Goal: Contribute content: Contribute content

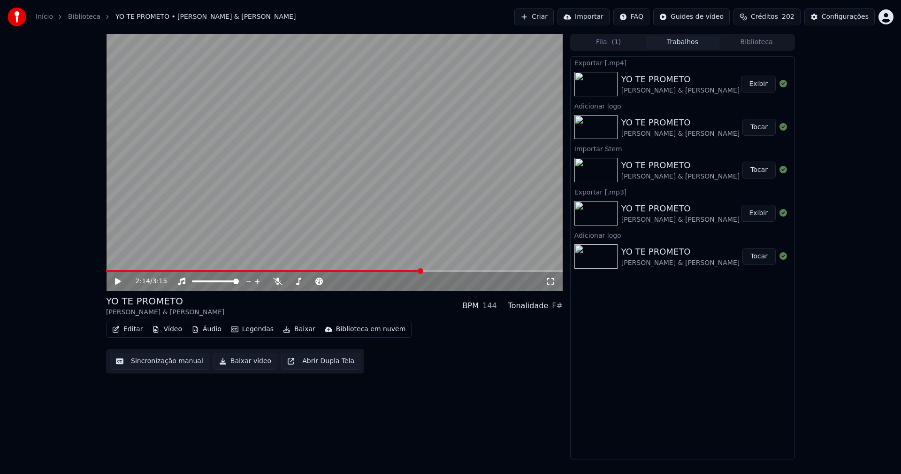
click at [776, 43] on button "Biblioteca" at bounding box center [757, 43] width 74 height 14
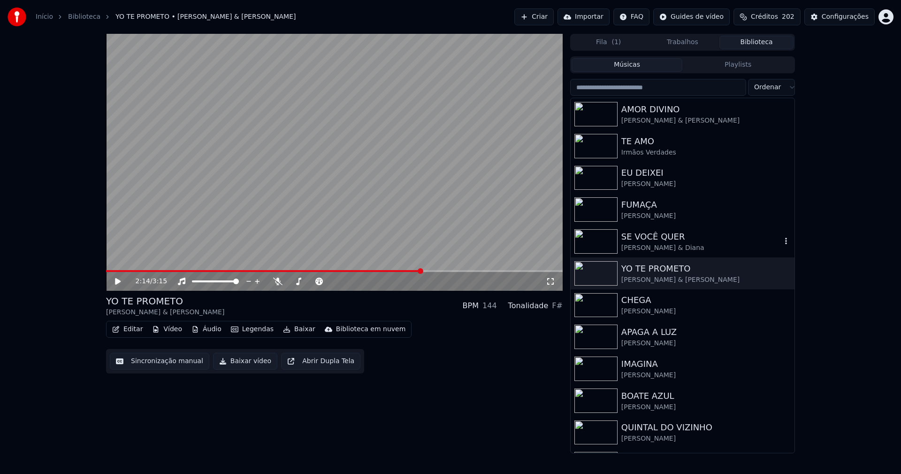
click at [654, 241] on div "SE VOCÊ QUER" at bounding box center [702, 236] width 160 height 13
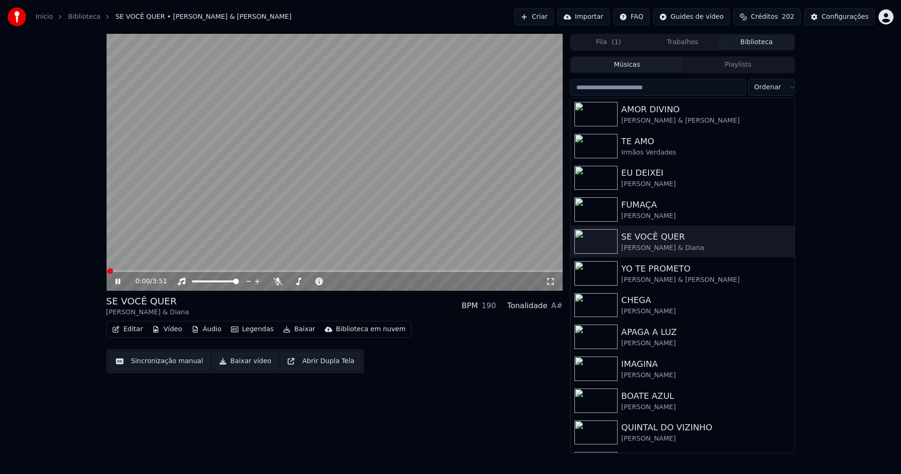
click at [118, 281] on icon at bounding box center [125, 281] width 22 height 8
click at [176, 330] on button "Vídeo" at bounding box center [167, 329] width 38 height 13
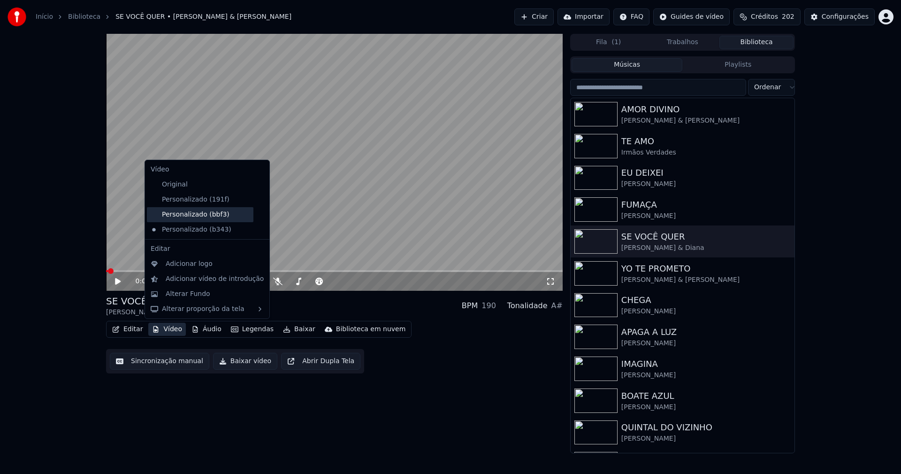
click at [210, 218] on div "Personalizado (bbf3)" at bounding box center [200, 214] width 107 height 15
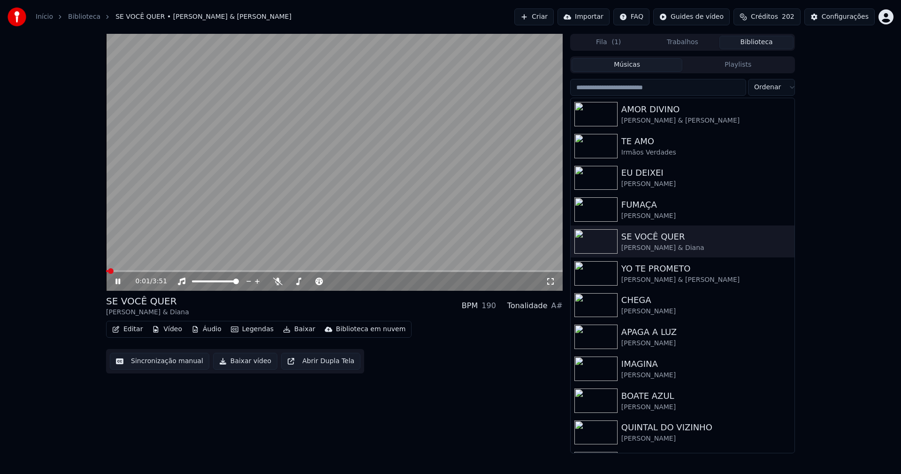
click at [115, 286] on div "0:01 / 3:51" at bounding box center [334, 281] width 457 height 19
click at [118, 279] on icon at bounding box center [125, 281] width 22 height 8
click at [176, 330] on button "Vídeo" at bounding box center [167, 329] width 38 height 13
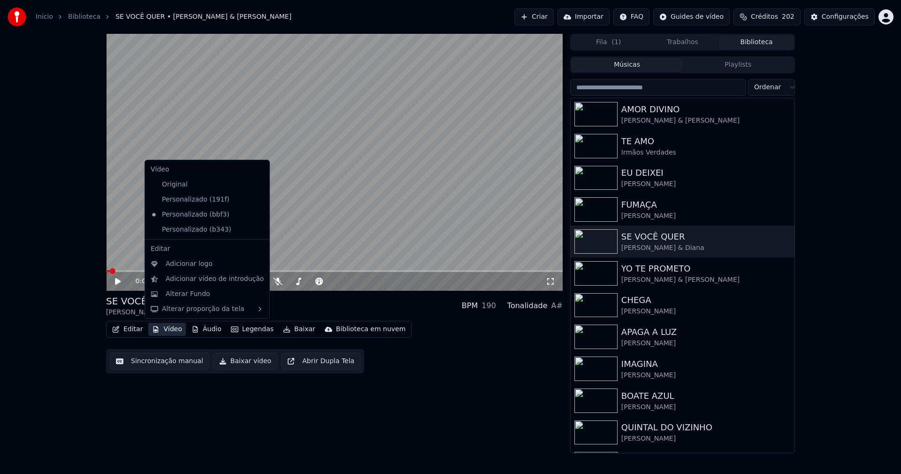
click at [257, 231] on icon at bounding box center [262, 230] width 10 height 8
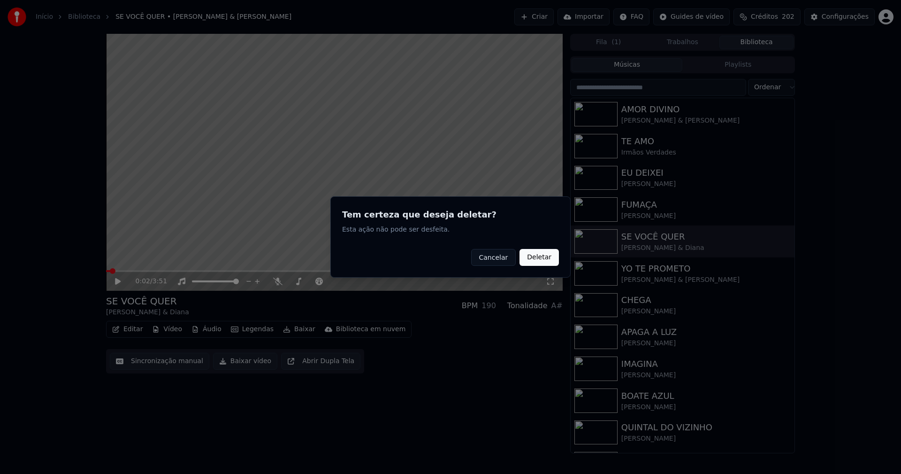
click at [542, 260] on button "Deletar" at bounding box center [539, 257] width 39 height 17
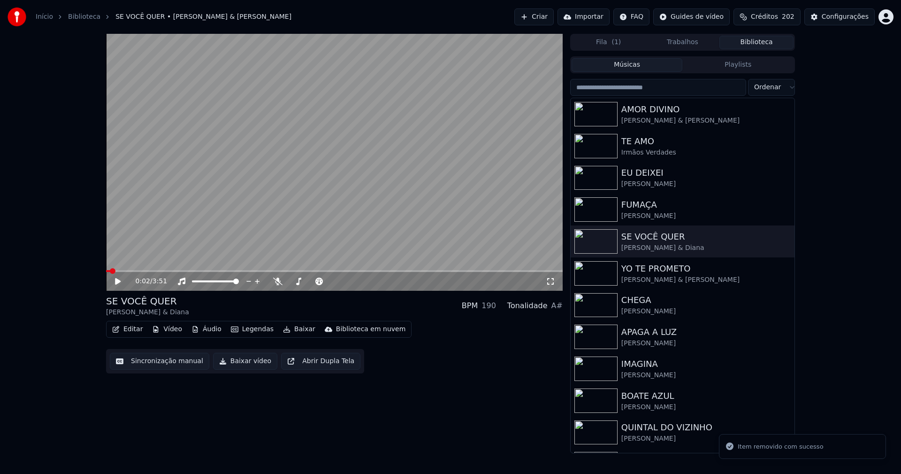
click at [172, 329] on button "Vídeo" at bounding box center [167, 329] width 38 height 13
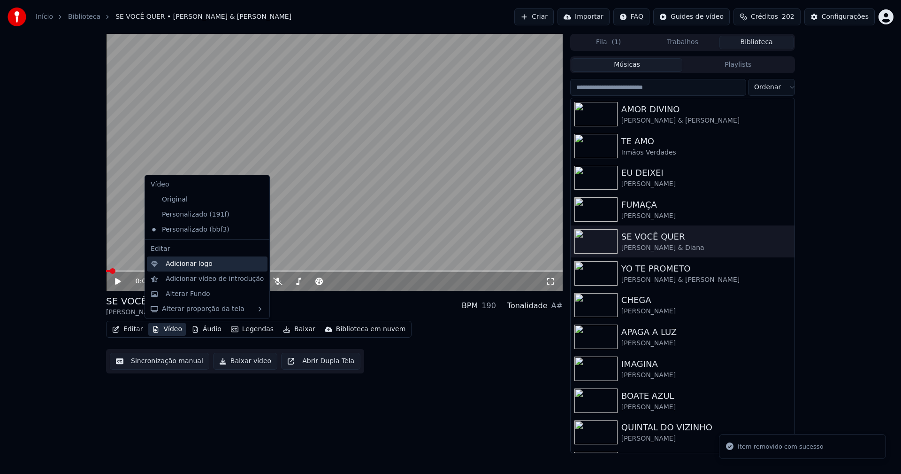
click at [174, 263] on div "Adicionar logo" at bounding box center [189, 263] width 47 height 9
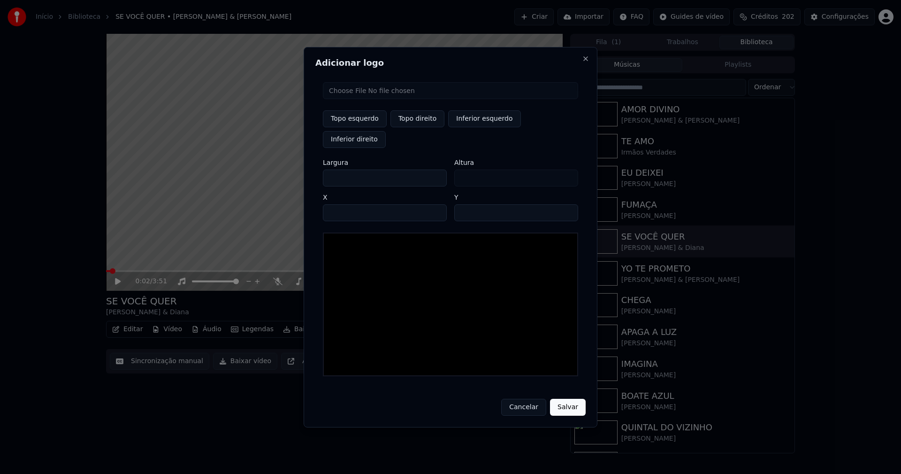
click at [362, 99] on input "file" at bounding box center [450, 90] width 255 height 17
type input "**********"
type input "***"
click at [411, 127] on button "Topo direito" at bounding box center [418, 118] width 54 height 17
type input "****"
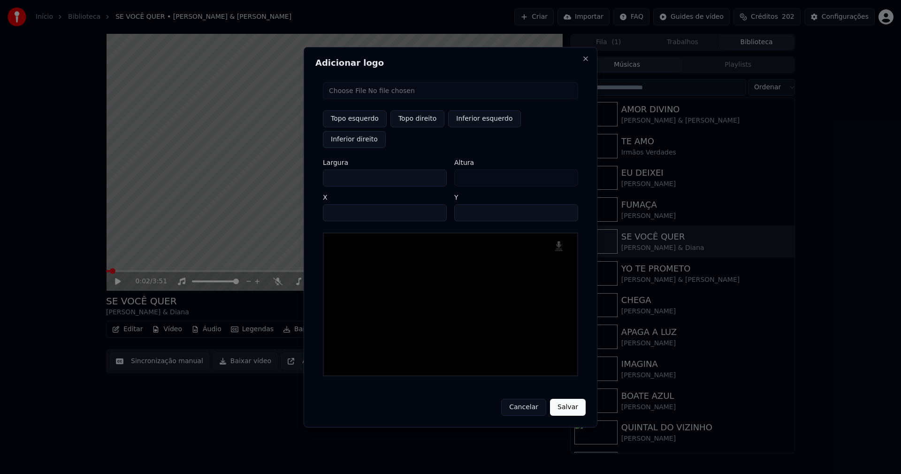
drag, startPoint x: 339, startPoint y: 169, endPoint x: 321, endPoint y: 169, distance: 18.8
click at [321, 169] on div "Topo esquerdo Topo direito Inferior esquerdo Inferior direito Largura *** Altur…" at bounding box center [450, 229] width 270 height 309
type input "**"
type input "***"
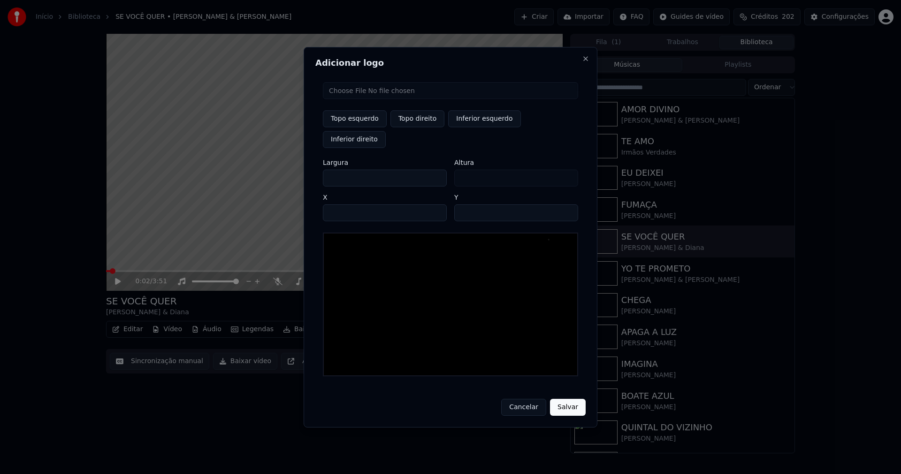
type input "***"
click at [342, 204] on input "****" at bounding box center [385, 212] width 124 height 17
type input "****"
click at [567, 204] on input "**" at bounding box center [516, 212] width 124 height 17
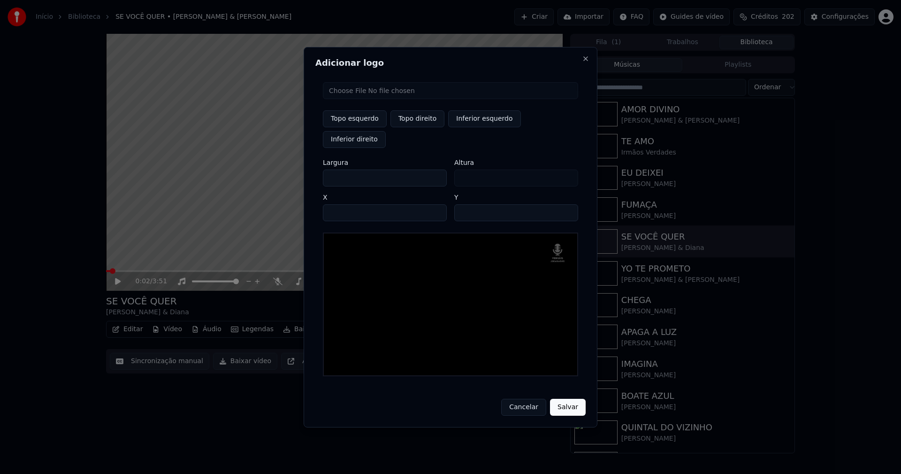
click at [567, 204] on input "**" at bounding box center [516, 212] width 124 height 17
type input "**"
click at [567, 204] on input "**" at bounding box center [516, 212] width 124 height 17
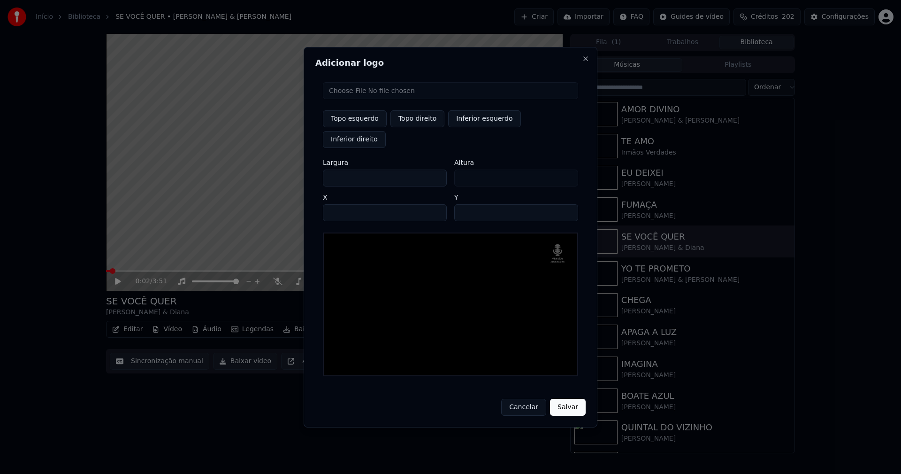
click at [570, 399] on button "Salvar" at bounding box center [568, 407] width 36 height 17
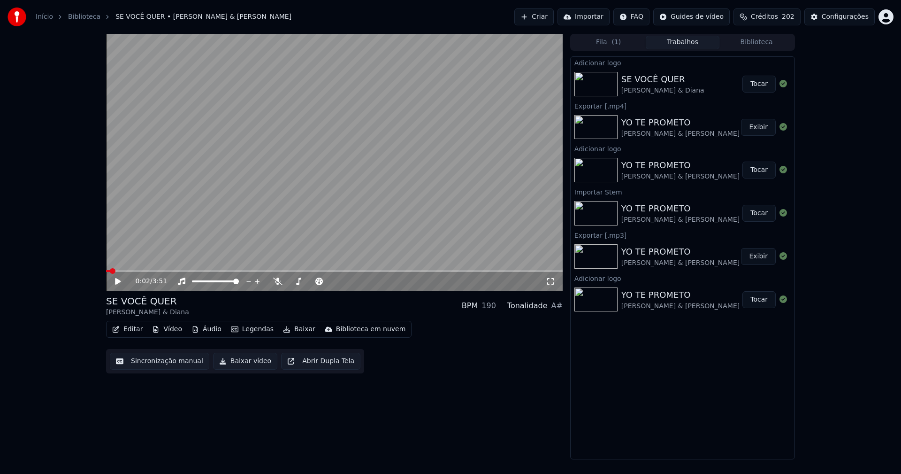
click at [758, 89] on button "Tocar" at bounding box center [759, 84] width 33 height 17
click at [117, 282] on icon at bounding box center [117, 281] width 5 height 6
click at [126, 325] on button "Editar" at bounding box center [127, 329] width 38 height 13
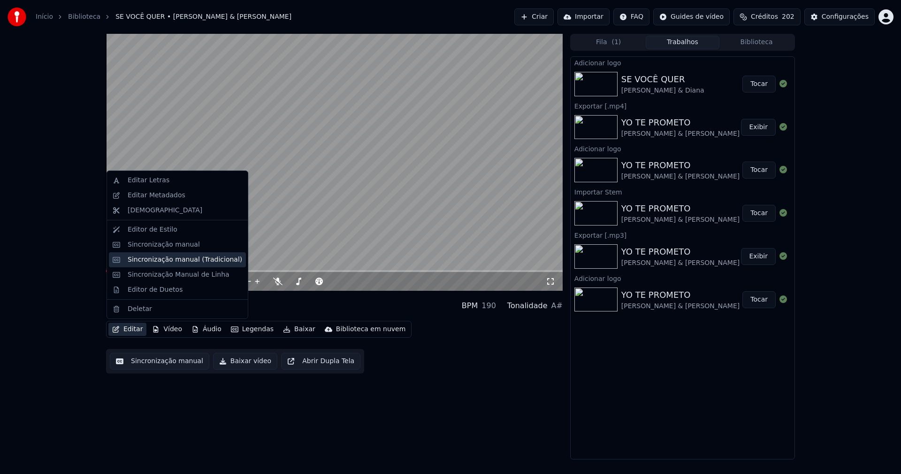
click at [175, 261] on div "Sincronização manual (Tradicional)" at bounding box center [185, 259] width 115 height 9
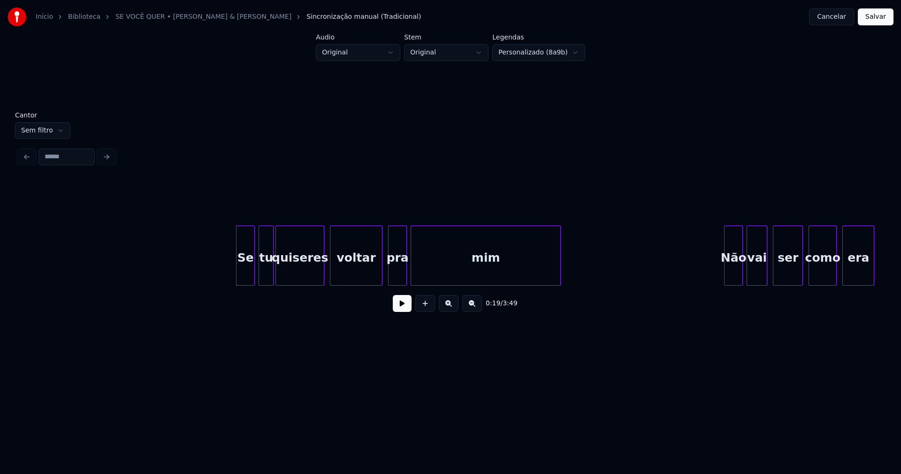
scroll to position [0, 1610]
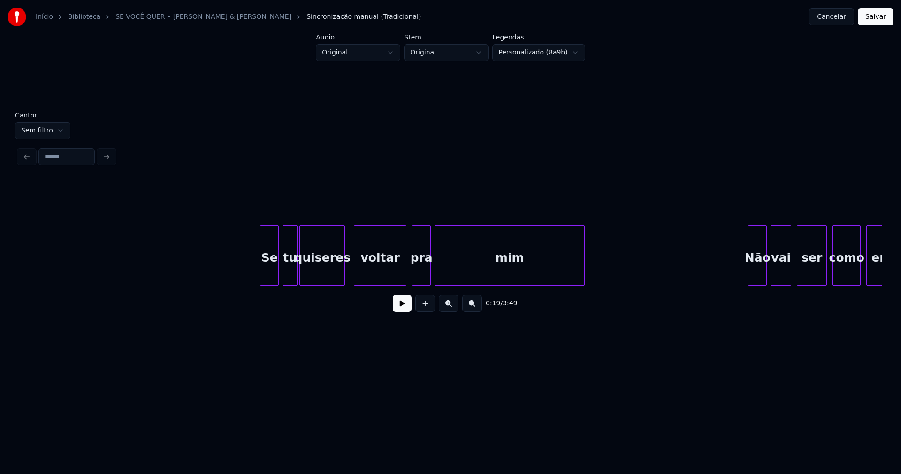
click at [344, 279] on div at bounding box center [343, 255] width 3 height 59
click at [376, 279] on div "voltar" at bounding box center [377, 258] width 52 height 64
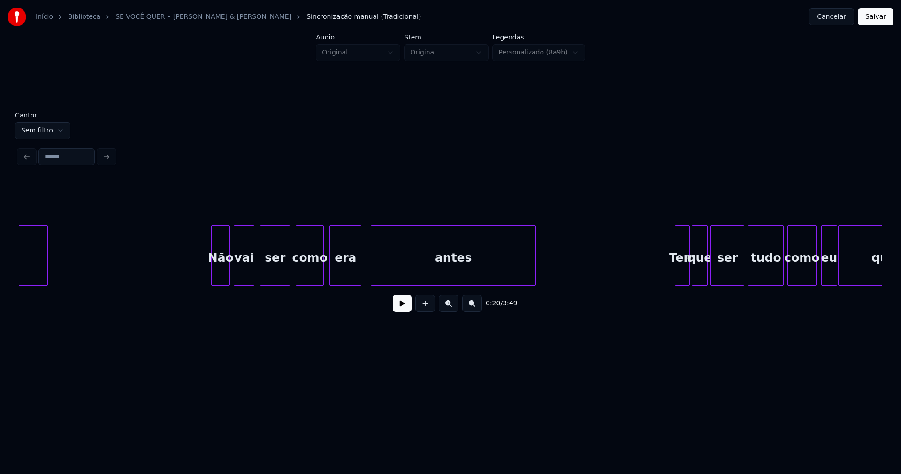
scroll to position [0, 2183]
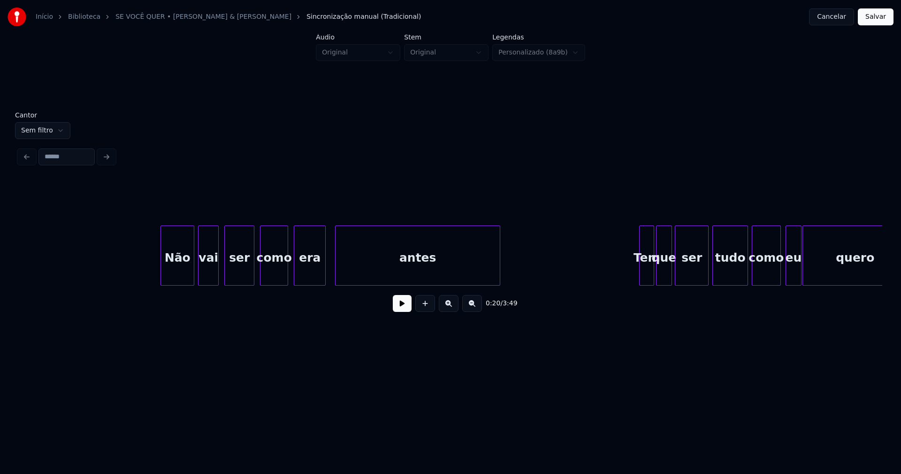
click at [162, 278] on div at bounding box center [162, 255] width 3 height 59
click at [332, 272] on div at bounding box center [333, 255] width 3 height 59
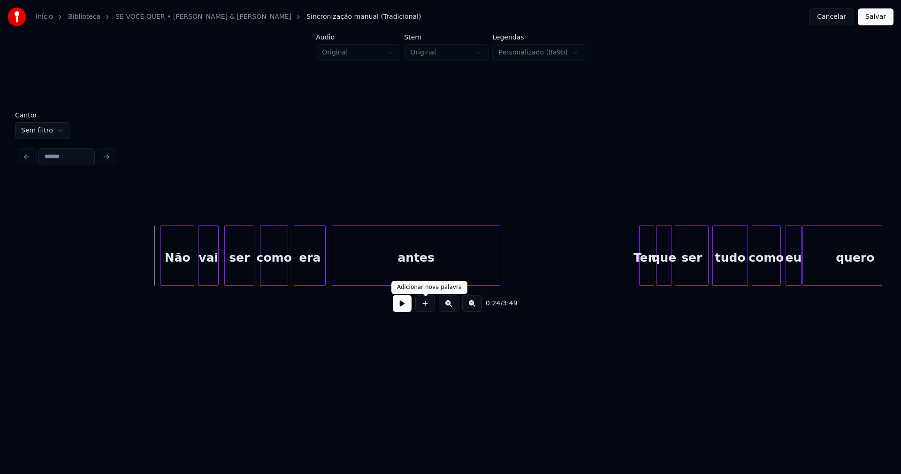
click at [405, 310] on button at bounding box center [402, 303] width 19 height 17
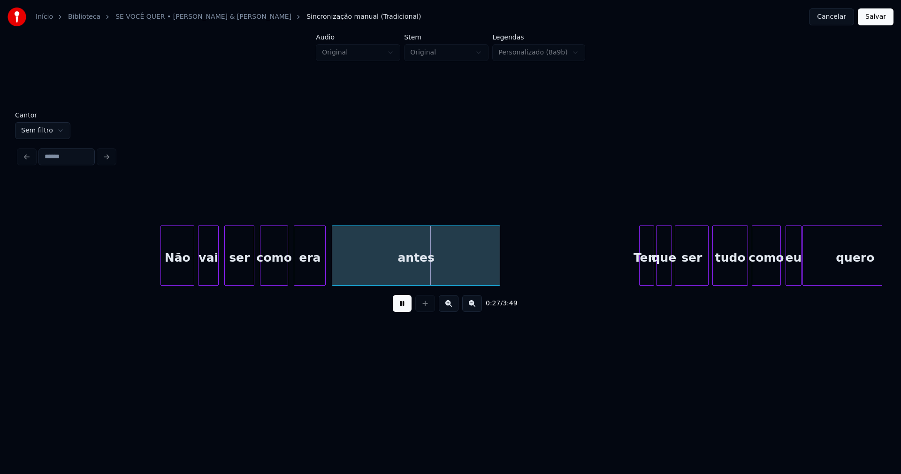
drag, startPoint x: 400, startPoint y: 314, endPoint x: 360, endPoint y: 284, distance: 49.3
click at [400, 312] on button at bounding box center [402, 303] width 19 height 17
click at [306, 275] on div at bounding box center [306, 255] width 3 height 59
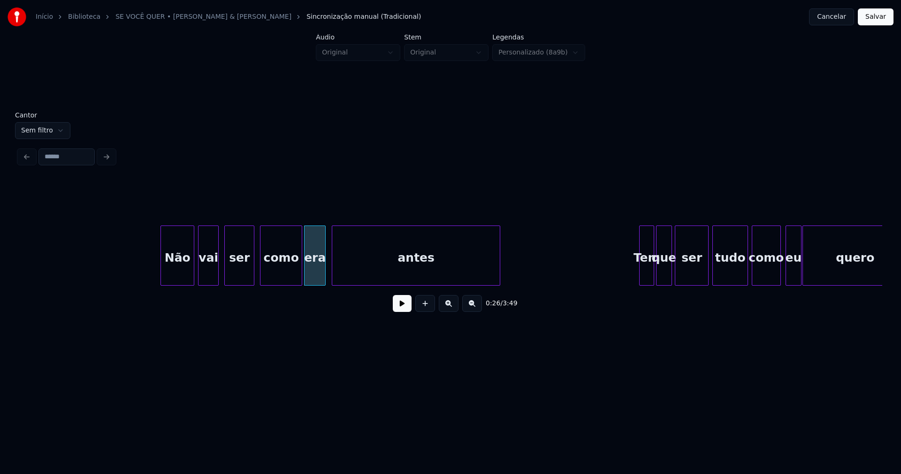
click at [301, 268] on div at bounding box center [300, 255] width 3 height 59
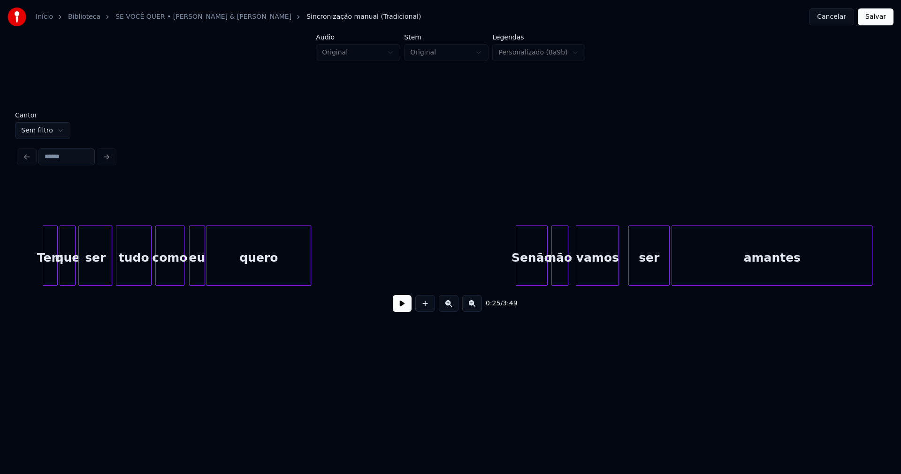
scroll to position [0, 2792]
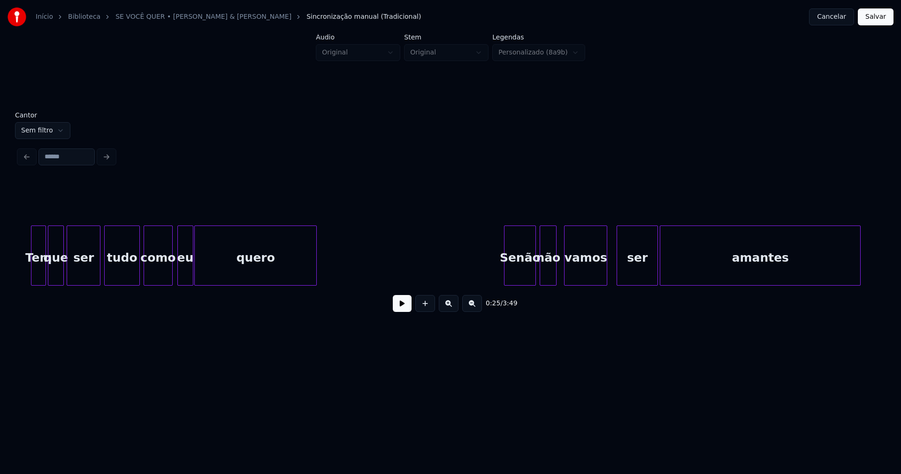
click at [315, 261] on div at bounding box center [315, 255] width 3 height 59
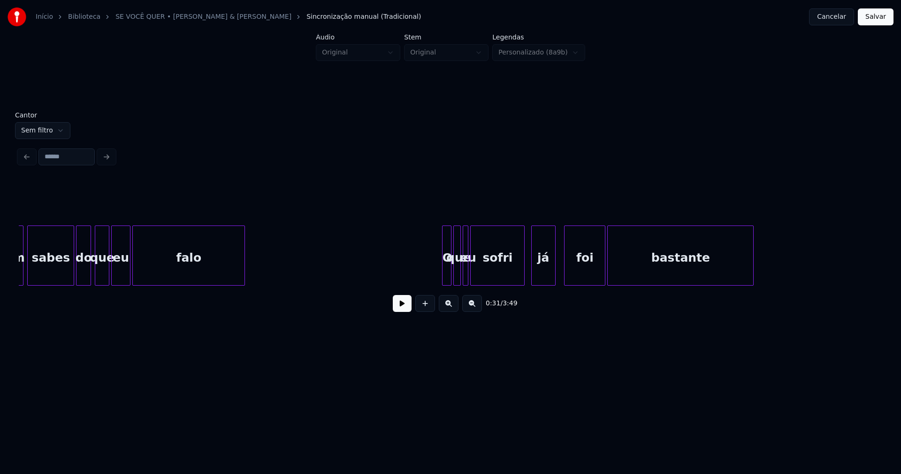
scroll to position [0, 3829]
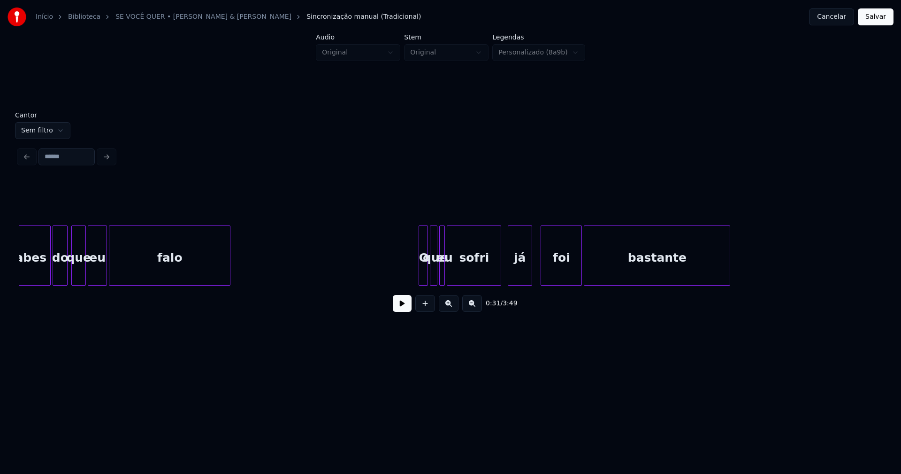
click at [230, 263] on div at bounding box center [228, 255] width 3 height 59
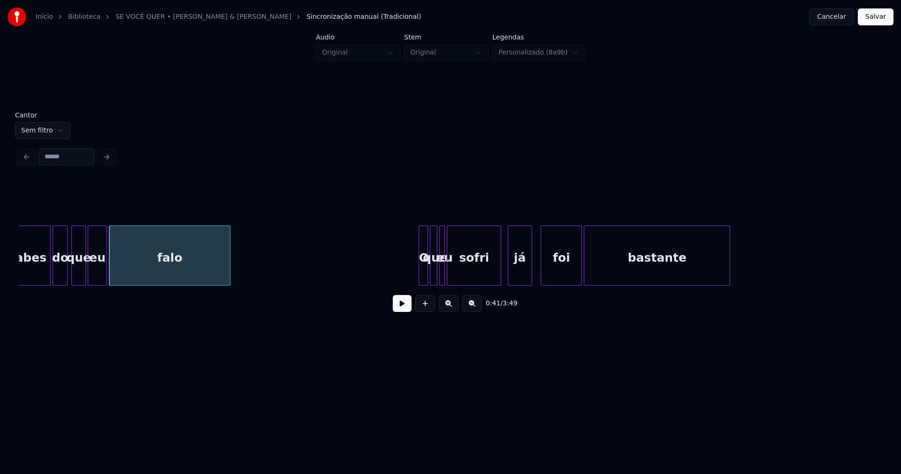
scroll to position [0, 4032]
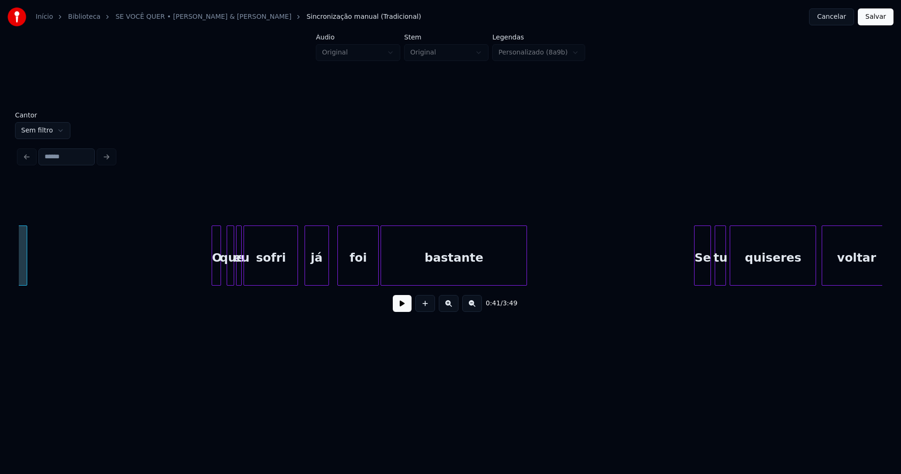
click at [217, 270] on div "O" at bounding box center [216, 258] width 9 height 64
click at [223, 272] on div at bounding box center [224, 255] width 3 height 59
click at [252, 272] on div at bounding box center [253, 255] width 3 height 59
click at [244, 274] on div at bounding box center [244, 255] width 3 height 59
click at [244, 277] on div "eu" at bounding box center [244, 258] width 9 height 64
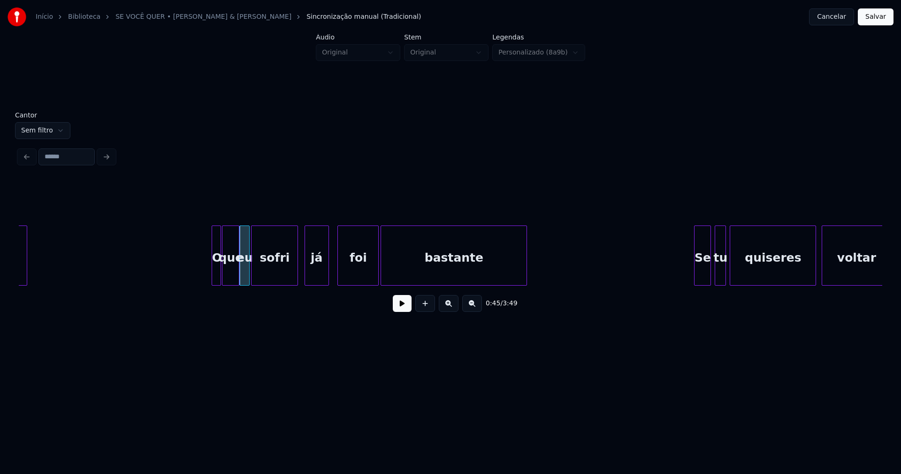
click at [238, 278] on div at bounding box center [237, 255] width 3 height 59
click at [402, 312] on button at bounding box center [402, 303] width 19 height 17
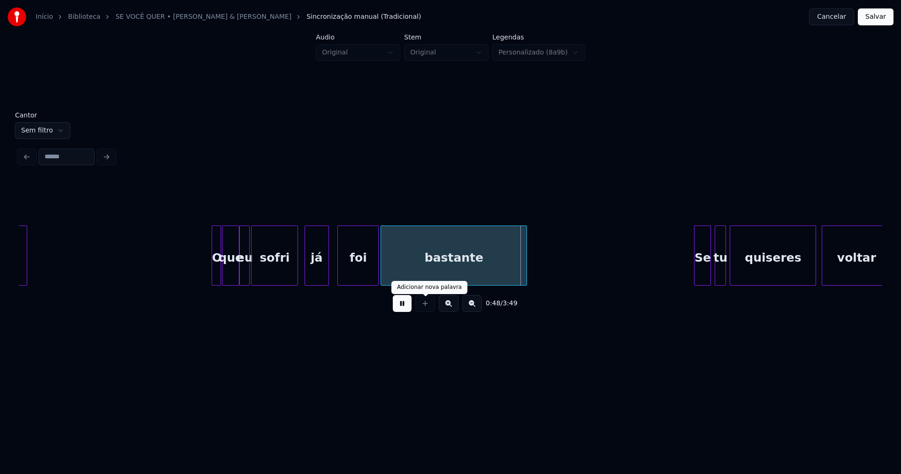
click at [400, 306] on button at bounding box center [402, 303] width 19 height 17
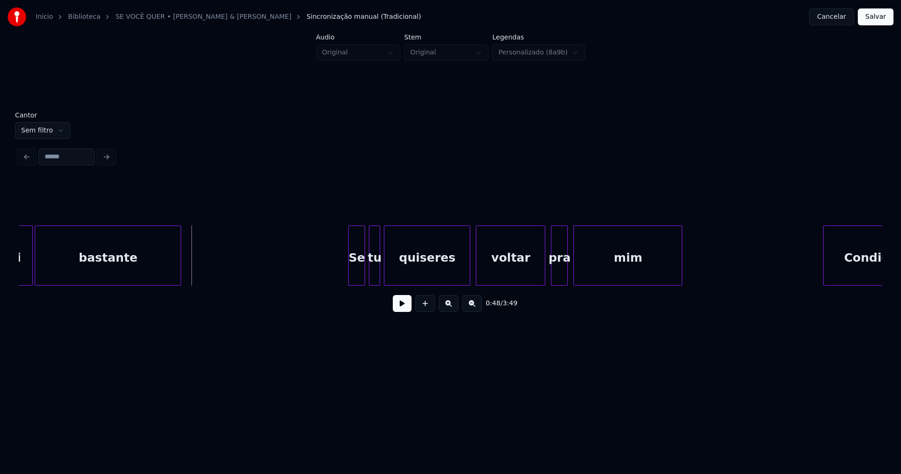
scroll to position [0, 4414]
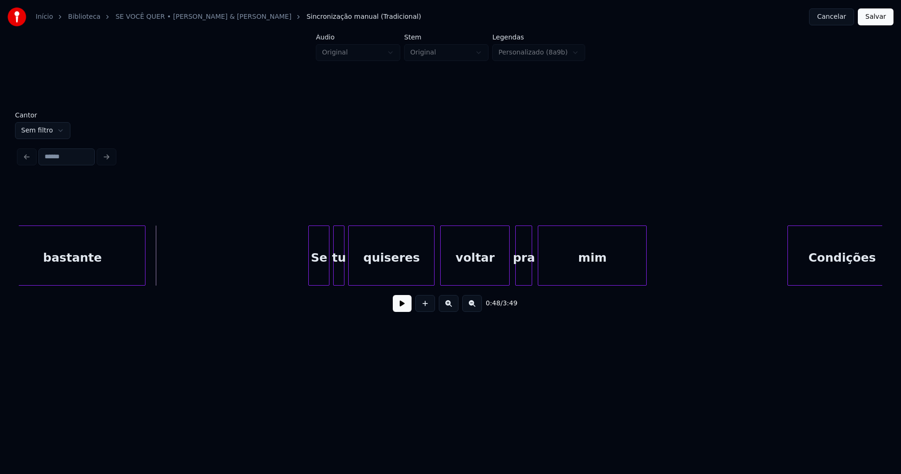
click at [311, 269] on div at bounding box center [310, 255] width 3 height 59
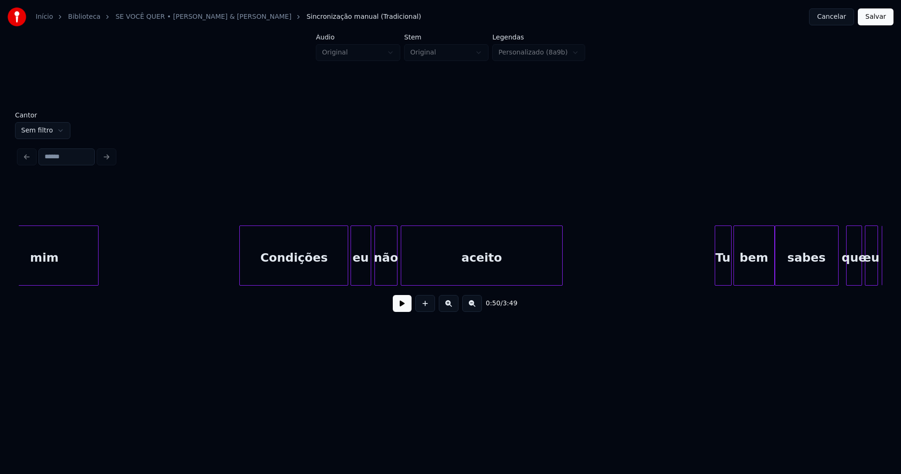
scroll to position [0, 4963]
click at [337, 283] on div "mim Condições eu não aceito Tu bem sabes que eu te" at bounding box center [451, 255] width 864 height 60
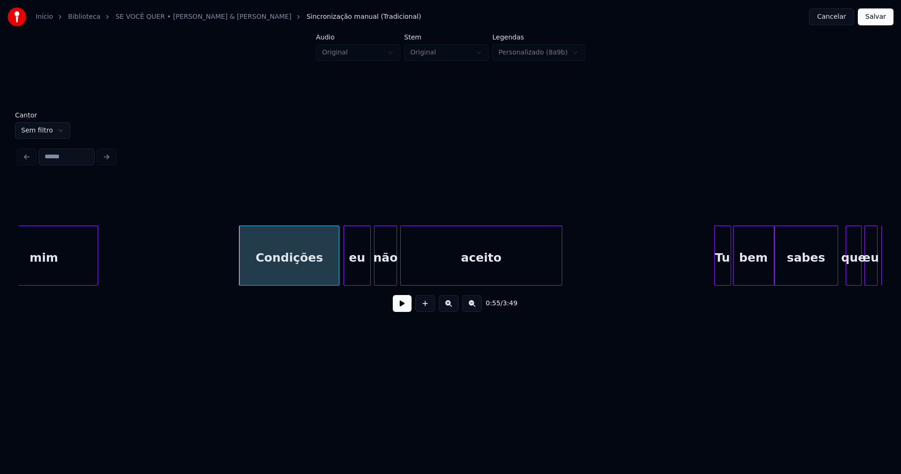
click at [345, 271] on div at bounding box center [345, 255] width 3 height 59
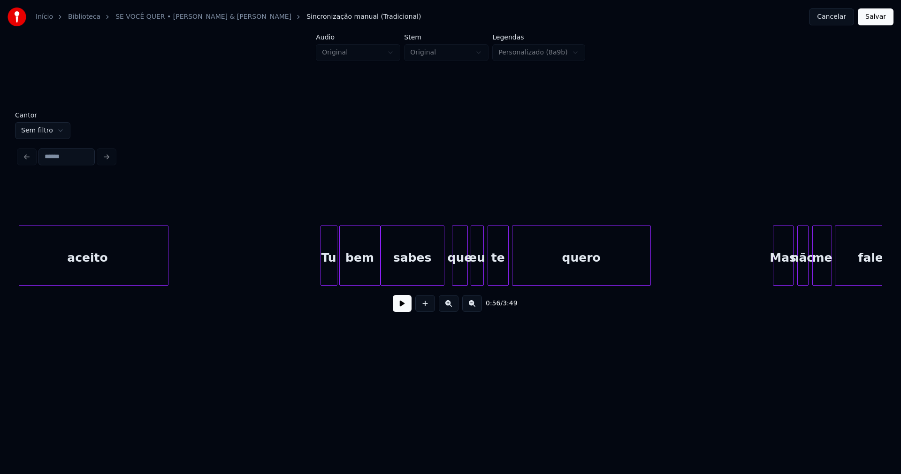
scroll to position [0, 5464]
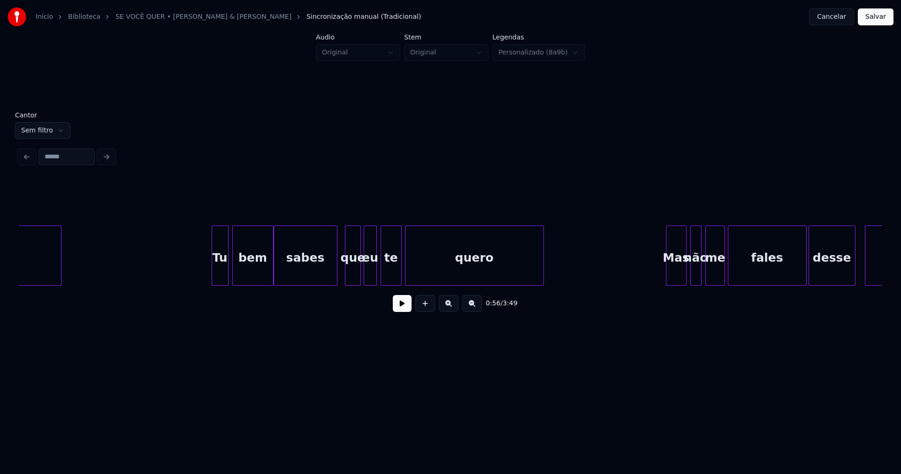
click at [224, 276] on div "Tu" at bounding box center [220, 258] width 16 height 64
click at [351, 277] on div "que" at bounding box center [351, 258] width 15 height 64
click at [367, 278] on div "eu" at bounding box center [367, 258] width 12 height 64
click at [391, 279] on div "te" at bounding box center [388, 258] width 20 height 64
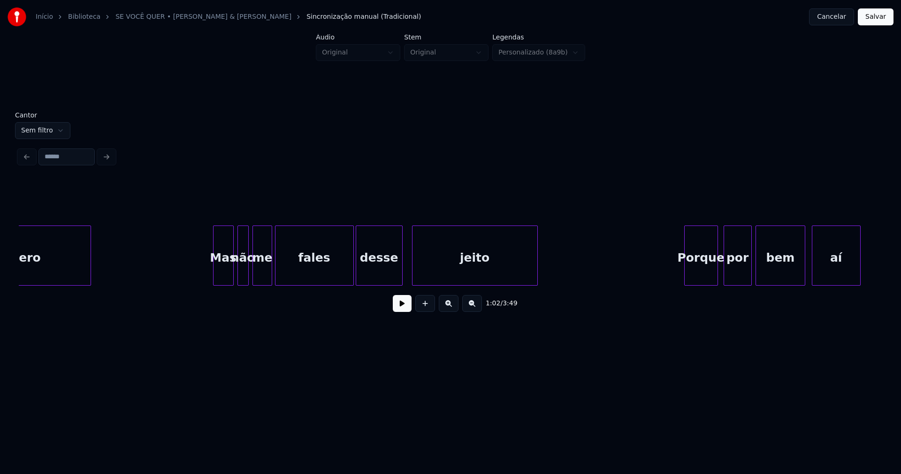
scroll to position [0, 5930]
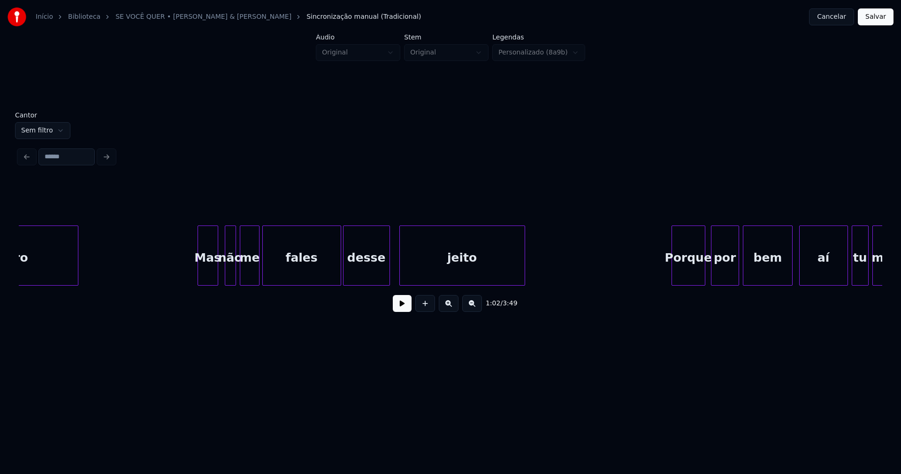
click at [212, 277] on div "Mas" at bounding box center [208, 258] width 20 height 64
click at [219, 276] on div at bounding box center [220, 255] width 3 height 59
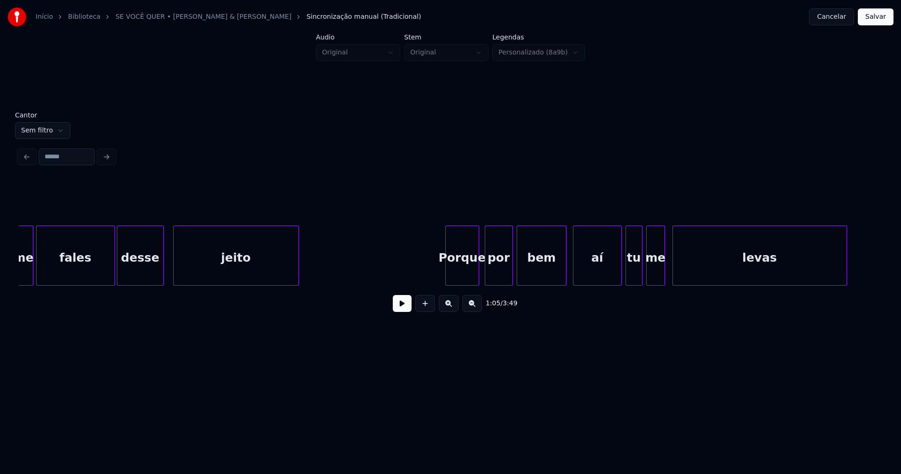
scroll to position [0, 6168]
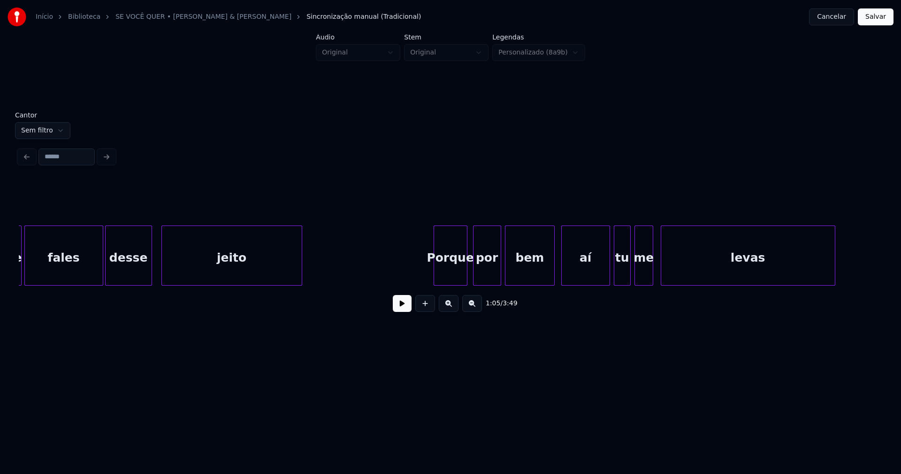
click at [300, 266] on div at bounding box center [300, 255] width 3 height 59
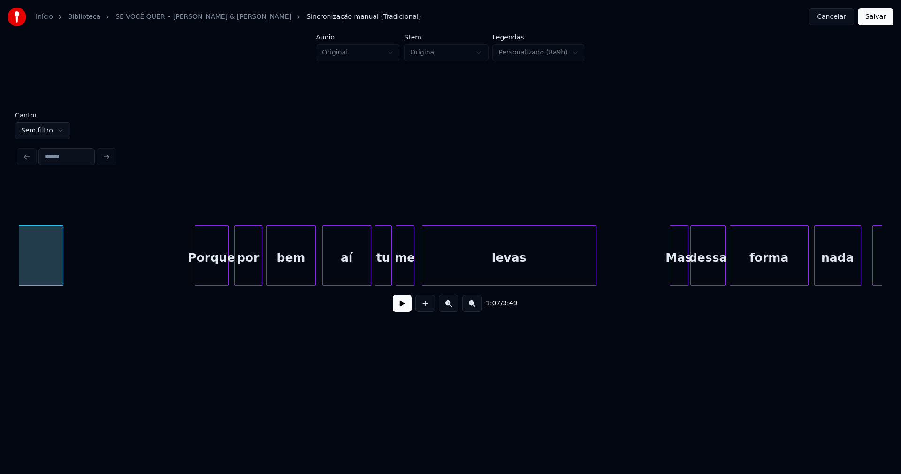
scroll to position [0, 6514]
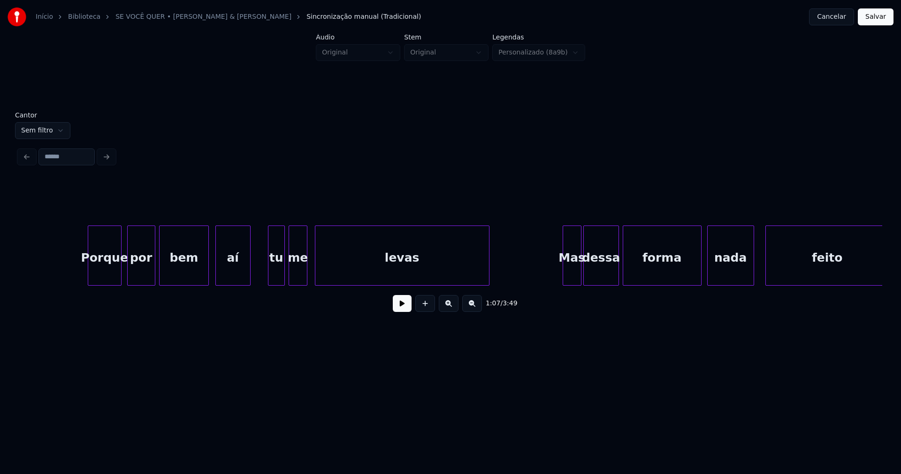
click at [248, 285] on div "Porque por bem aí tu me levas Mas dessa forma nada feito" at bounding box center [451, 255] width 864 height 60
click at [266, 280] on div at bounding box center [266, 255] width 3 height 59
click at [398, 304] on button at bounding box center [402, 303] width 19 height 17
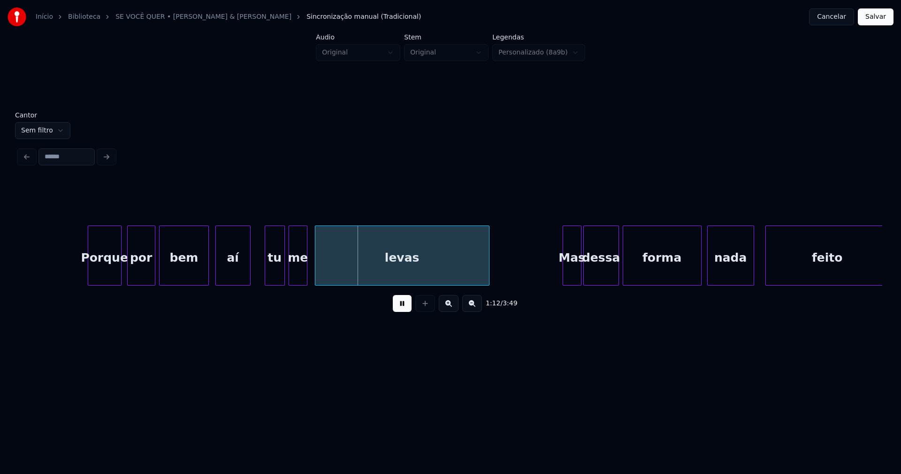
click at [397, 304] on button at bounding box center [402, 303] width 19 height 17
click at [333, 257] on div at bounding box center [334, 255] width 3 height 59
click at [325, 255] on div at bounding box center [326, 255] width 3 height 59
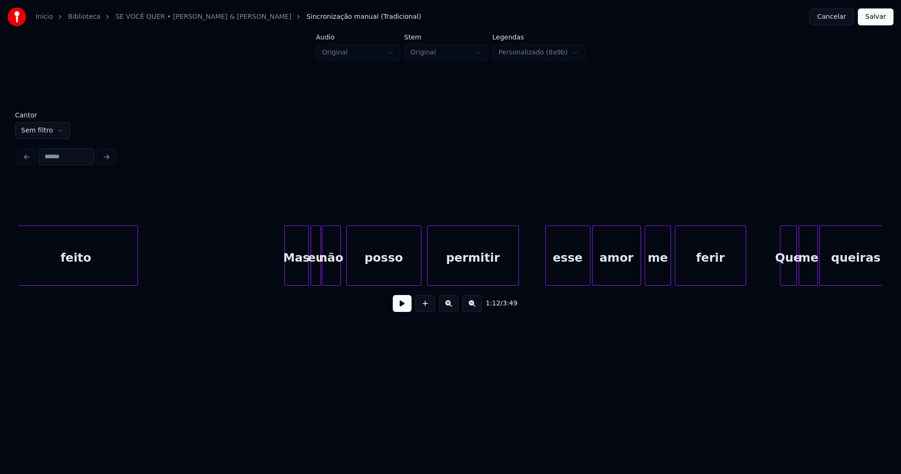
scroll to position [0, 7289]
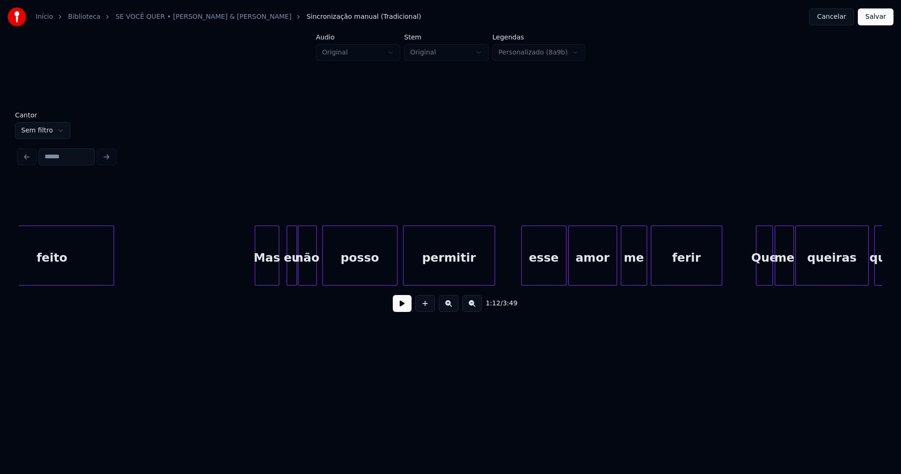
click at [266, 282] on div "feito Mas eu não posso permitir esse amor me ferir Que me queiras quando" at bounding box center [451, 255] width 864 height 60
click at [249, 276] on div at bounding box center [249, 255] width 3 height 59
click at [288, 275] on div "eu" at bounding box center [288, 258] width 10 height 64
click at [297, 272] on div at bounding box center [297, 255] width 3 height 59
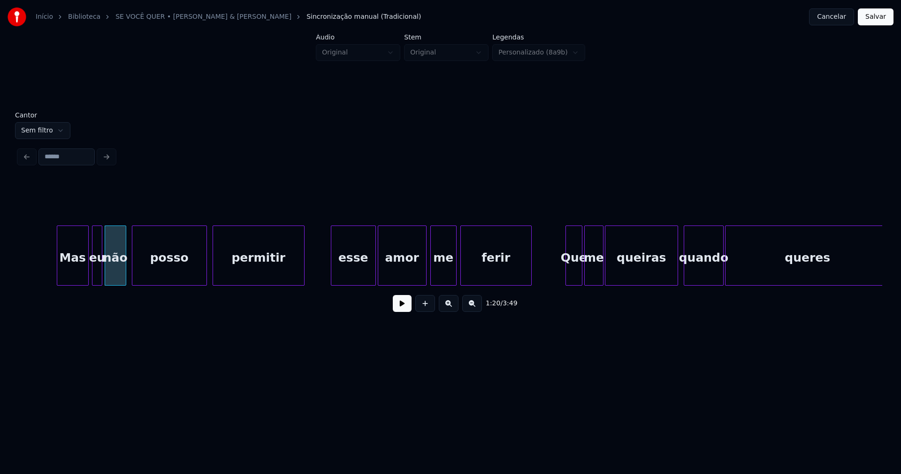
scroll to position [0, 7492]
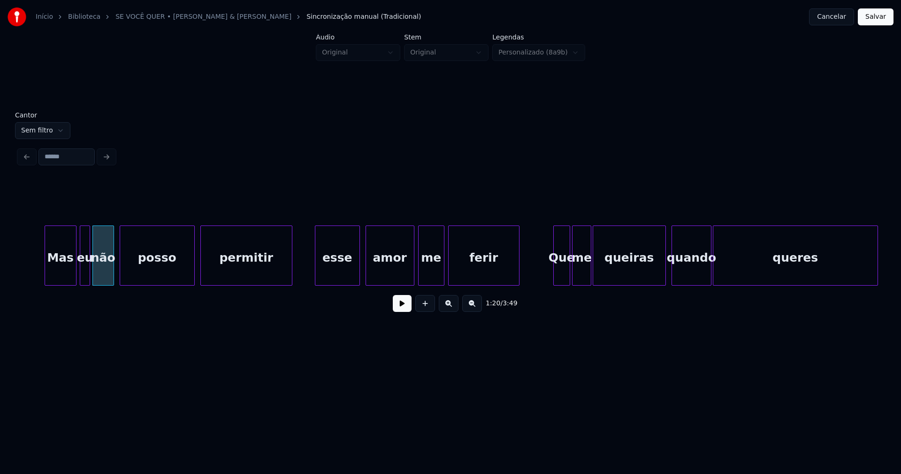
click at [338, 273] on div "esse" at bounding box center [337, 258] width 44 height 64
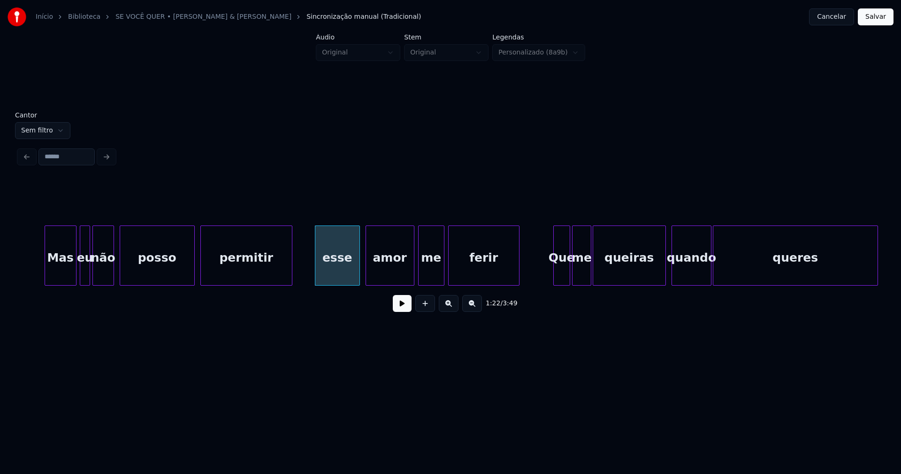
click at [398, 268] on div "amor" at bounding box center [390, 258] width 48 height 64
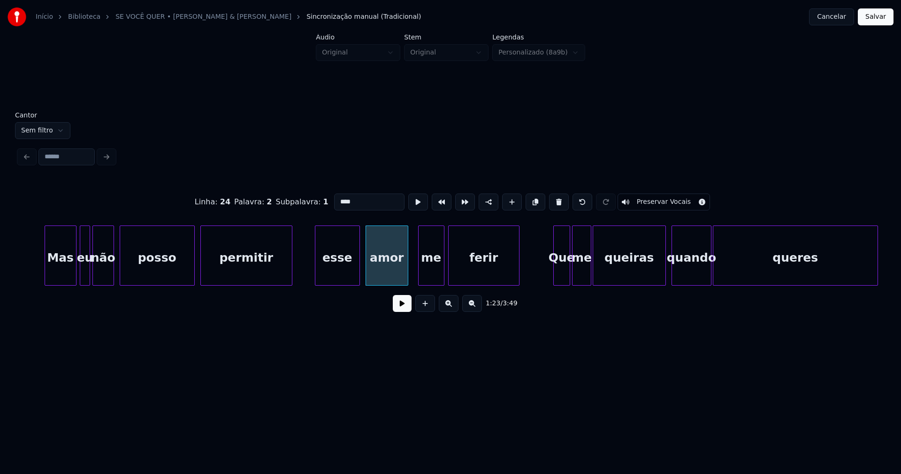
click at [405, 274] on div at bounding box center [406, 255] width 3 height 59
click at [414, 271] on div at bounding box center [414, 255] width 3 height 59
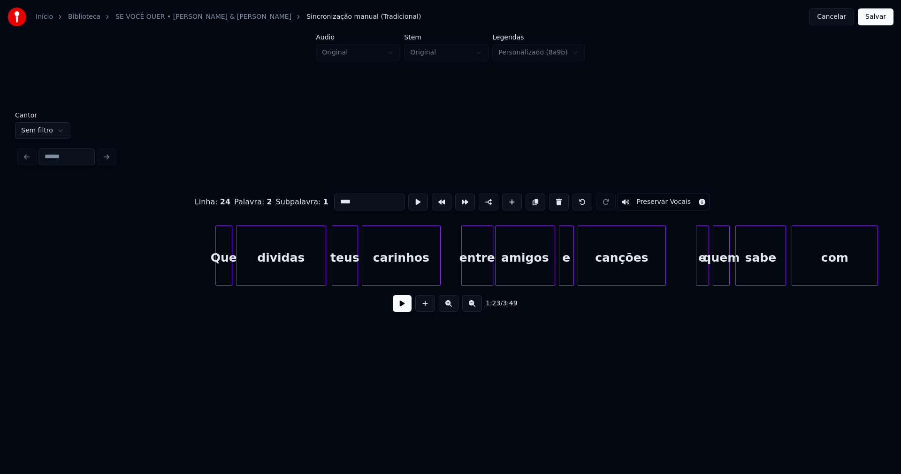
scroll to position [0, 8363]
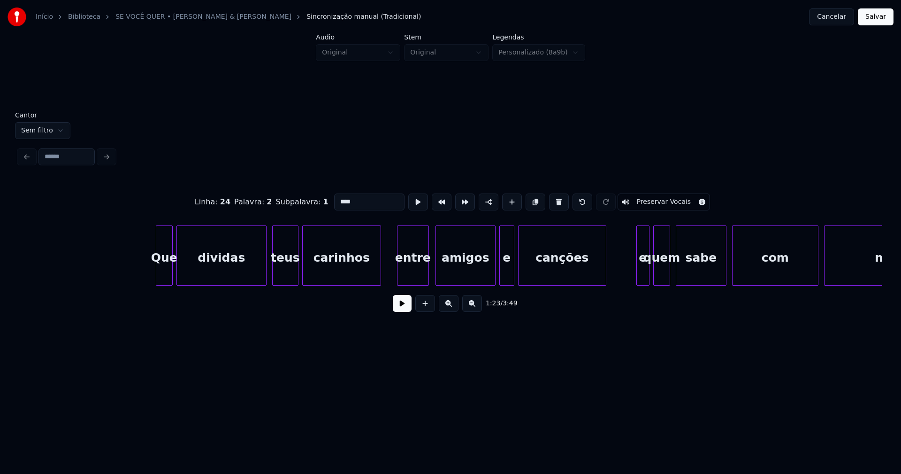
click at [421, 274] on div "entre" at bounding box center [413, 258] width 31 height 64
click at [476, 278] on div "amigos" at bounding box center [460, 258] width 59 height 64
click at [496, 272] on div at bounding box center [496, 255] width 3 height 59
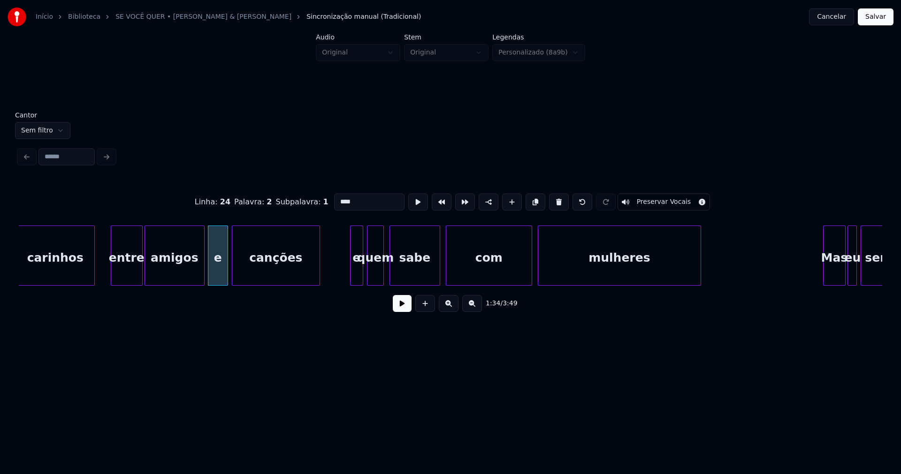
scroll to position [0, 8661]
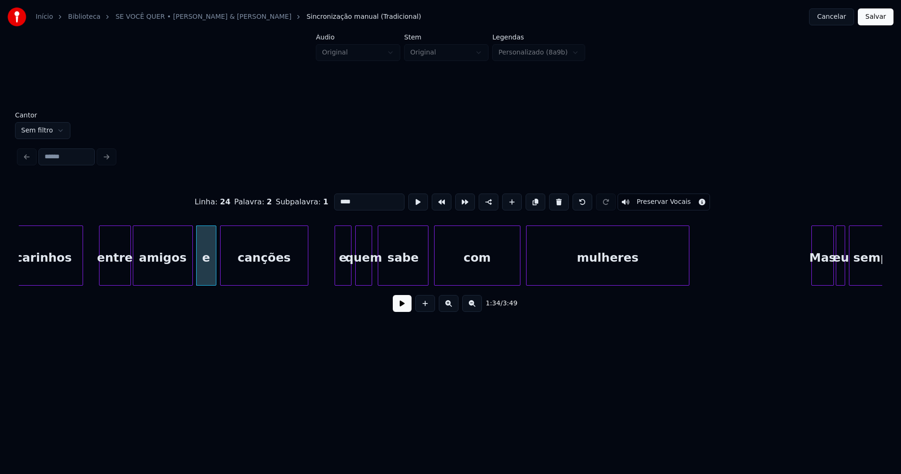
click at [337, 269] on div at bounding box center [336, 255] width 3 height 59
click at [512, 278] on div at bounding box center [511, 255] width 3 height 59
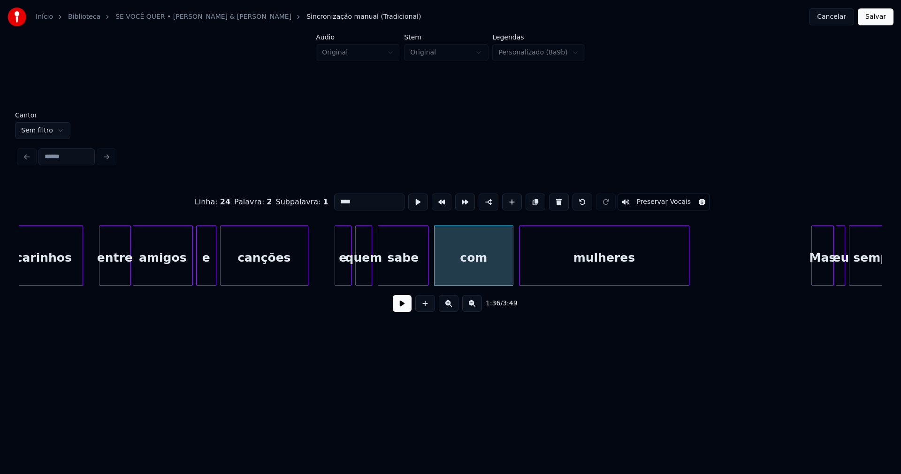
click at [520, 275] on div at bounding box center [521, 255] width 3 height 59
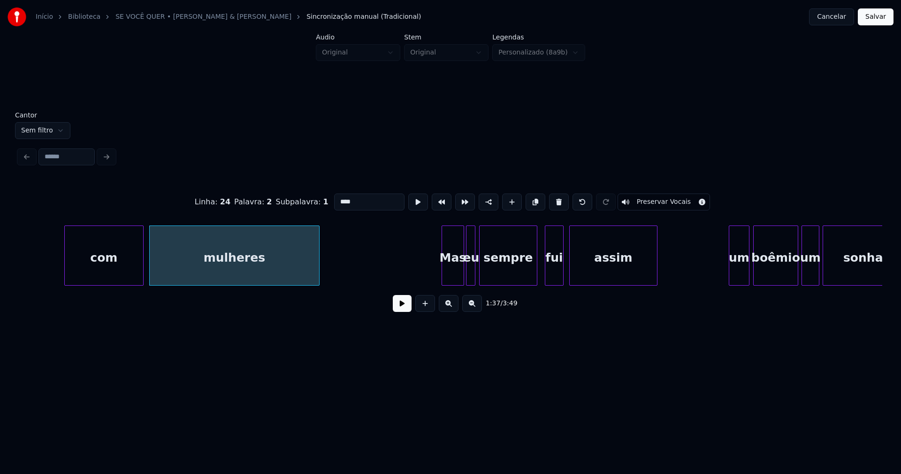
scroll to position [0, 9126]
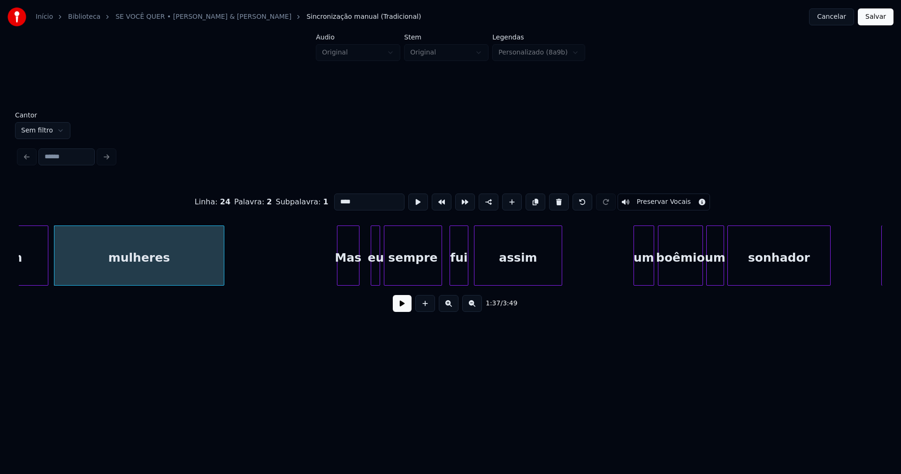
click at [350, 276] on div "Mas" at bounding box center [349, 258] width 22 height 64
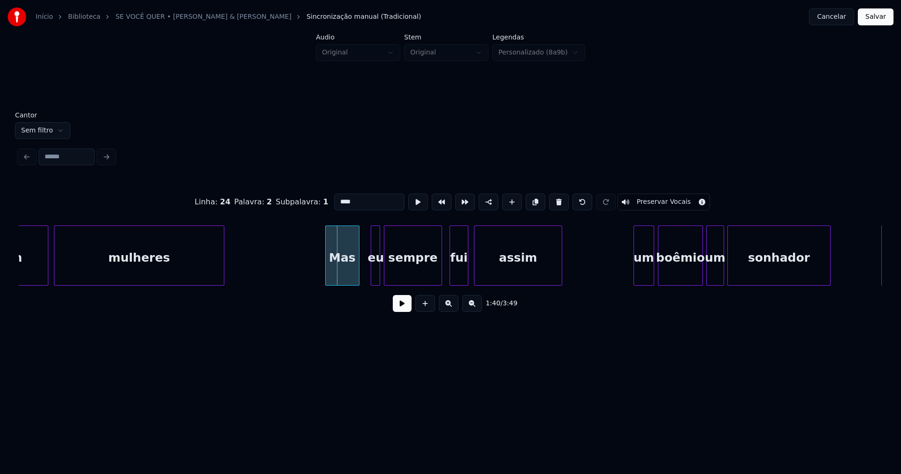
click at [326, 279] on div at bounding box center [327, 255] width 3 height 59
click at [366, 275] on div at bounding box center [366, 255] width 3 height 59
click at [489, 268] on div at bounding box center [489, 255] width 3 height 59
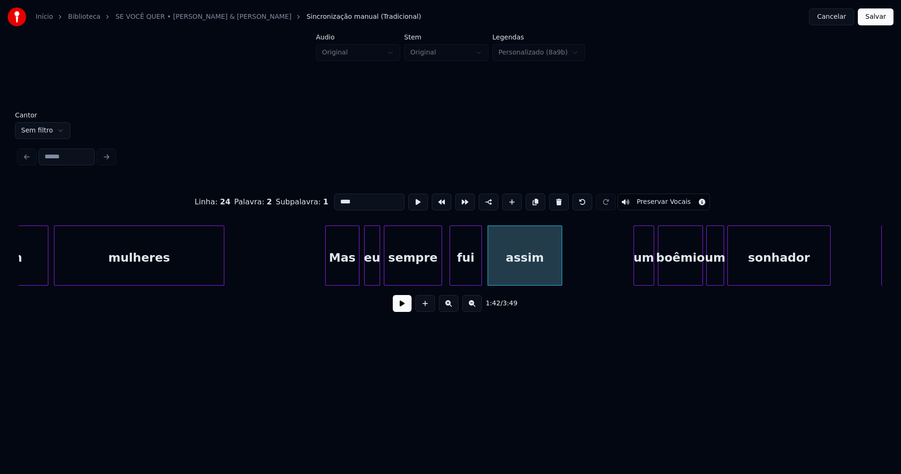
click at [480, 269] on div at bounding box center [480, 255] width 3 height 59
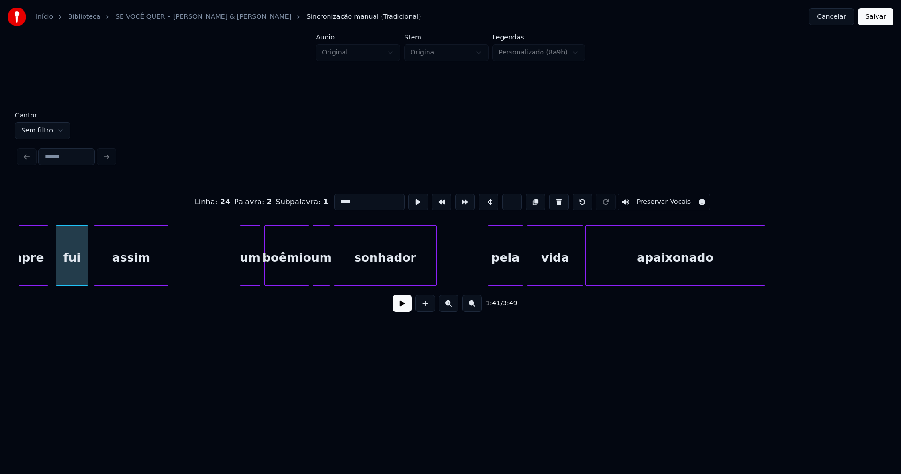
scroll to position [0, 9544]
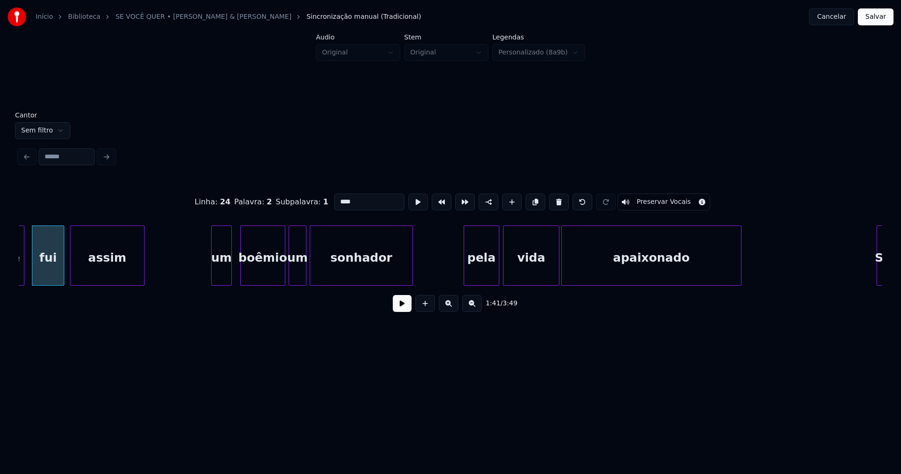
click at [224, 271] on div "um" at bounding box center [222, 258] width 20 height 64
click at [238, 275] on div at bounding box center [238, 255] width 3 height 59
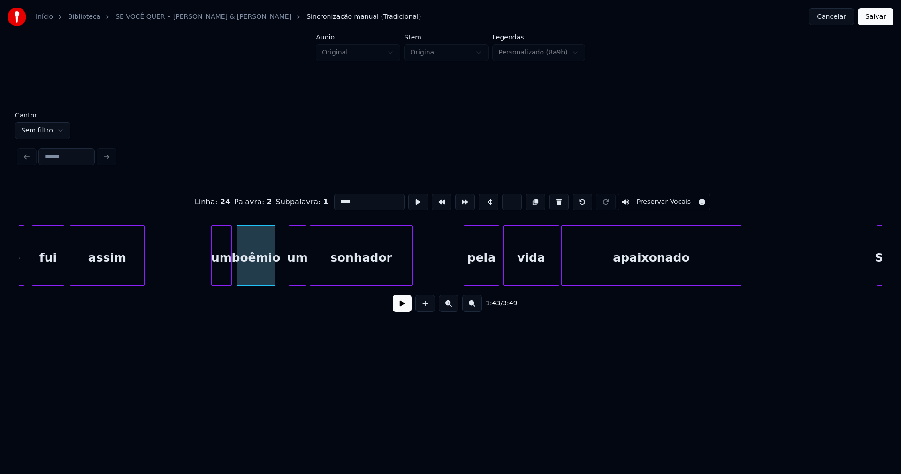
click at [273, 274] on div at bounding box center [273, 255] width 3 height 59
click at [285, 275] on div "um" at bounding box center [286, 258] width 17 height 64
click at [304, 265] on div at bounding box center [303, 255] width 3 height 59
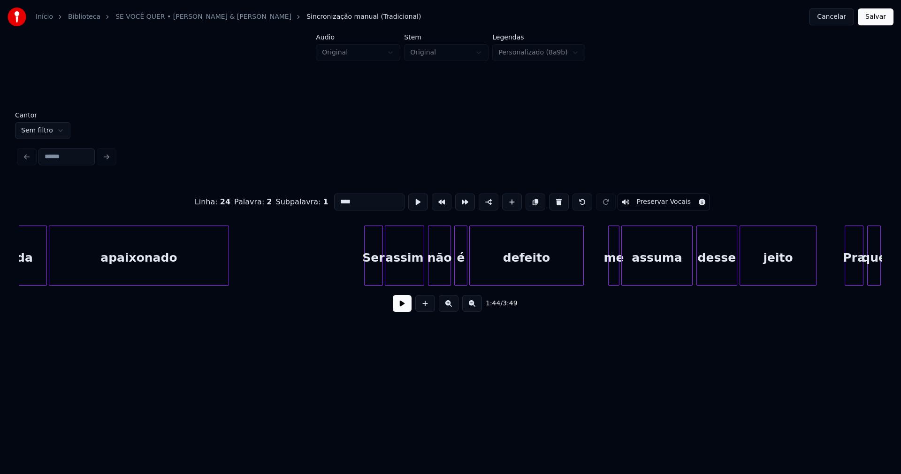
scroll to position [0, 10105]
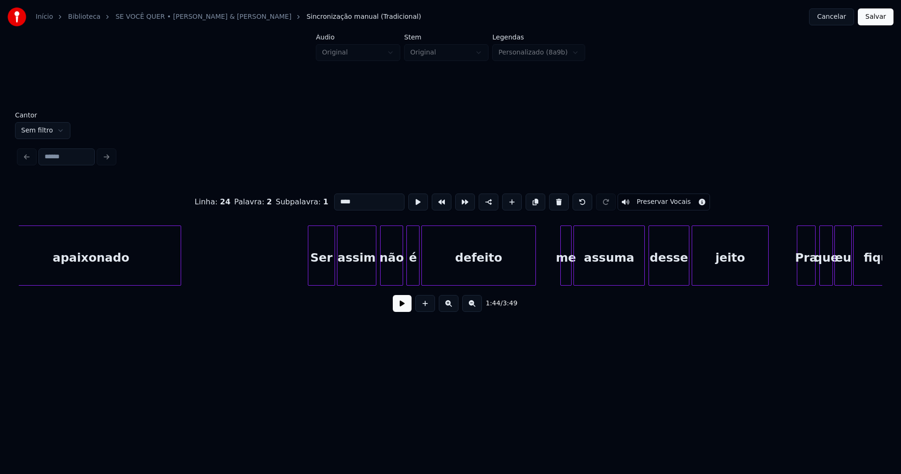
click at [310, 268] on div at bounding box center [309, 255] width 3 height 59
click at [395, 282] on div "apaixonado Ser assim não é defeito me assuma desse jeito Pra que eu fique" at bounding box center [451, 255] width 864 height 60
click at [402, 276] on div at bounding box center [401, 255] width 3 height 59
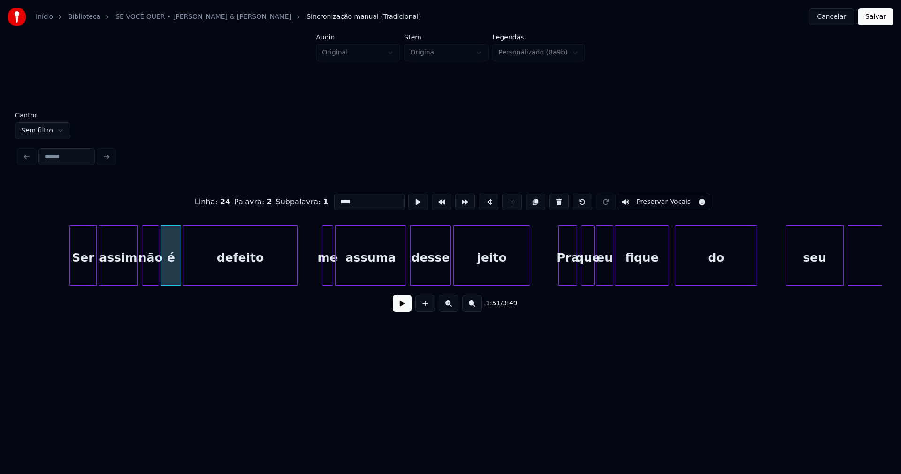
scroll to position [0, 10391]
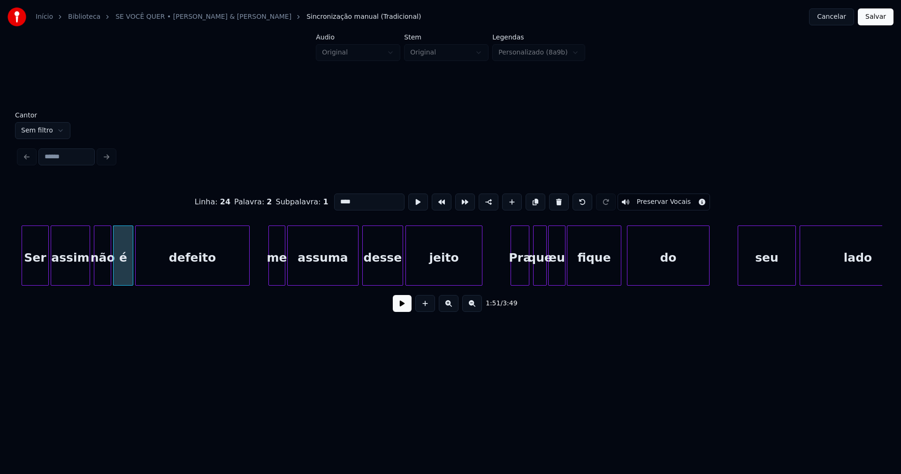
click at [271, 275] on div at bounding box center [270, 255] width 3 height 59
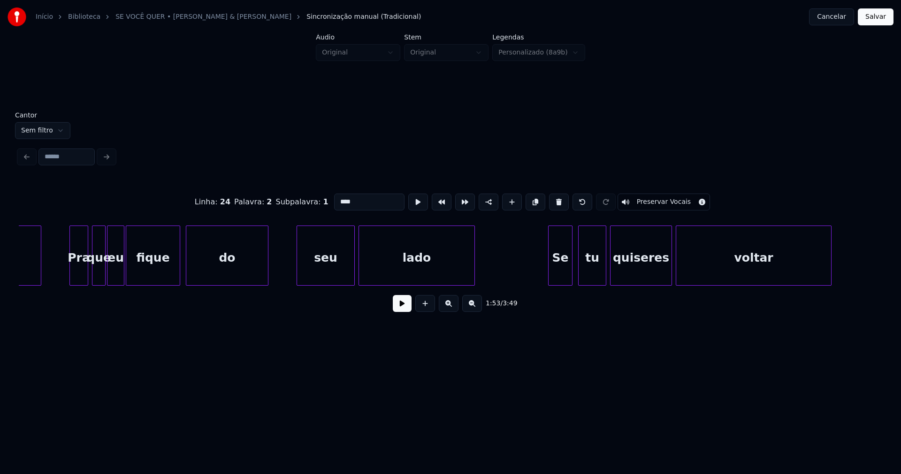
scroll to position [0, 10844]
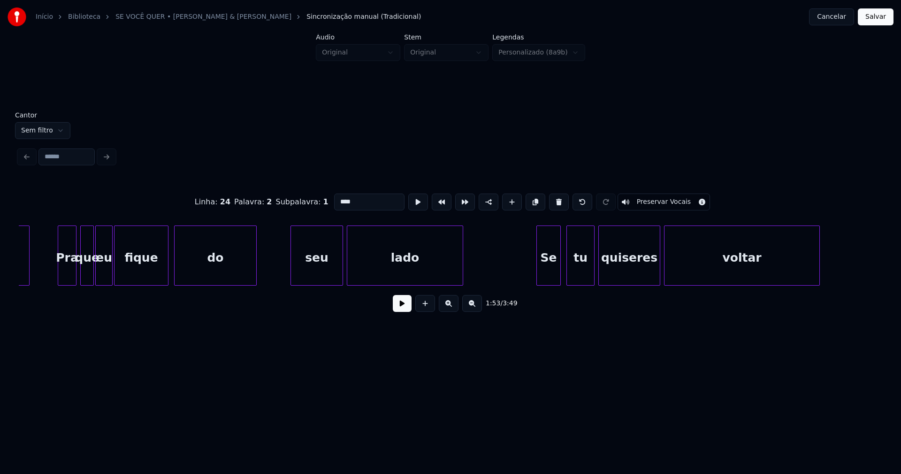
click at [292, 266] on div at bounding box center [292, 255] width 3 height 59
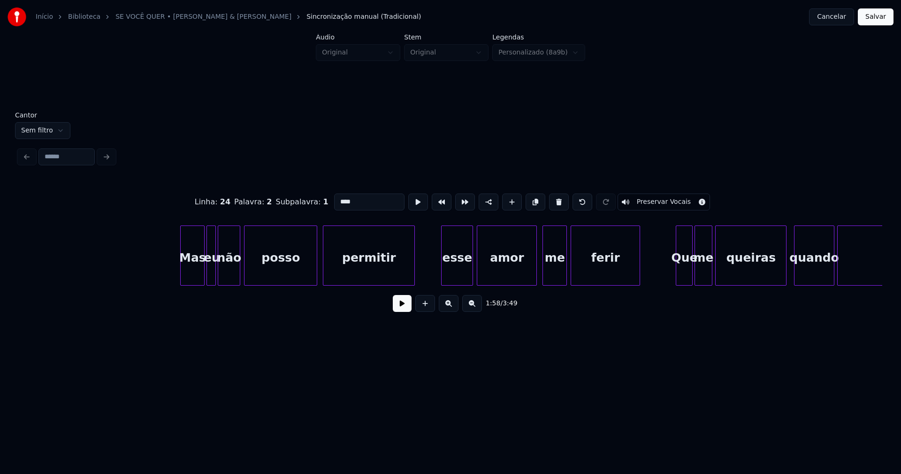
scroll to position [0, 14030]
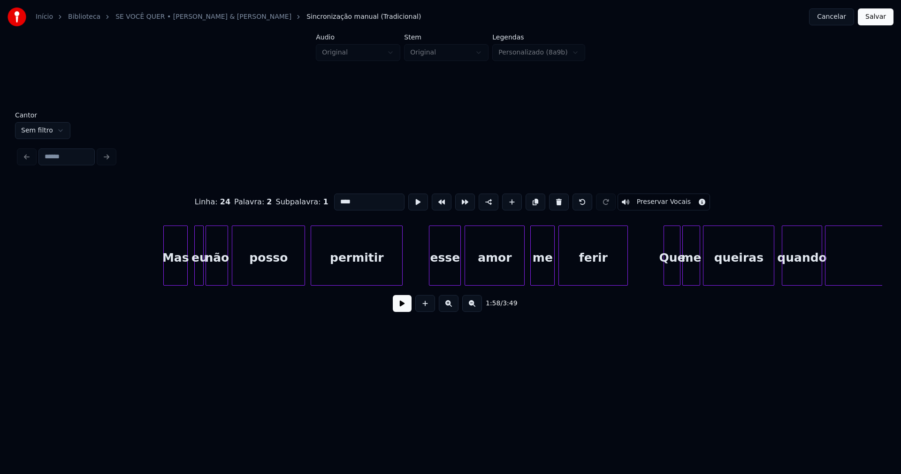
click at [179, 281] on div "Mas" at bounding box center [175, 258] width 23 height 64
click at [167, 273] on div "Mas" at bounding box center [175, 255] width 24 height 60
type input "***"
click at [189, 270] on div at bounding box center [189, 255] width 3 height 59
click at [442, 268] on div "esse" at bounding box center [440, 258] width 31 height 64
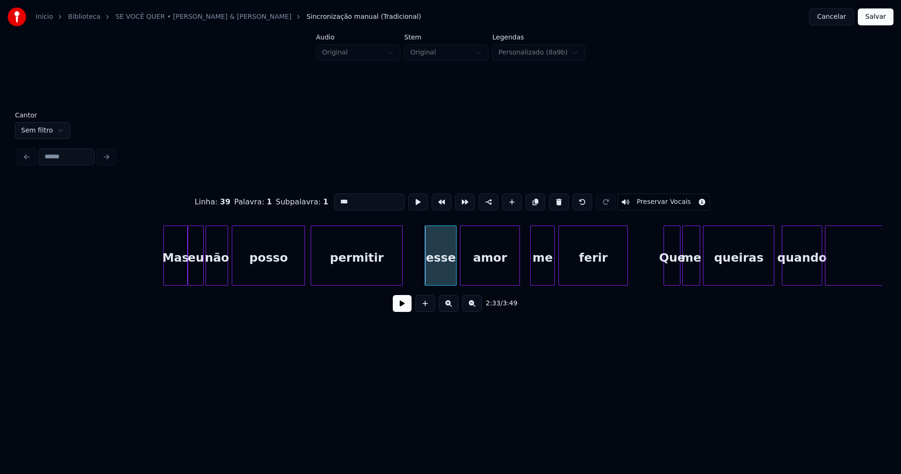
click at [497, 262] on div "amor" at bounding box center [490, 258] width 59 height 64
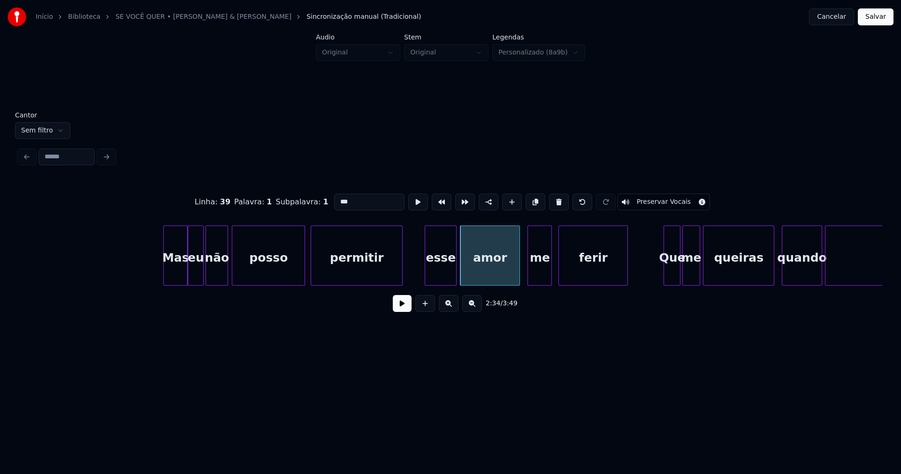
click at [543, 279] on div "me" at bounding box center [539, 258] width 23 height 64
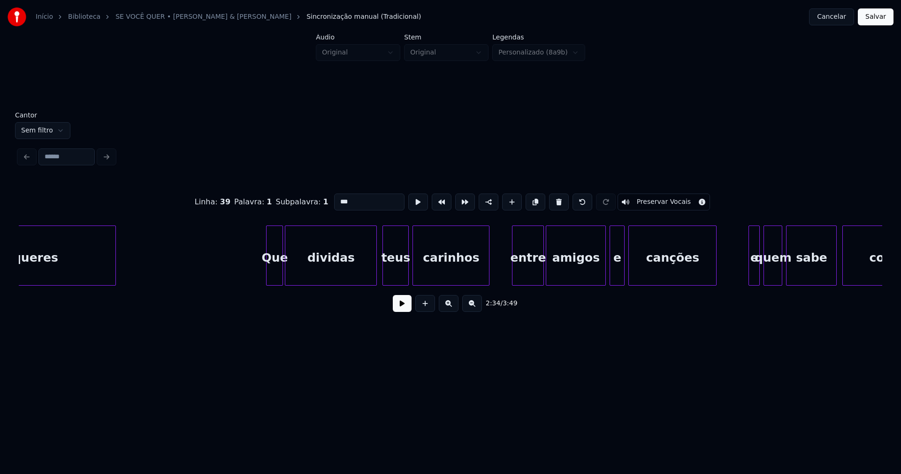
scroll to position [0, 15008]
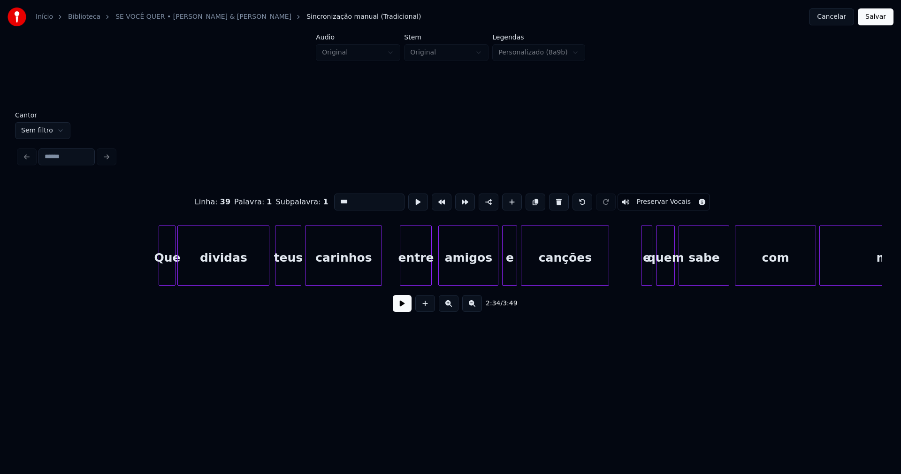
click at [417, 279] on div "entre" at bounding box center [415, 258] width 31 height 64
click at [483, 272] on div "amigos" at bounding box center [466, 258] width 59 height 64
click at [499, 273] on div at bounding box center [500, 255] width 3 height 59
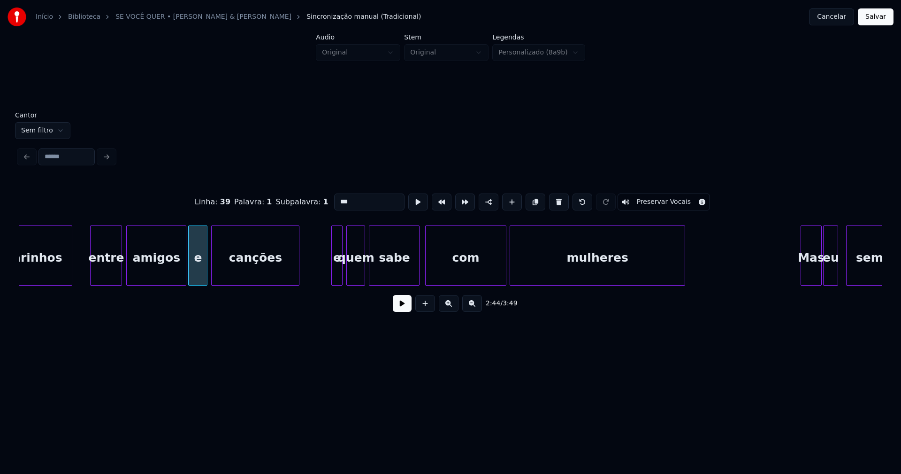
scroll to position [0, 15378]
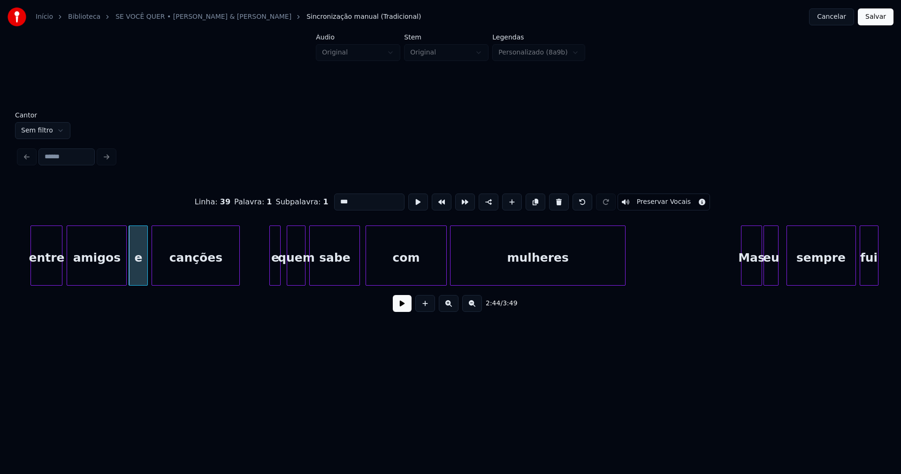
click at [276, 269] on div "e" at bounding box center [275, 258] width 10 height 64
click at [267, 275] on div at bounding box center [267, 255] width 3 height 59
click at [312, 270] on div at bounding box center [312, 255] width 3 height 59
click at [307, 269] on div at bounding box center [307, 255] width 3 height 59
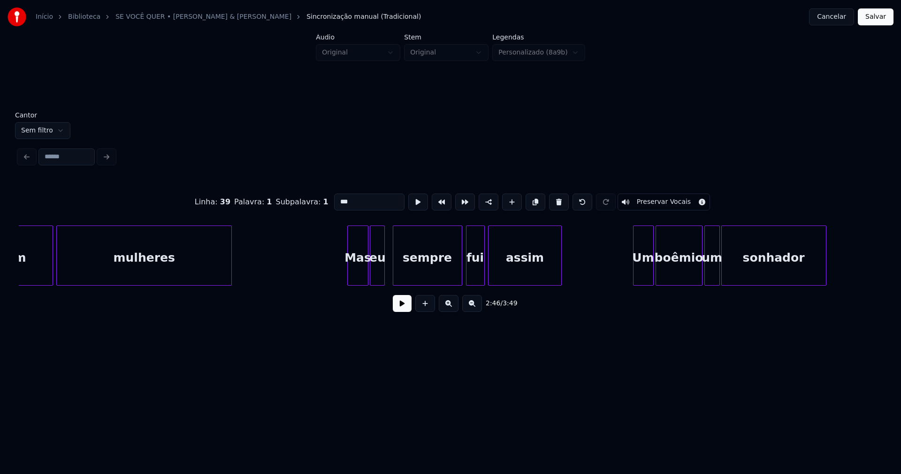
scroll to position [0, 15843]
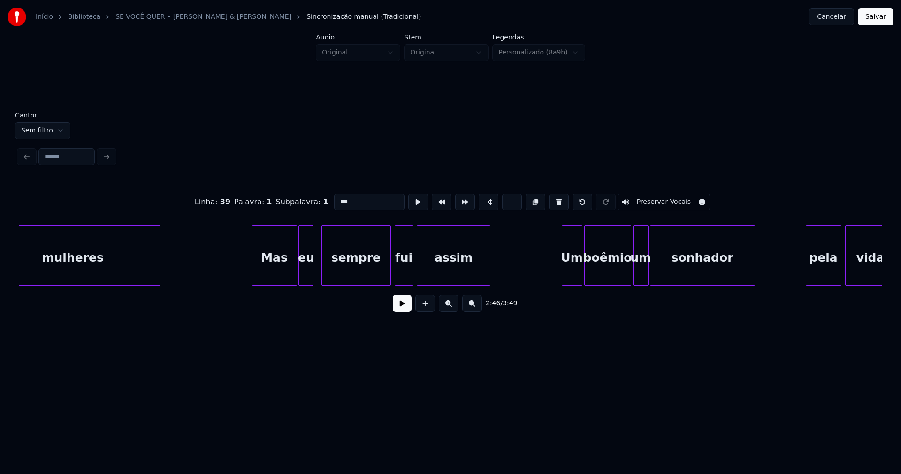
click at [254, 278] on div at bounding box center [254, 255] width 3 height 59
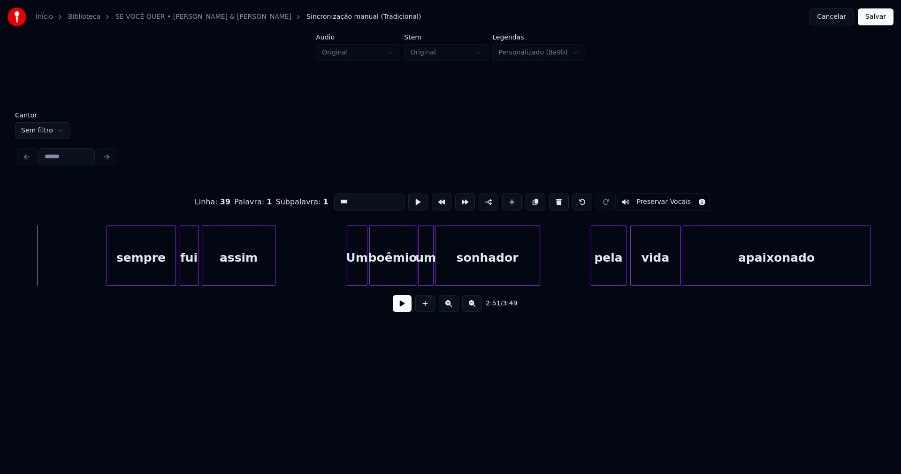
scroll to position [0, 16165]
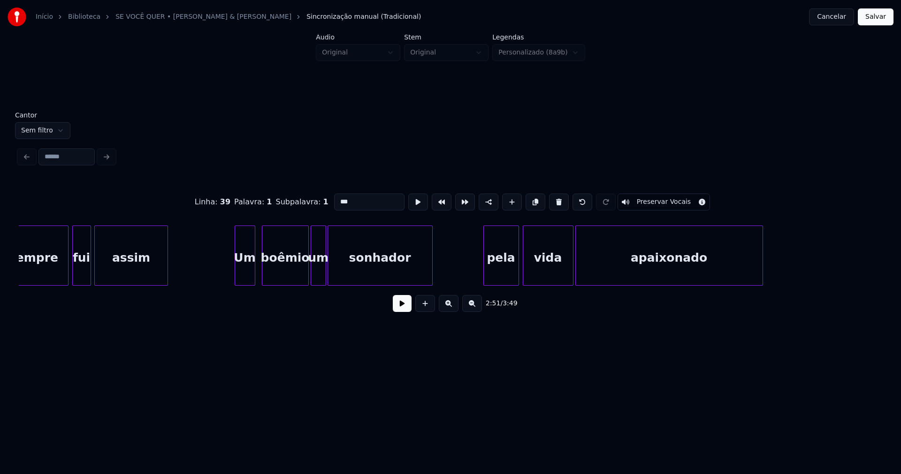
click at [245, 270] on div "Um" at bounding box center [245, 258] width 20 height 64
click at [297, 277] on div at bounding box center [297, 255] width 3 height 59
click at [302, 276] on div at bounding box center [302, 255] width 3 height 59
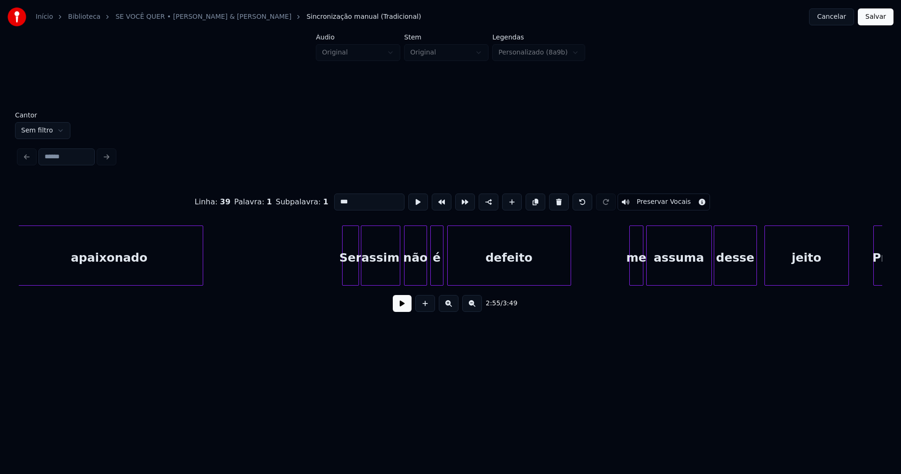
scroll to position [0, 16773]
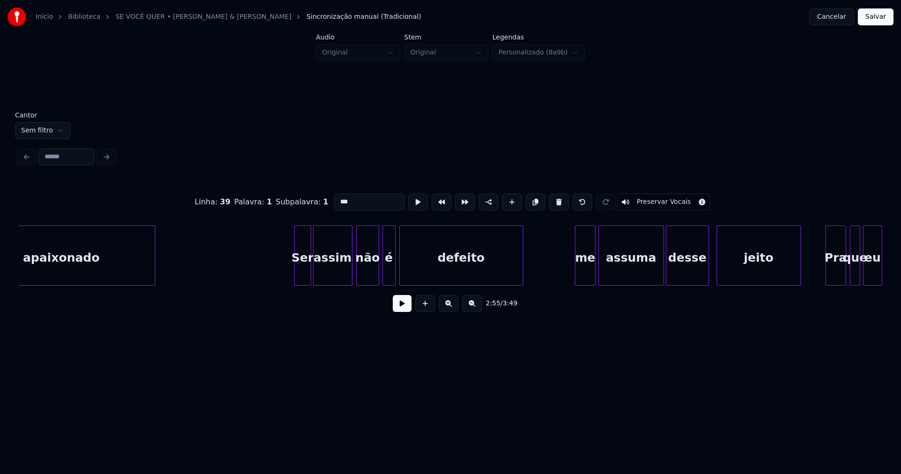
click at [576, 274] on div at bounding box center [577, 255] width 3 height 59
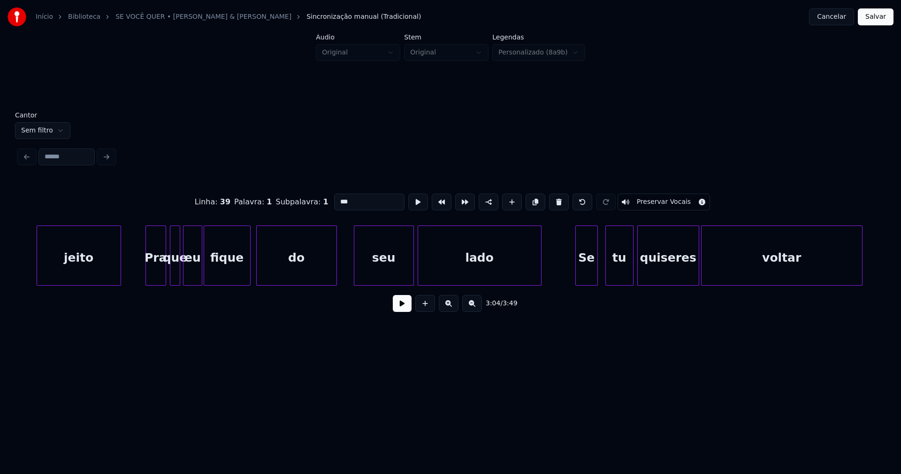
scroll to position [0, 17489]
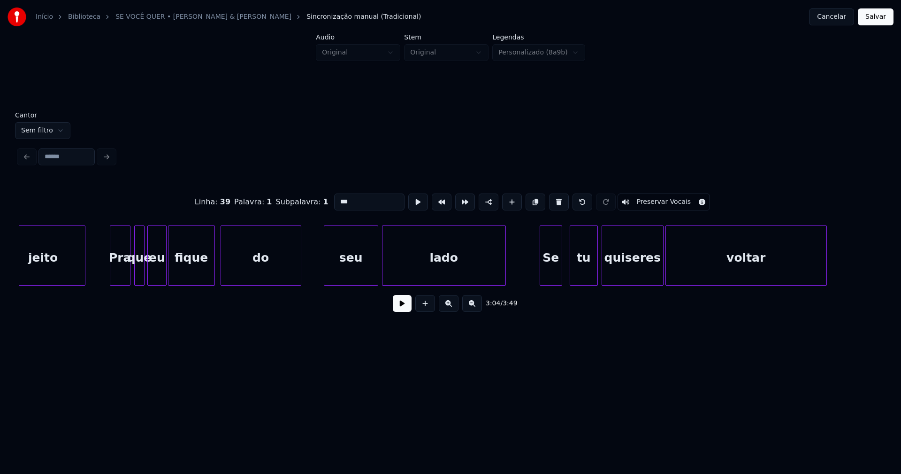
click at [326, 270] on div at bounding box center [325, 255] width 3 height 59
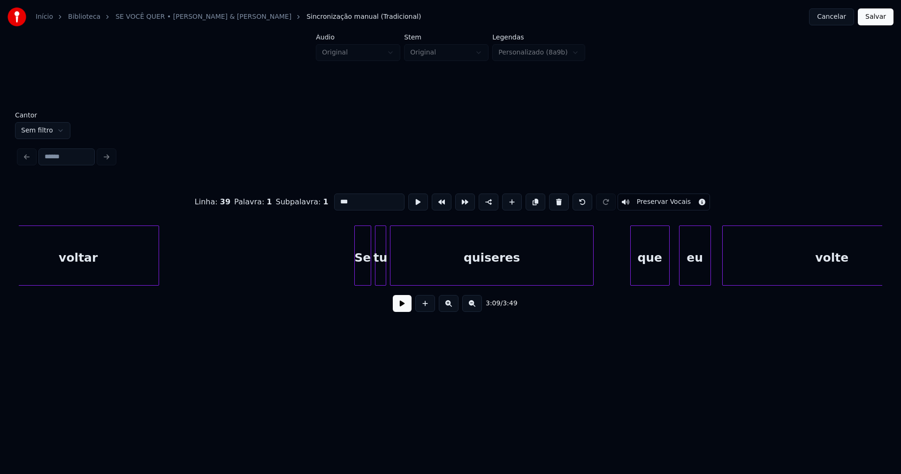
scroll to position [0, 18181]
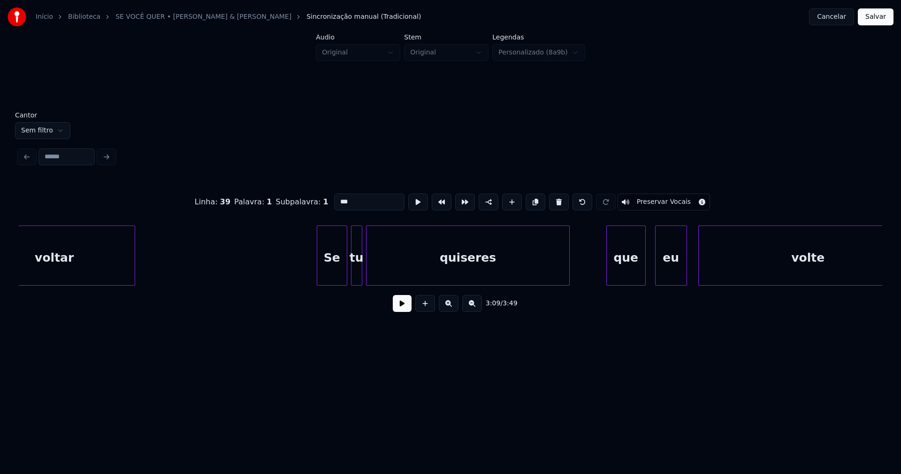
click at [319, 268] on div at bounding box center [318, 255] width 3 height 59
click at [348, 277] on div at bounding box center [349, 255] width 3 height 59
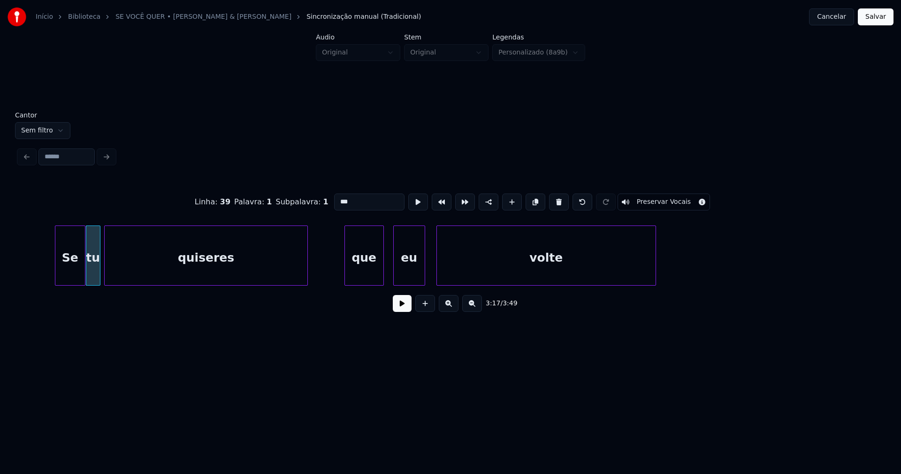
scroll to position [0, 18467]
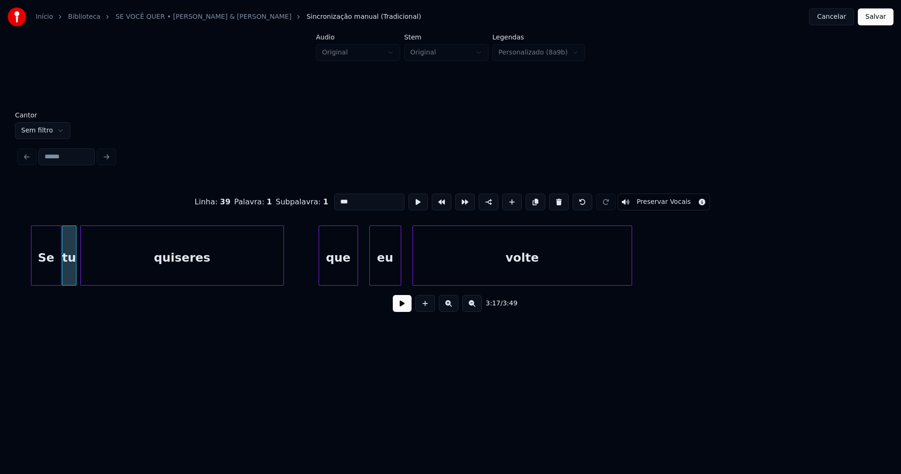
click at [339, 274] on div "que" at bounding box center [338, 258] width 38 height 64
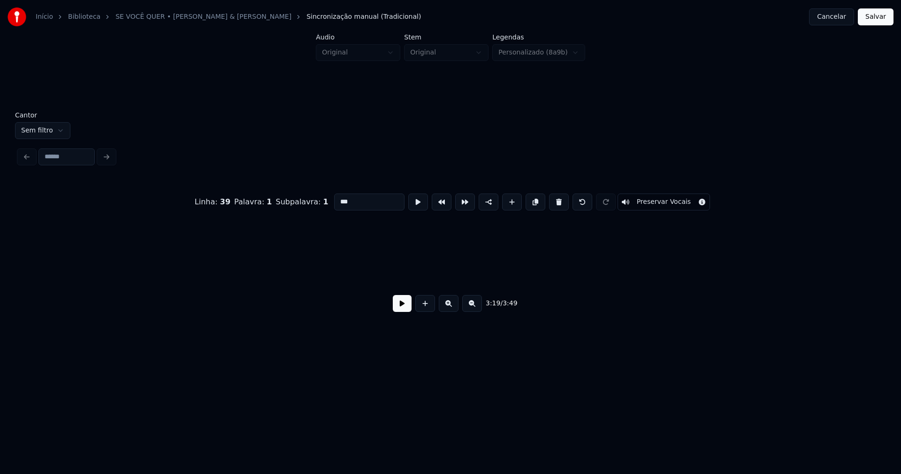
scroll to position [0, 19864]
click at [874, 20] on button "Salvar" at bounding box center [876, 16] width 36 height 17
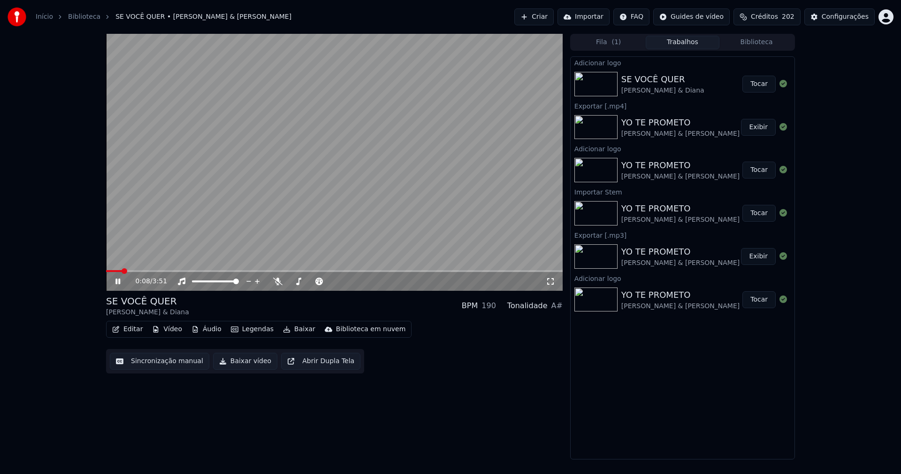
click at [553, 282] on icon at bounding box center [550, 281] width 9 height 8
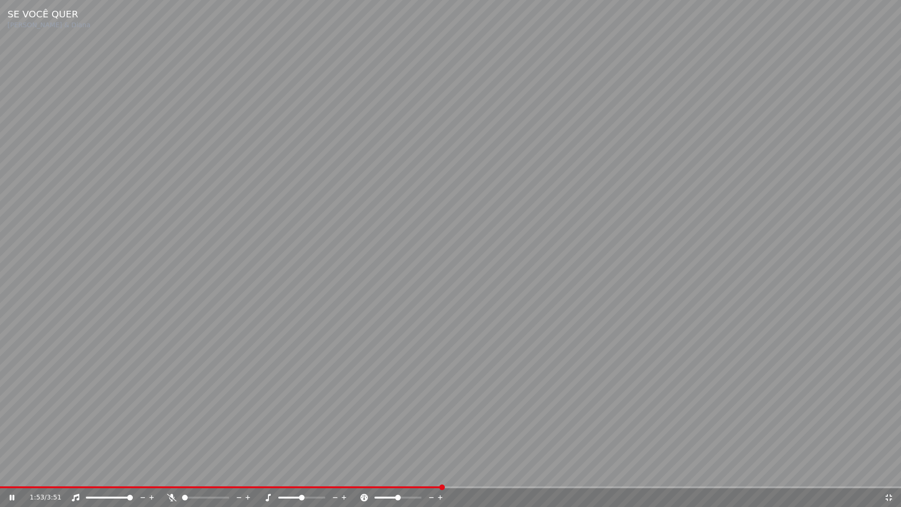
click at [889, 473] on icon at bounding box center [889, 498] width 9 height 8
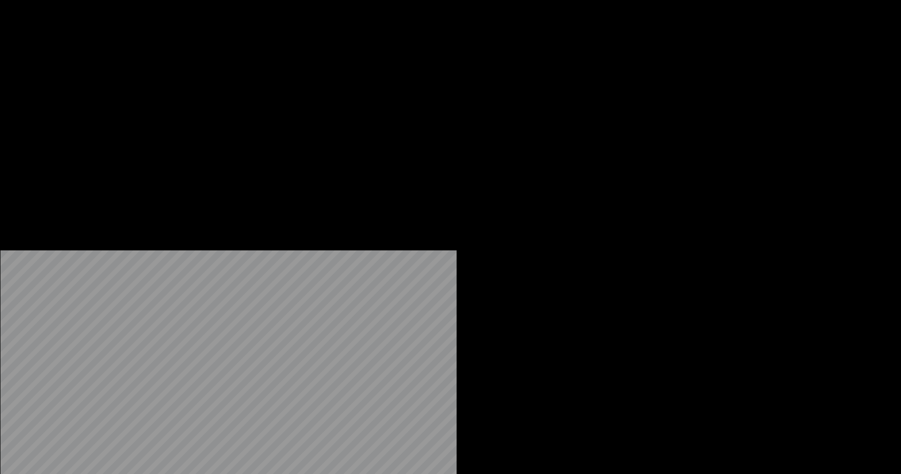
click at [137, 79] on button "Editar" at bounding box center [127, 72] width 38 height 13
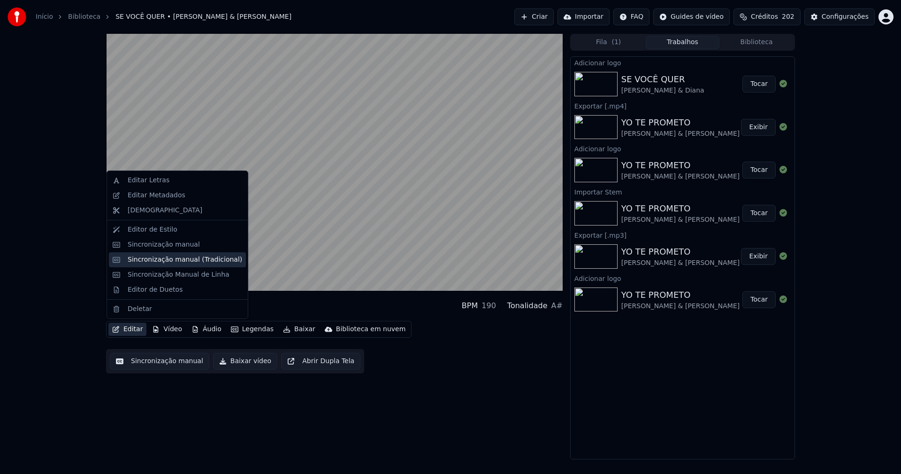
click at [162, 263] on div "Sincronização manual (Tradicional)" at bounding box center [185, 259] width 115 height 9
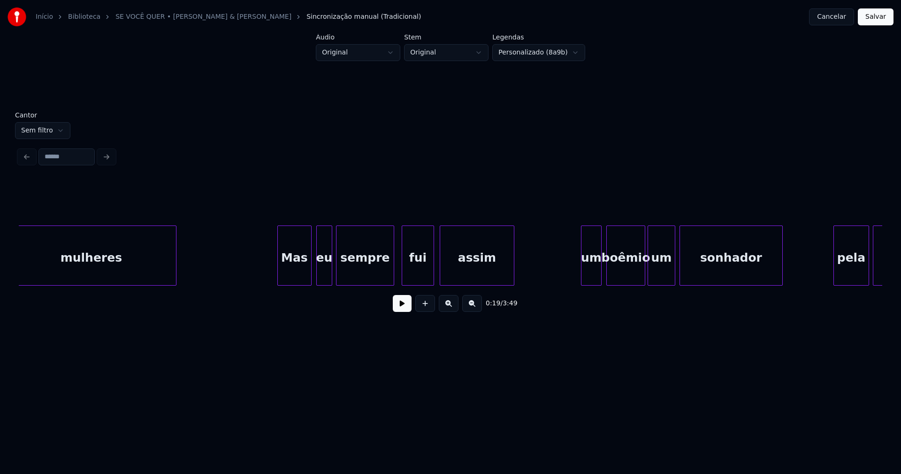
scroll to position [0, 9281]
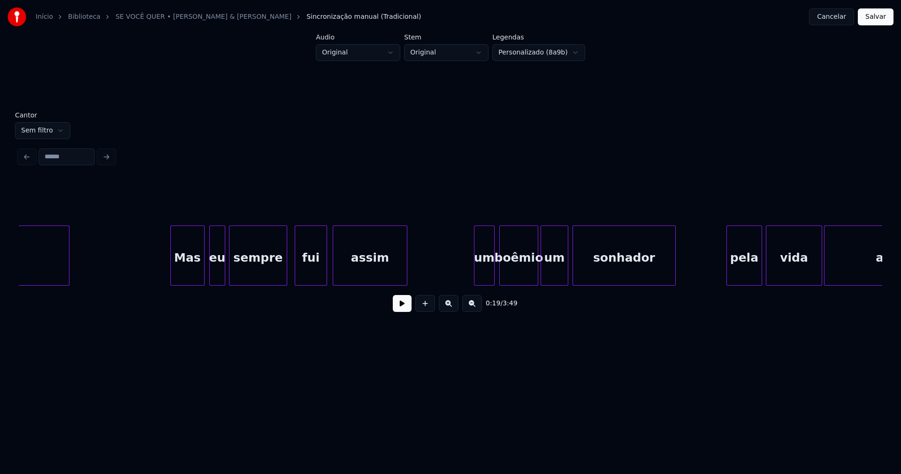
click at [488, 270] on div "um" at bounding box center [485, 258] width 20 height 64
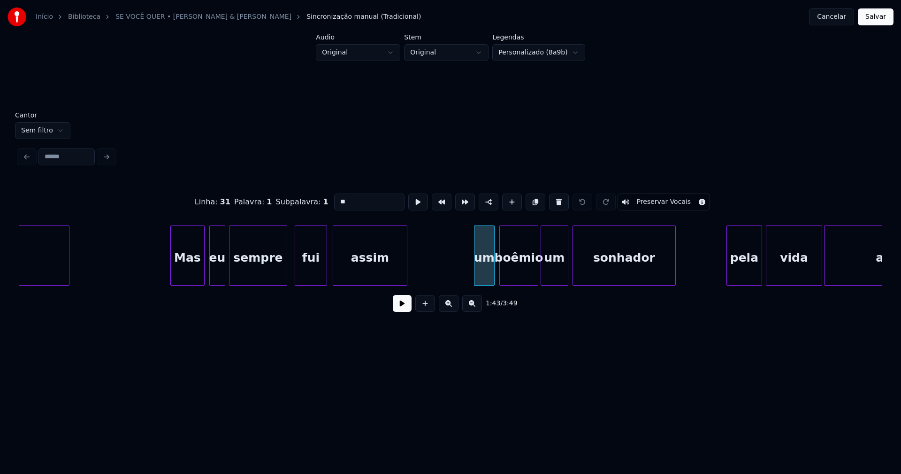
click at [337, 199] on input "**" at bounding box center [369, 201] width 70 height 17
type input "**"
click at [875, 18] on button "Salvar" at bounding box center [876, 16] width 36 height 17
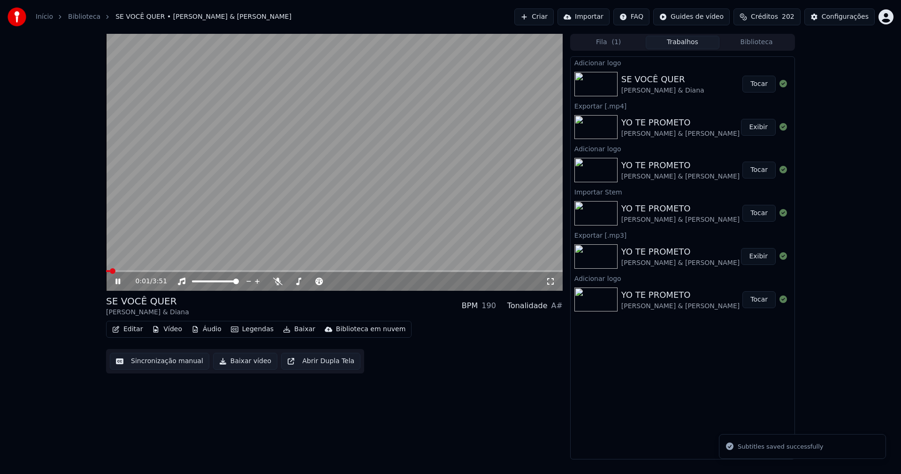
click at [293, 270] on span at bounding box center [334, 271] width 457 height 2
click at [552, 282] on icon at bounding box center [550, 281] width 9 height 8
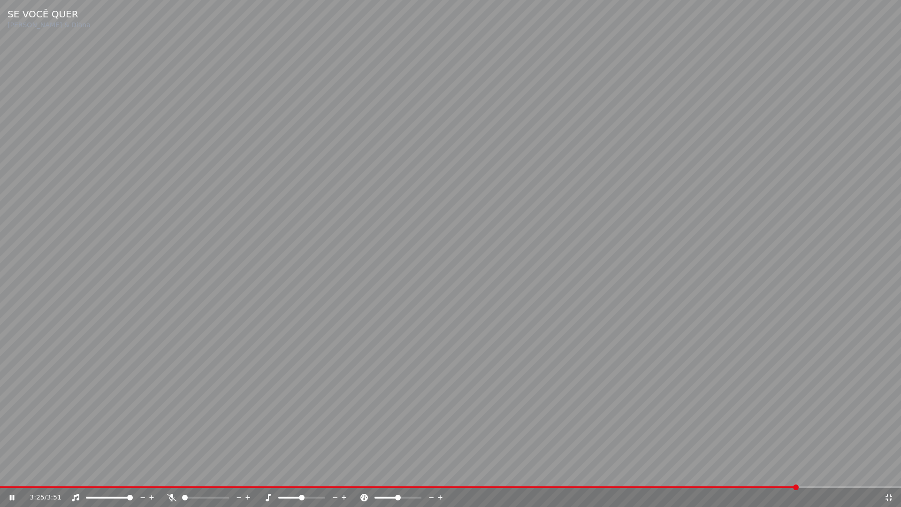
click at [890, 473] on icon at bounding box center [889, 498] width 9 height 8
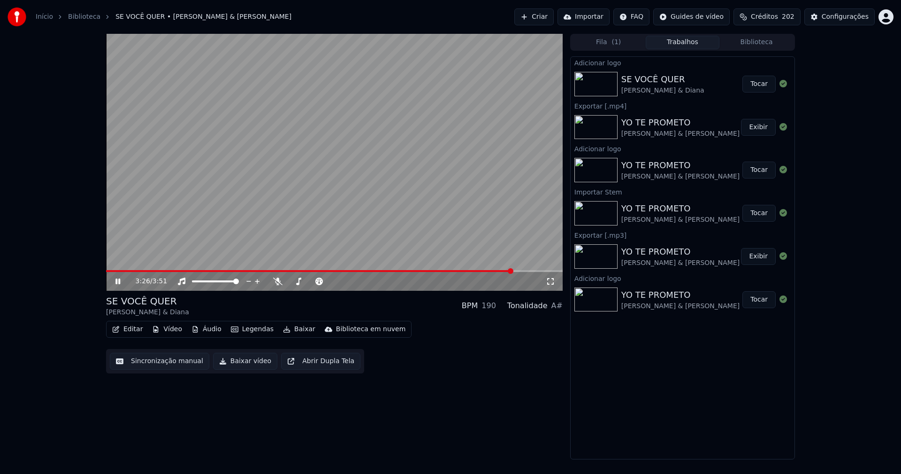
click at [122, 282] on icon at bounding box center [125, 281] width 22 height 8
click at [246, 364] on button "Baixar vídeo" at bounding box center [245, 361] width 64 height 17
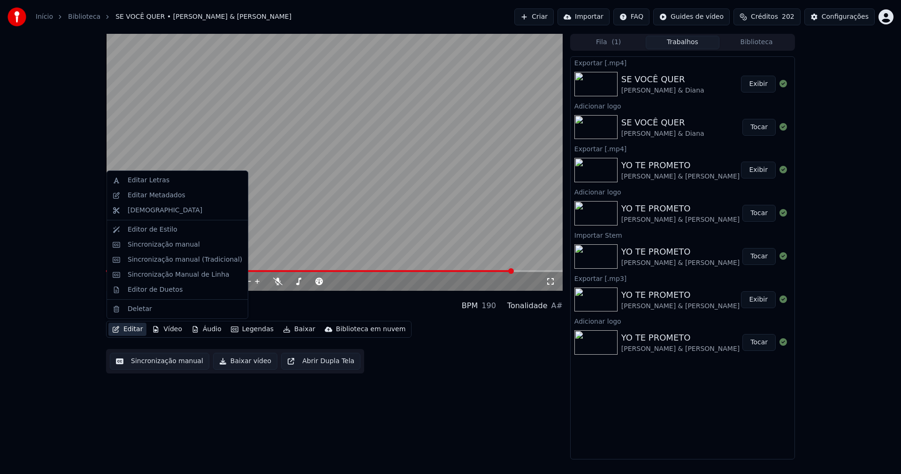
click at [135, 329] on button "Editar" at bounding box center [127, 329] width 38 height 13
click at [156, 198] on div "Editar Metadados" at bounding box center [157, 195] width 58 height 9
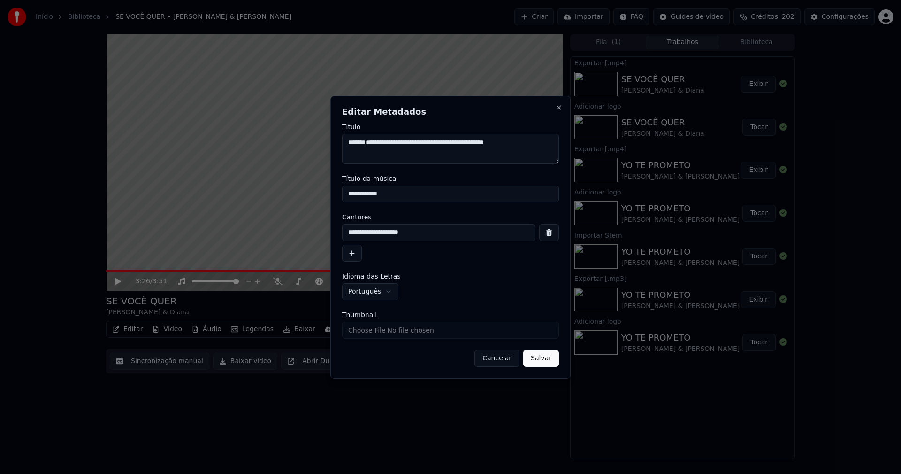
click at [366, 331] on input "Thumbnail" at bounding box center [450, 330] width 217 height 17
type input "**********"
click at [539, 361] on button "Salvar" at bounding box center [541, 358] width 36 height 17
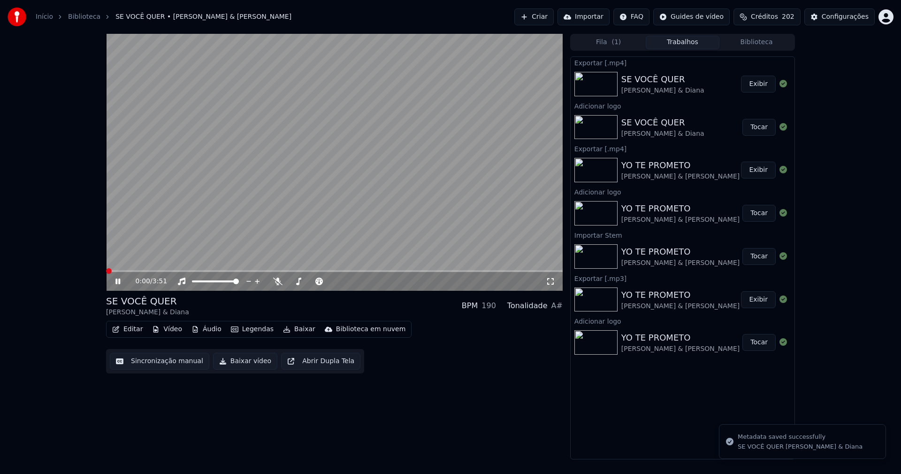
click at [117, 283] on icon at bounding box center [117, 281] width 5 height 6
click at [765, 41] on button "Biblioteca" at bounding box center [757, 43] width 74 height 14
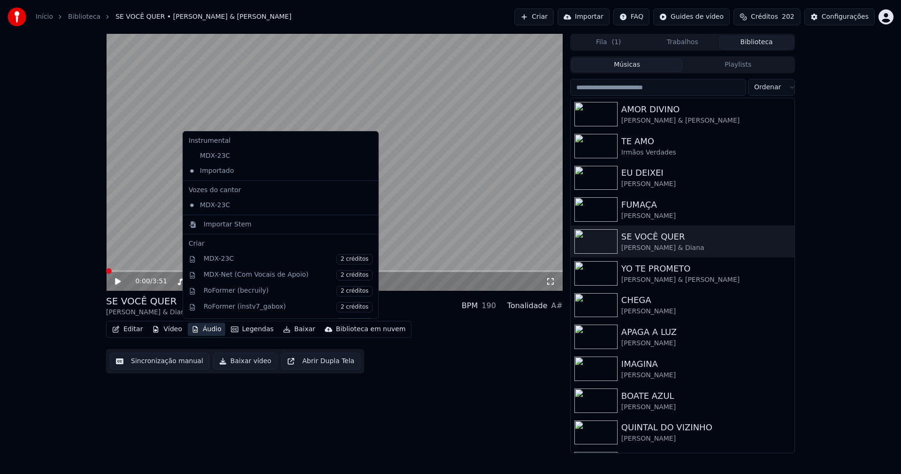
click at [202, 333] on button "Áudio" at bounding box center [207, 329] width 38 height 13
click at [439, 397] on div "0:00 / 3:51 SE VOCÊ QUER [PERSON_NAME] & [PERSON_NAME] BPM 190 Tonalidade A# Ed…" at bounding box center [334, 243] width 457 height 419
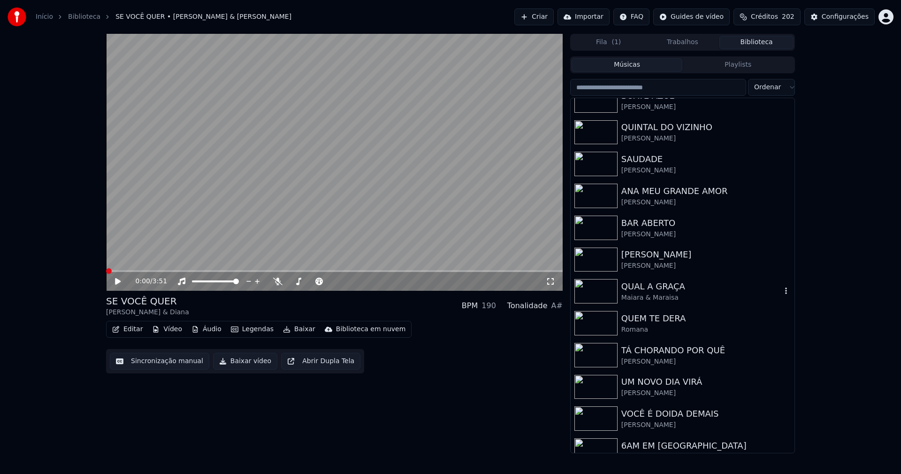
scroll to position [329, 0]
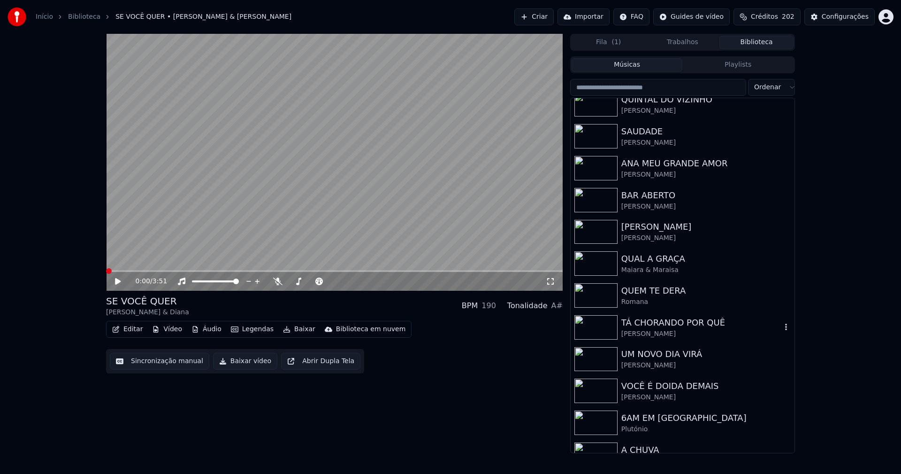
drag, startPoint x: 646, startPoint y: 329, endPoint x: 814, endPoint y: 320, distance: 167.8
click at [654, 329] on div "[PERSON_NAME]" at bounding box center [702, 333] width 160 height 9
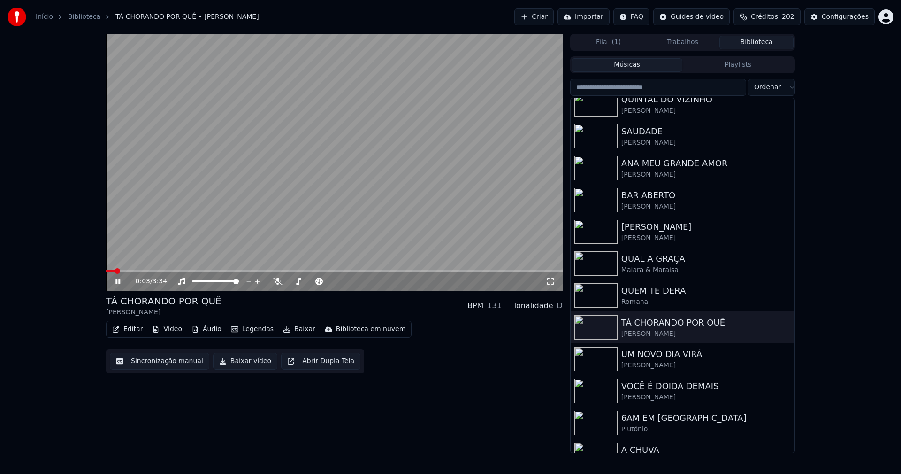
click at [119, 279] on icon at bounding box center [117, 281] width 5 height 6
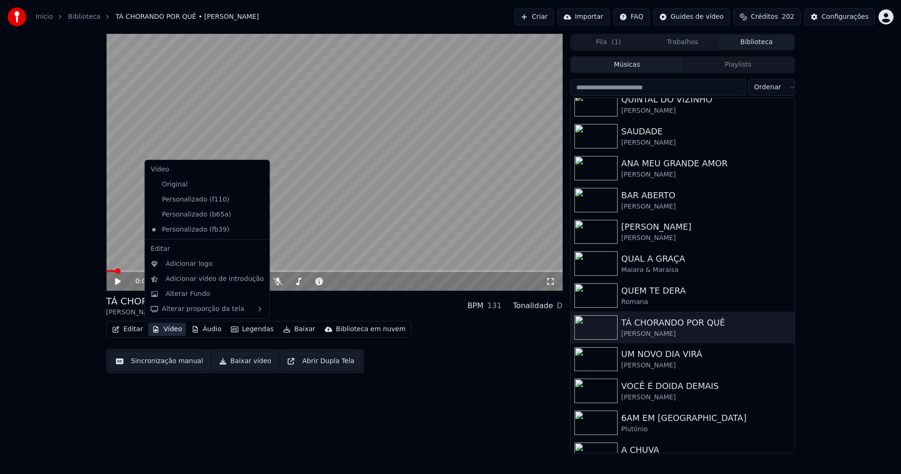
click at [168, 330] on button "Vídeo" at bounding box center [167, 329] width 38 height 13
click at [190, 217] on div "Personalizado (b65a)" at bounding box center [200, 214] width 107 height 15
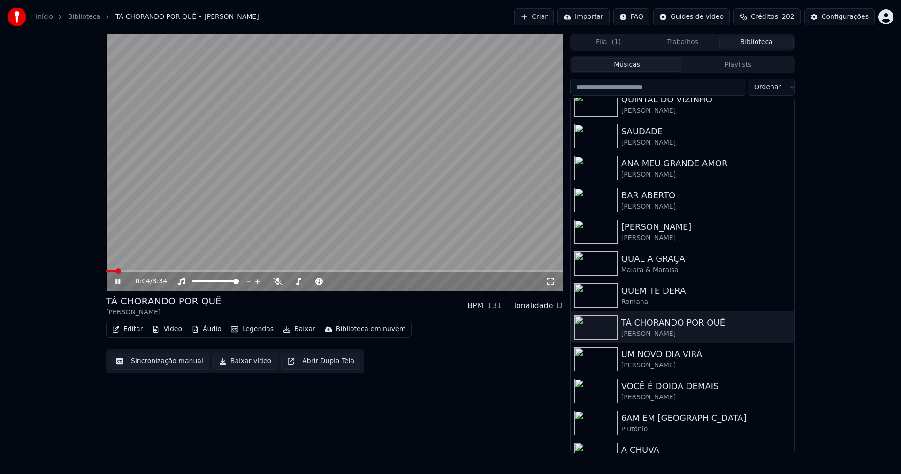
click at [117, 280] on icon at bounding box center [117, 281] width 5 height 6
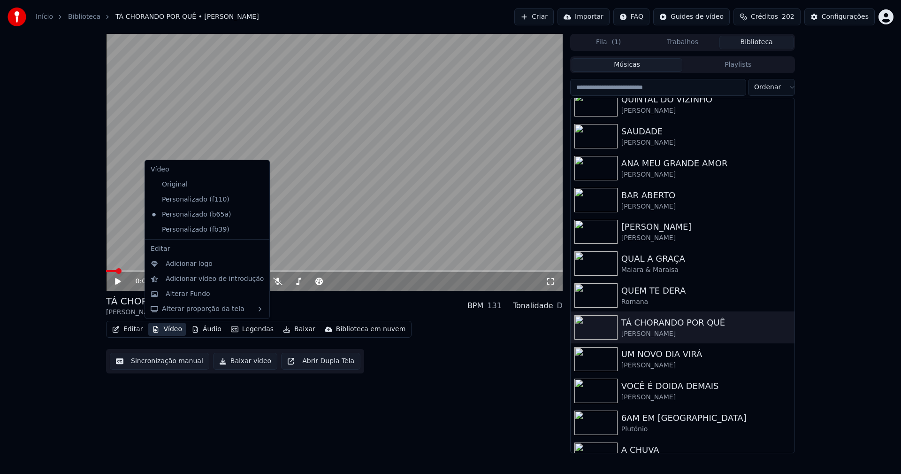
click at [171, 331] on button "Vídeo" at bounding box center [167, 329] width 38 height 13
click at [257, 230] on icon at bounding box center [262, 230] width 10 height 8
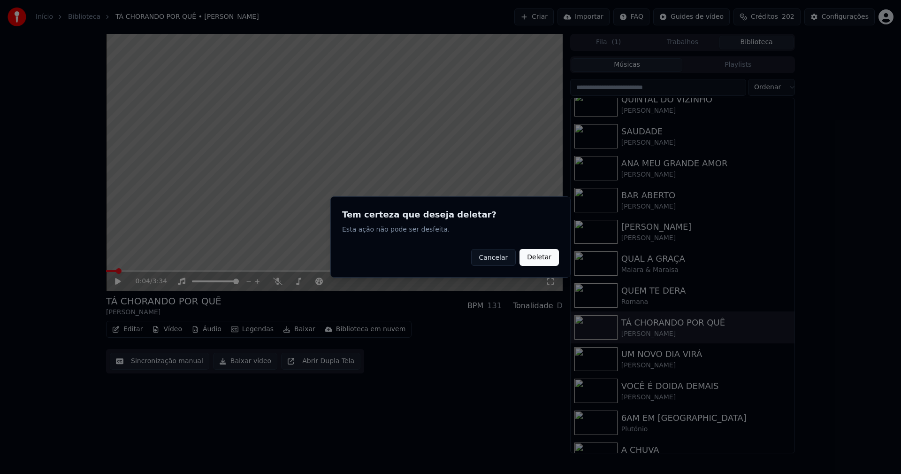
click at [544, 258] on button "Deletar" at bounding box center [539, 257] width 39 height 17
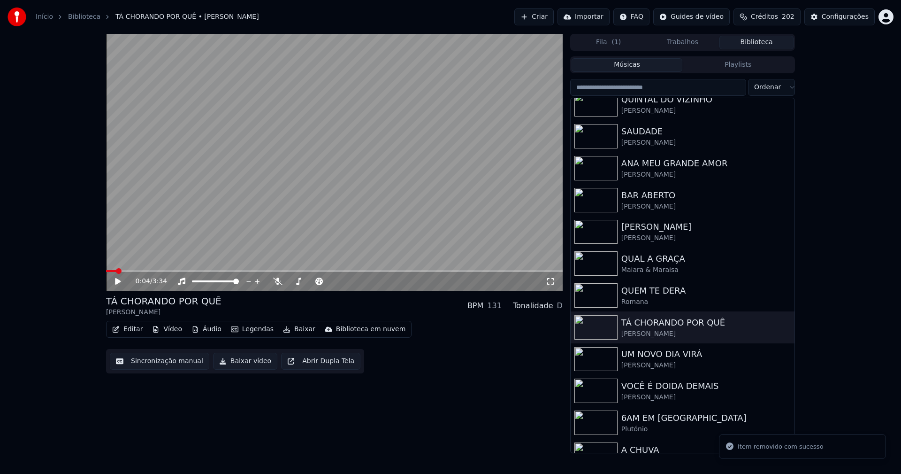
click at [134, 330] on button "Editar" at bounding box center [127, 329] width 38 height 13
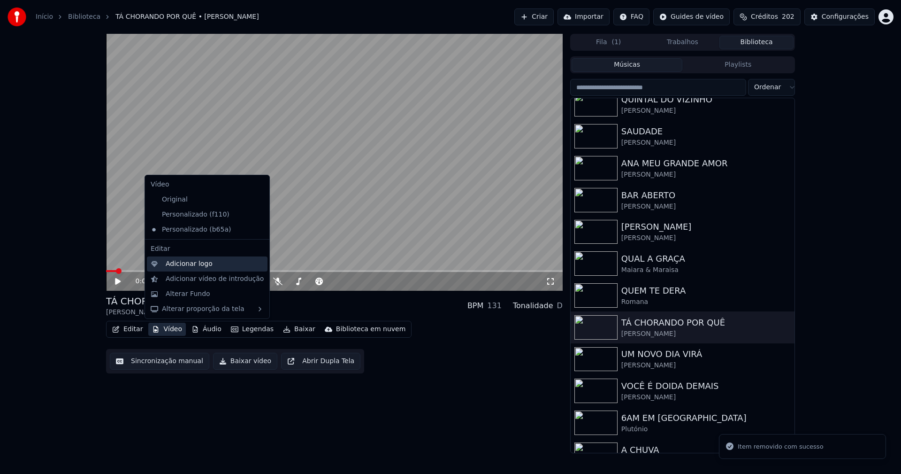
click at [180, 262] on div "Adicionar logo" at bounding box center [189, 263] width 47 height 9
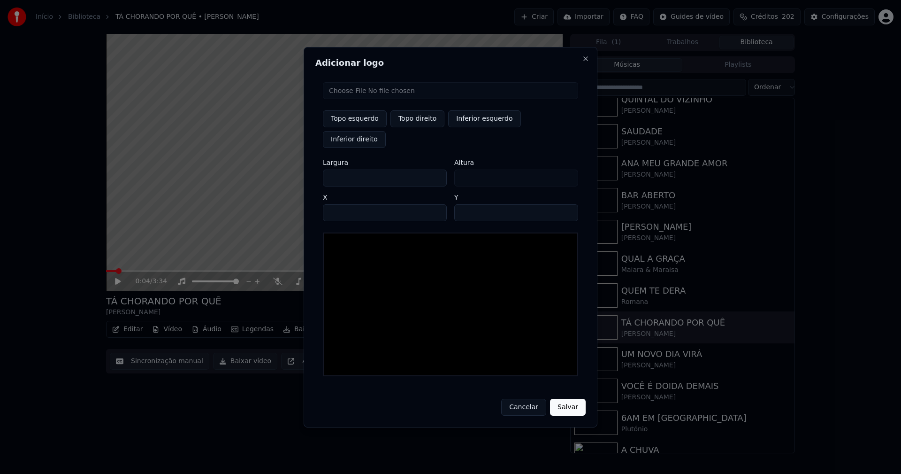
click at [350, 99] on input "file" at bounding box center [450, 90] width 255 height 17
type input "**********"
type input "***"
drag, startPoint x: 415, startPoint y: 129, endPoint x: 334, endPoint y: 192, distance: 102.0
click at [413, 127] on button "Topo direito" at bounding box center [418, 118] width 54 height 17
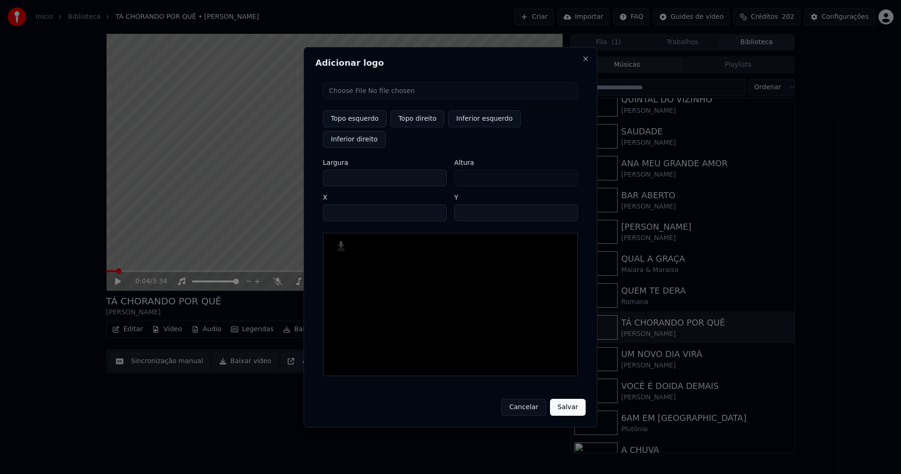
type input "****"
drag, startPoint x: 338, startPoint y: 169, endPoint x: 288, endPoint y: 169, distance: 50.2
click at [288, 169] on body "Início Biblioteca TÁ CHORANDO POR QUÊ • [PERSON_NAME] Importar FAQ Guides de ví…" at bounding box center [450, 237] width 901 height 474
type input "**"
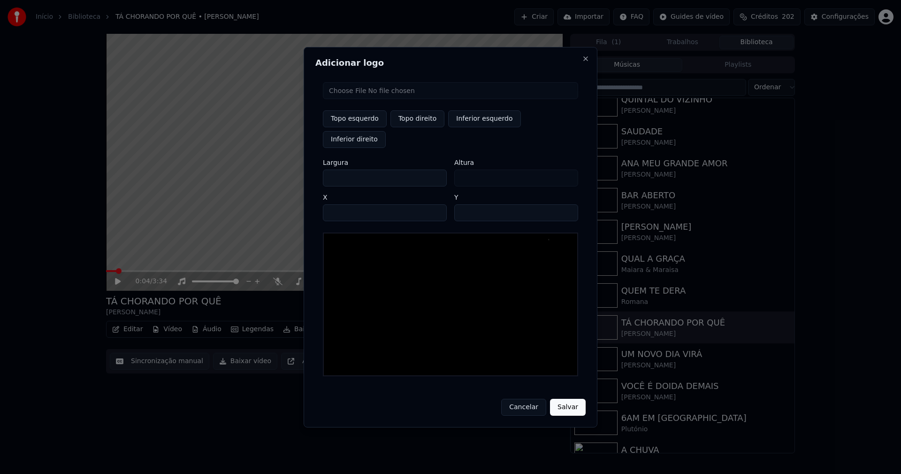
type input "***"
click at [342, 204] on input "****" at bounding box center [385, 212] width 124 height 17
type input "****"
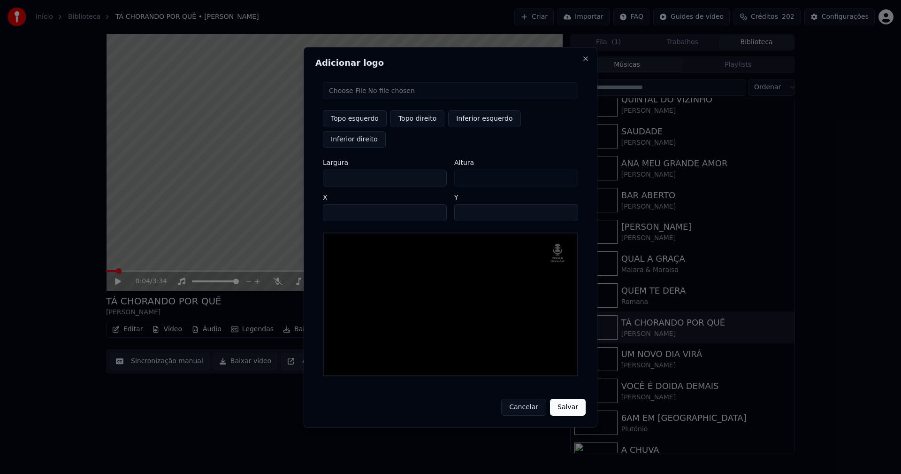
click at [569, 204] on input "**" at bounding box center [516, 212] width 124 height 17
type input "**"
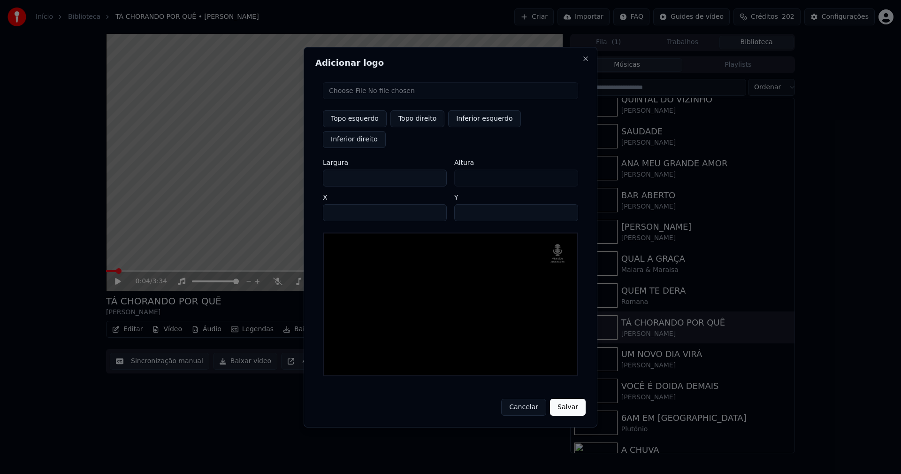
click at [569, 204] on input "**" at bounding box center [516, 212] width 124 height 17
click at [564, 400] on button "Salvar" at bounding box center [568, 407] width 36 height 17
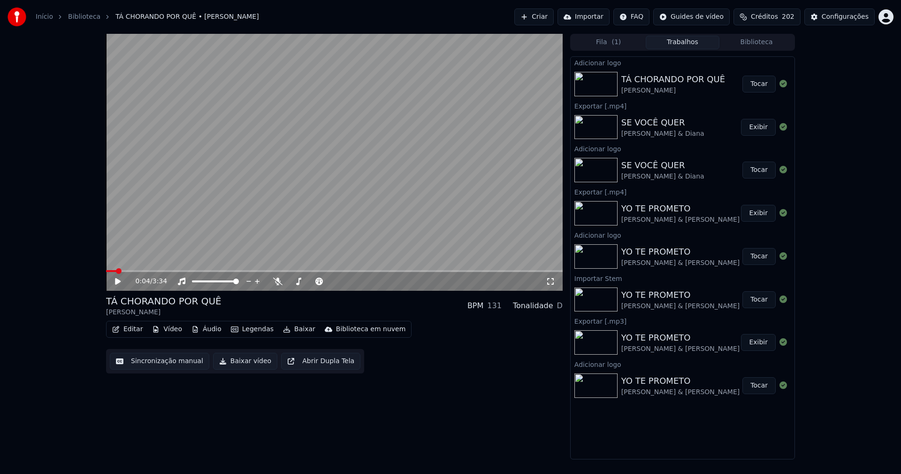
click at [127, 333] on button "Editar" at bounding box center [127, 329] width 38 height 13
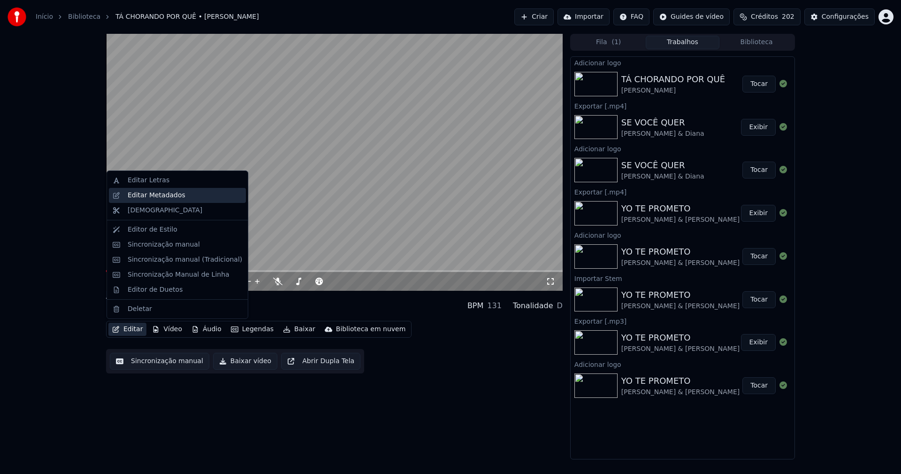
click at [156, 195] on div "Editar Metadados" at bounding box center [157, 195] width 58 height 9
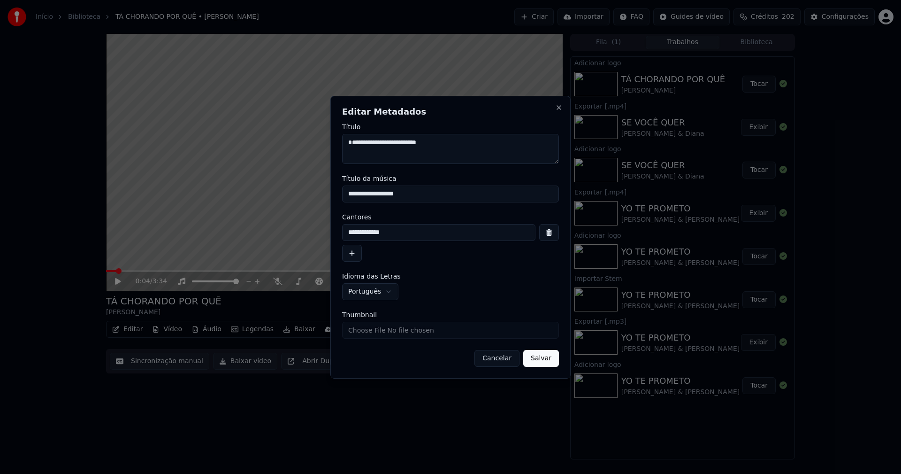
click at [370, 331] on input "Thumbnail" at bounding box center [450, 330] width 217 height 17
type input "**********"
click at [548, 358] on button "Salvar" at bounding box center [541, 358] width 36 height 17
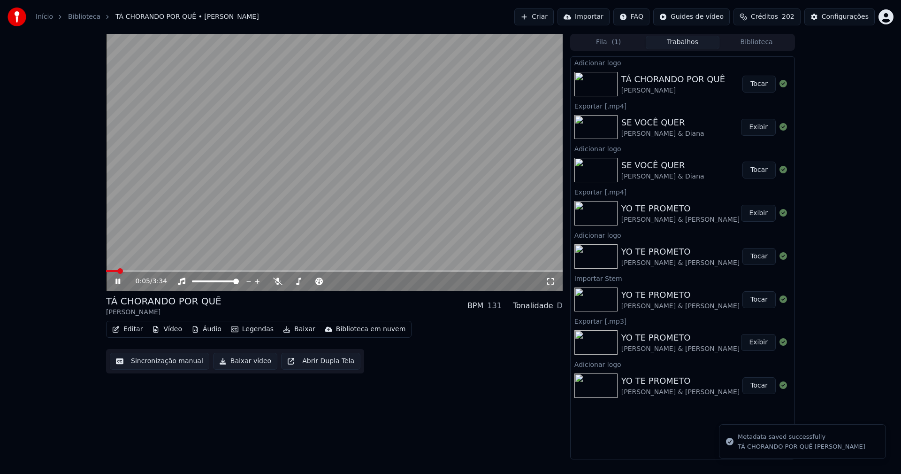
drag, startPoint x: 120, startPoint y: 281, endPoint x: 592, endPoint y: 60, distance: 521.3
click at [121, 281] on icon at bounding box center [125, 281] width 22 height 8
click at [762, 42] on button "Biblioteca" at bounding box center [757, 43] width 74 height 14
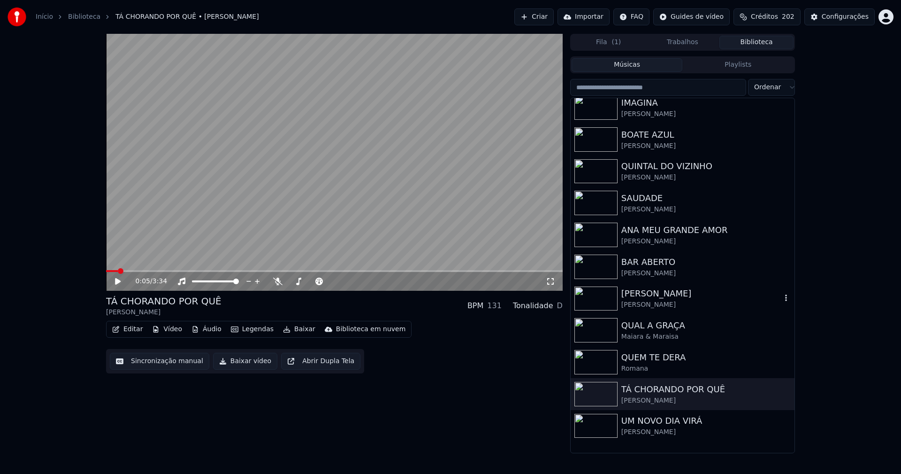
scroll to position [282, 0]
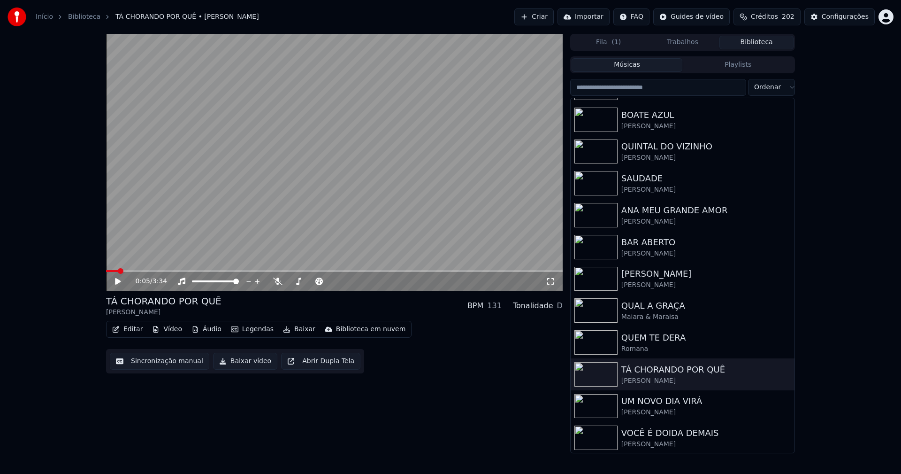
click at [119, 278] on icon at bounding box center [125, 281] width 22 height 8
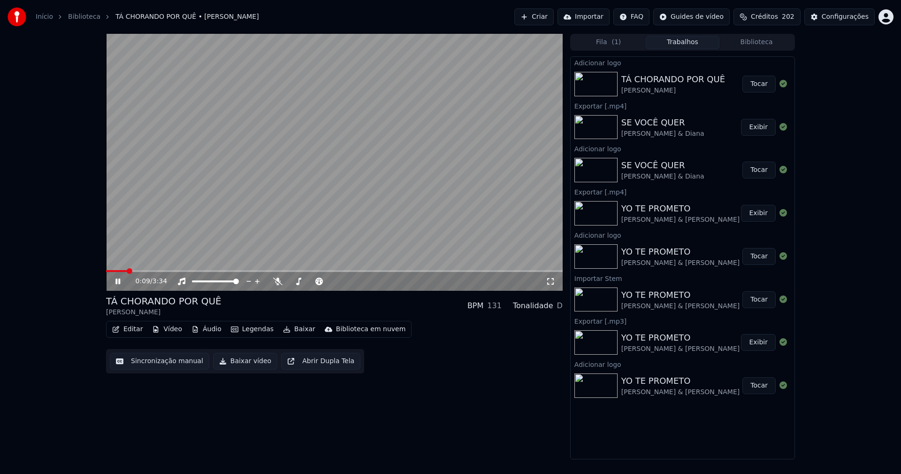
click at [685, 44] on button "Trabalhos" at bounding box center [683, 43] width 74 height 14
click at [771, 85] on button "Tocar" at bounding box center [759, 84] width 33 height 17
click at [551, 282] on icon at bounding box center [550, 281] width 9 height 8
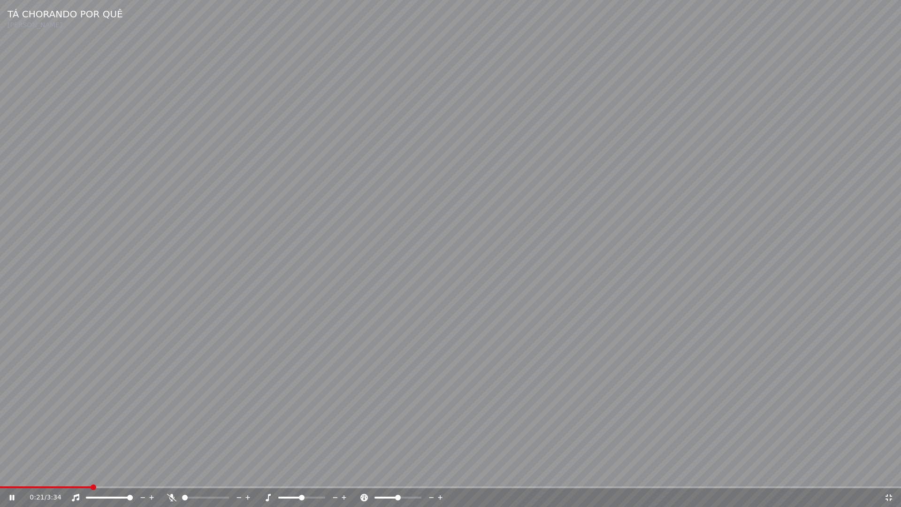
click at [892, 473] on icon at bounding box center [889, 498] width 9 height 8
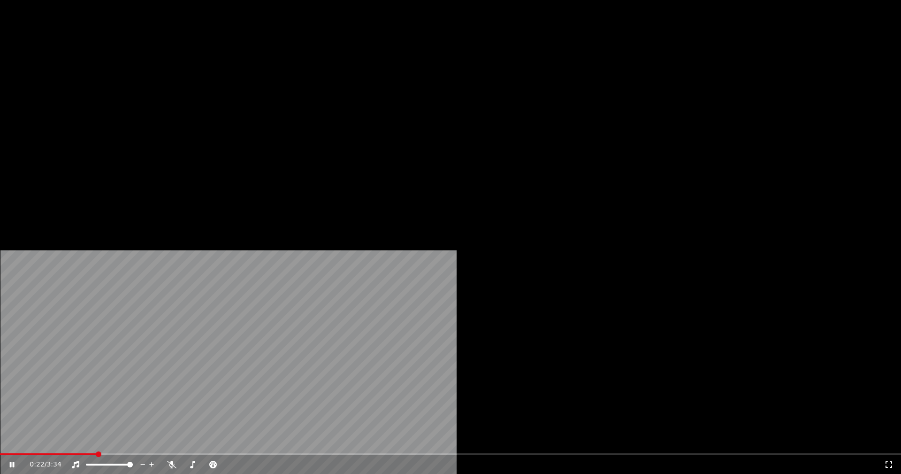
click at [134, 79] on button "Editar" at bounding box center [127, 72] width 38 height 13
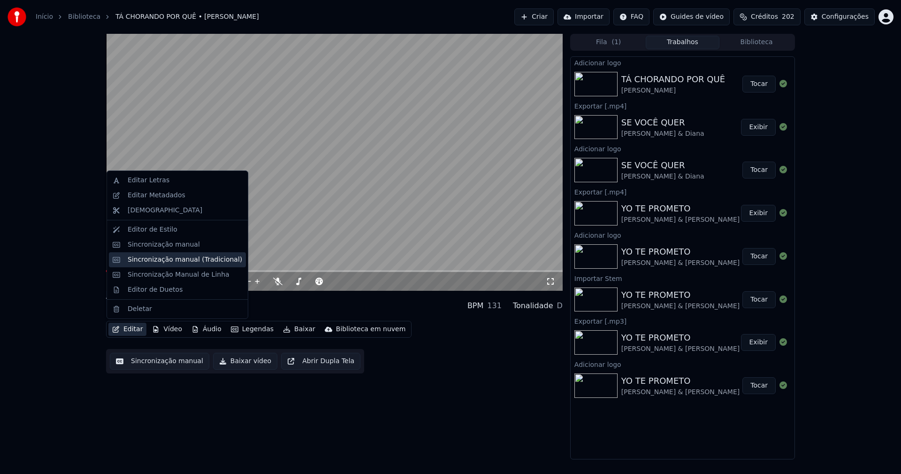
click at [167, 261] on div "Sincronização manual (Tradicional)" at bounding box center [185, 259] width 115 height 9
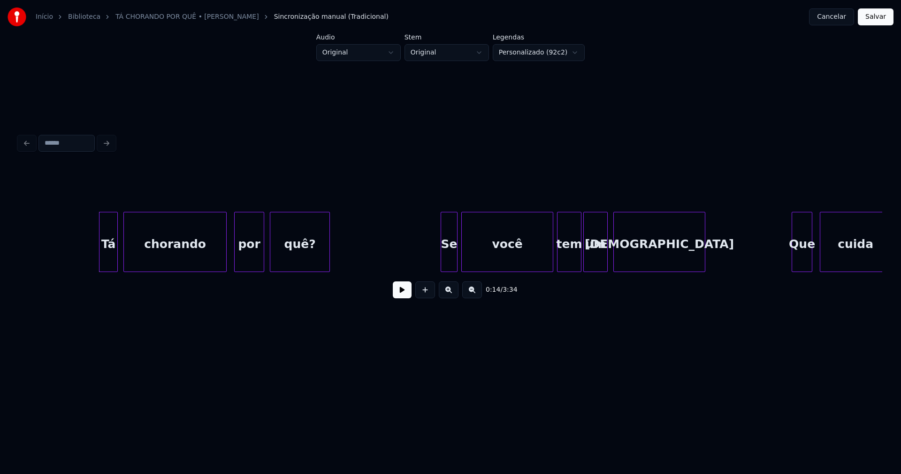
scroll to position [0, 1240]
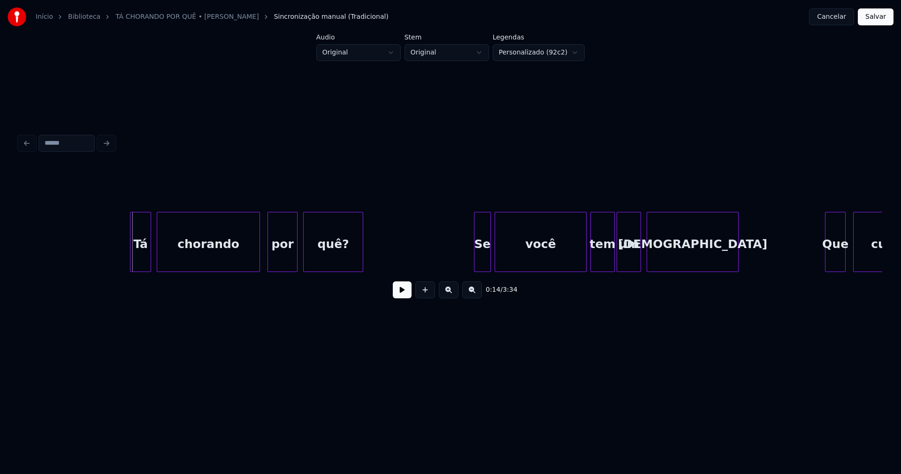
click at [131, 254] on div at bounding box center [132, 241] width 3 height 59
click at [161, 249] on div at bounding box center [162, 241] width 3 height 59
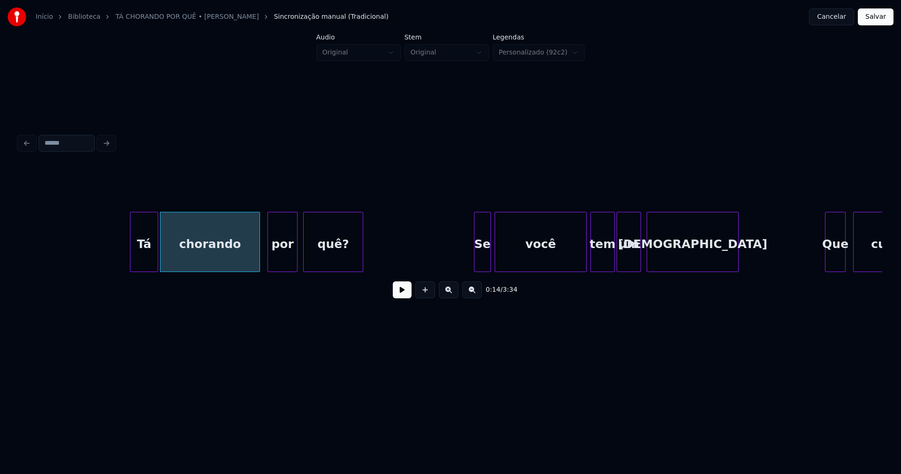
click at [156, 250] on div at bounding box center [156, 241] width 3 height 59
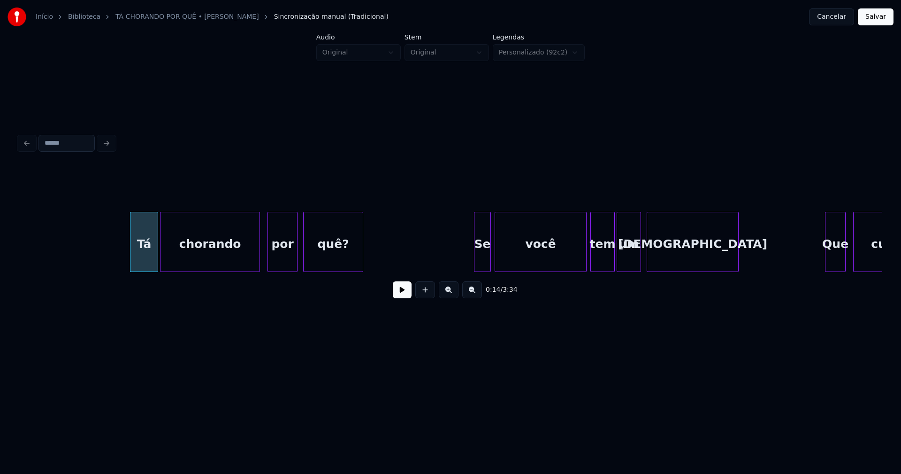
click at [398, 292] on button at bounding box center [402, 289] width 19 height 17
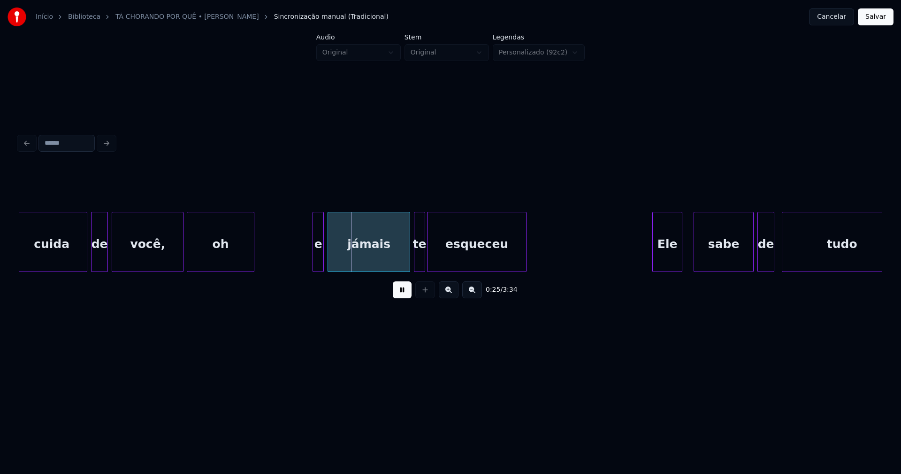
scroll to position [0, 2145]
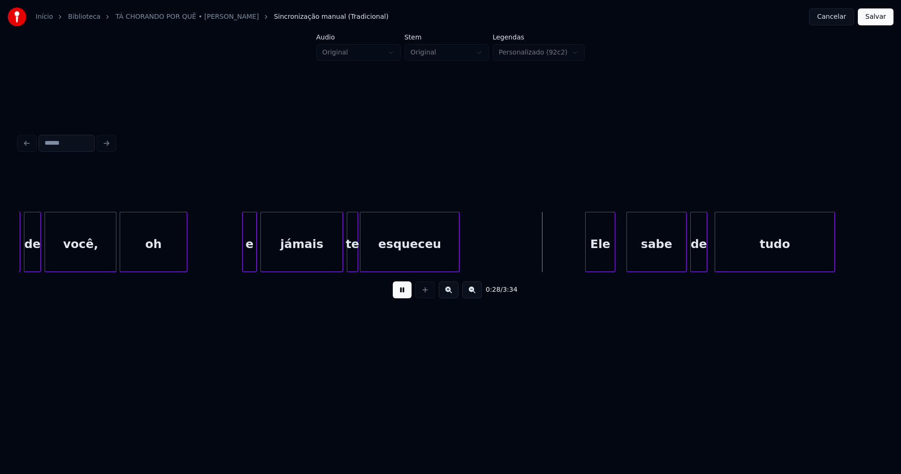
click at [244, 261] on div at bounding box center [244, 241] width 3 height 59
click at [336, 264] on div at bounding box center [335, 241] width 3 height 59
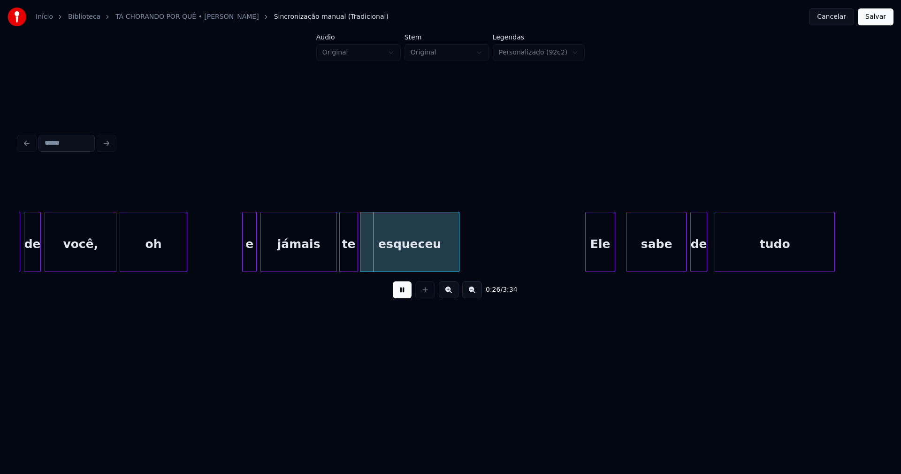
click at [341, 261] on div at bounding box center [341, 241] width 3 height 59
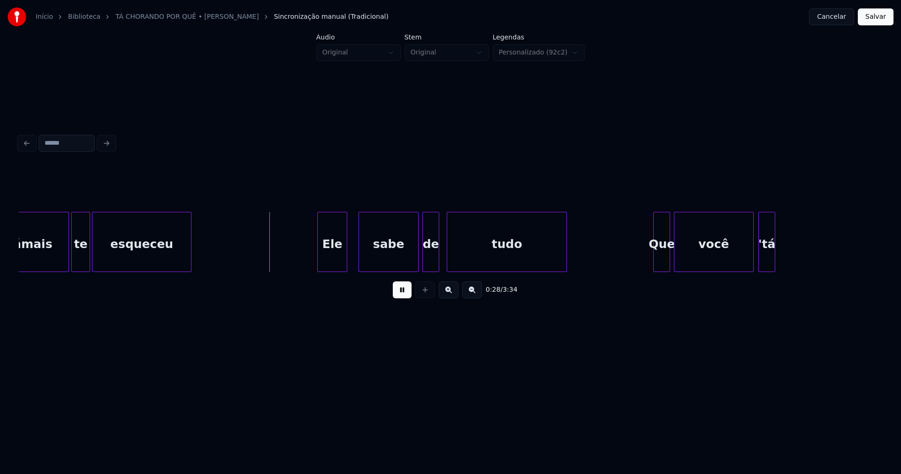
scroll to position [0, 2447]
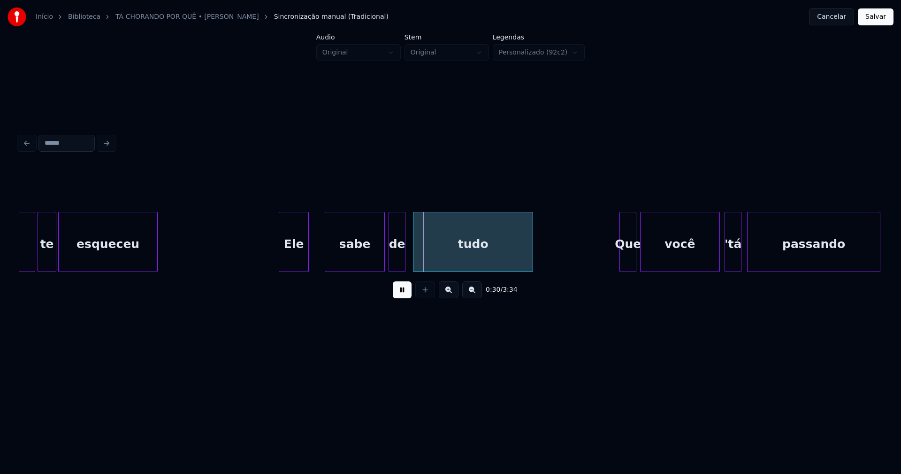
click at [298, 257] on div "Ele" at bounding box center [293, 244] width 29 height 64
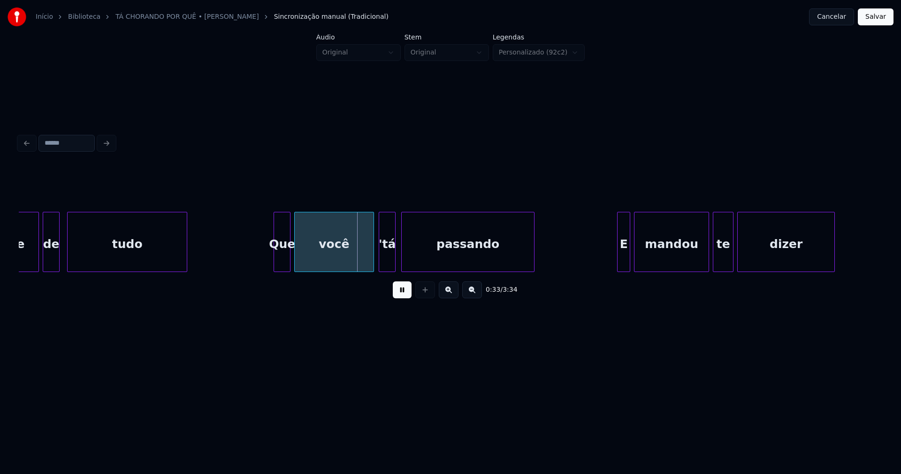
scroll to position [0, 2816]
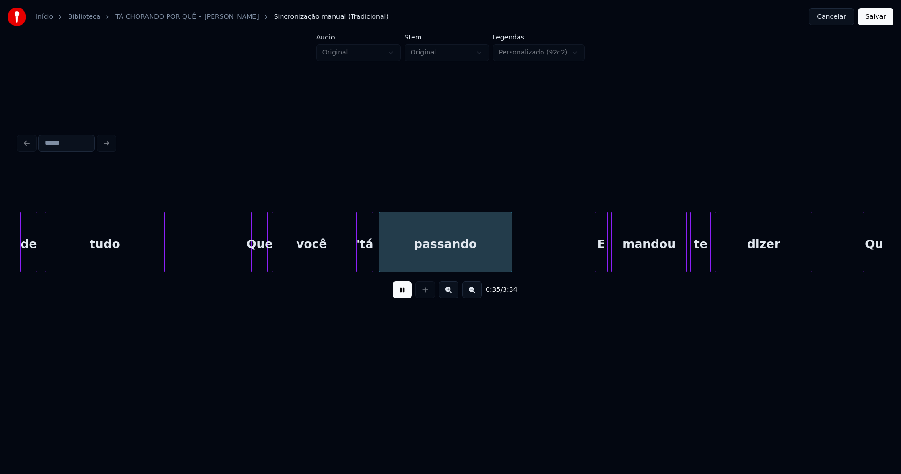
click at [402, 297] on button at bounding box center [402, 289] width 19 height 17
click at [364, 255] on div "'tá" at bounding box center [365, 244] width 16 height 64
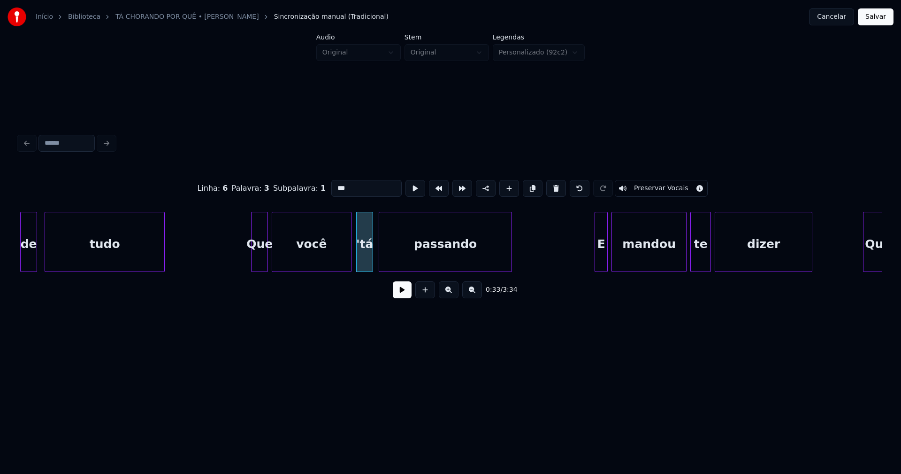
drag, startPoint x: 342, startPoint y: 184, endPoint x: 313, endPoint y: 188, distance: 28.9
click at [313, 188] on div "Linha : 6 Palavra : 3 Subpalavra : 1 *** Preservar Vocais" at bounding box center [451, 188] width 864 height 47
type input "*"
type input "****"
click at [401, 296] on button at bounding box center [402, 289] width 19 height 17
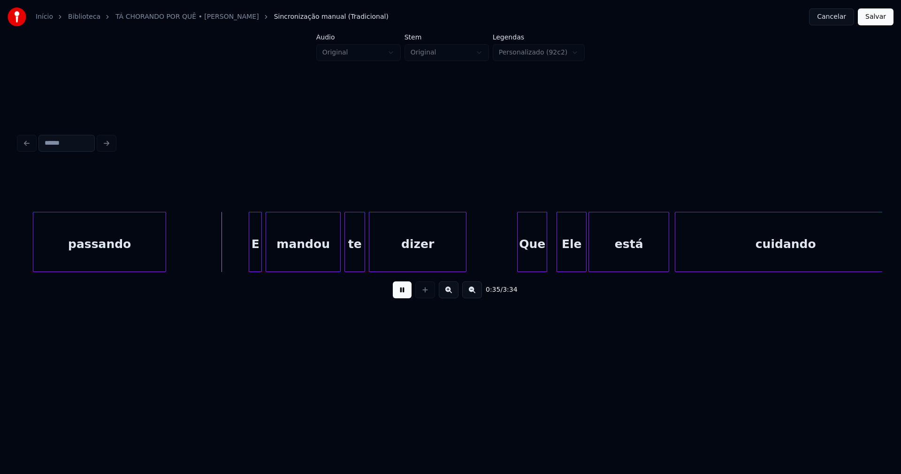
scroll to position [0, 3218]
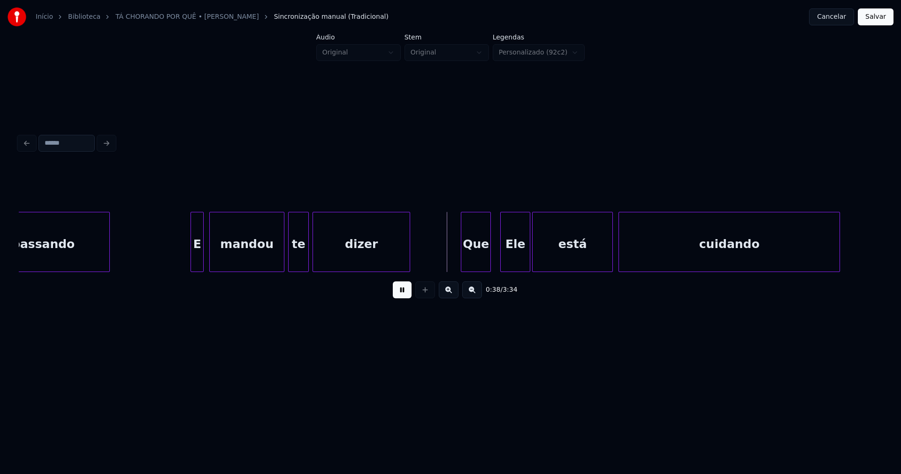
click at [191, 255] on div "E" at bounding box center [197, 242] width 13 height 60
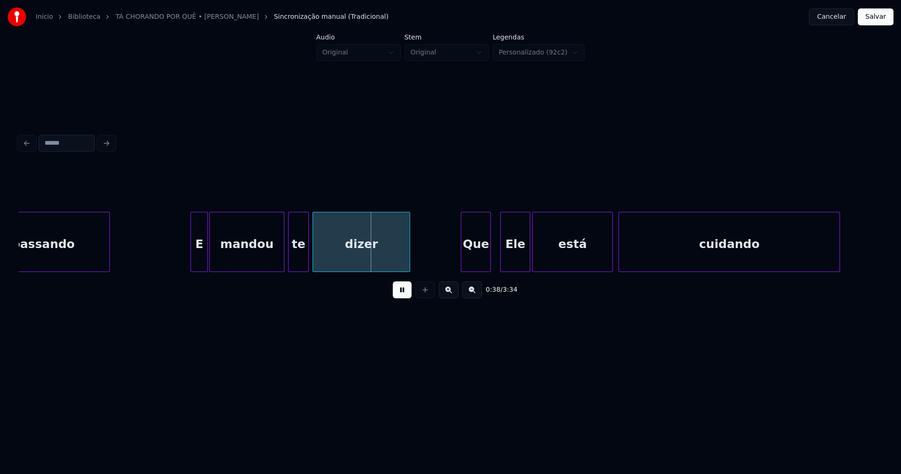
click at [207, 253] on div at bounding box center [206, 241] width 3 height 59
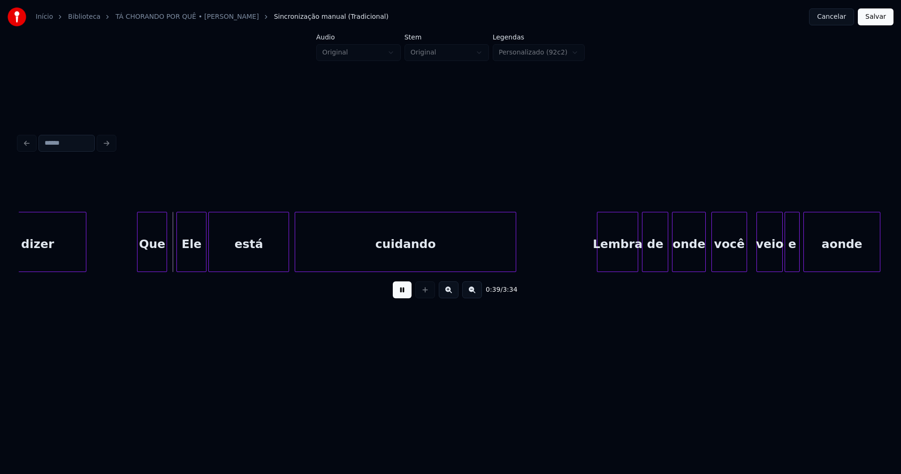
scroll to position [0, 3553]
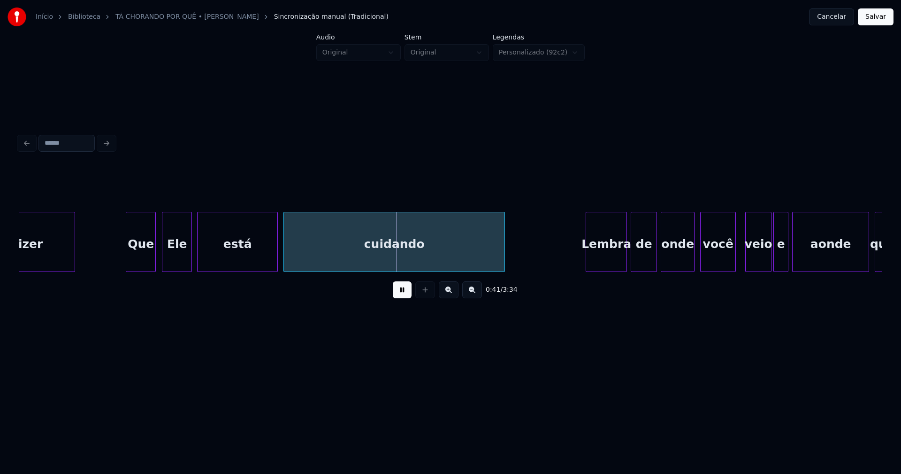
click at [180, 258] on div "Ele" at bounding box center [176, 244] width 29 height 64
click at [220, 253] on div at bounding box center [220, 241] width 3 height 59
click at [211, 247] on div at bounding box center [210, 241] width 3 height 59
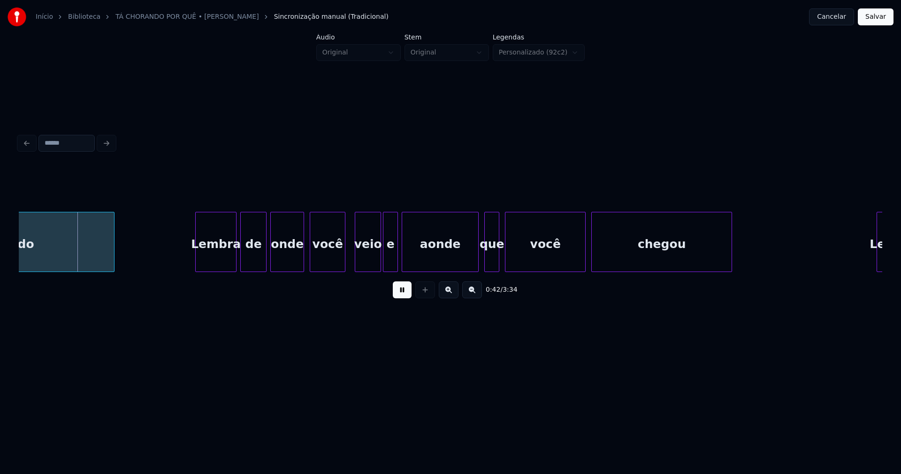
scroll to position [0, 3966]
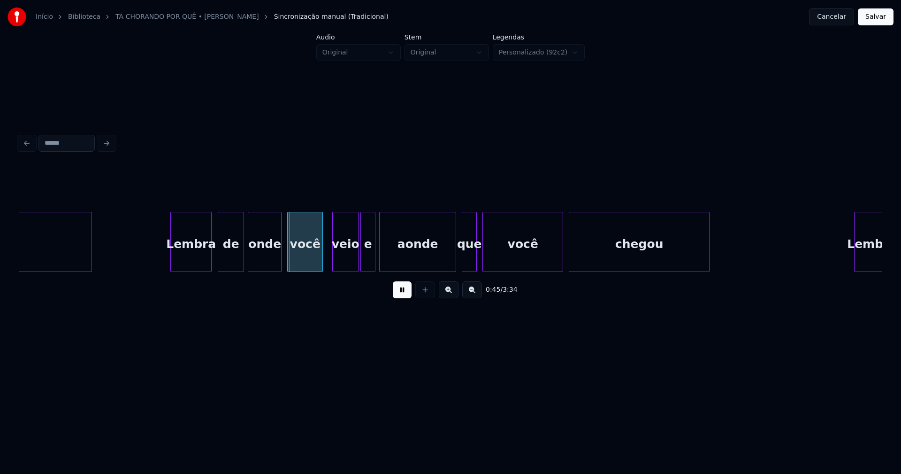
click at [193, 261] on div "Lembra" at bounding box center [191, 244] width 40 height 64
click at [450, 267] on div at bounding box center [450, 241] width 3 height 59
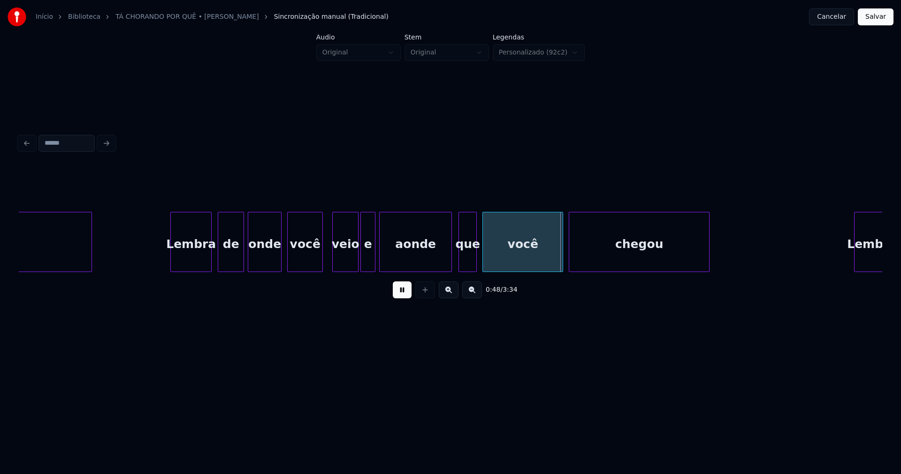
click at [460, 263] on div at bounding box center [460, 241] width 3 height 59
click at [557, 255] on div "você" at bounding box center [521, 244] width 80 height 64
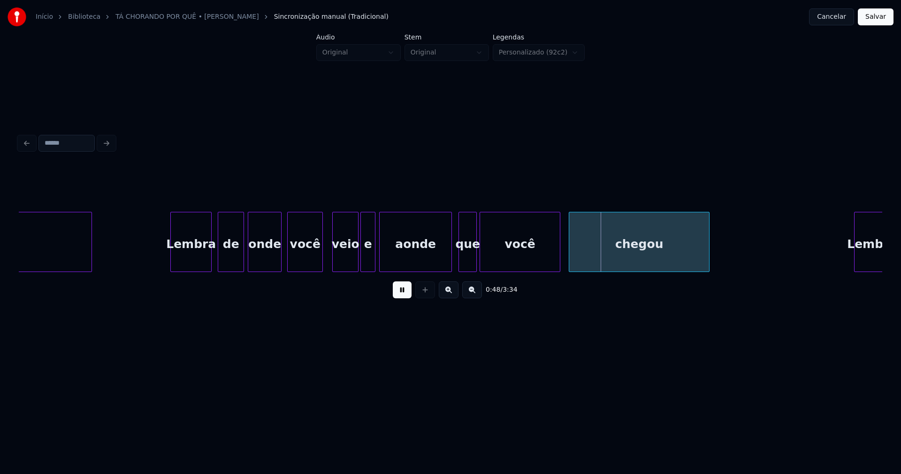
click at [530, 260] on div "você" at bounding box center [520, 244] width 80 height 64
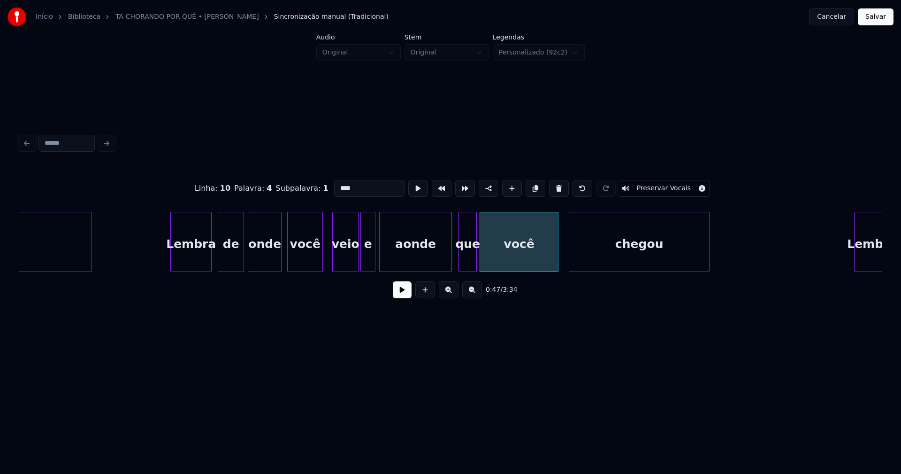
click at [558, 254] on div at bounding box center [556, 241] width 3 height 59
click at [564, 254] on div at bounding box center [565, 241] width 3 height 59
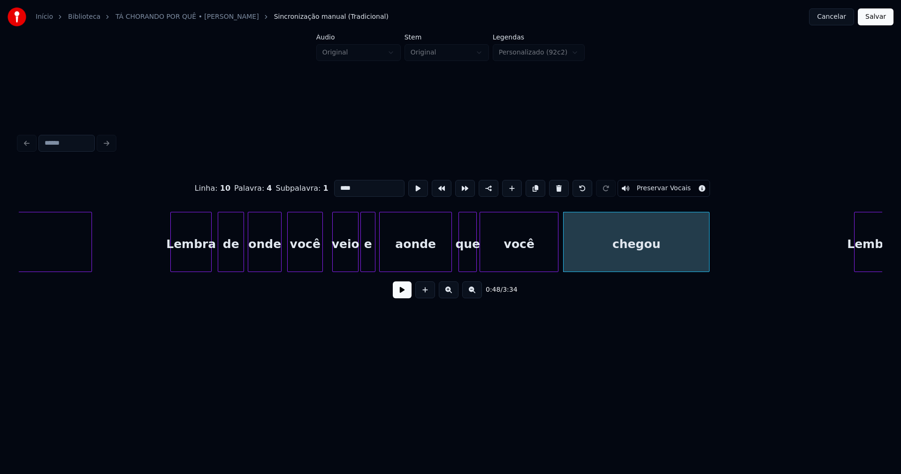
click at [399, 298] on button at bounding box center [402, 289] width 19 height 17
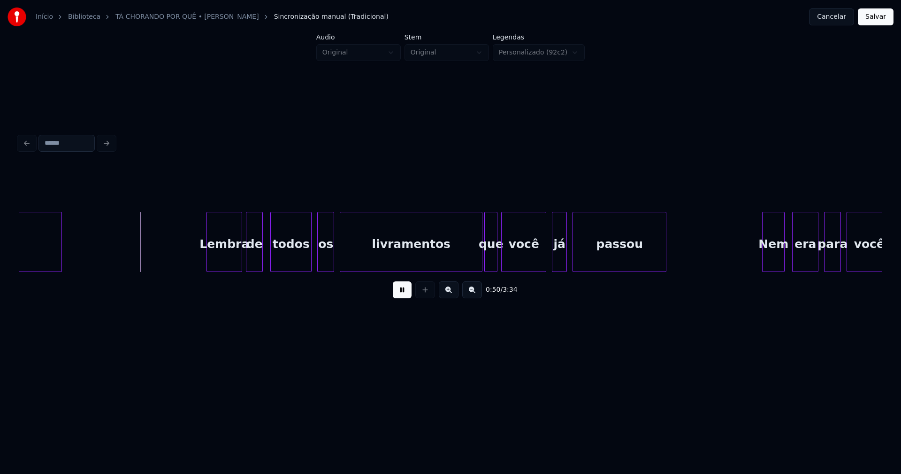
scroll to position [0, 4625]
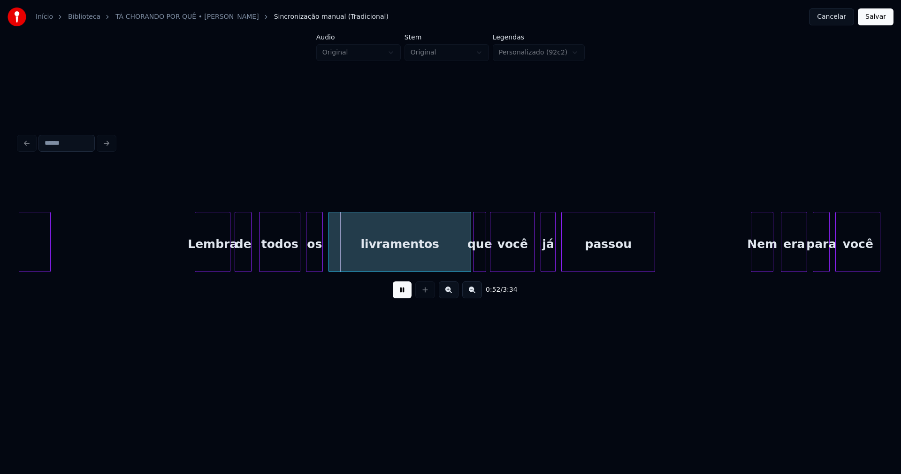
click at [213, 260] on div "Lembra" at bounding box center [212, 244] width 35 height 64
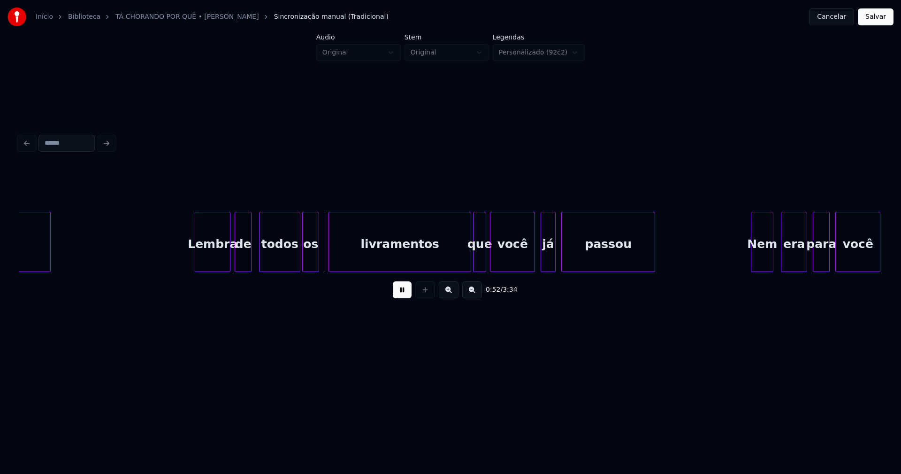
click at [311, 267] on div "os" at bounding box center [311, 244] width 16 height 64
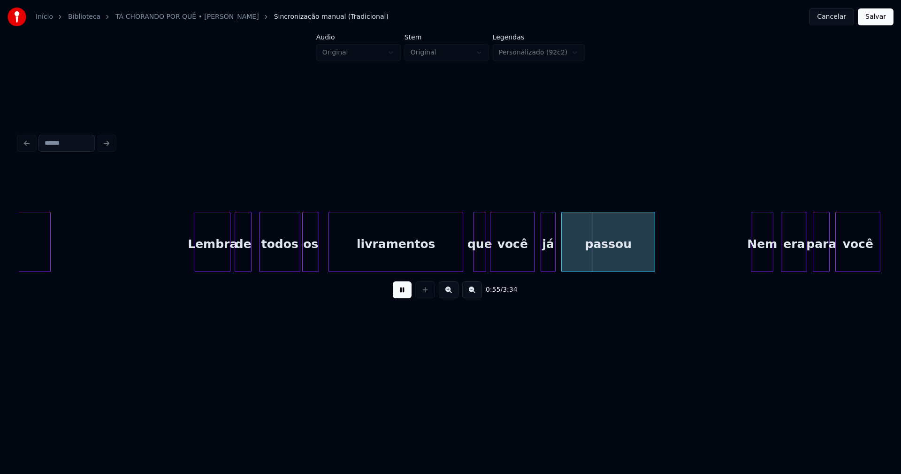
click at [461, 265] on div at bounding box center [461, 241] width 3 height 59
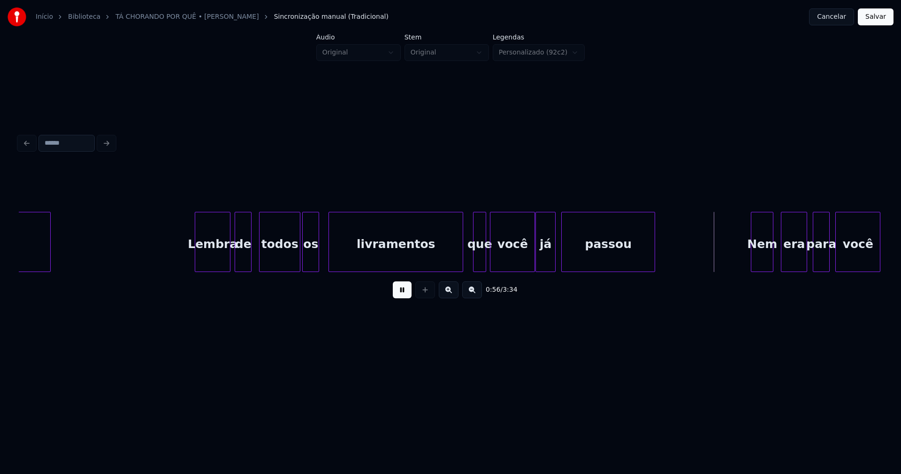
click at [538, 264] on div at bounding box center [537, 241] width 3 height 59
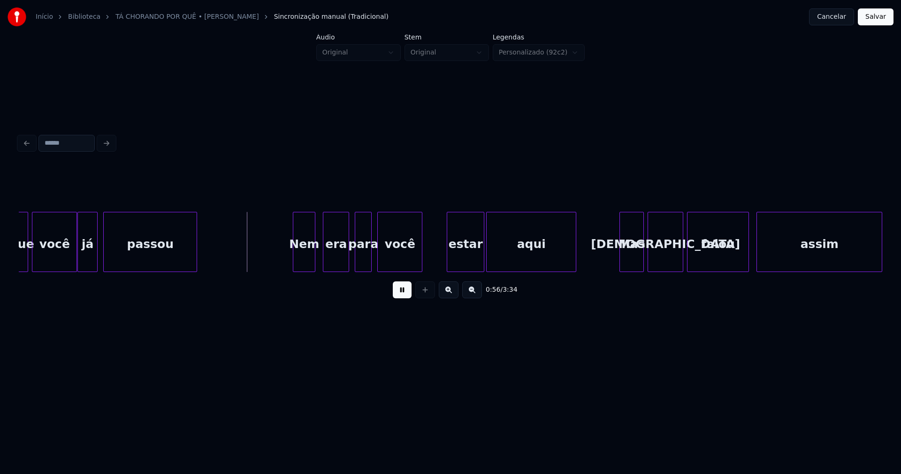
scroll to position [0, 5094]
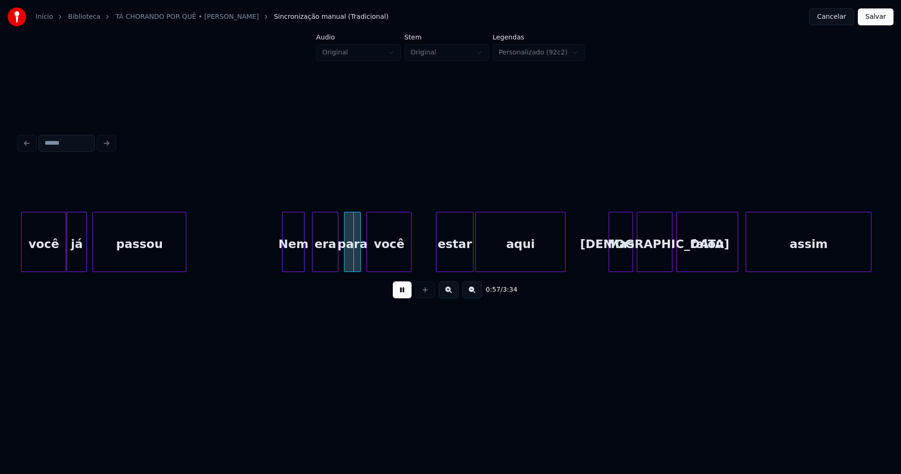
click at [293, 256] on div "Nem" at bounding box center [294, 244] width 22 height 64
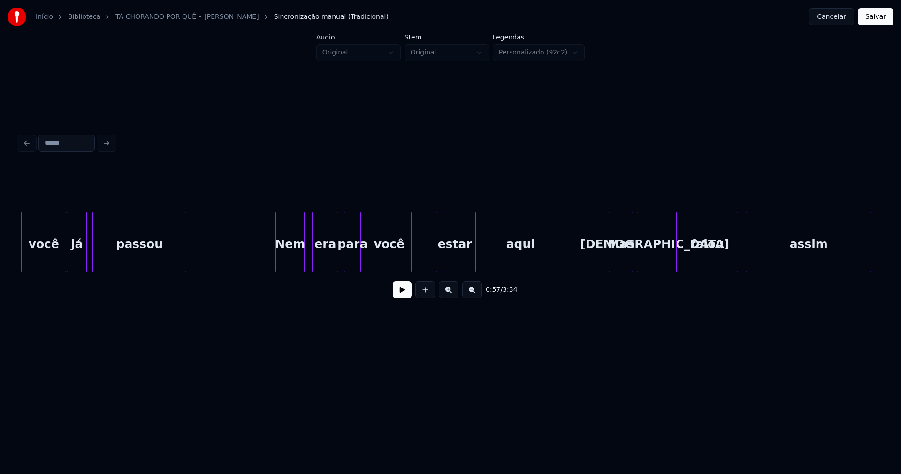
click at [277, 263] on div at bounding box center [277, 241] width 3 height 59
click at [403, 294] on button at bounding box center [402, 289] width 19 height 17
click at [352, 259] on div "para" at bounding box center [353, 244] width 16 height 64
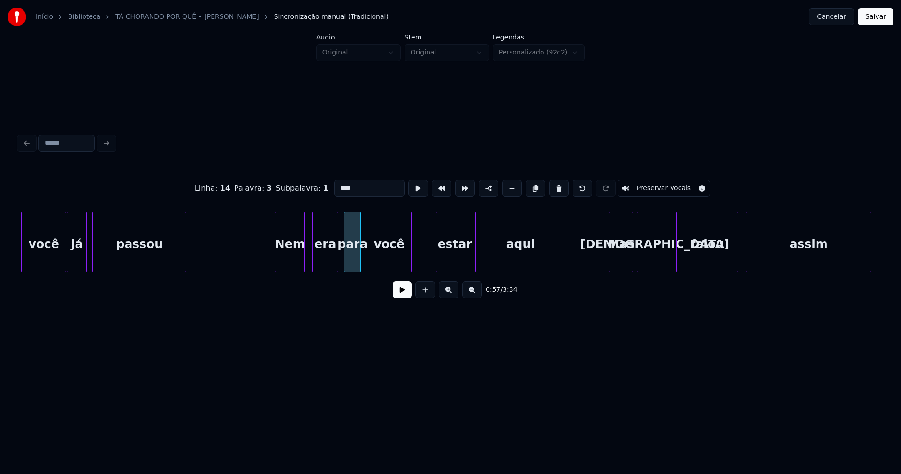
click at [339, 184] on input "****" at bounding box center [369, 188] width 70 height 17
type input "***"
click at [401, 295] on button at bounding box center [402, 289] width 19 height 17
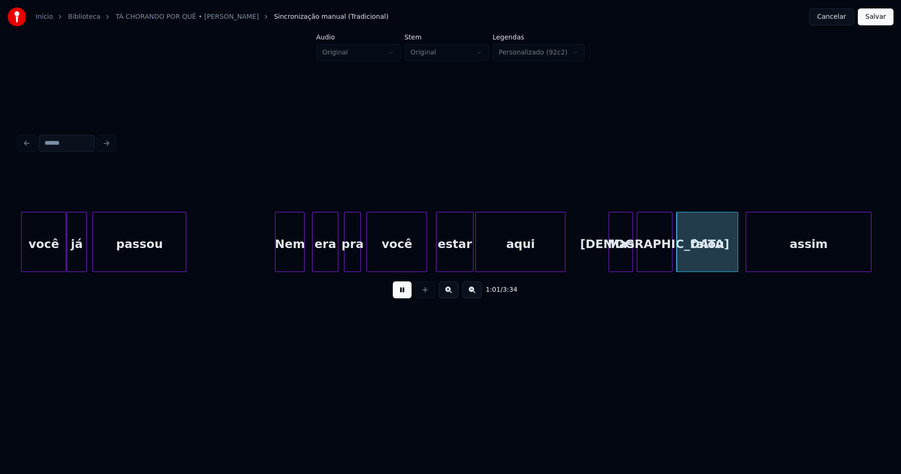
click at [424, 248] on div at bounding box center [425, 241] width 3 height 59
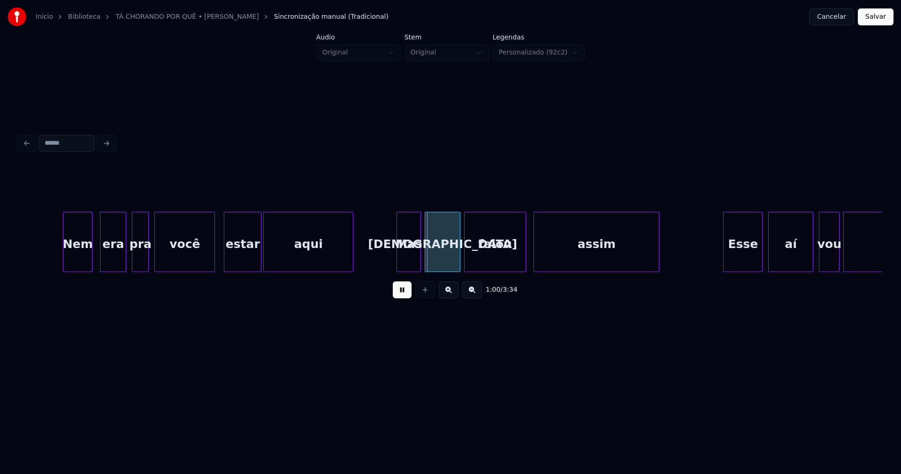
scroll to position [0, 5329]
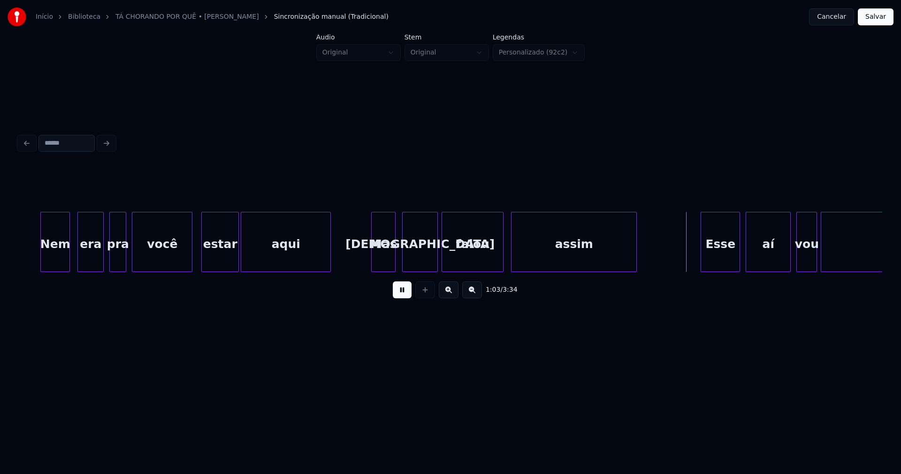
click at [380, 257] on div "Mas" at bounding box center [383, 244] width 23 height 64
click at [423, 261] on div "[DEMOGRAPHIC_DATA]" at bounding box center [417, 244] width 35 height 64
click at [499, 262] on div at bounding box center [498, 241] width 3 height 59
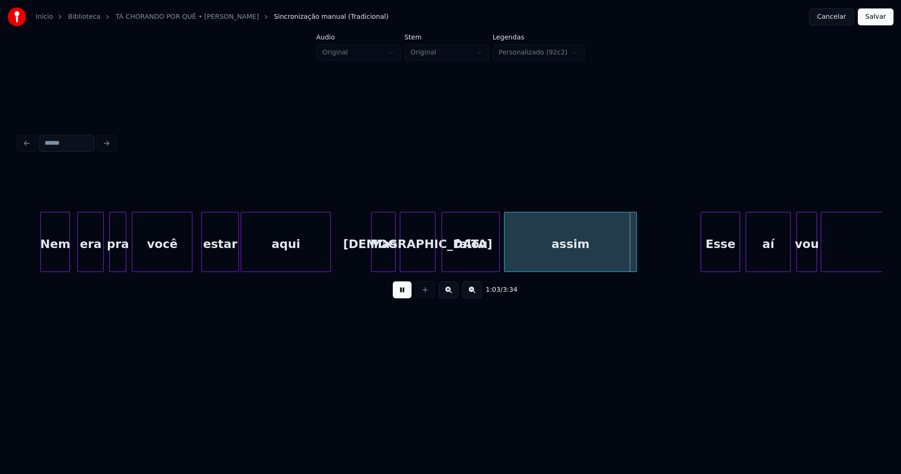
click at [506, 263] on div at bounding box center [506, 241] width 3 height 59
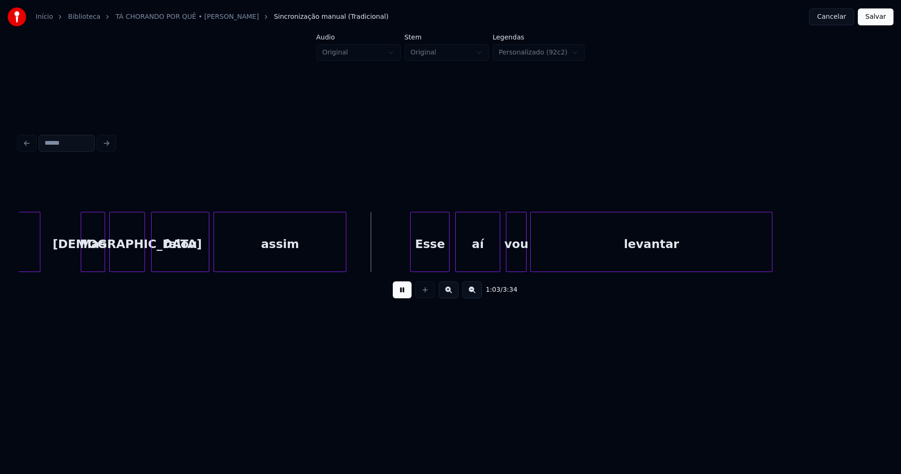
scroll to position [0, 5776]
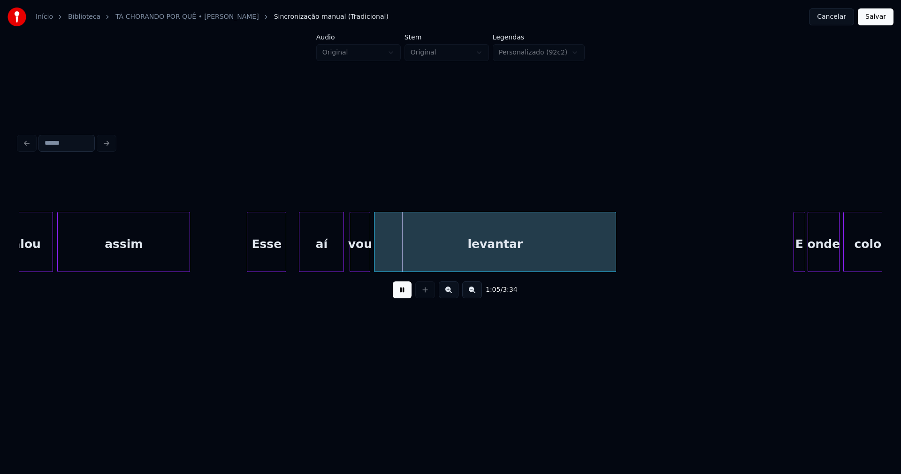
click at [273, 260] on div "Esse" at bounding box center [266, 244] width 38 height 64
click at [296, 257] on div at bounding box center [296, 241] width 3 height 59
click at [358, 259] on div "vou" at bounding box center [358, 244] width 20 height 64
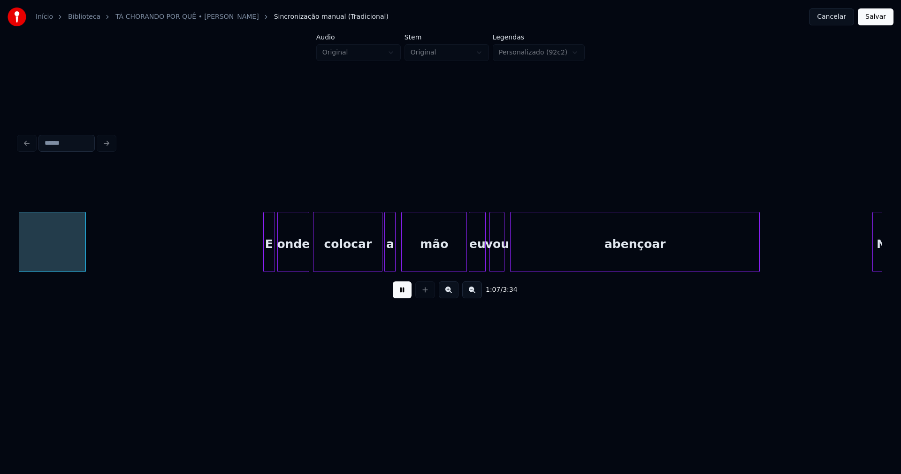
scroll to position [0, 6310]
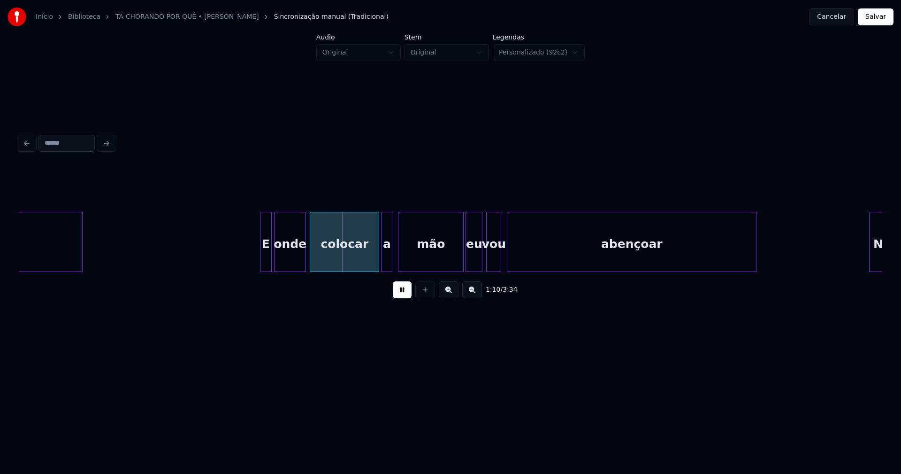
click at [265, 257] on div "E" at bounding box center [266, 244] width 11 height 64
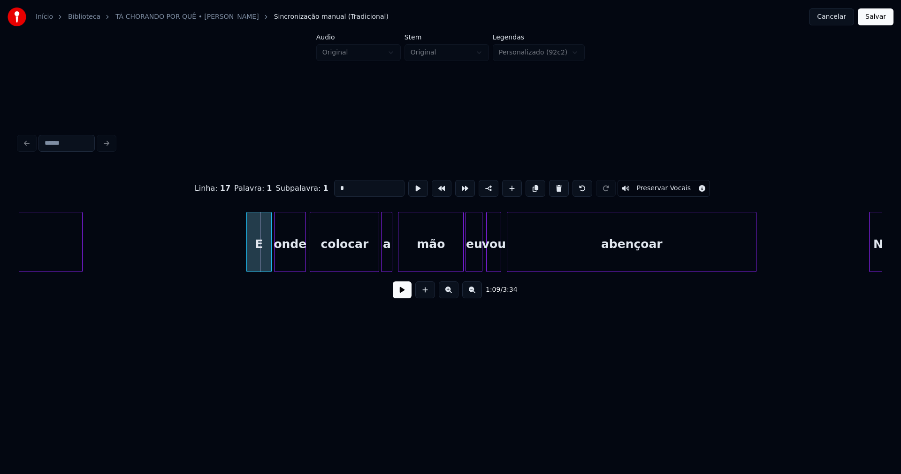
click at [247, 262] on div at bounding box center [248, 241] width 3 height 59
click at [409, 290] on button at bounding box center [402, 289] width 19 height 17
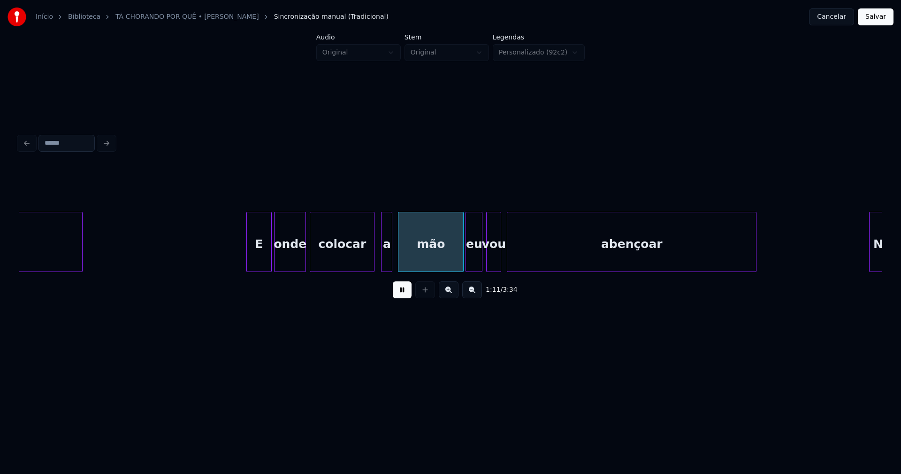
click at [372, 262] on div at bounding box center [372, 241] width 3 height 59
click at [377, 265] on div at bounding box center [377, 241] width 3 height 59
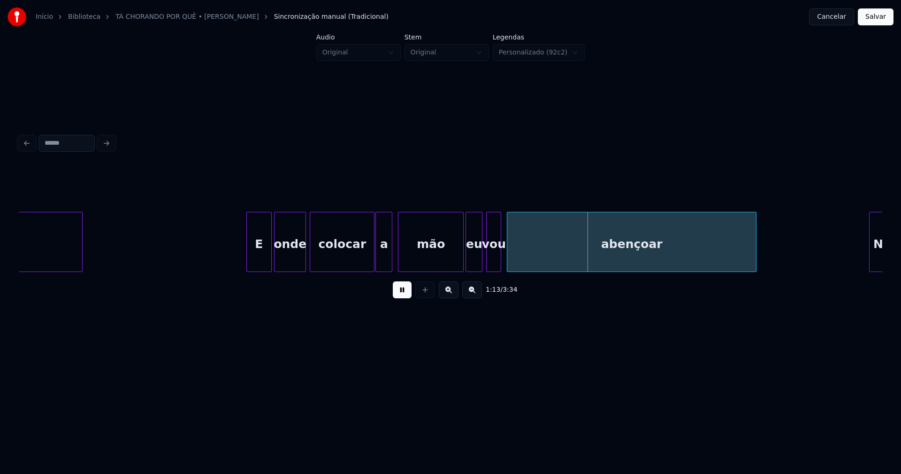
click at [460, 263] on div "mão" at bounding box center [431, 244] width 65 height 64
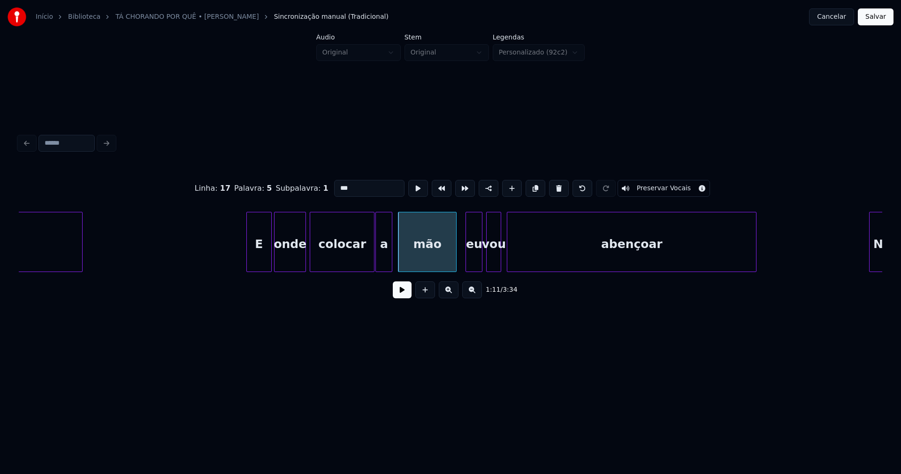
click at [456, 268] on div "levantar E onde colocar a mão eu vou abençoar Não" at bounding box center [451, 242] width 864 height 60
click at [396, 296] on button at bounding box center [402, 289] width 19 height 17
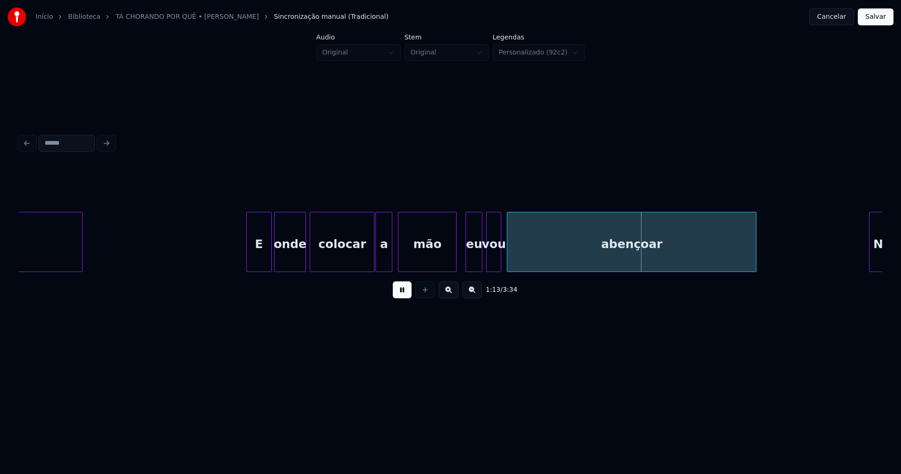
drag, startPoint x: 461, startPoint y: 263, endPoint x: 469, endPoint y: 262, distance: 8.0
click at [528, 252] on div at bounding box center [528, 241] width 3 height 59
click at [521, 251] on div at bounding box center [520, 241] width 3 height 59
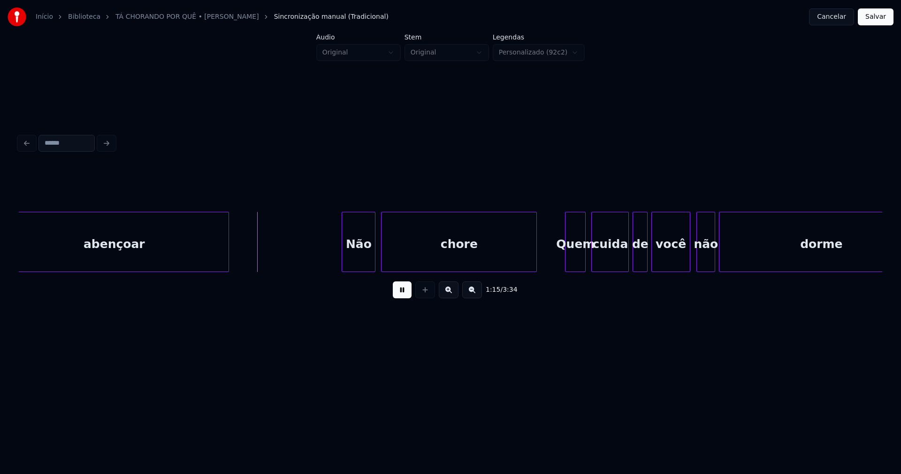
scroll to position [0, 6849]
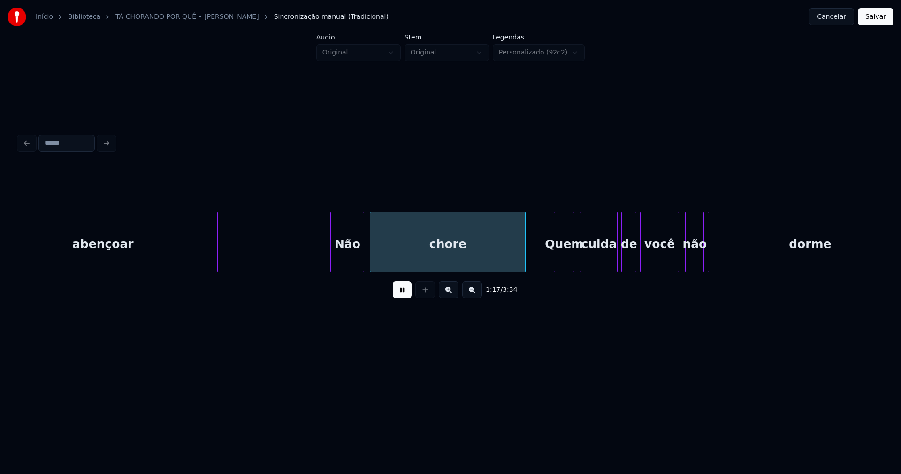
click at [371, 254] on div "chore" at bounding box center [448, 242] width 156 height 60
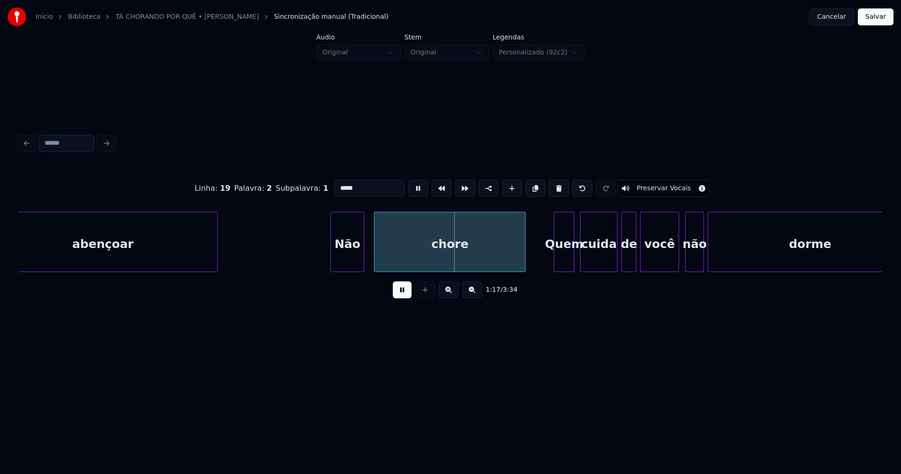
click at [375, 259] on div at bounding box center [376, 241] width 3 height 59
click at [369, 260] on div at bounding box center [370, 241] width 3 height 59
click at [400, 295] on button at bounding box center [402, 289] width 19 height 17
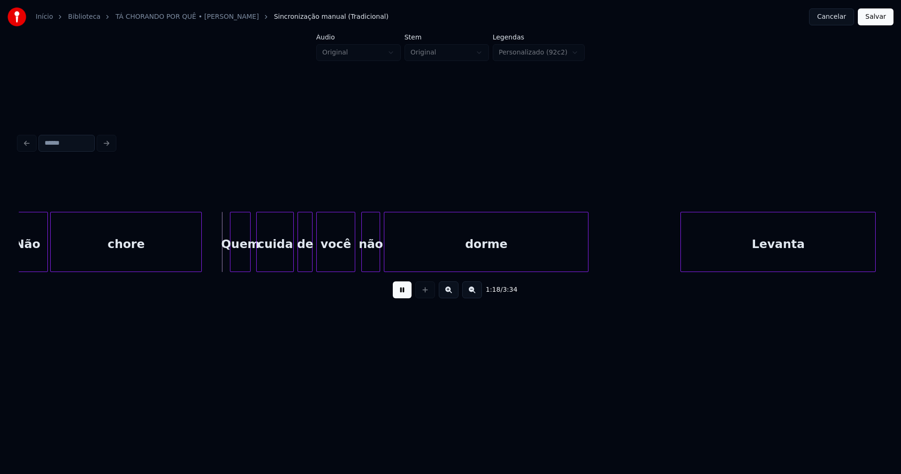
scroll to position [0, 7184]
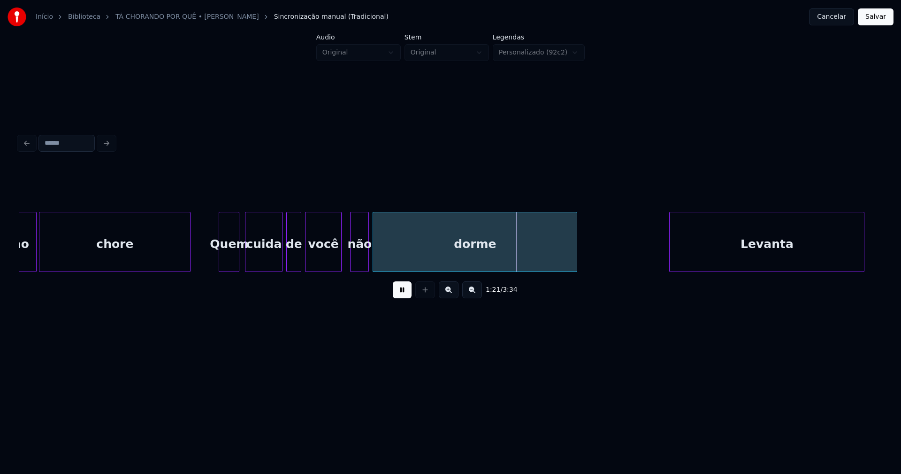
click at [340, 263] on div at bounding box center [340, 241] width 3 height 59
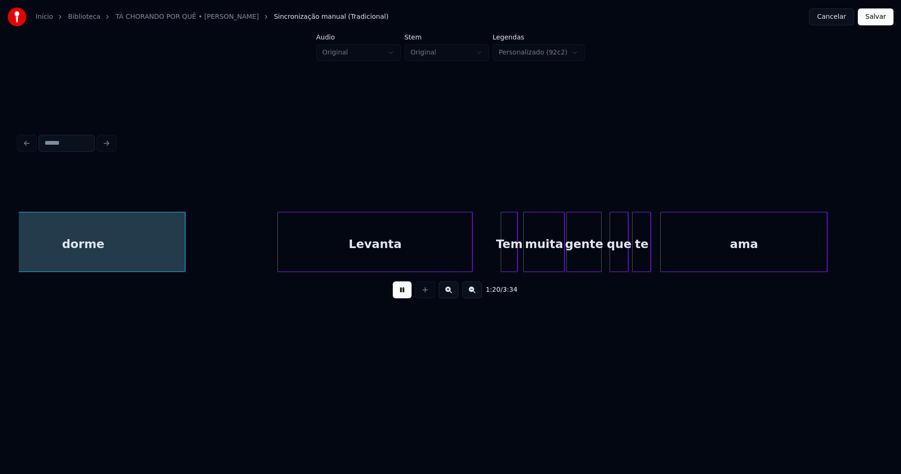
scroll to position [0, 7586]
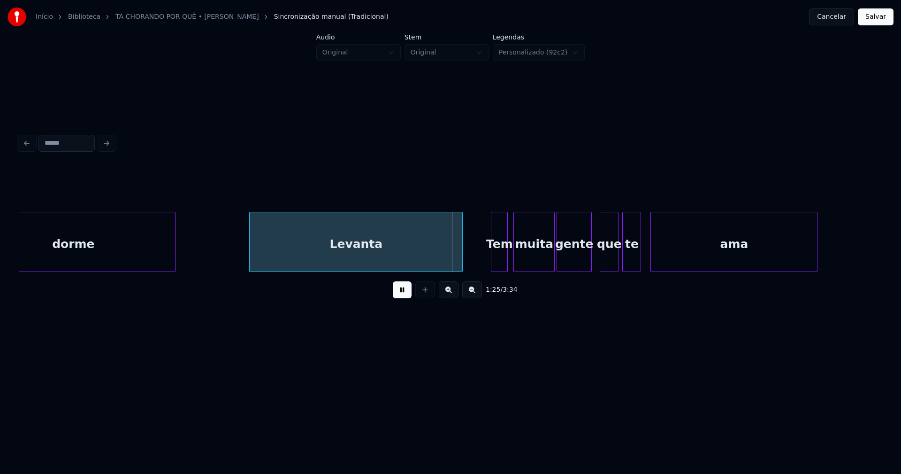
click at [251, 262] on div at bounding box center [251, 241] width 3 height 59
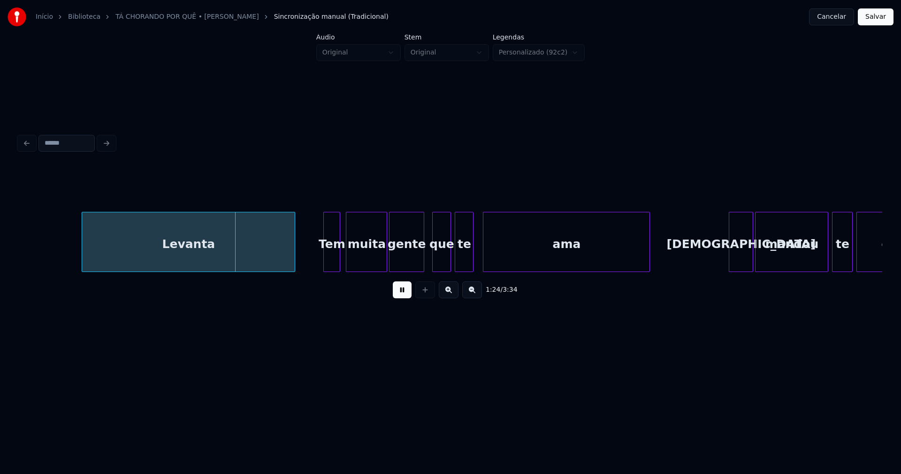
scroll to position [0, 7843]
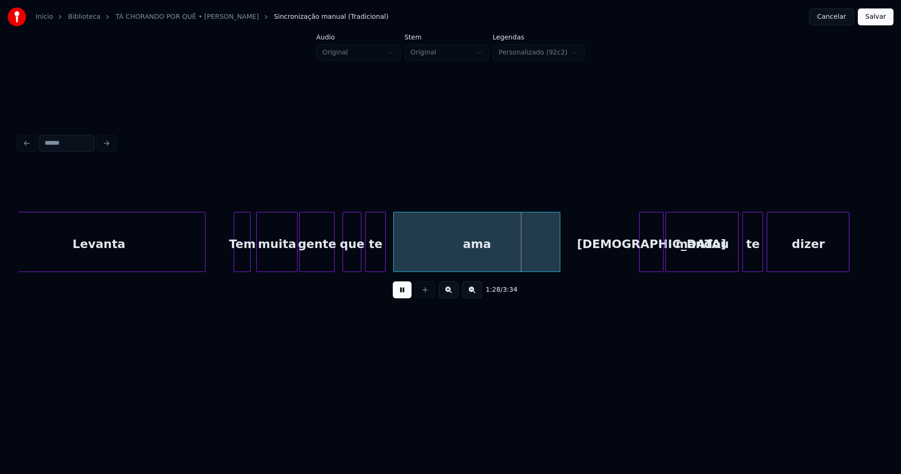
click at [384, 261] on div at bounding box center [384, 241] width 3 height 59
click at [391, 259] on div at bounding box center [392, 241] width 3 height 59
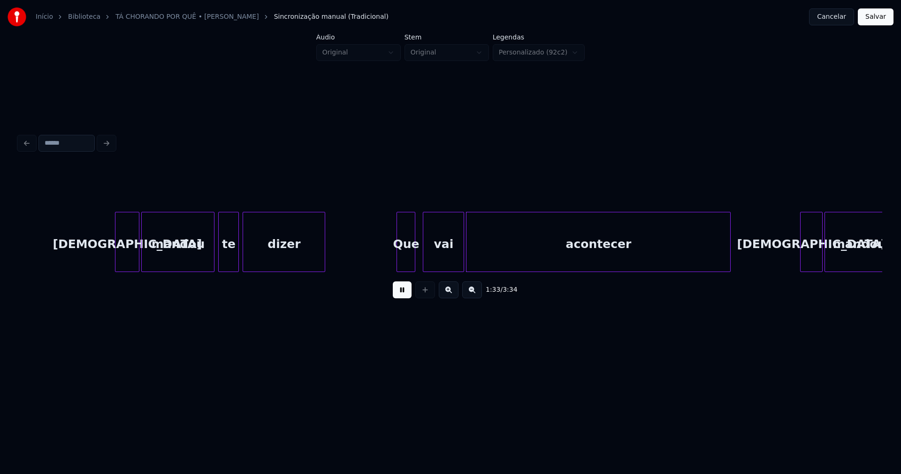
scroll to position [0, 8435]
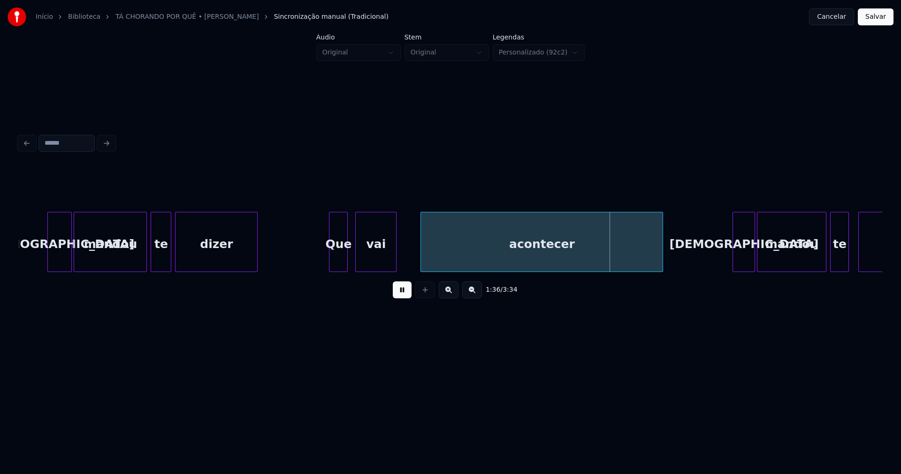
click at [423, 260] on div at bounding box center [422, 241] width 3 height 59
click at [409, 256] on div at bounding box center [408, 241] width 3 height 59
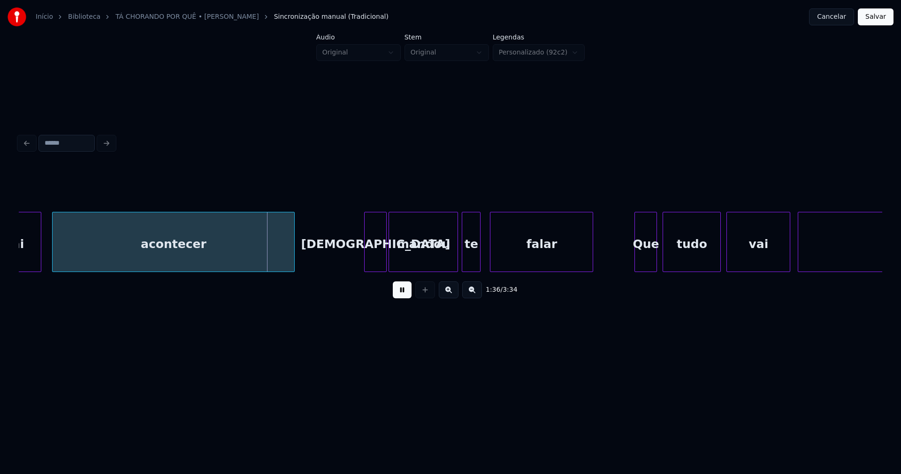
scroll to position [0, 8860]
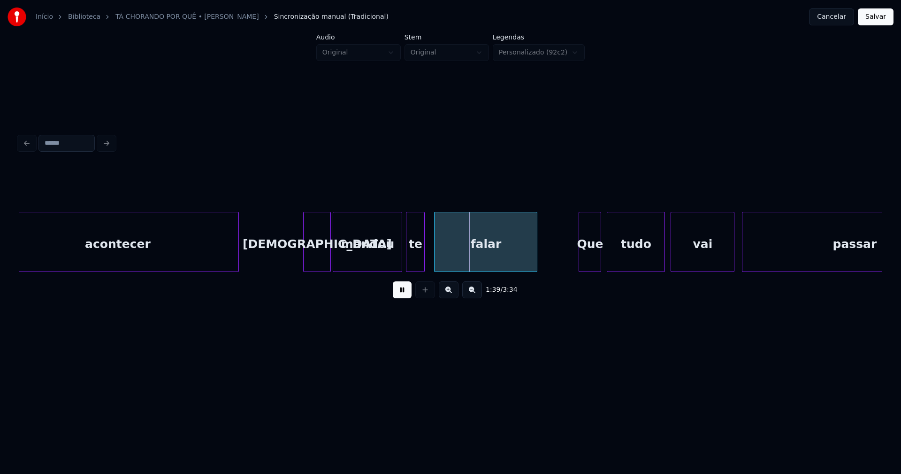
click at [306, 264] on div at bounding box center [305, 241] width 3 height 59
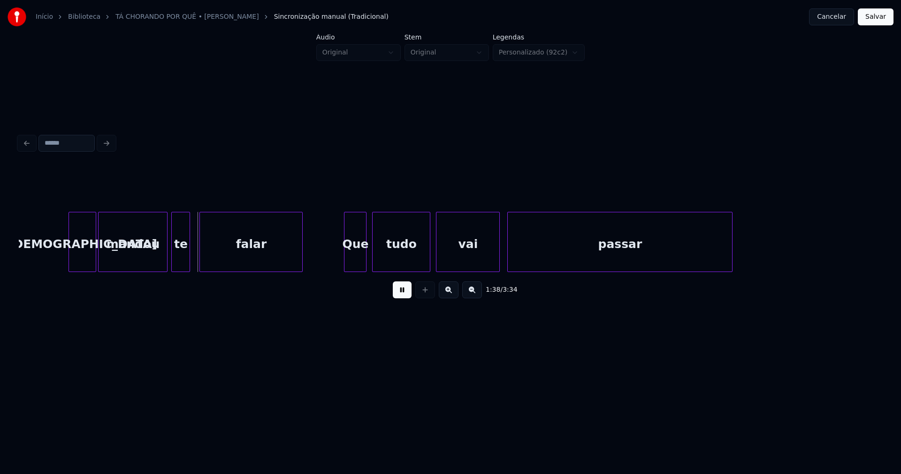
scroll to position [0, 9106]
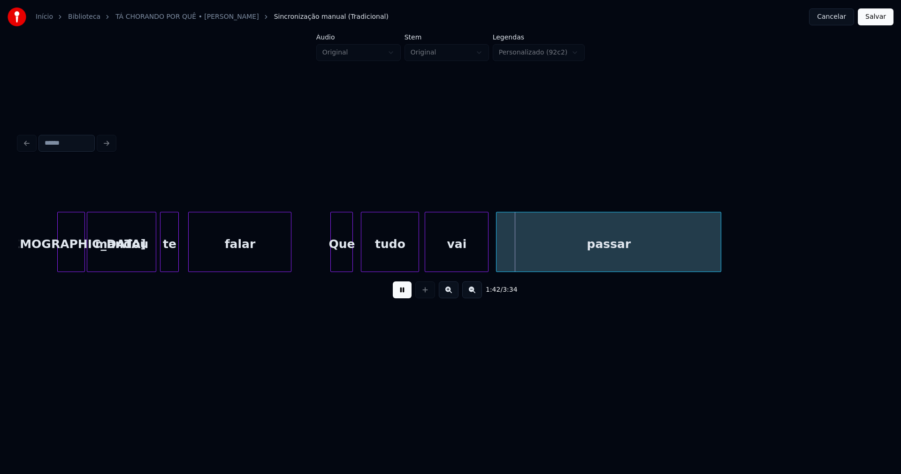
click at [341, 264] on div "Que" at bounding box center [342, 244] width 22 height 64
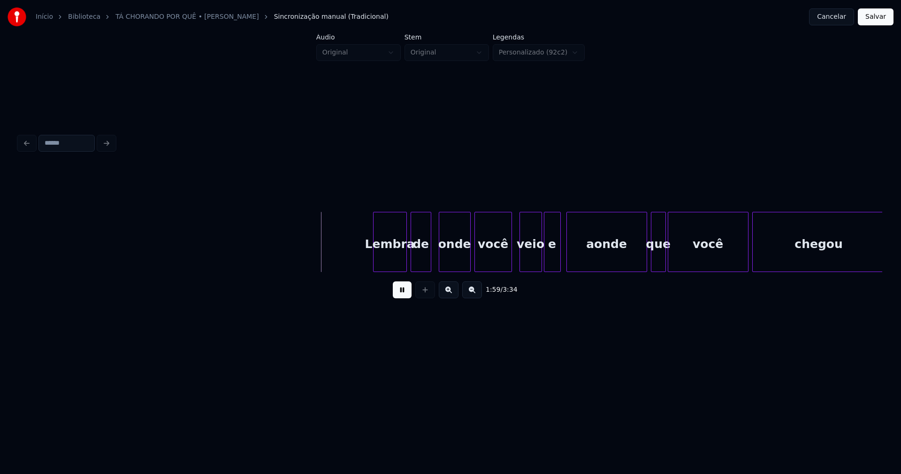
scroll to position [0, 10971]
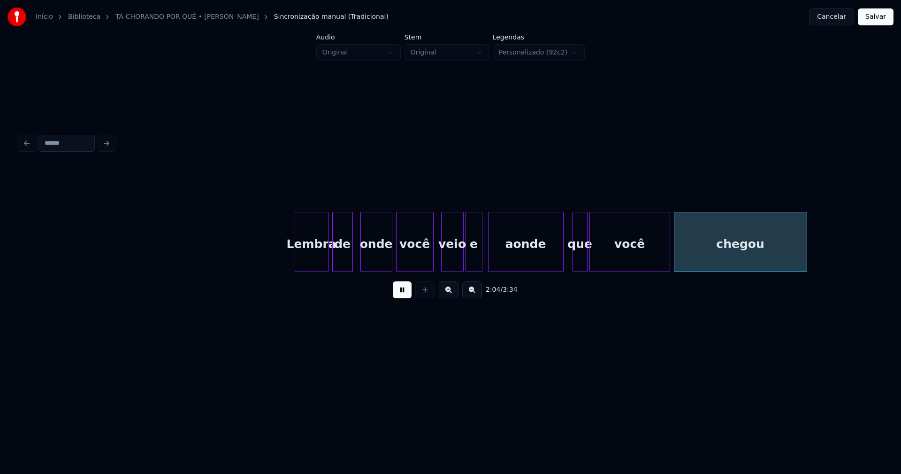
click at [563, 269] on div "Lembra de onde você veio e aonde que você chegou" at bounding box center [451, 242] width 864 height 60
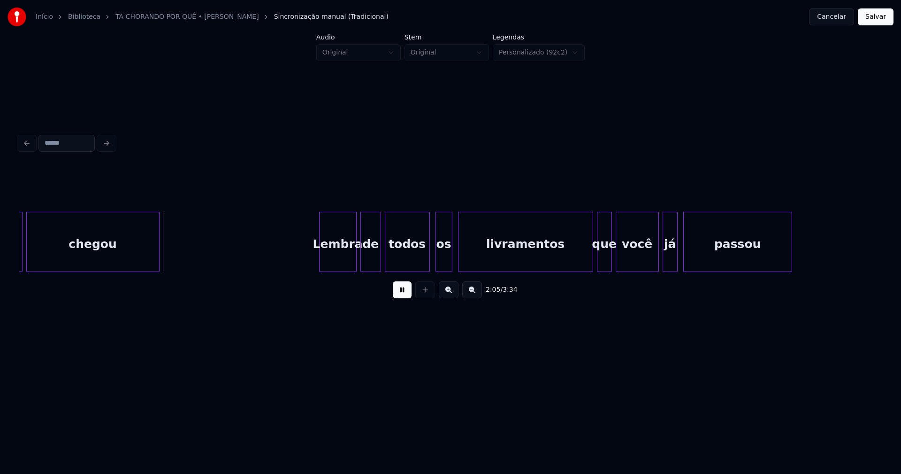
scroll to position [0, 11664]
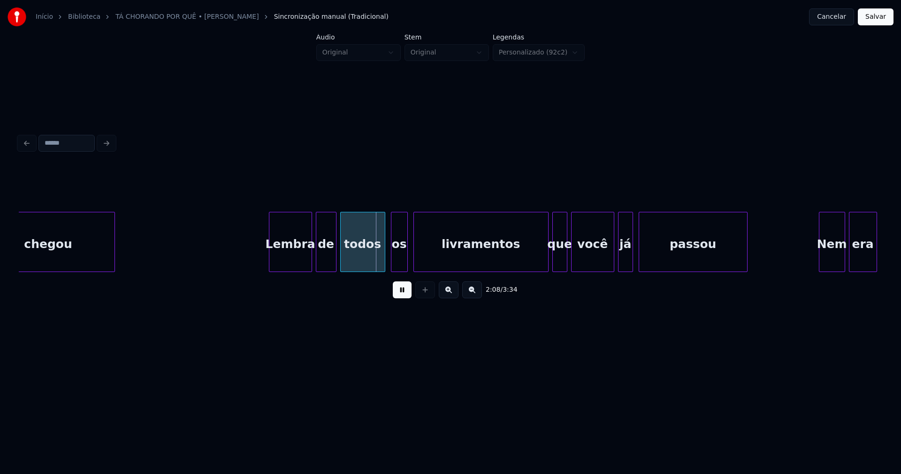
click at [270, 259] on div at bounding box center [270, 241] width 3 height 59
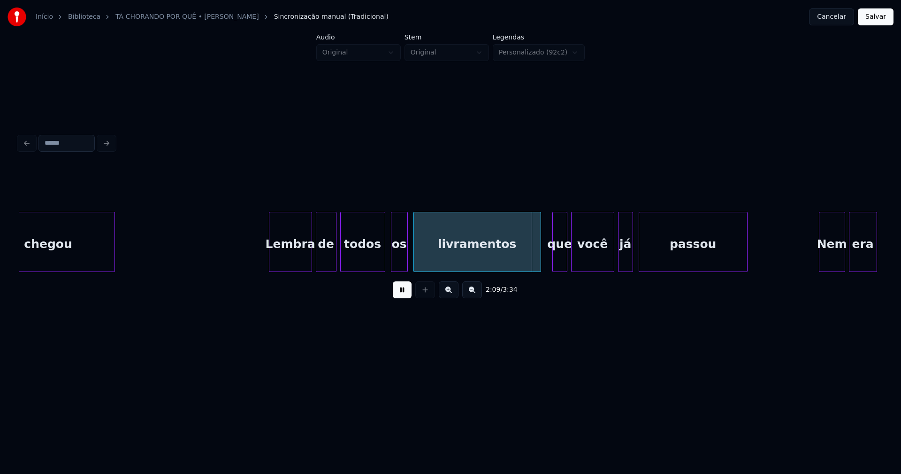
click at [540, 266] on div at bounding box center [539, 241] width 3 height 59
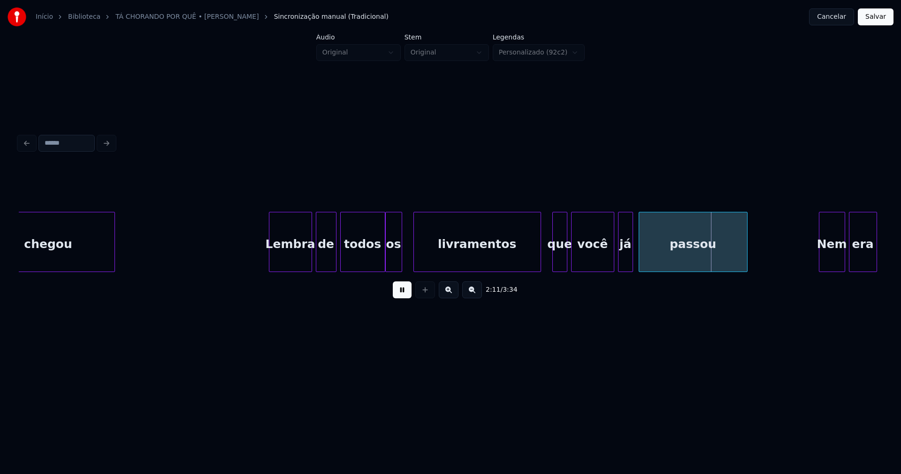
click at [394, 262] on div "os" at bounding box center [394, 244] width 16 height 64
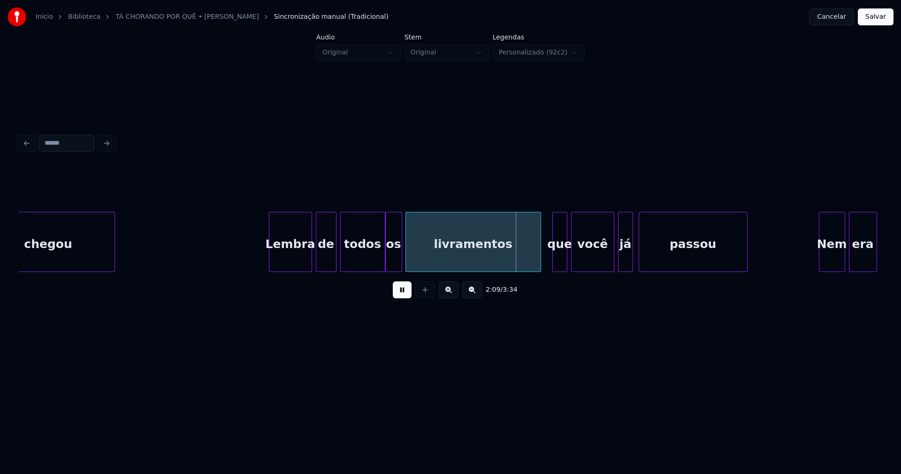
click at [407, 255] on div at bounding box center [407, 241] width 3 height 59
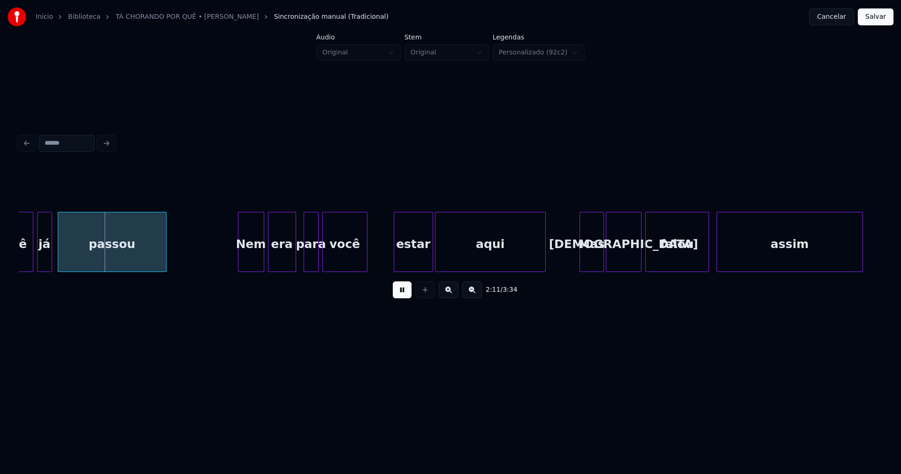
scroll to position [0, 12256]
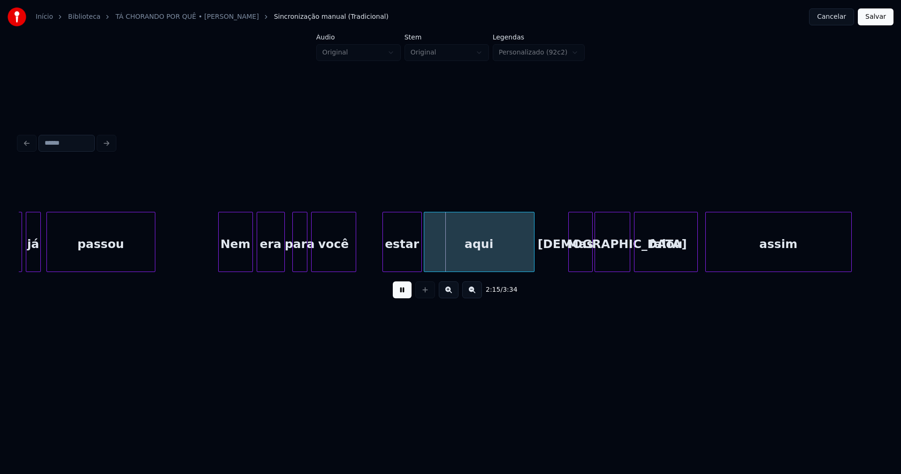
click at [221, 262] on div at bounding box center [220, 241] width 3 height 59
click at [369, 255] on div at bounding box center [370, 241] width 3 height 59
click at [290, 262] on div at bounding box center [289, 241] width 3 height 59
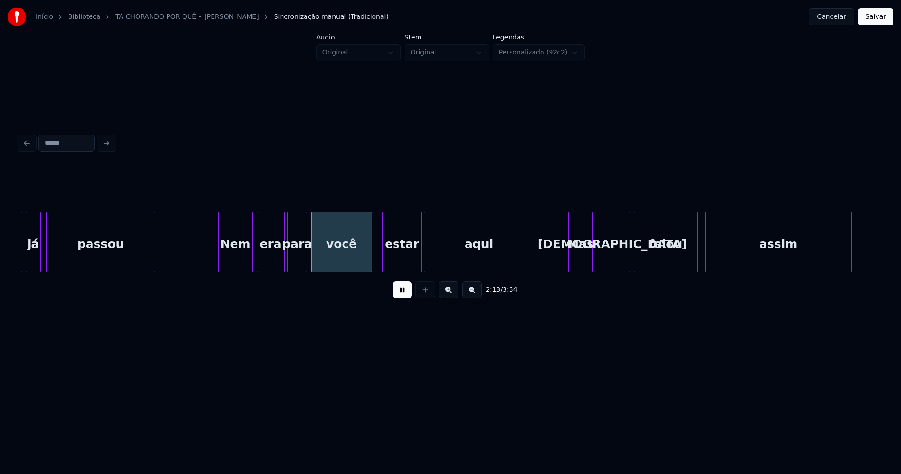
click at [298, 259] on div "para" at bounding box center [297, 244] width 19 height 64
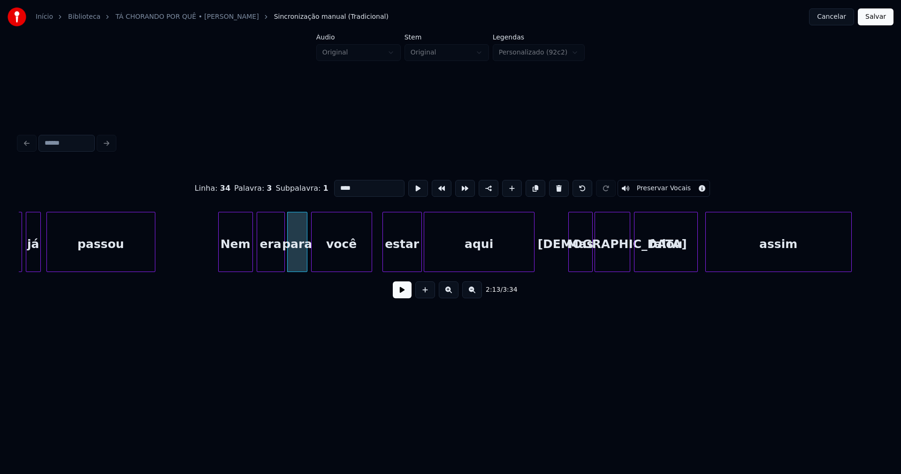
click at [339, 184] on input "****" at bounding box center [369, 188] width 70 height 17
type input "***"
click at [402, 292] on button at bounding box center [402, 289] width 19 height 17
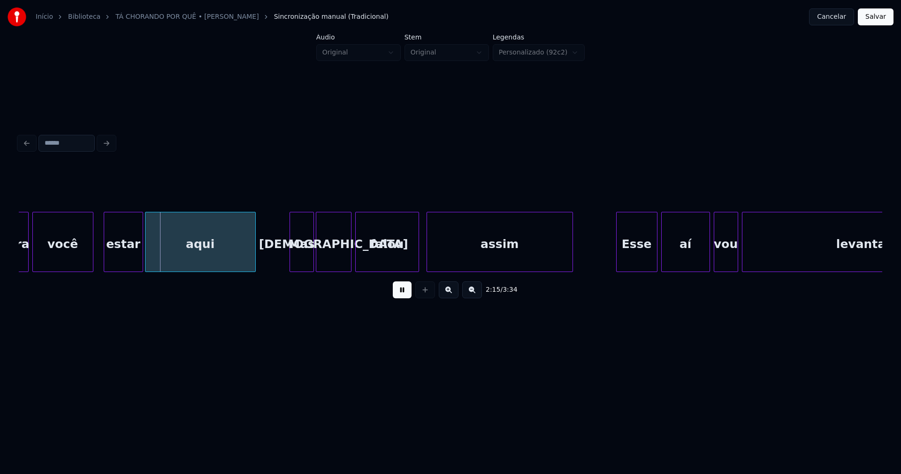
scroll to position [0, 12547]
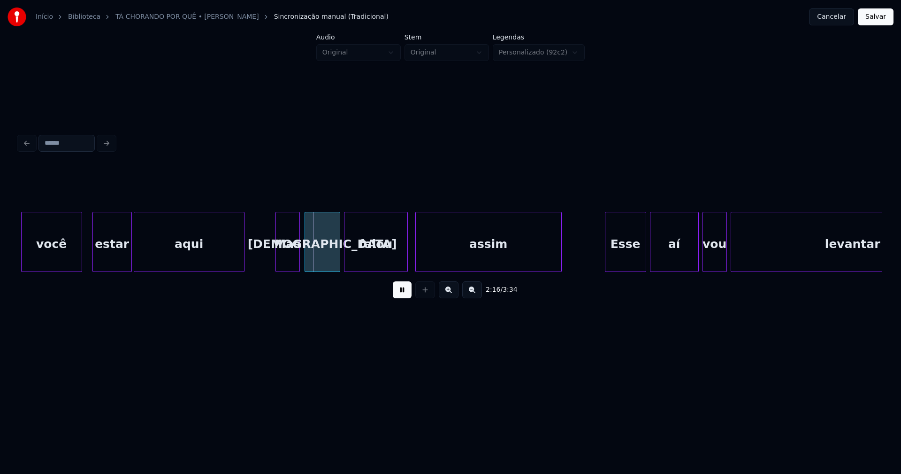
click at [286, 261] on div "Mas" at bounding box center [287, 244] width 23 height 64
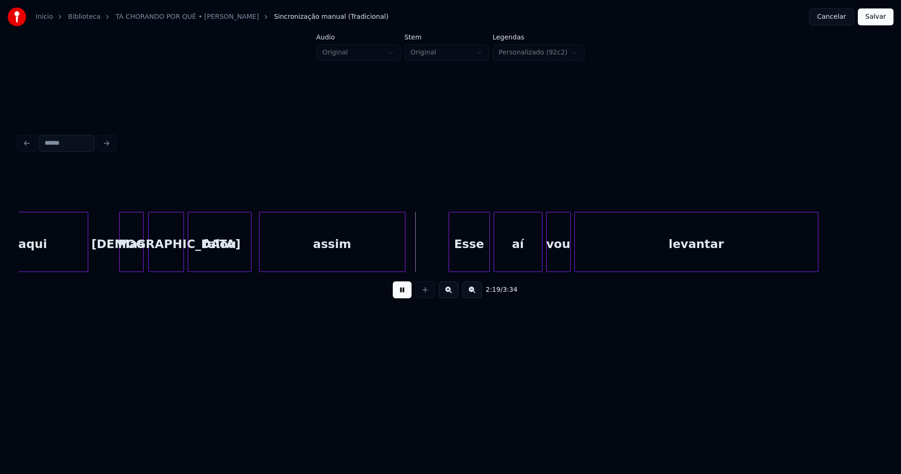
scroll to position [0, 12748]
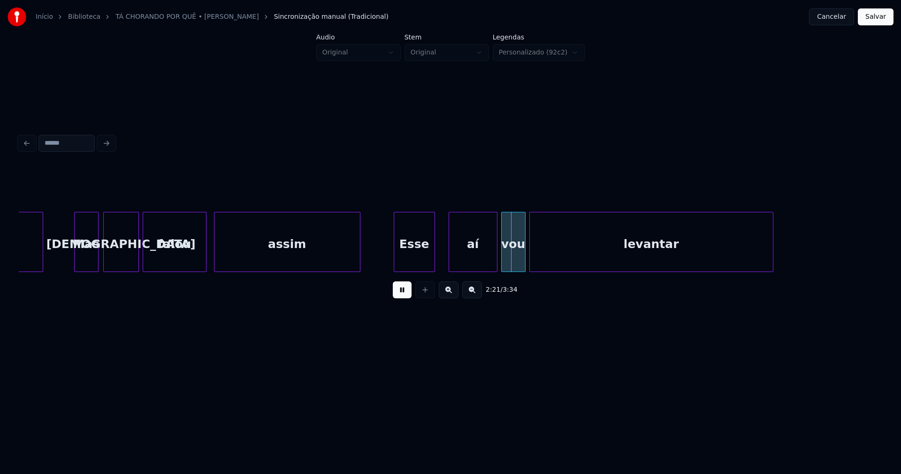
click at [416, 264] on div "Esse" at bounding box center [414, 244] width 40 height 64
click at [441, 255] on div at bounding box center [442, 241] width 3 height 59
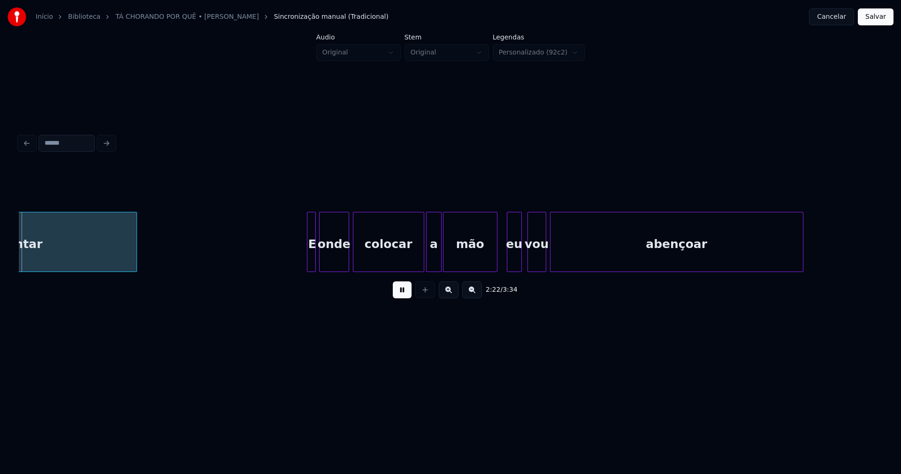
scroll to position [0, 13396]
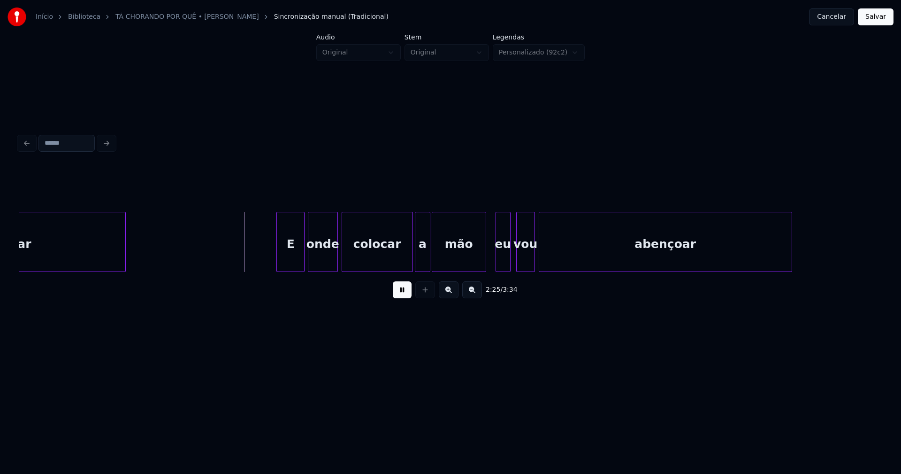
click at [278, 258] on div at bounding box center [278, 241] width 3 height 59
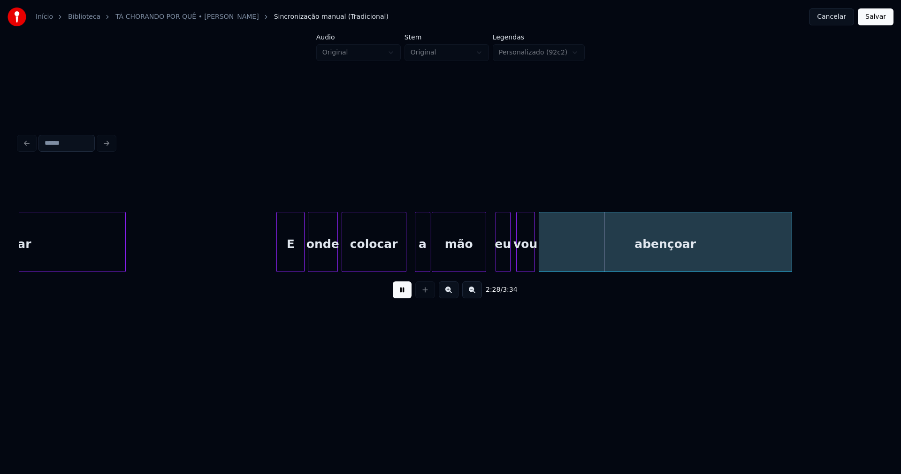
click at [405, 267] on div at bounding box center [404, 241] width 3 height 59
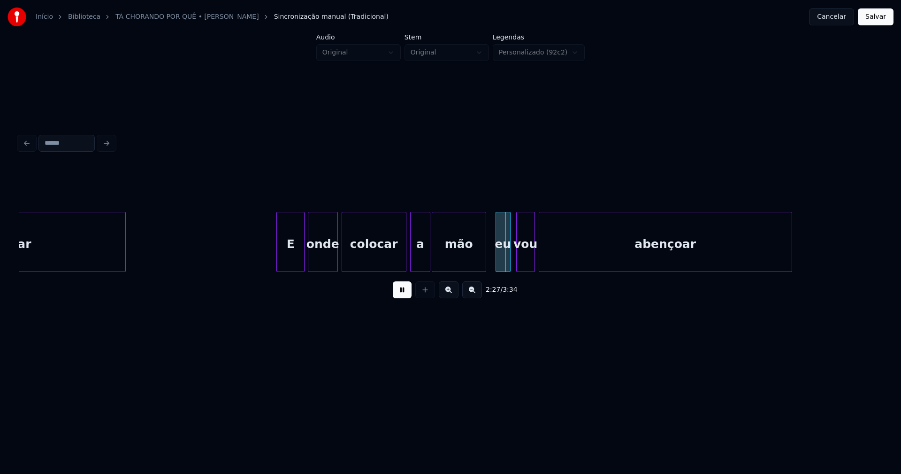
click at [412, 263] on div at bounding box center [412, 241] width 3 height 59
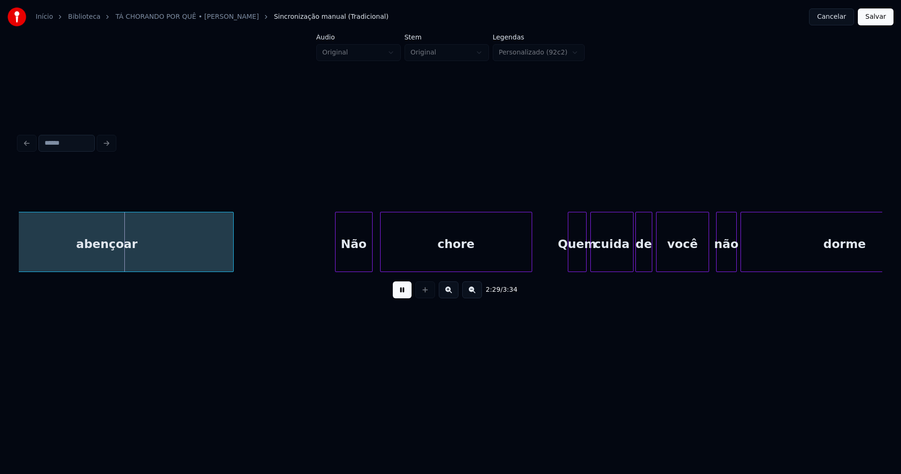
scroll to position [0, 13965]
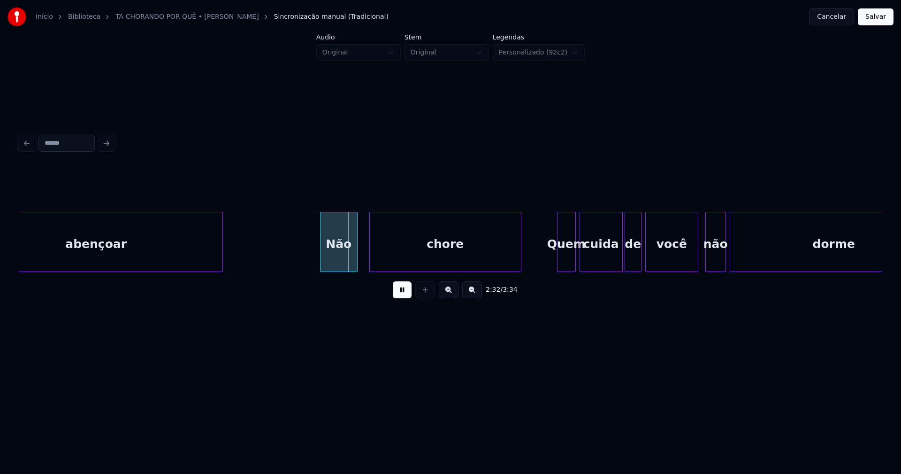
click at [338, 266] on div "Não" at bounding box center [339, 244] width 37 height 64
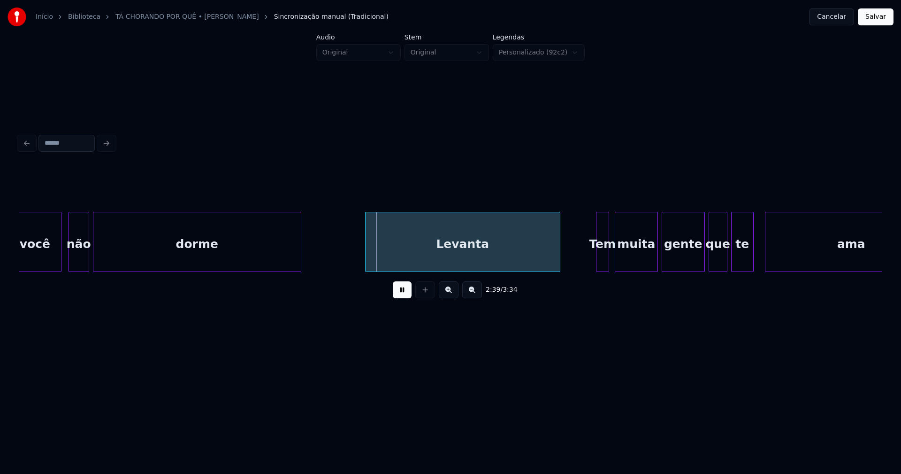
scroll to position [0, 14658]
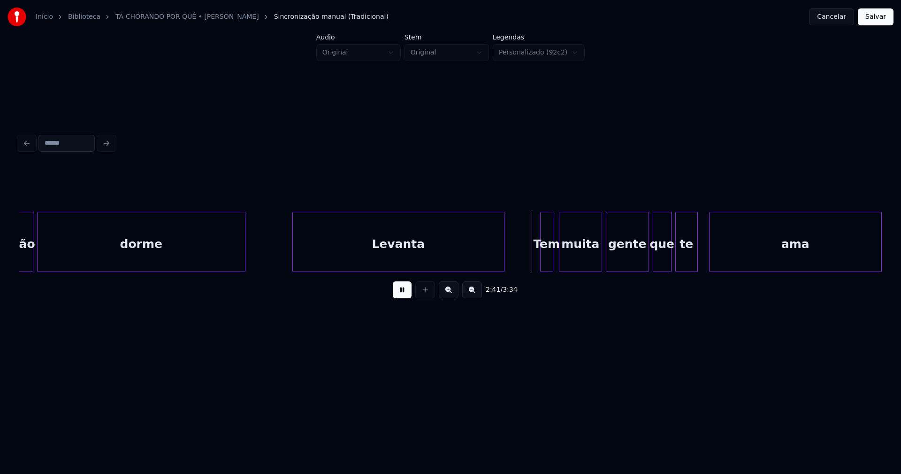
click at [294, 257] on div at bounding box center [294, 241] width 3 height 59
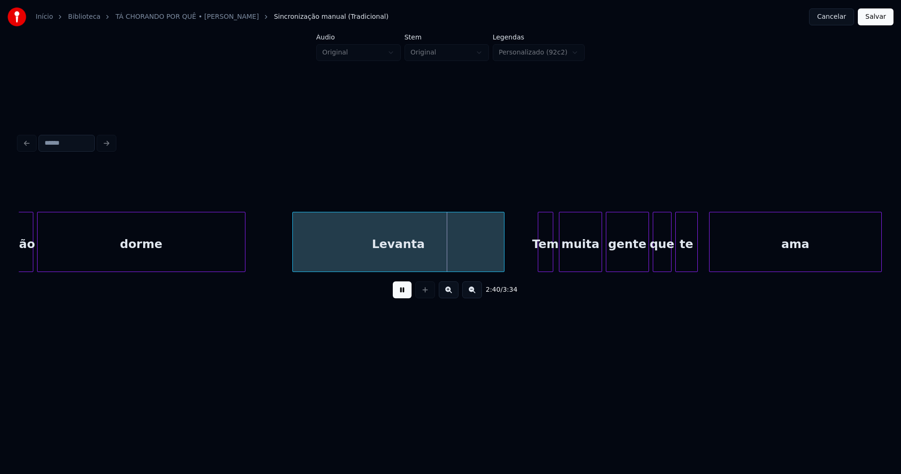
click at [539, 261] on div at bounding box center [540, 241] width 3 height 59
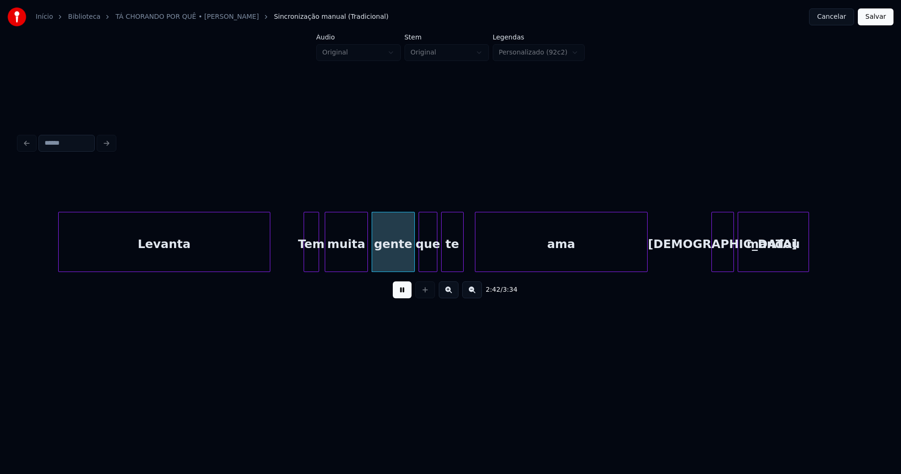
scroll to position [0, 14948]
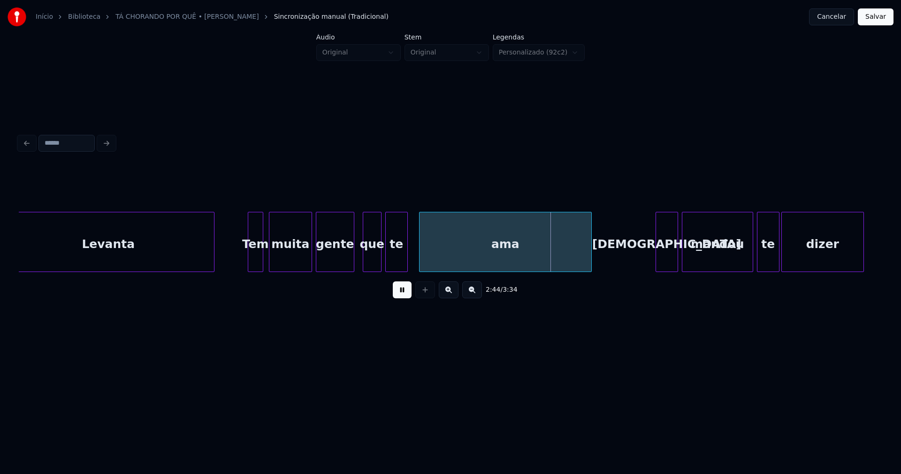
click at [351, 261] on div at bounding box center [352, 241] width 3 height 59
click at [397, 269] on div "Levanta Tem muita gente que te ama Deus mandou te dizer" at bounding box center [451, 242] width 864 height 60
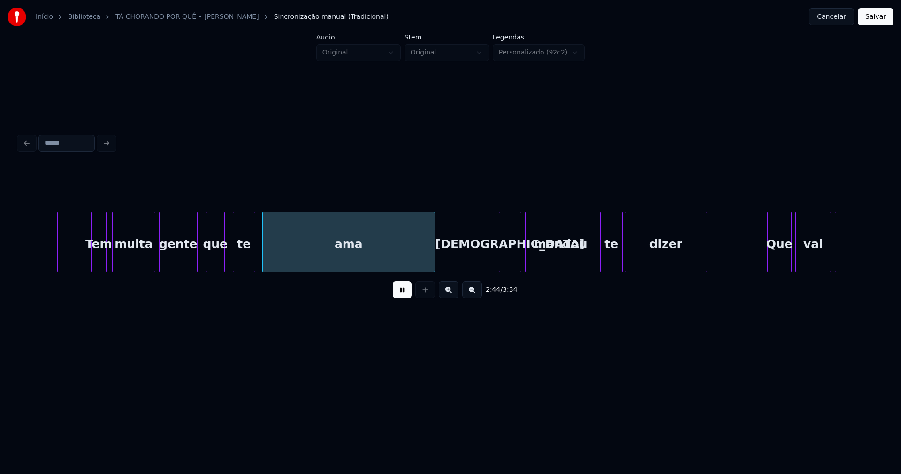
scroll to position [0, 15273]
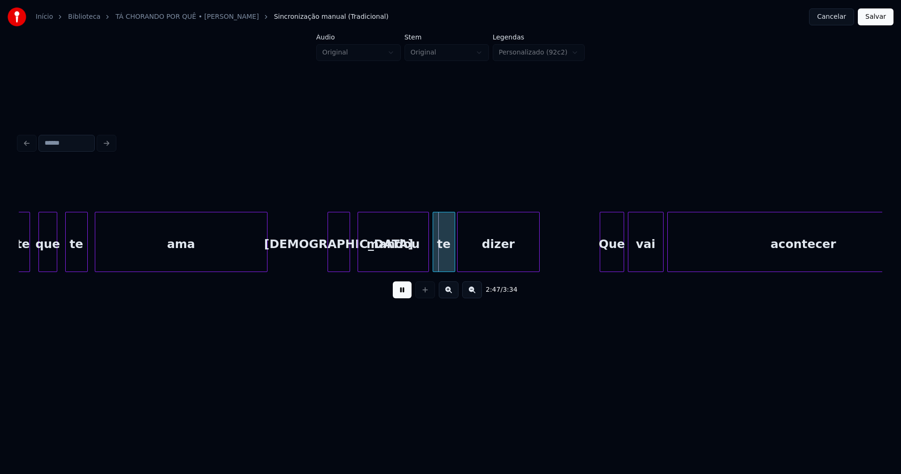
click at [340, 259] on div "[DEMOGRAPHIC_DATA]" at bounding box center [339, 244] width 22 height 64
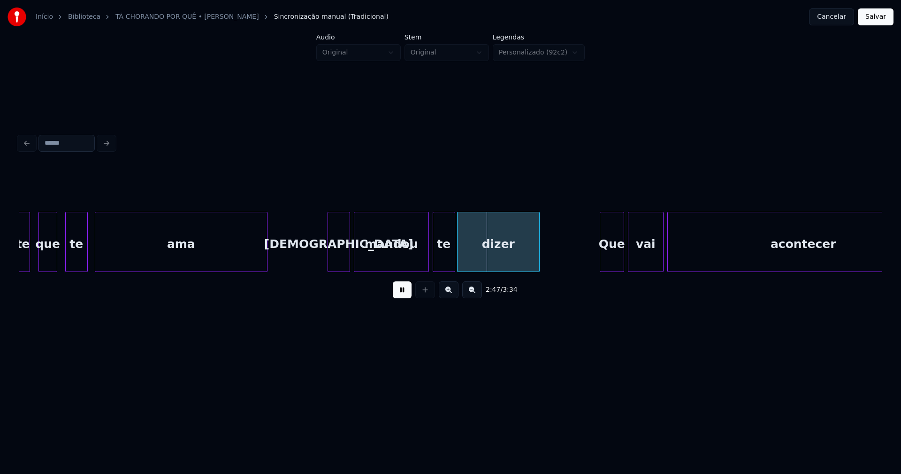
click at [356, 254] on div at bounding box center [355, 241] width 3 height 59
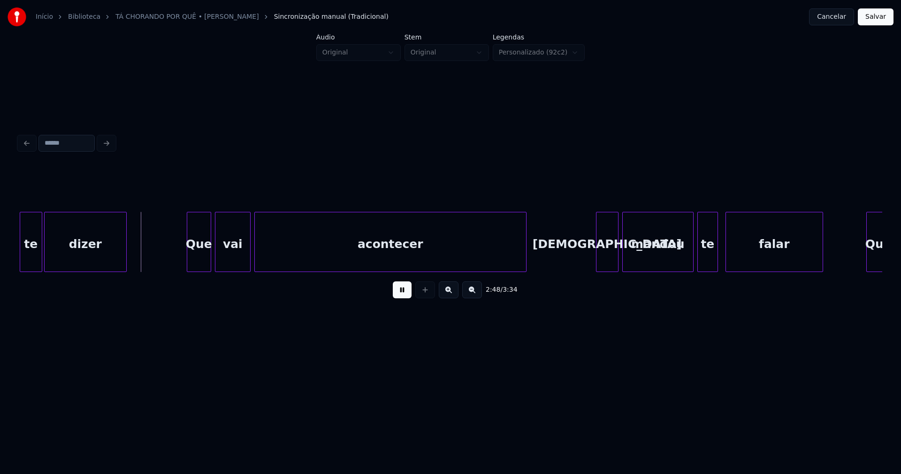
scroll to position [0, 15753]
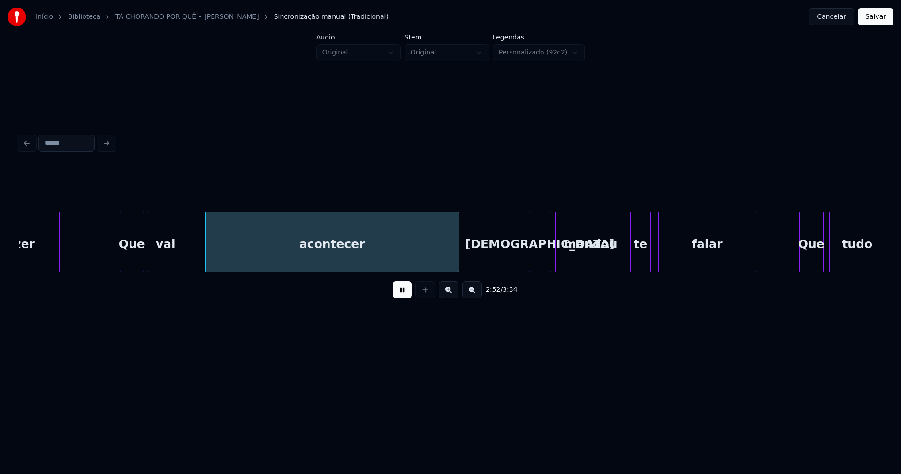
click at [208, 256] on div at bounding box center [207, 241] width 3 height 59
click at [194, 251] on div at bounding box center [194, 241] width 3 height 59
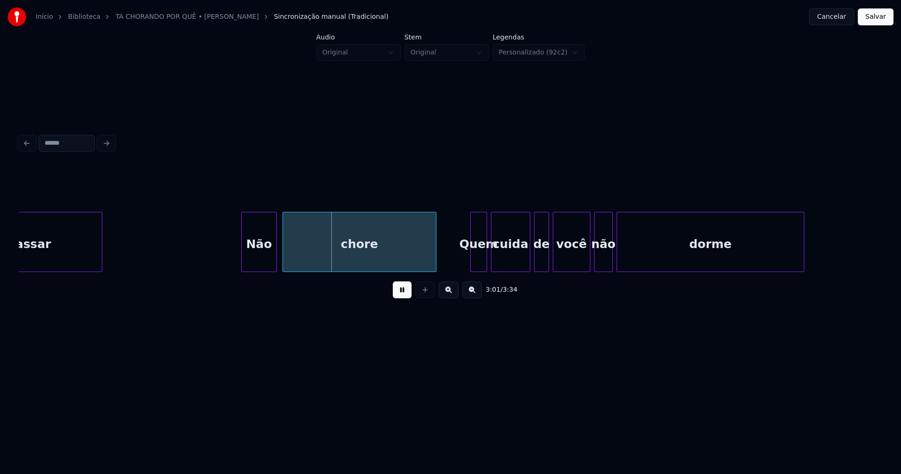
scroll to position [0, 16759]
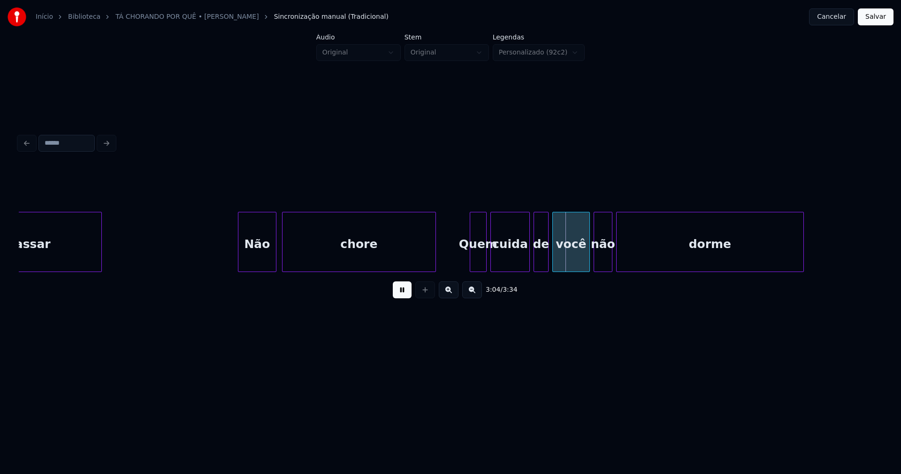
click at [240, 259] on div at bounding box center [239, 241] width 3 height 59
click at [583, 268] on div "você" at bounding box center [569, 242] width 32 height 60
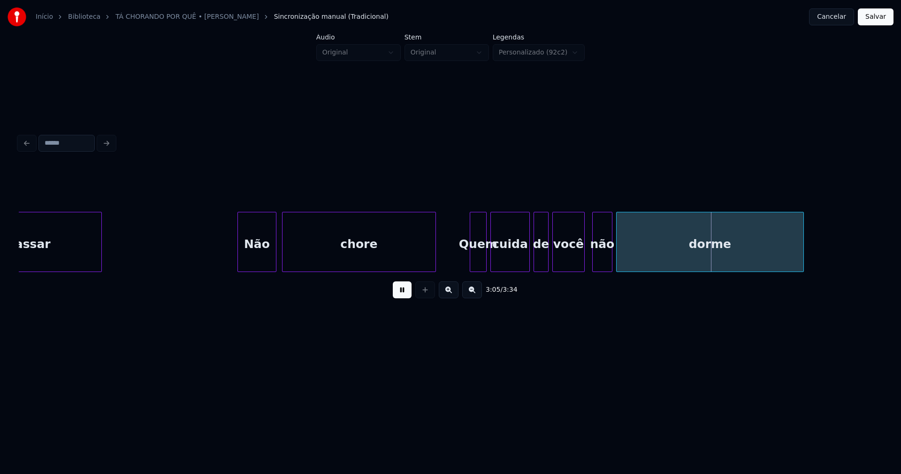
click at [594, 261] on div at bounding box center [594, 241] width 3 height 59
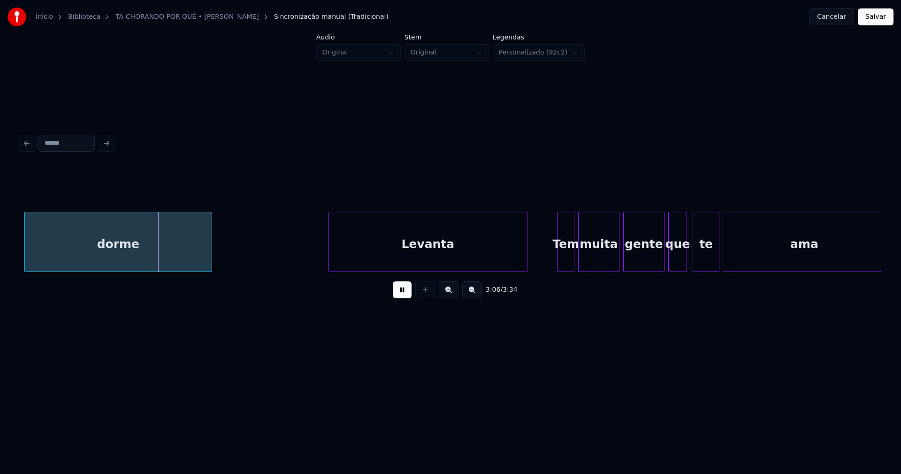
scroll to position [0, 17373]
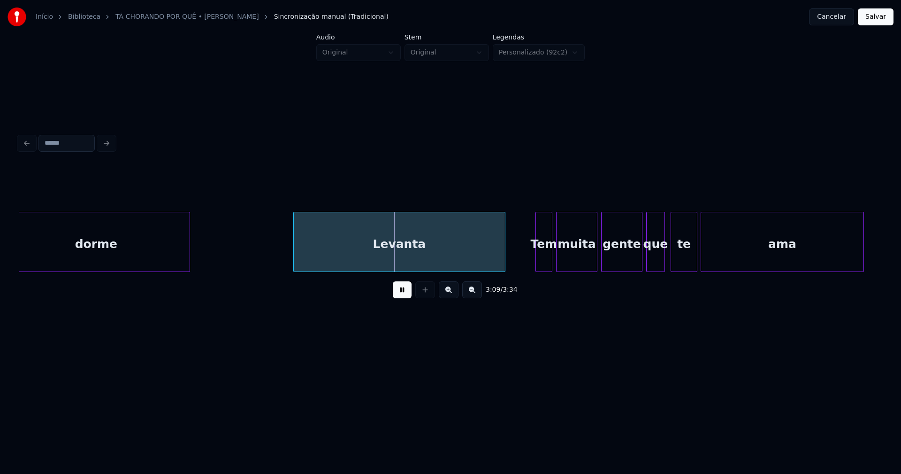
click at [294, 257] on div at bounding box center [295, 241] width 3 height 59
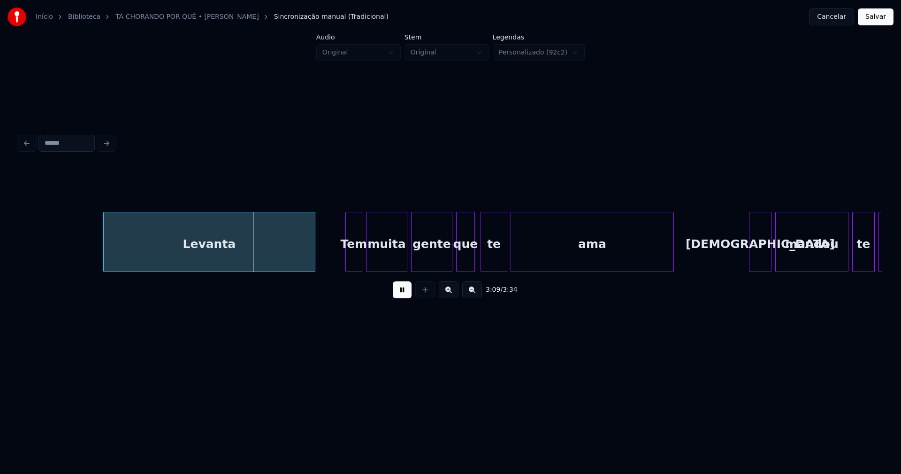
scroll to position [0, 17596]
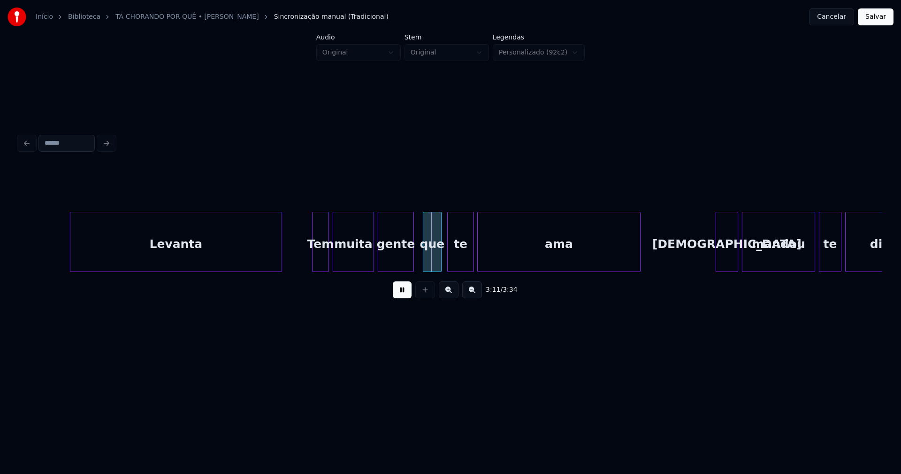
click at [413, 266] on div at bounding box center [412, 241] width 3 height 59
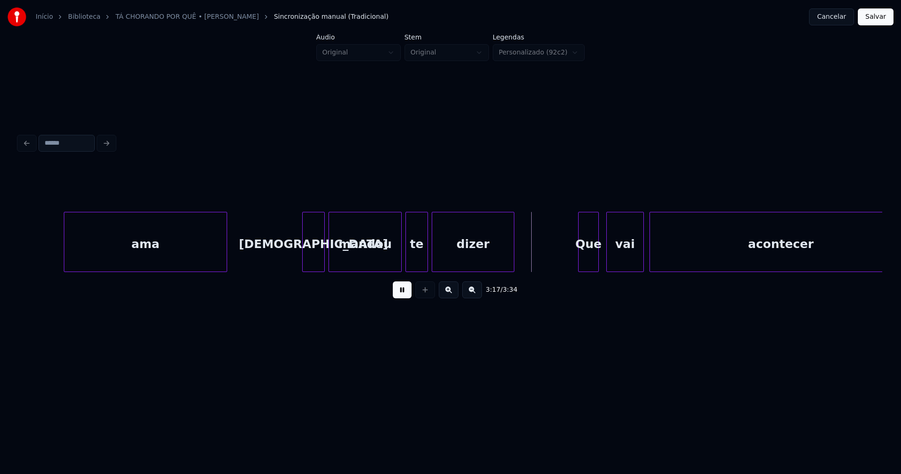
scroll to position [0, 18267]
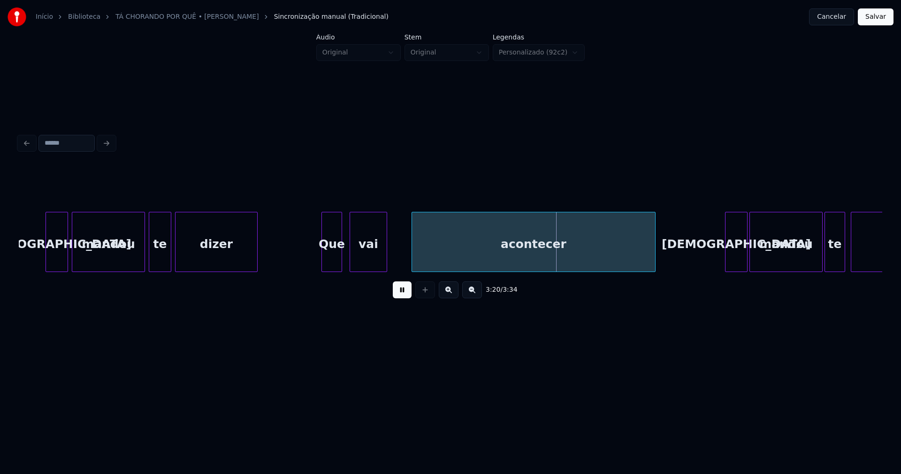
click at [413, 255] on div at bounding box center [413, 241] width 3 height 59
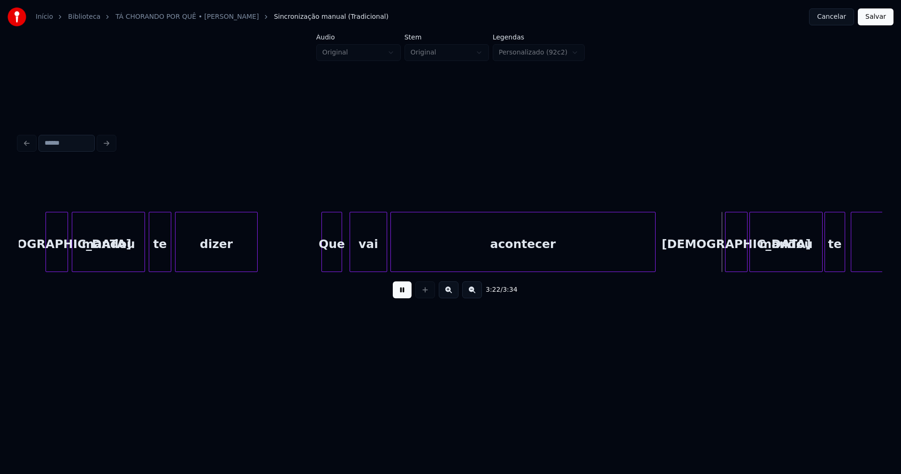
click at [392, 262] on div at bounding box center [392, 241] width 3 height 59
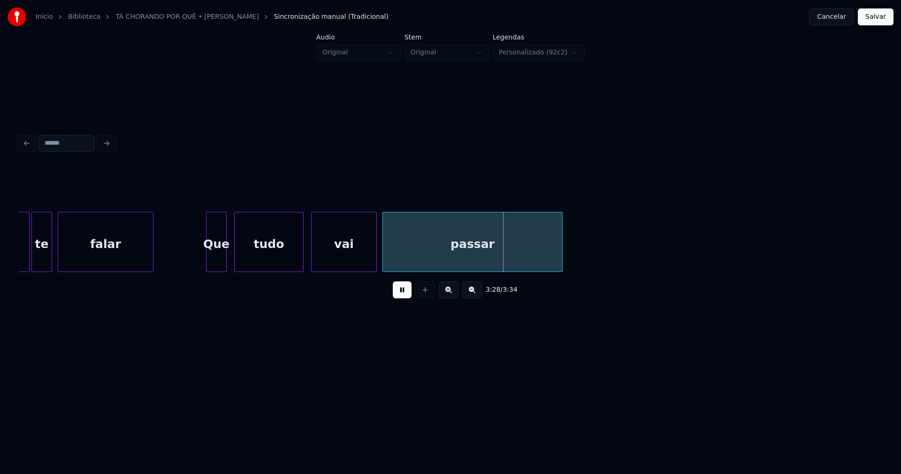
scroll to position [0, 19072]
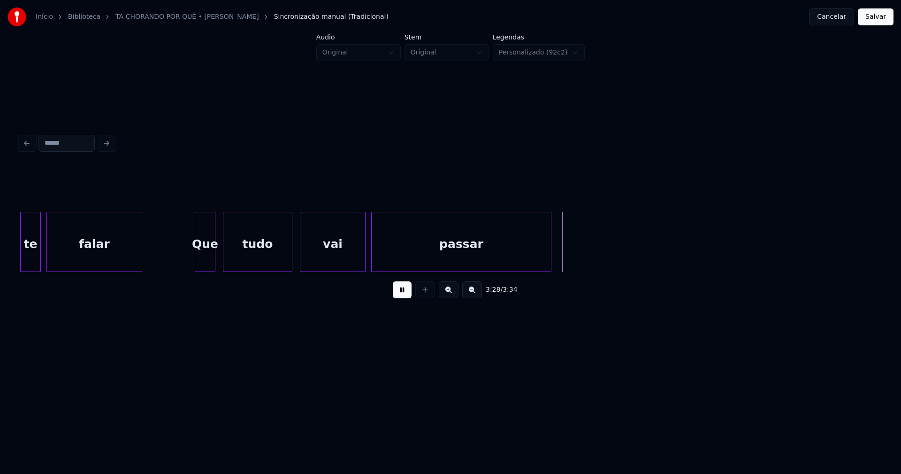
drag, startPoint x: 874, startPoint y: 19, endPoint x: 811, endPoint y: 56, distance: 73.0
click at [874, 20] on button "Salvar" at bounding box center [876, 16] width 36 height 17
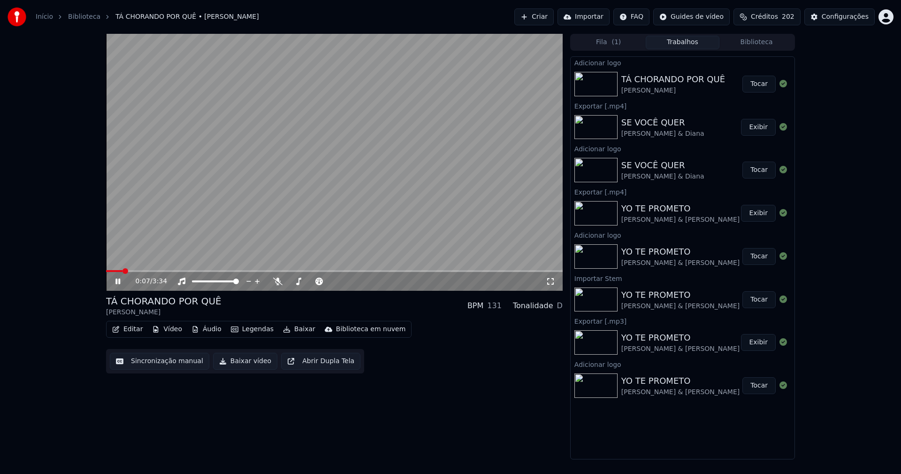
click at [549, 280] on icon at bounding box center [550, 281] width 9 height 8
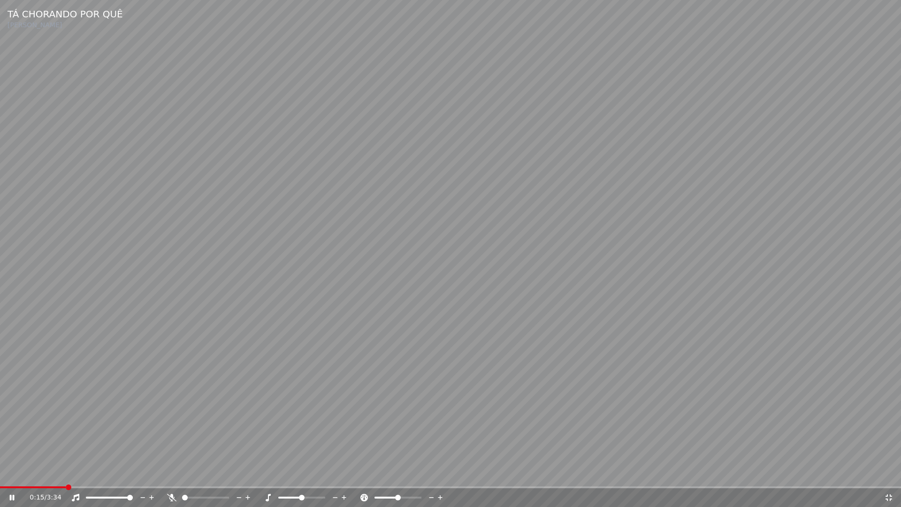
click at [10, 473] on icon at bounding box center [12, 498] width 5 height 6
click at [55, 473] on span at bounding box center [33, 487] width 67 height 2
click at [887, 473] on icon at bounding box center [889, 498] width 9 height 8
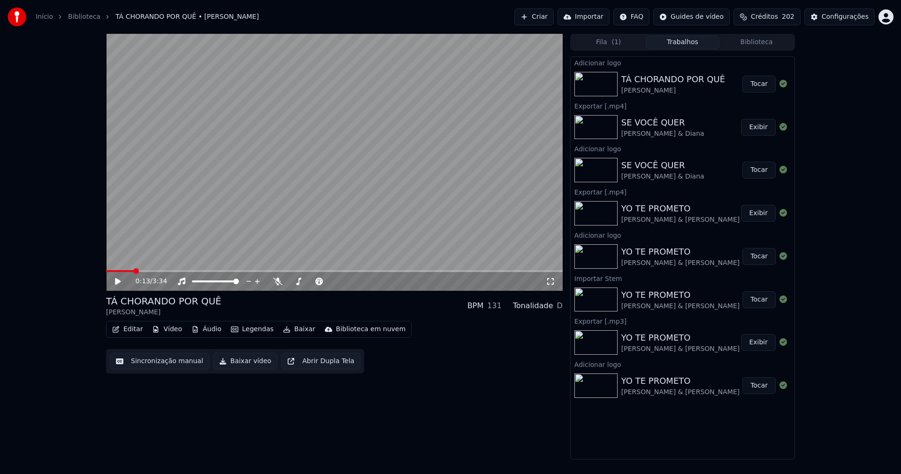
click at [240, 364] on button "Baixar vídeo" at bounding box center [245, 361] width 64 height 17
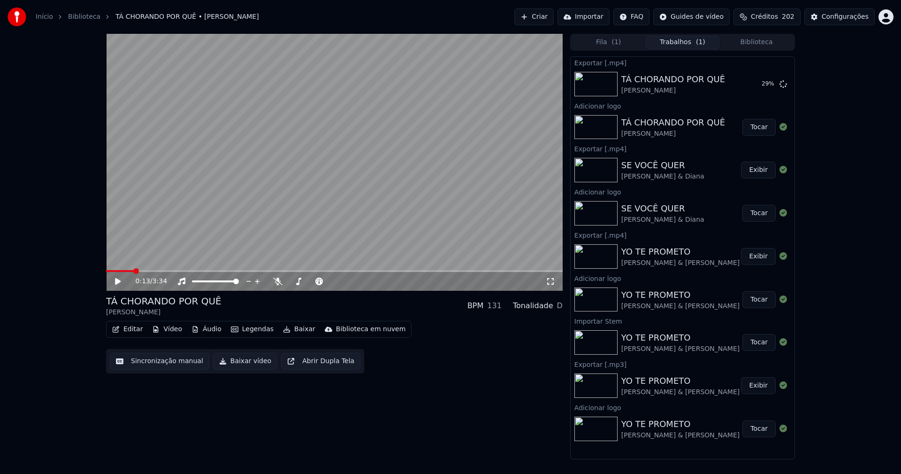
click at [759, 40] on button "Biblioteca" at bounding box center [757, 43] width 74 height 14
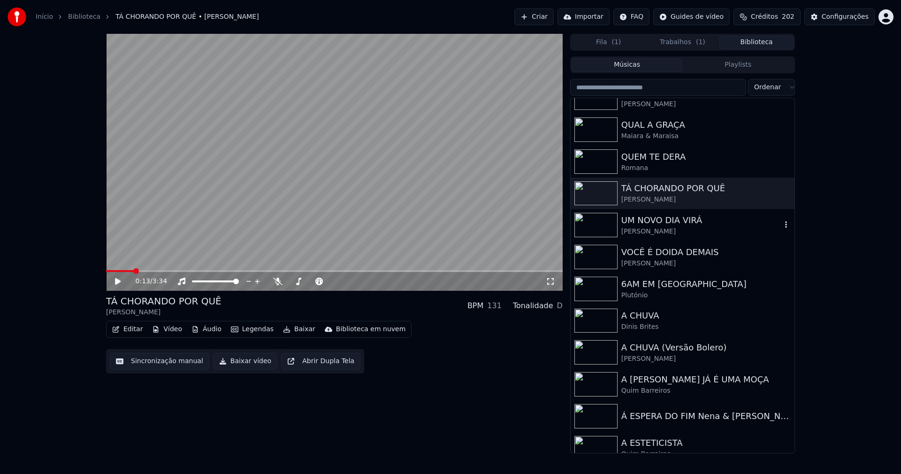
scroll to position [469, 0]
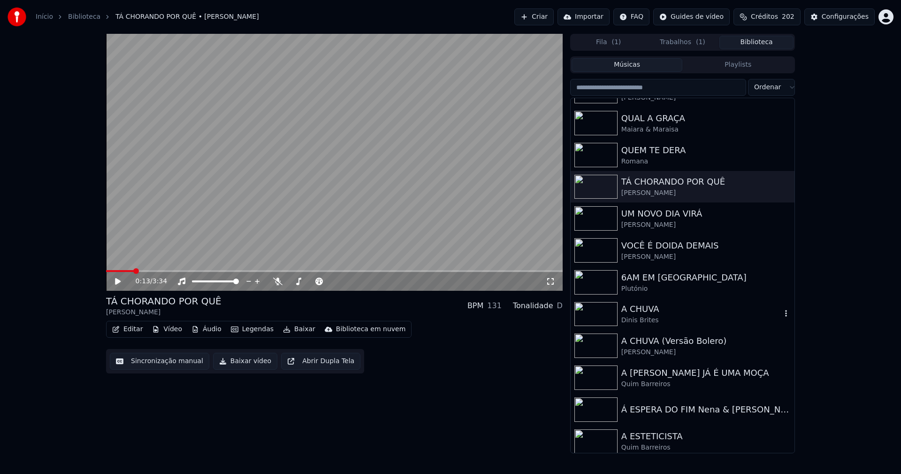
click at [654, 308] on div "A CHUVA" at bounding box center [702, 308] width 160 height 13
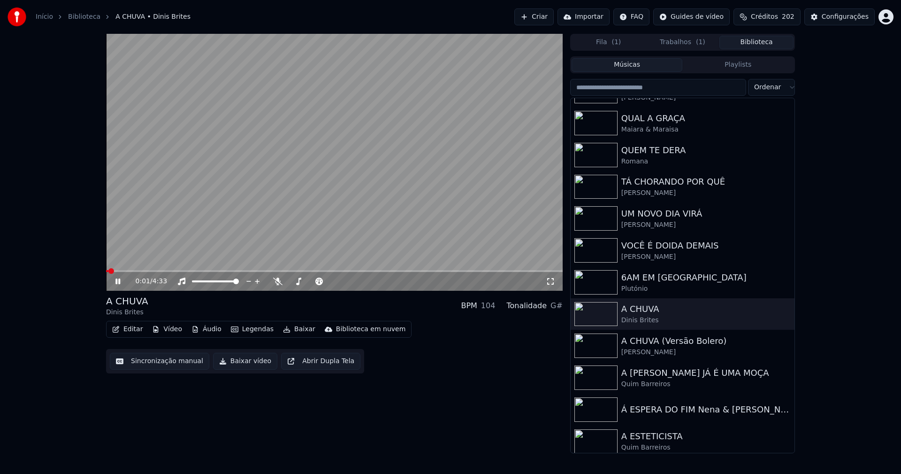
click at [122, 281] on icon at bounding box center [125, 281] width 22 height 8
click at [169, 330] on button "Vídeo" at bounding box center [167, 329] width 38 height 13
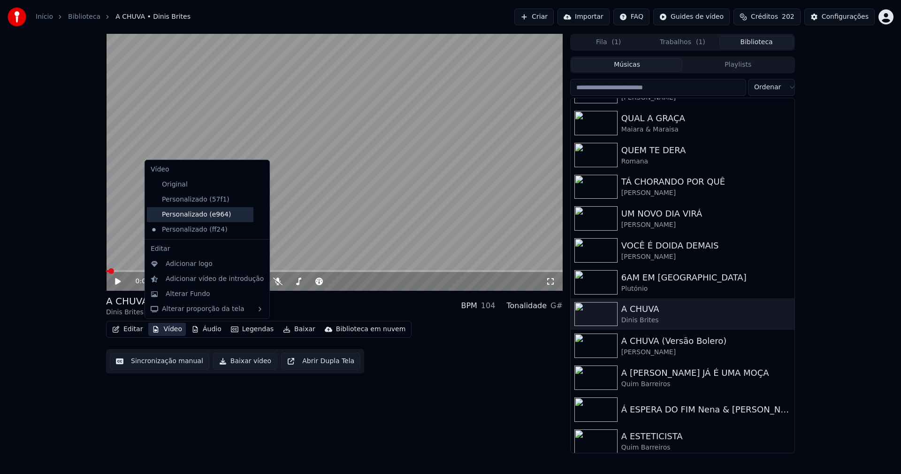
click at [203, 214] on div "Personalizado (e964)" at bounding box center [200, 214] width 107 height 15
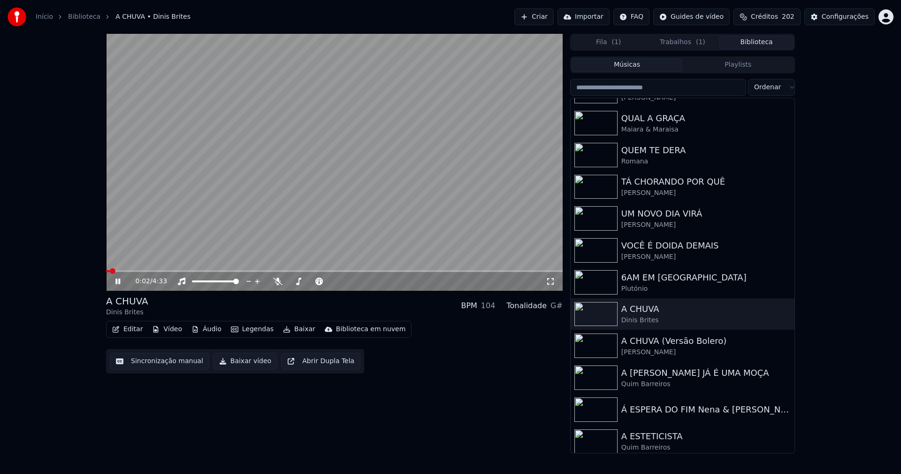
click at [116, 280] on icon at bounding box center [117, 281] width 5 height 6
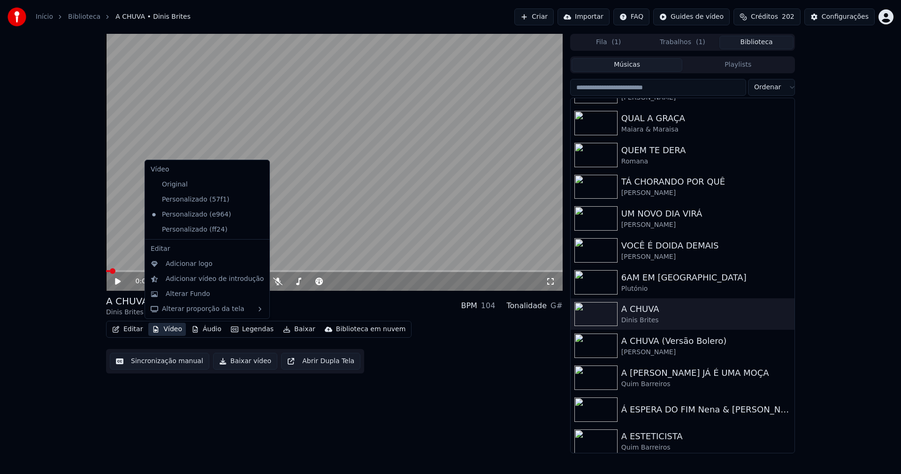
click at [169, 330] on button "Vídeo" at bounding box center [167, 329] width 38 height 13
click at [257, 231] on icon at bounding box center [262, 230] width 10 height 8
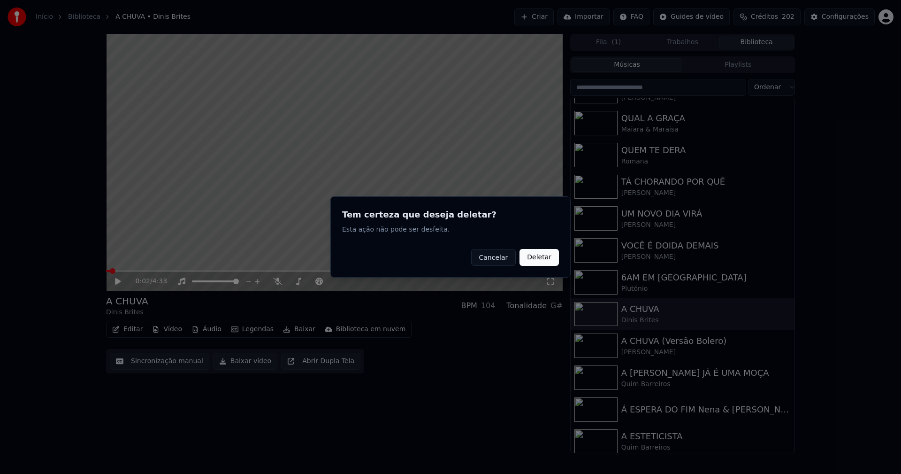
click at [543, 259] on button "Deletar" at bounding box center [539, 257] width 39 height 17
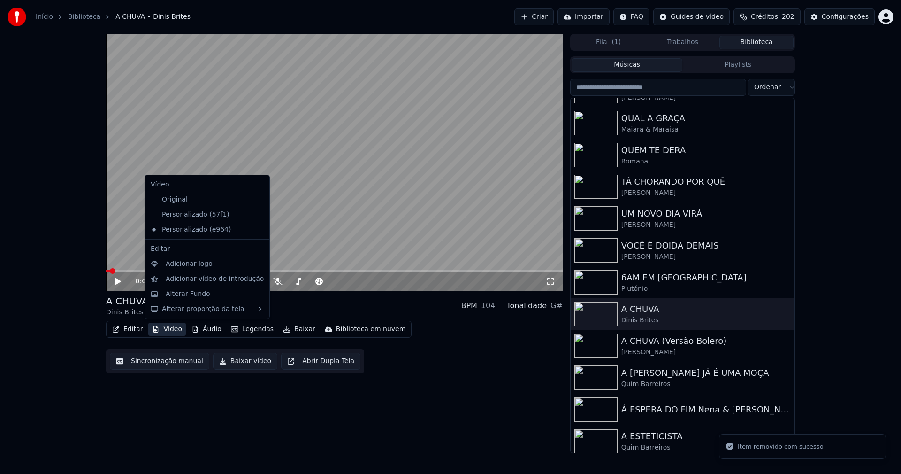
click at [168, 331] on button "Vídeo" at bounding box center [167, 329] width 38 height 13
click at [182, 265] on div "Adicionar logo" at bounding box center [189, 263] width 47 height 9
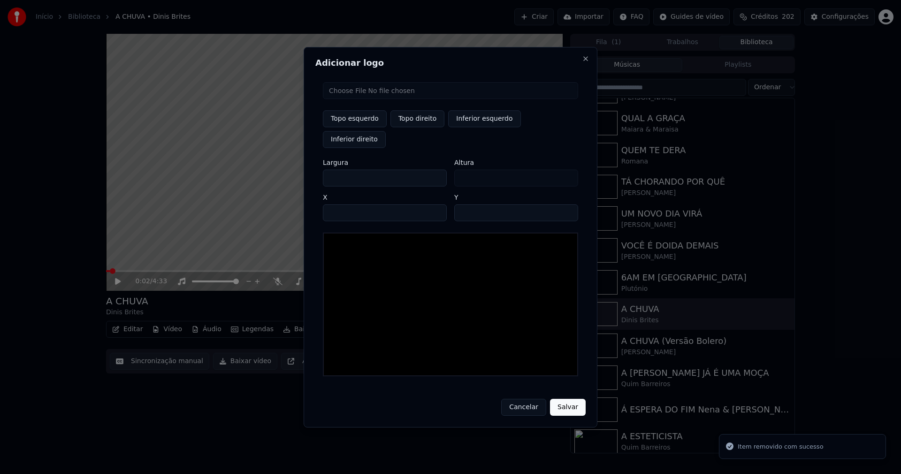
click at [360, 99] on input "file" at bounding box center [450, 90] width 255 height 17
type input "**********"
type input "***"
click at [415, 127] on button "Topo direito" at bounding box center [418, 118] width 54 height 17
type input "****"
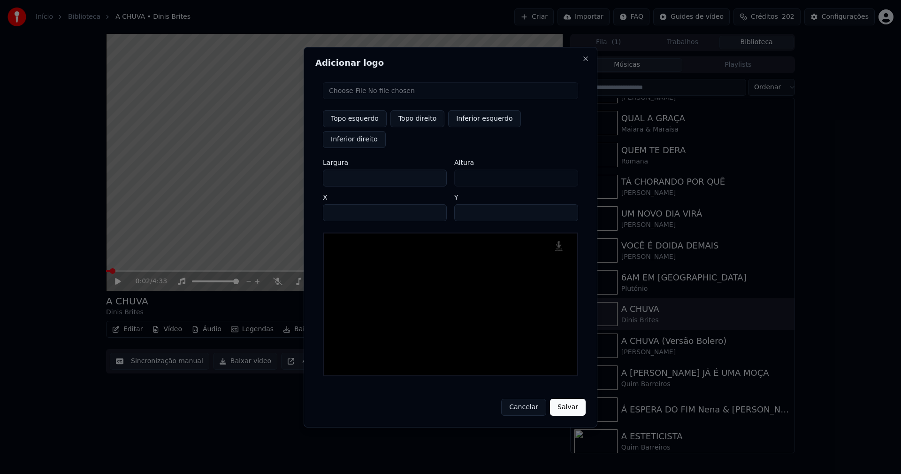
drag, startPoint x: 339, startPoint y: 167, endPoint x: 289, endPoint y: 174, distance: 50.3
click at [289, 174] on body "Início Biblioteca A CHUVA • Dinis Brites Criar Importar FAQ Guides de vídeo Cré…" at bounding box center [450, 237] width 901 height 474
type input "**"
type input "***"
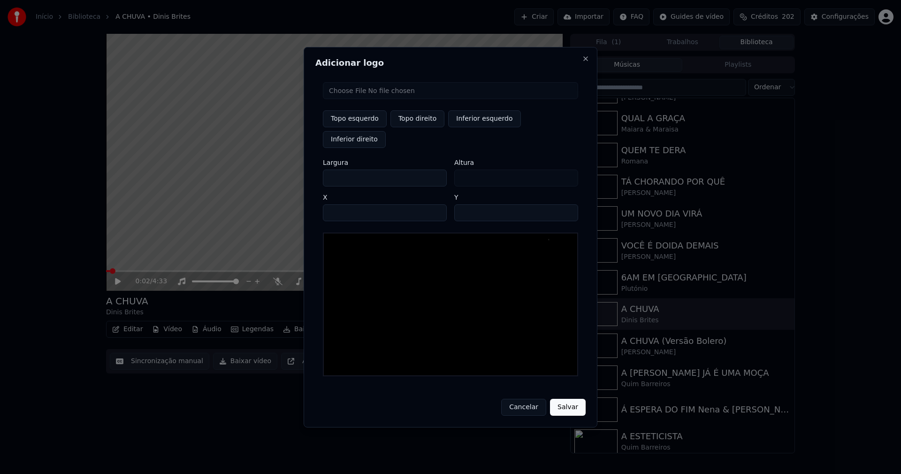
type input "***"
click at [341, 204] on input "****" at bounding box center [385, 212] width 124 height 17
type input "****"
click at [568, 204] on input "**" at bounding box center [516, 212] width 124 height 17
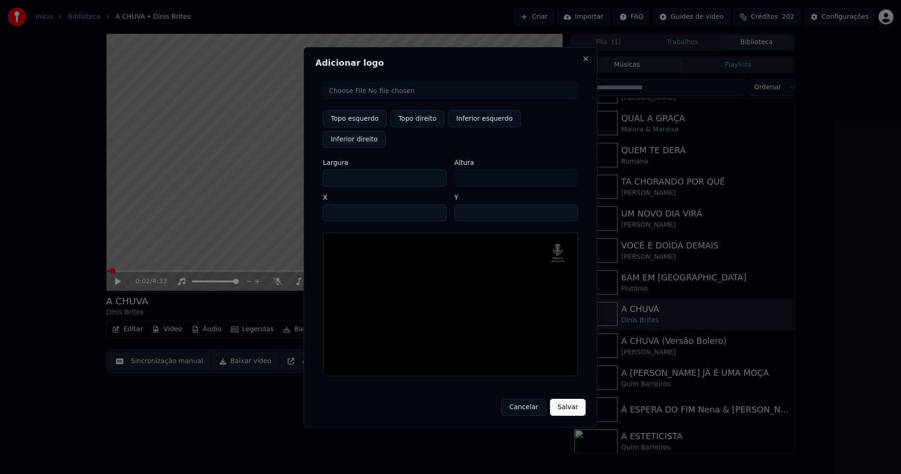
click at [568, 204] on input "**" at bounding box center [516, 212] width 124 height 17
type input "**"
click at [568, 204] on input "**" at bounding box center [516, 212] width 124 height 17
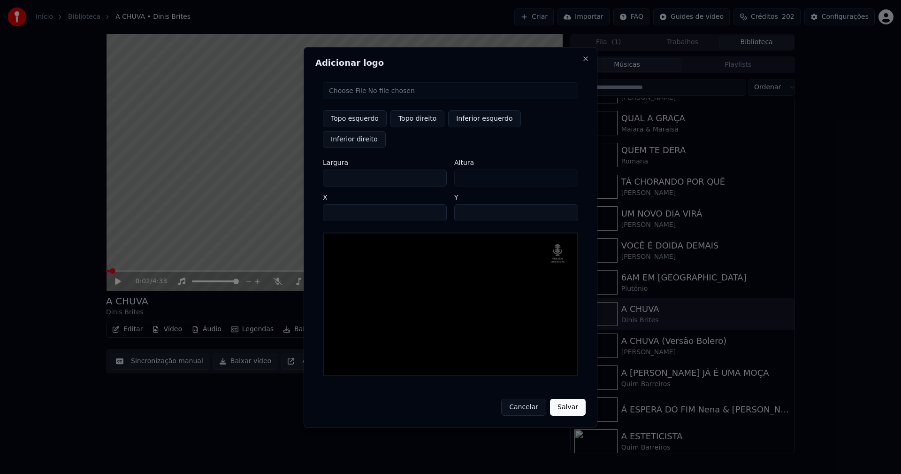
click at [569, 400] on button "Salvar" at bounding box center [568, 407] width 36 height 17
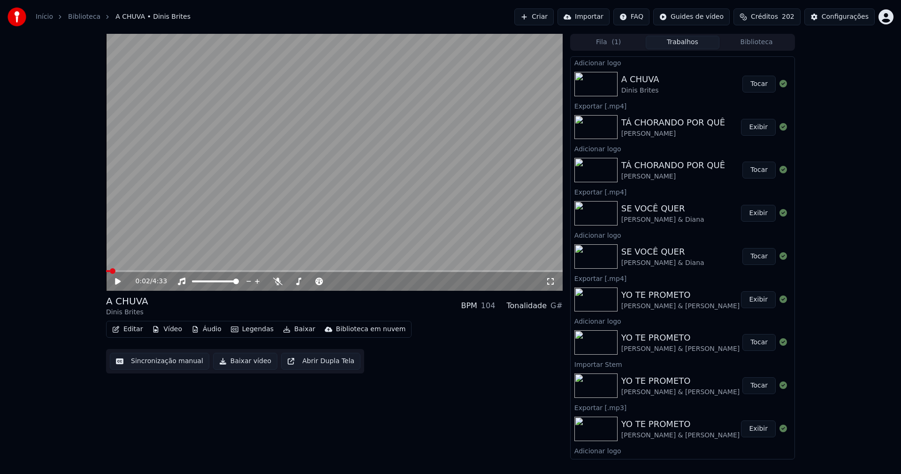
click at [756, 84] on button "Tocar" at bounding box center [759, 84] width 33 height 17
click at [133, 328] on button "Editar" at bounding box center [127, 329] width 38 height 13
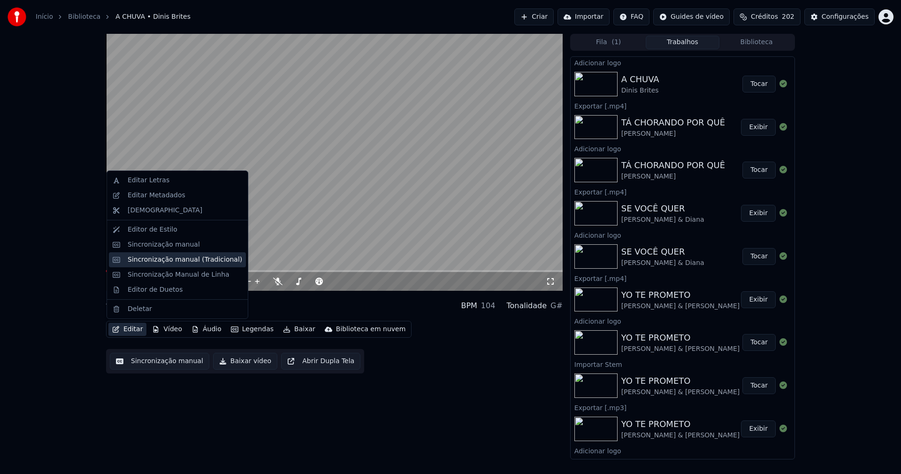
click at [169, 259] on div "Sincronização manual (Tradicional)" at bounding box center [185, 259] width 115 height 9
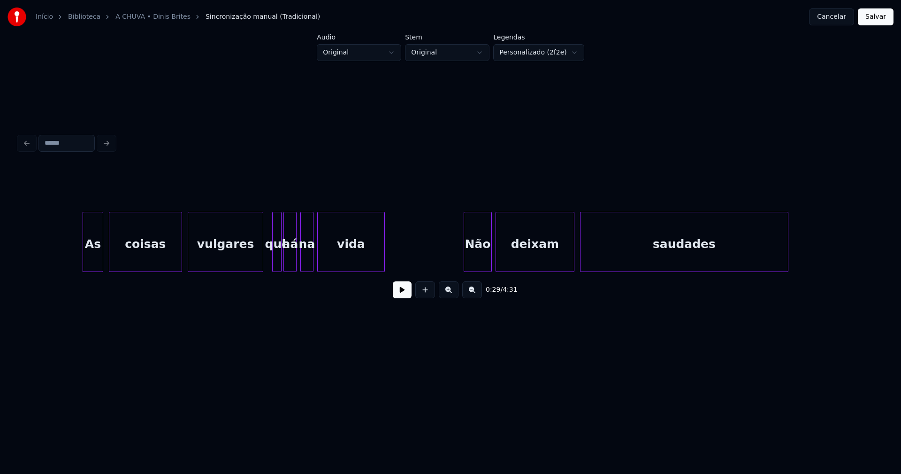
scroll to position [0, 2635]
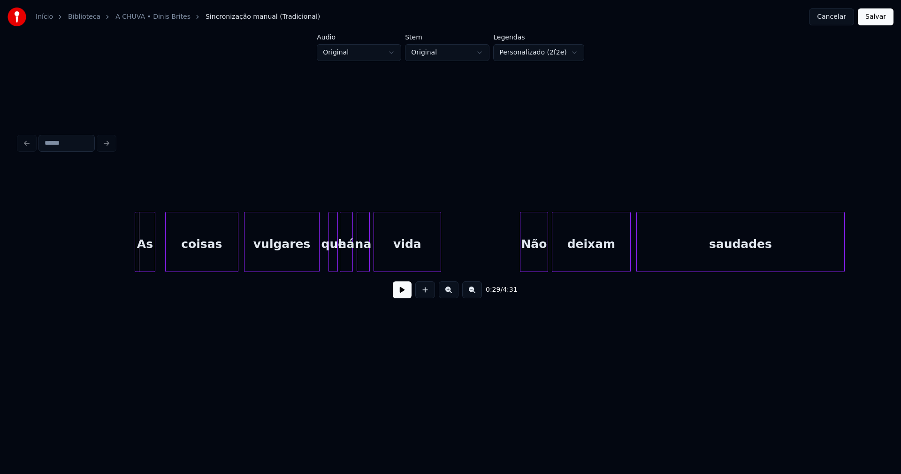
click at [144, 262] on div "As" at bounding box center [145, 244] width 20 height 64
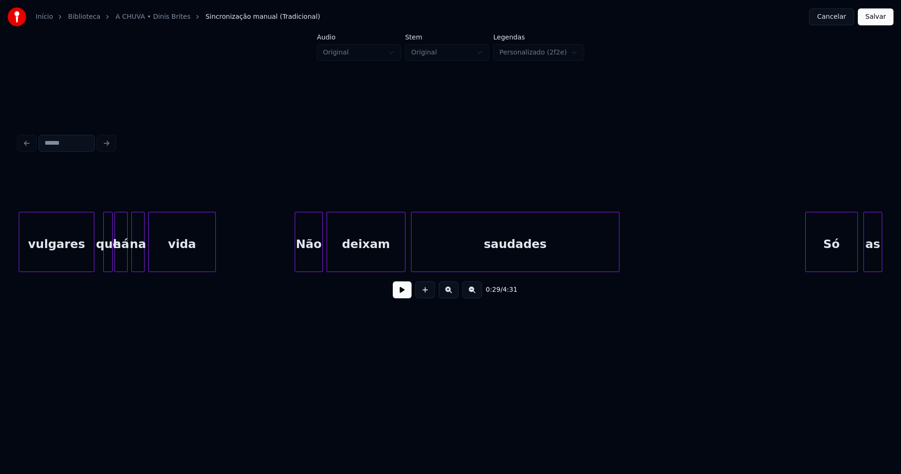
scroll to position [0, 2861]
click at [278, 262] on div at bounding box center [279, 241] width 3 height 59
click at [400, 297] on button at bounding box center [402, 289] width 19 height 17
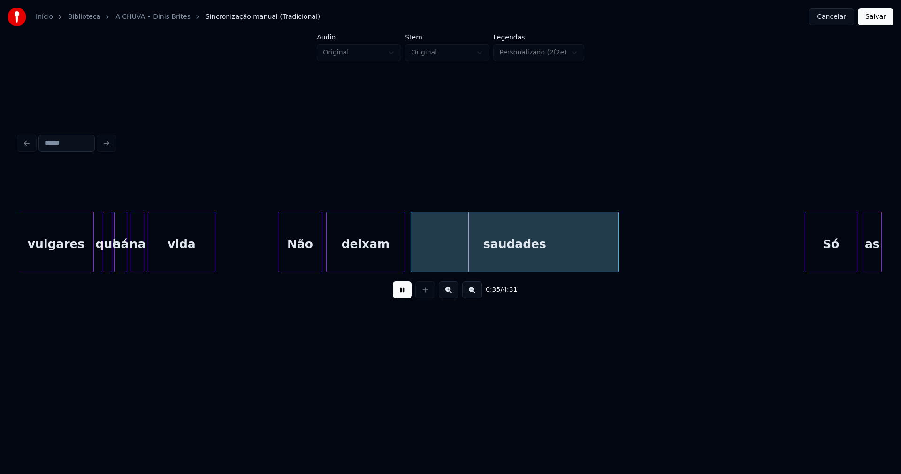
click at [400, 295] on button at bounding box center [402, 289] width 19 height 17
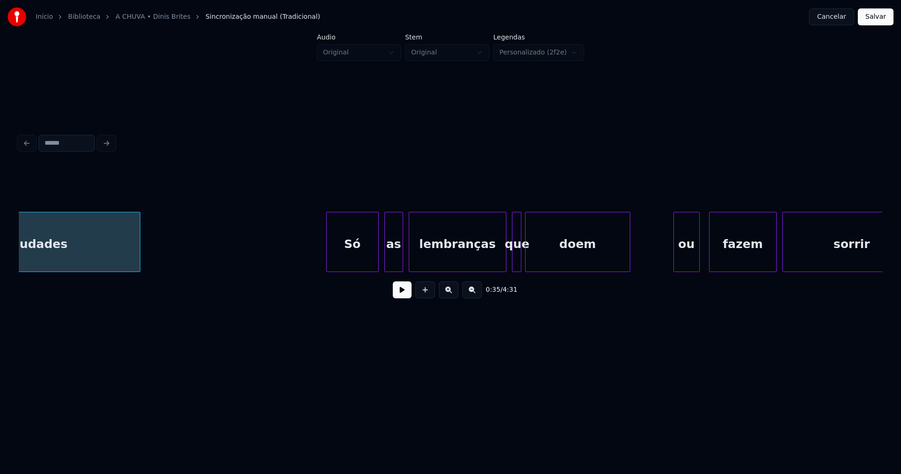
scroll to position [0, 3439]
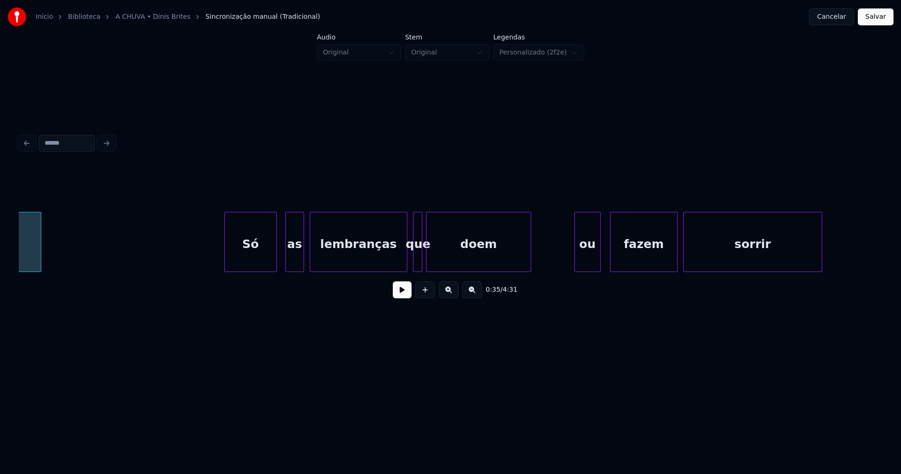
click at [250, 263] on div "Só" at bounding box center [251, 244] width 52 height 64
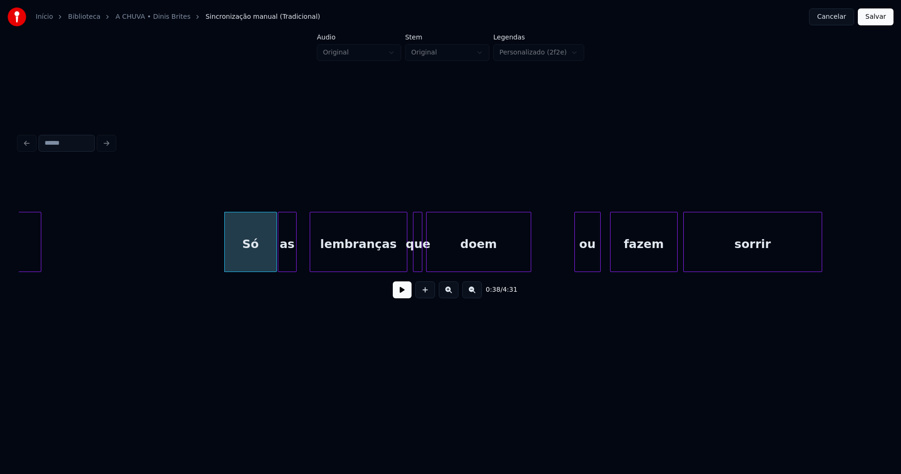
click at [289, 271] on div "saudades Só as lembranças que doem ou fazem sorrir" at bounding box center [451, 242] width 864 height 60
click at [337, 261] on div "lembranças" at bounding box center [356, 244] width 97 height 64
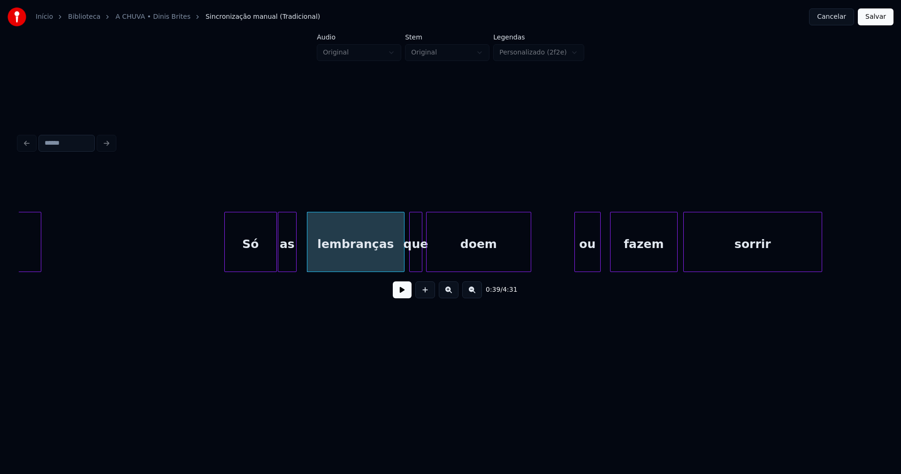
click at [410, 266] on div at bounding box center [411, 241] width 3 height 59
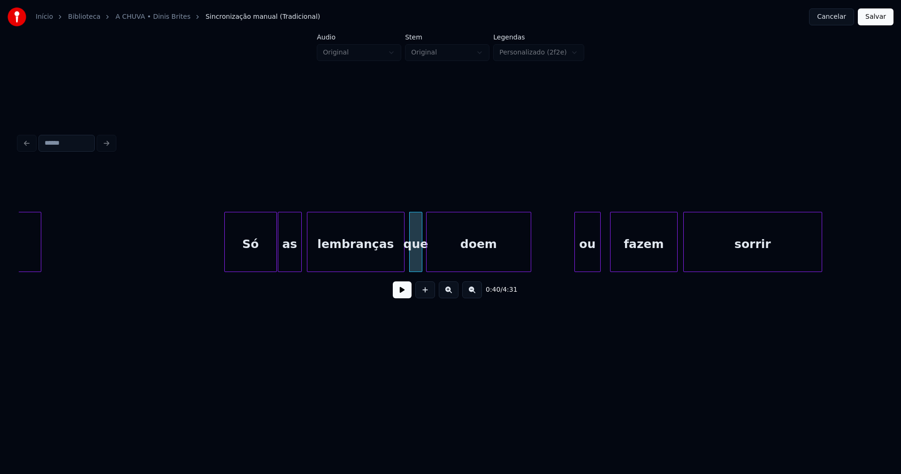
click at [300, 260] on div at bounding box center [300, 241] width 3 height 59
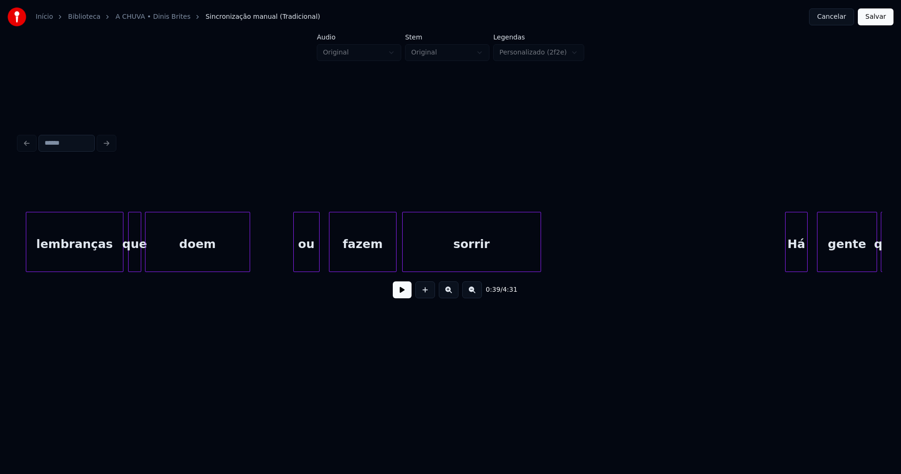
scroll to position [0, 3748]
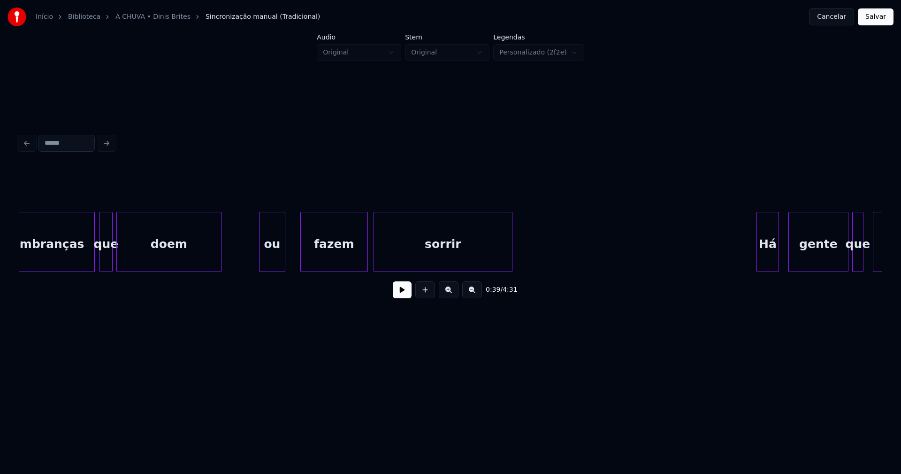
click at [275, 264] on div "ou" at bounding box center [272, 244] width 25 height 64
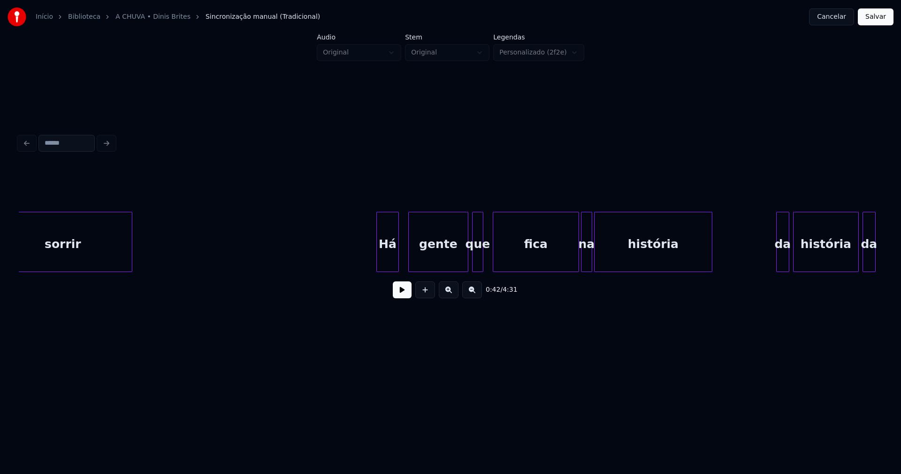
scroll to position [0, 4298]
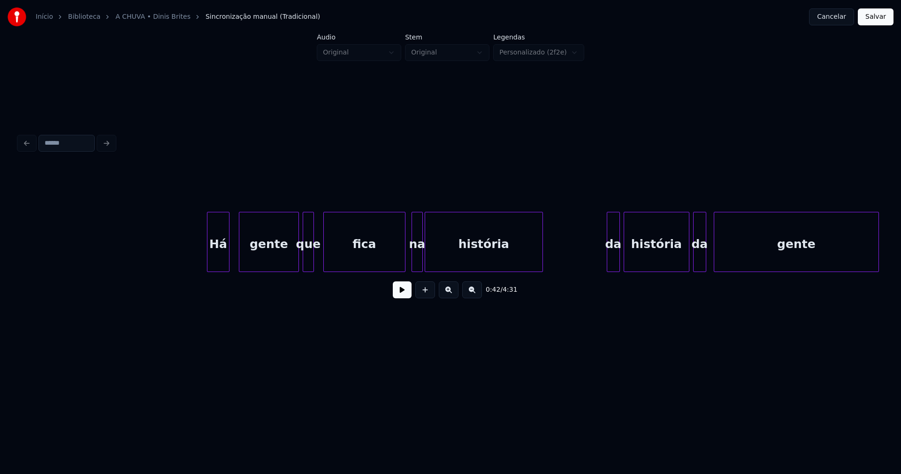
click at [403, 260] on div at bounding box center [403, 241] width 3 height 59
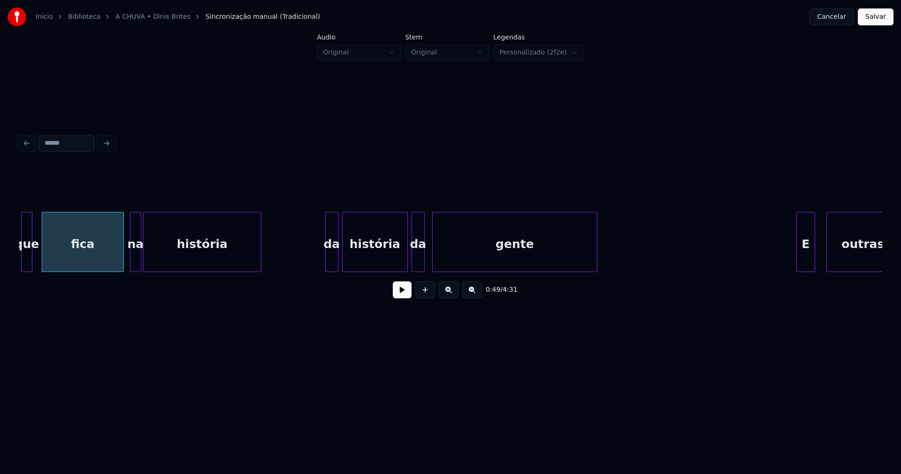
scroll to position [0, 4594]
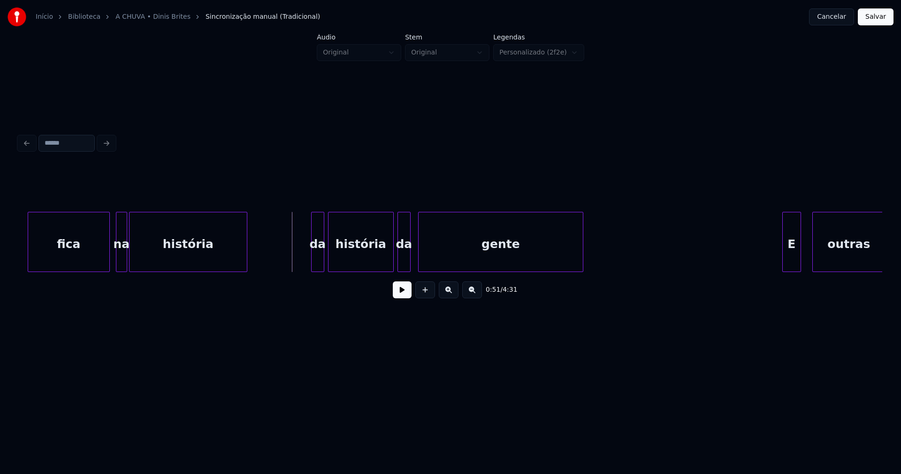
click at [397, 292] on button at bounding box center [402, 289] width 19 height 17
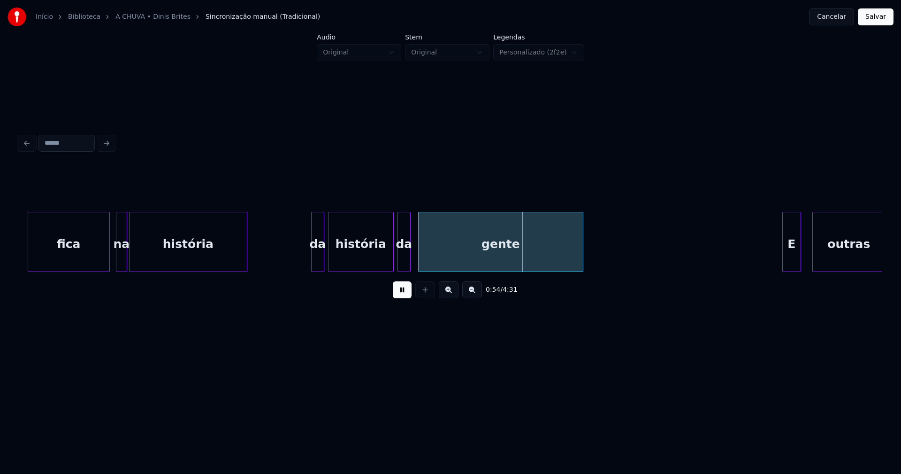
drag, startPoint x: 400, startPoint y: 295, endPoint x: 274, endPoint y: 294, distance: 126.8
click at [401, 295] on button at bounding box center [402, 289] width 19 height 17
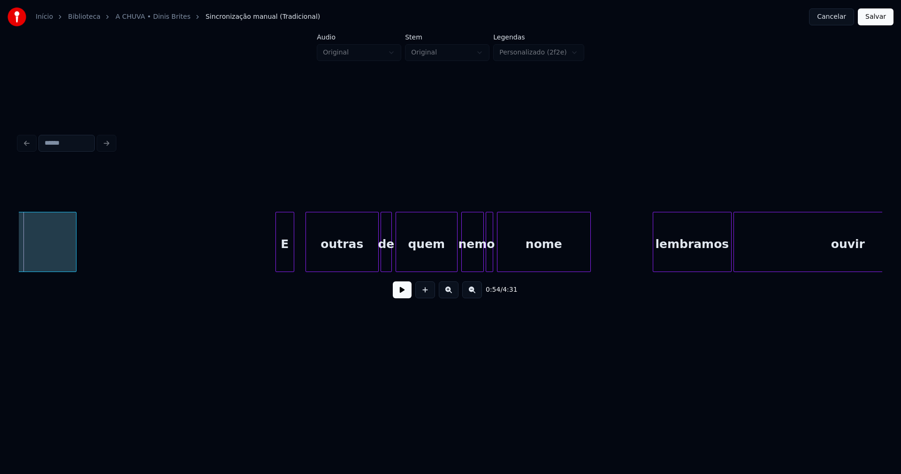
scroll to position [0, 5115]
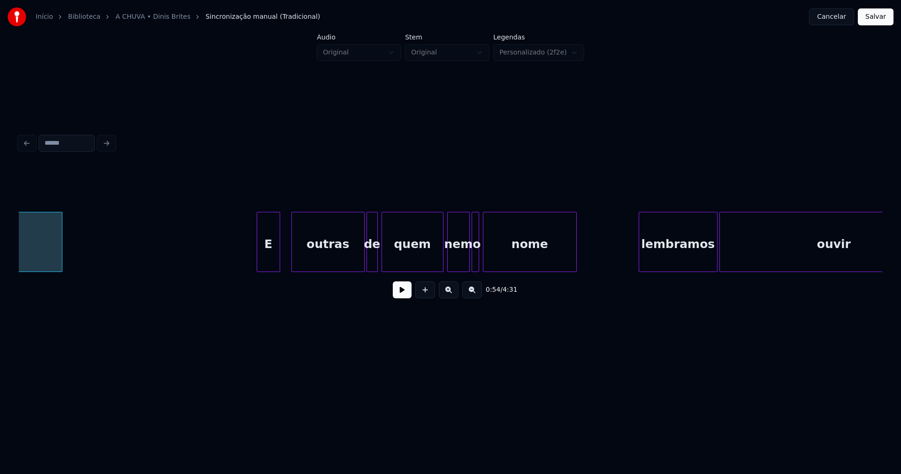
click at [259, 267] on div at bounding box center [258, 241] width 3 height 59
click at [359, 268] on div "outras" at bounding box center [327, 242] width 70 height 60
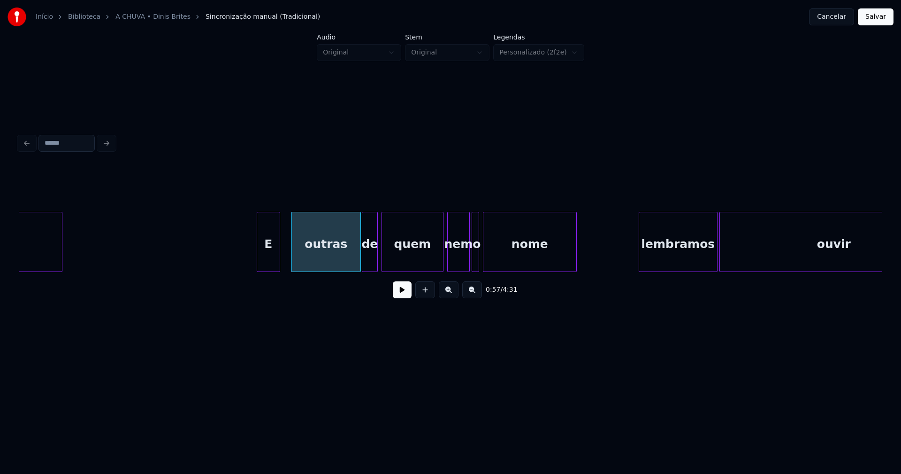
click at [362, 270] on div "gente E outras de quem nem o nome lembramos ouvir" at bounding box center [451, 242] width 864 height 60
click at [436, 264] on div at bounding box center [436, 241] width 3 height 59
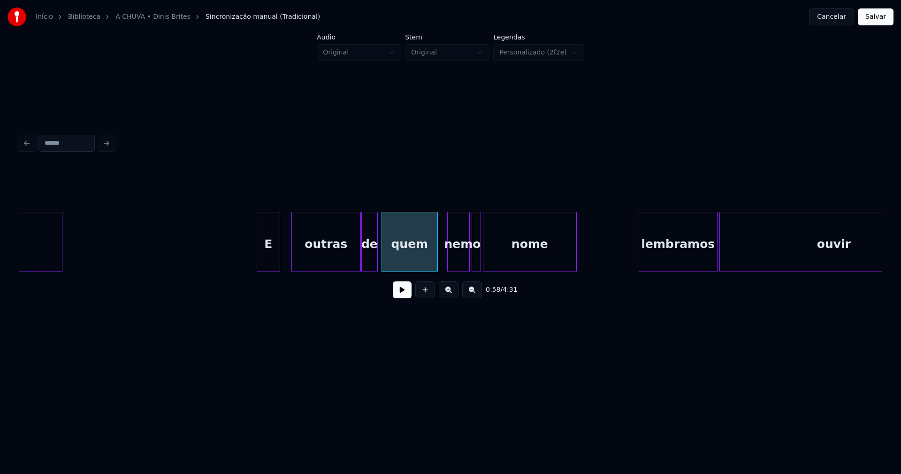
click at [478, 260] on div at bounding box center [479, 241] width 3 height 59
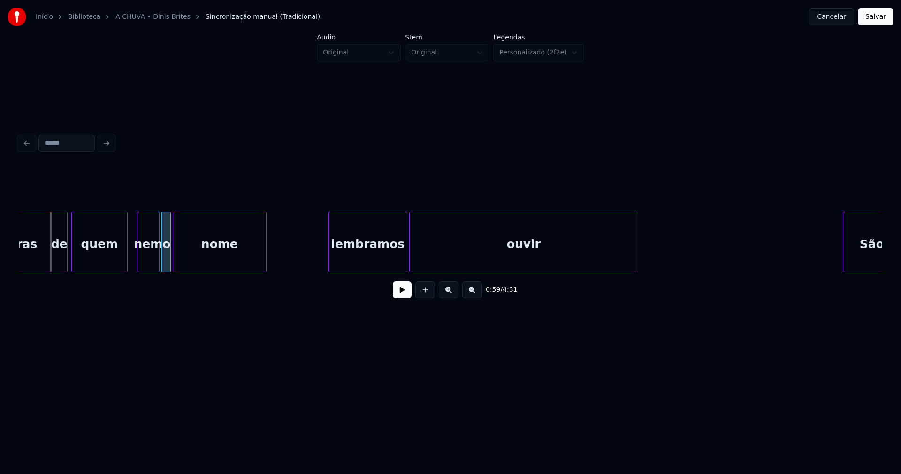
scroll to position [0, 5439]
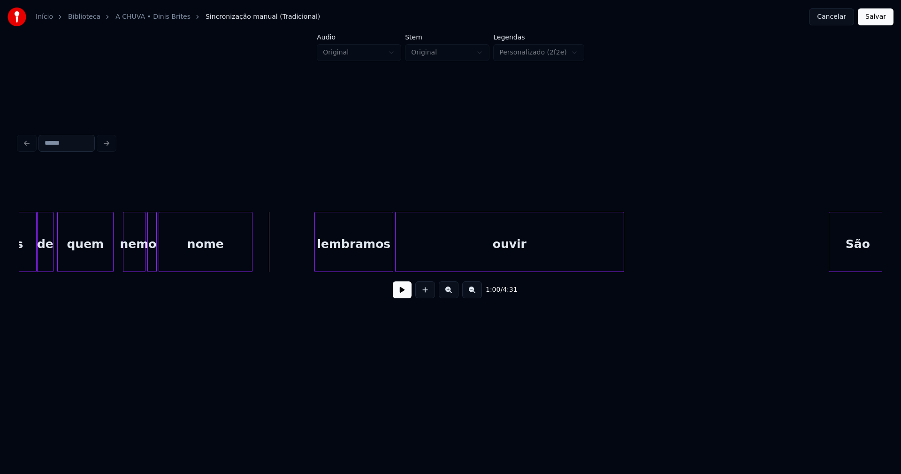
click at [407, 293] on button at bounding box center [402, 289] width 19 height 17
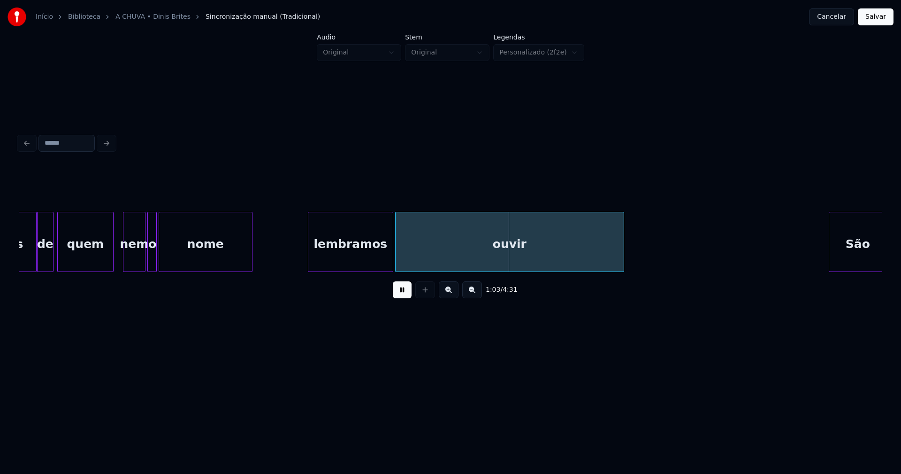
click at [308, 264] on div at bounding box center [309, 241] width 3 height 59
click at [383, 268] on div "outras de quem nem o nome lembramos ouvir São" at bounding box center [451, 242] width 864 height 60
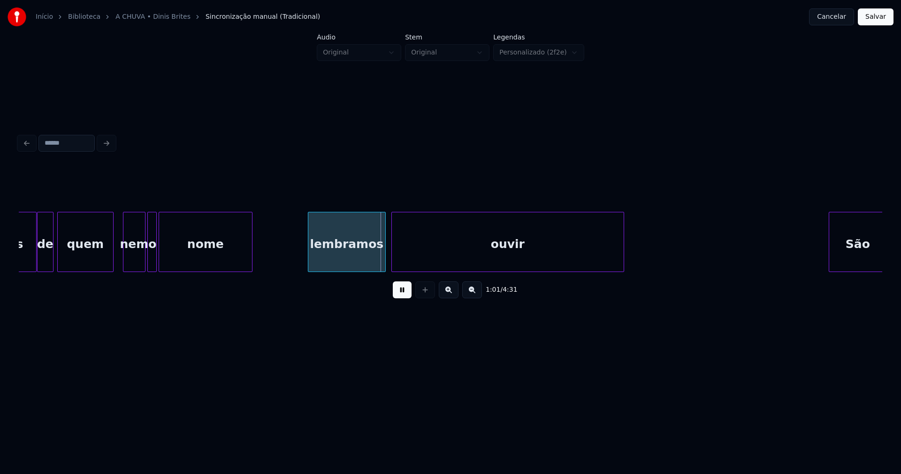
click at [392, 259] on div at bounding box center [393, 241] width 3 height 59
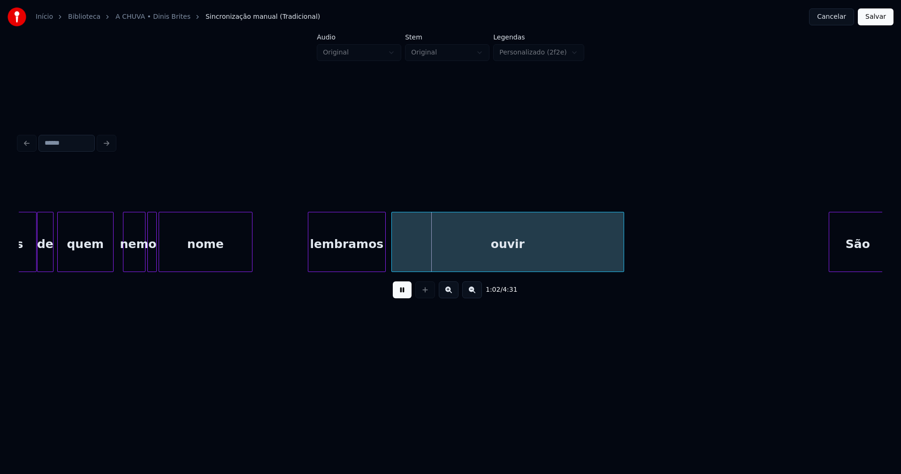
drag, startPoint x: 401, startPoint y: 294, endPoint x: 252, endPoint y: 293, distance: 149.3
click at [400, 294] on button at bounding box center [402, 289] width 19 height 17
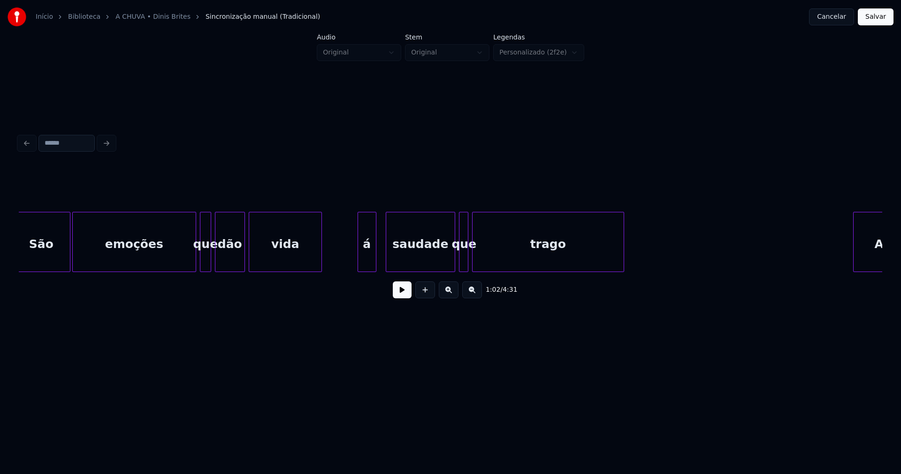
scroll to position [0, 6270]
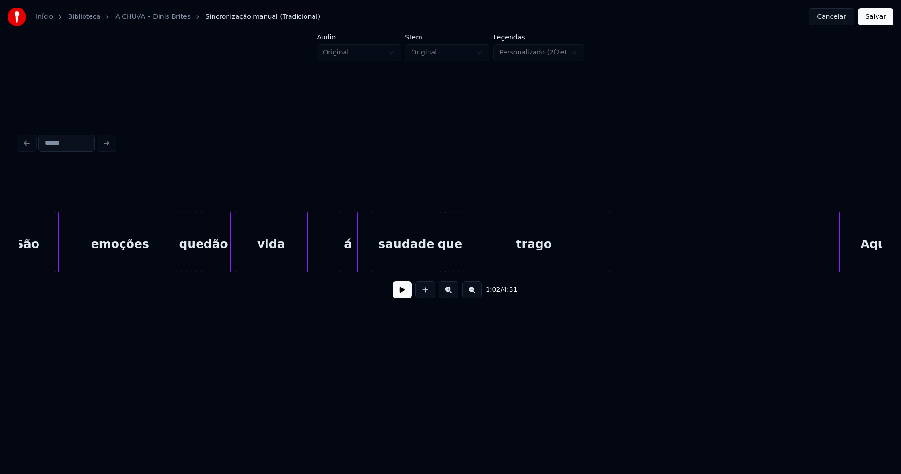
click at [351, 263] on div "á" at bounding box center [348, 244] width 18 height 64
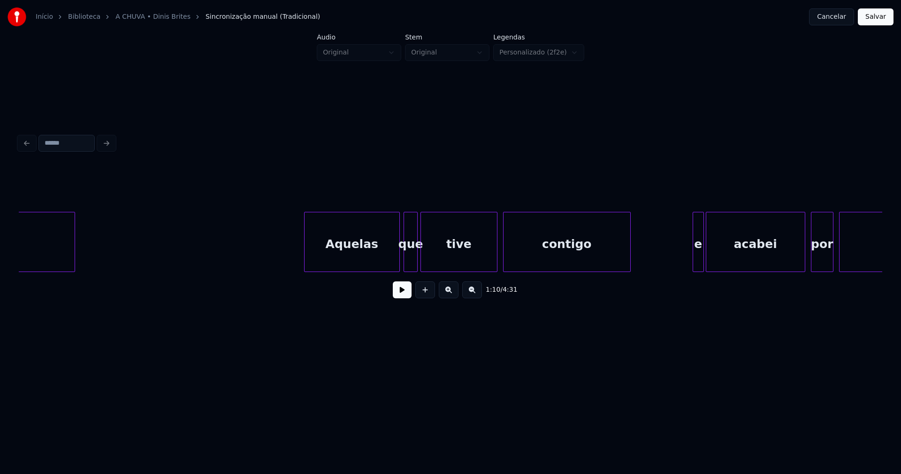
scroll to position [0, 6834]
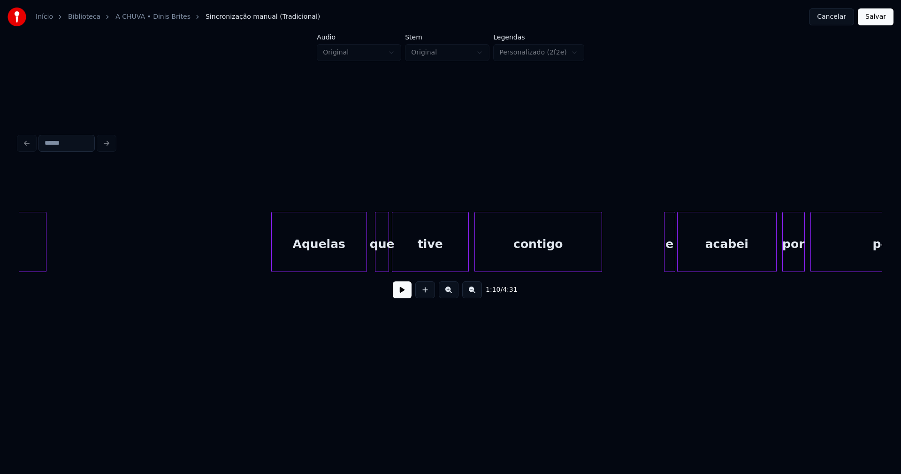
click at [338, 256] on div "Aquelas" at bounding box center [319, 244] width 95 height 64
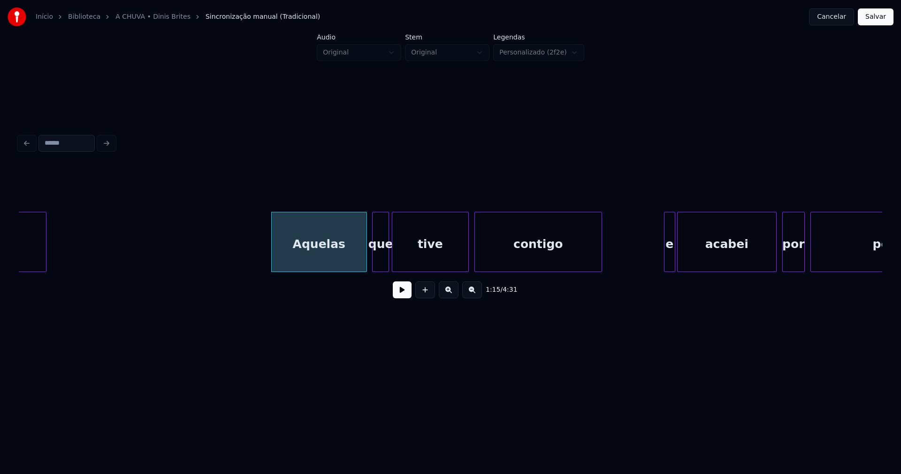
click at [373, 268] on div "trago Aquelas que tive contigo e acabei por perder" at bounding box center [451, 242] width 864 height 60
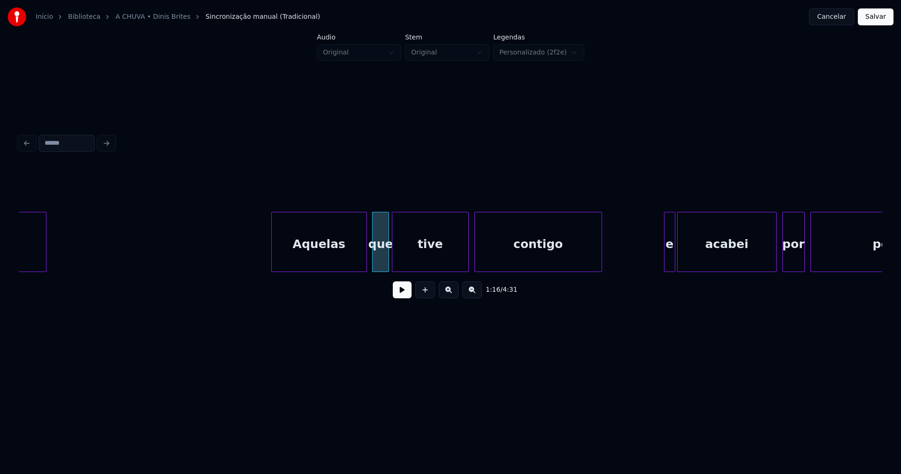
drag, startPoint x: 270, startPoint y: 277, endPoint x: 284, endPoint y: 277, distance: 13.1
click at [284, 277] on div "1:16 / 4:31" at bounding box center [451, 290] width 864 height 36
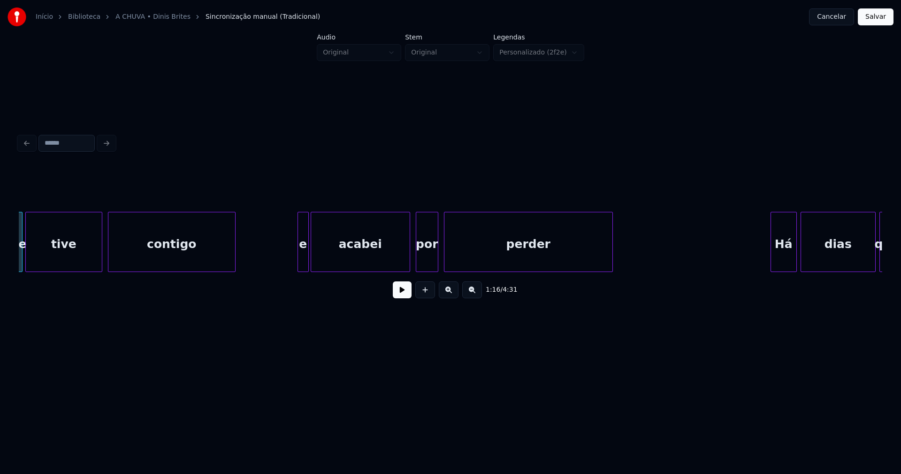
scroll to position [0, 7215]
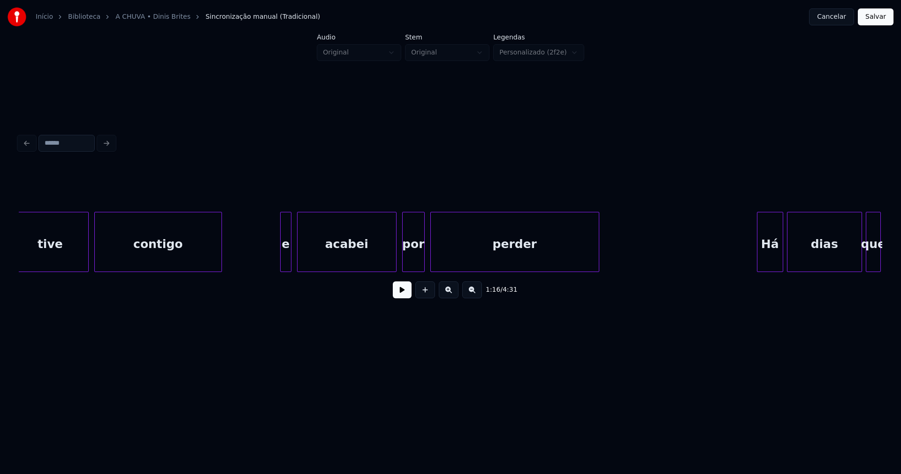
click at [285, 267] on div "e" at bounding box center [286, 244] width 10 height 64
click at [259, 272] on div "tive contigo e acabei por perder Há dias que" at bounding box center [451, 242] width 864 height 60
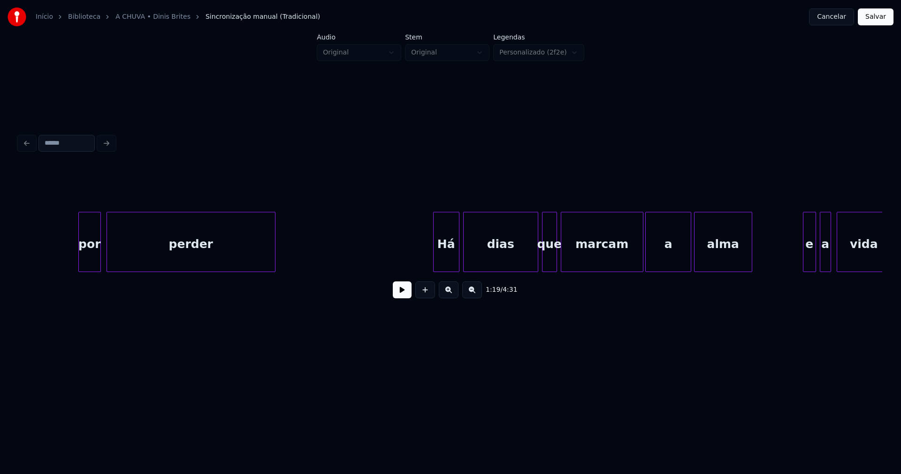
scroll to position [0, 7609]
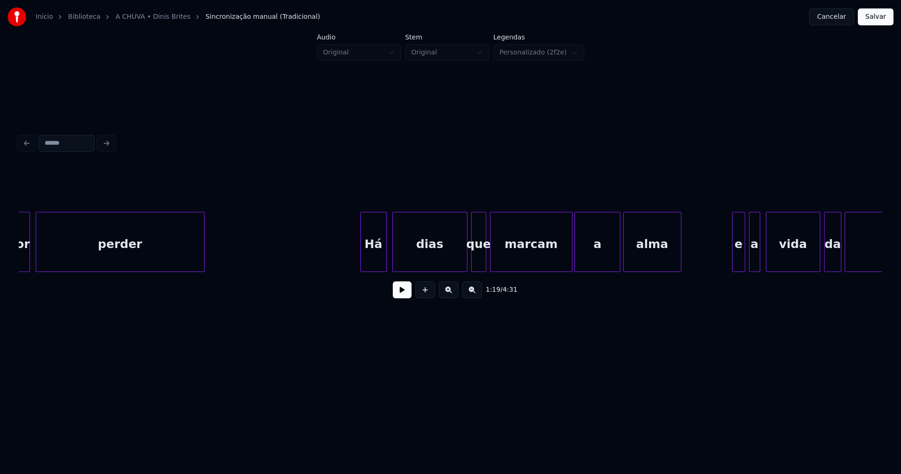
click at [380, 260] on div "Há" at bounding box center [373, 244] width 25 height 64
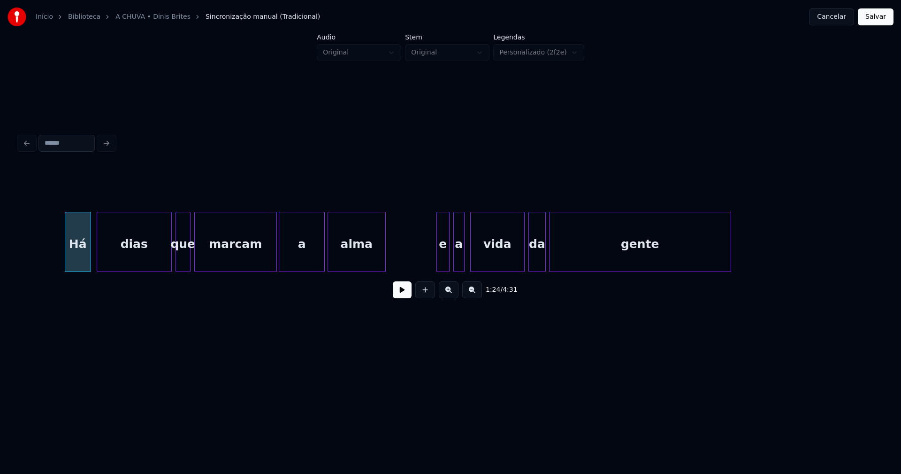
scroll to position [0, 8074]
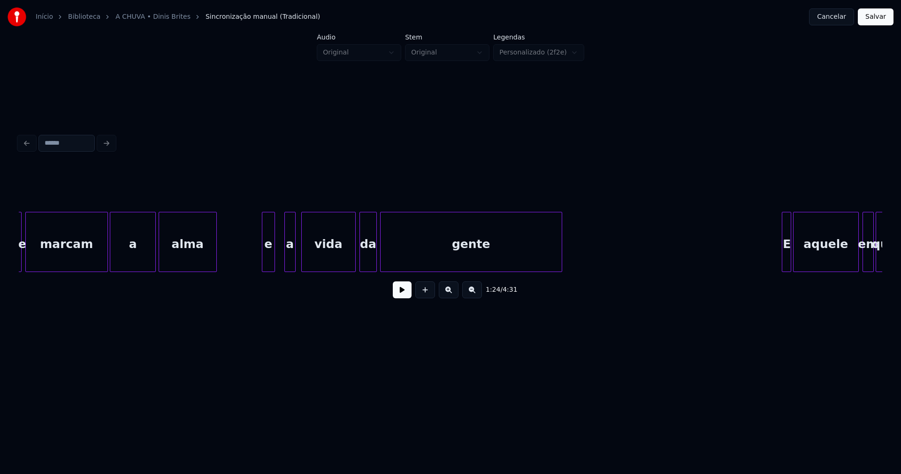
click at [269, 263] on div "e" at bounding box center [268, 244] width 12 height 64
click at [282, 262] on div "a" at bounding box center [283, 244] width 10 height 64
click at [290, 257] on div at bounding box center [291, 241] width 3 height 59
click at [259, 262] on div at bounding box center [260, 241] width 3 height 59
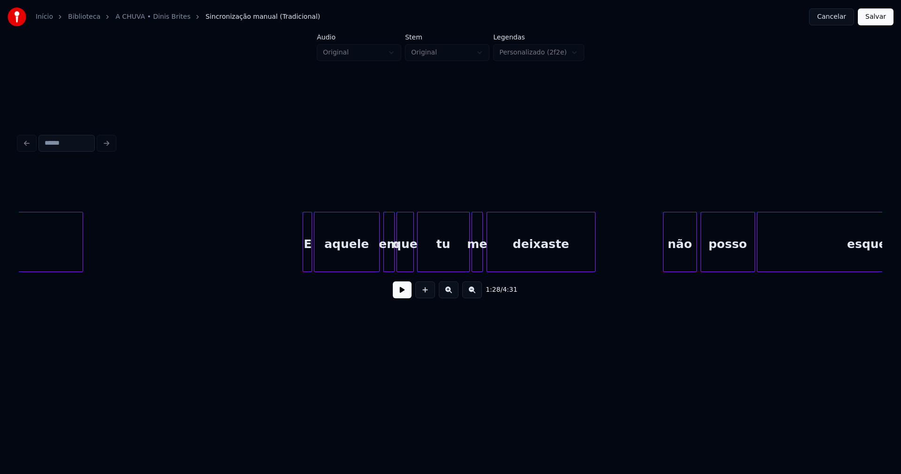
scroll to position [0, 8568]
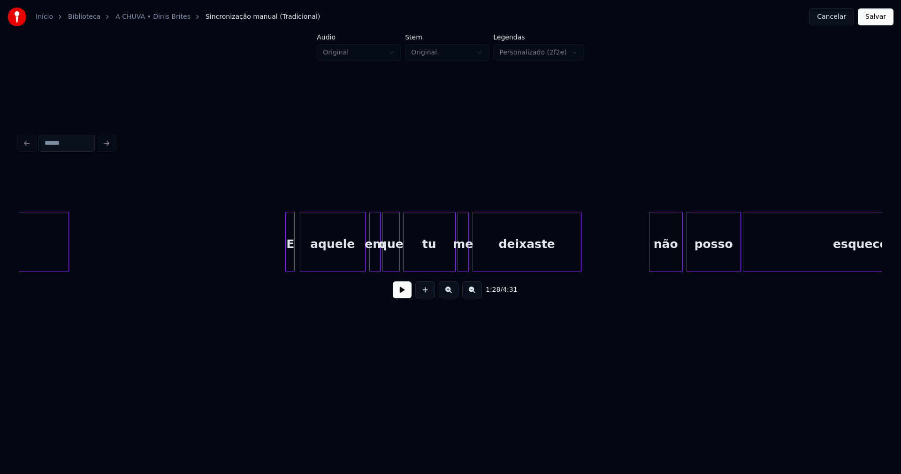
click at [289, 261] on div "E" at bounding box center [290, 244] width 9 height 64
click at [264, 264] on div at bounding box center [265, 241] width 3 height 59
click at [447, 270] on div "gente E aquele em que tu me deixaste não posso esquecer" at bounding box center [451, 242] width 864 height 60
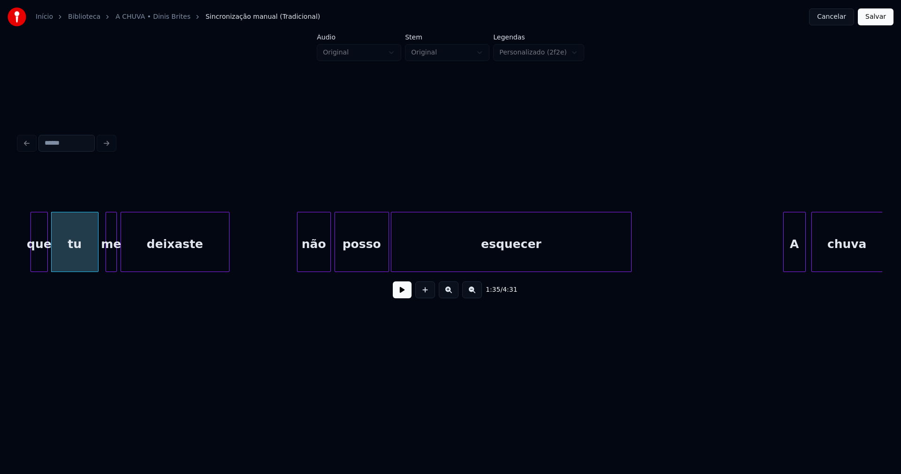
scroll to position [0, 8934]
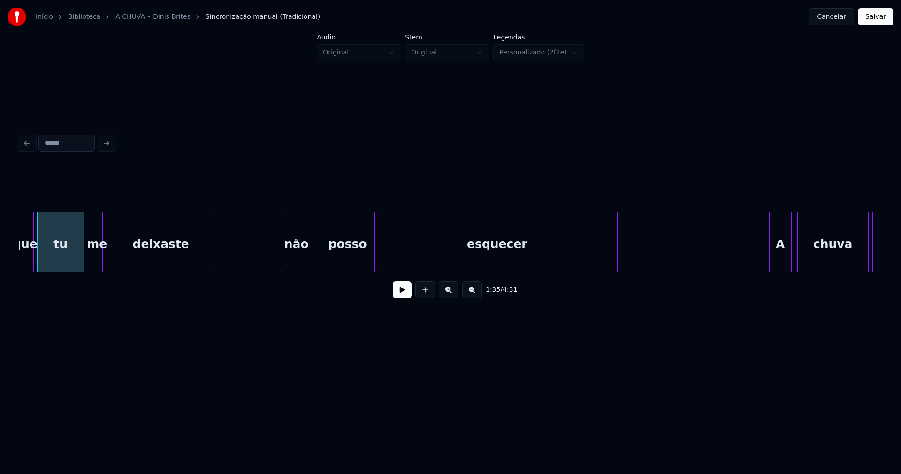
click at [298, 267] on div "não" at bounding box center [296, 244] width 33 height 64
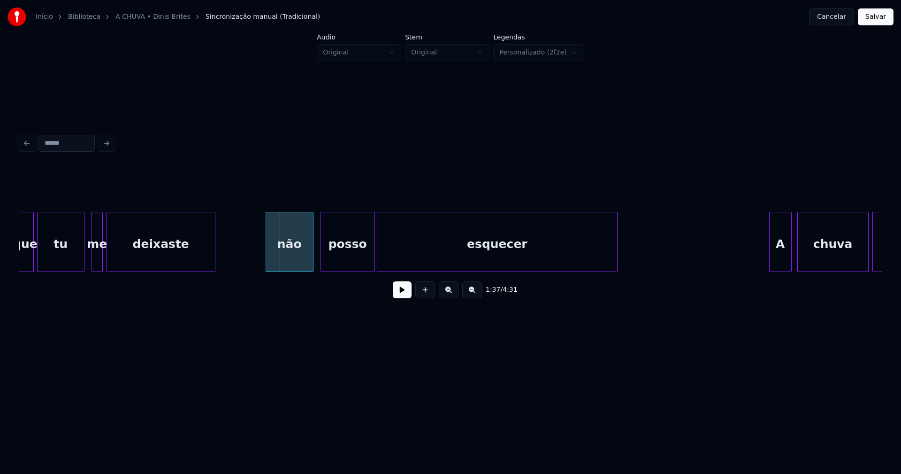
click at [266, 255] on div at bounding box center [267, 241] width 3 height 59
click at [387, 255] on div at bounding box center [388, 241] width 3 height 59
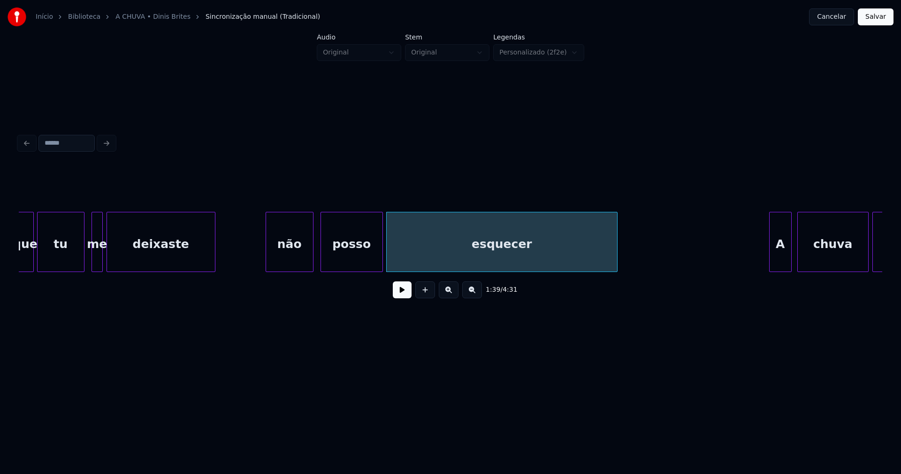
click at [381, 249] on div at bounding box center [381, 241] width 3 height 59
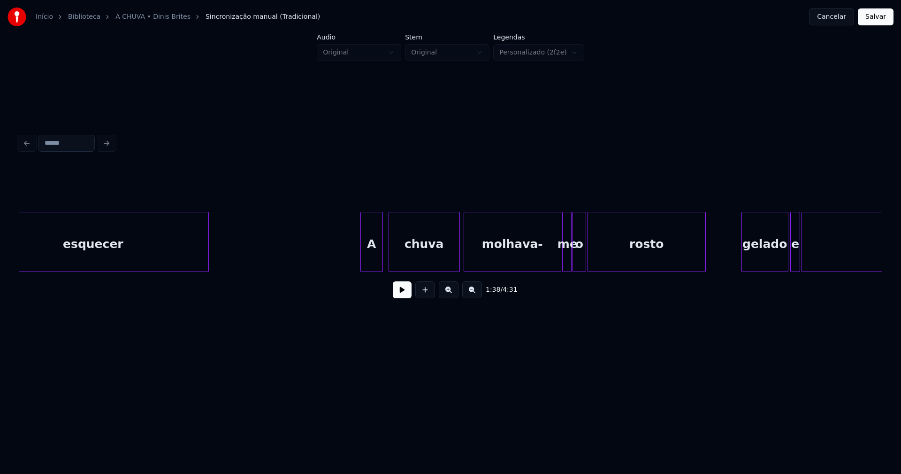
scroll to position [0, 9356]
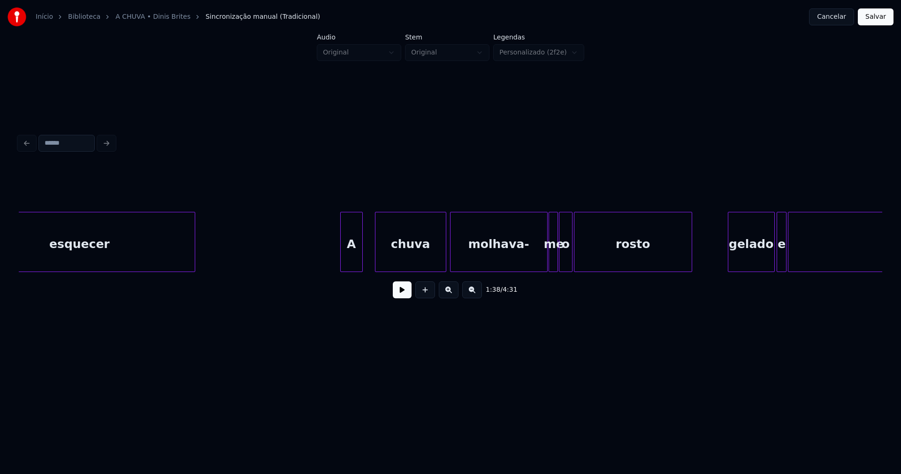
click at [352, 270] on div "esquecer A chuva molhava- me o rosto gelado e cansado" at bounding box center [451, 242] width 864 height 60
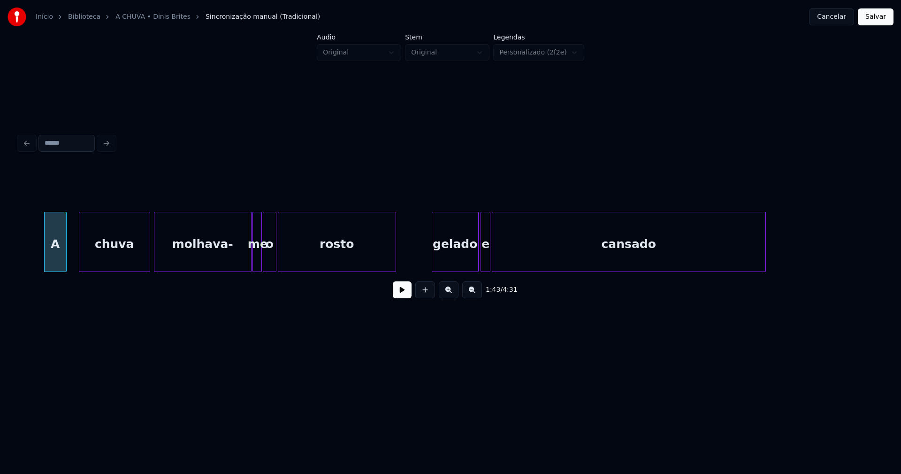
scroll to position [0, 9681]
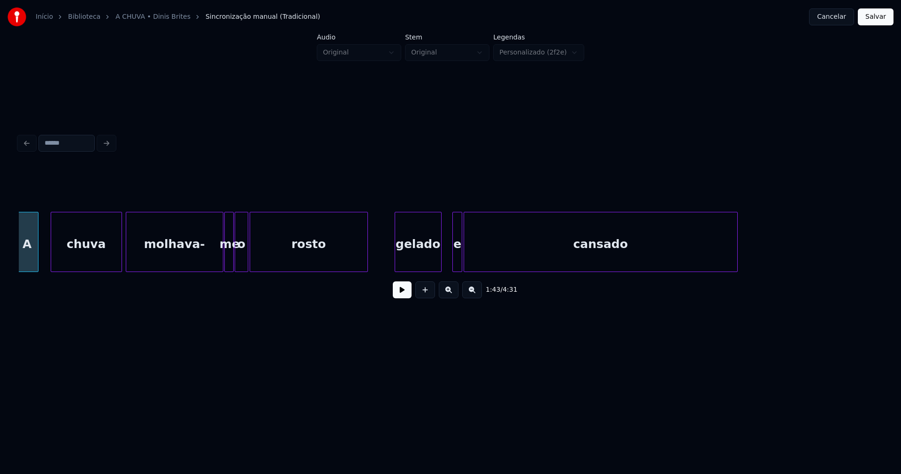
click at [430, 261] on div "gelado" at bounding box center [418, 244] width 46 height 64
click at [390, 266] on div at bounding box center [389, 241] width 3 height 59
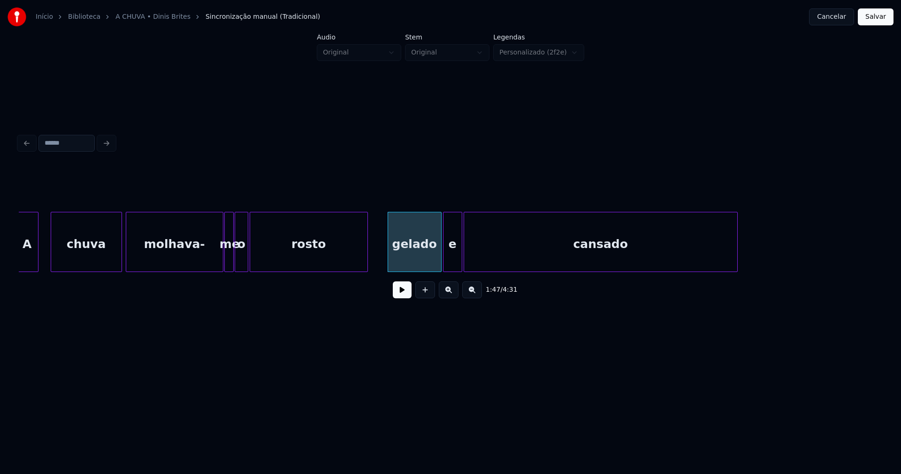
click at [446, 265] on div at bounding box center [445, 241] width 3 height 59
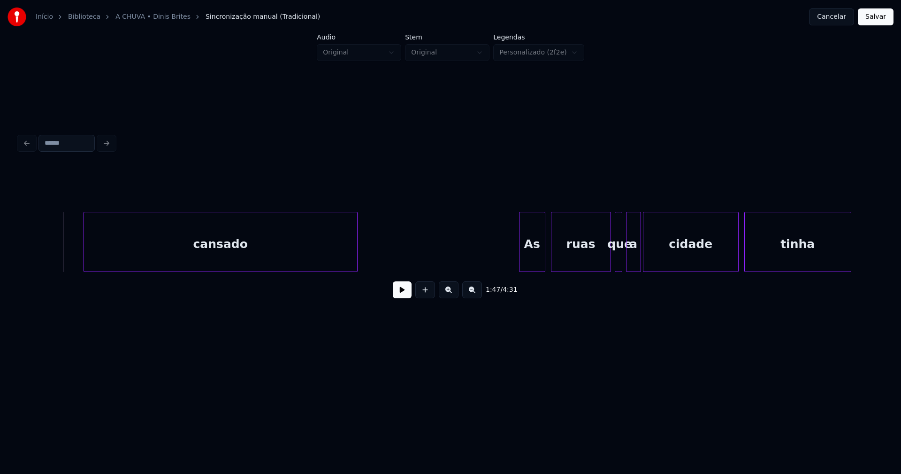
scroll to position [0, 10230]
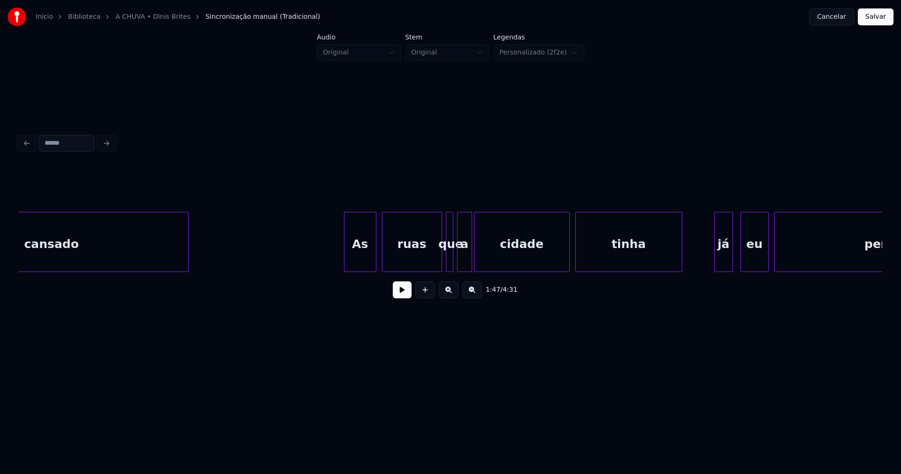
click at [347, 262] on div at bounding box center [346, 241] width 3 height 59
click at [463, 256] on div at bounding box center [464, 241] width 3 height 59
click at [405, 293] on button at bounding box center [402, 289] width 19 height 17
click at [400, 297] on button at bounding box center [402, 289] width 19 height 17
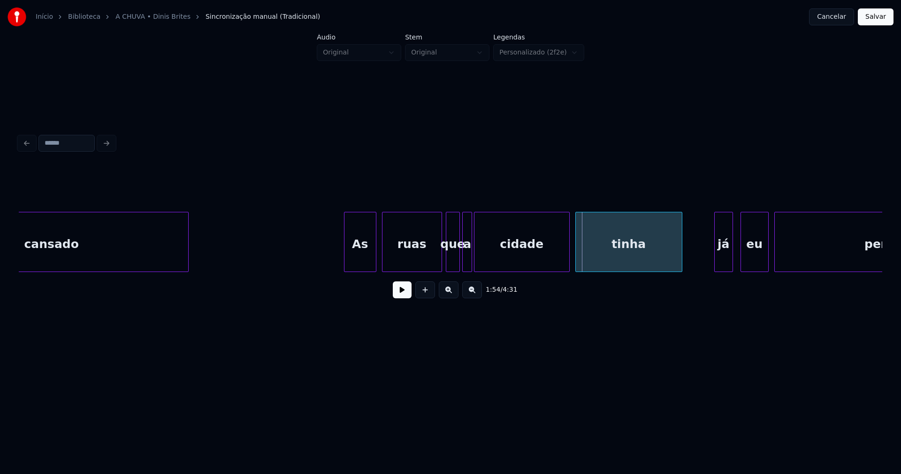
click at [458, 260] on div at bounding box center [458, 241] width 3 height 59
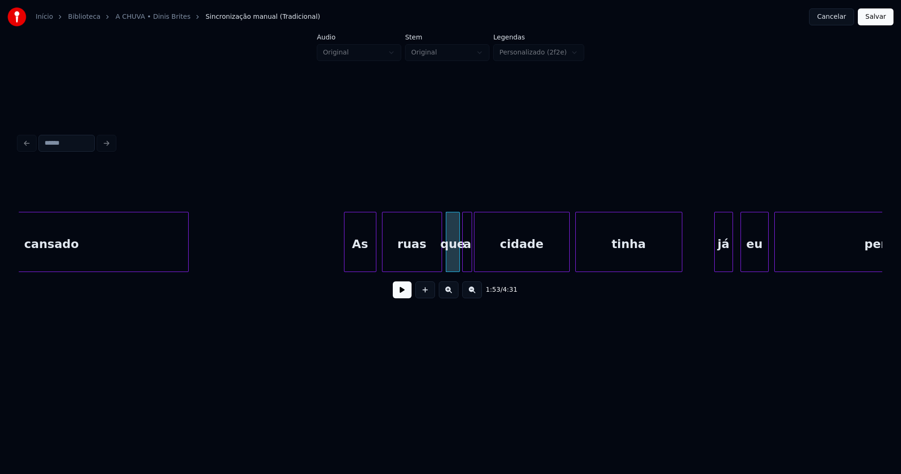
drag, startPoint x: 385, startPoint y: 276, endPoint x: 391, endPoint y: 275, distance: 5.7
click at [391, 272] on div "cansado As ruas que a cidade tinha já eu percorrera" at bounding box center [451, 242] width 864 height 60
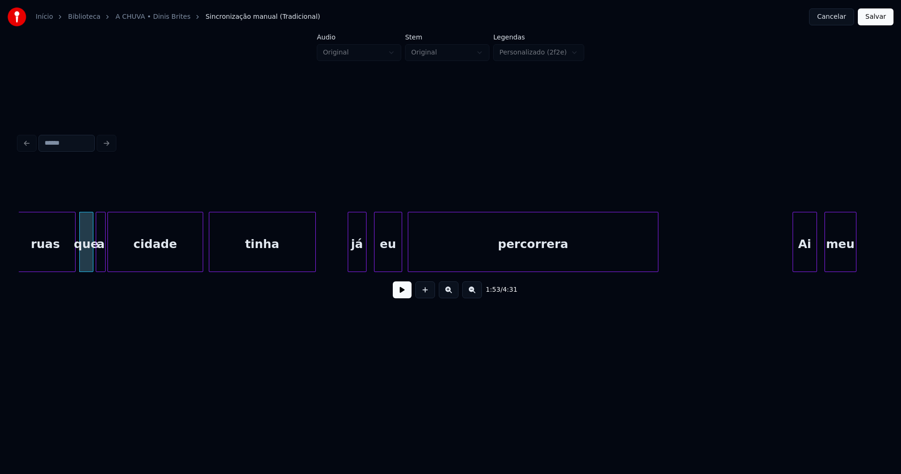
scroll to position [0, 10639]
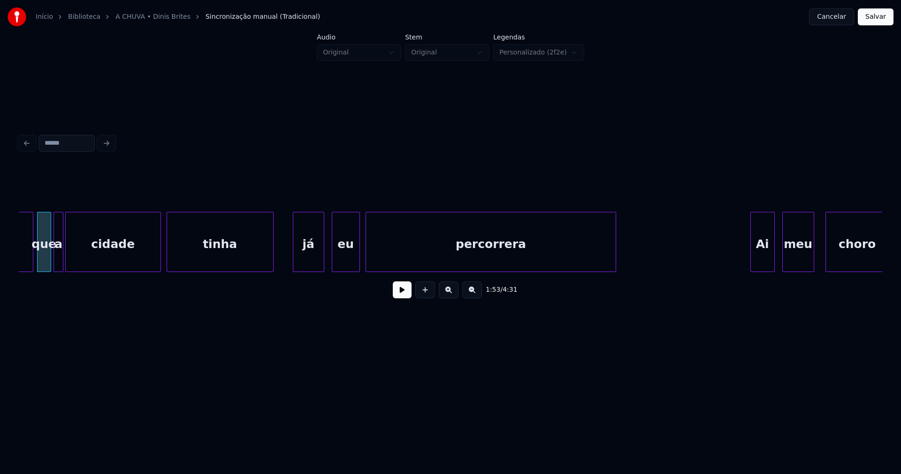
click at [295, 264] on div at bounding box center [294, 241] width 3 height 59
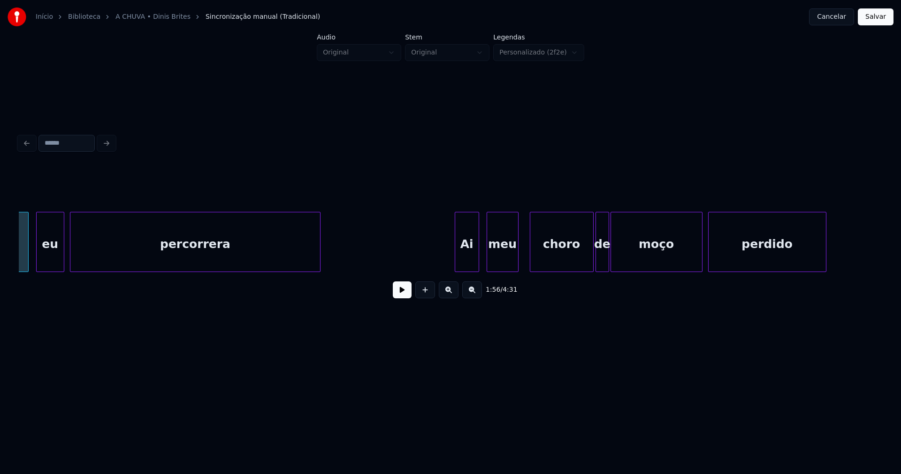
scroll to position [0, 11034]
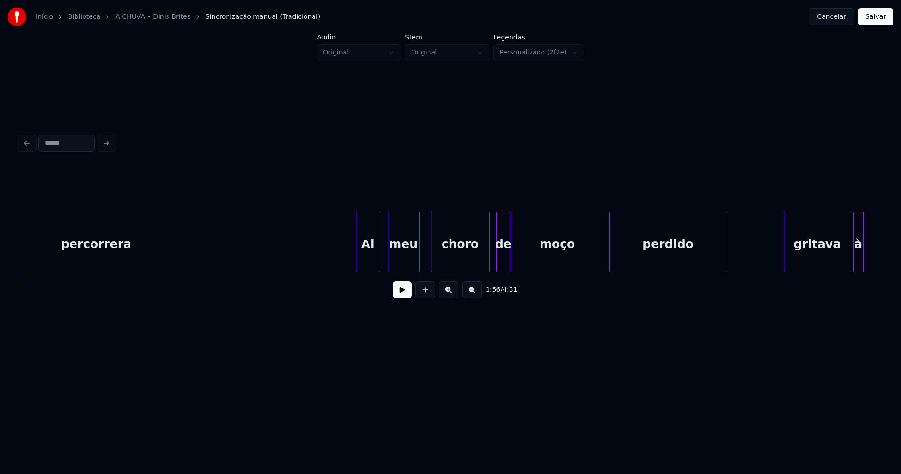
click at [487, 265] on div at bounding box center [488, 241] width 3 height 59
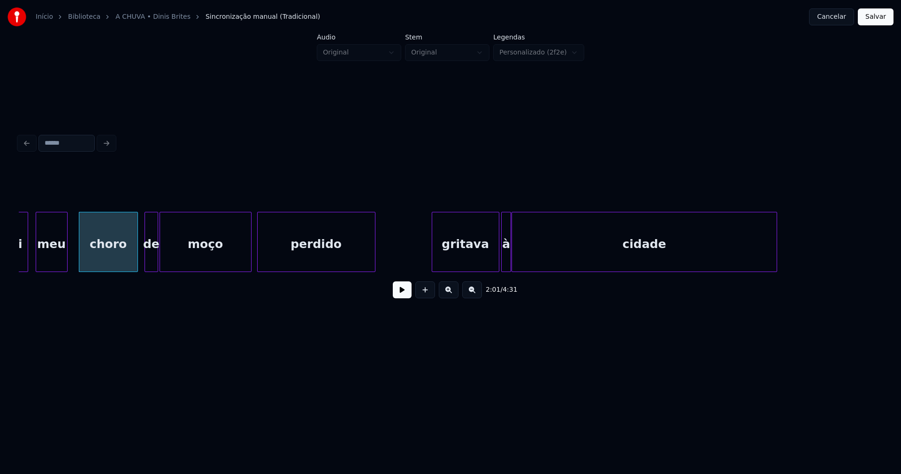
scroll to position [0, 11428]
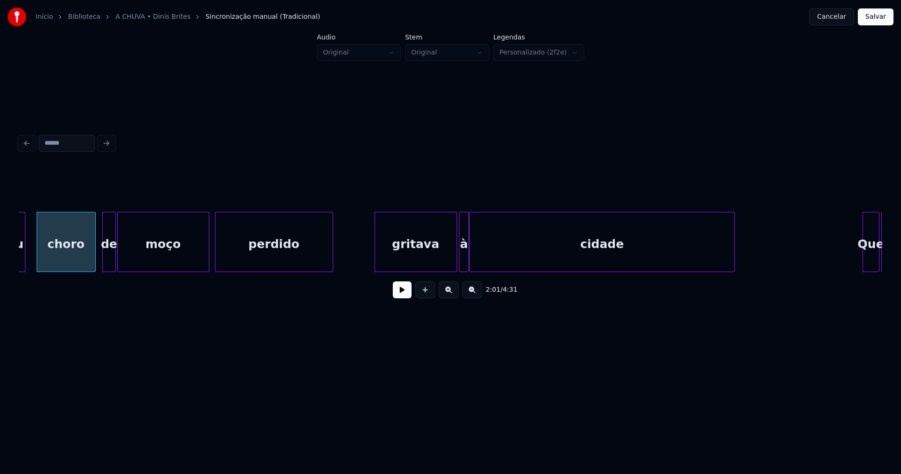
click at [376, 262] on div at bounding box center [376, 241] width 3 height 59
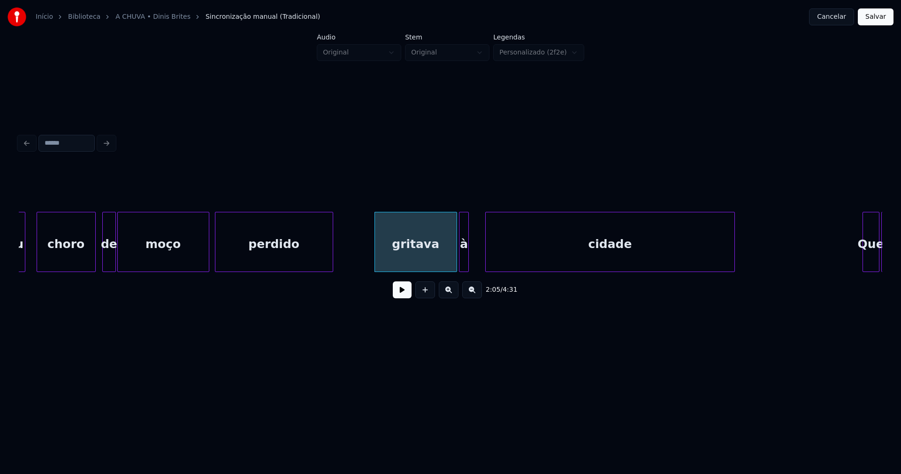
click at [487, 257] on div at bounding box center [487, 241] width 3 height 59
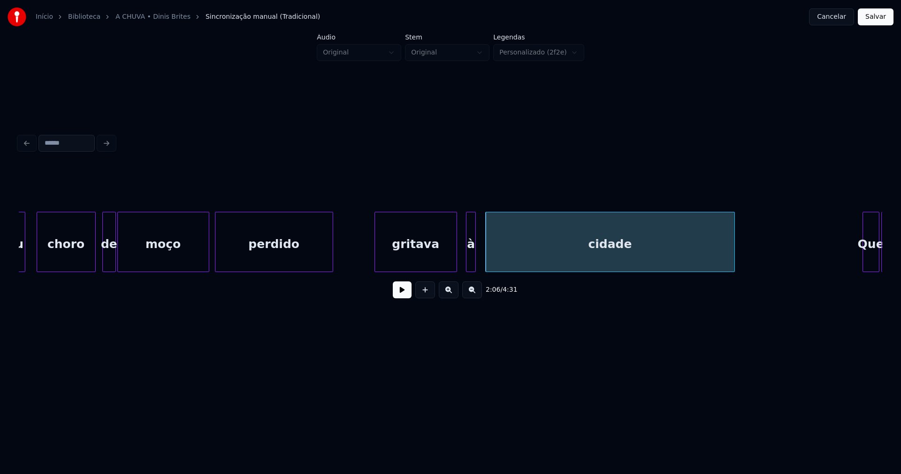
click at [469, 260] on div "à" at bounding box center [471, 244] width 9 height 64
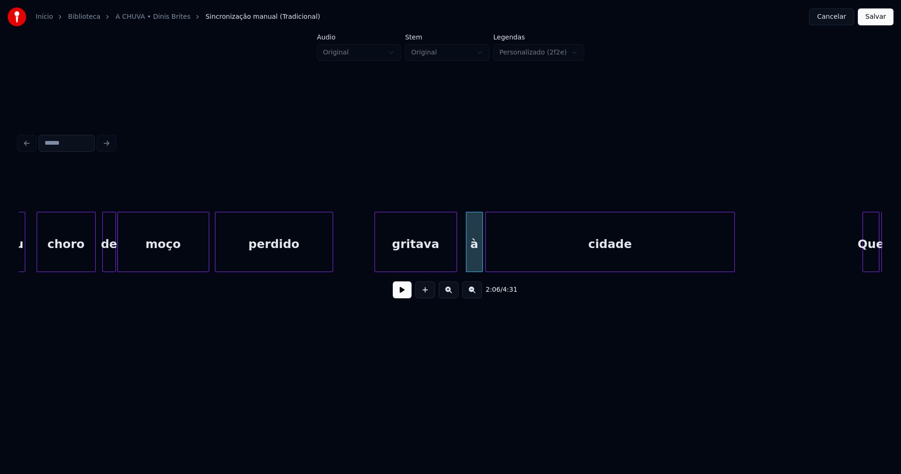
click at [480, 259] on div at bounding box center [481, 241] width 3 height 59
click at [460, 256] on div at bounding box center [459, 241] width 3 height 59
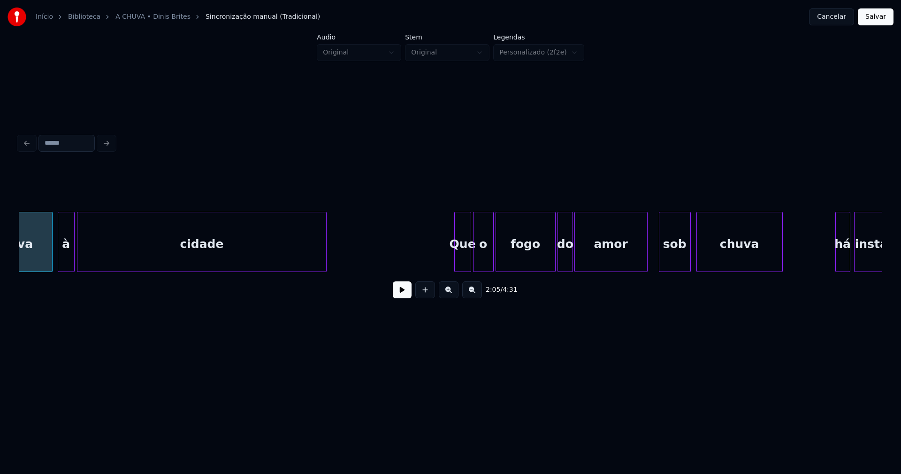
scroll to position [0, 11893]
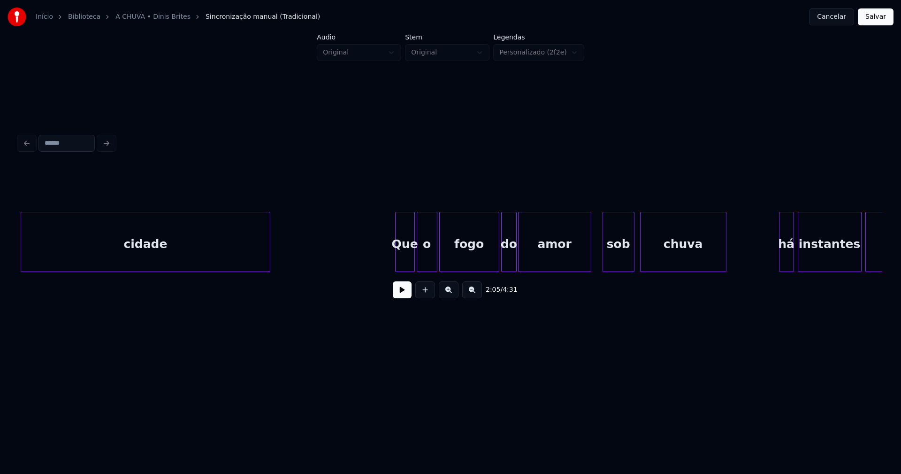
click at [397, 264] on div at bounding box center [397, 241] width 3 height 59
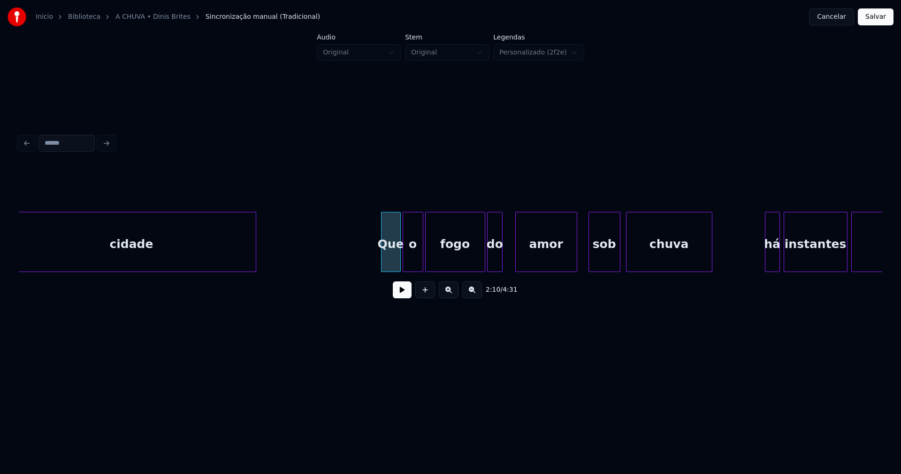
click at [518, 255] on div at bounding box center [517, 241] width 3 height 59
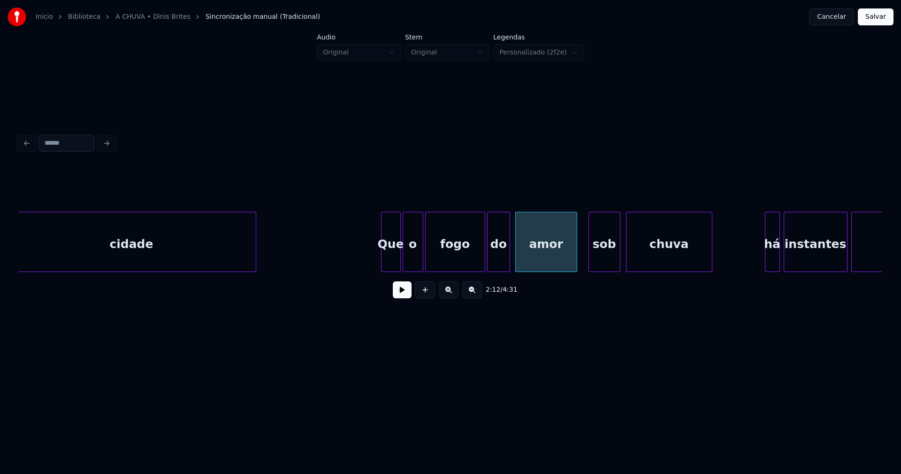
click at [508, 254] on div at bounding box center [508, 241] width 3 height 59
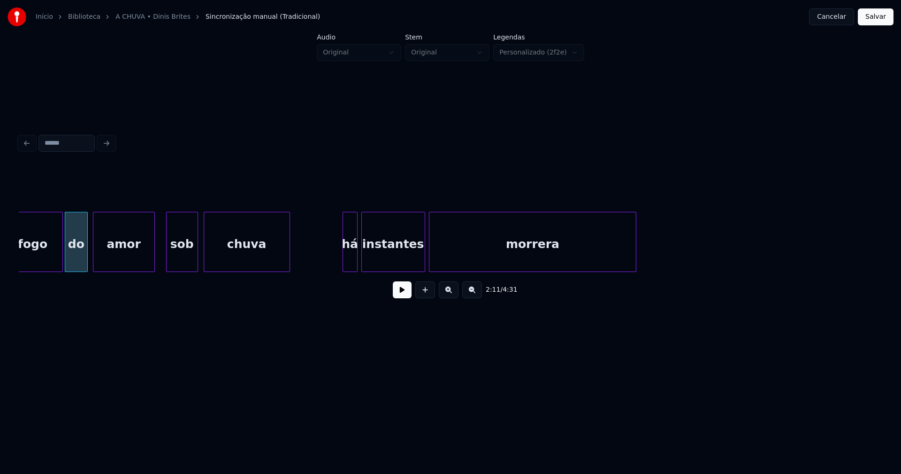
scroll to position [0, 12273]
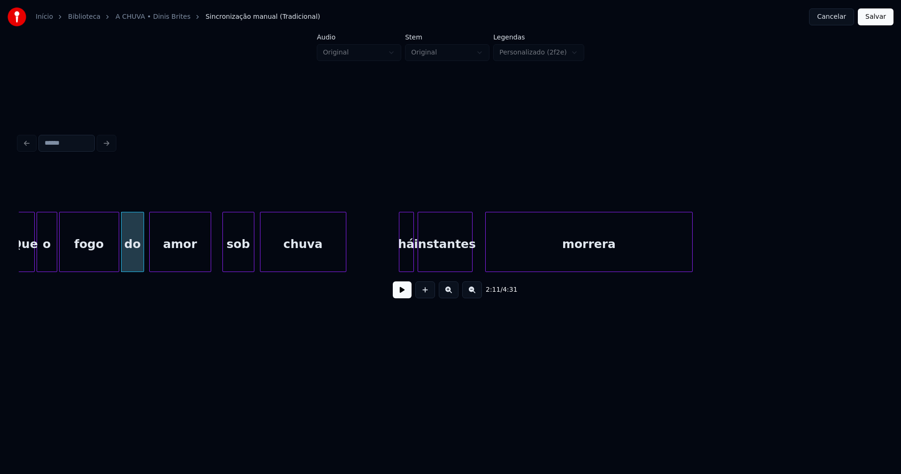
click at [472, 257] on div at bounding box center [470, 241] width 3 height 59
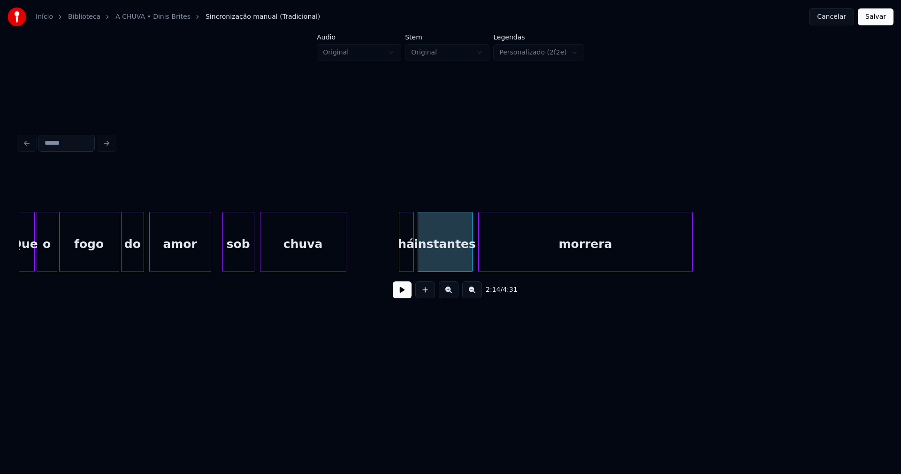
click at [480, 256] on div at bounding box center [480, 241] width 3 height 59
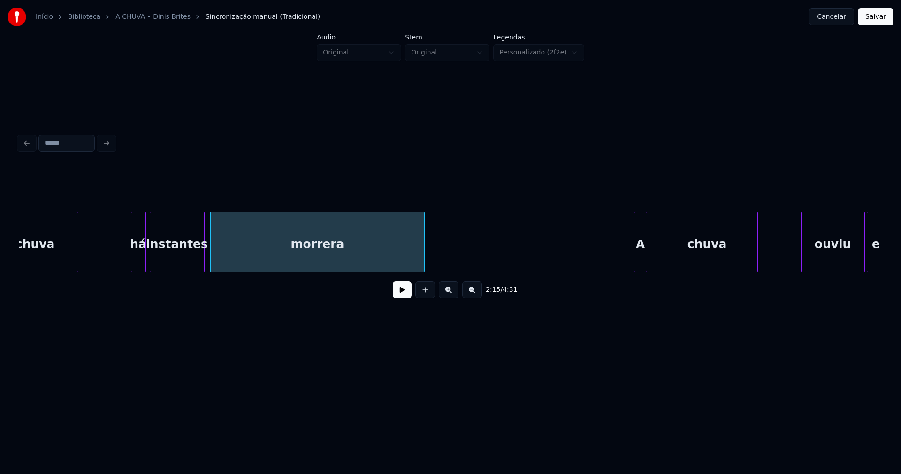
scroll to position [0, 12485]
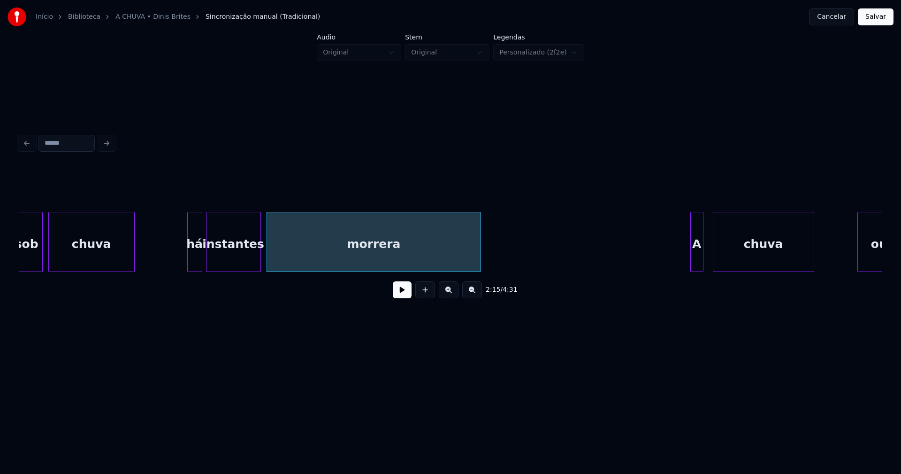
click at [172, 254] on div "há instantes morrera A chuva ouviu chuva sob" at bounding box center [260, 242] width 25453 height 60
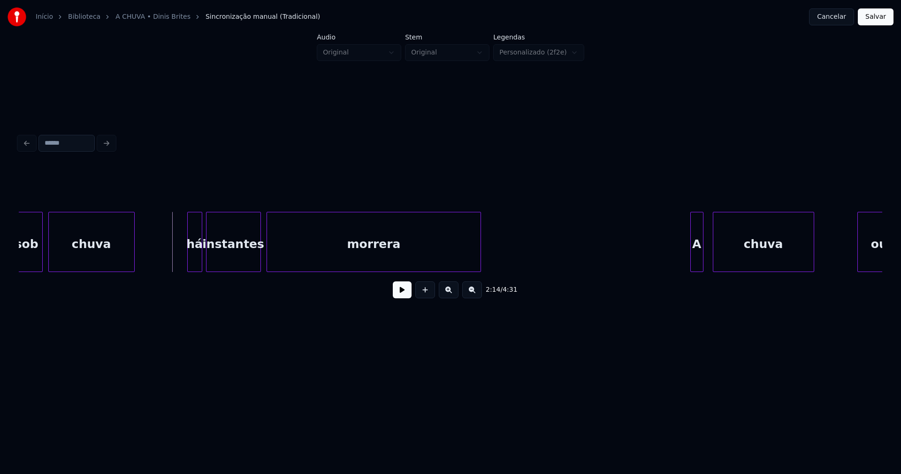
click at [403, 293] on button at bounding box center [402, 289] width 19 height 17
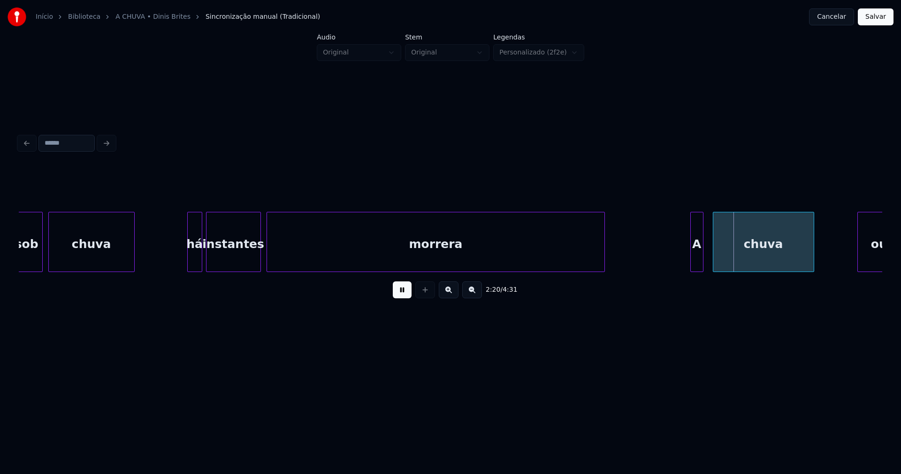
click at [604, 245] on div at bounding box center [603, 241] width 3 height 59
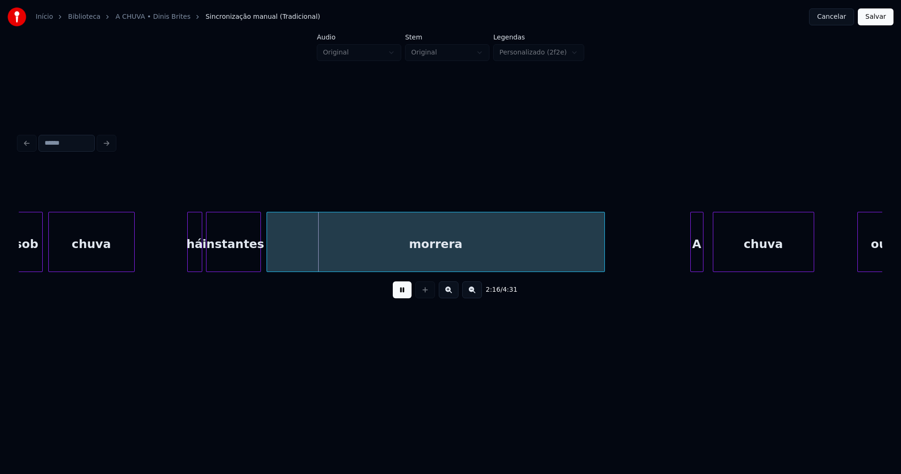
click at [403, 294] on button at bounding box center [402, 289] width 19 height 17
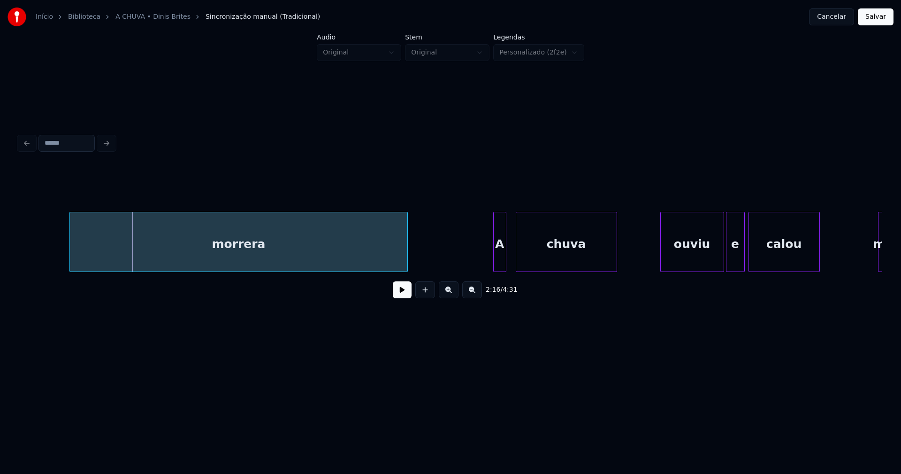
scroll to position [0, 12781]
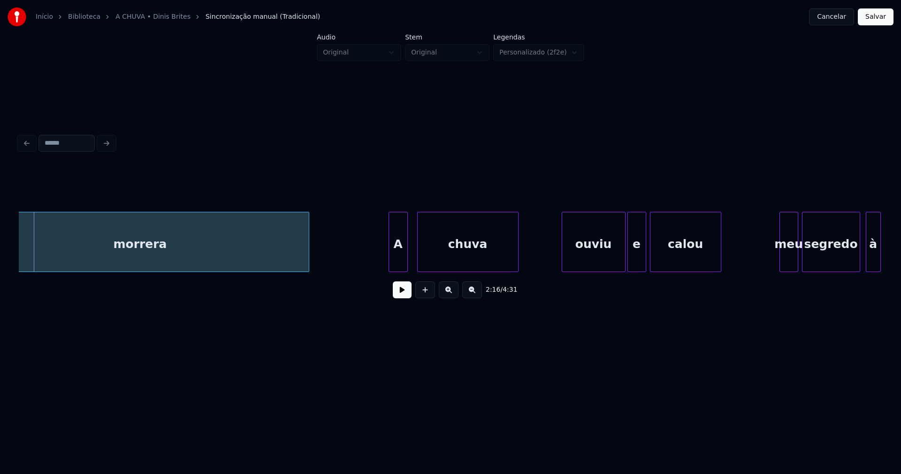
click at [391, 259] on div at bounding box center [390, 241] width 3 height 59
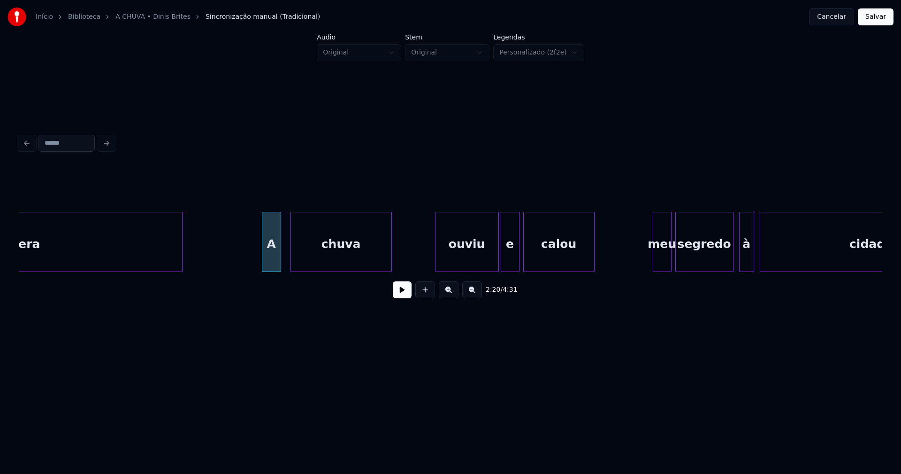
scroll to position [0, 12936]
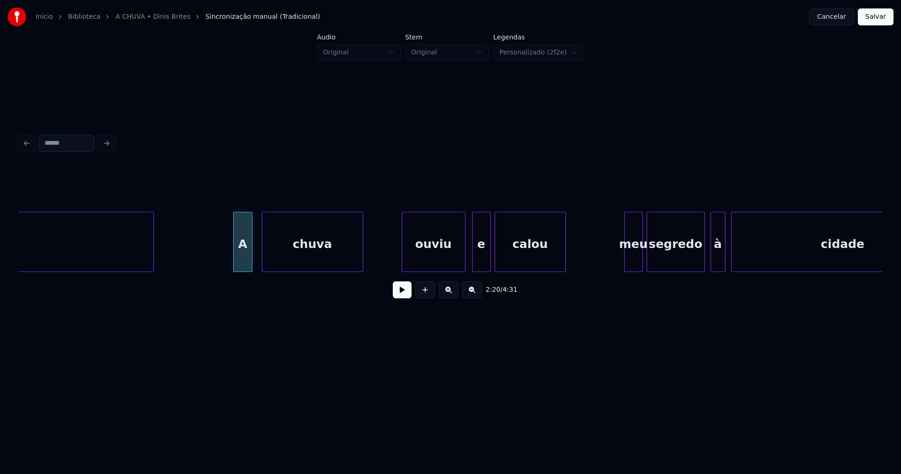
click at [446, 256] on div "ouviu" at bounding box center [433, 244] width 63 height 64
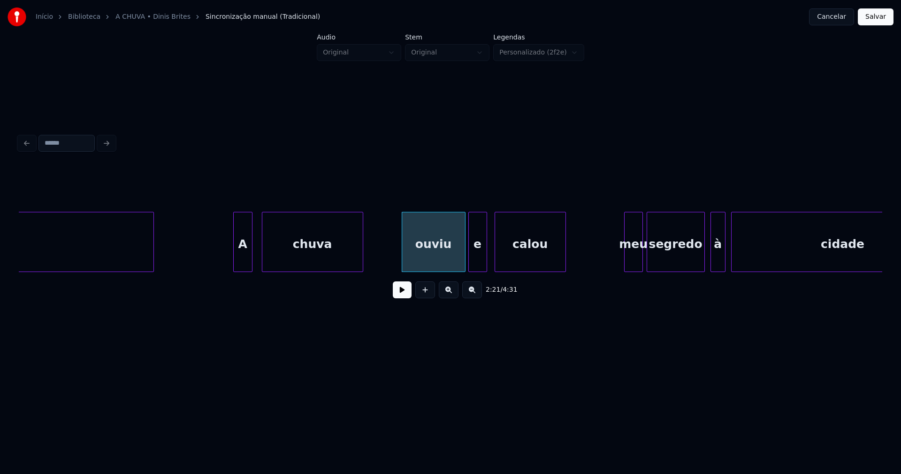
click at [481, 260] on div "e" at bounding box center [478, 244] width 18 height 64
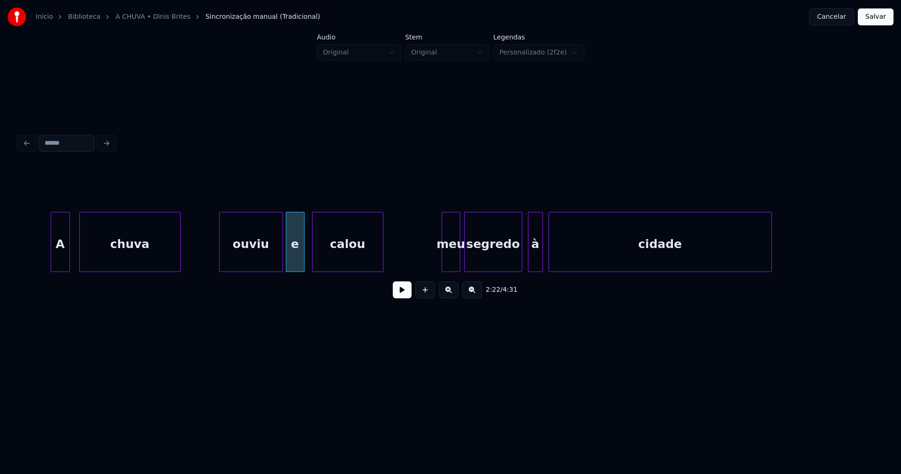
scroll to position [0, 13189]
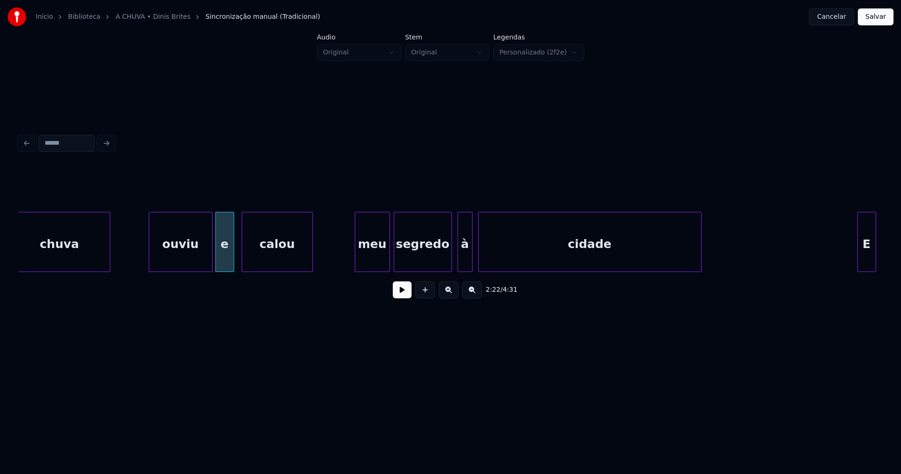
click at [355, 261] on div at bounding box center [356, 241] width 3 height 59
click at [441, 264] on div at bounding box center [440, 241] width 3 height 59
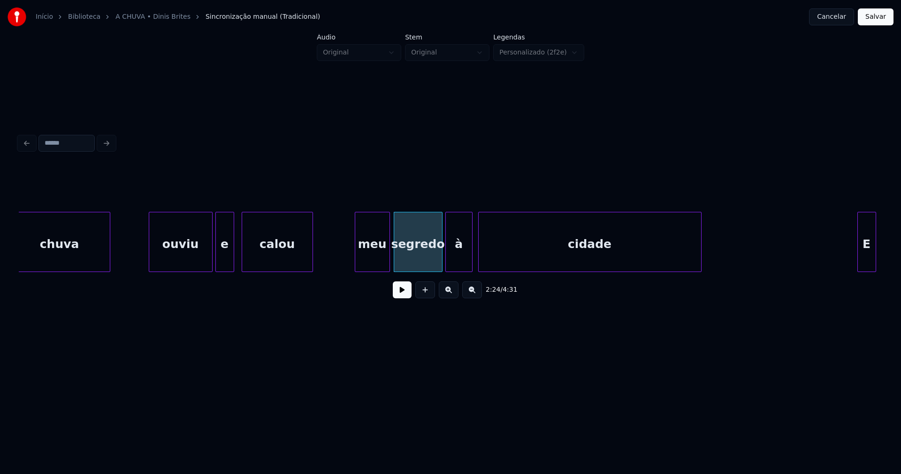
click at [446, 259] on div at bounding box center [447, 241] width 3 height 59
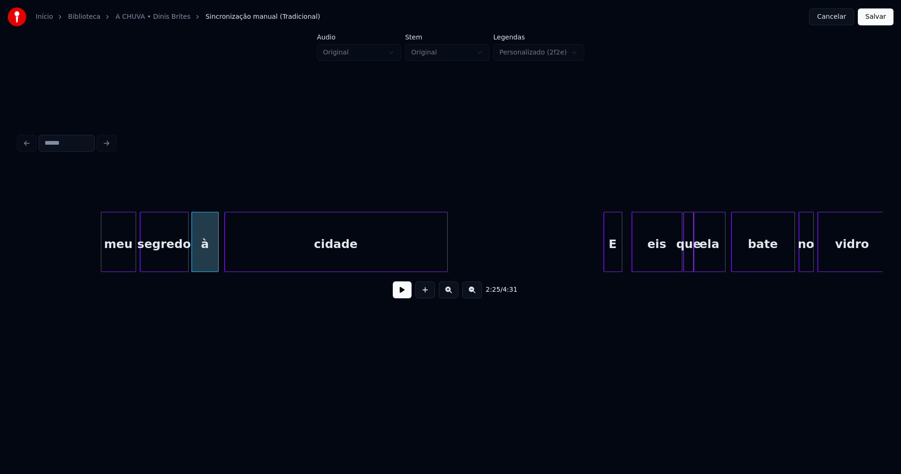
scroll to position [0, 13683]
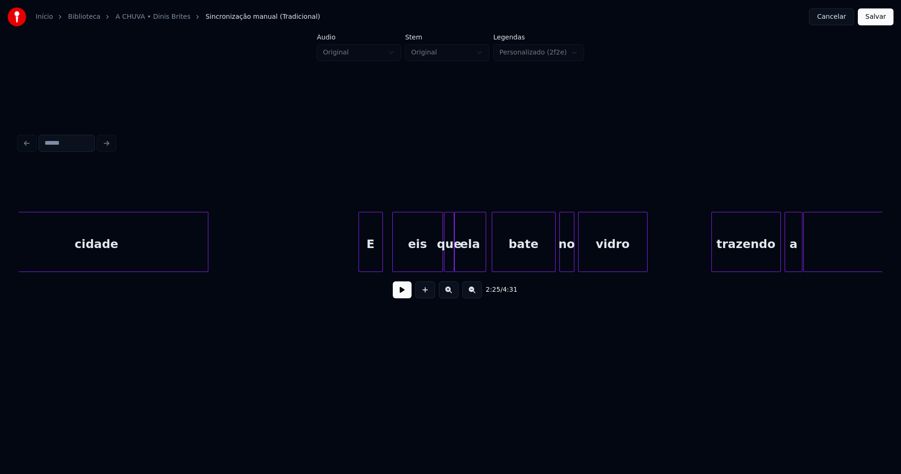
click at [361, 262] on div at bounding box center [360, 241] width 3 height 59
click at [410, 263] on div "eis" at bounding box center [411, 244] width 50 height 64
click at [469, 257] on div at bounding box center [468, 241] width 3 height 59
click at [461, 255] on div at bounding box center [459, 241] width 3 height 59
click at [453, 261] on div "que" at bounding box center [454, 244] width 17 height 64
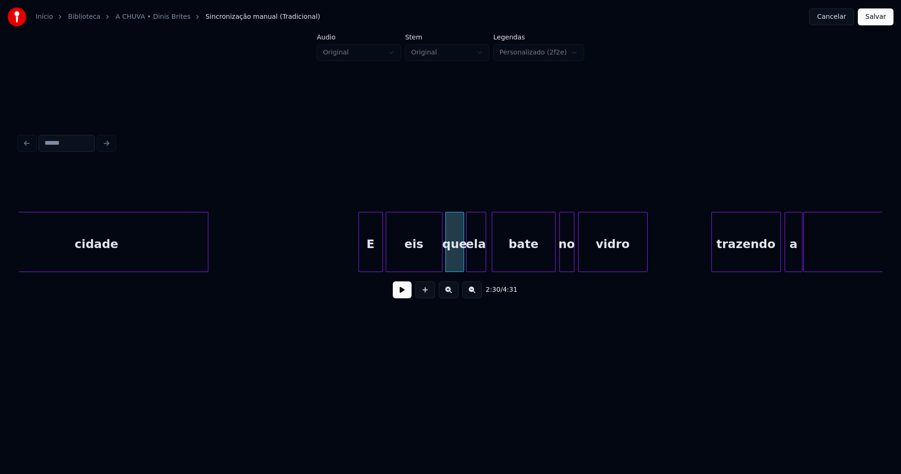
click at [441, 255] on div at bounding box center [440, 241] width 3 height 59
click at [481, 262] on div at bounding box center [480, 241] width 3 height 59
click at [520, 262] on div "bate" at bounding box center [521, 244] width 63 height 64
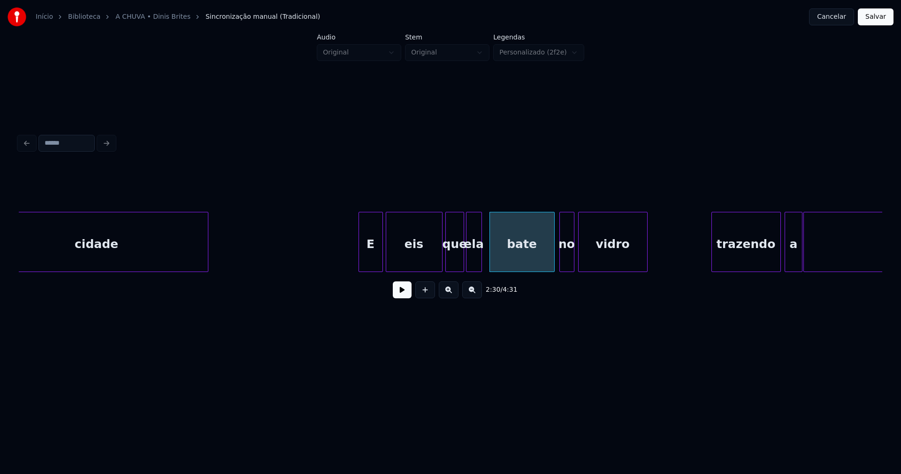
click at [553, 258] on div at bounding box center [553, 241] width 3 height 59
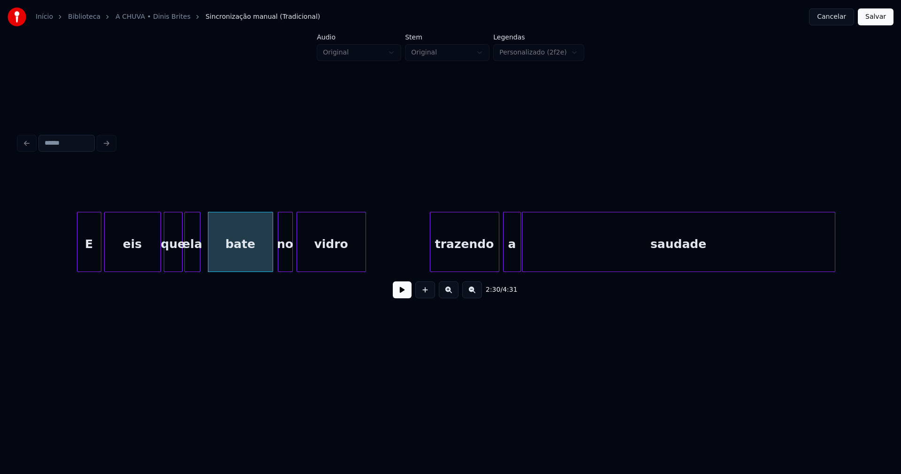
scroll to position [0, 13979]
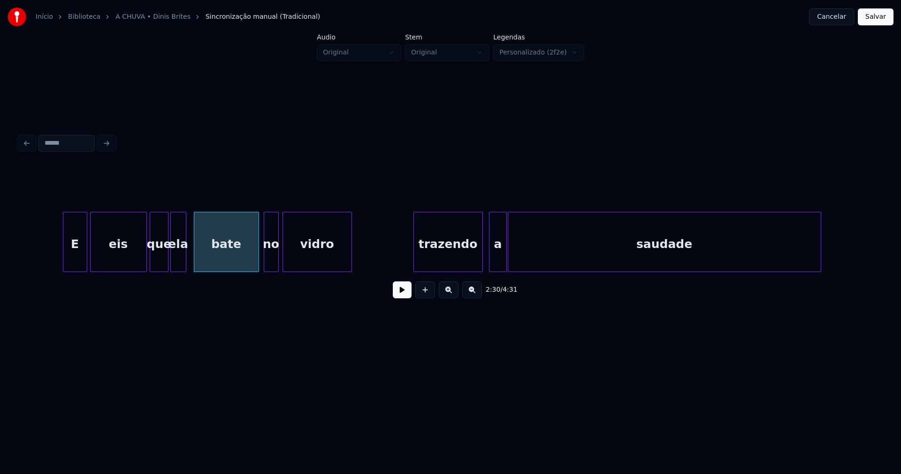
click at [459, 262] on div "trazendo" at bounding box center [448, 244] width 69 height 64
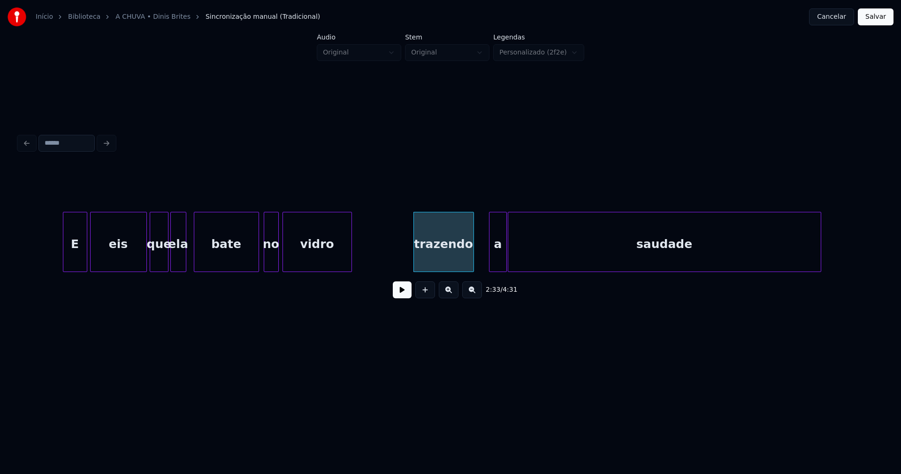
click at [472, 267] on div at bounding box center [472, 241] width 3 height 59
click at [484, 266] on div "a" at bounding box center [486, 244] width 17 height 64
click at [501, 255] on div at bounding box center [500, 241] width 3 height 59
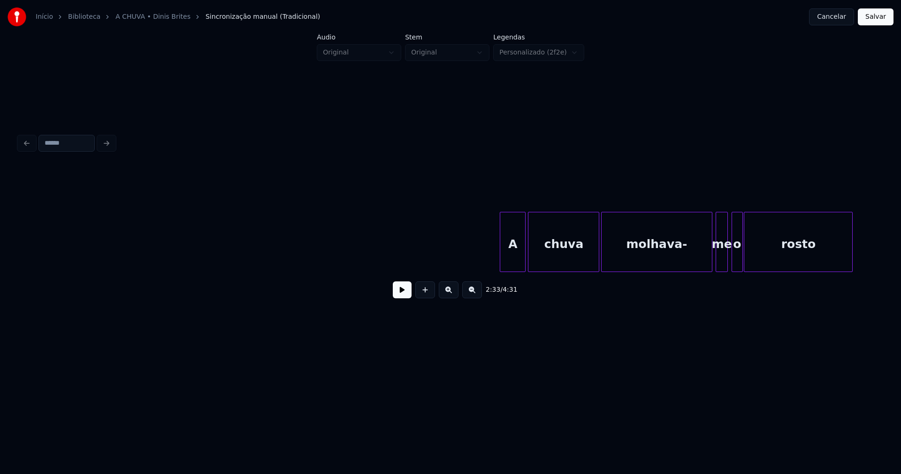
scroll to position [0, 16205]
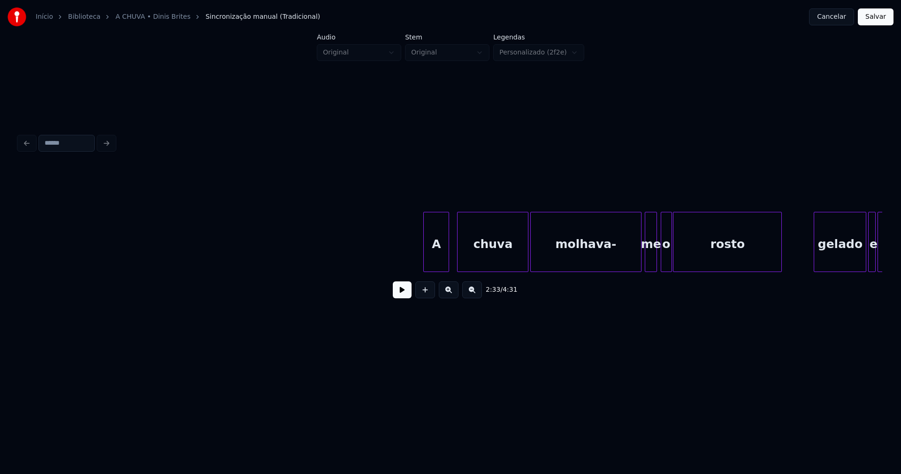
click at [440, 271] on div "A chuva molhava- me o rosto gelado e cansado" at bounding box center [451, 242] width 864 height 60
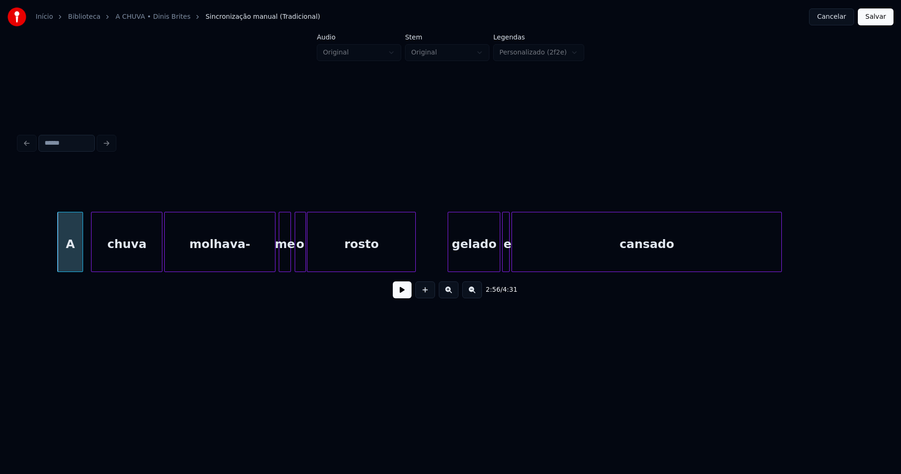
scroll to position [0, 16614]
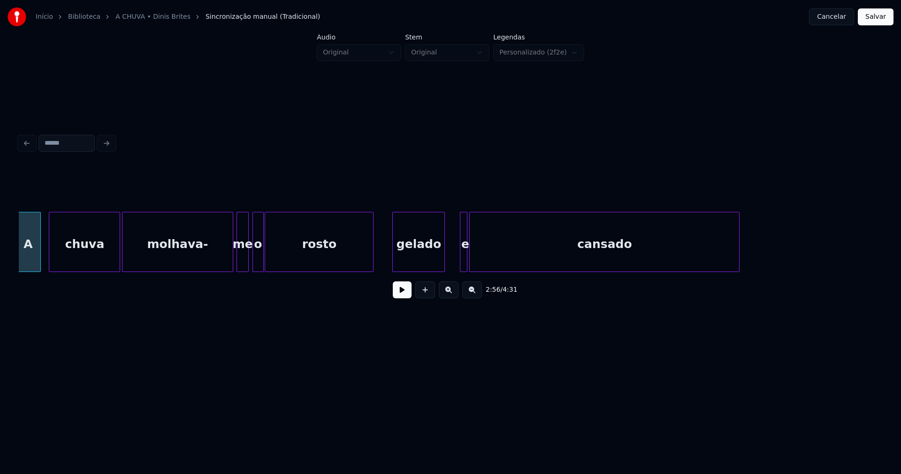
click at [417, 271] on div "A chuva molhava- me o rosto gelado e cansado" at bounding box center [451, 242] width 864 height 60
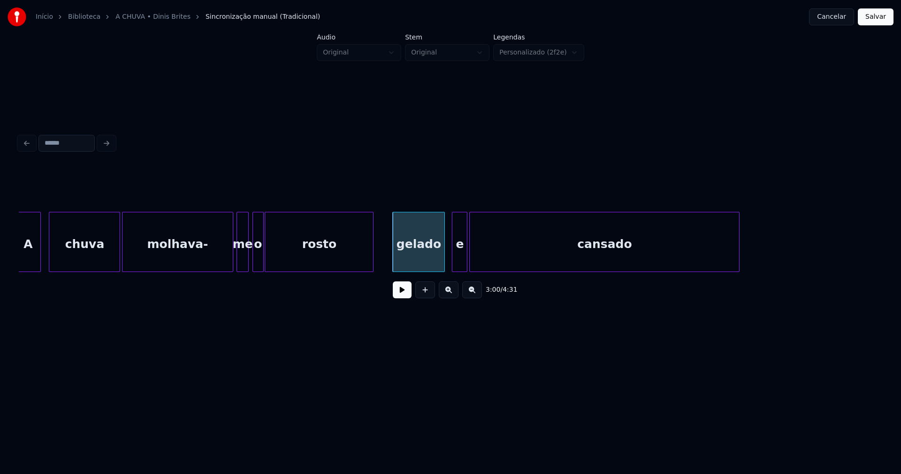
click at [454, 265] on div at bounding box center [454, 241] width 3 height 59
click at [459, 264] on div "e" at bounding box center [455, 244] width 15 height 64
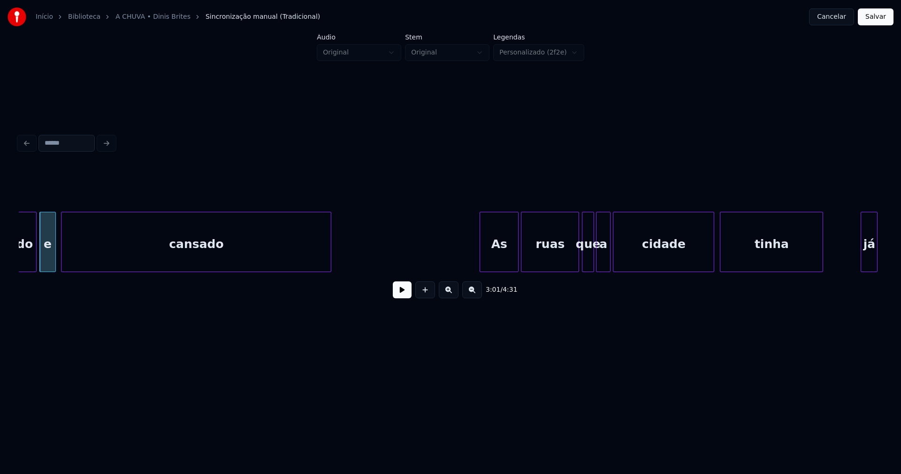
scroll to position [0, 17037]
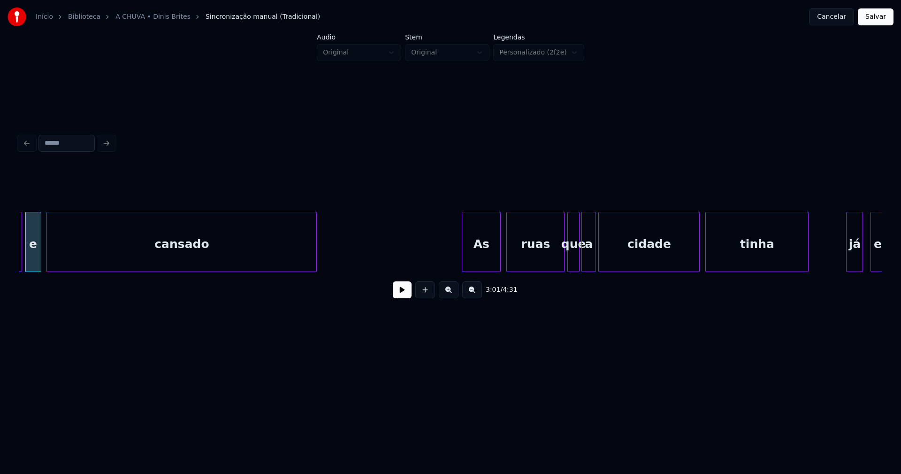
click at [488, 263] on div "As" at bounding box center [481, 244] width 38 height 64
click at [622, 254] on div at bounding box center [621, 241] width 3 height 59
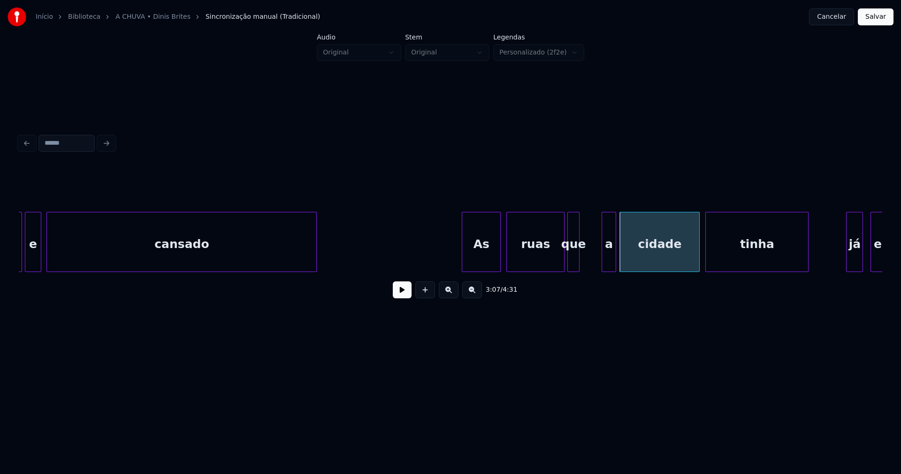
click at [609, 257] on div "a" at bounding box center [609, 244] width 14 height 64
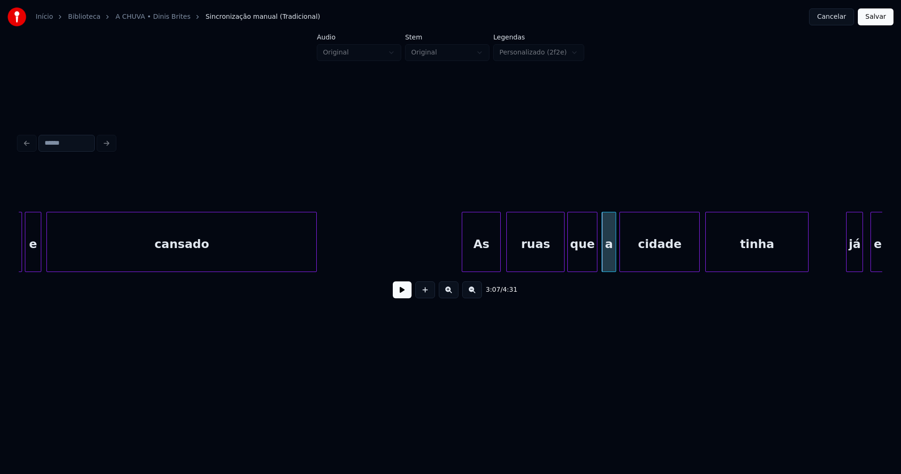
click at [595, 254] on div at bounding box center [595, 241] width 3 height 59
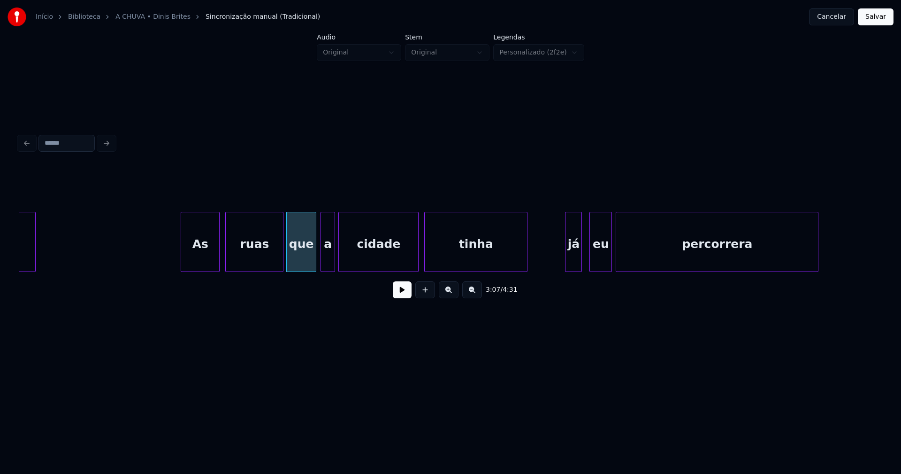
scroll to position [0, 17333]
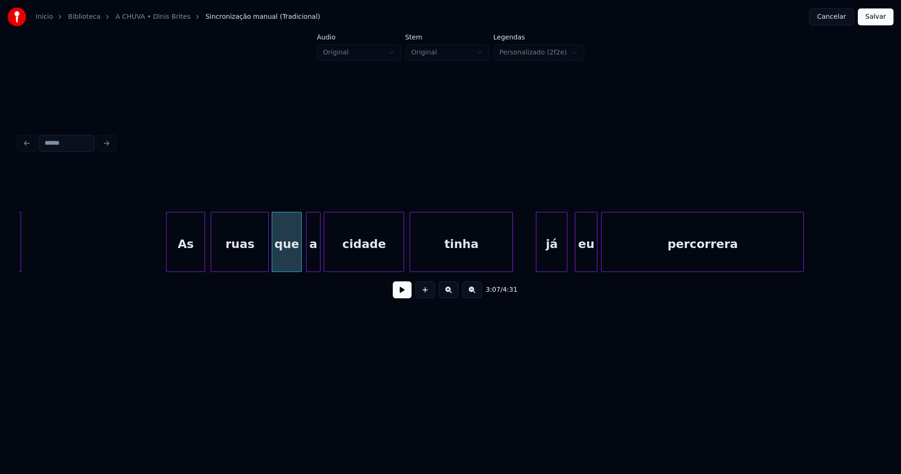
click at [537, 261] on div at bounding box center [538, 241] width 3 height 59
click at [580, 259] on div "eu" at bounding box center [582, 244] width 22 height 64
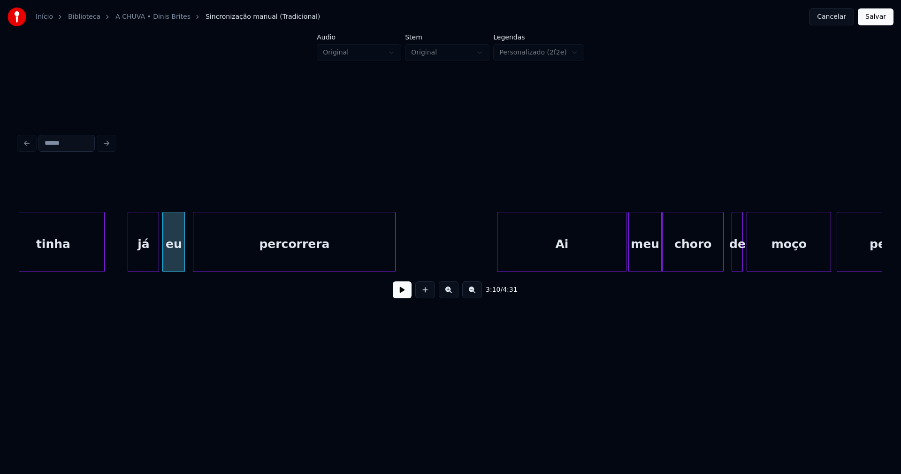
scroll to position [0, 17797]
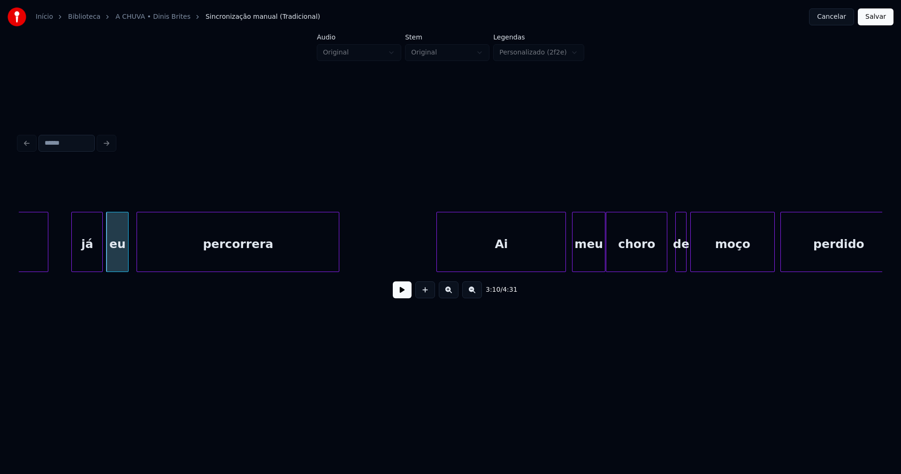
click at [543, 255] on div "Ai" at bounding box center [501, 244] width 129 height 64
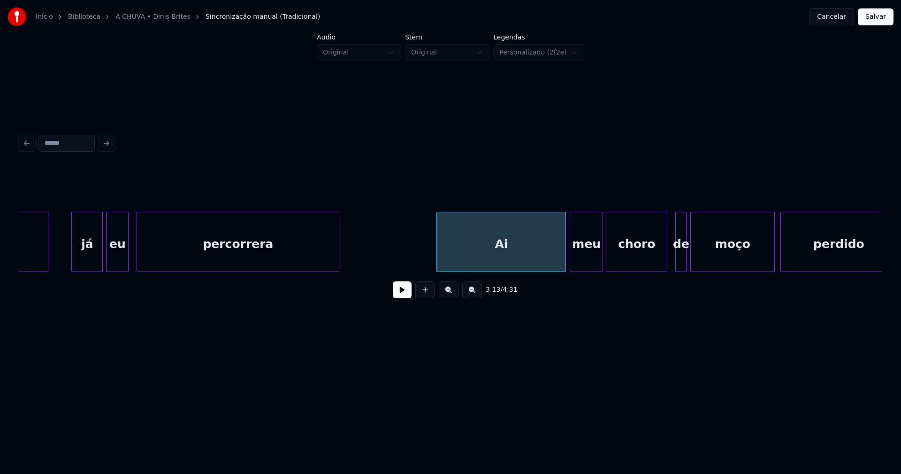
click at [590, 263] on div "meu" at bounding box center [586, 244] width 32 height 64
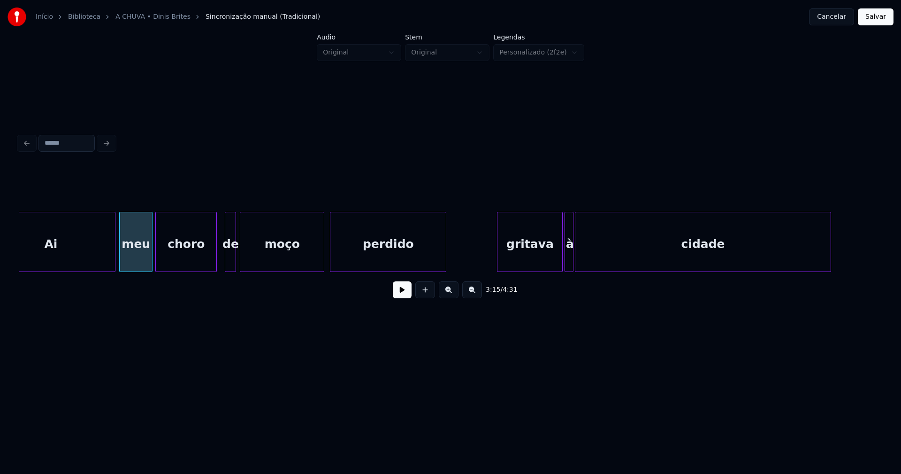
scroll to position [0, 18276]
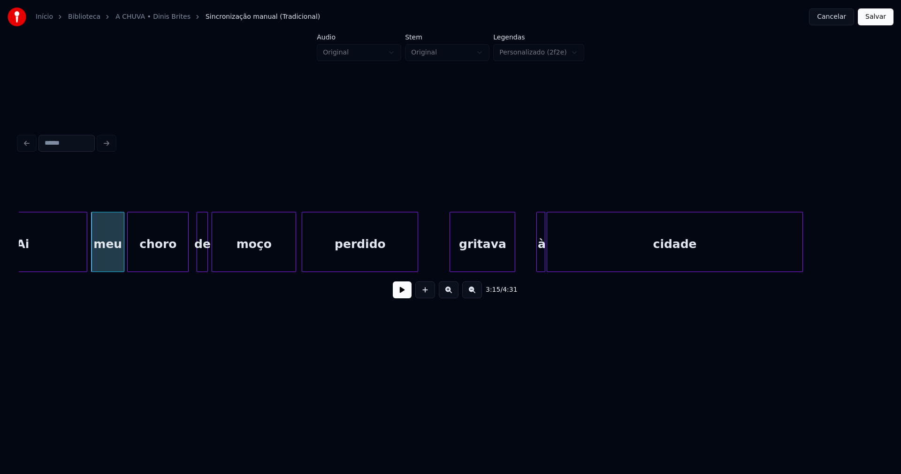
click at [497, 266] on div "gritava" at bounding box center [482, 244] width 65 height 64
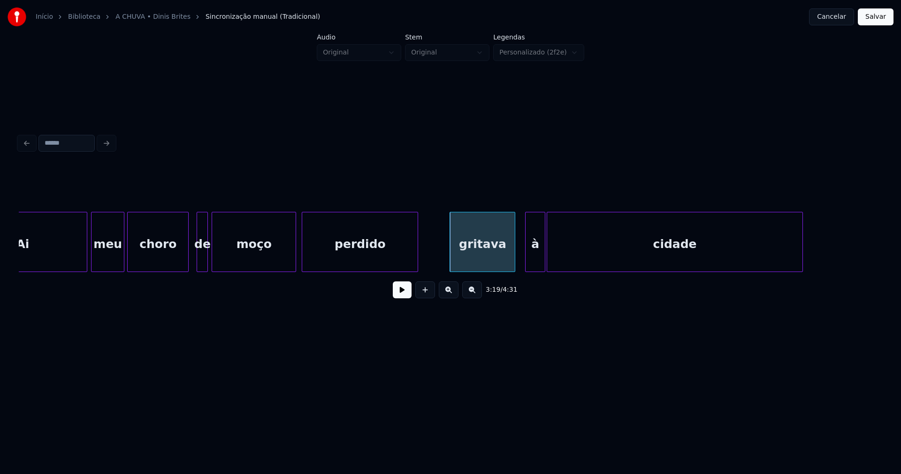
click at [526, 260] on div at bounding box center [527, 241] width 3 height 59
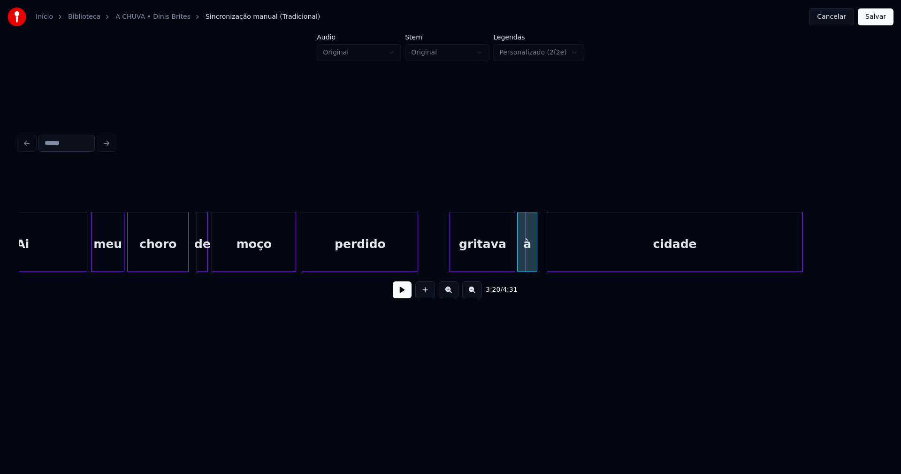
click at [528, 265] on div "à" at bounding box center [527, 244] width 19 height 64
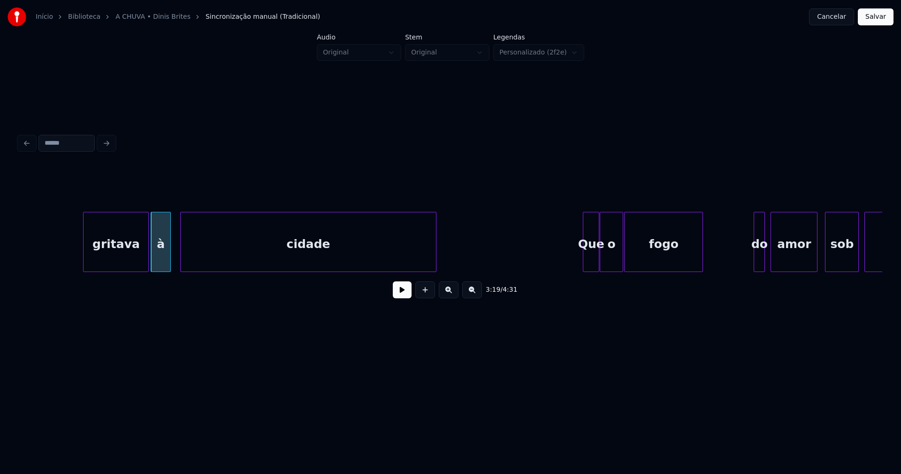
scroll to position [0, 18741]
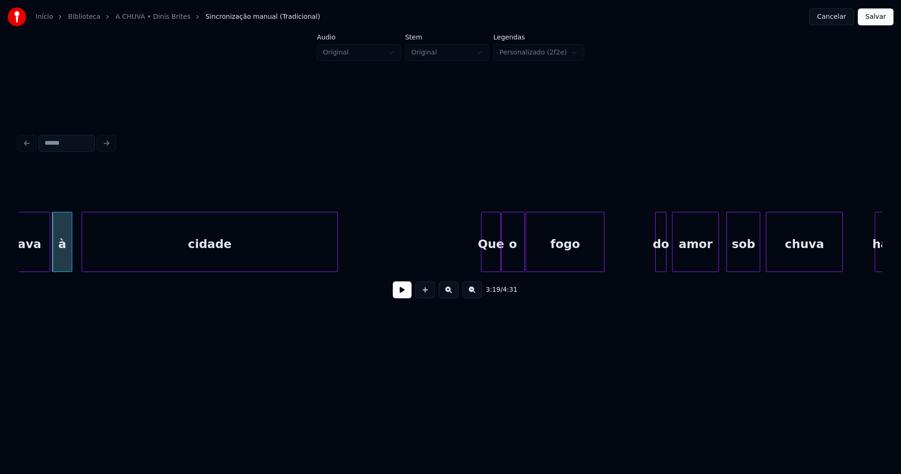
click at [484, 264] on div at bounding box center [483, 241] width 3 height 59
click at [648, 267] on div "do" at bounding box center [648, 244] width 10 height 64
click at [661, 256] on div at bounding box center [660, 241] width 3 height 59
click at [666, 257] on div at bounding box center [667, 241] width 3 height 59
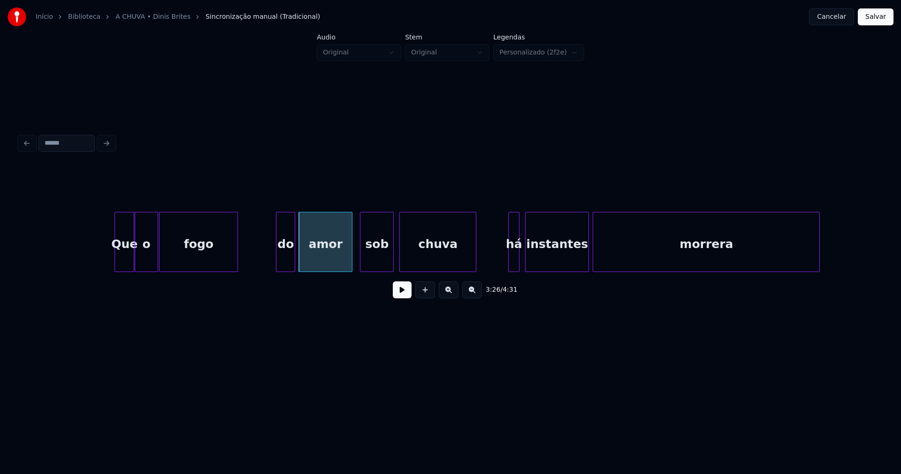
scroll to position [0, 19122]
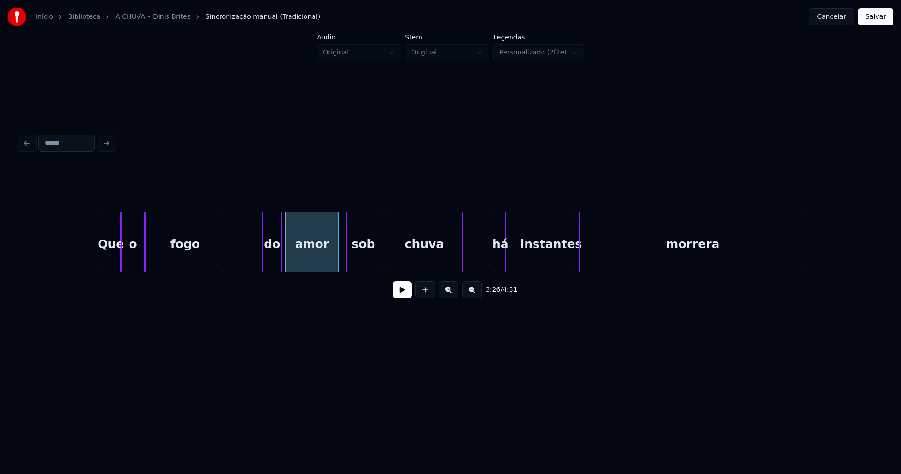
click at [529, 253] on div at bounding box center [528, 241] width 3 height 59
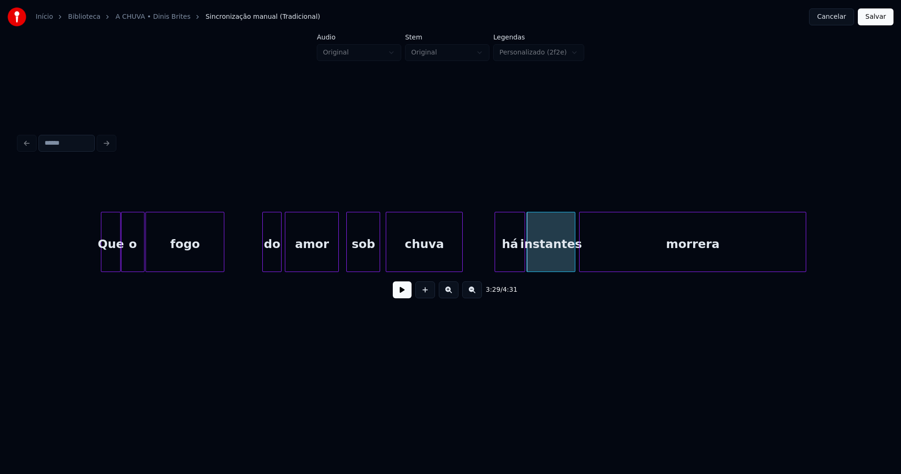
click at [523, 251] on div at bounding box center [523, 241] width 3 height 59
click at [496, 253] on div at bounding box center [494, 241] width 3 height 59
click at [570, 263] on div at bounding box center [569, 241] width 3 height 59
click at [576, 265] on div at bounding box center [576, 241] width 3 height 59
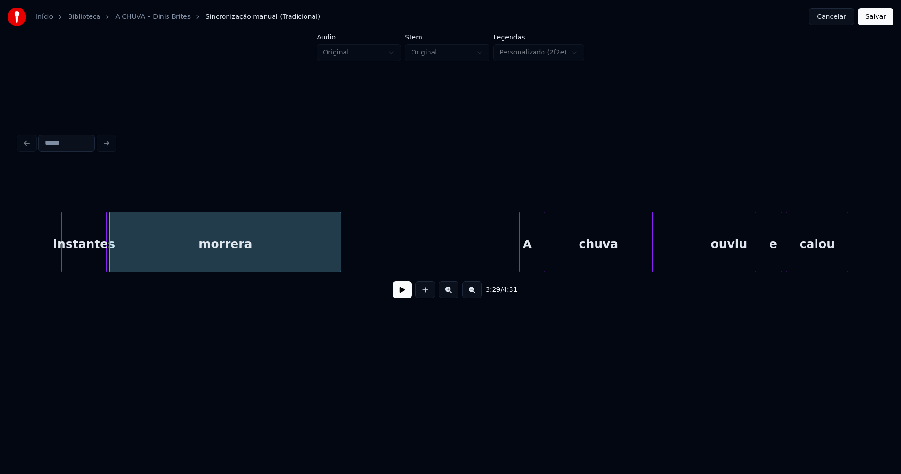
scroll to position [0, 19686]
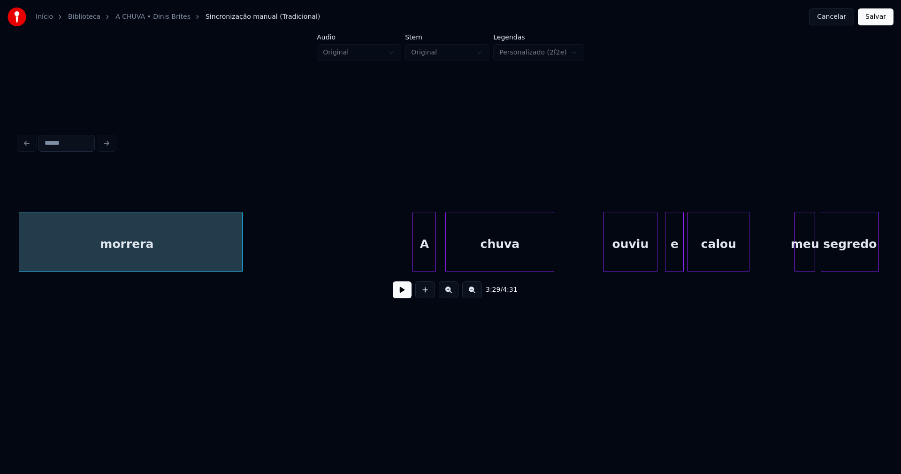
click at [413, 262] on div at bounding box center [414, 241] width 3 height 59
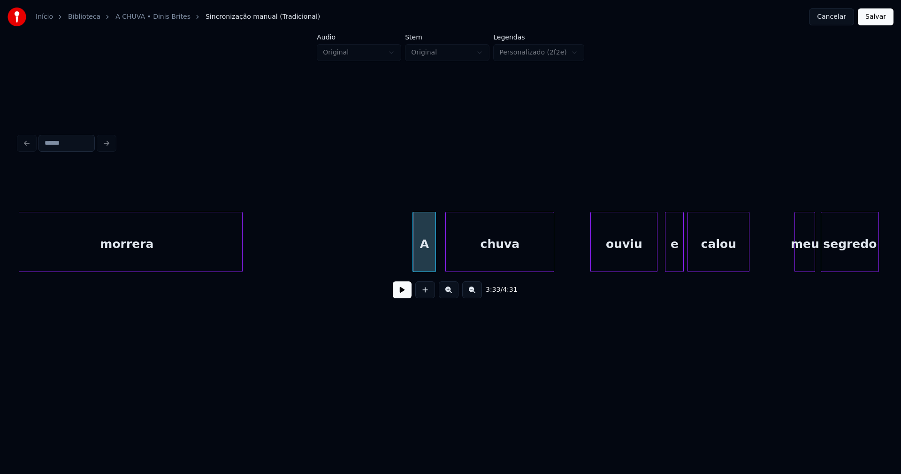
click at [592, 262] on div at bounding box center [592, 241] width 3 height 59
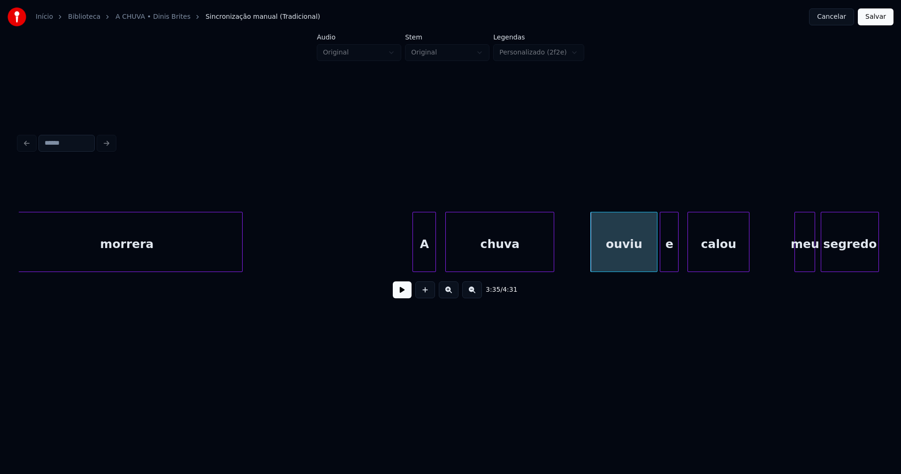
click at [667, 260] on div "e" at bounding box center [670, 244] width 18 height 64
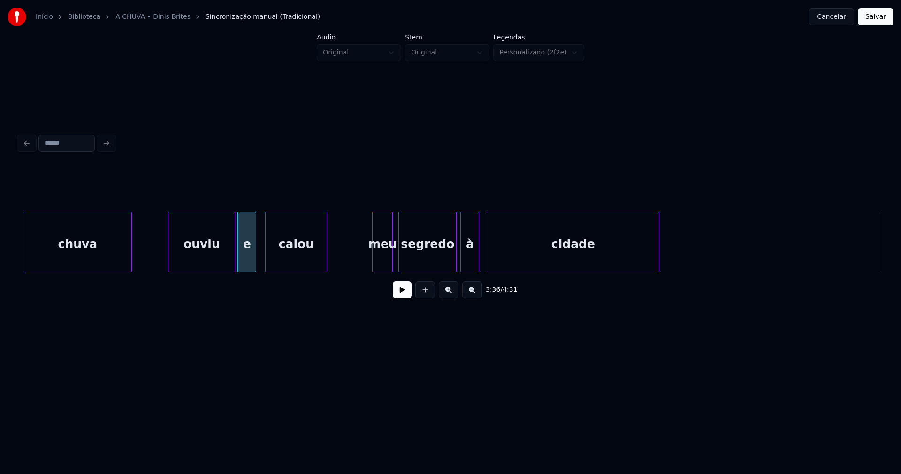
scroll to position [0, 20179]
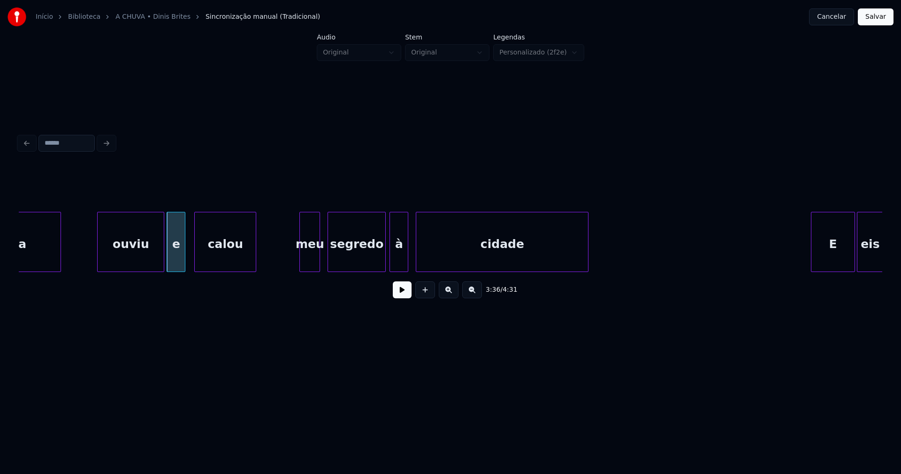
click at [314, 258] on div "meu" at bounding box center [310, 244] width 20 height 64
click at [288, 261] on div at bounding box center [289, 241] width 3 height 59
click at [372, 260] on div at bounding box center [372, 241] width 3 height 59
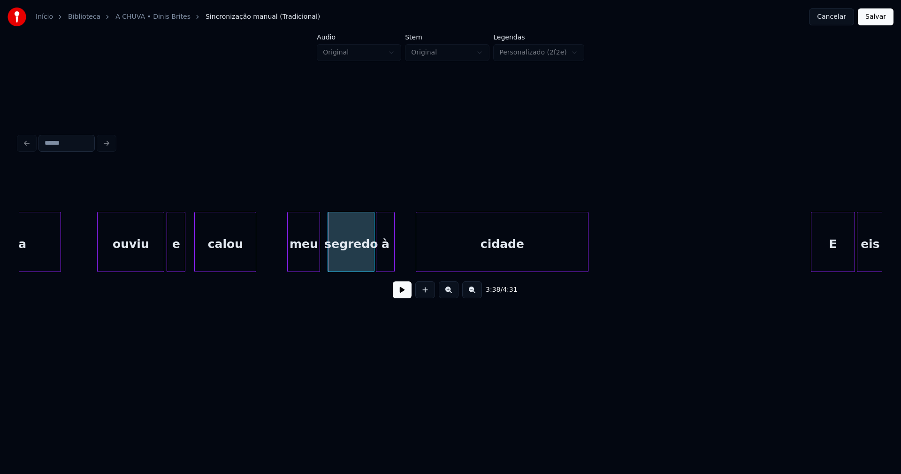
click at [385, 263] on div "à" at bounding box center [386, 244] width 18 height 64
click at [408, 250] on div at bounding box center [408, 241] width 3 height 59
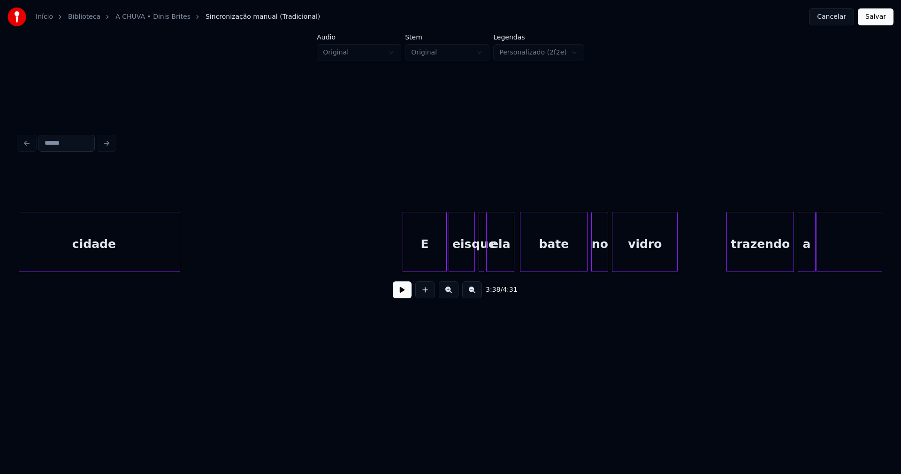
scroll to position [0, 20602]
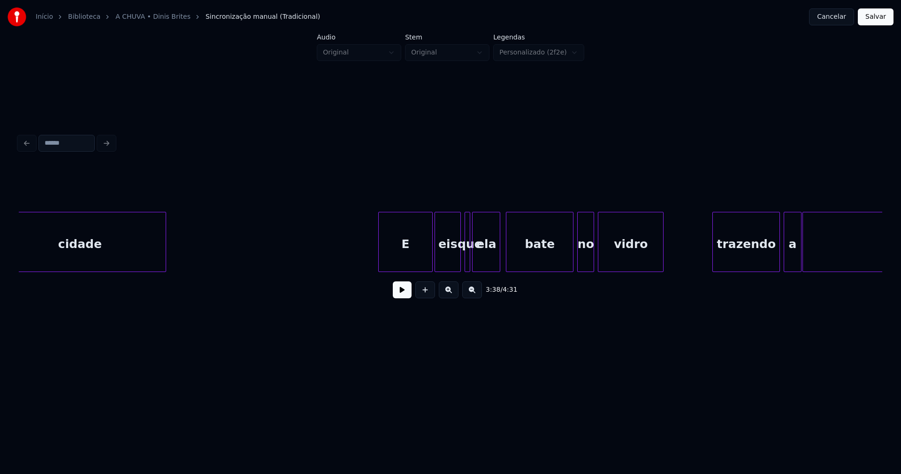
click at [380, 254] on div at bounding box center [380, 241] width 3 height 59
click at [450, 263] on div at bounding box center [449, 241] width 3 height 59
click at [453, 263] on div at bounding box center [454, 241] width 3 height 59
click at [404, 262] on div at bounding box center [403, 241] width 3 height 59
click at [416, 264] on div "eis" at bounding box center [416, 244] width 15 height 64
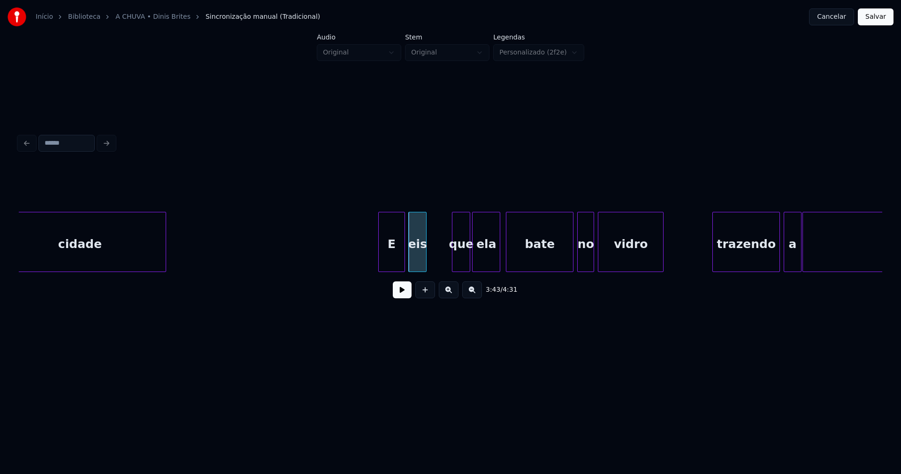
click at [425, 256] on div at bounding box center [424, 241] width 3 height 59
click at [444, 264] on div "que" at bounding box center [441, 244] width 17 height 64
click at [459, 251] on div at bounding box center [458, 241] width 3 height 59
click at [466, 255] on div at bounding box center [467, 241] width 3 height 59
click at [495, 255] on div at bounding box center [495, 241] width 3 height 59
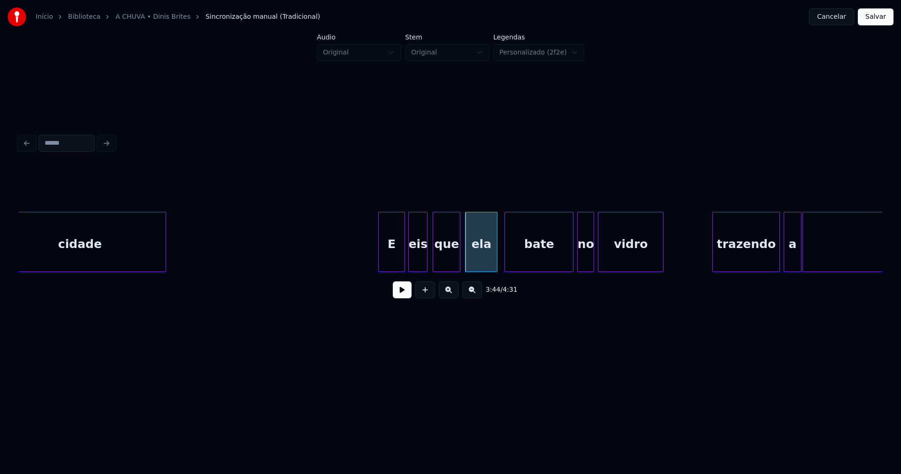
click at [508, 253] on div at bounding box center [506, 241] width 3 height 59
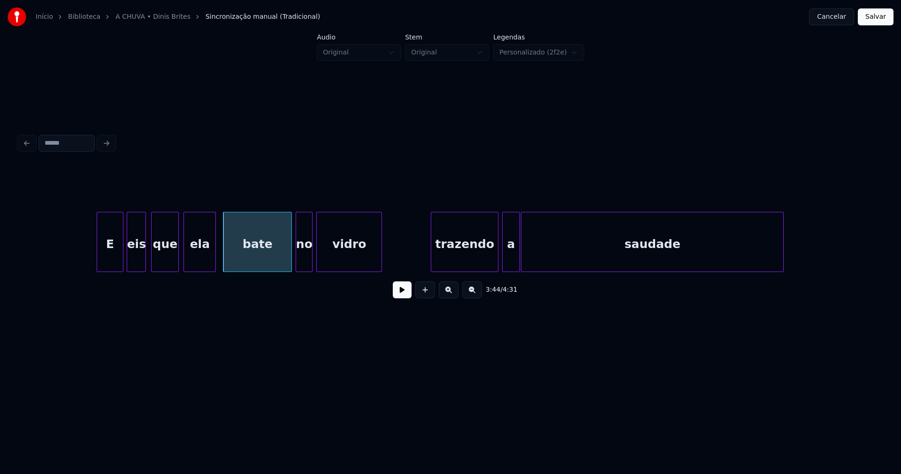
scroll to position [0, 20897]
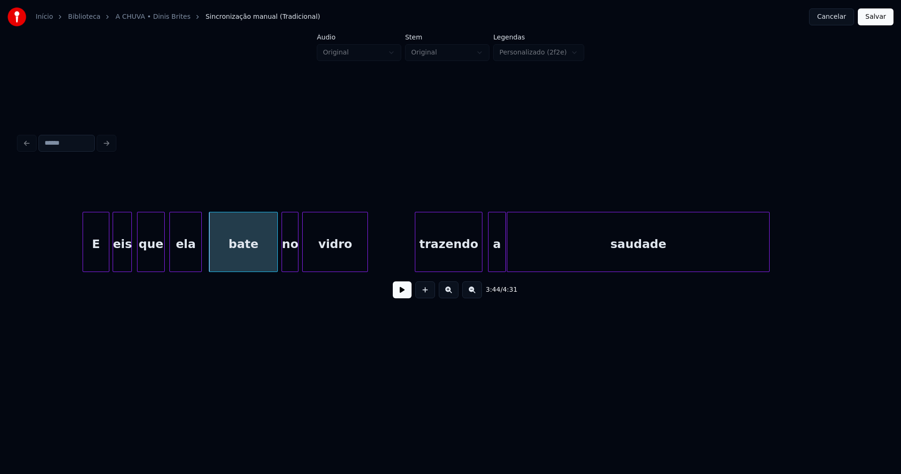
click at [451, 258] on div "trazendo" at bounding box center [448, 244] width 67 height 64
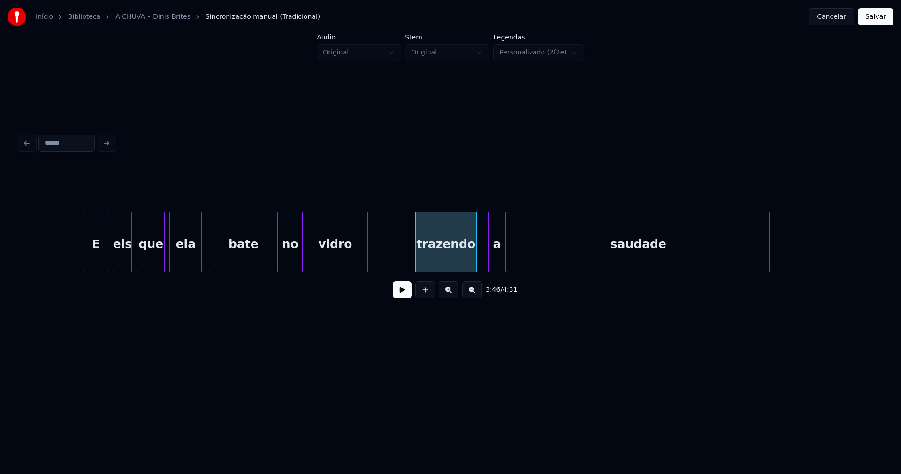
click at [475, 260] on div at bounding box center [475, 241] width 3 height 59
click at [487, 266] on div "a" at bounding box center [487, 244] width 16 height 64
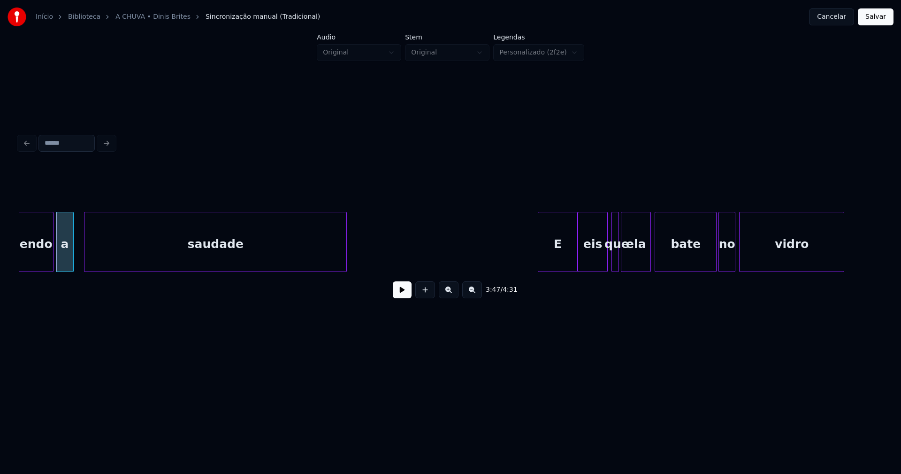
scroll to position [0, 21377]
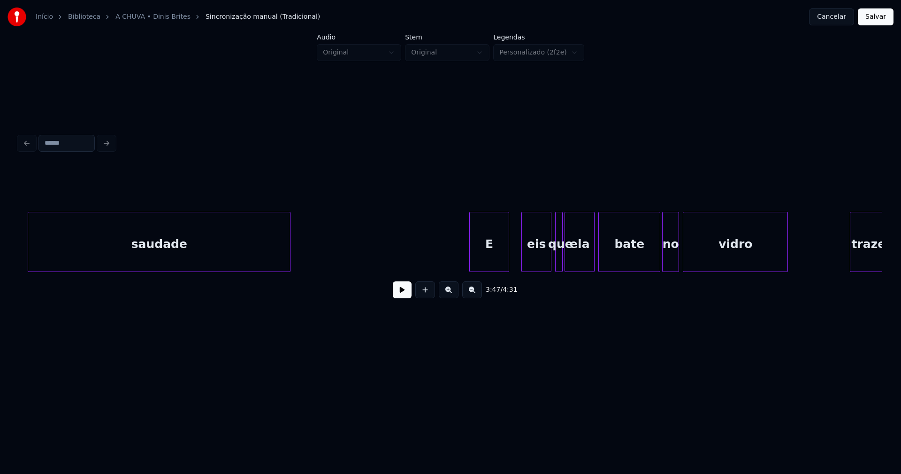
click at [497, 256] on div "E" at bounding box center [489, 244] width 39 height 64
click at [485, 263] on div at bounding box center [484, 241] width 3 height 59
click at [499, 267] on div "eis" at bounding box center [503, 244] width 29 height 64
click at [512, 261] on div at bounding box center [511, 241] width 3 height 59
click at [516, 272] on div "saudade E eis que ela bate no vidro trazendo" at bounding box center [451, 242] width 864 height 60
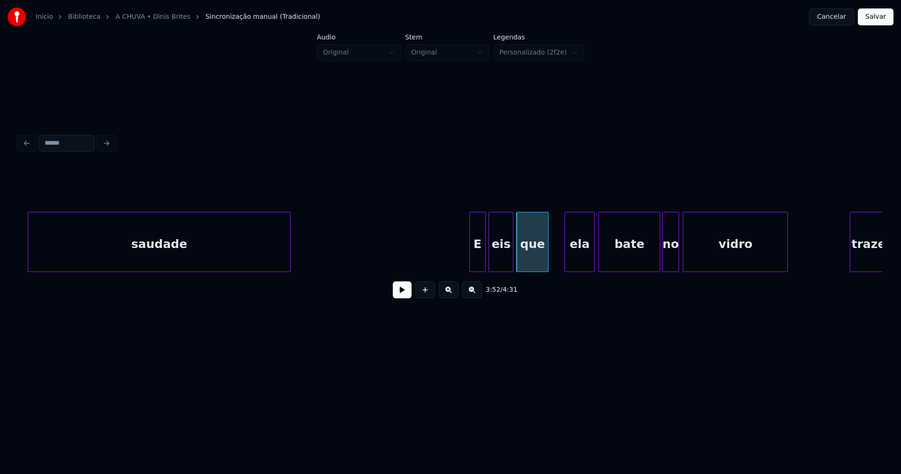
click at [548, 253] on div at bounding box center [547, 241] width 3 height 59
click at [580, 260] on div "ela" at bounding box center [576, 244] width 29 height 64
click at [559, 266] on div at bounding box center [558, 241] width 3 height 59
click at [635, 256] on div "bate" at bounding box center [627, 244] width 61 height 64
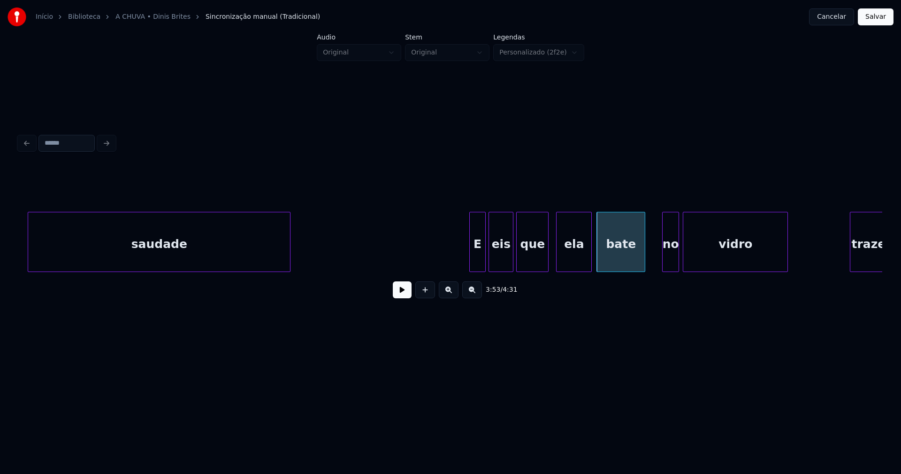
click at [643, 257] on div at bounding box center [643, 241] width 3 height 59
click at [650, 257] on div at bounding box center [650, 241] width 3 height 59
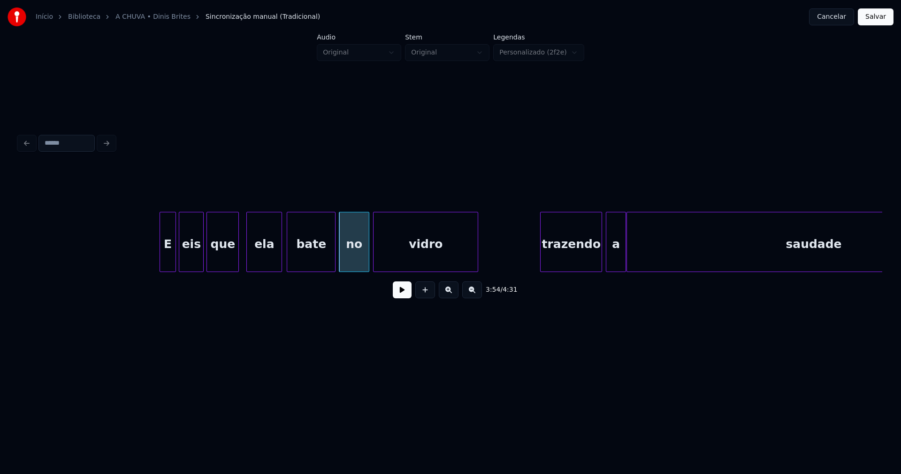
scroll to position [0, 21799]
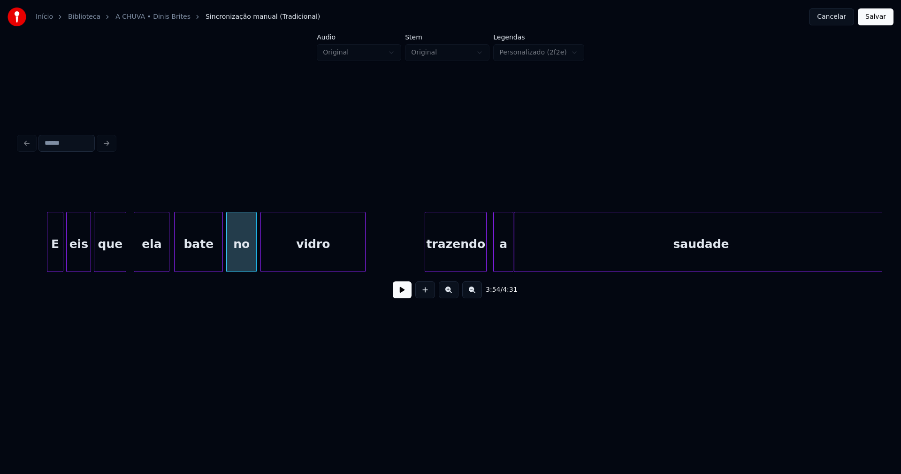
click at [458, 259] on div "trazendo" at bounding box center [455, 244] width 61 height 64
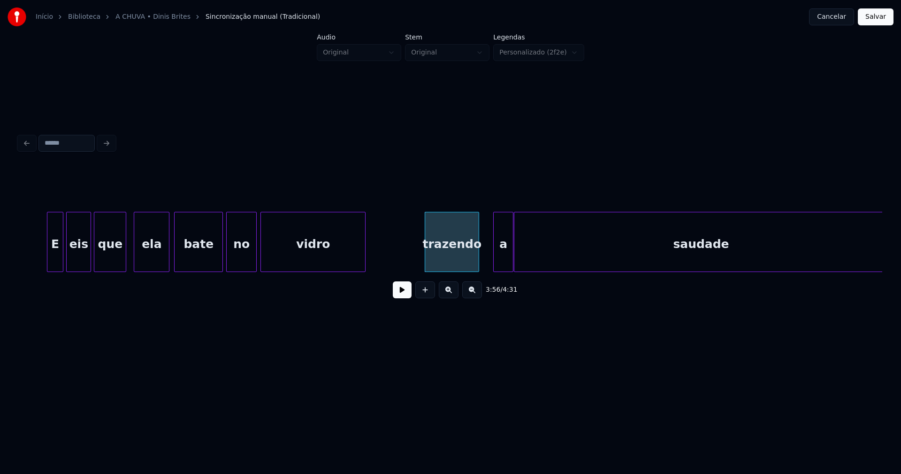
click at [477, 267] on div at bounding box center [477, 241] width 3 height 59
click at [496, 267] on div "a" at bounding box center [492, 244] width 19 height 64
click at [507, 253] on div at bounding box center [506, 241] width 3 height 59
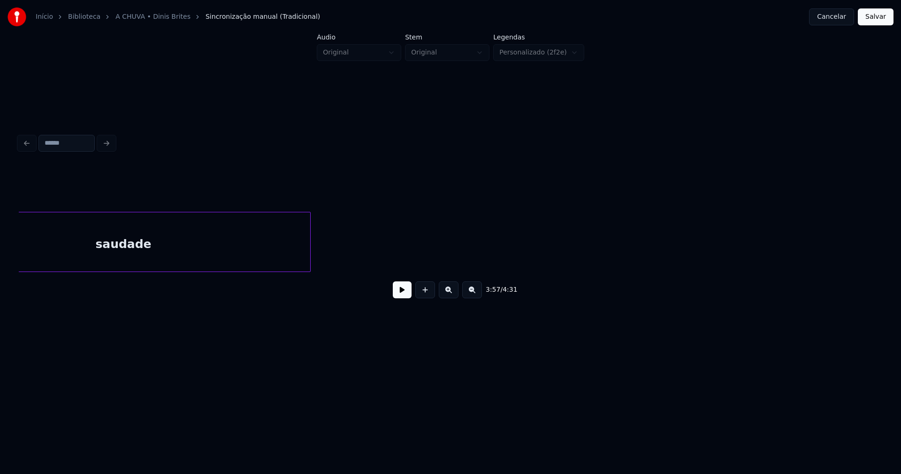
scroll to position [0, 22391]
click at [488, 247] on div at bounding box center [487, 241] width 3 height 59
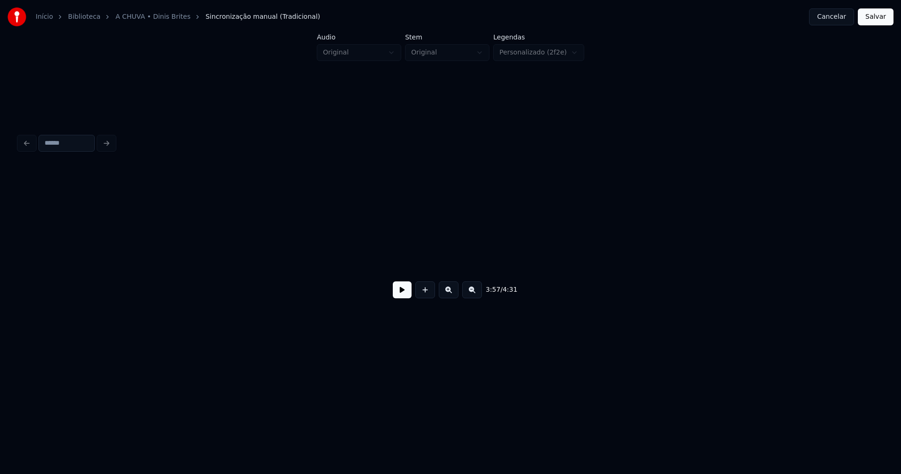
scroll to position [0, 24251]
click at [879, 21] on button "Salvar" at bounding box center [876, 16] width 36 height 17
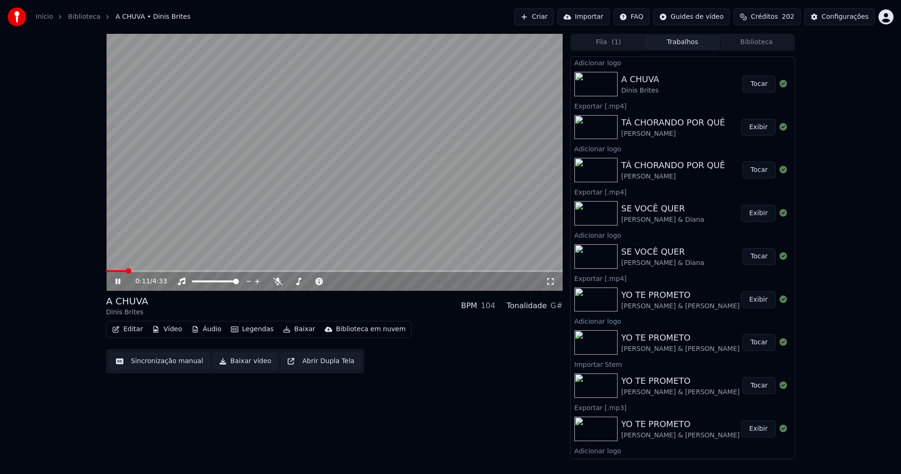
click at [119, 282] on icon at bounding box center [117, 281] width 5 height 6
click at [849, 20] on div "Configurações" at bounding box center [845, 16] width 47 height 9
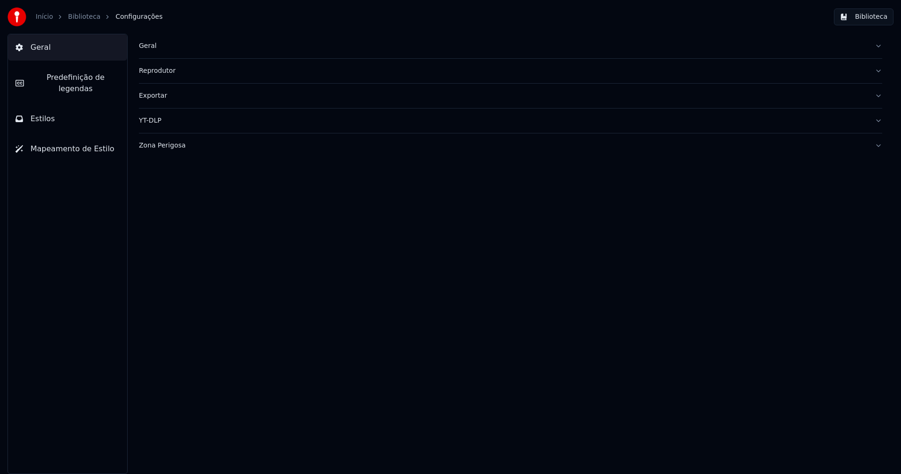
click at [67, 114] on button "Estilos" at bounding box center [67, 119] width 119 height 26
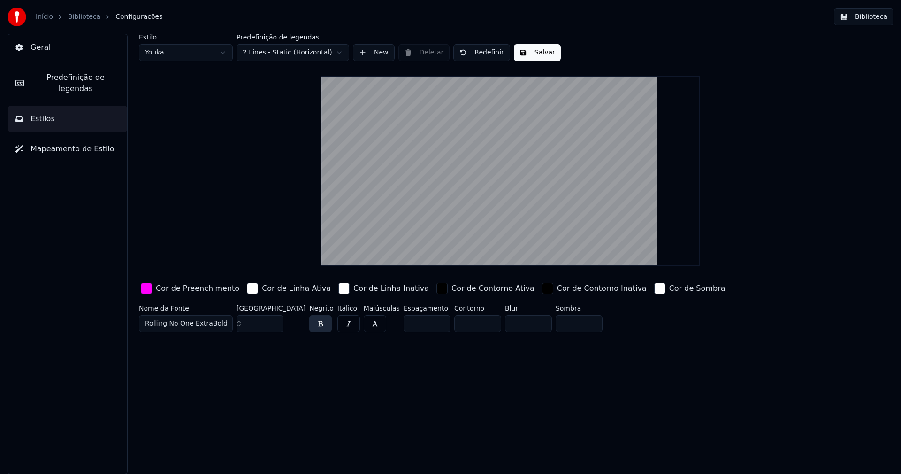
click at [144, 289] on div "button" at bounding box center [146, 288] width 11 height 11
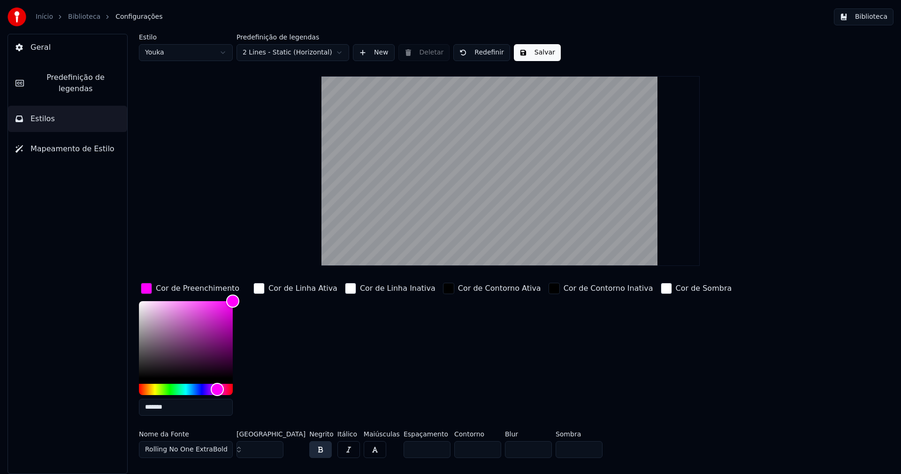
click at [169, 410] on input "*******" at bounding box center [186, 407] width 94 height 17
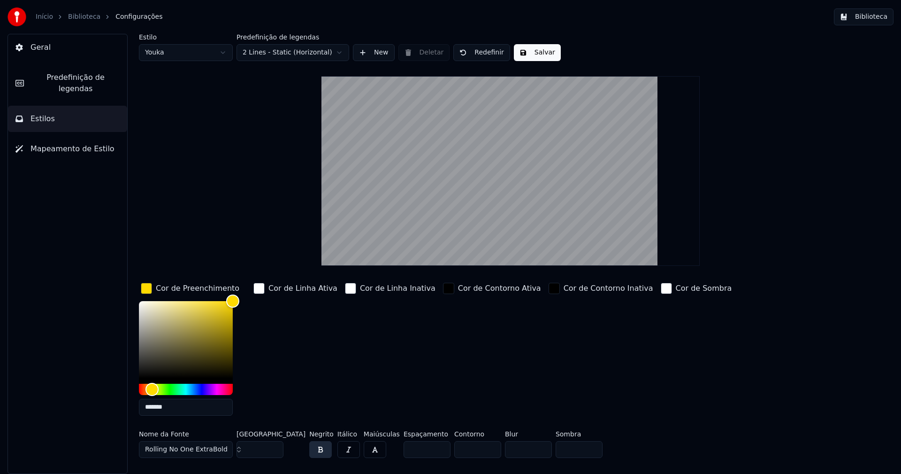
type input "*******"
click at [150, 288] on div "button" at bounding box center [146, 288] width 11 height 11
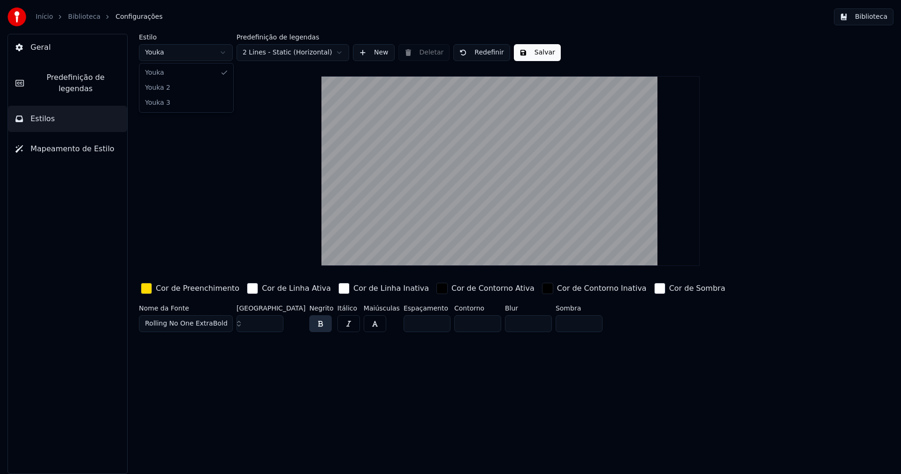
click at [184, 51] on html "Início Biblioteca Configurações Biblioteca Geral Predefinição de legendas Estil…" at bounding box center [450, 237] width 901 height 474
click at [275, 324] on input "**" at bounding box center [260, 323] width 47 height 17
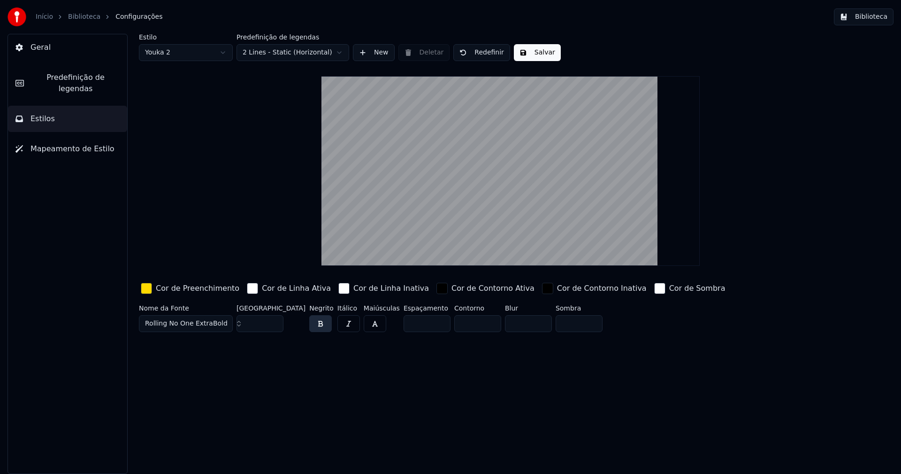
type input "**"
click at [271, 320] on input "**" at bounding box center [260, 323] width 47 height 17
click at [145, 289] on div "button" at bounding box center [146, 288] width 11 height 11
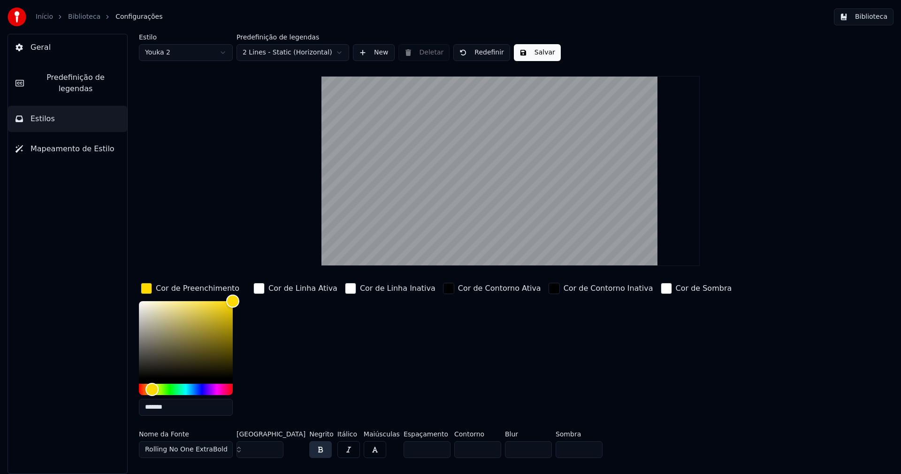
drag, startPoint x: 176, startPoint y: 406, endPoint x: 180, endPoint y: 398, distance: 8.8
click at [177, 406] on input "*******" at bounding box center [186, 407] width 94 height 17
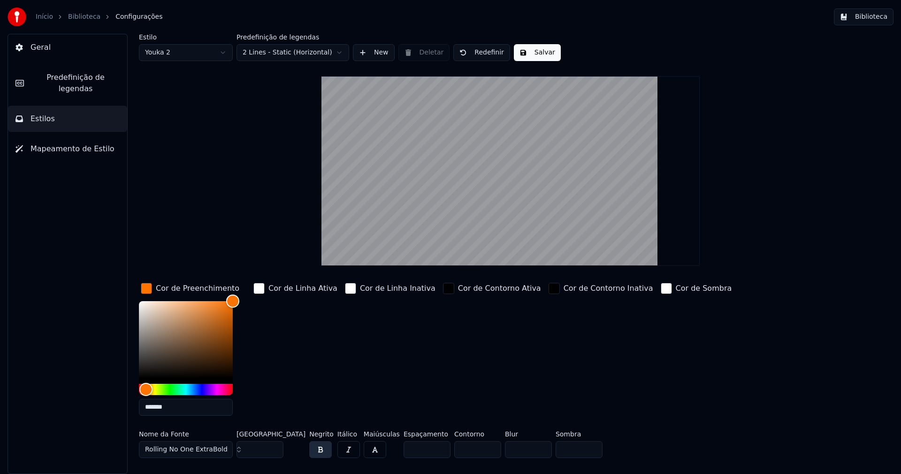
type input "*******"
click at [148, 285] on div "button" at bounding box center [146, 288] width 11 height 11
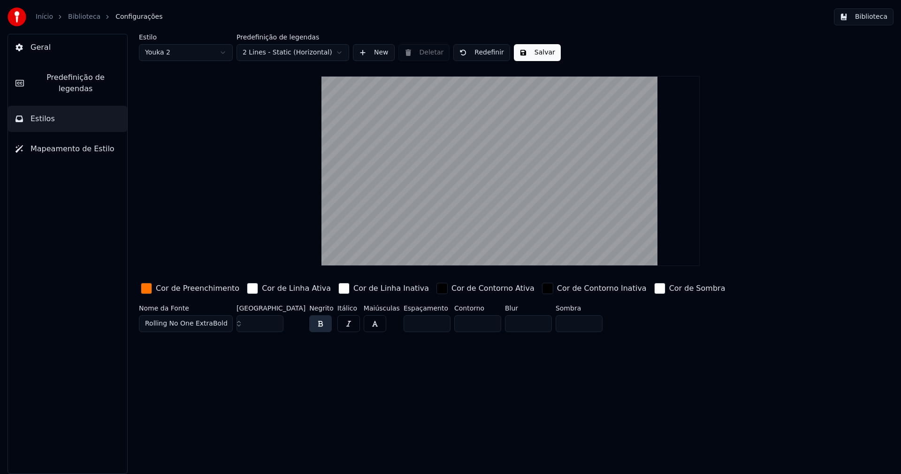
click at [532, 54] on button "Salvar" at bounding box center [537, 52] width 47 height 17
click at [871, 17] on button "Biblioteca" at bounding box center [864, 16] width 60 height 17
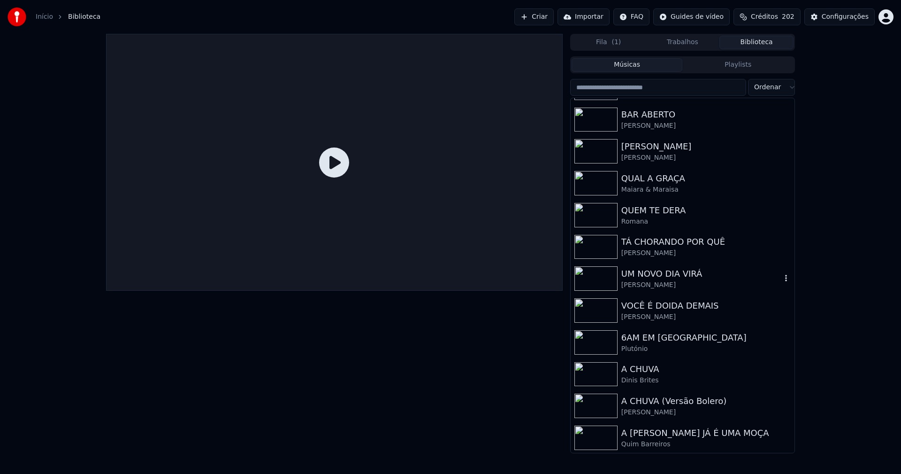
scroll to position [469, 0]
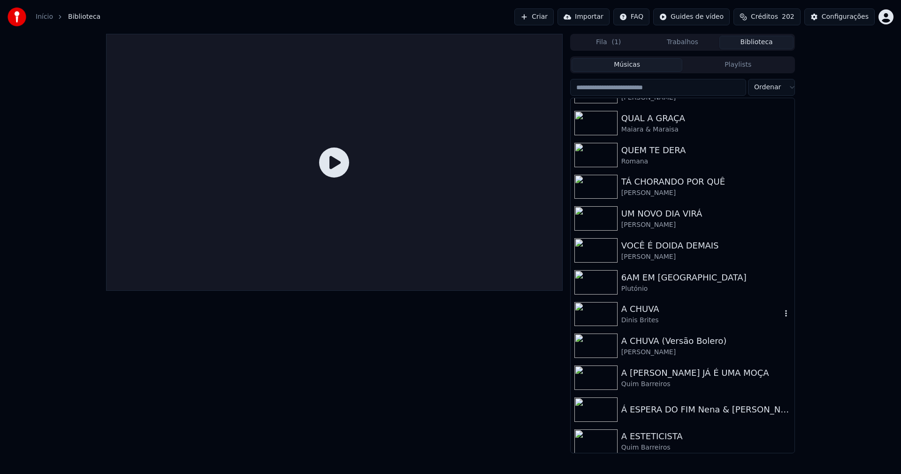
drag, startPoint x: 642, startPoint y: 312, endPoint x: 712, endPoint y: 278, distance: 78.1
click at [642, 312] on div "A CHUVA" at bounding box center [702, 308] width 160 height 13
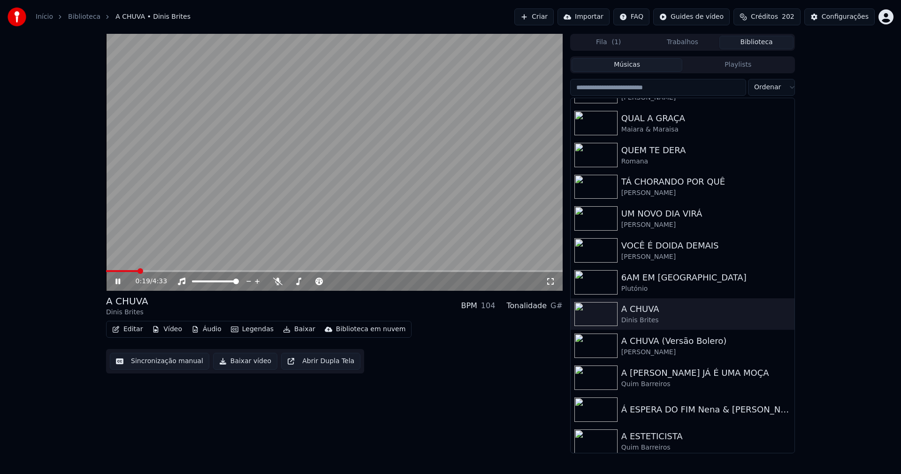
click at [137, 271] on span at bounding box center [334, 271] width 457 height 2
click at [554, 282] on icon at bounding box center [550, 281] width 9 height 8
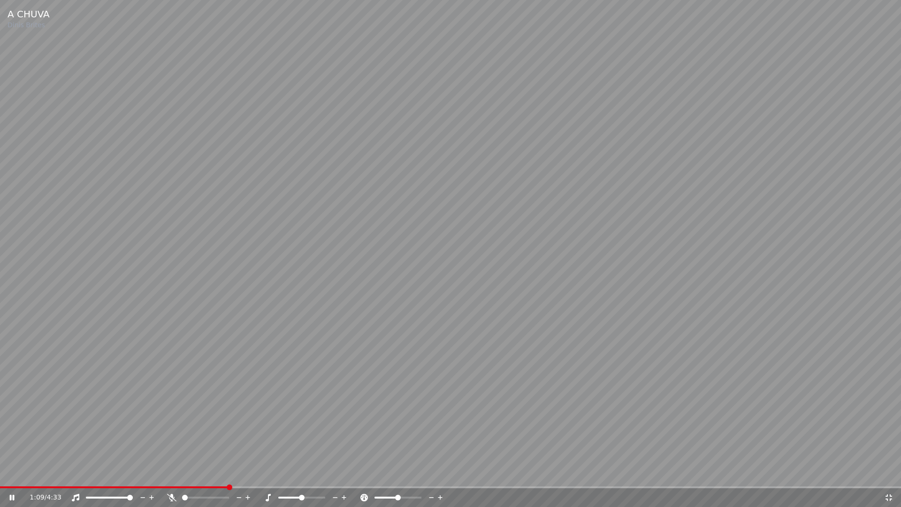
click at [891, 473] on icon at bounding box center [889, 497] width 7 height 7
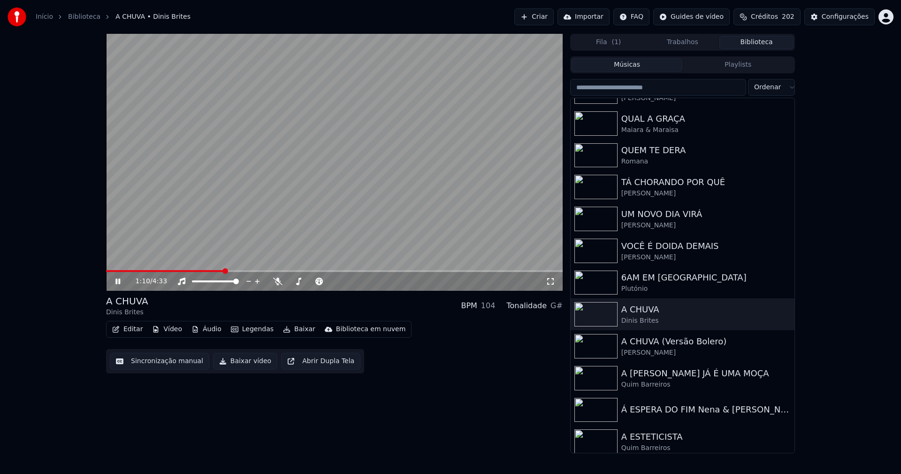
click at [116, 282] on icon at bounding box center [117, 281] width 5 height 6
click at [243, 365] on button "Baixar vídeo" at bounding box center [245, 361] width 64 height 17
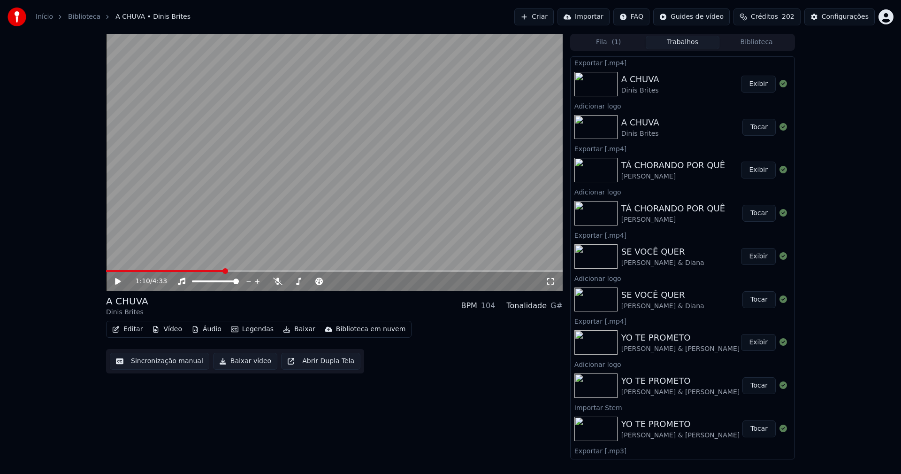
click at [127, 328] on button "Editar" at bounding box center [127, 329] width 38 height 13
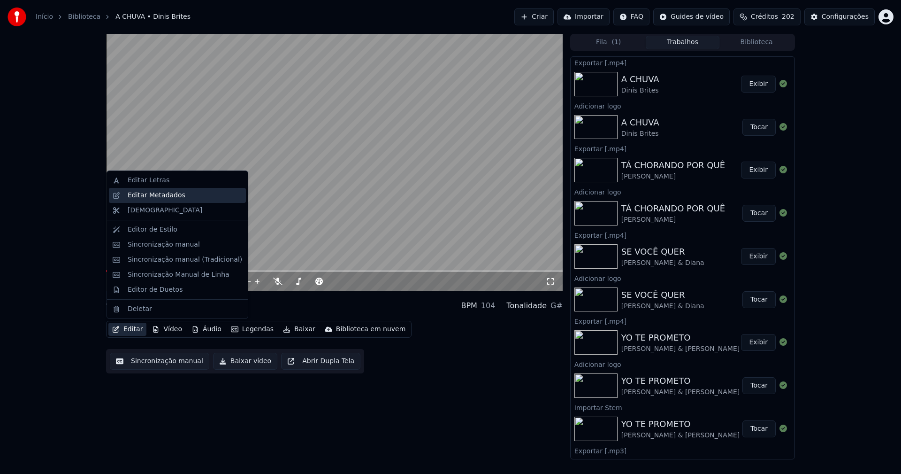
click at [162, 198] on div "Editar Metadados" at bounding box center [157, 195] width 58 height 9
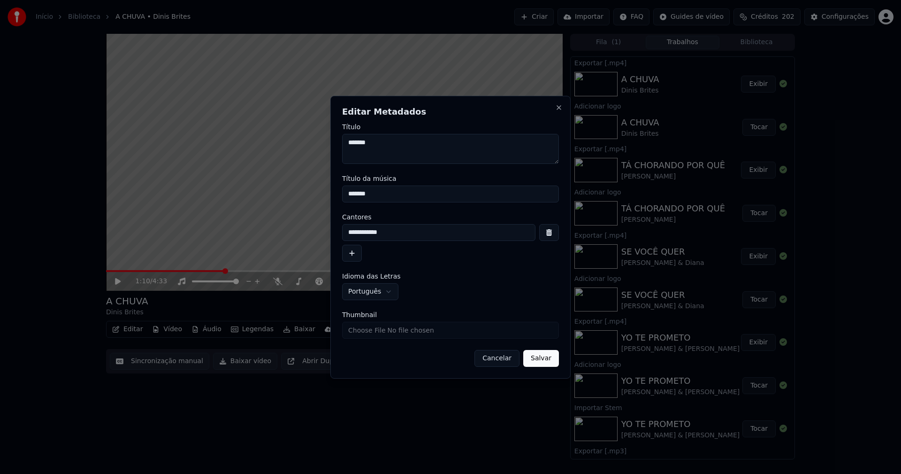
click at [366, 333] on input "Thumbnail" at bounding box center [450, 330] width 217 height 17
type input "**********"
click at [540, 356] on button "Salvar" at bounding box center [541, 358] width 36 height 17
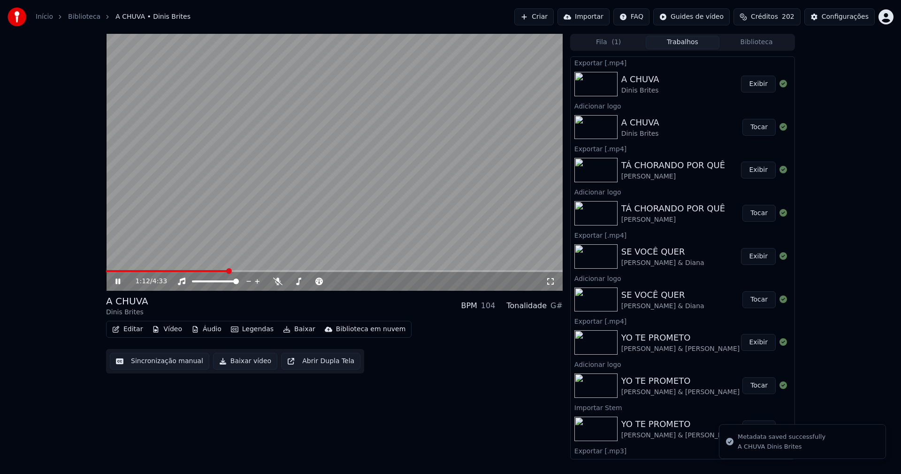
click at [118, 280] on icon at bounding box center [125, 281] width 22 height 8
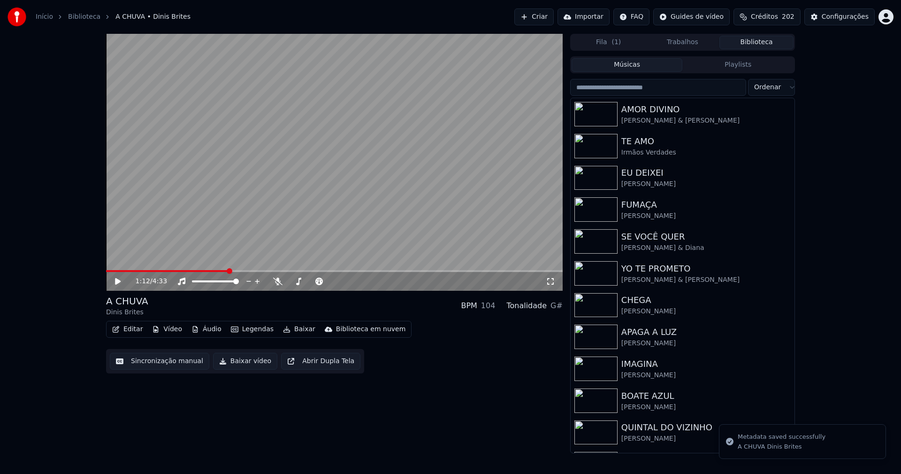
click at [761, 44] on button "Biblioteca" at bounding box center [757, 43] width 74 height 14
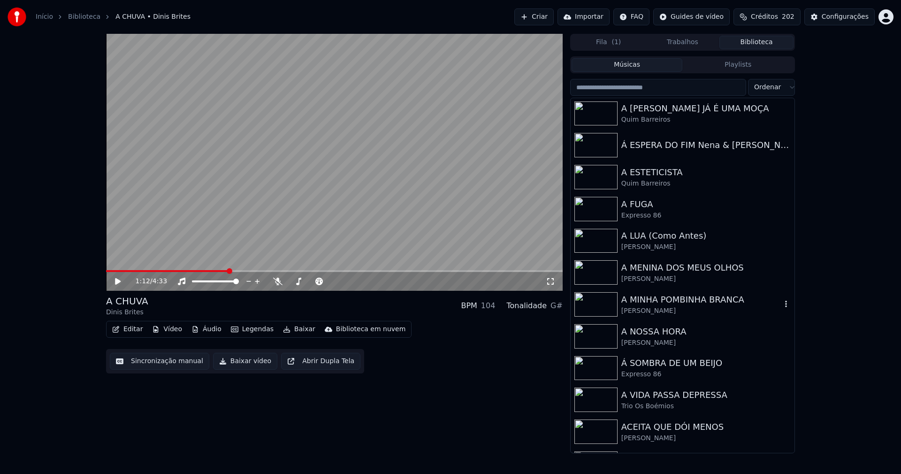
scroll to position [751, 0]
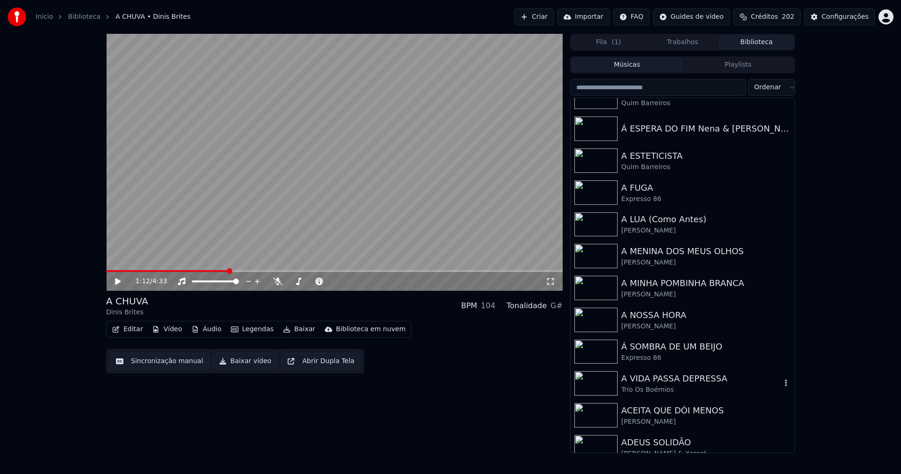
click at [674, 385] on div "A VIDA PASSA DEPRESSA" at bounding box center [702, 378] width 160 height 13
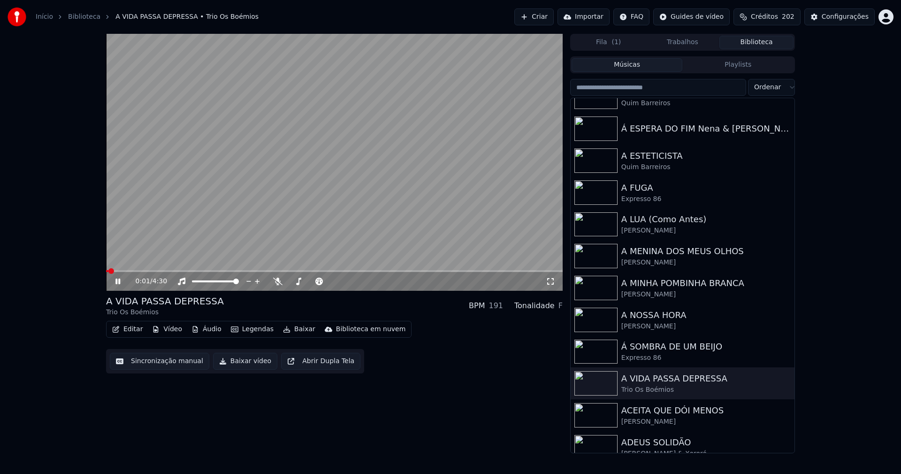
click at [120, 280] on icon at bounding box center [117, 281] width 5 height 6
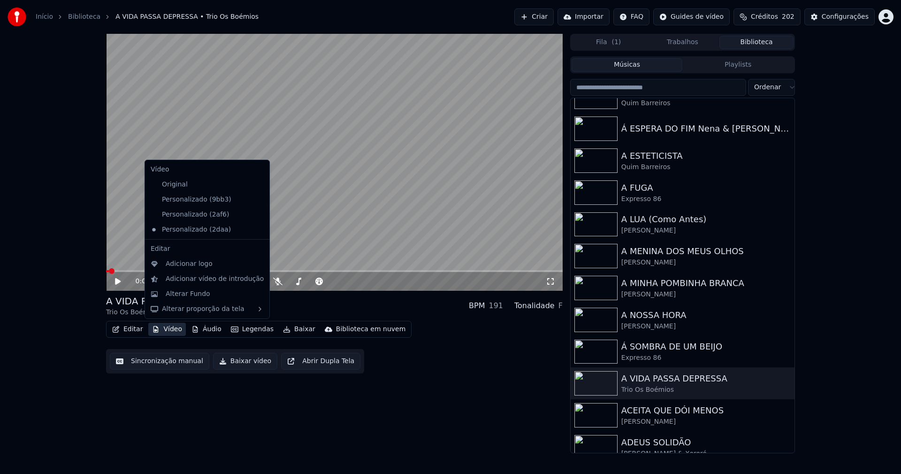
click at [169, 332] on button "Vídeo" at bounding box center [167, 329] width 38 height 13
click at [187, 218] on div "Personalizado (2af6)" at bounding box center [200, 214] width 107 height 15
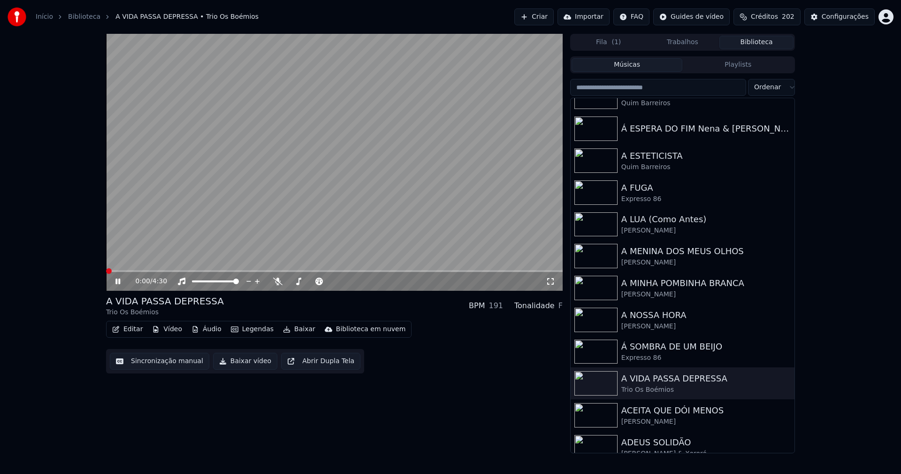
click at [116, 282] on icon at bounding box center [117, 281] width 5 height 6
click at [173, 329] on button "Vídeo" at bounding box center [167, 329] width 38 height 13
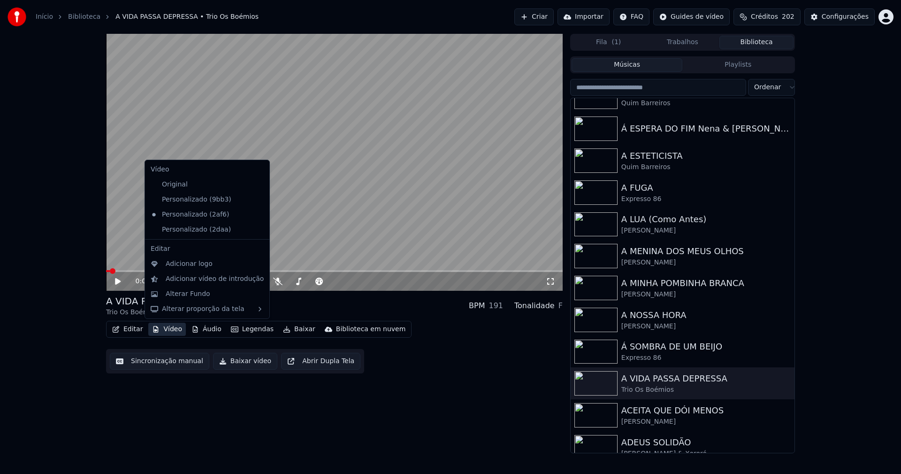
click at [257, 231] on icon at bounding box center [262, 230] width 10 height 8
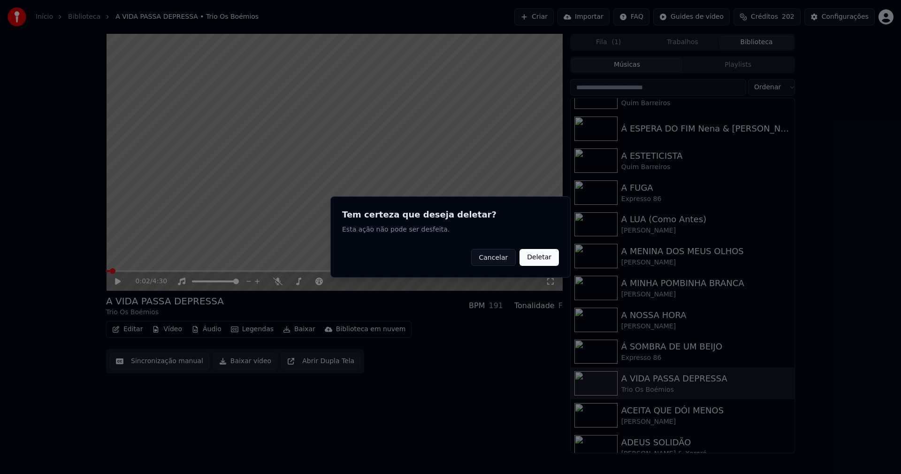
click at [544, 257] on button "Deletar" at bounding box center [539, 257] width 39 height 17
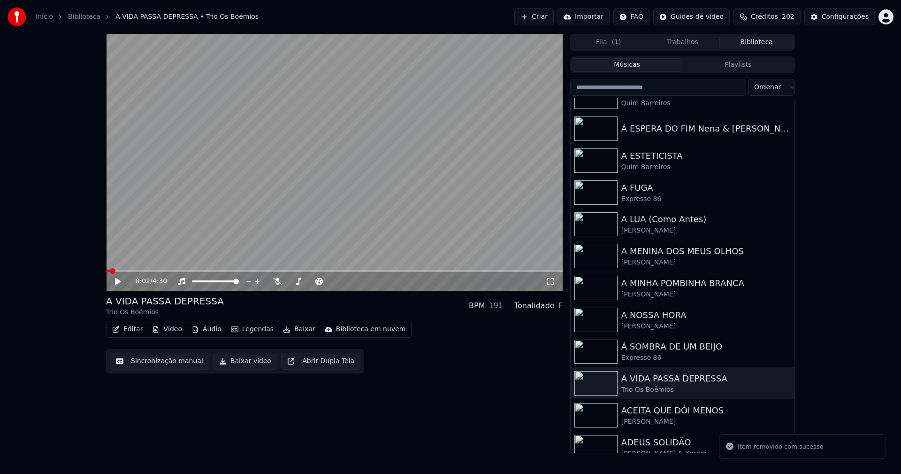
click at [166, 331] on button "Vídeo" at bounding box center [167, 329] width 38 height 13
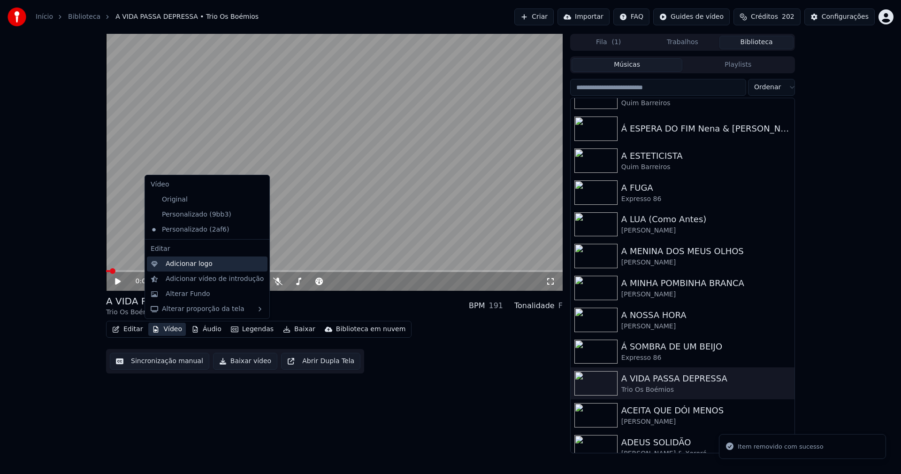
click at [188, 265] on div "Adicionar logo" at bounding box center [189, 263] width 47 height 9
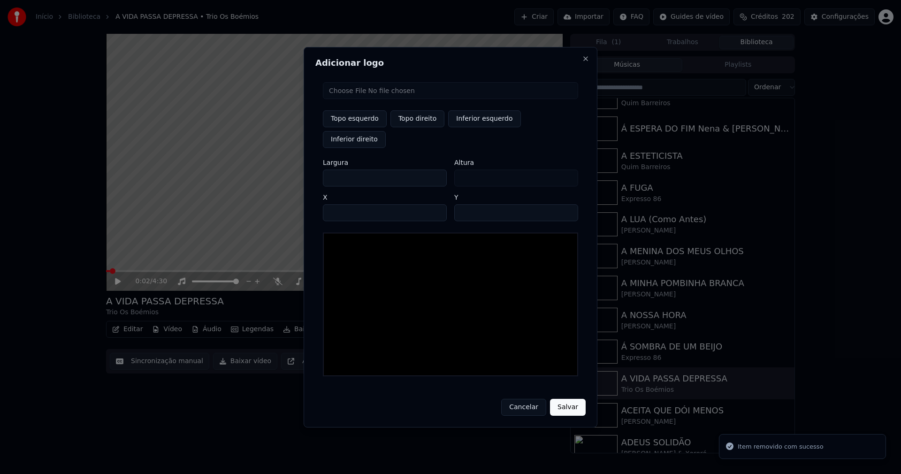
click at [353, 99] on input "file" at bounding box center [450, 90] width 255 height 17
type input "**********"
type input "***"
click at [412, 127] on button "Topo direito" at bounding box center [418, 118] width 54 height 17
type input "****"
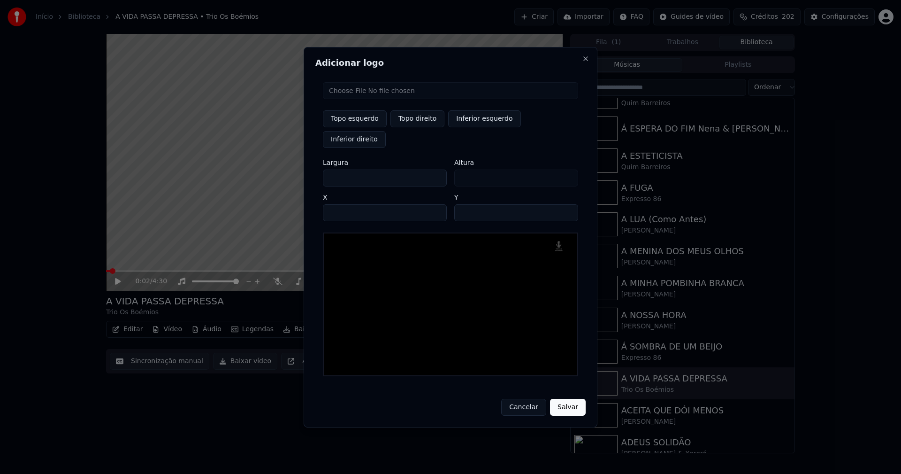
drag, startPoint x: 339, startPoint y: 169, endPoint x: 315, endPoint y: 170, distance: 23.5
click at [315, 170] on div "Adicionar logo Topo esquerdo Topo direito Inferior esquerdo Inferior direito La…" at bounding box center [451, 237] width 294 height 380
type input "**"
type input "***"
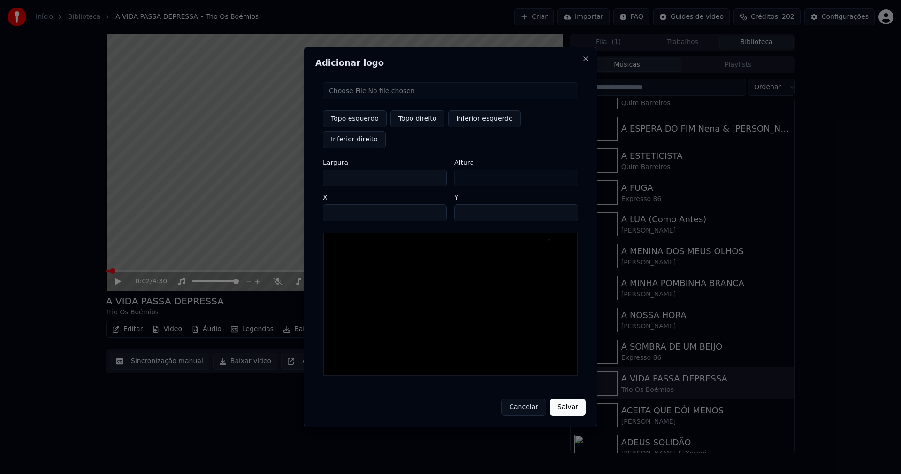
type input "***"
click at [341, 204] on input "****" at bounding box center [385, 212] width 124 height 17
type input "****"
click at [567, 204] on input "**" at bounding box center [516, 212] width 124 height 17
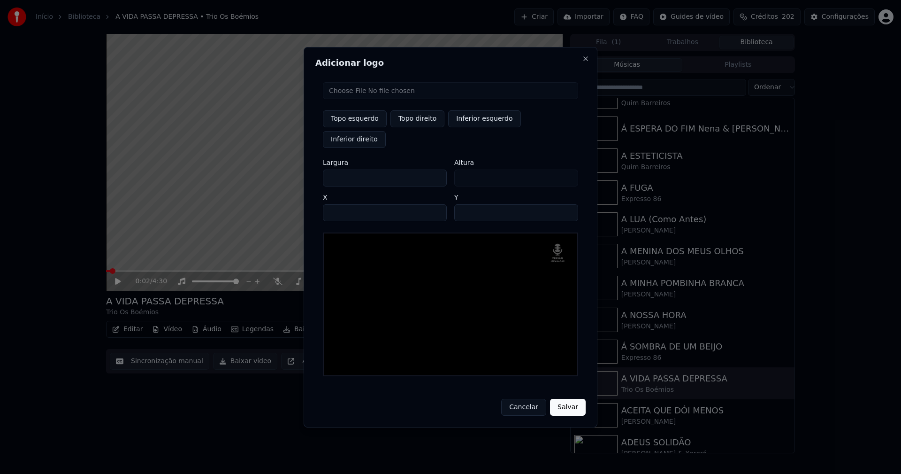
click at [567, 204] on input "**" at bounding box center [516, 212] width 124 height 17
type input "**"
click at [567, 204] on input "**" at bounding box center [516, 212] width 124 height 17
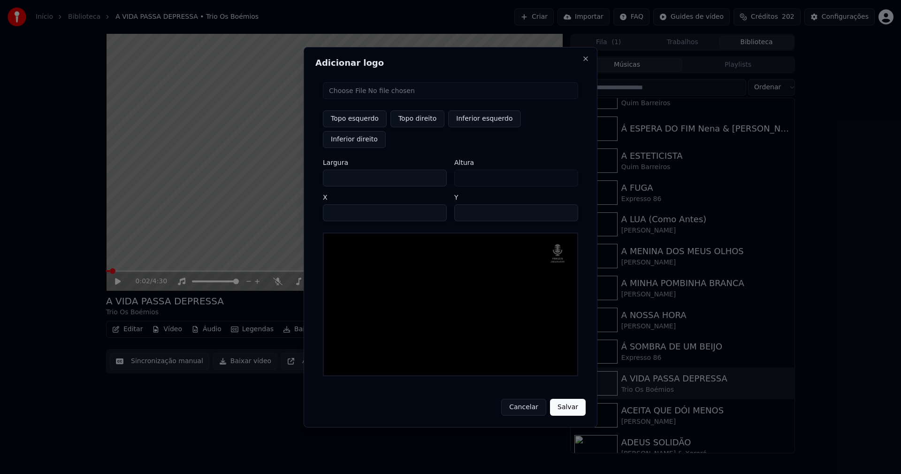
click at [567, 399] on button "Salvar" at bounding box center [568, 407] width 36 height 17
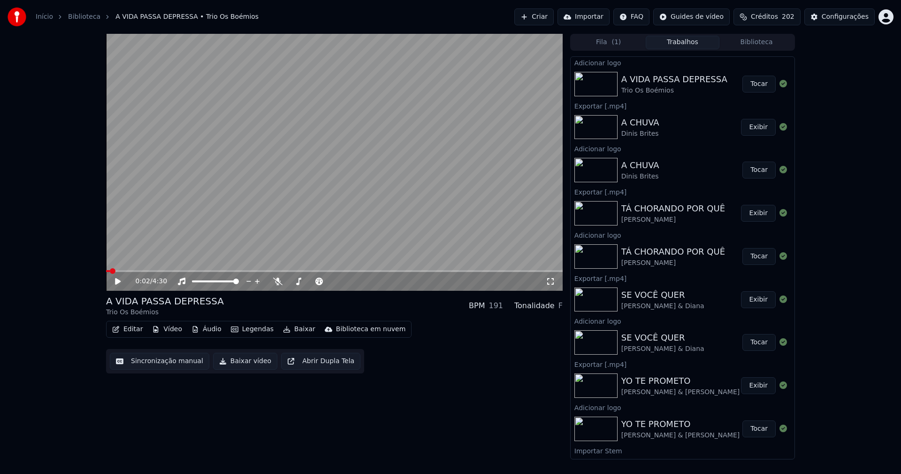
click at [748, 88] on button "Tocar" at bounding box center [759, 84] width 33 height 17
click at [131, 330] on button "Editar" at bounding box center [127, 329] width 38 height 13
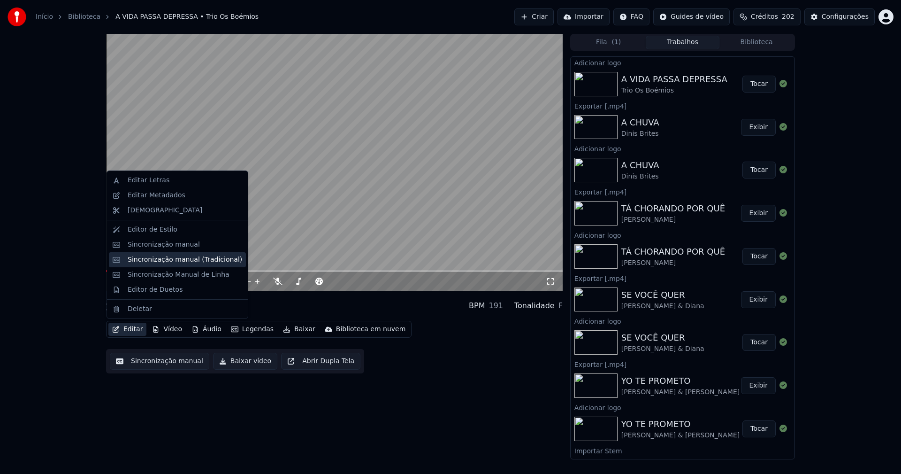
click at [163, 261] on div "Sincronização manual (Tradicional)" at bounding box center [185, 259] width 115 height 9
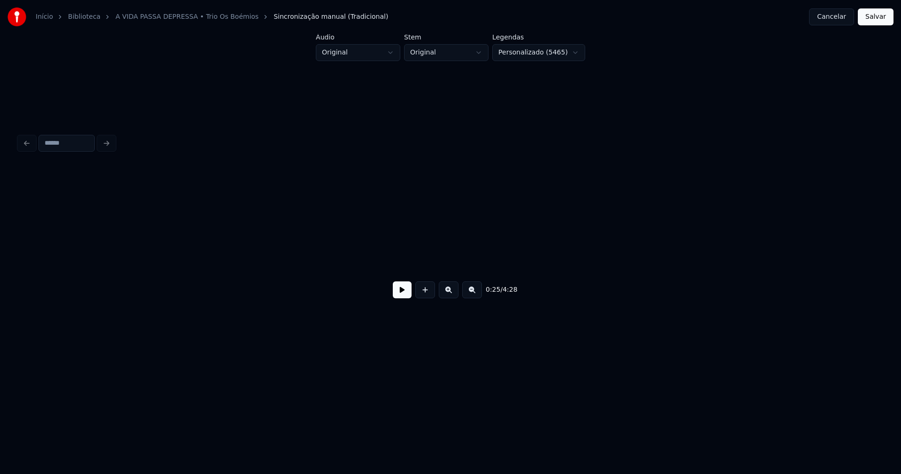
scroll to position [0, 2375]
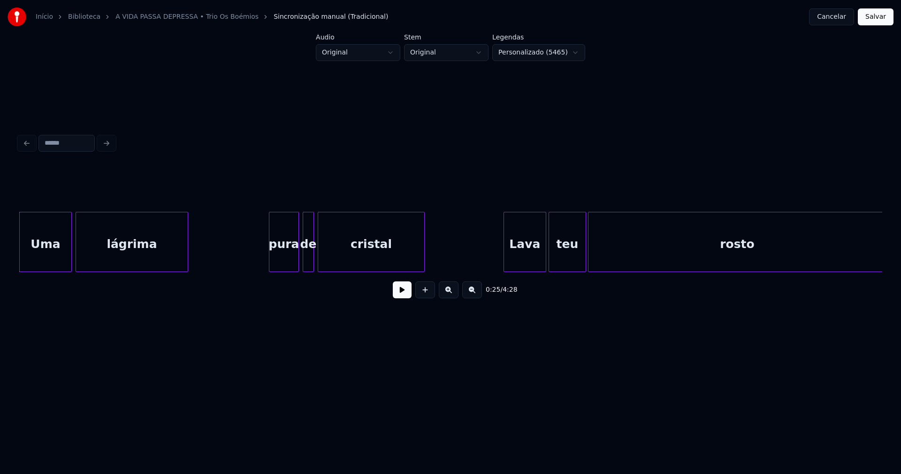
click at [404, 296] on button at bounding box center [402, 289] width 19 height 17
drag, startPoint x: 400, startPoint y: 294, endPoint x: 101, endPoint y: 279, distance: 298.5
click at [394, 294] on button at bounding box center [402, 289] width 19 height 17
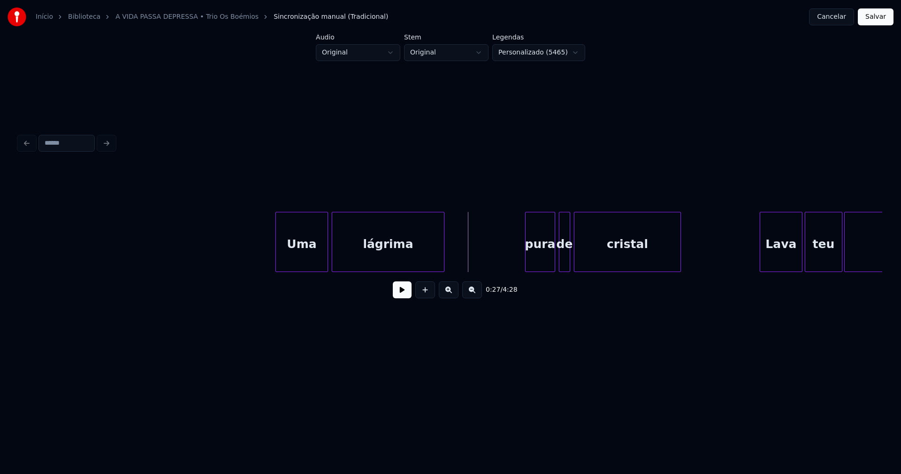
scroll to position [0, 2105]
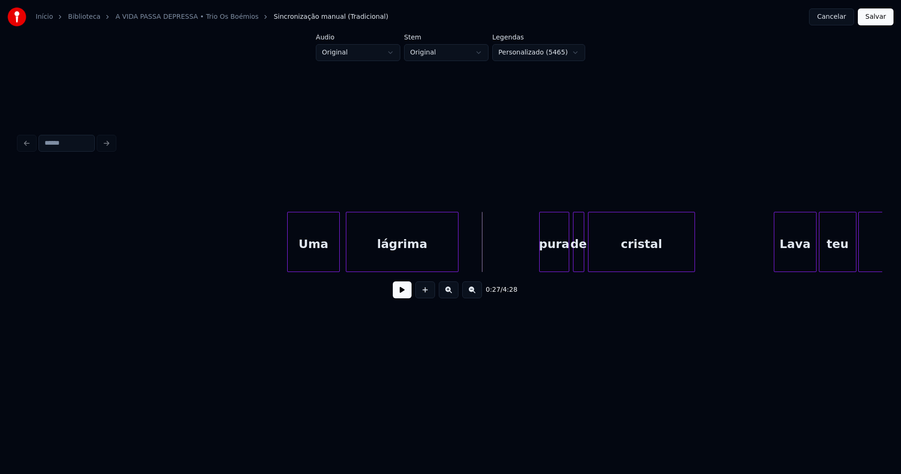
click at [321, 253] on div "Uma" at bounding box center [314, 244] width 52 height 64
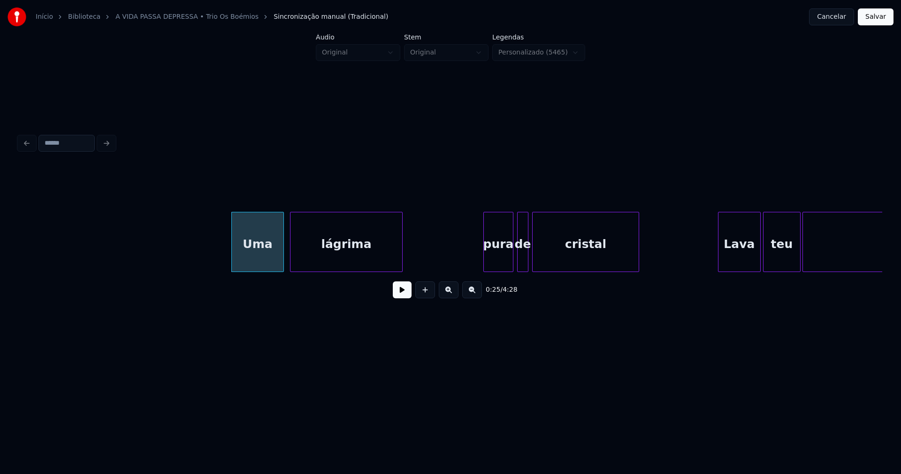
scroll to position [0, 2216]
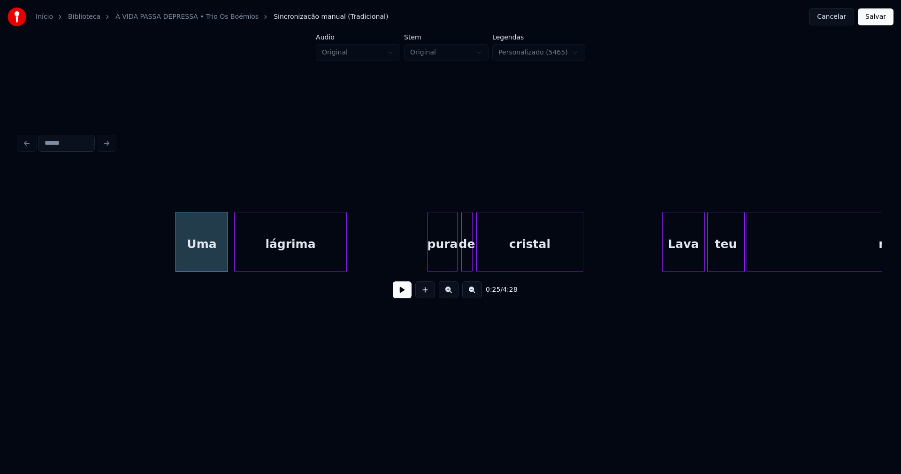
click at [444, 261] on div "pura" at bounding box center [442, 244] width 29 height 64
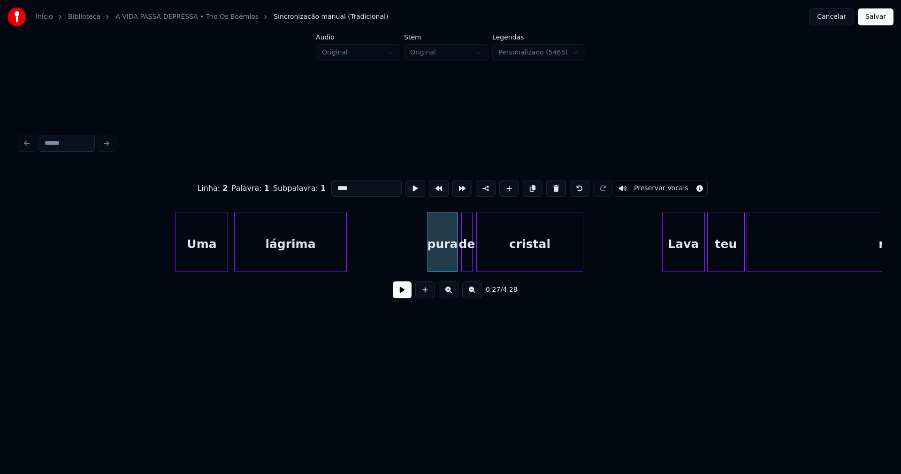
click at [335, 183] on input "****" at bounding box center [366, 188] width 70 height 17
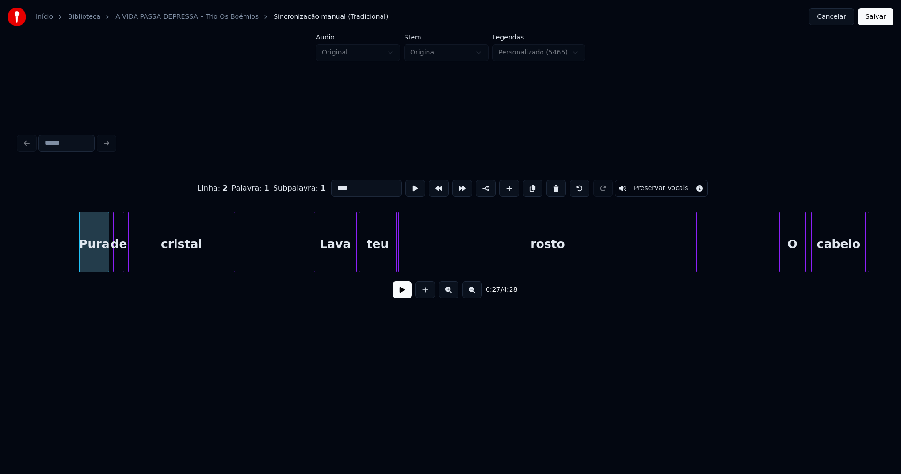
scroll to position [0, 2578]
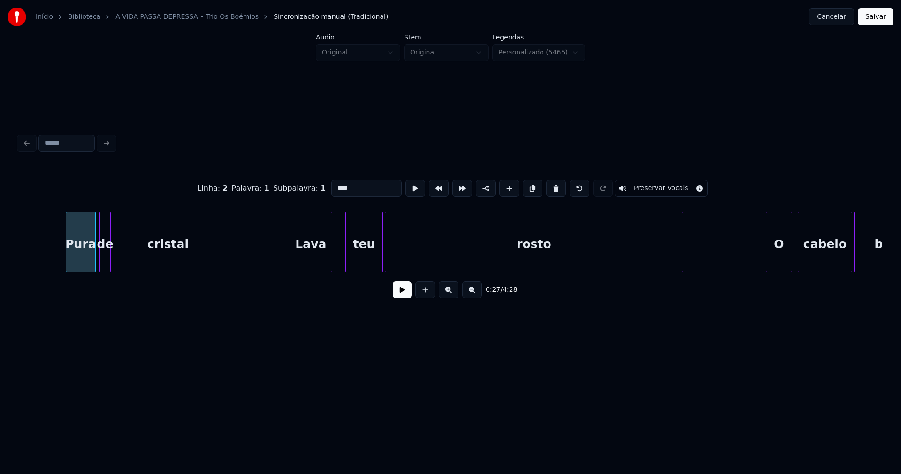
click at [305, 261] on div "Lava" at bounding box center [311, 244] width 42 height 64
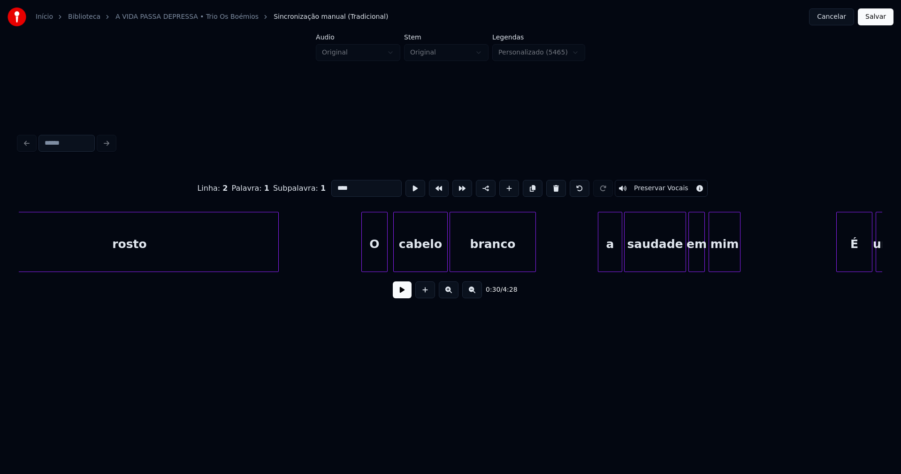
scroll to position [0, 3011]
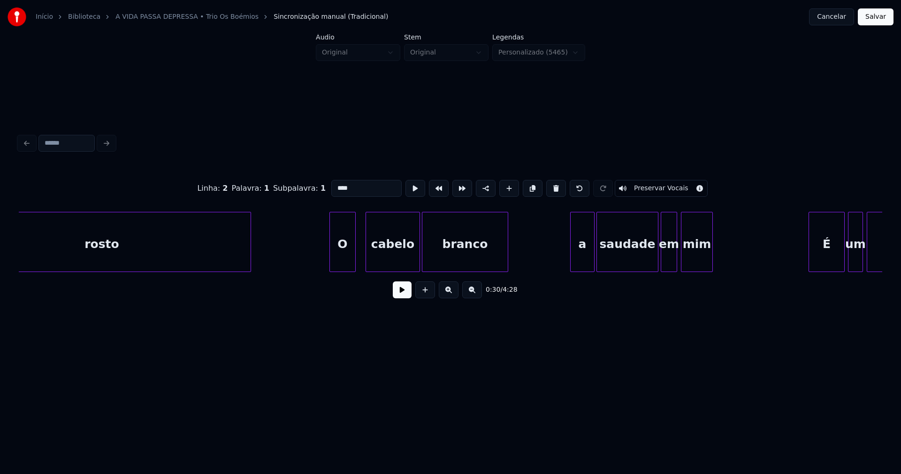
click at [340, 256] on div "O" at bounding box center [342, 244] width 25 height 64
click at [585, 259] on div "a" at bounding box center [580, 244] width 23 height 64
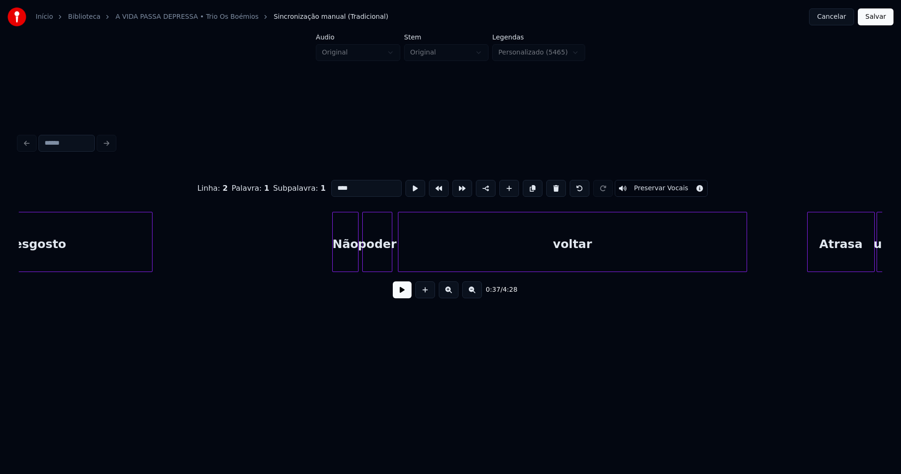
scroll to position [0, 3972]
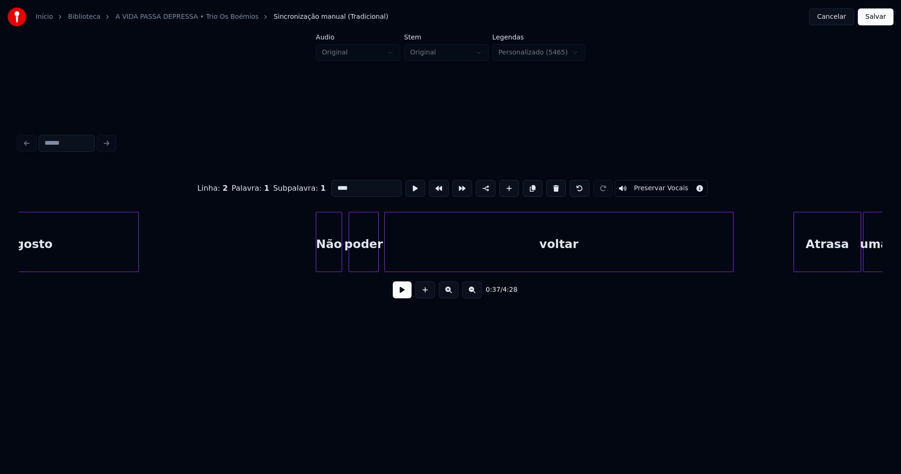
click at [329, 266] on div "Não" at bounding box center [328, 244] width 25 height 64
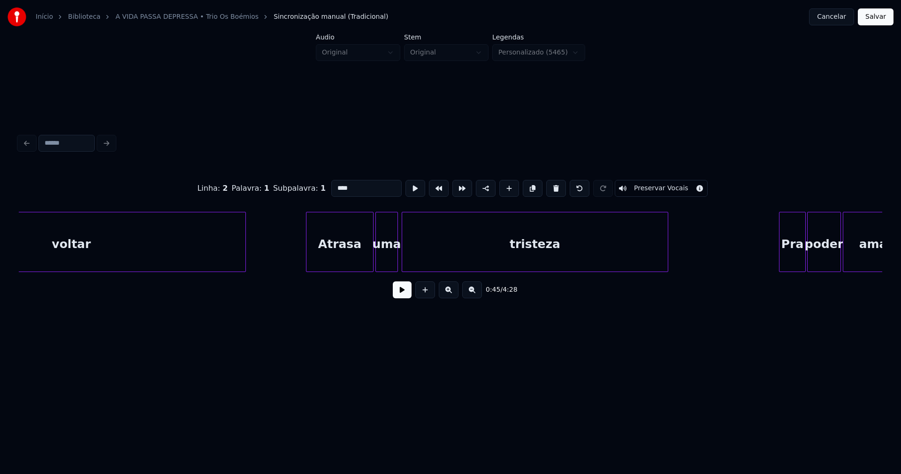
scroll to position [0, 4502]
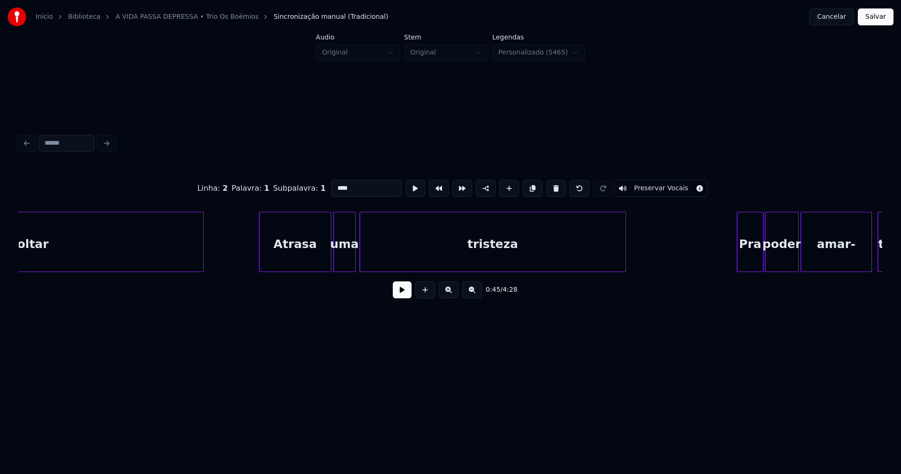
click at [260, 261] on div at bounding box center [261, 241] width 3 height 59
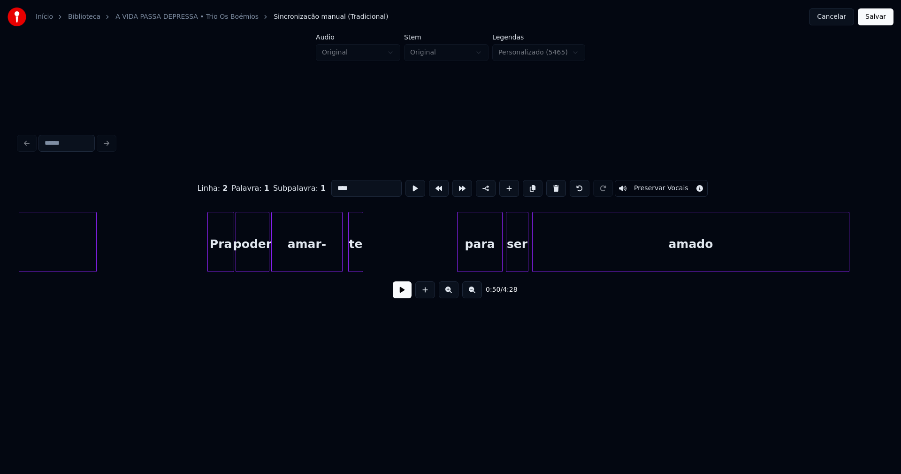
scroll to position [0, 5074]
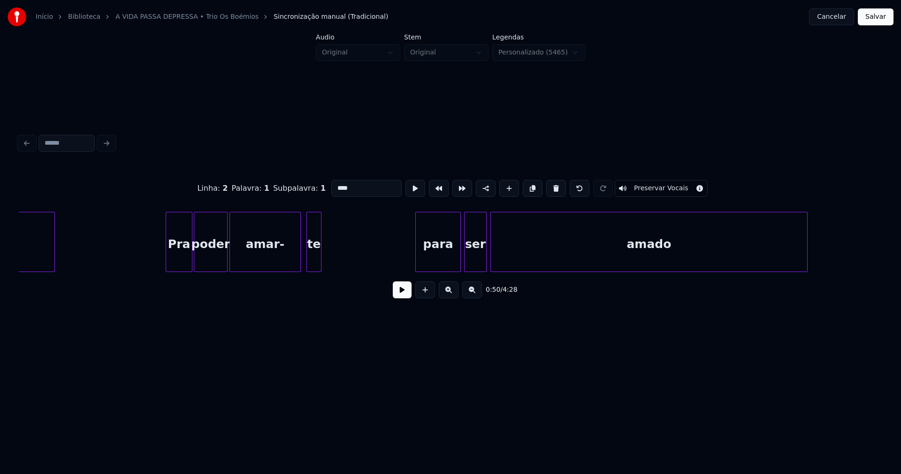
click at [431, 258] on div "para" at bounding box center [438, 244] width 45 height 64
click at [337, 185] on input "****" at bounding box center [369, 188] width 70 height 17
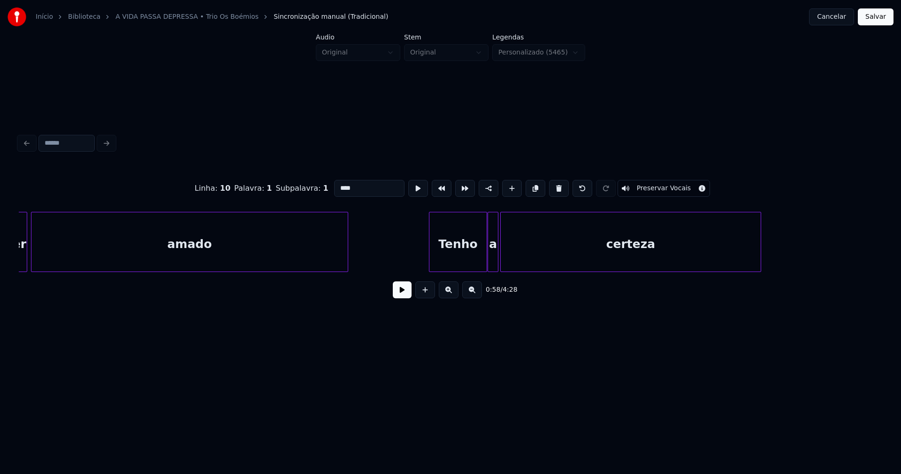
scroll to position [0, 5548]
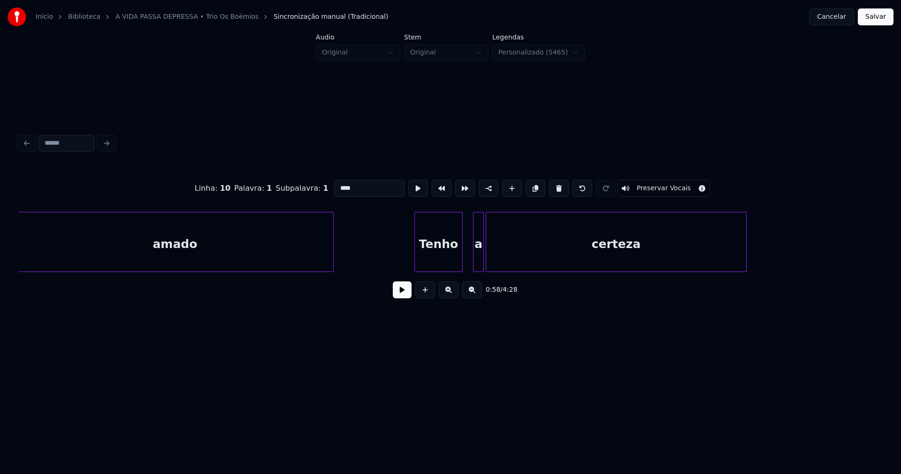
click at [460, 268] on div "Tenho" at bounding box center [439, 242] width 48 height 60
click at [467, 266] on div at bounding box center [468, 241] width 3 height 59
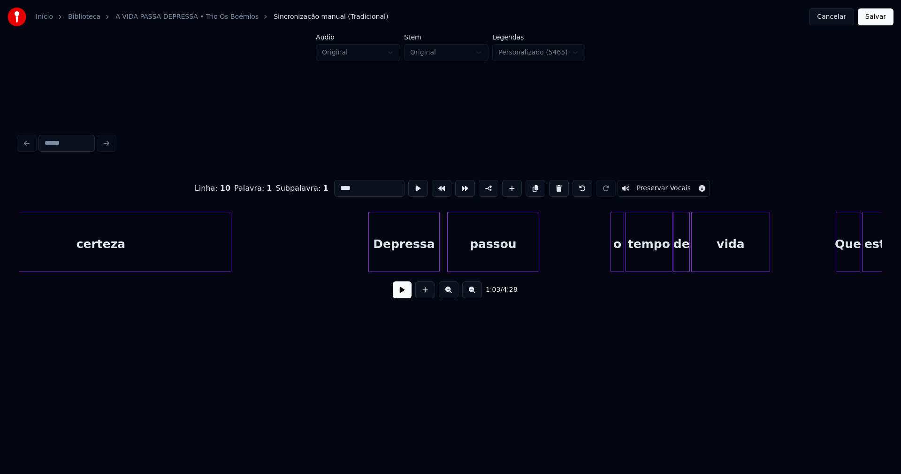
scroll to position [0, 6092]
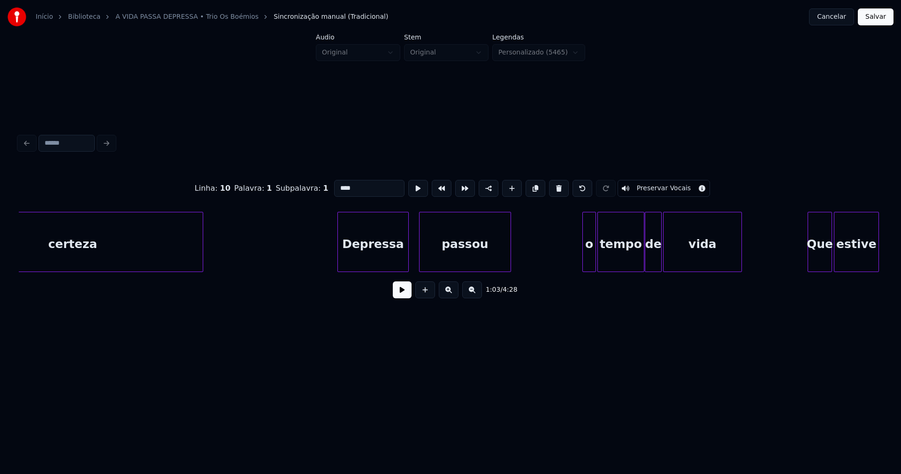
click at [382, 255] on div "Depressa" at bounding box center [373, 244] width 70 height 64
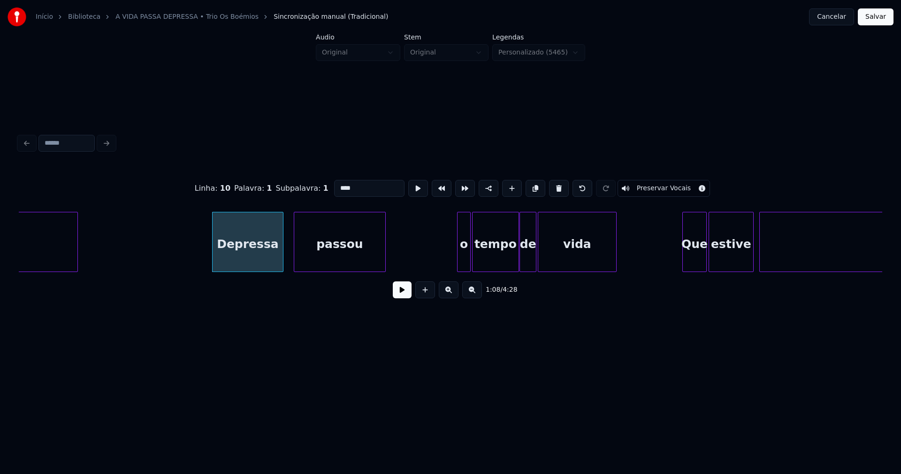
scroll to position [0, 6231]
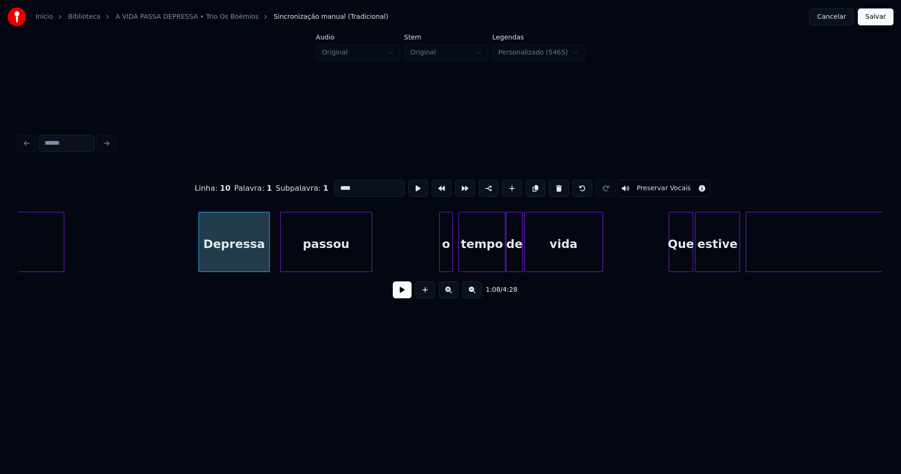
click at [448, 265] on div "o" at bounding box center [446, 244] width 13 height 64
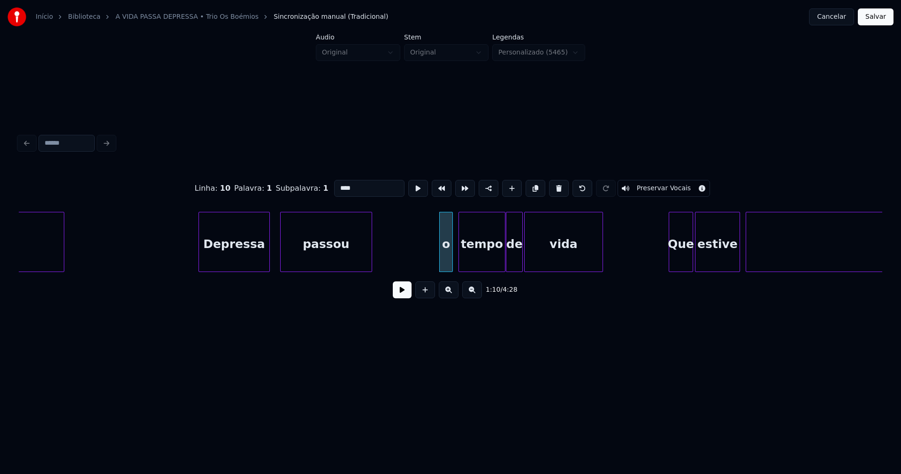
click at [448, 263] on div "o" at bounding box center [446, 244] width 13 height 64
drag, startPoint x: 329, startPoint y: 185, endPoint x: 310, endPoint y: 190, distance: 19.9
click at [311, 190] on div "Linha : 13 Palavra : 1 Subpalavra : 1 * Preservar Vocais" at bounding box center [451, 188] width 864 height 47
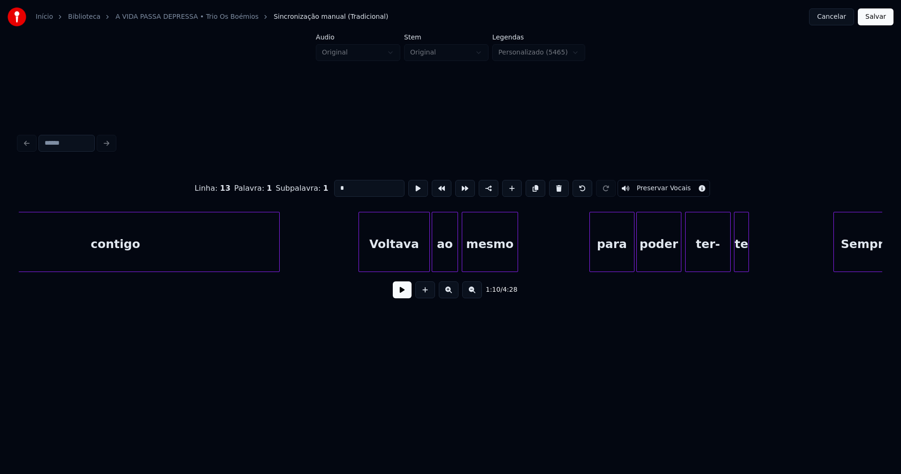
scroll to position [0, 7039]
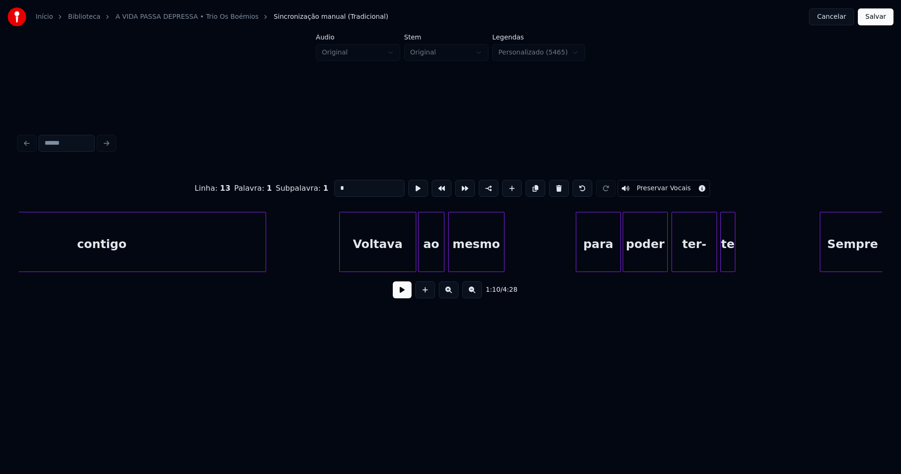
click at [340, 253] on div at bounding box center [341, 241] width 3 height 59
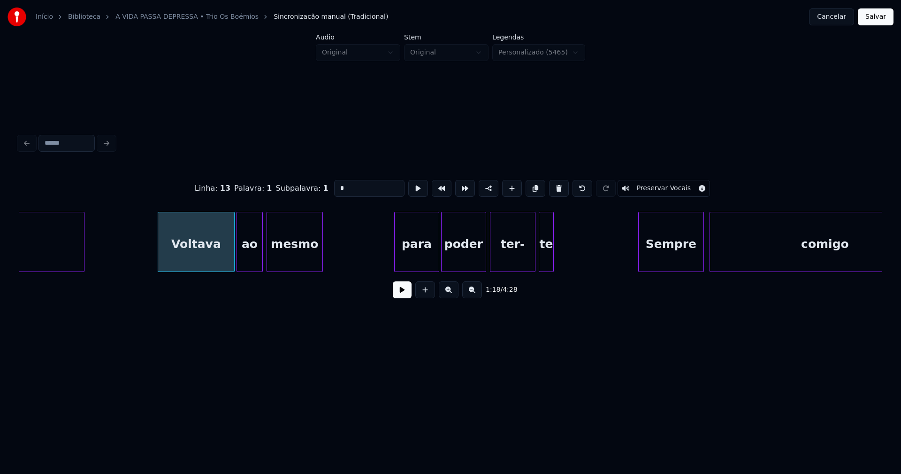
scroll to position [0, 7290]
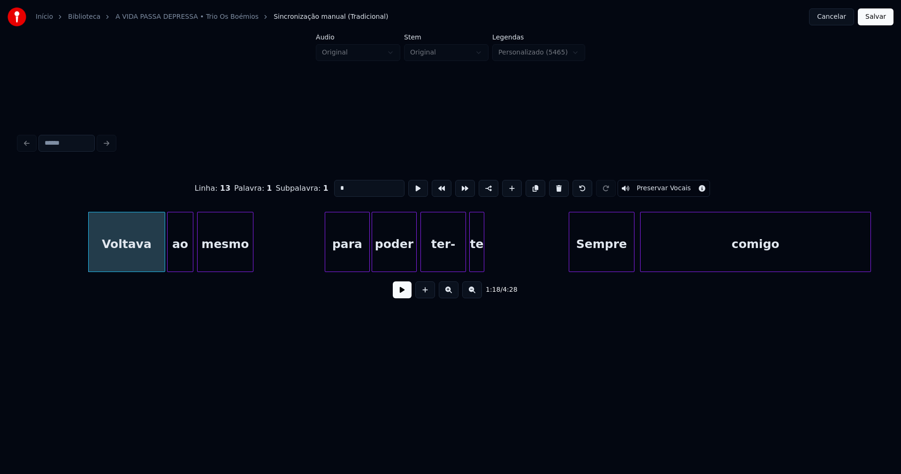
click at [352, 254] on div "para" at bounding box center [347, 244] width 44 height 64
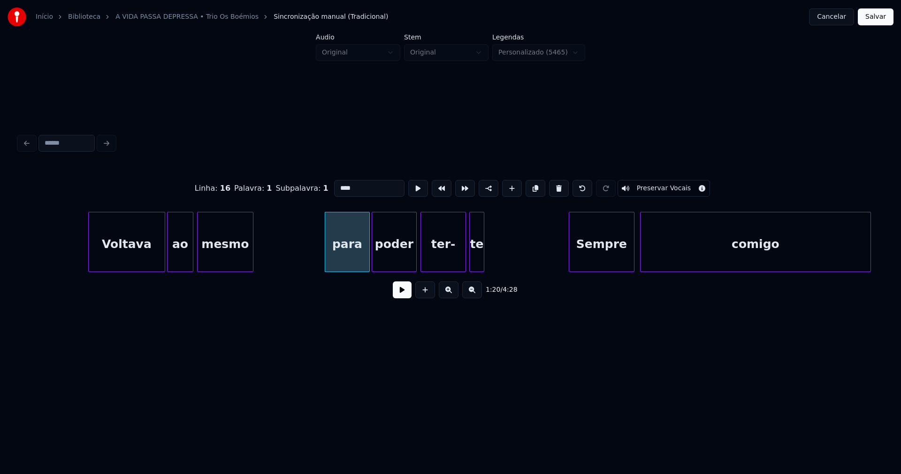
click at [338, 185] on input "****" at bounding box center [369, 188] width 70 height 17
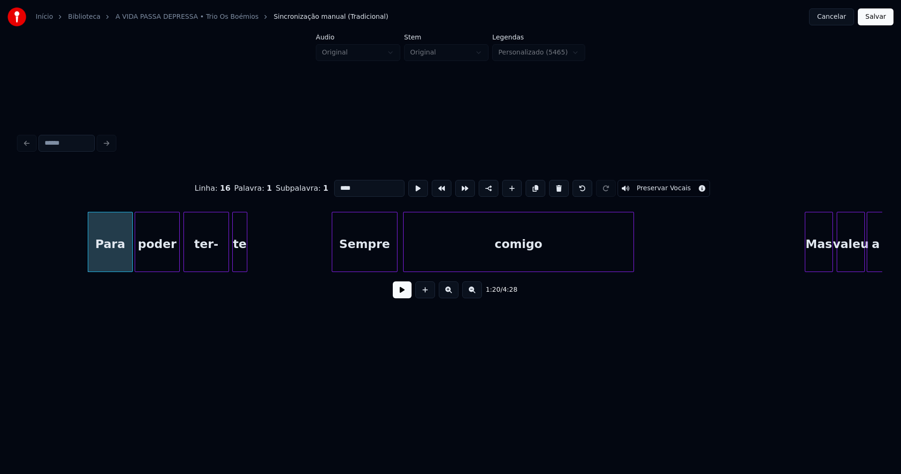
scroll to position [0, 7555]
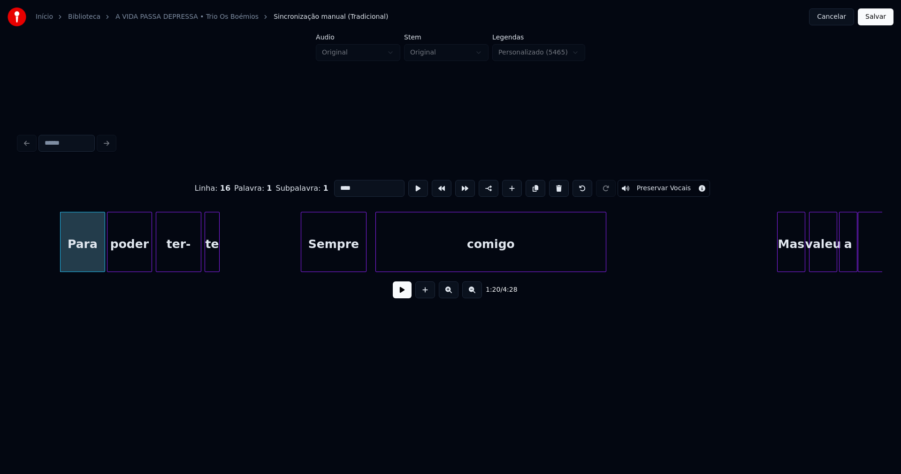
click at [338, 258] on div "Sempre" at bounding box center [333, 244] width 65 height 64
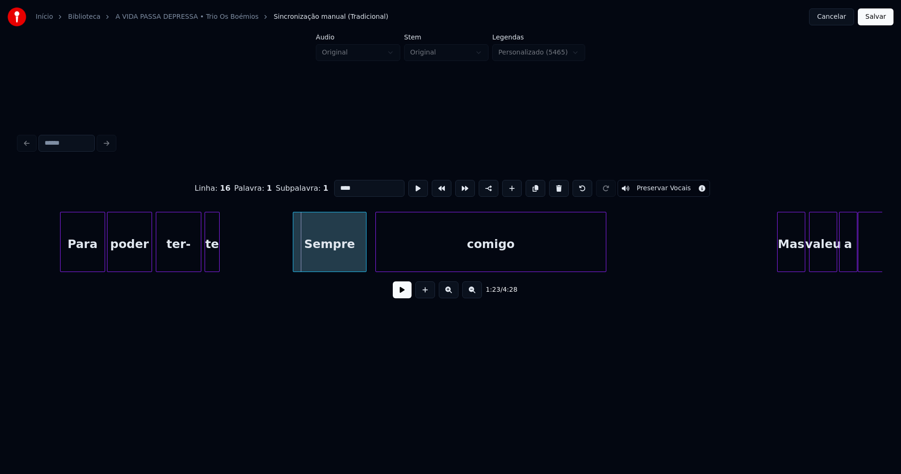
click at [294, 257] on div at bounding box center [294, 241] width 3 height 59
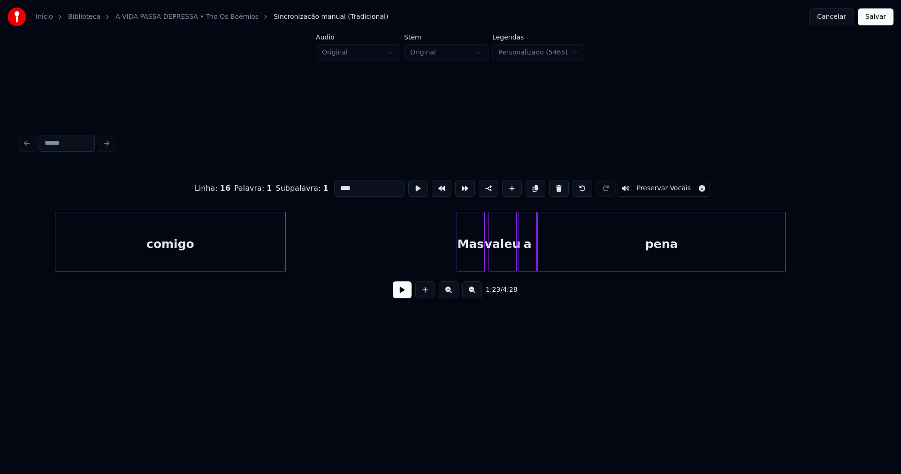
scroll to position [0, 7973]
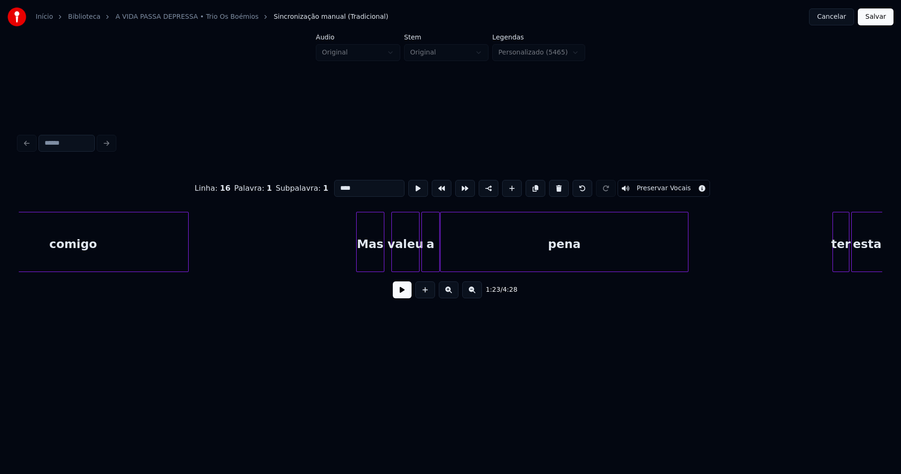
click at [374, 260] on div "Mas" at bounding box center [370, 244] width 27 height 64
click at [408, 261] on div "valeu" at bounding box center [403, 244] width 27 height 64
click at [414, 267] on div at bounding box center [413, 241] width 3 height 59
click at [425, 263] on div "a" at bounding box center [425, 244] width 17 height 64
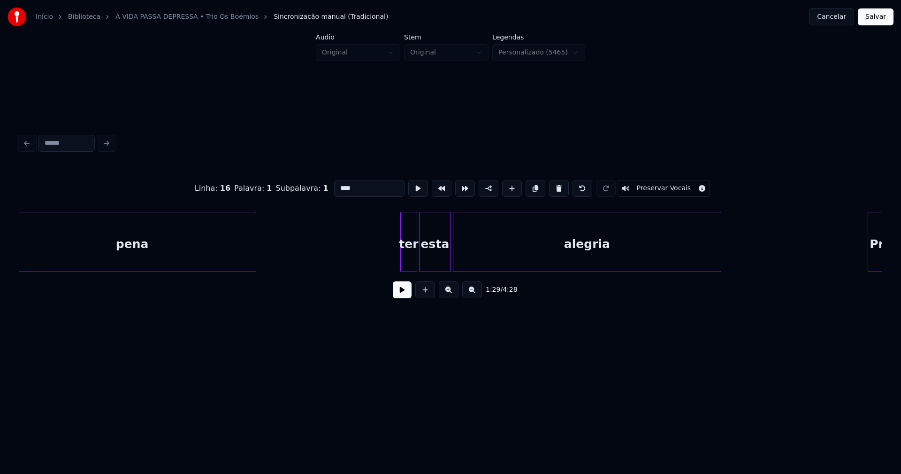
scroll to position [0, 8433]
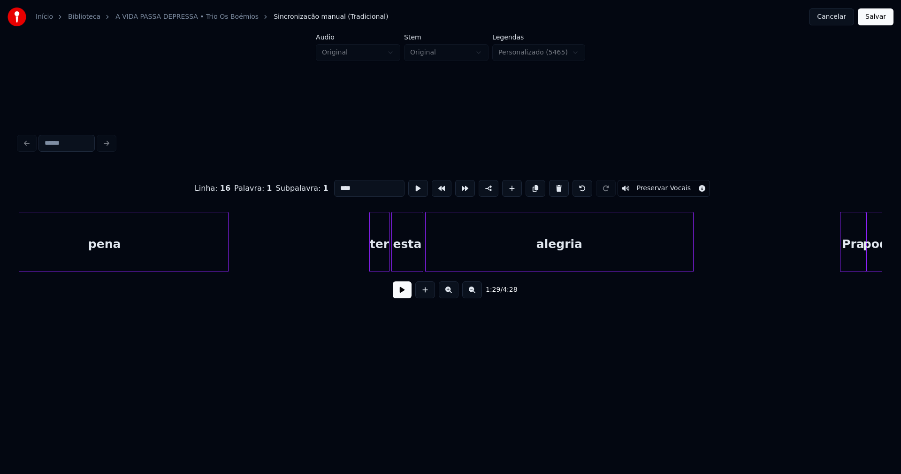
click at [370, 259] on div at bounding box center [371, 241] width 3 height 59
click at [372, 257] on div at bounding box center [371, 241] width 3 height 59
click at [335, 184] on input "***" at bounding box center [369, 188] width 70 height 17
click at [414, 266] on div at bounding box center [415, 241] width 3 height 59
click at [422, 257] on div at bounding box center [423, 241] width 3 height 59
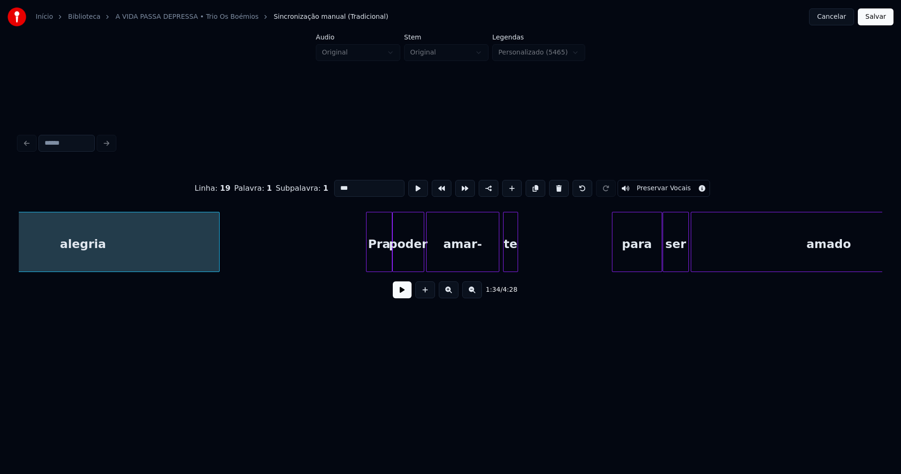
scroll to position [0, 8921]
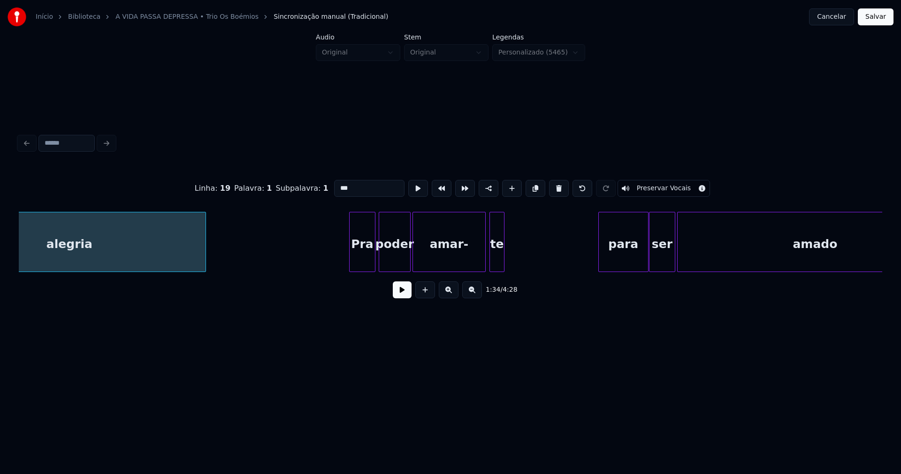
click at [360, 258] on div "Pra" at bounding box center [362, 244] width 25 height 64
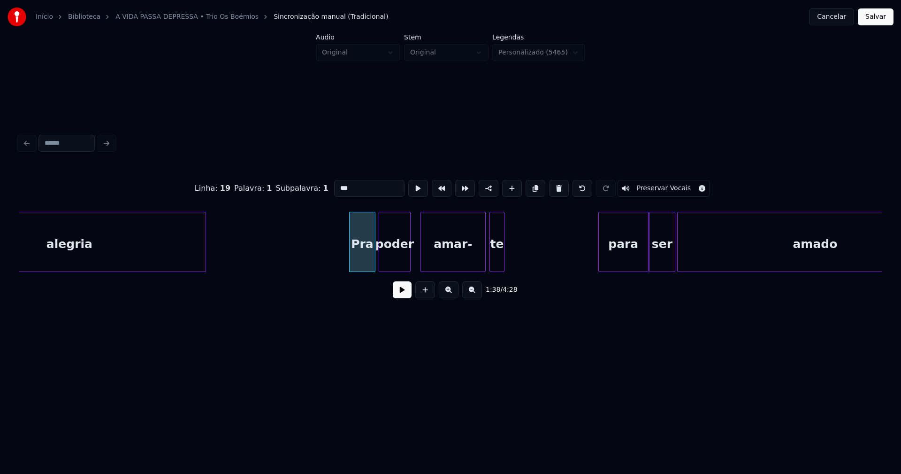
click at [422, 260] on div at bounding box center [422, 241] width 3 height 59
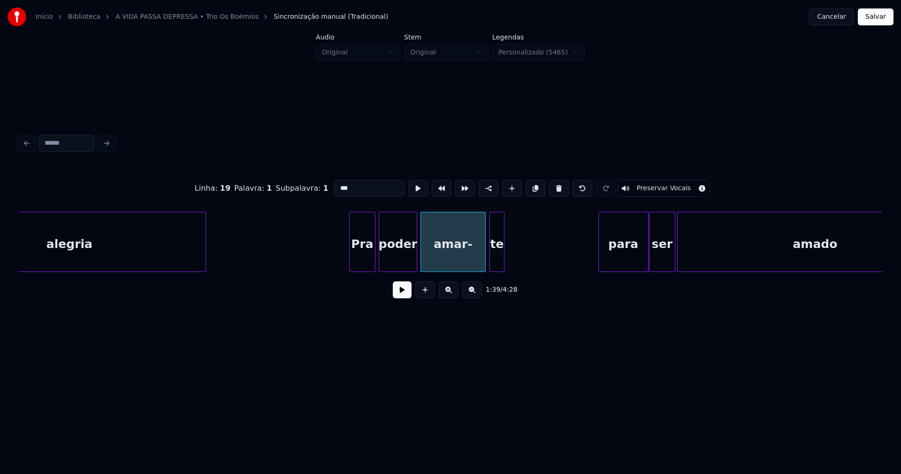
click at [415, 256] on div at bounding box center [415, 241] width 3 height 59
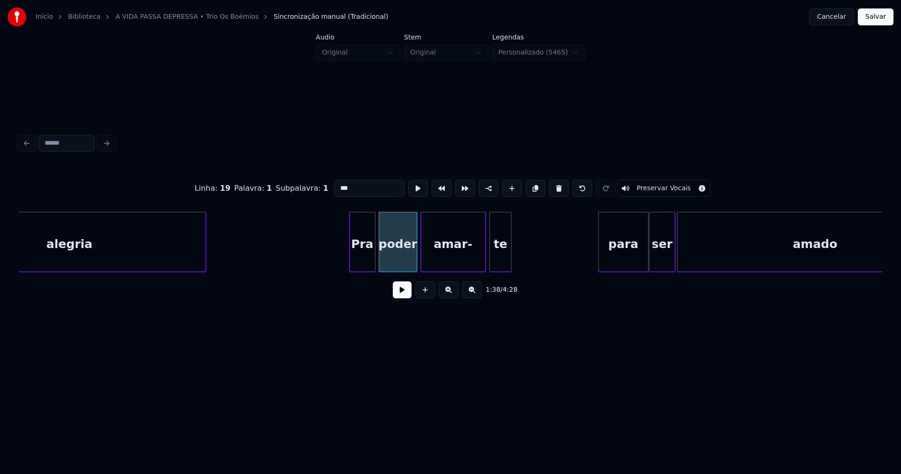
click at [509, 251] on div at bounding box center [509, 241] width 3 height 59
drag, startPoint x: 351, startPoint y: 276, endPoint x: 361, endPoint y: 274, distance: 9.6
click at [361, 272] on div "alegria Pra poder amar- te para ser amado" at bounding box center [451, 242] width 864 height 60
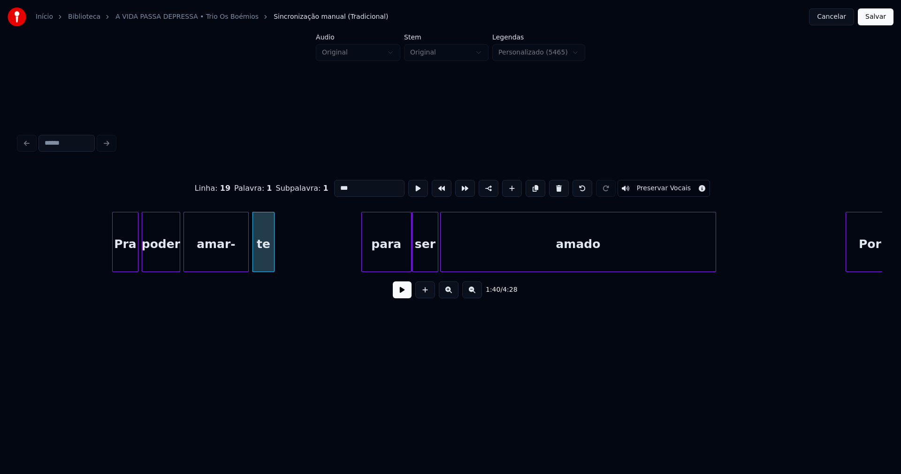
scroll to position [0, 9200]
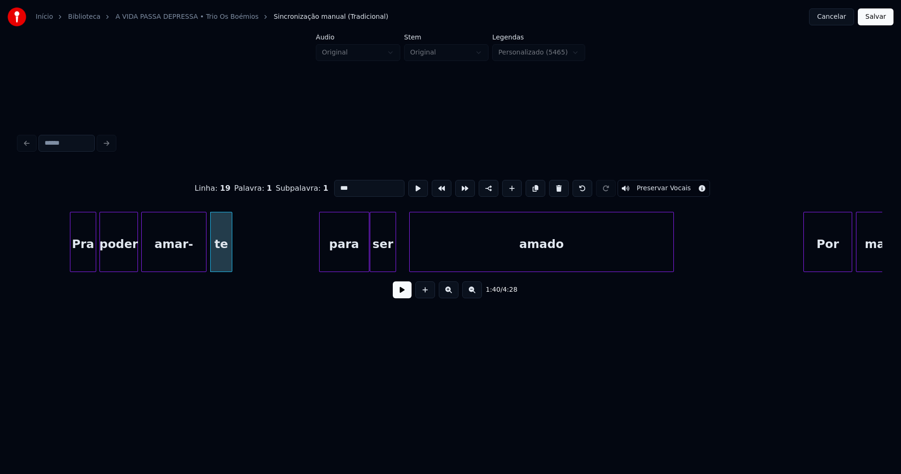
click at [412, 256] on div at bounding box center [411, 241] width 3 height 59
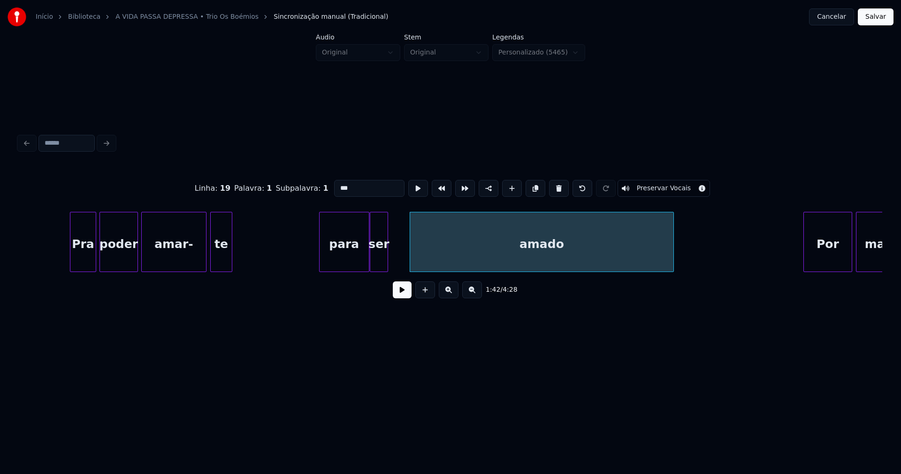
click at [387, 257] on div at bounding box center [386, 241] width 3 height 59
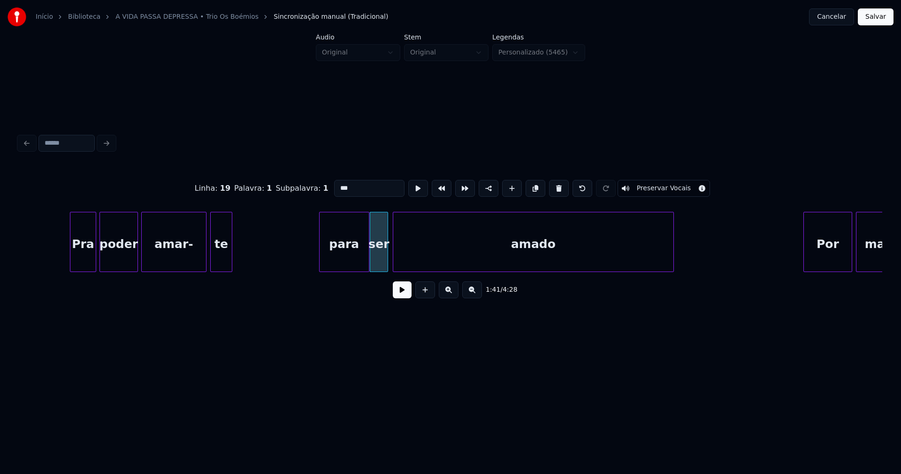
click at [394, 258] on div at bounding box center [394, 241] width 3 height 59
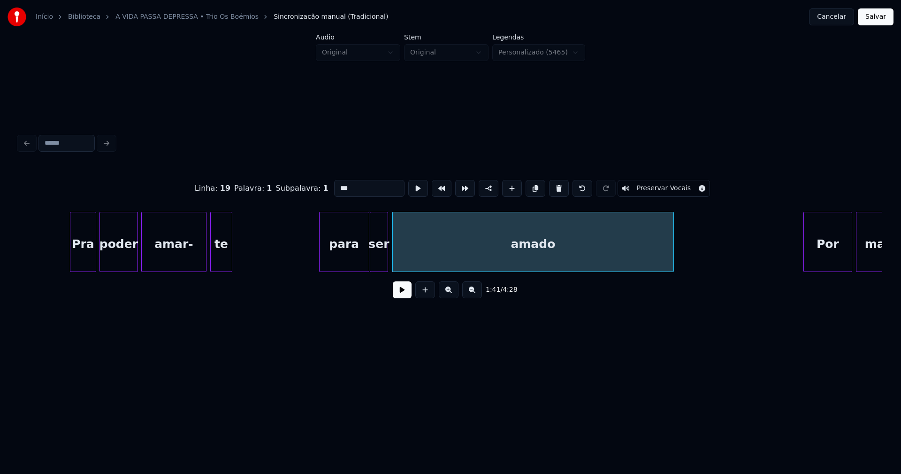
click at [345, 255] on div "para" at bounding box center [344, 244] width 49 height 64
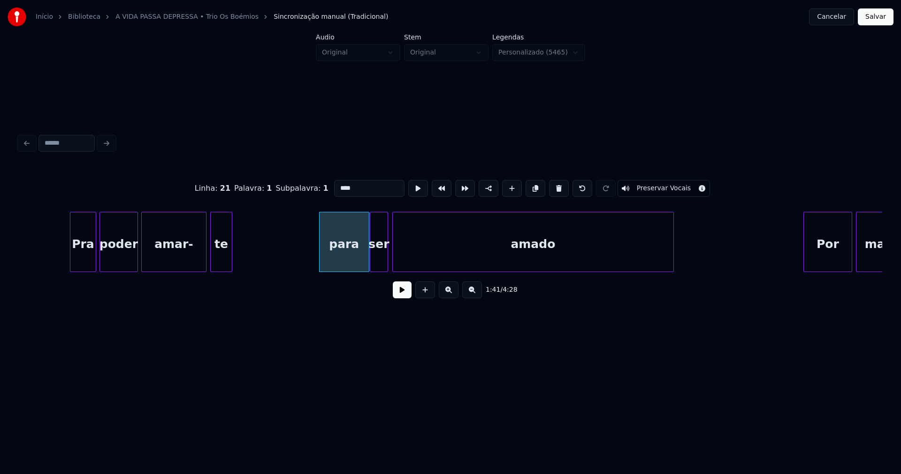
click at [337, 184] on input "****" at bounding box center [369, 188] width 70 height 17
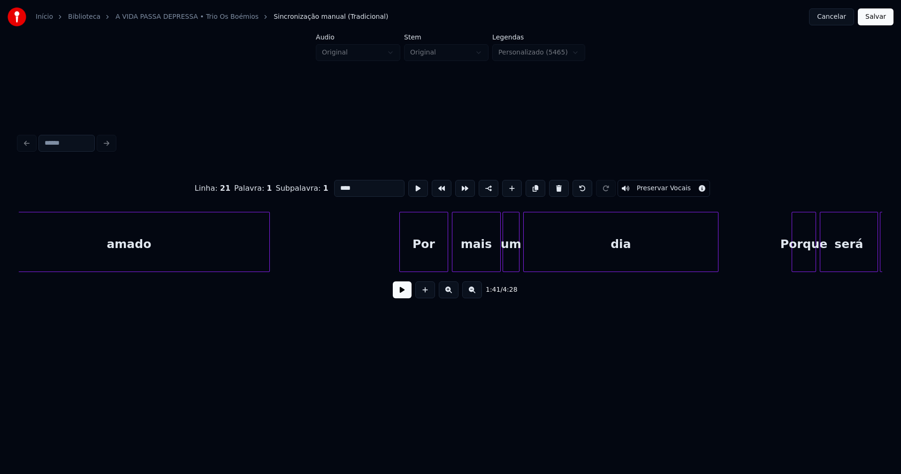
scroll to position [0, 9646]
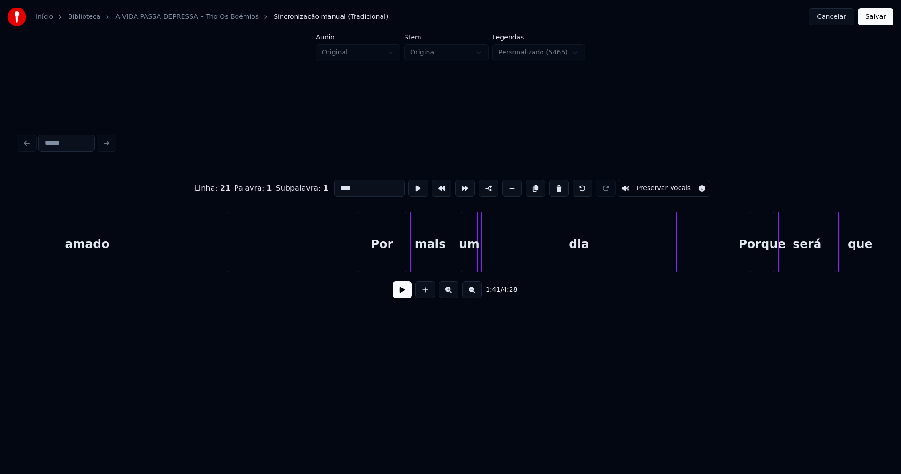
click at [448, 265] on div at bounding box center [448, 241] width 3 height 59
click at [456, 262] on div at bounding box center [455, 241] width 3 height 59
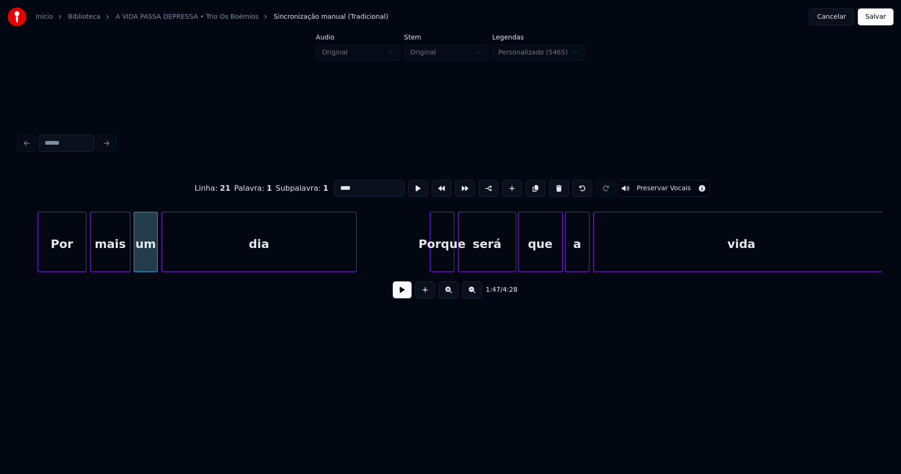
scroll to position [0, 9994]
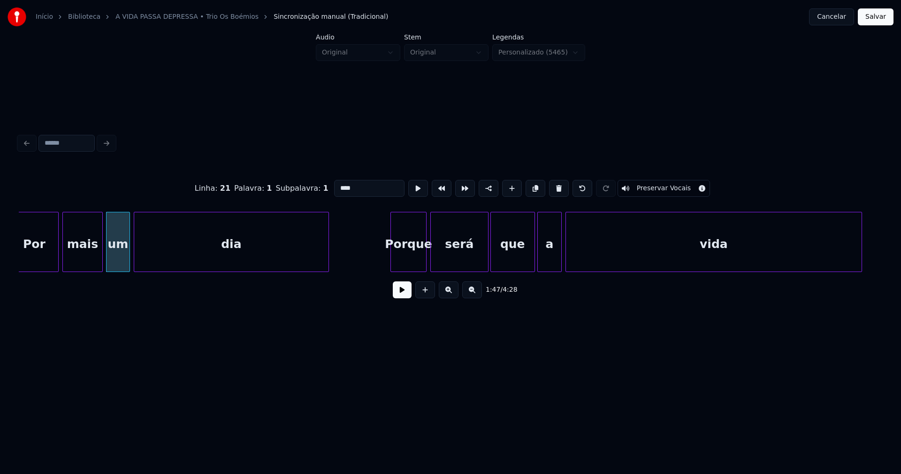
click at [392, 266] on div at bounding box center [392, 241] width 3 height 59
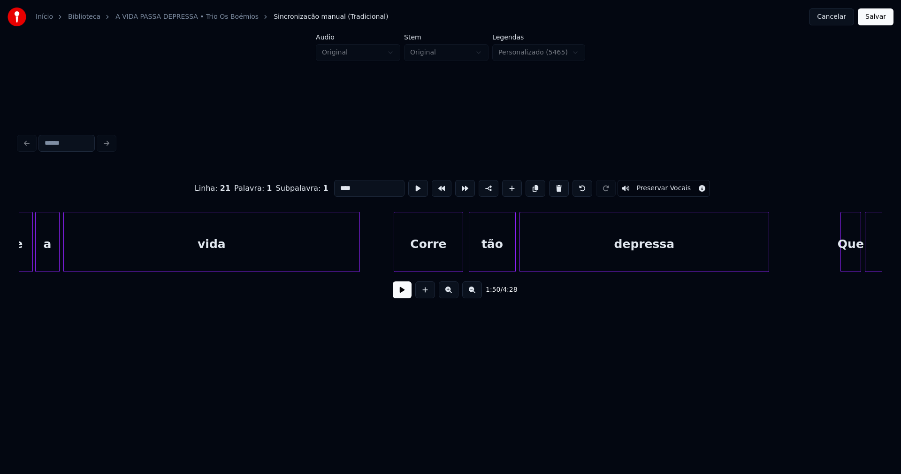
scroll to position [0, 10510]
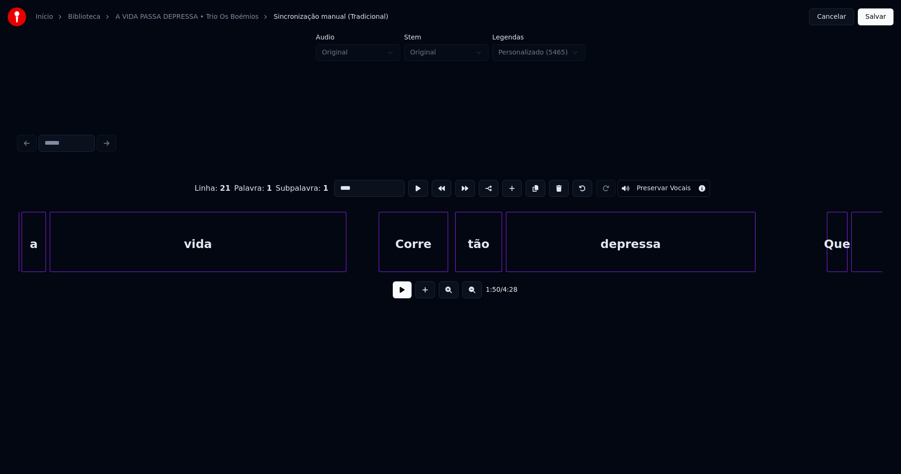
click at [421, 257] on div "Corre" at bounding box center [413, 244] width 69 height 64
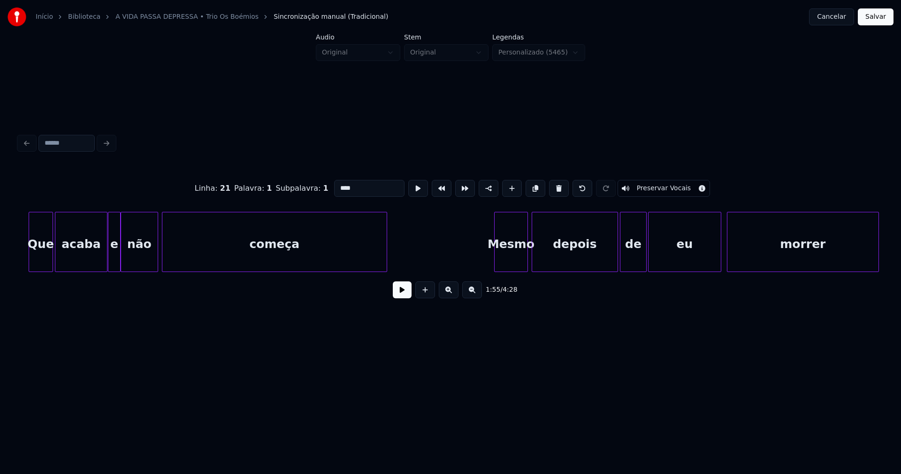
scroll to position [0, 11918]
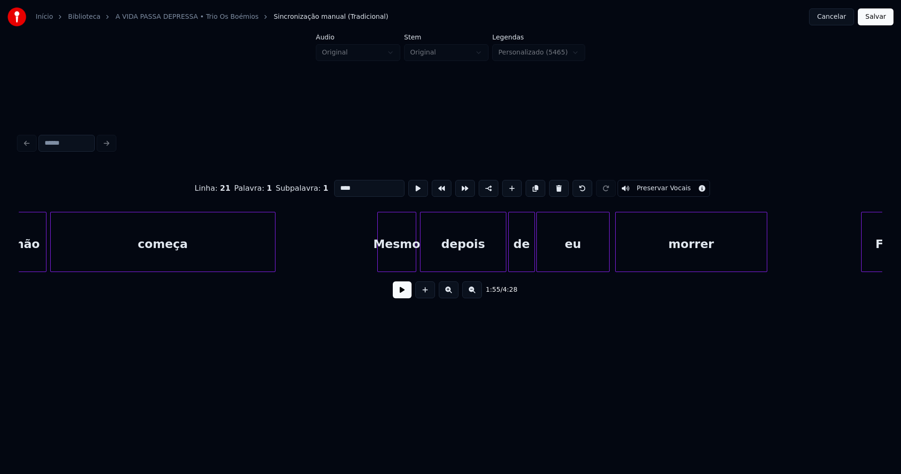
click at [380, 267] on div at bounding box center [379, 241] width 3 height 59
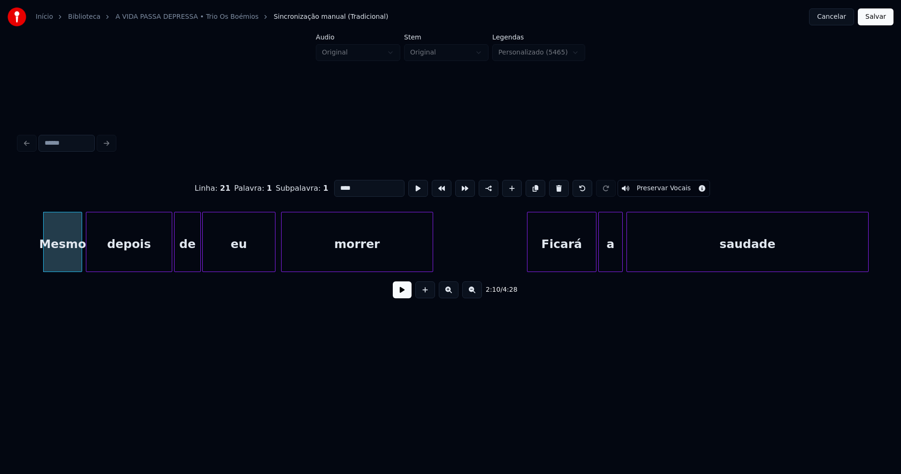
scroll to position [0, 12350]
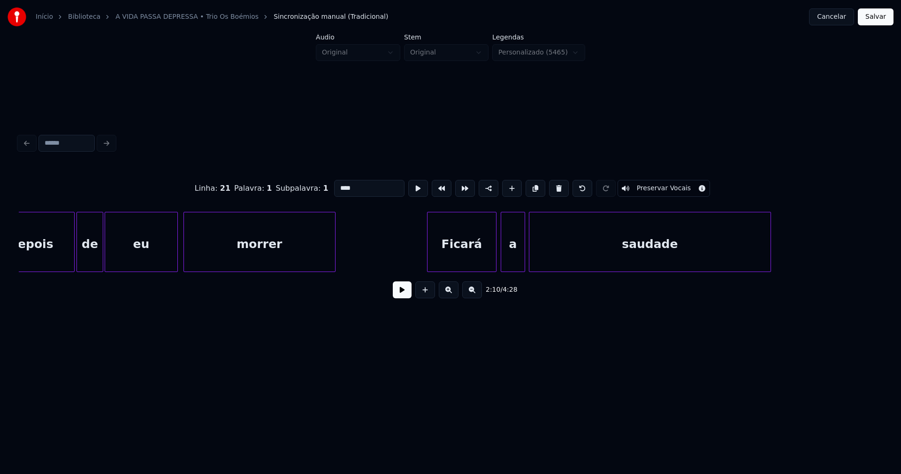
click at [471, 254] on div "Ficará" at bounding box center [462, 244] width 69 height 64
click at [533, 251] on div at bounding box center [534, 241] width 3 height 59
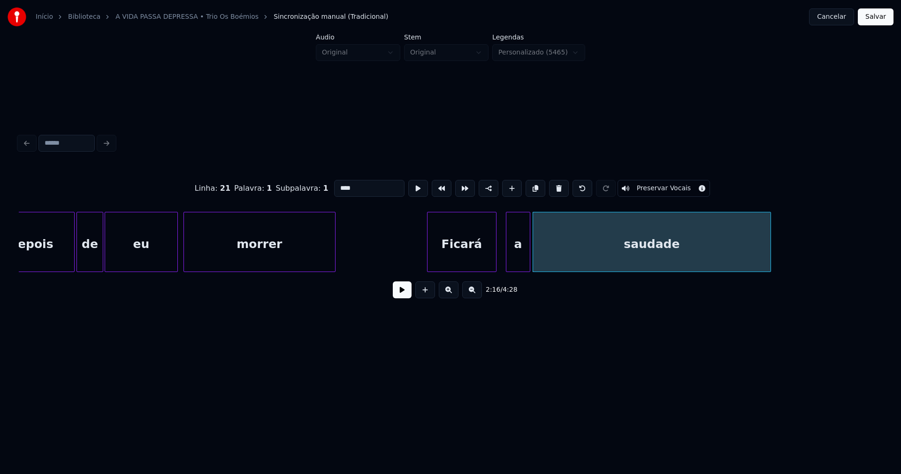
click at [517, 261] on div "a" at bounding box center [518, 244] width 23 height 64
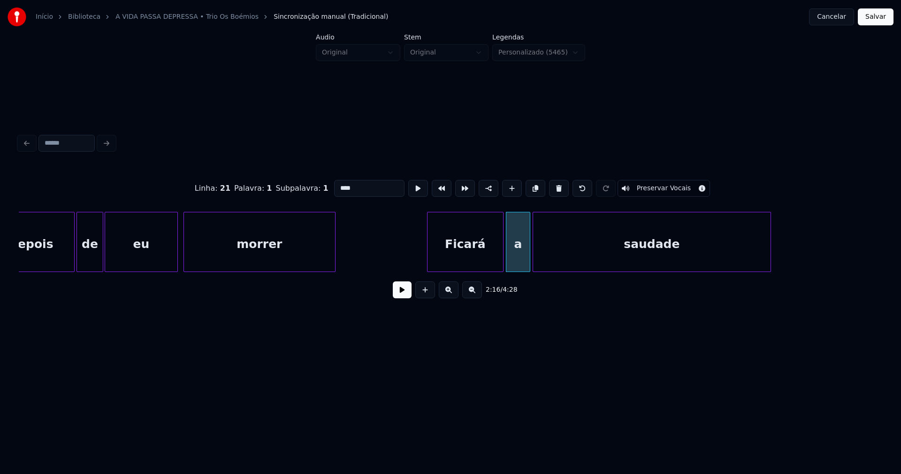
click at [502, 253] on div at bounding box center [501, 241] width 3 height 59
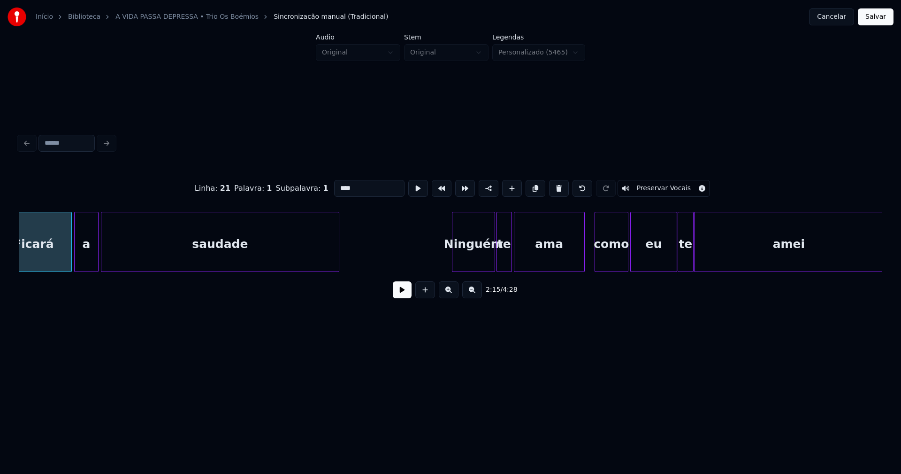
scroll to position [0, 12838]
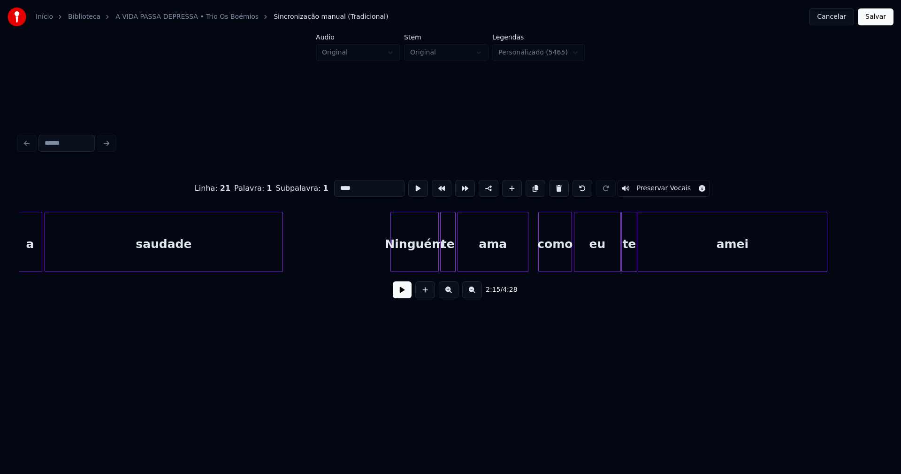
click at [393, 264] on div at bounding box center [392, 241] width 3 height 59
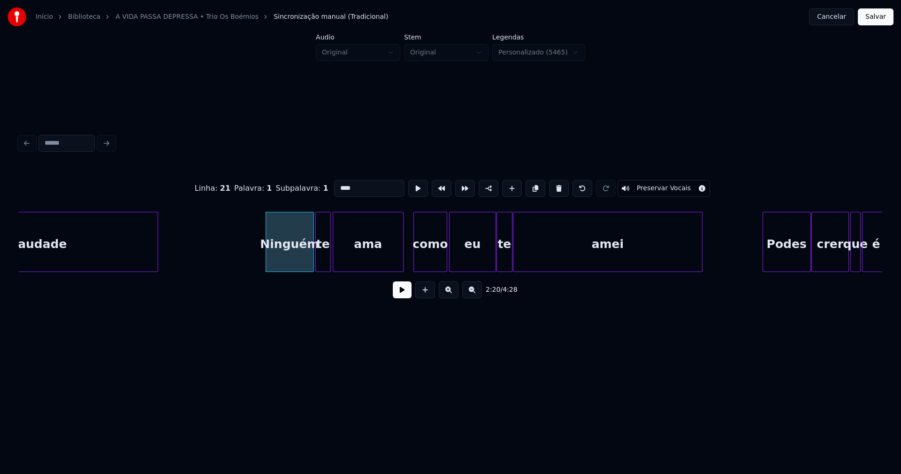
scroll to position [0, 12978]
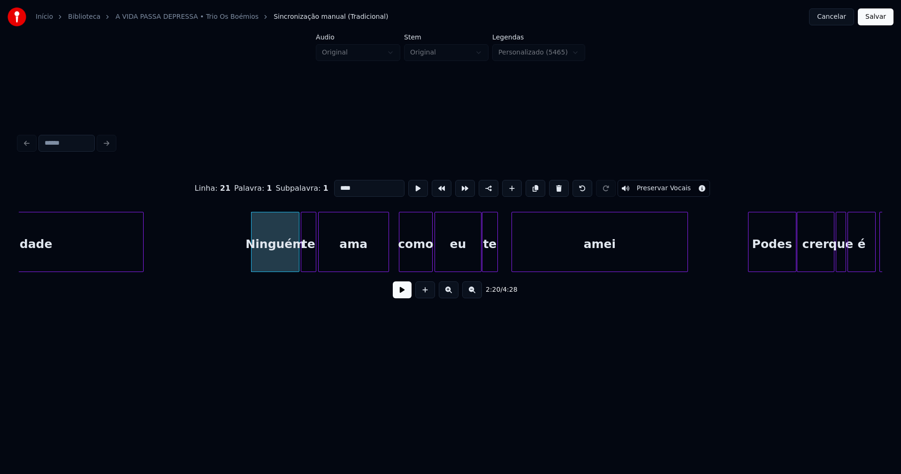
click at [512, 254] on div at bounding box center [513, 241] width 3 height 59
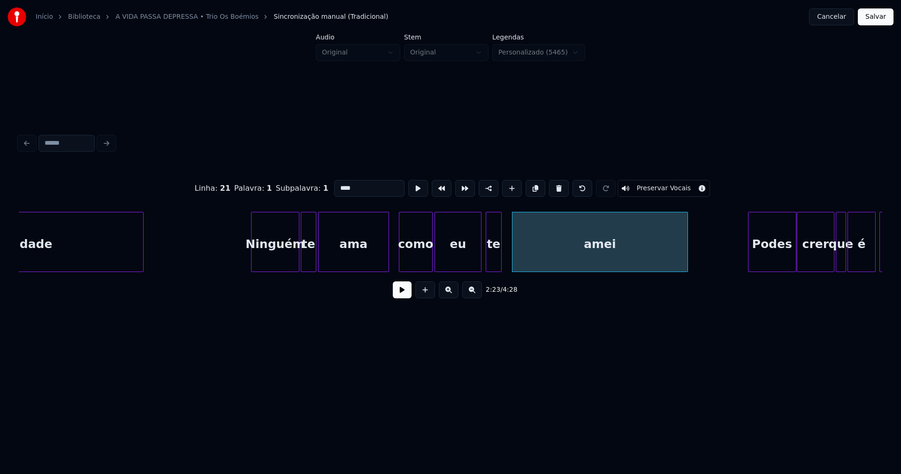
click at [492, 267] on div "te" at bounding box center [493, 244] width 15 height 64
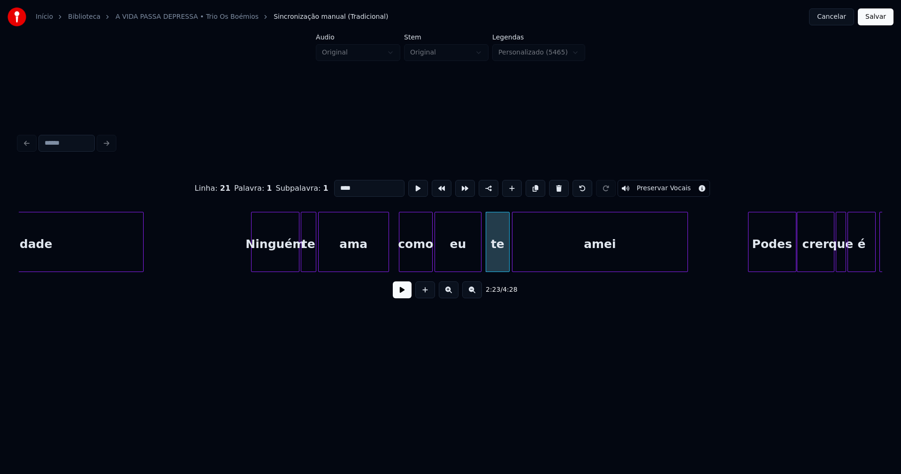
click at [507, 256] on div at bounding box center [508, 241] width 3 height 59
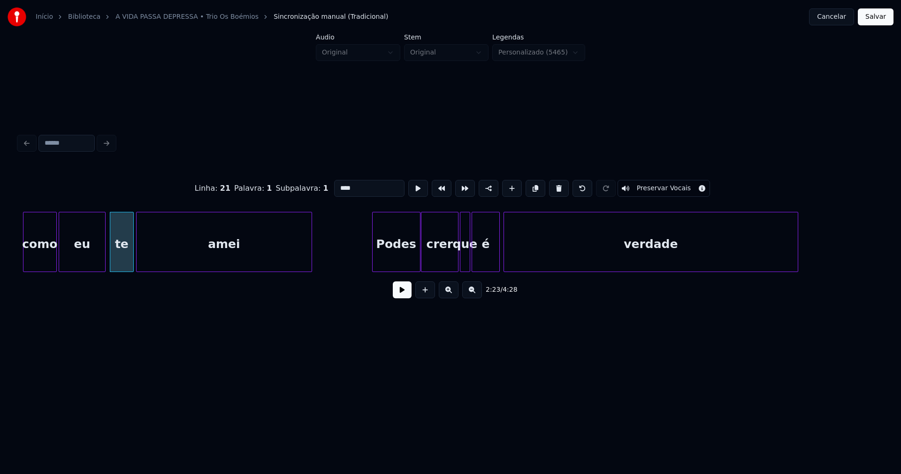
scroll to position [0, 13423]
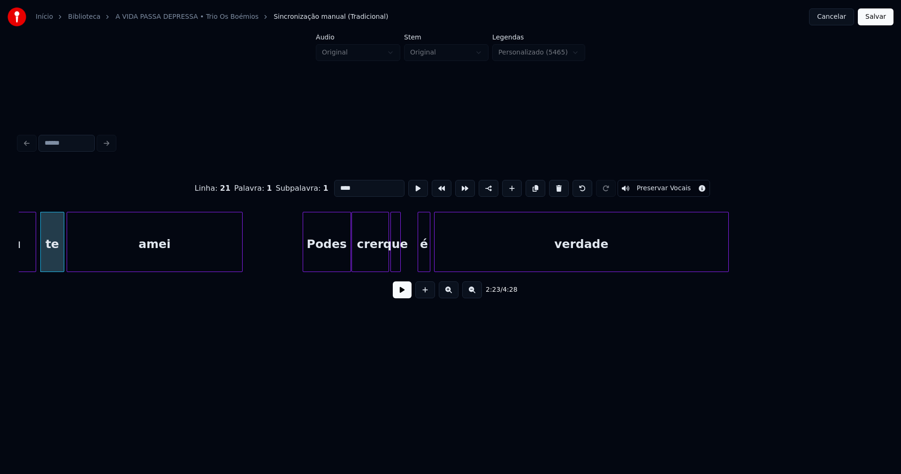
click at [420, 262] on div at bounding box center [419, 241] width 3 height 59
click at [411, 259] on div at bounding box center [411, 241] width 3 height 59
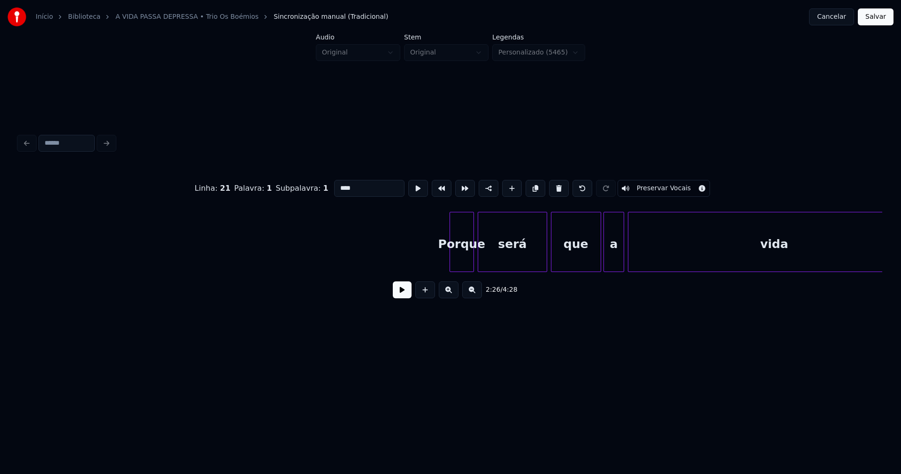
scroll to position [0, 15681]
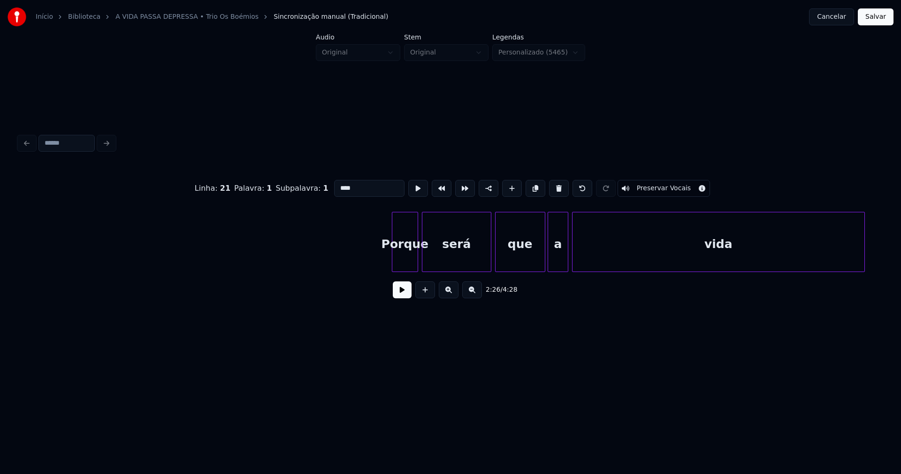
click at [393, 259] on div at bounding box center [393, 241] width 3 height 59
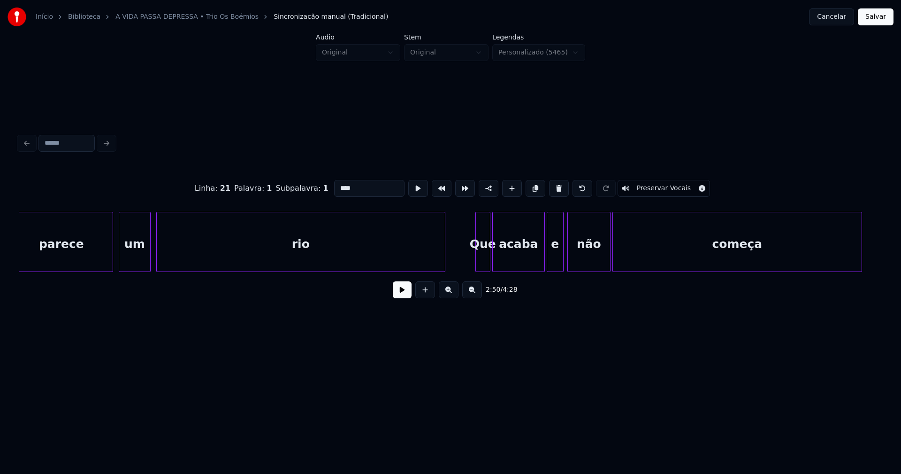
scroll to position [0, 17089]
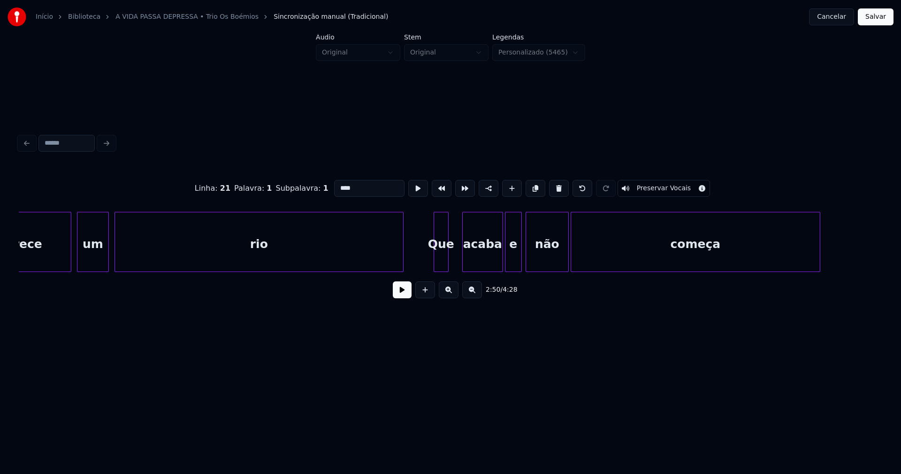
click at [464, 258] on div at bounding box center [464, 241] width 3 height 59
click at [459, 255] on div at bounding box center [458, 241] width 3 height 59
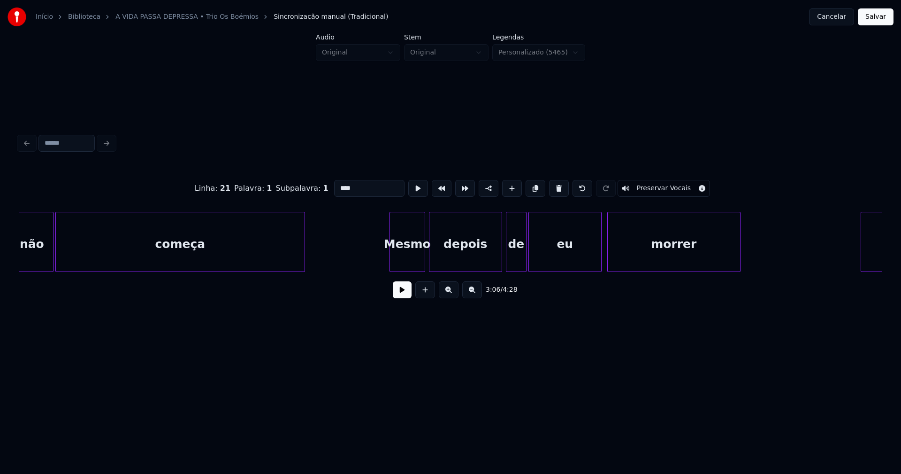
scroll to position [0, 17619]
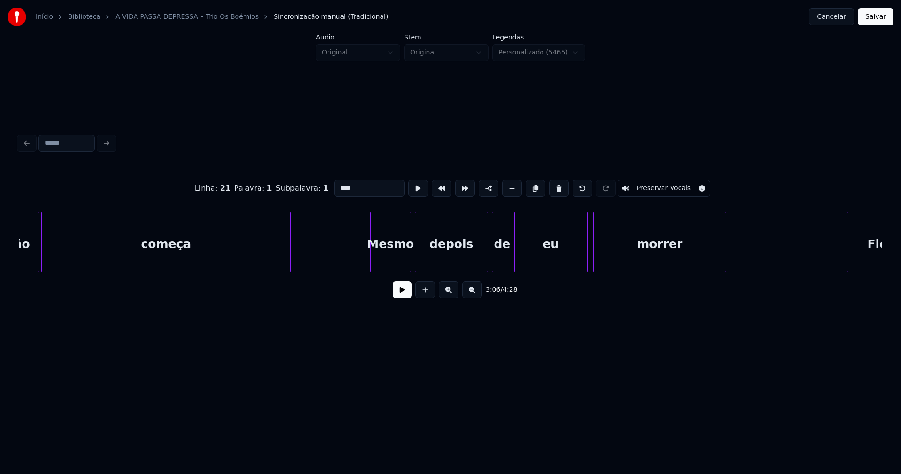
click at [371, 260] on div at bounding box center [372, 241] width 3 height 59
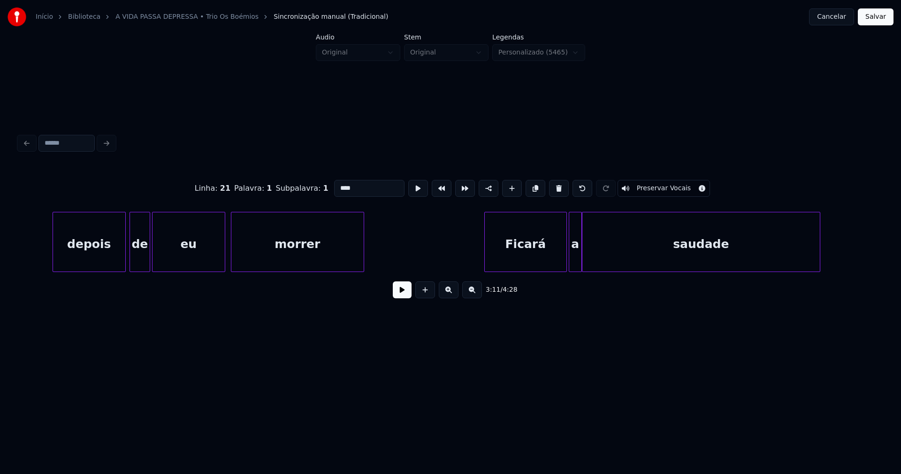
scroll to position [0, 18051]
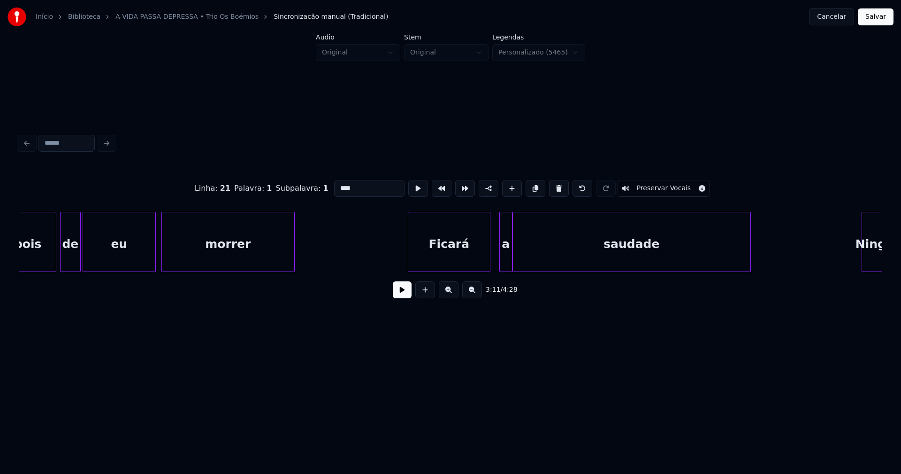
click at [462, 259] on div "Ficará" at bounding box center [449, 244] width 82 height 64
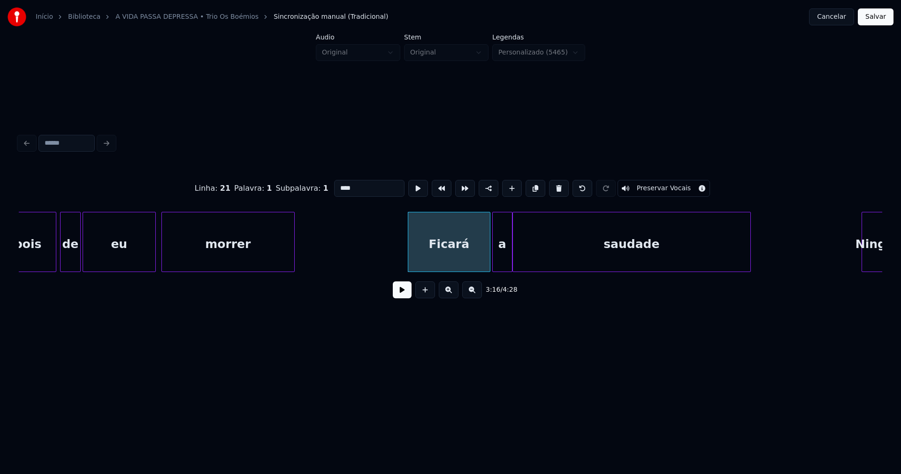
click at [495, 257] on div at bounding box center [494, 241] width 3 height 59
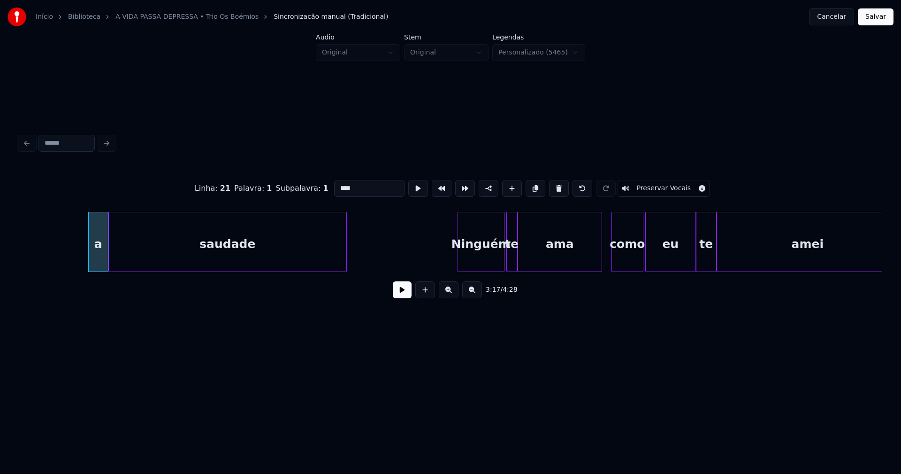
scroll to position [0, 18525]
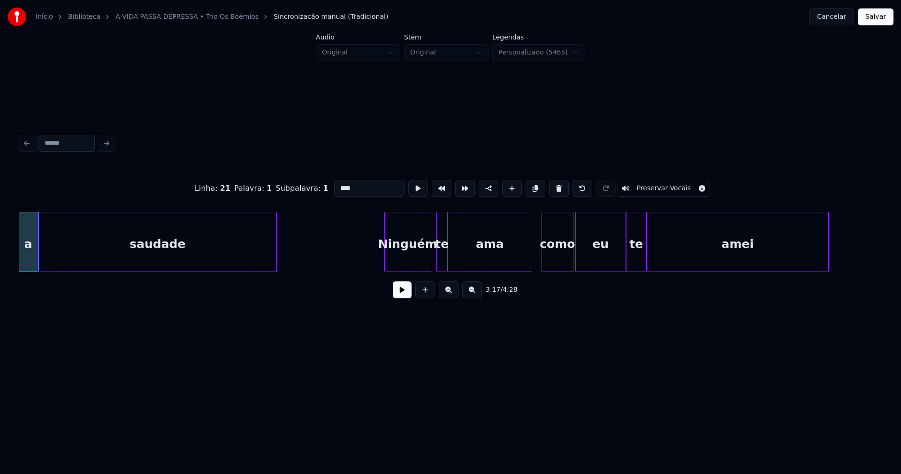
click at [415, 260] on div "Ninguém" at bounding box center [408, 244] width 46 height 64
click at [434, 261] on div at bounding box center [435, 241] width 3 height 59
click at [461, 261] on div at bounding box center [461, 241] width 3 height 59
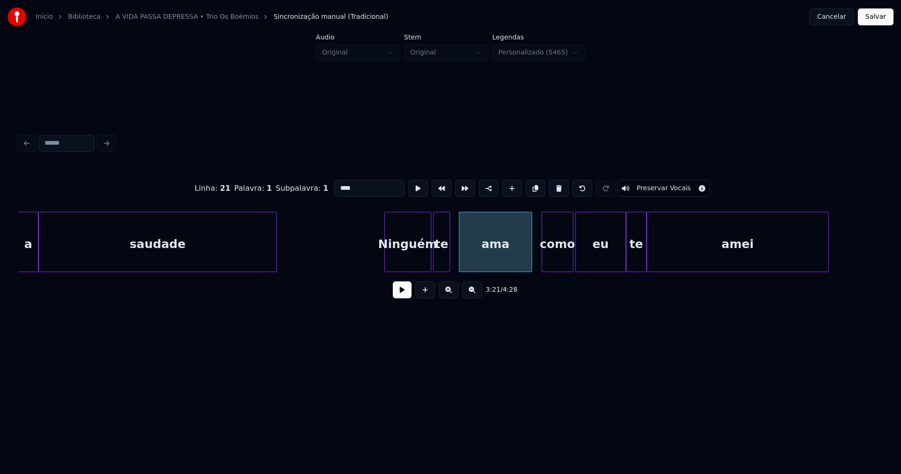
click at [448, 260] on div at bounding box center [448, 241] width 3 height 59
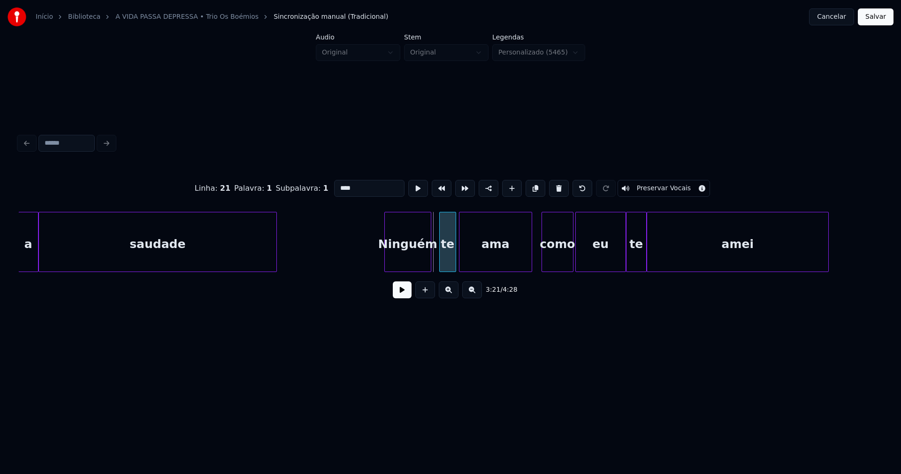
click at [445, 265] on div "te" at bounding box center [448, 244] width 16 height 64
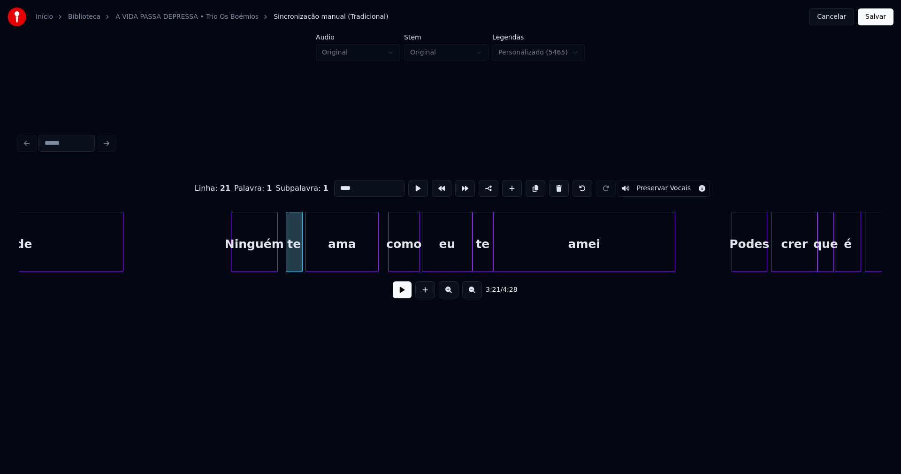
scroll to position [0, 18692]
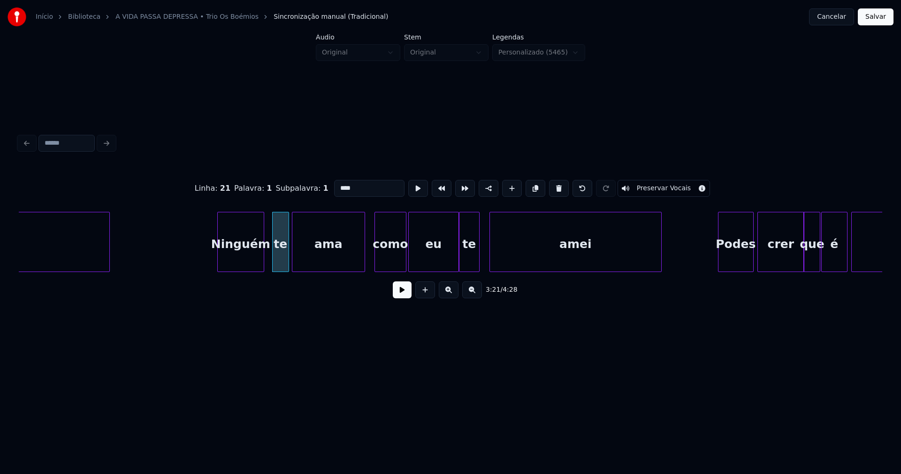
click at [492, 254] on div at bounding box center [491, 241] width 3 height 59
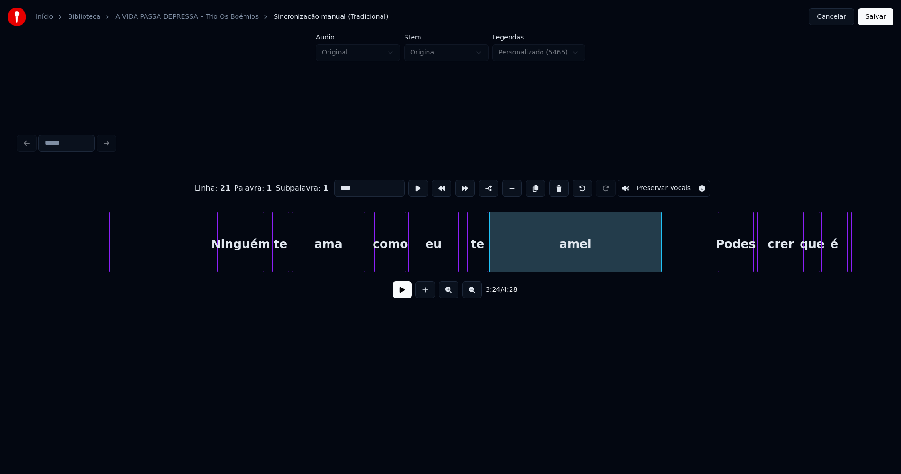
click at [479, 263] on div "te" at bounding box center [478, 244] width 20 height 64
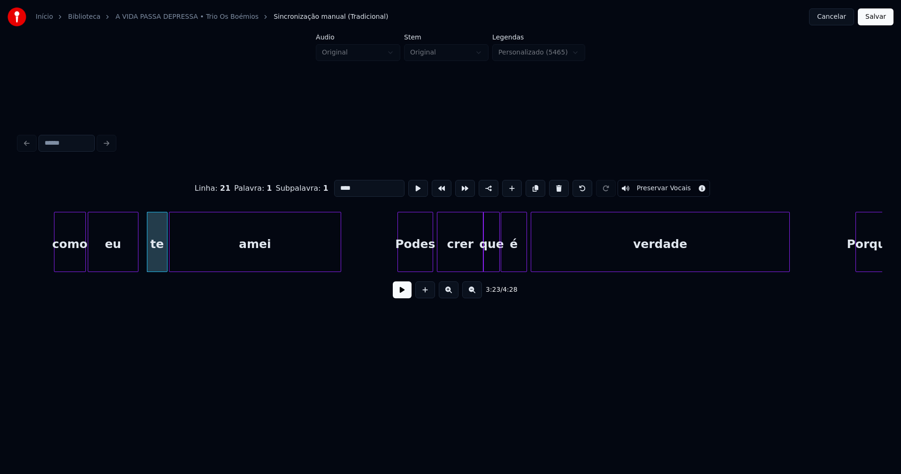
scroll to position [0, 19041]
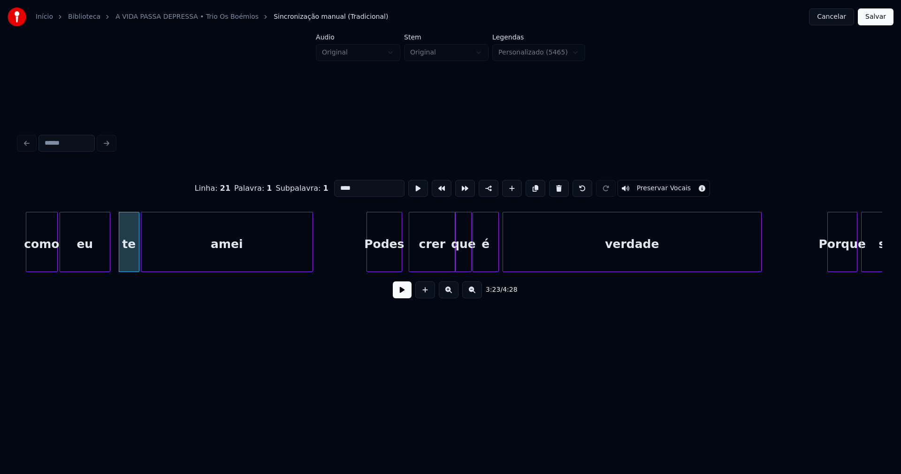
click at [395, 260] on div "Podes" at bounding box center [384, 244] width 35 height 64
click at [477, 265] on div "é" at bounding box center [486, 244] width 25 height 64
click at [481, 267] on div at bounding box center [480, 241] width 3 height 59
click at [470, 269] on div "como eu te amei Podes crer que é verdade Porque será" at bounding box center [451, 242] width 864 height 60
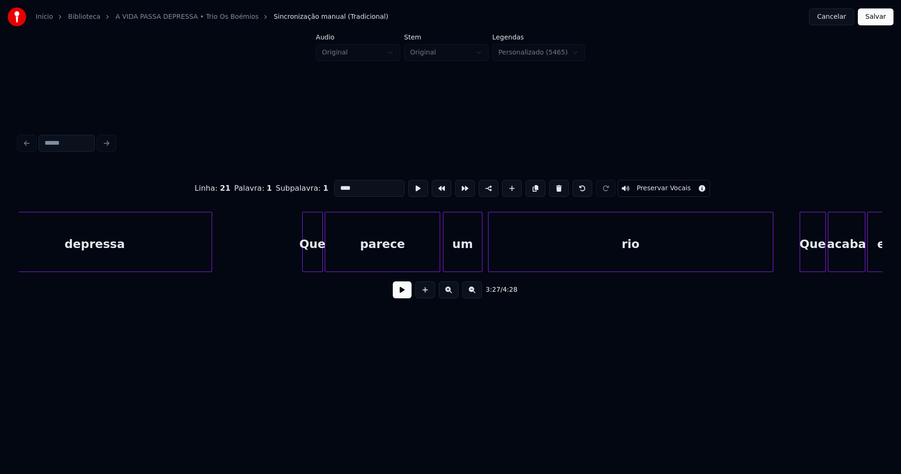
scroll to position [0, 20560]
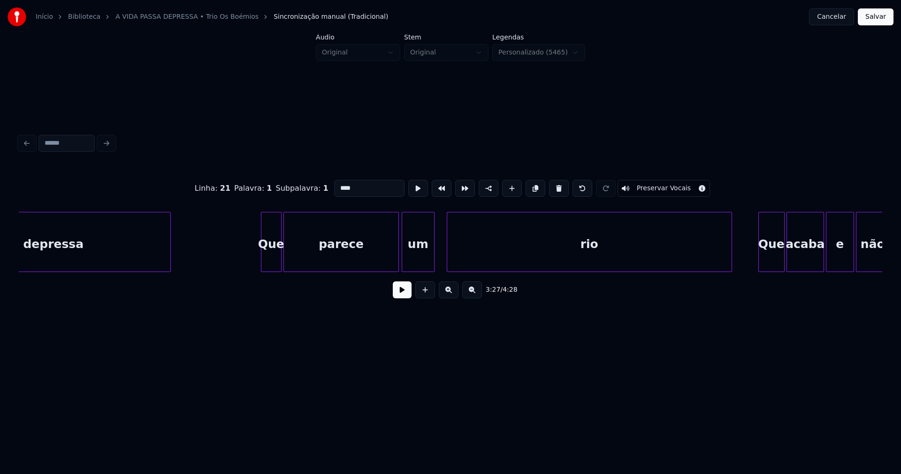
click at [433, 259] on div at bounding box center [432, 241] width 3 height 59
click at [442, 254] on div at bounding box center [443, 241] width 3 height 59
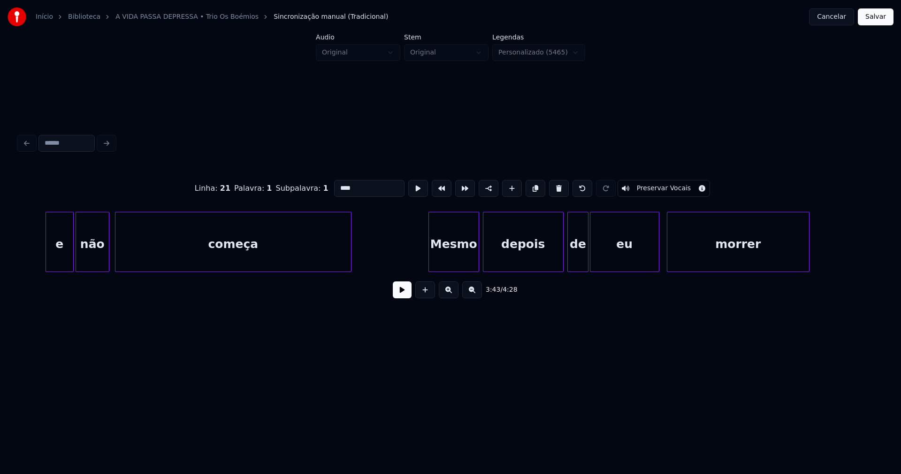
scroll to position [0, 21382]
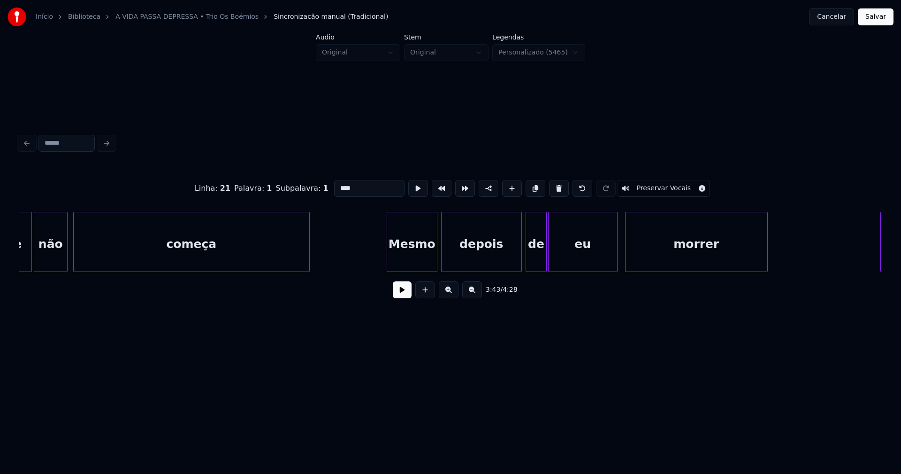
type input "****"
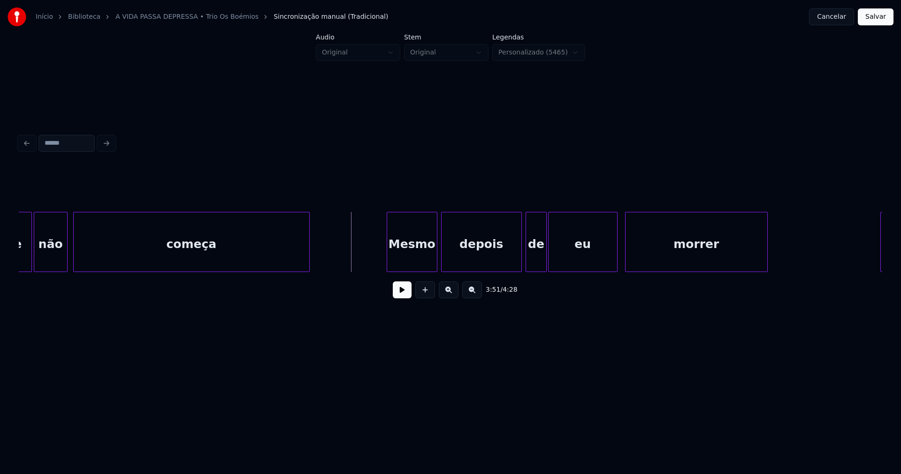
click at [401, 293] on button at bounding box center [402, 289] width 19 height 17
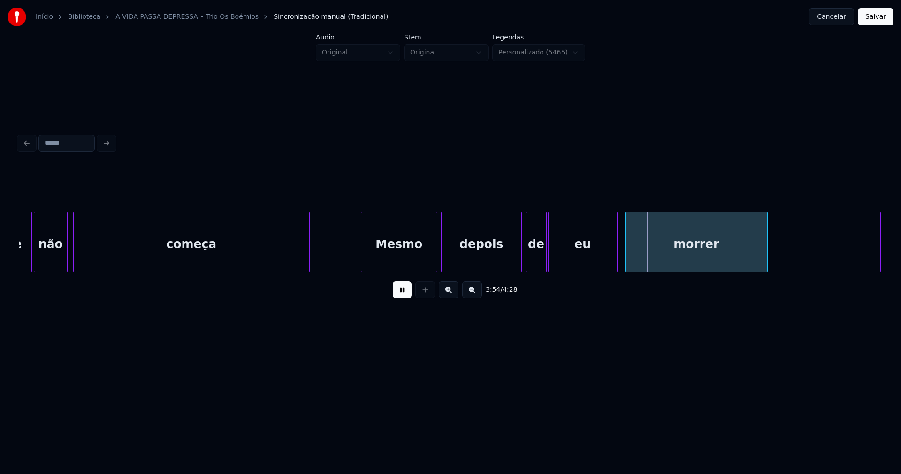
click at [362, 259] on div at bounding box center [363, 241] width 3 height 59
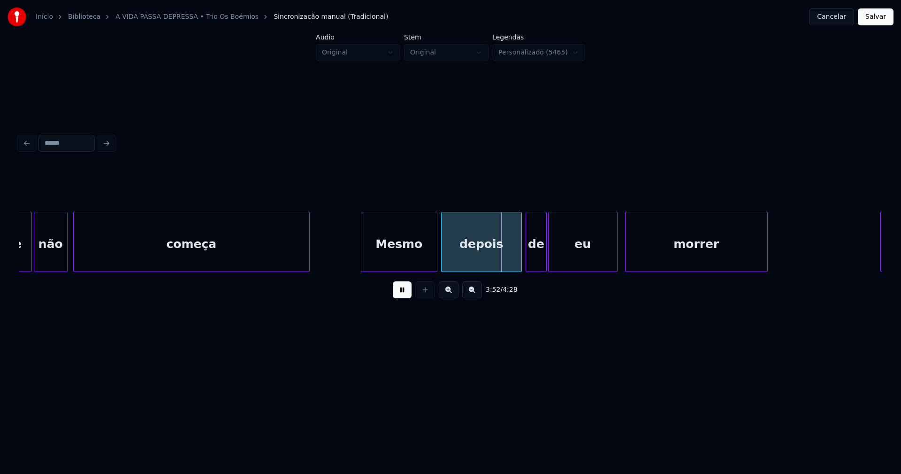
drag, startPoint x: 404, startPoint y: 291, endPoint x: 588, endPoint y: 280, distance: 184.4
click at [406, 291] on button at bounding box center [402, 289] width 19 height 17
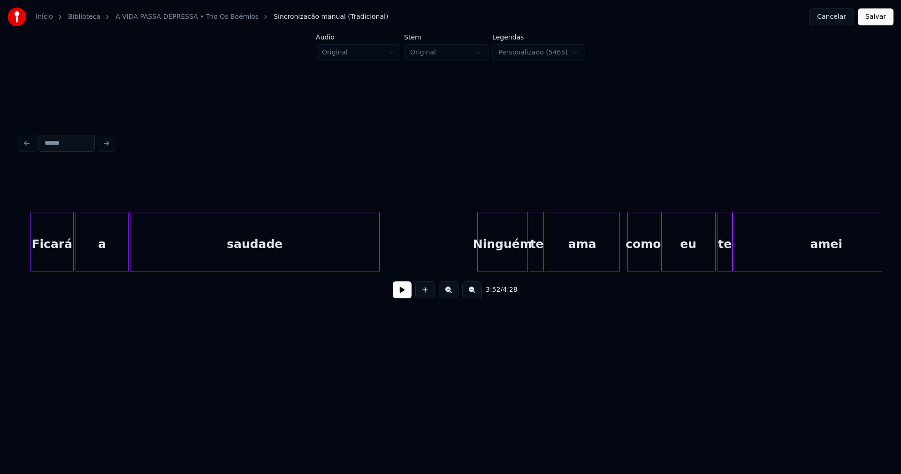
scroll to position [0, 22288]
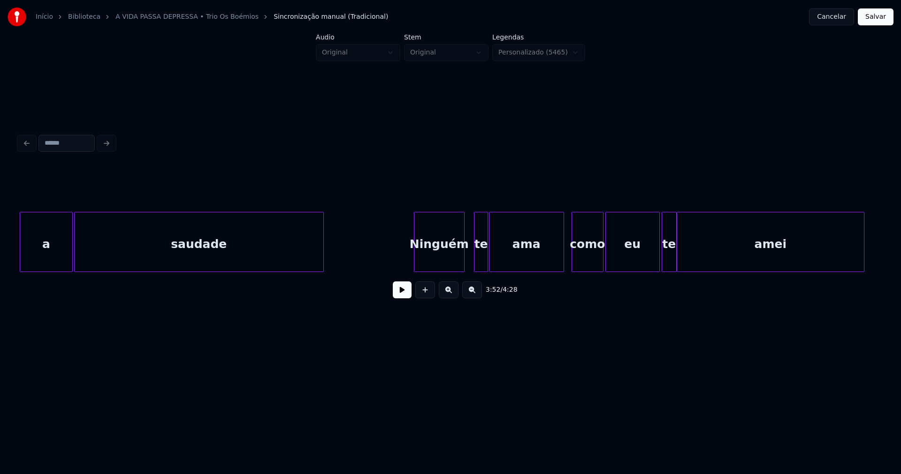
click at [446, 269] on div "a saudade Ninguém te ama como eu te amei" at bounding box center [451, 242] width 864 height 60
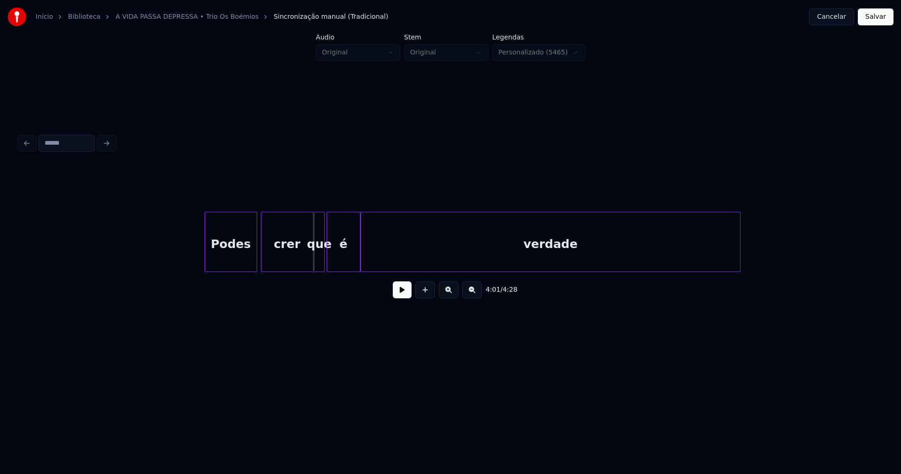
scroll to position [0, 23264]
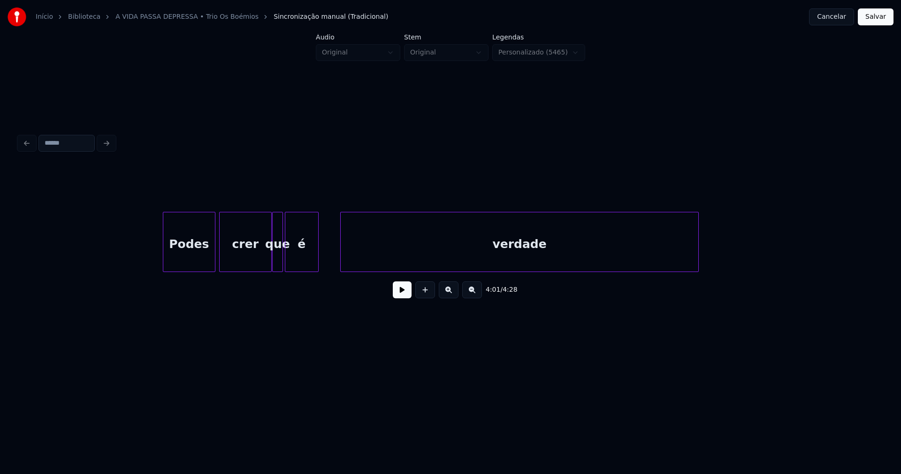
click at [343, 254] on div at bounding box center [342, 241] width 3 height 59
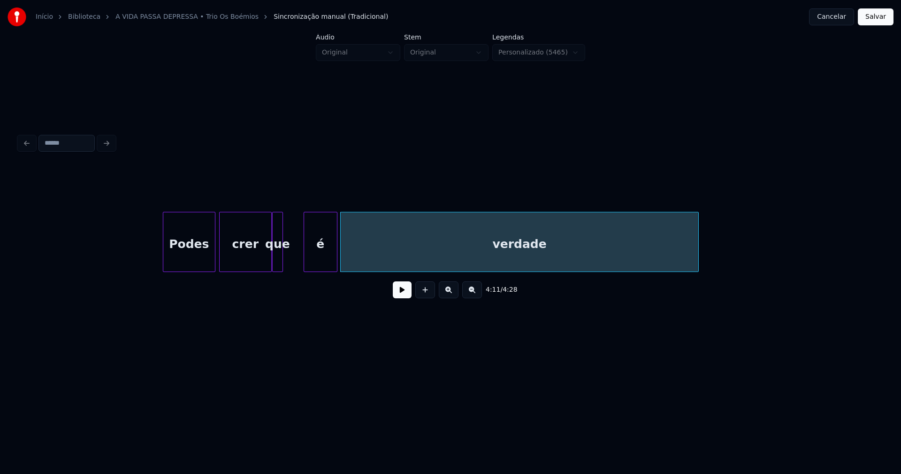
click at [316, 261] on div "é" at bounding box center [320, 244] width 33 height 64
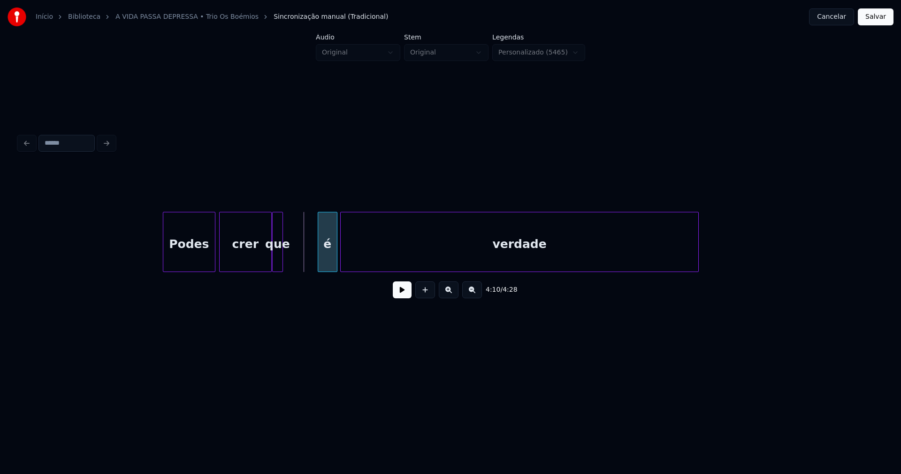
click at [319, 257] on div at bounding box center [319, 241] width 3 height 59
click at [278, 256] on div at bounding box center [277, 241] width 3 height 59
click at [311, 255] on div at bounding box center [309, 241] width 3 height 59
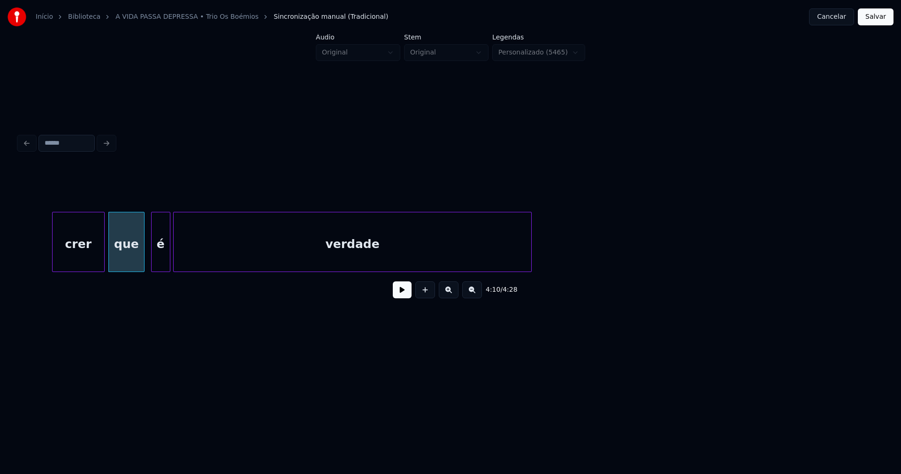
scroll to position [0, 23738]
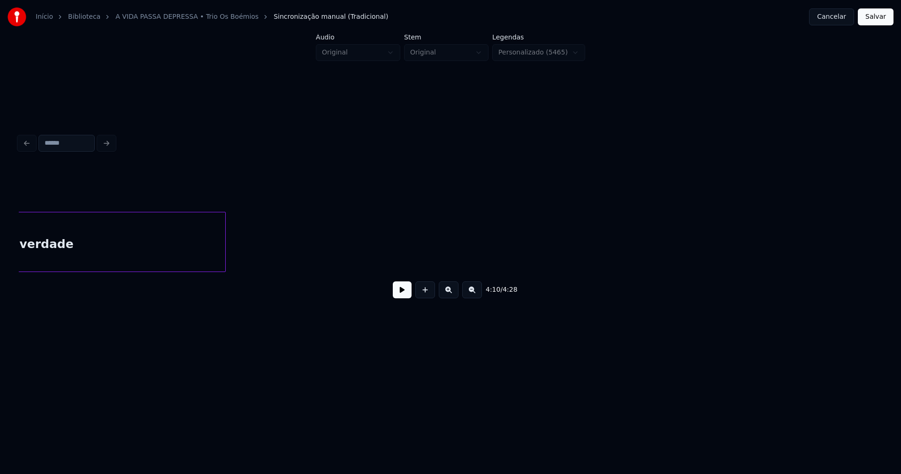
drag, startPoint x: 878, startPoint y: 15, endPoint x: 856, endPoint y: 27, distance: 25.4
click at [878, 15] on button "Salvar" at bounding box center [876, 16] width 36 height 17
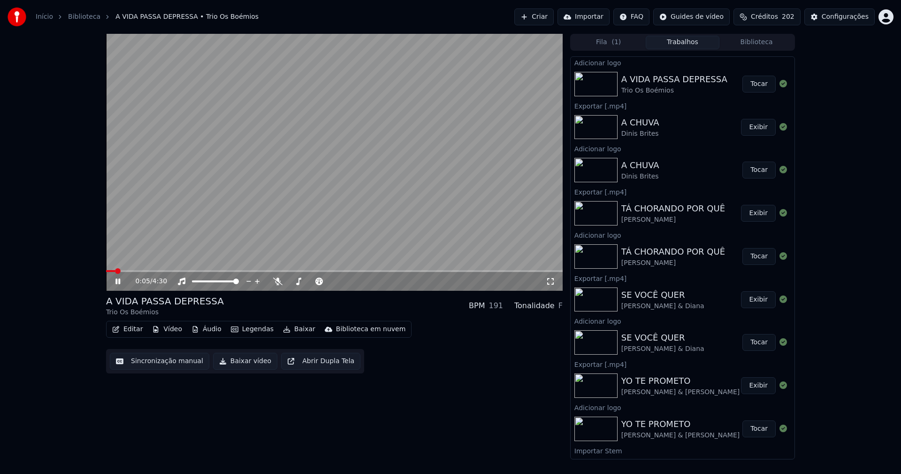
click at [551, 279] on icon at bounding box center [550, 281] width 9 height 8
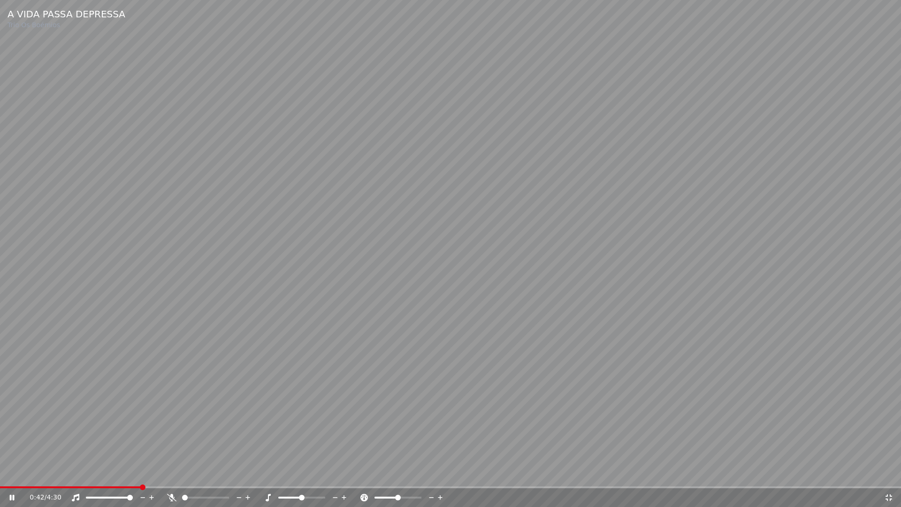
click at [892, 473] on icon at bounding box center [889, 498] width 9 height 8
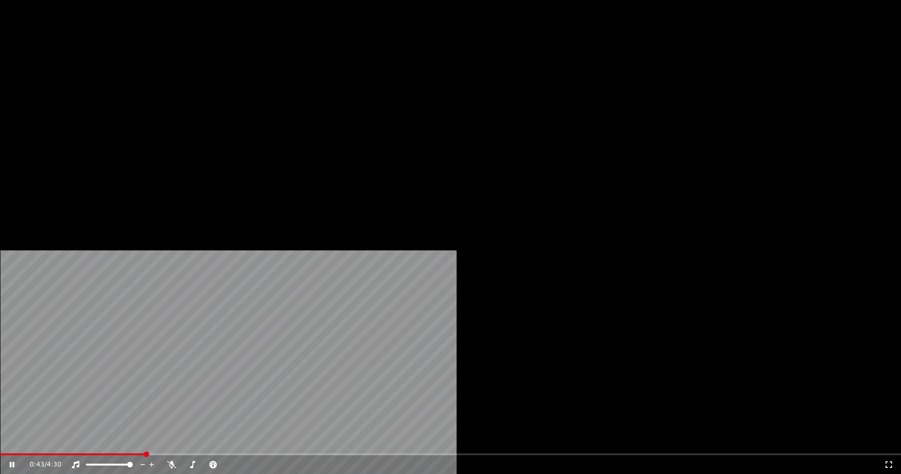
click at [138, 79] on button "Editar" at bounding box center [127, 72] width 38 height 13
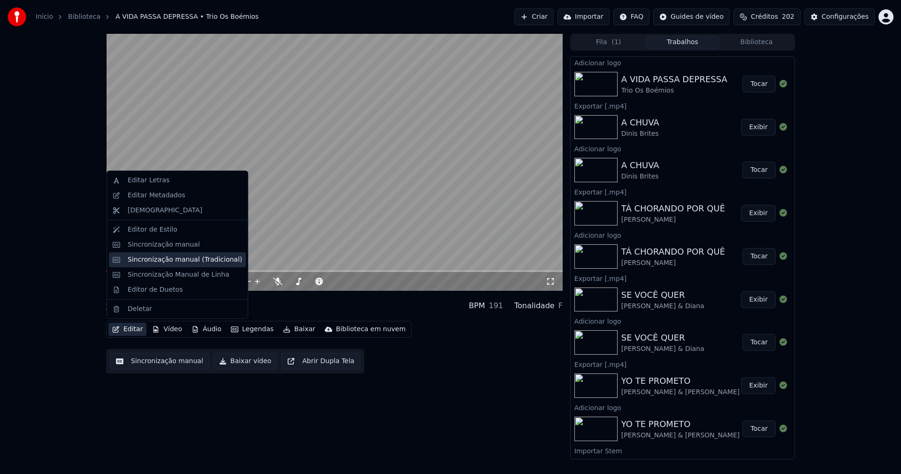
click at [159, 257] on div "Sincronização manual (Tradicional)" at bounding box center [185, 259] width 115 height 9
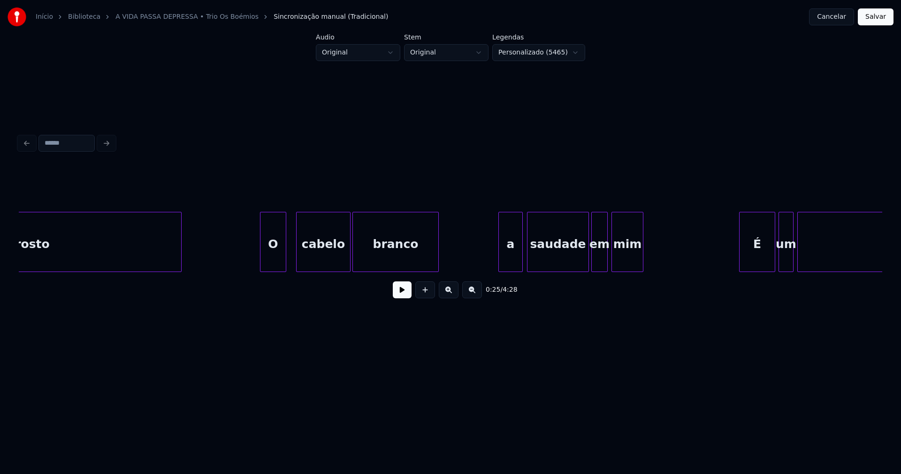
scroll to position [0, 3178]
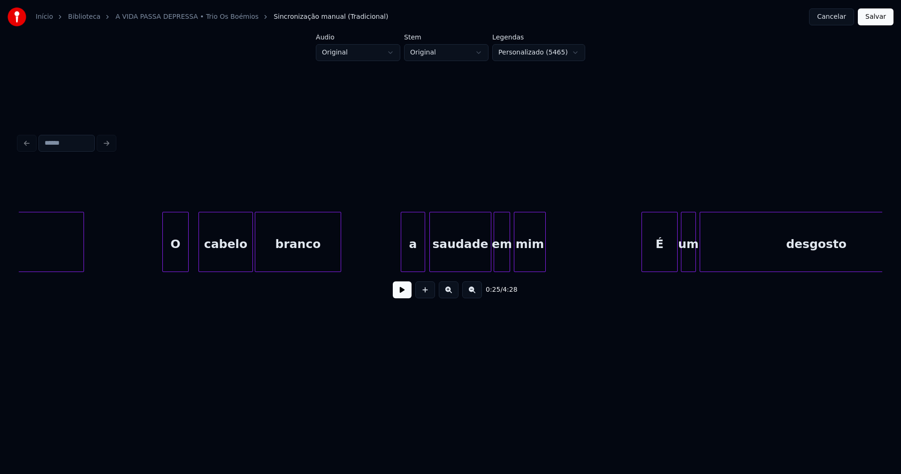
click at [413, 261] on div "a" at bounding box center [412, 244] width 23 height 64
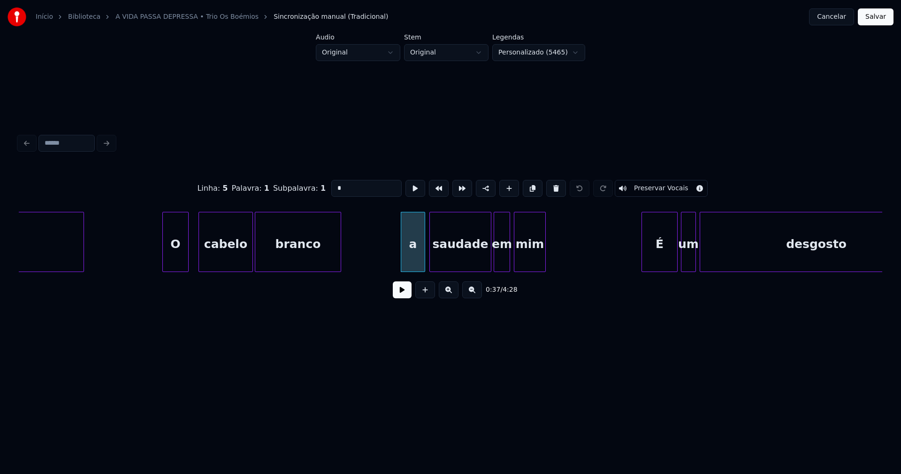
drag, startPoint x: 339, startPoint y: 186, endPoint x: 304, endPoint y: 192, distance: 36.1
click at [304, 192] on div "Linha : 5 Palavra : 1 Subpalavra : 1 * Preservar Vocais" at bounding box center [451, 188] width 864 height 47
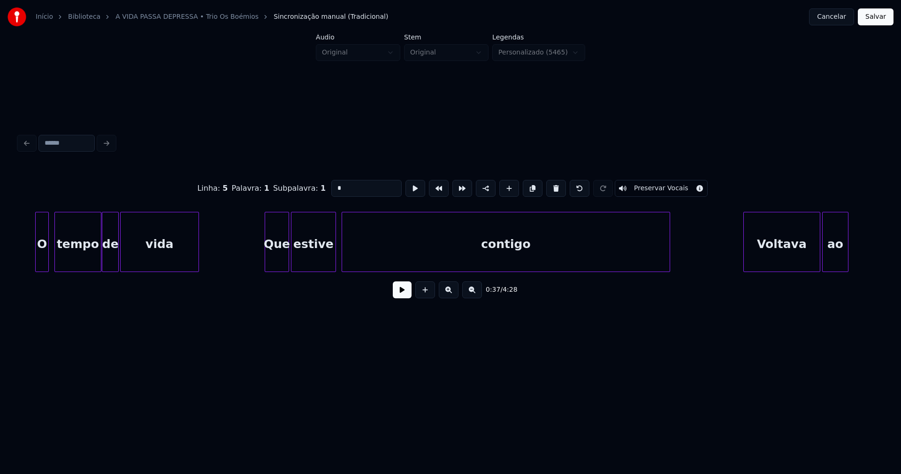
scroll to position [0, 6886]
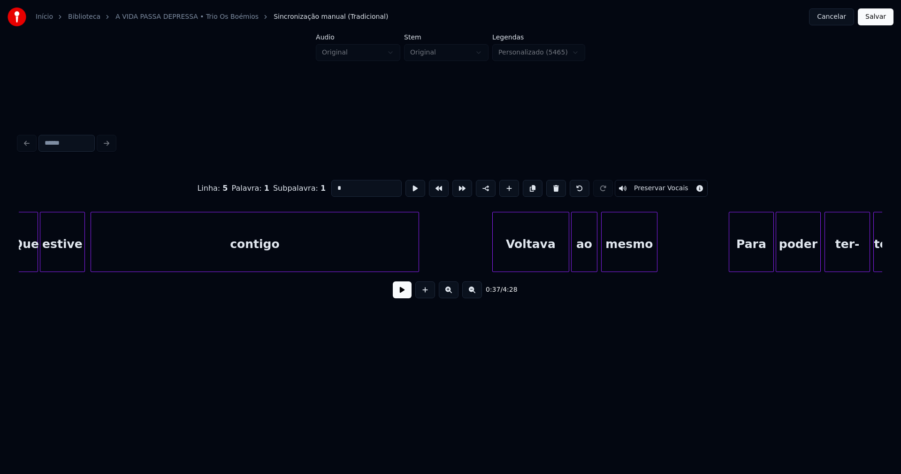
type input "*"
drag, startPoint x: 873, startPoint y: 17, endPoint x: 857, endPoint y: 38, distance: 26.5
click at [873, 17] on button "Salvar" at bounding box center [876, 16] width 36 height 17
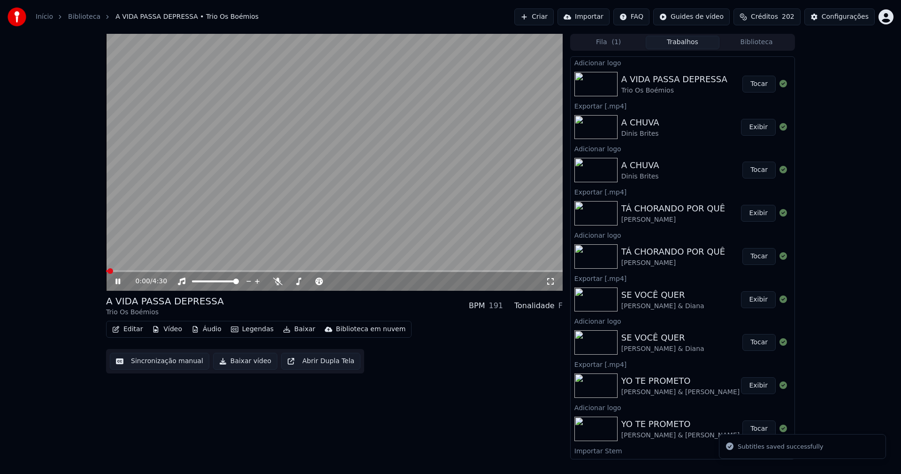
click at [121, 280] on icon at bounding box center [125, 281] width 22 height 8
click at [239, 366] on button "Baixar vídeo" at bounding box center [245, 361] width 64 height 17
click at [126, 326] on button "Editar" at bounding box center [127, 329] width 38 height 13
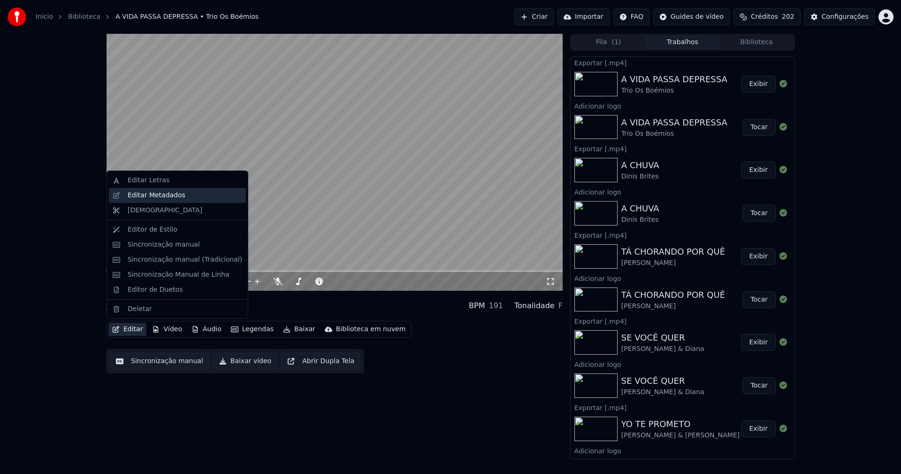
click at [161, 195] on div "Editar Metadados" at bounding box center [157, 195] width 58 height 9
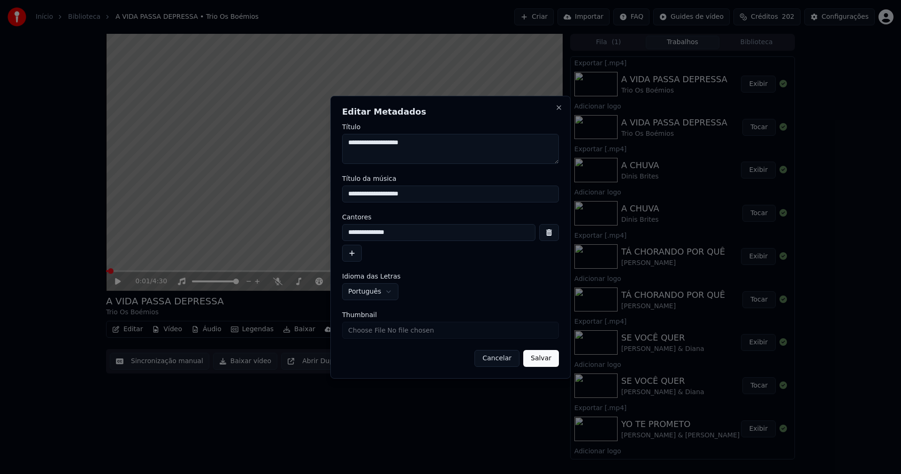
click at [371, 331] on input "Thumbnail" at bounding box center [450, 330] width 217 height 17
type input "**********"
drag, startPoint x: 546, startPoint y: 360, endPoint x: 417, endPoint y: 361, distance: 129.6
click at [546, 360] on button "Salvar" at bounding box center [541, 358] width 36 height 17
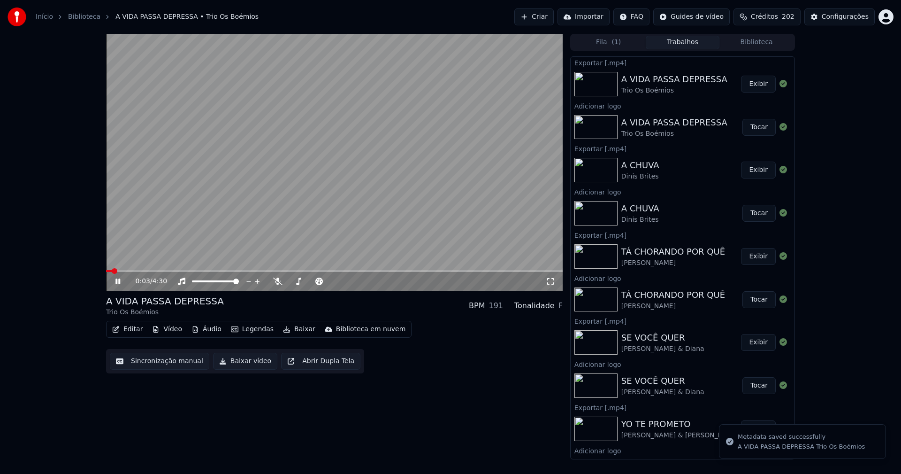
click at [755, 44] on button "Biblioteca" at bounding box center [757, 43] width 74 height 14
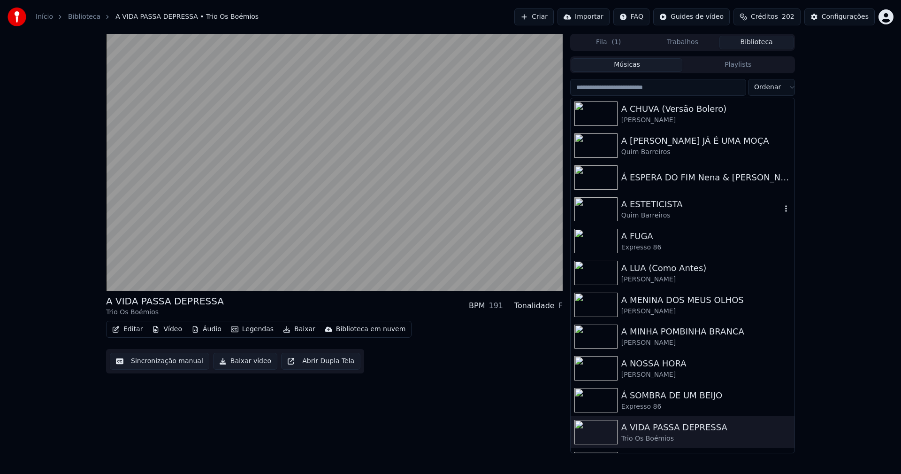
scroll to position [704, 0]
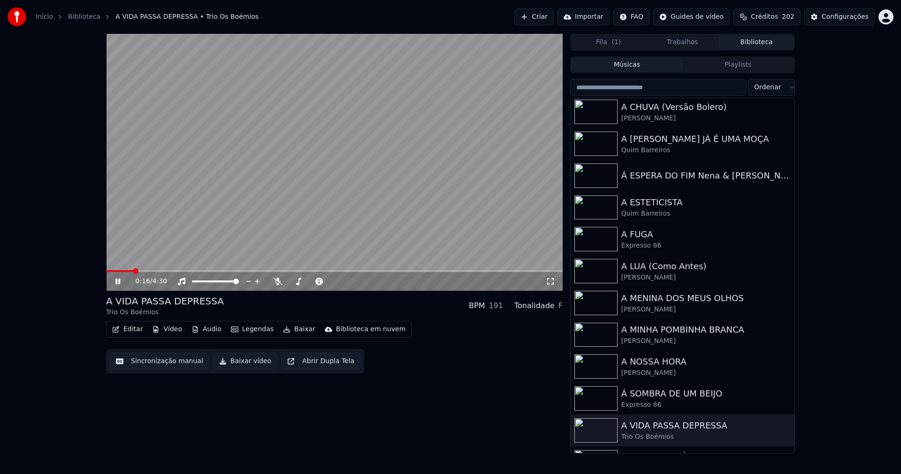
click at [118, 282] on icon at bounding box center [125, 281] width 22 height 8
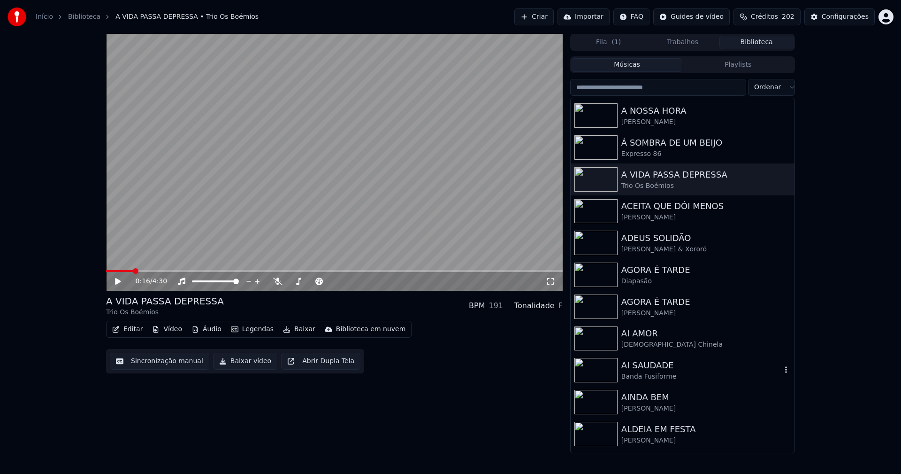
scroll to position [986, 0]
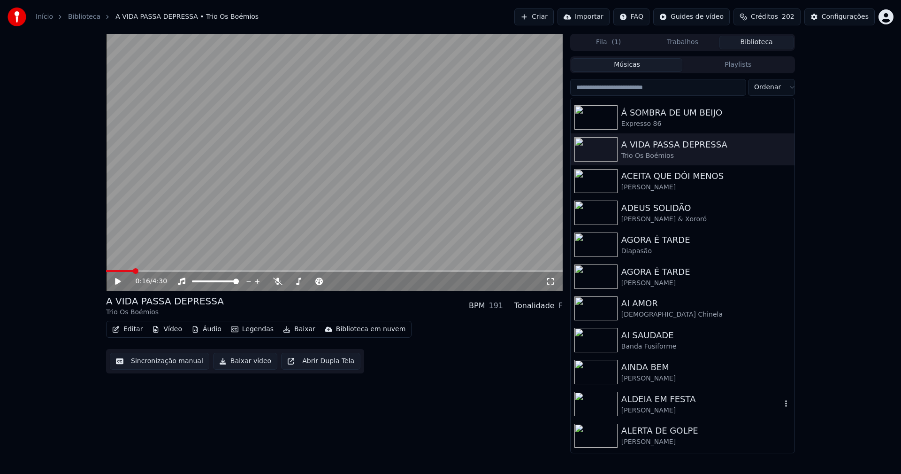
click at [677, 406] on div "[PERSON_NAME]" at bounding box center [702, 410] width 160 height 9
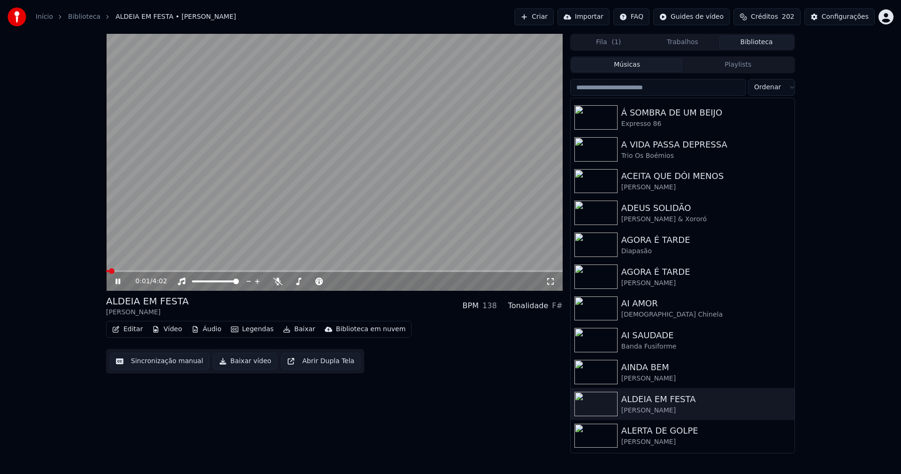
click at [119, 281] on icon at bounding box center [117, 281] width 5 height 6
click at [168, 330] on button "Vídeo" at bounding box center [167, 329] width 38 height 13
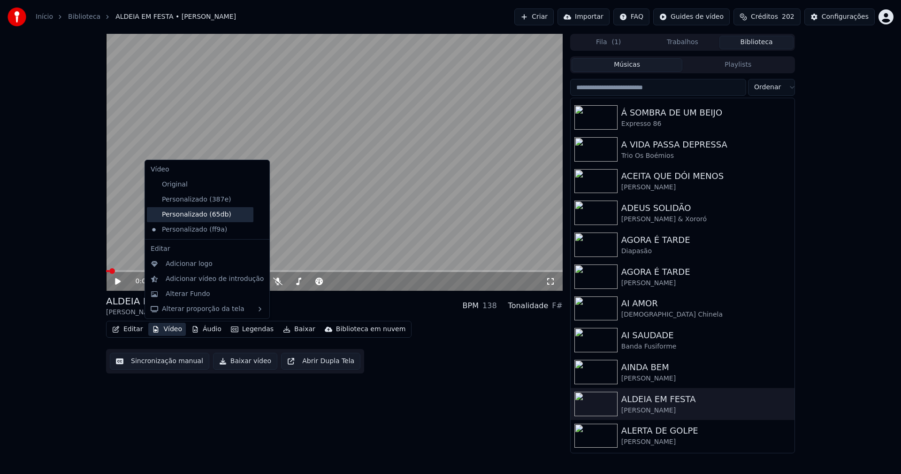
click at [174, 212] on div "Personalizado (65db)" at bounding box center [200, 214] width 107 height 15
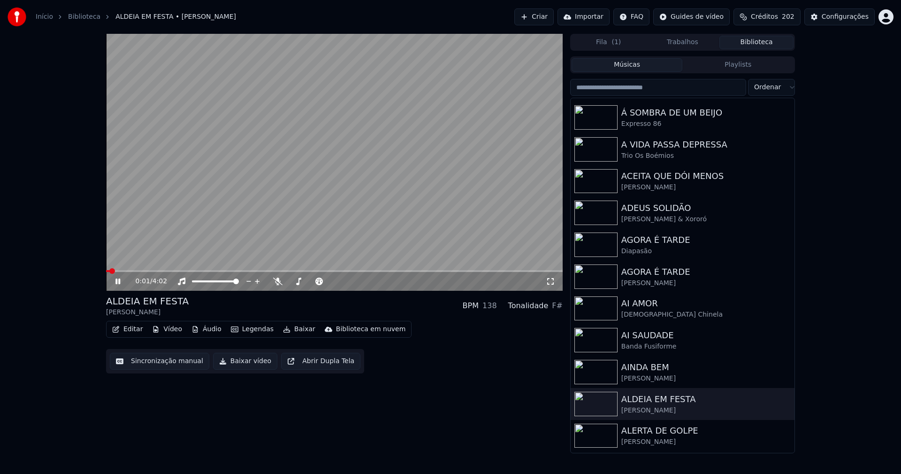
click at [120, 281] on icon at bounding box center [117, 281] width 5 height 6
click at [174, 329] on button "Vídeo" at bounding box center [167, 329] width 38 height 13
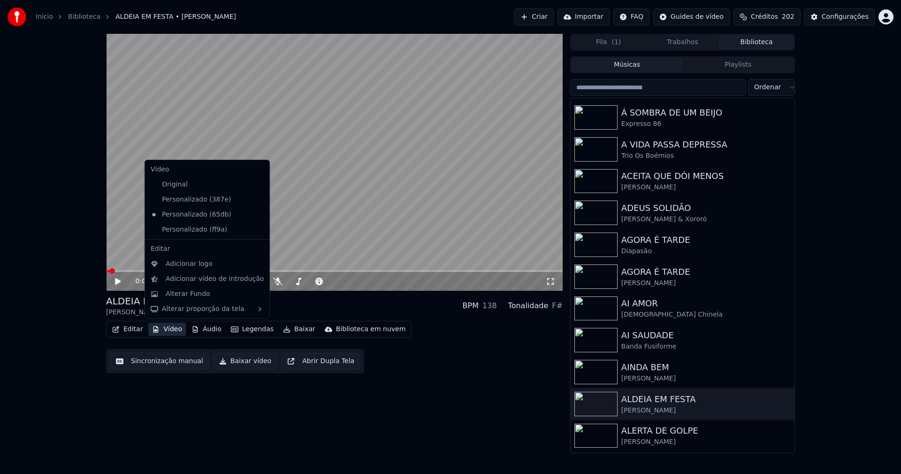
click at [257, 230] on icon at bounding box center [262, 230] width 10 height 8
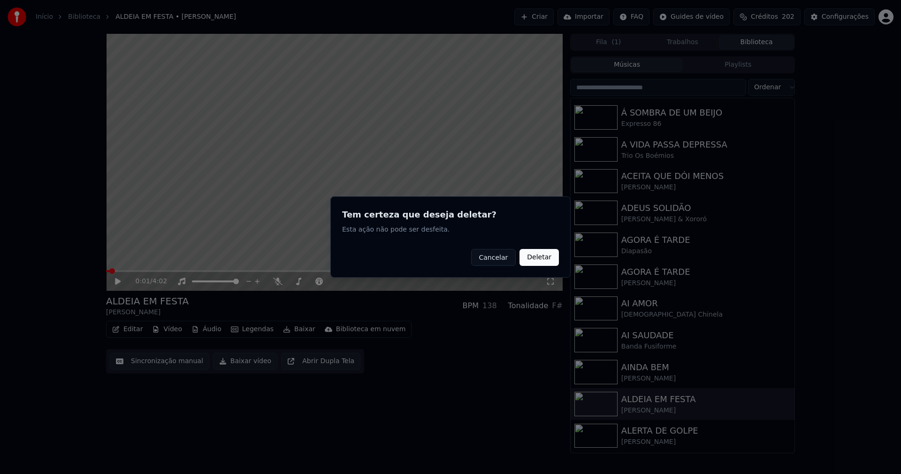
click at [553, 259] on button "Deletar" at bounding box center [539, 257] width 39 height 17
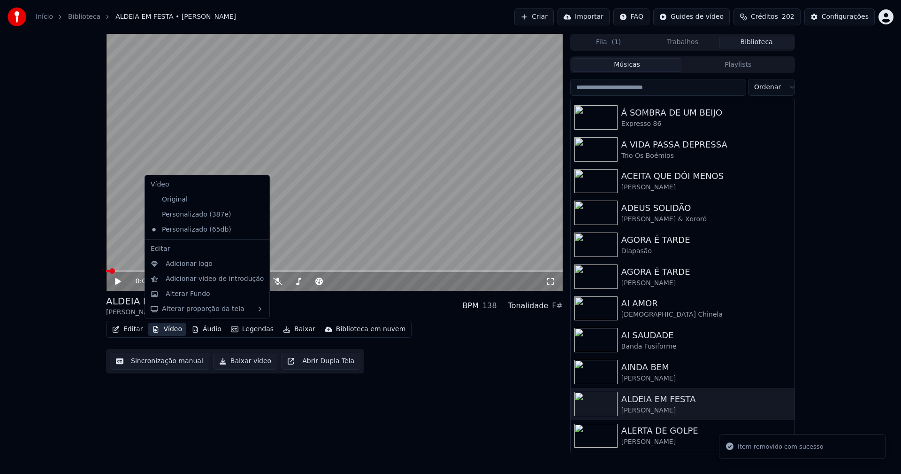
click at [166, 333] on button "Vídeo" at bounding box center [167, 329] width 38 height 13
click at [181, 265] on div "Adicionar logo" at bounding box center [189, 263] width 47 height 9
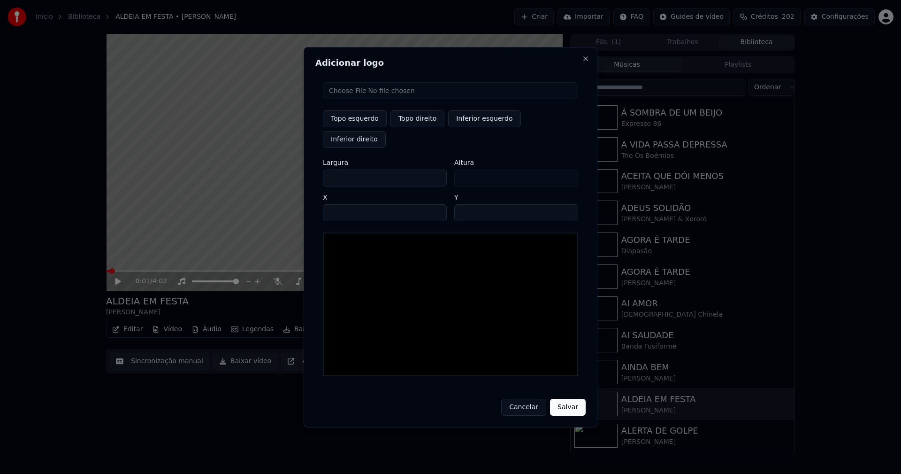
click at [351, 99] on input "file" at bounding box center [450, 90] width 255 height 17
type input "**********"
type input "***"
click at [424, 127] on button "Topo direito" at bounding box center [418, 118] width 54 height 17
type input "****"
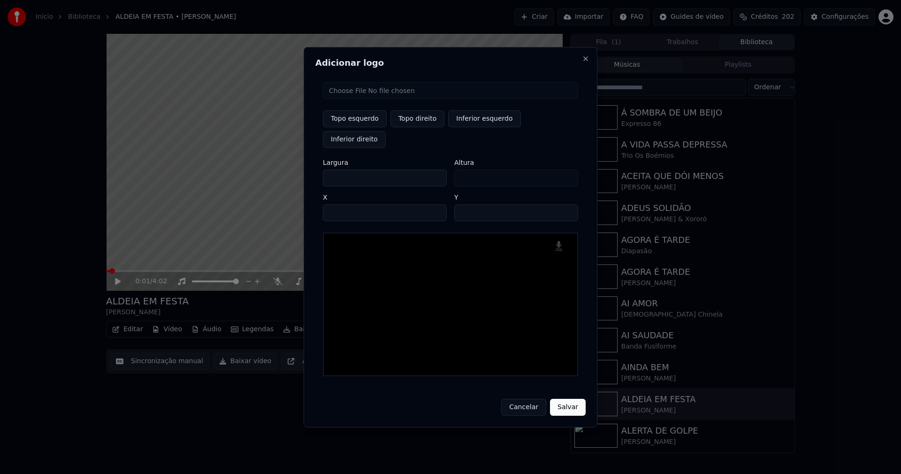
drag, startPoint x: 339, startPoint y: 168, endPoint x: 264, endPoint y: 169, distance: 74.7
click at [266, 169] on body "Início Biblioteca ALDEIA EM FESTA • [PERSON_NAME] Criar Importar FAQ Guides de …" at bounding box center [450, 237] width 901 height 474
type input "**"
type input "***"
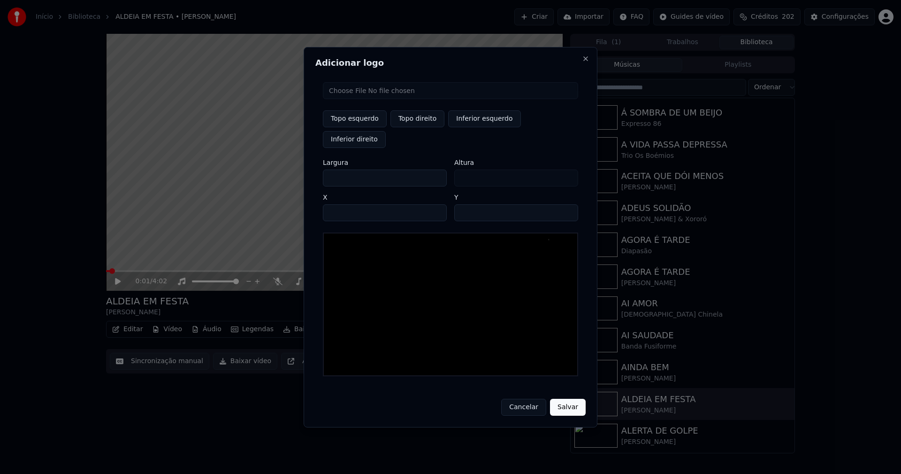
type input "***"
click at [341, 204] on input "****" at bounding box center [385, 212] width 124 height 17
type input "****"
click at [567, 204] on input "**" at bounding box center [516, 212] width 124 height 17
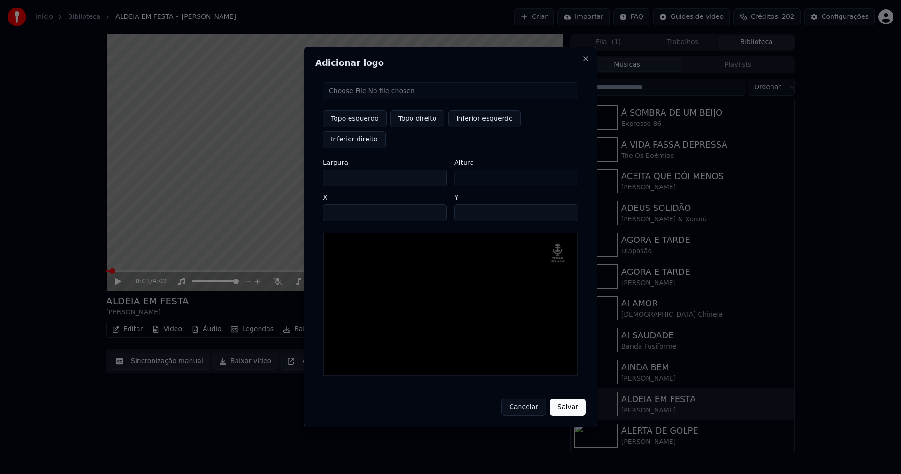
click at [567, 204] on input "**" at bounding box center [516, 212] width 124 height 17
type input "**"
click at [567, 204] on input "**" at bounding box center [516, 212] width 124 height 17
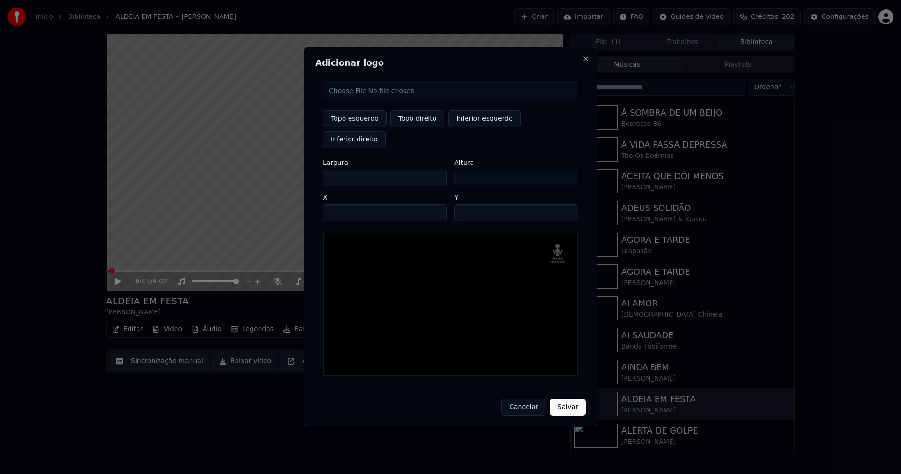
click at [573, 400] on button "Salvar" at bounding box center [568, 407] width 36 height 17
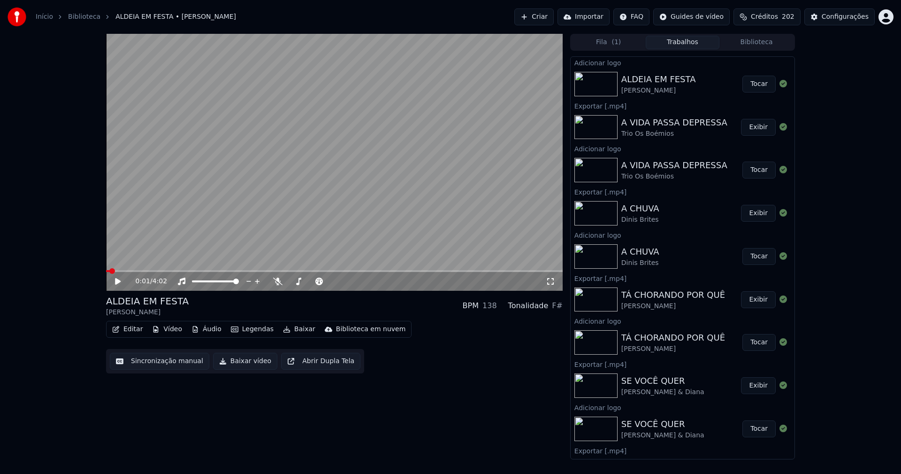
click at [754, 87] on button "Tocar" at bounding box center [759, 84] width 33 height 17
click at [120, 280] on icon at bounding box center [117, 281] width 5 height 6
click at [137, 331] on button "Editar" at bounding box center [127, 329] width 38 height 13
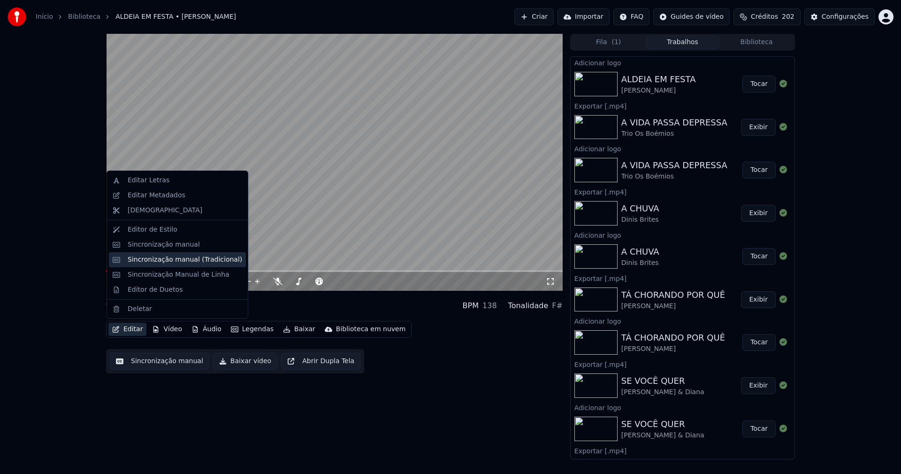
click at [163, 261] on div "Sincronização manual (Tradicional)" at bounding box center [185, 259] width 115 height 9
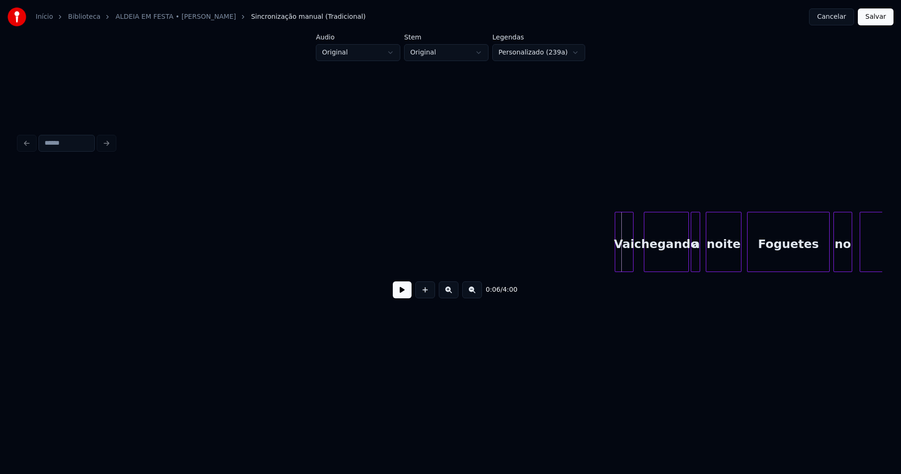
click at [623, 262] on div "Vai" at bounding box center [624, 244] width 18 height 64
click at [653, 266] on div "chegando" at bounding box center [660, 244] width 44 height 64
click at [684, 269] on div "Vai chegando a noite Foguetes no ar" at bounding box center [451, 242] width 864 height 60
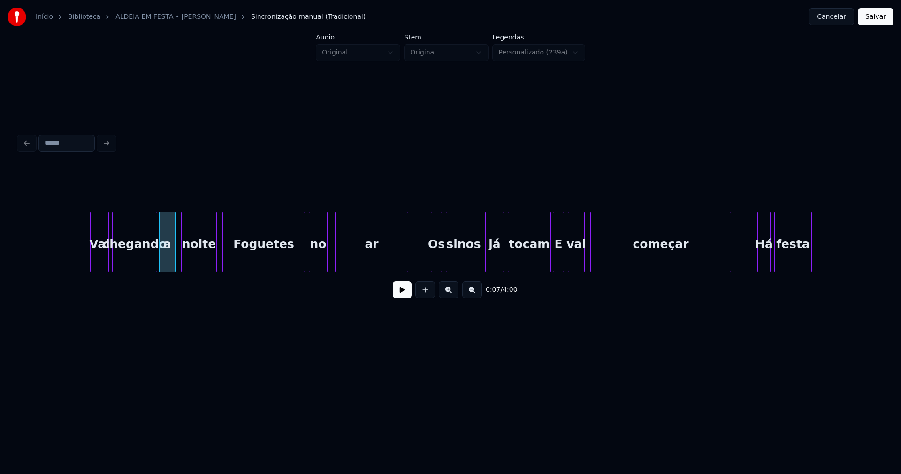
scroll to position [0, 538]
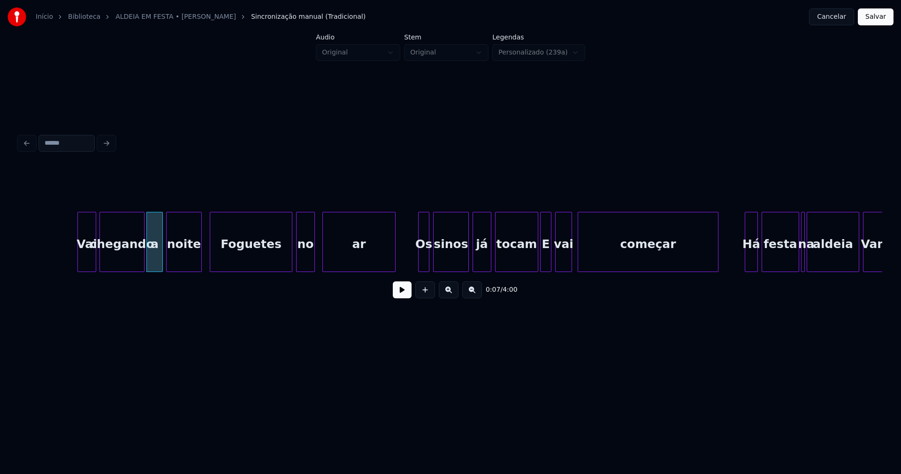
click at [184, 264] on div "noite" at bounding box center [184, 244] width 35 height 64
click at [229, 261] on div "Foguetes" at bounding box center [251, 244] width 82 height 64
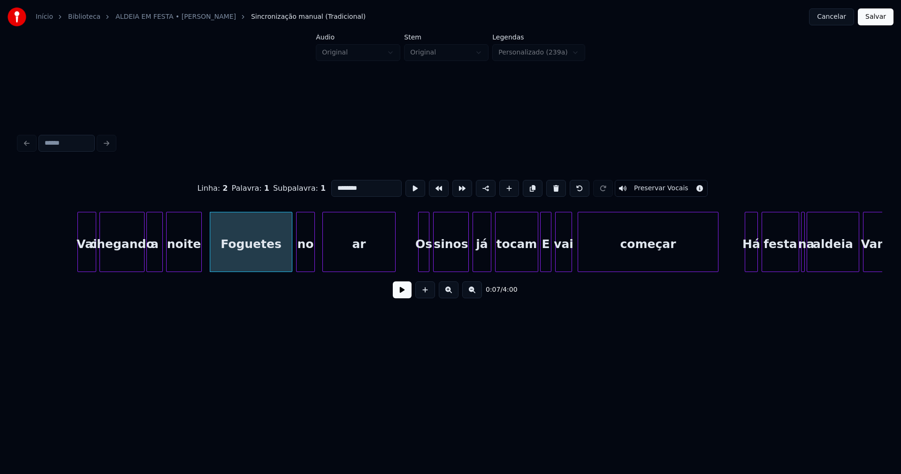
click at [334, 185] on input "********" at bounding box center [366, 188] width 70 height 17
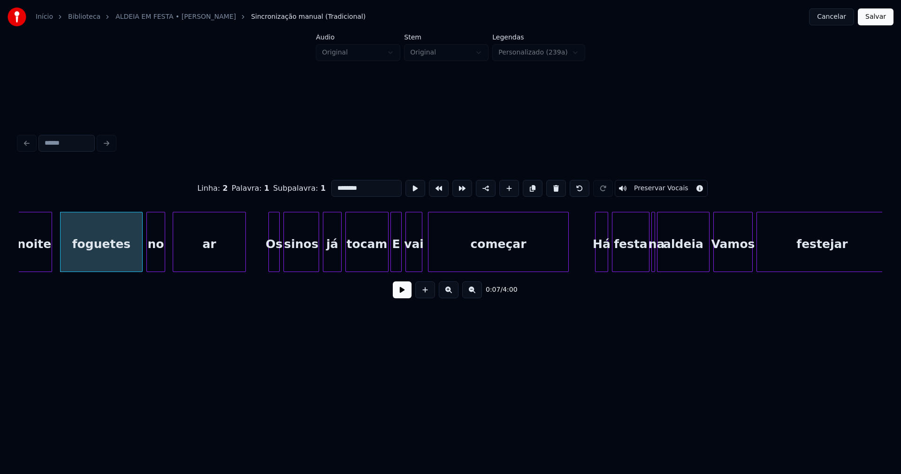
scroll to position [0, 713]
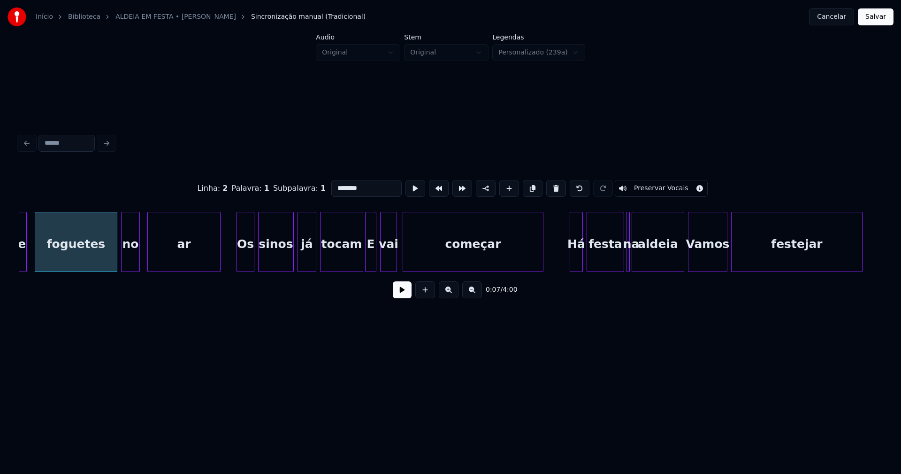
click at [238, 262] on div at bounding box center [238, 241] width 3 height 59
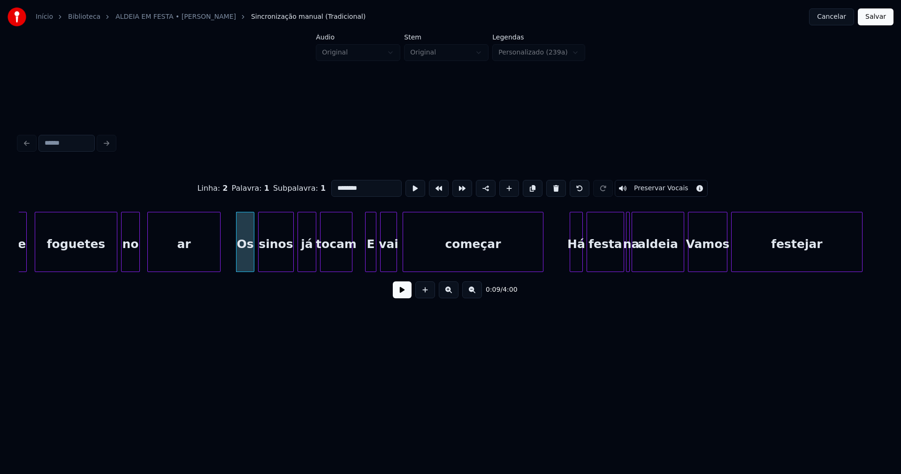
click at [350, 269] on div "noite foguetes no ar Os sinos já tocam E vai começar Há festa na aldeia [GEOGRA…" at bounding box center [451, 242] width 864 height 60
click at [363, 266] on div at bounding box center [363, 241] width 3 height 59
click at [368, 262] on div "E" at bounding box center [369, 244] width 14 height 64
drag, startPoint x: 336, startPoint y: 186, endPoint x: 324, endPoint y: 186, distance: 12.2
click at [331, 186] on input "*" at bounding box center [366, 188] width 70 height 17
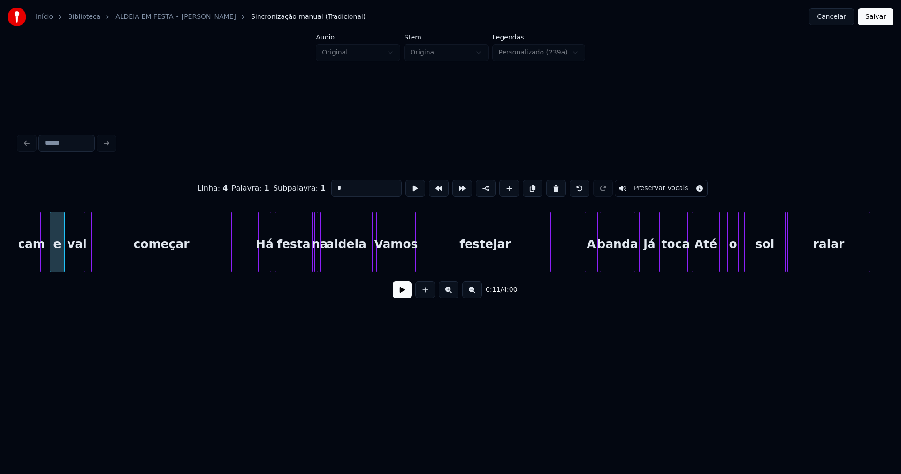
scroll to position [0, 1100]
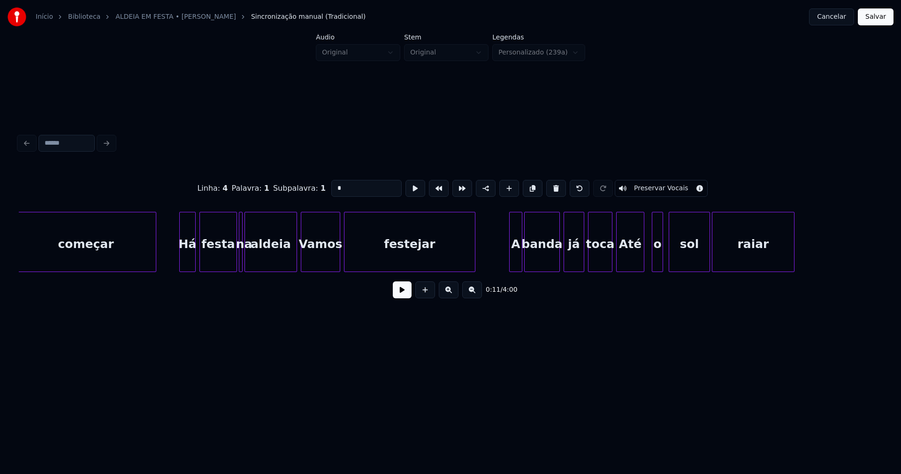
click at [180, 263] on div at bounding box center [181, 241] width 3 height 59
click at [290, 263] on div at bounding box center [289, 241] width 3 height 59
click at [315, 262] on div "Vamos" at bounding box center [320, 244] width 38 height 64
click at [335, 184] on input "*****" at bounding box center [366, 188] width 70 height 17
click at [514, 264] on div "A" at bounding box center [512, 244] width 12 height 64
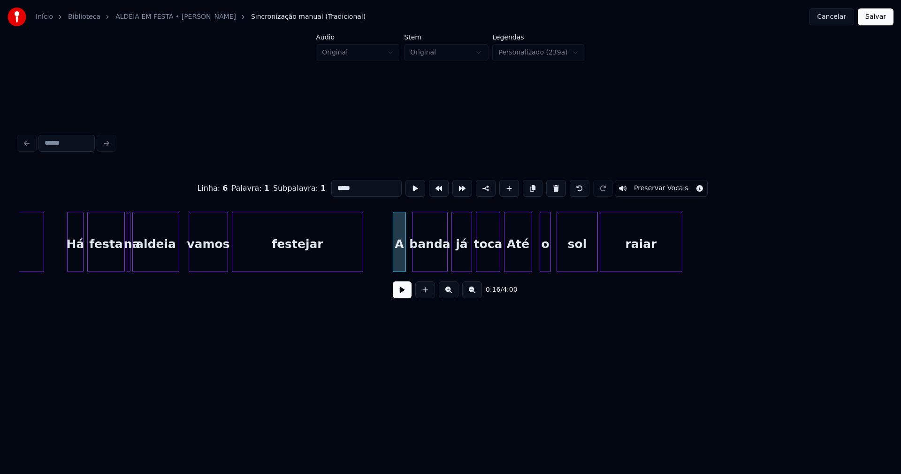
scroll to position [0, 1350]
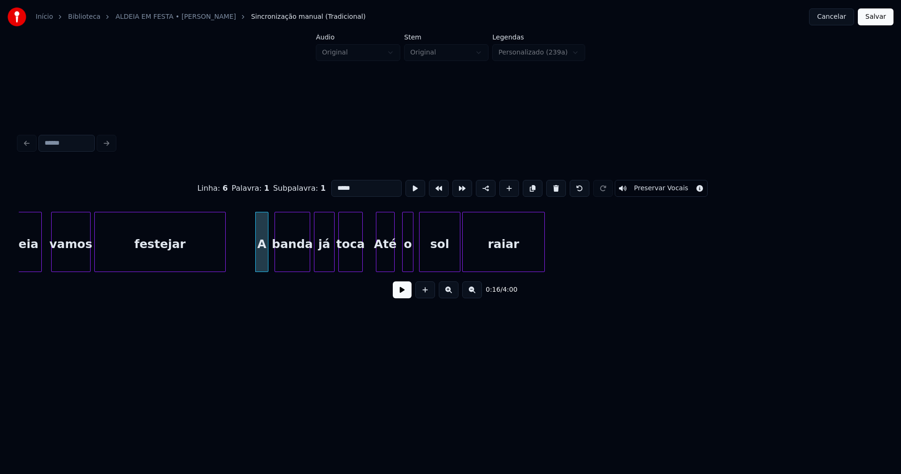
click at [377, 256] on div at bounding box center [378, 241] width 3 height 59
click at [410, 256] on div at bounding box center [409, 241] width 3 height 59
click at [425, 257] on div "sol" at bounding box center [434, 244] width 40 height 64
click at [367, 257] on div at bounding box center [367, 241] width 3 height 59
click at [382, 257] on div "Até" at bounding box center [386, 244] width 18 height 64
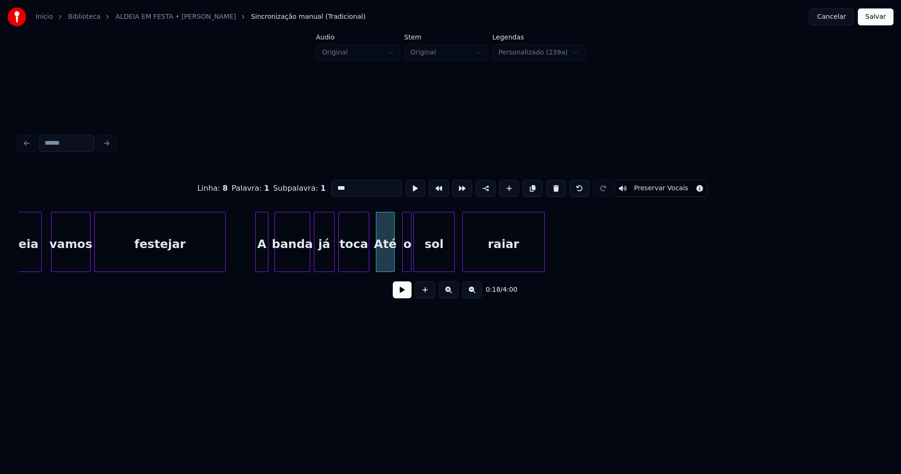
click at [334, 185] on input "***" at bounding box center [366, 188] width 70 height 17
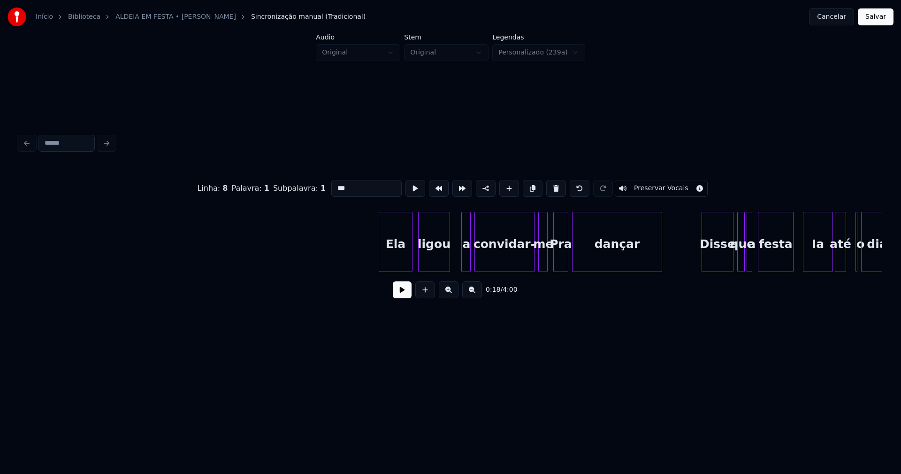
scroll to position [0, 2999]
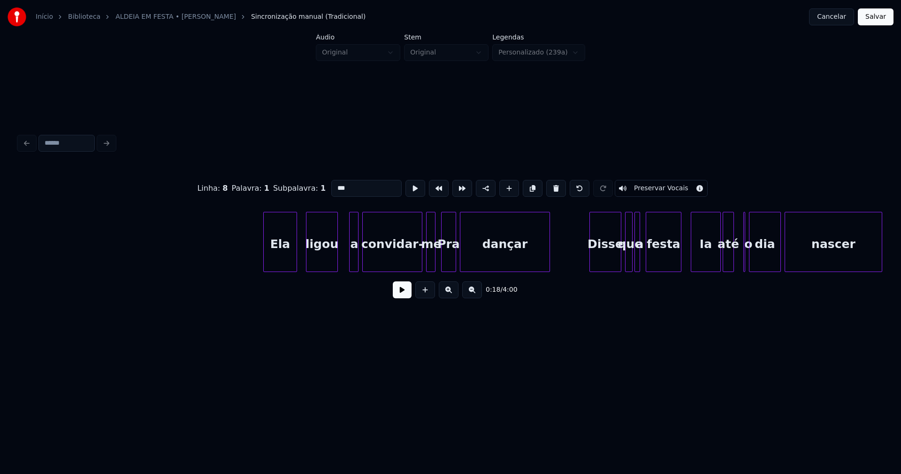
click at [277, 249] on div "Ela" at bounding box center [280, 244] width 33 height 64
click at [413, 262] on div at bounding box center [412, 241] width 3 height 59
click at [428, 258] on div "me" at bounding box center [428, 244] width 9 height 64
click at [418, 262] on div at bounding box center [418, 241] width 3 height 59
click at [451, 257] on div "Pra" at bounding box center [449, 244] width 14 height 64
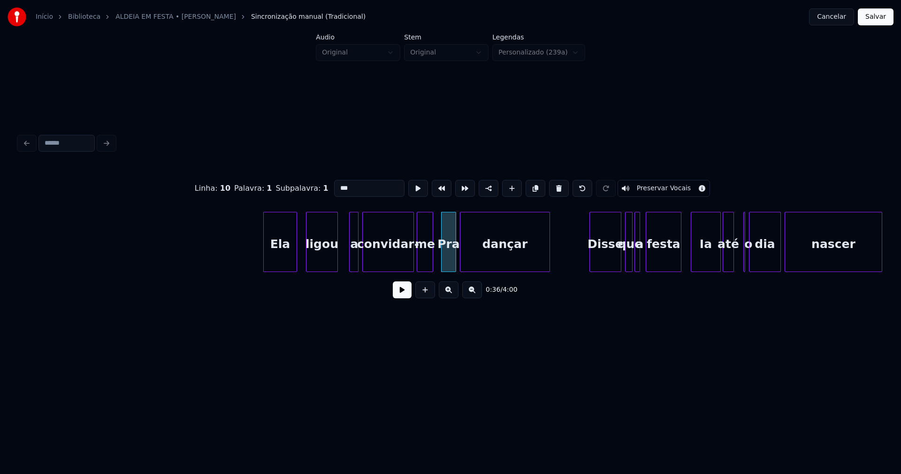
click at [336, 182] on input "***" at bounding box center [369, 188] width 70 height 17
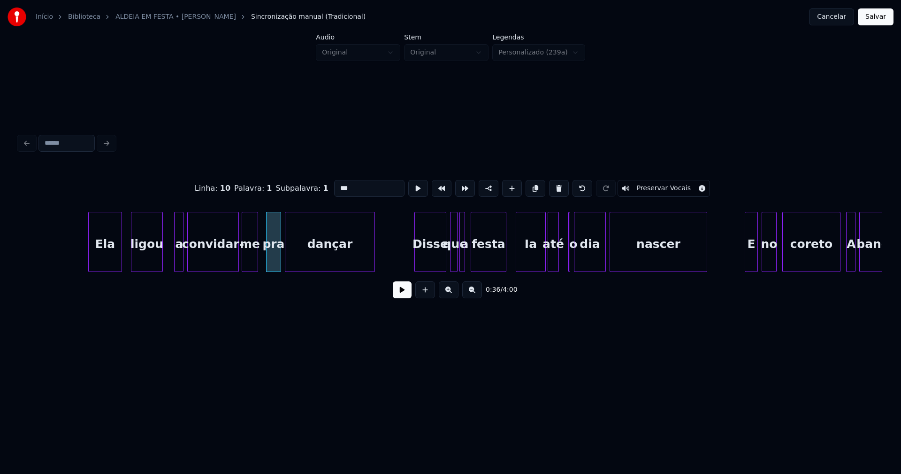
scroll to position [0, 3186]
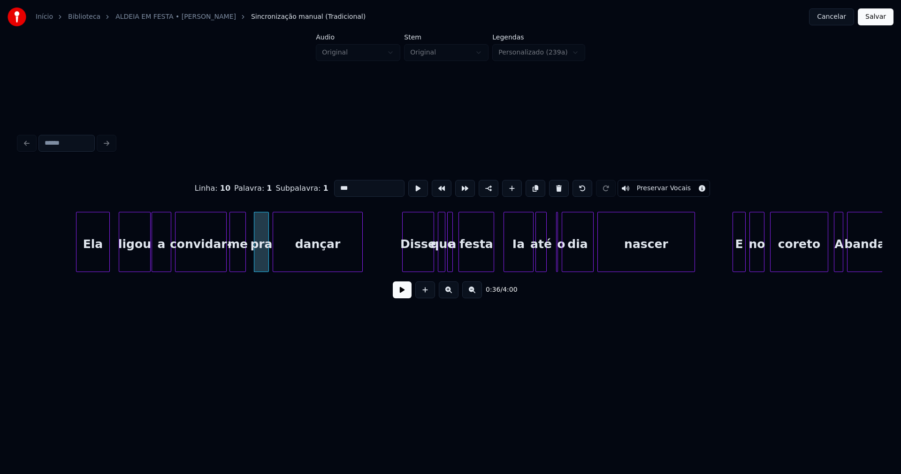
click at [152, 257] on div at bounding box center [153, 241] width 3 height 59
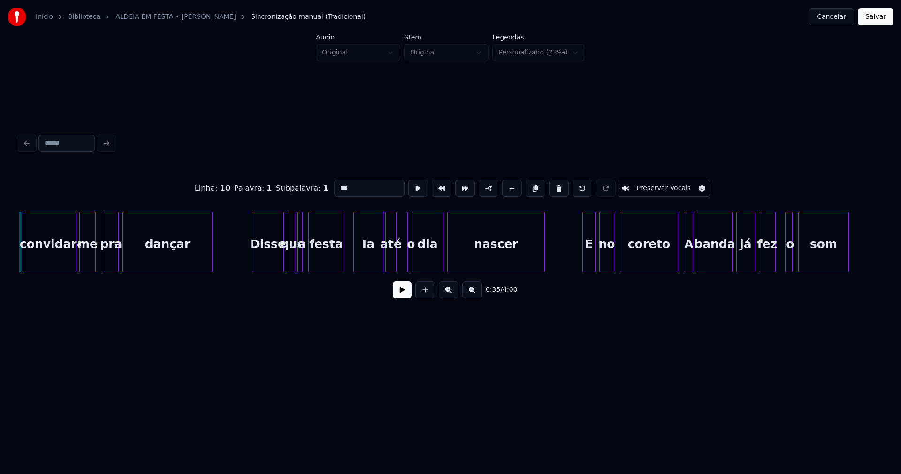
scroll to position [0, 3362]
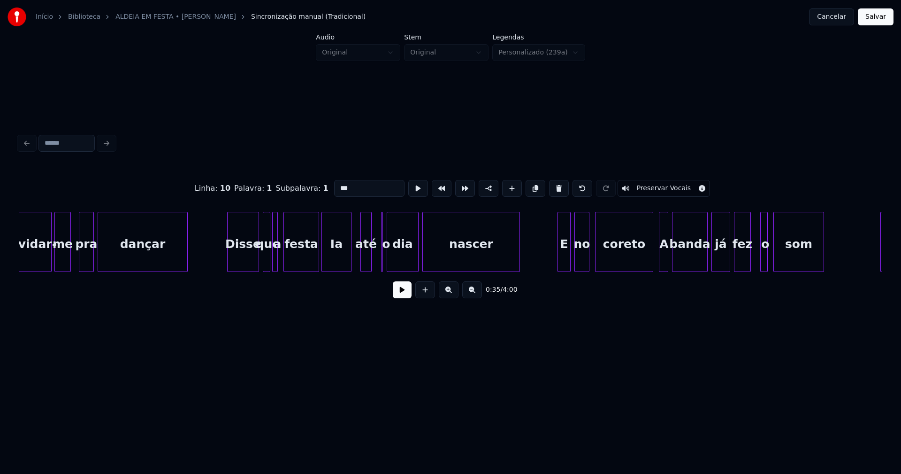
click at [340, 261] on div "Ia" at bounding box center [336, 244] width 29 height 64
type input "***"
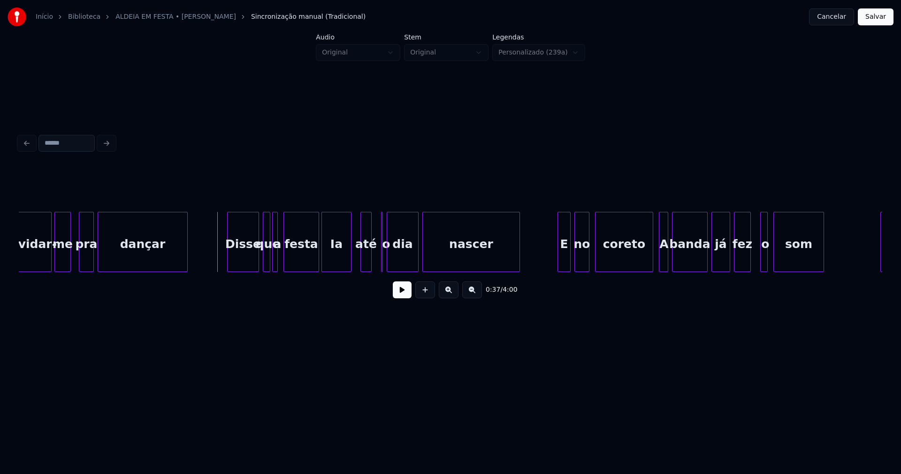
click at [399, 296] on button at bounding box center [402, 289] width 19 height 17
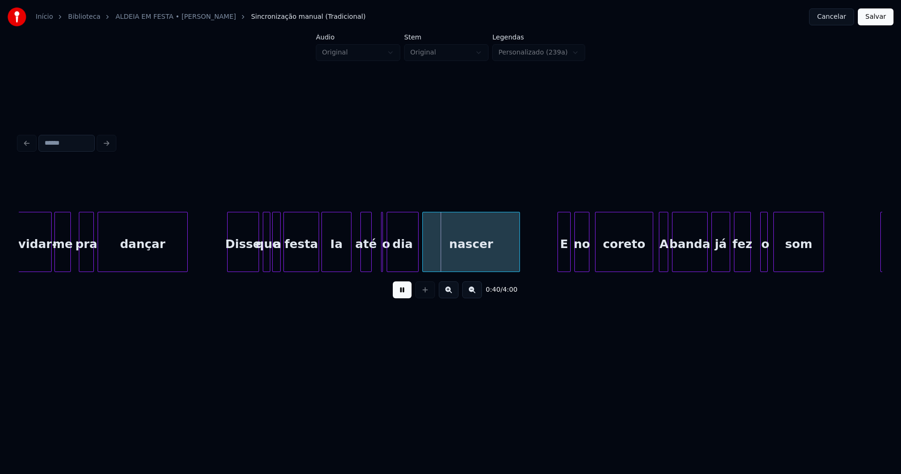
click at [278, 259] on div at bounding box center [278, 241] width 3 height 59
click at [402, 293] on button at bounding box center [402, 289] width 19 height 17
click at [335, 257] on div "Ia" at bounding box center [336, 244] width 29 height 64
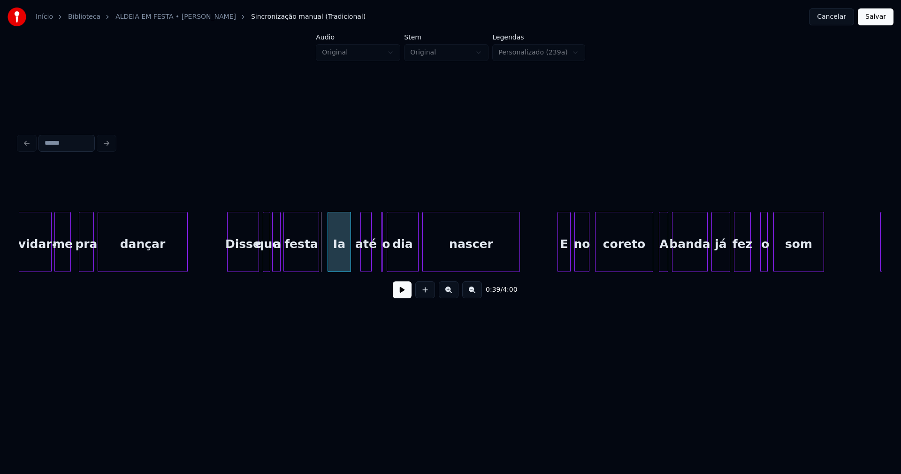
click at [328, 263] on div at bounding box center [329, 241] width 3 height 59
click at [383, 260] on div at bounding box center [384, 241] width 3 height 59
click at [400, 256] on div at bounding box center [401, 241] width 3 height 59
click at [395, 255] on div at bounding box center [394, 241] width 3 height 59
click at [392, 262] on div "o" at bounding box center [390, 244] width 14 height 64
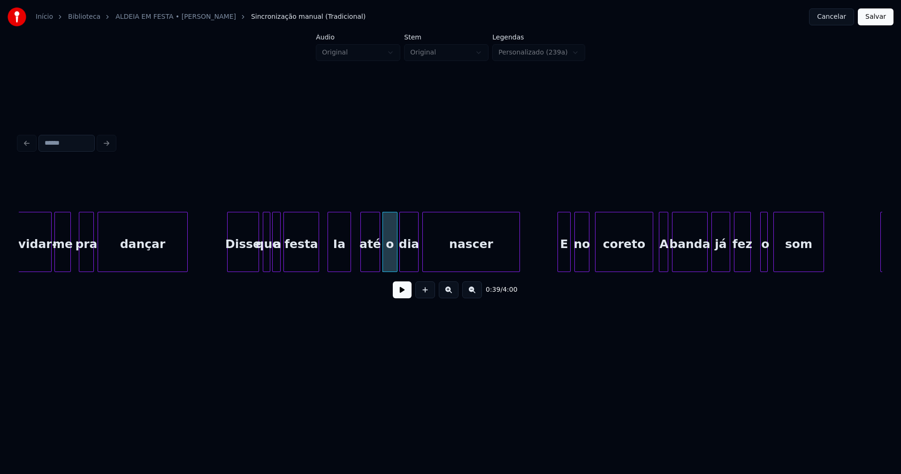
click at [379, 257] on div at bounding box center [378, 241] width 3 height 59
click at [345, 257] on div "Ia" at bounding box center [339, 244] width 23 height 64
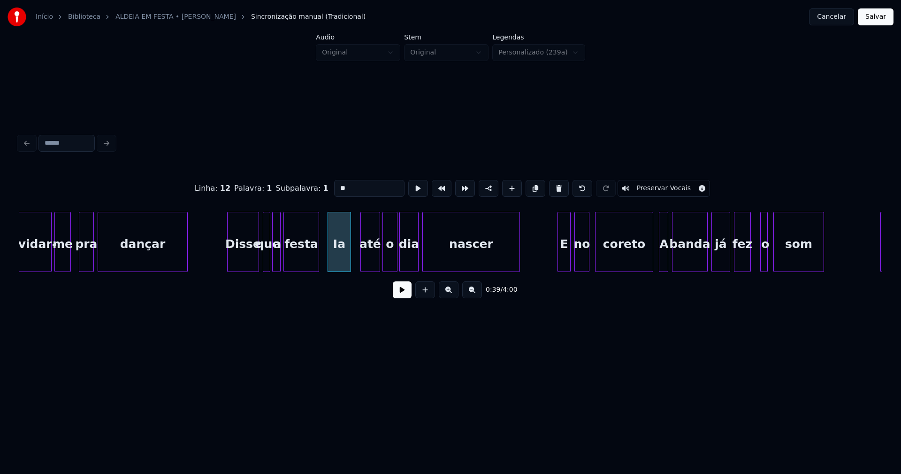
click at [336, 185] on input "**" at bounding box center [369, 188] width 70 height 17
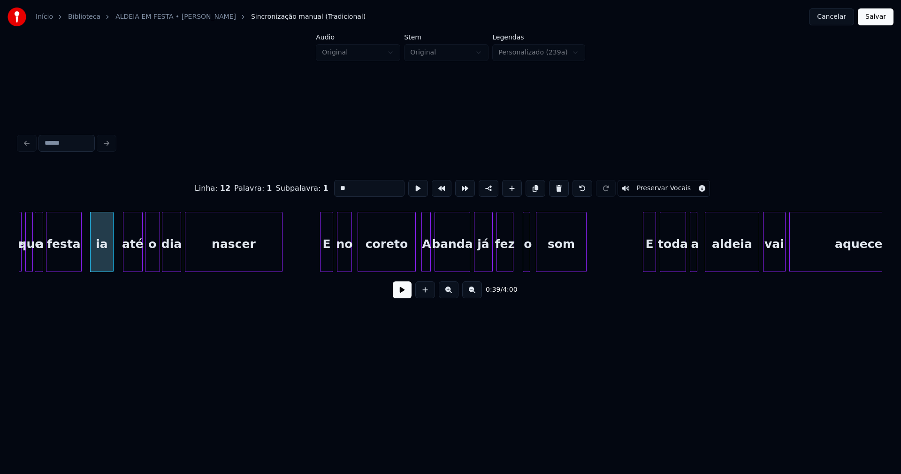
scroll to position [0, 3724]
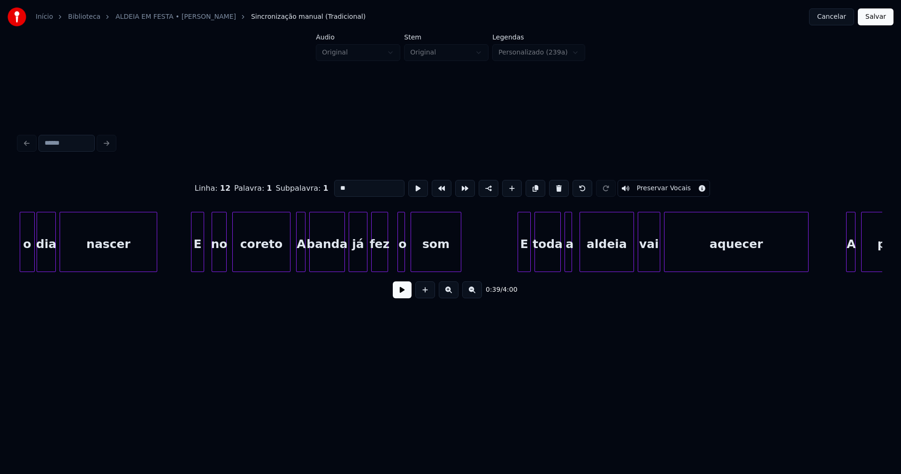
click at [199, 259] on div "E" at bounding box center [198, 244] width 12 height 64
click at [214, 261] on div "no" at bounding box center [215, 244] width 14 height 64
click at [274, 254] on div "coreto" at bounding box center [261, 244] width 57 height 64
click at [277, 265] on div at bounding box center [278, 241] width 3 height 59
click at [289, 261] on div at bounding box center [289, 241] width 3 height 59
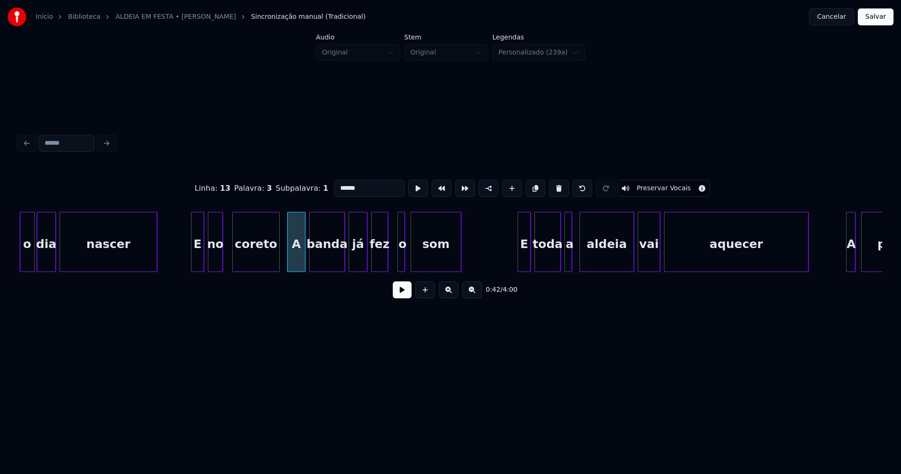
click at [300, 259] on div "A" at bounding box center [296, 244] width 17 height 64
drag, startPoint x: 321, startPoint y: 188, endPoint x: 313, endPoint y: 190, distance: 8.8
click at [313, 190] on div "Linha : 14 Palavra : 1 Subpalavra : 1 * Preservar Vocais" at bounding box center [451, 188] width 864 height 47
click at [391, 255] on div at bounding box center [391, 241] width 3 height 59
click at [406, 259] on div at bounding box center [405, 241] width 3 height 59
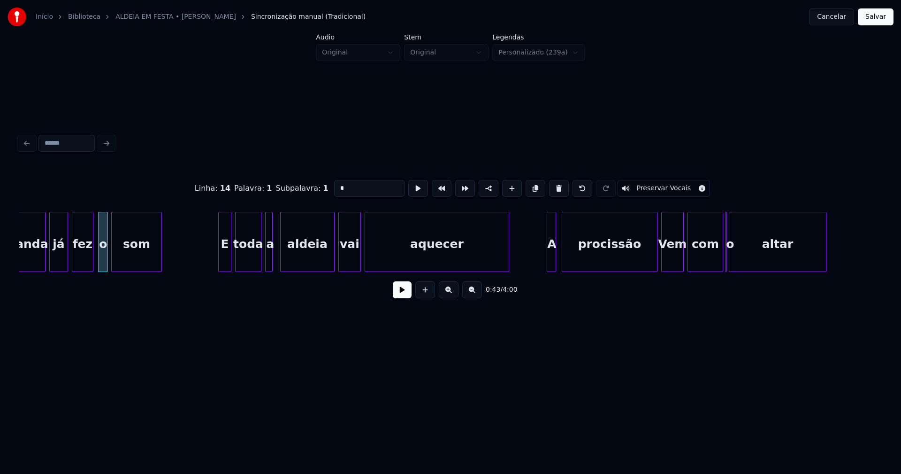
scroll to position [0, 4037]
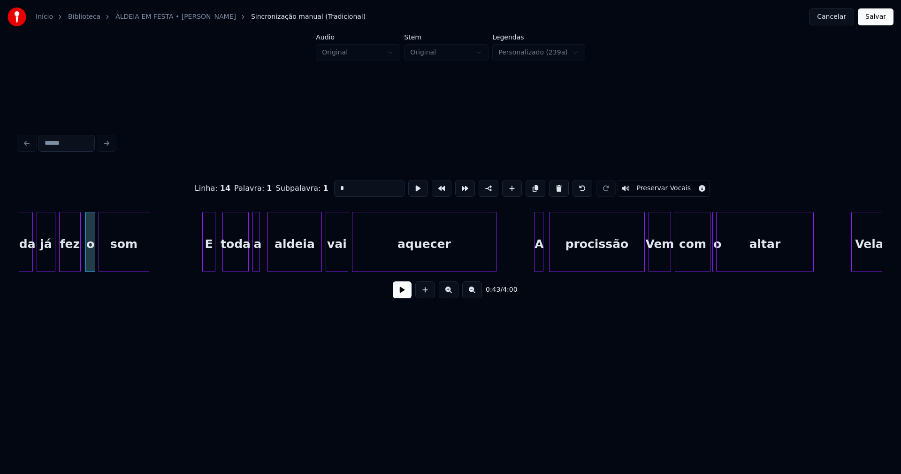
click at [209, 260] on div "E" at bounding box center [209, 244] width 12 height 64
type input "*"
click at [402, 294] on button at bounding box center [402, 289] width 19 height 17
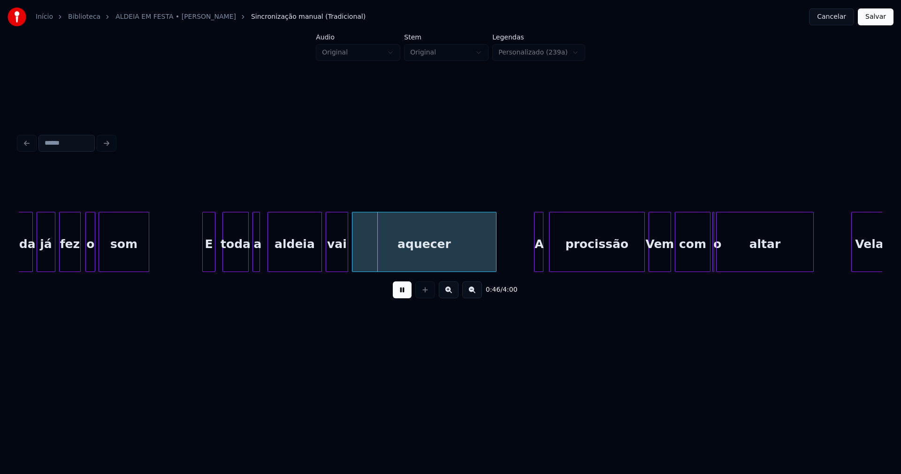
click at [403, 296] on button at bounding box center [402, 289] width 19 height 17
click at [239, 256] on div at bounding box center [238, 241] width 3 height 59
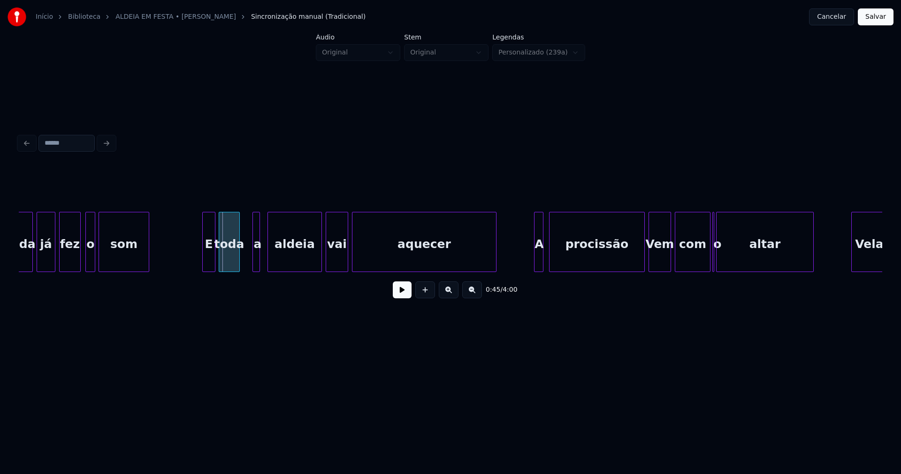
click at [219, 262] on div at bounding box center [220, 241] width 3 height 59
click at [248, 259] on div at bounding box center [248, 241] width 3 height 59
click at [251, 259] on div "a" at bounding box center [249, 244] width 13 height 64
click at [283, 253] on div "aldeia" at bounding box center [292, 244] width 54 height 64
click at [401, 288] on button at bounding box center [402, 289] width 19 height 17
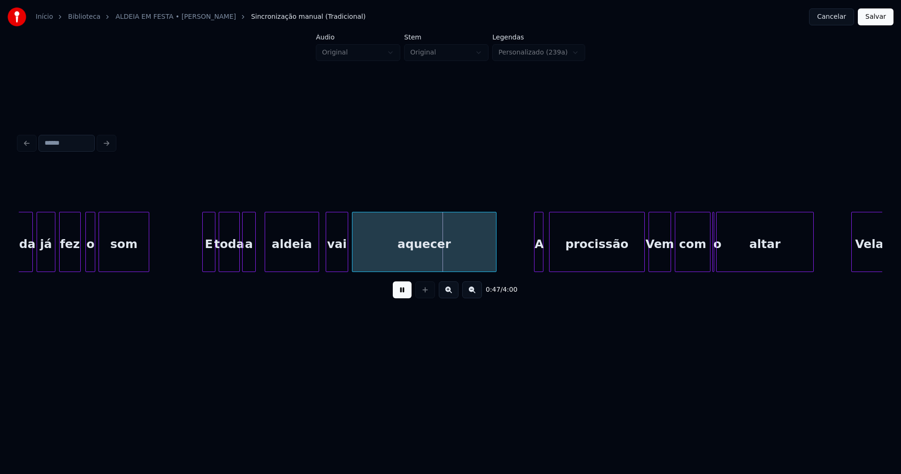
drag, startPoint x: 402, startPoint y: 294, endPoint x: 373, endPoint y: 290, distance: 28.9
click at [401, 294] on button at bounding box center [402, 289] width 19 height 17
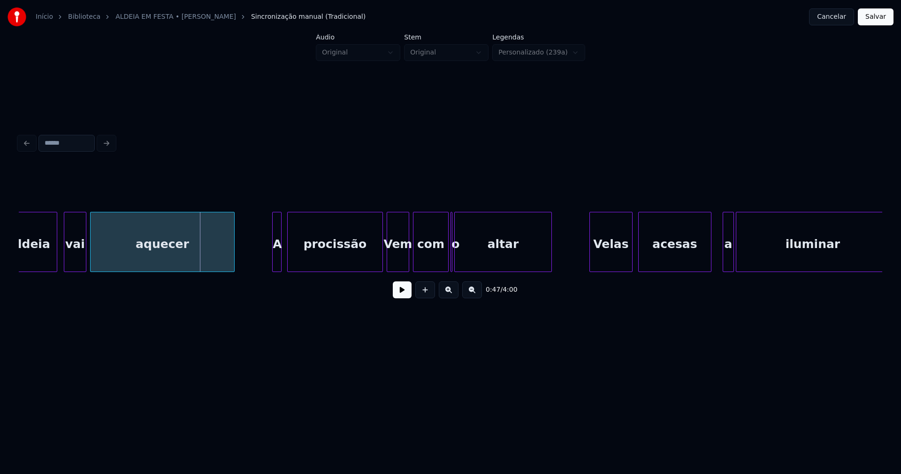
scroll to position [0, 4336]
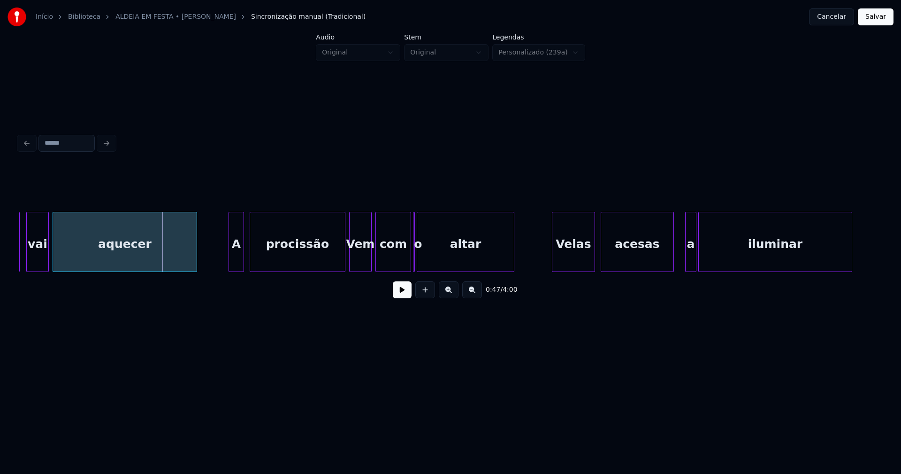
click at [229, 257] on div at bounding box center [230, 241] width 3 height 59
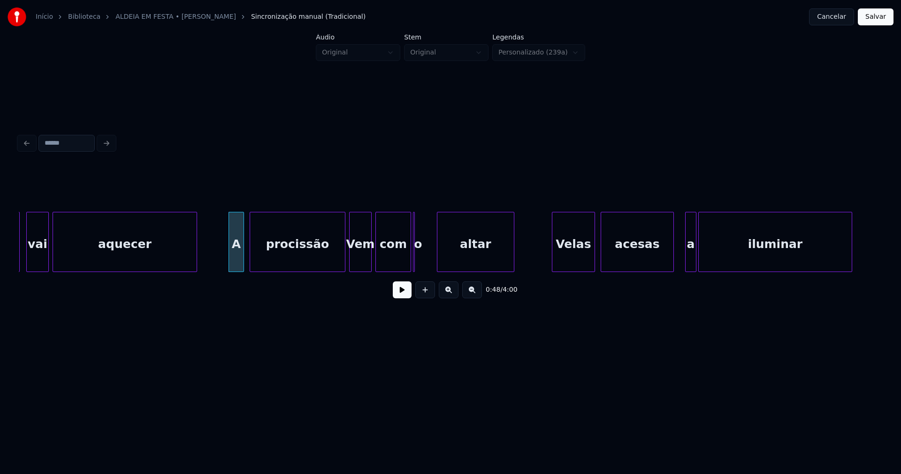
click at [439, 257] on div at bounding box center [439, 241] width 3 height 59
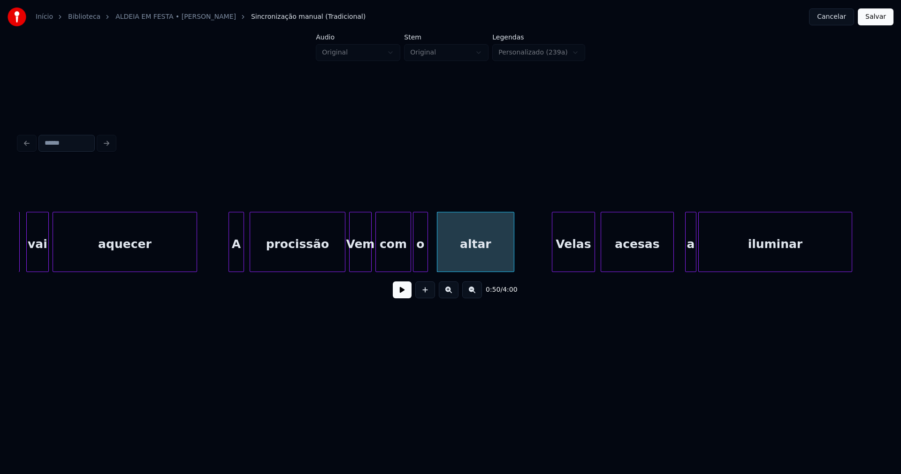
click at [426, 261] on div at bounding box center [426, 241] width 3 height 59
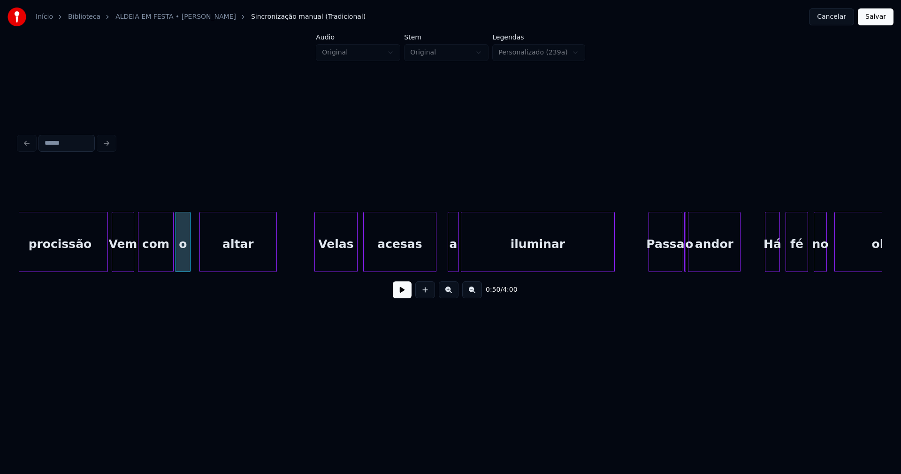
scroll to position [0, 4586]
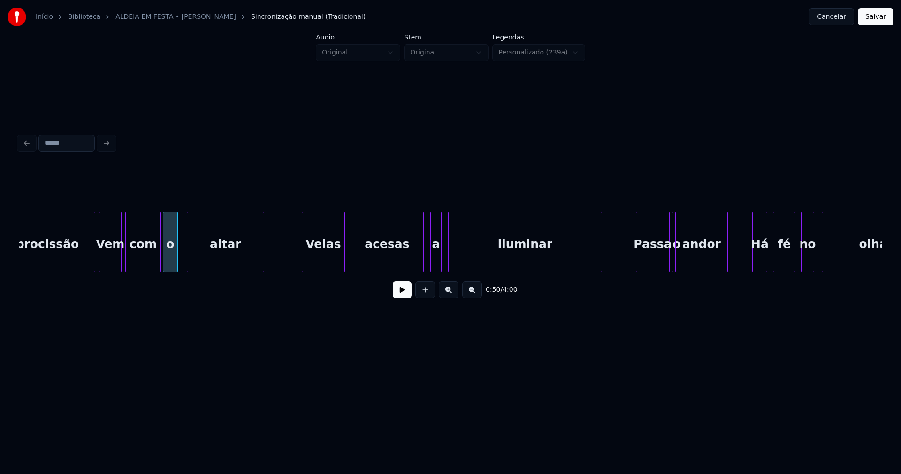
click at [435, 263] on div "a" at bounding box center [436, 244] width 10 height 64
click at [447, 262] on div at bounding box center [447, 241] width 3 height 59
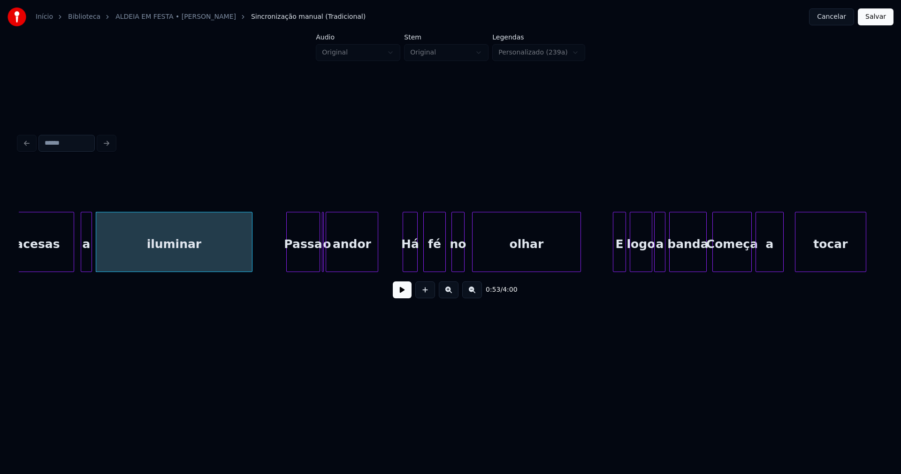
scroll to position [0, 4949]
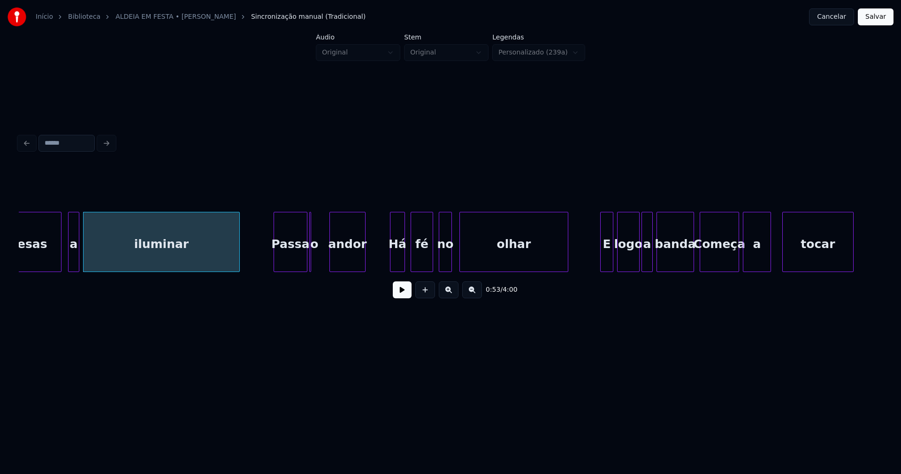
click at [331, 253] on div at bounding box center [331, 241] width 3 height 59
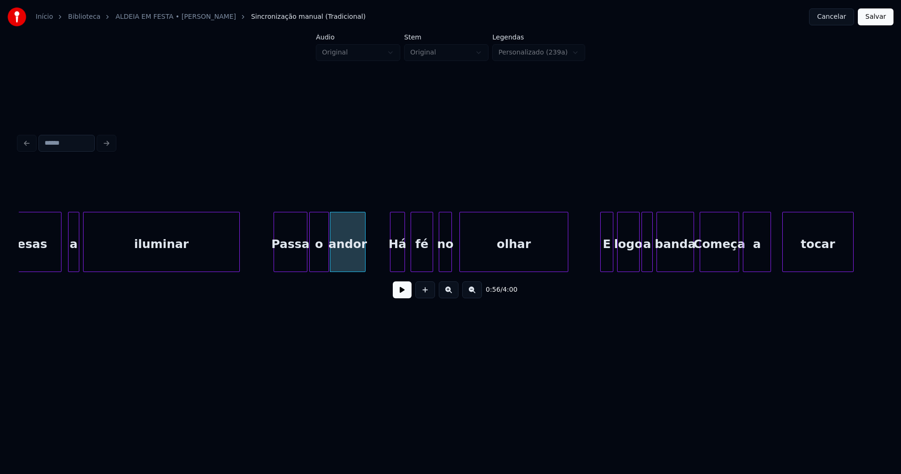
click at [328, 257] on div at bounding box center [327, 241] width 3 height 59
click at [398, 259] on div "Há" at bounding box center [397, 244] width 14 height 64
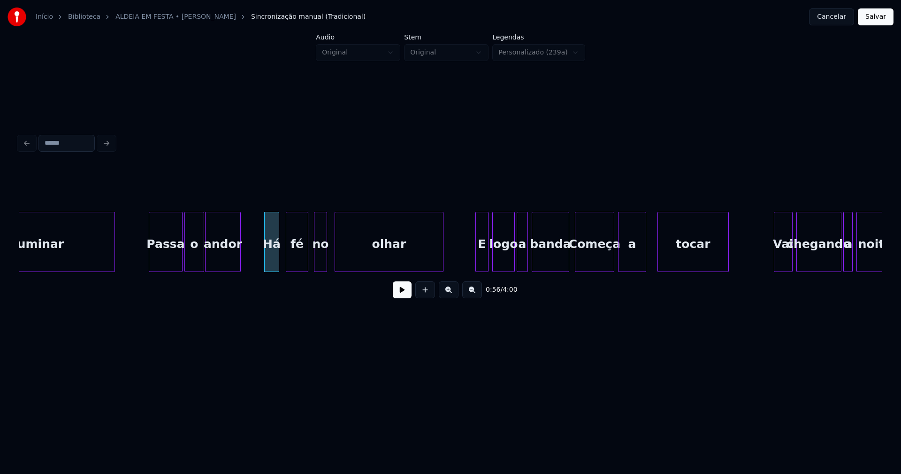
click at [400, 297] on button at bounding box center [402, 289] width 19 height 17
click at [479, 262] on div "E" at bounding box center [479, 244] width 12 height 64
click at [500, 264] on div "logo" at bounding box center [502, 244] width 22 height 64
click at [508, 265] on div at bounding box center [507, 241] width 3 height 59
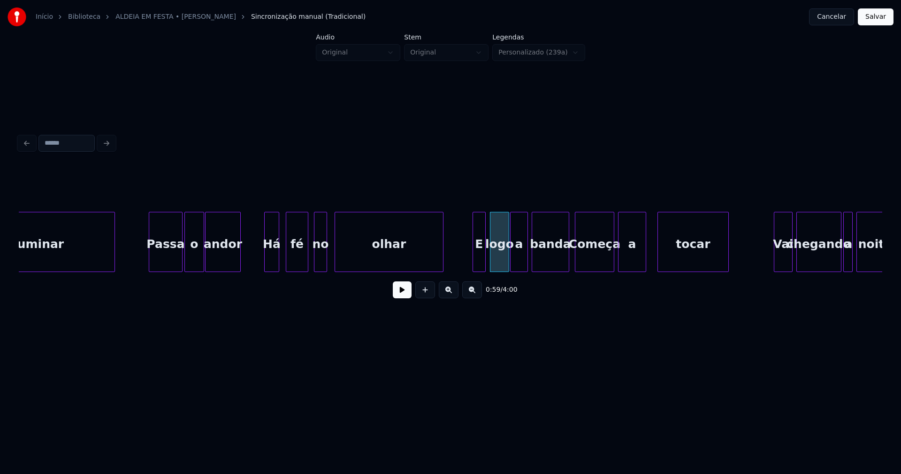
click at [513, 264] on div at bounding box center [512, 241] width 3 height 59
click at [565, 264] on div at bounding box center [563, 241] width 3 height 59
click at [593, 262] on div "Começa" at bounding box center [595, 244] width 38 height 64
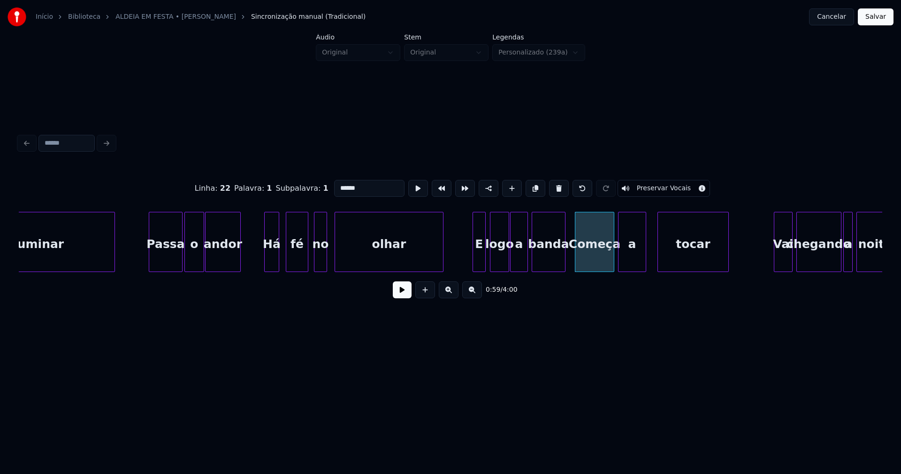
click at [337, 185] on input "******" at bounding box center [369, 188] width 70 height 17
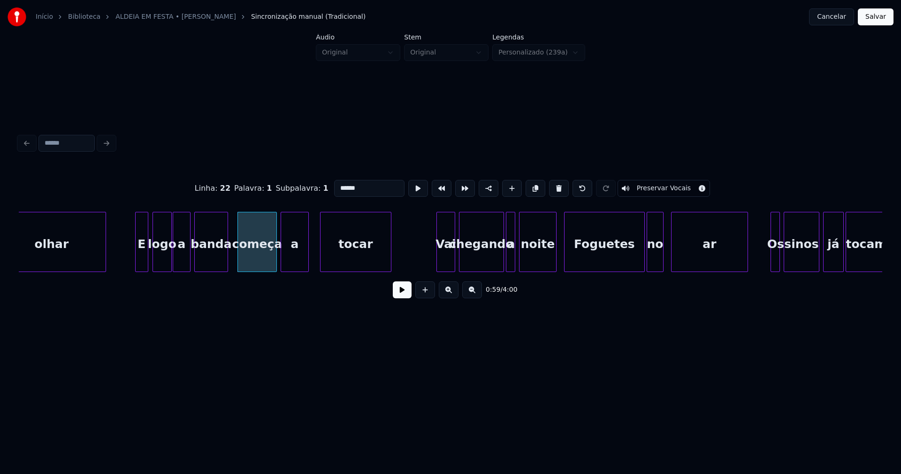
scroll to position [0, 5561]
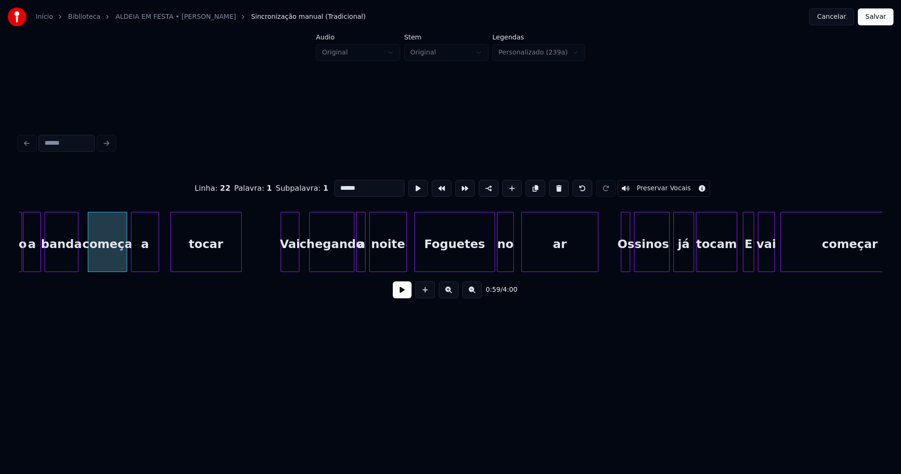
click at [290, 271] on div "logo a banda começa a tocar Vai chegando a noite Foguetes no ar Os sinos já toc…" at bounding box center [451, 242] width 864 height 60
click at [323, 264] on div "chegando" at bounding box center [325, 244] width 44 height 64
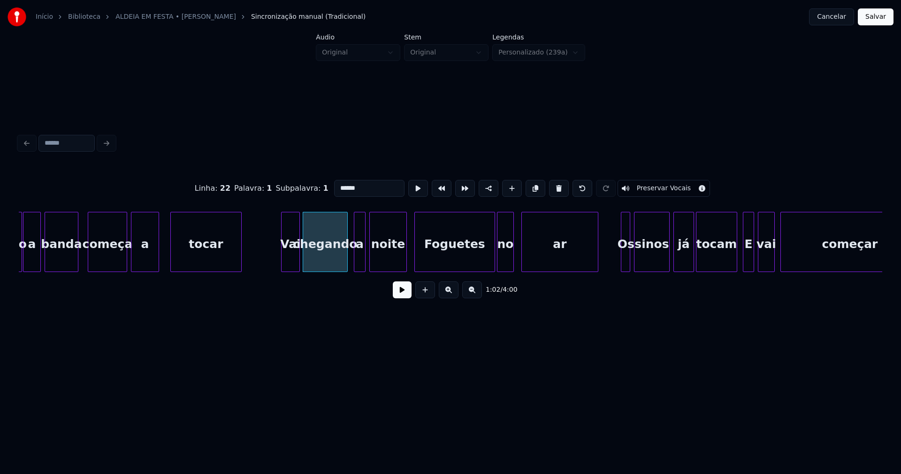
click at [354, 259] on div at bounding box center [355, 241] width 3 height 59
click at [355, 262] on div "a" at bounding box center [355, 244] width 11 height 64
click at [368, 264] on div at bounding box center [369, 241] width 3 height 59
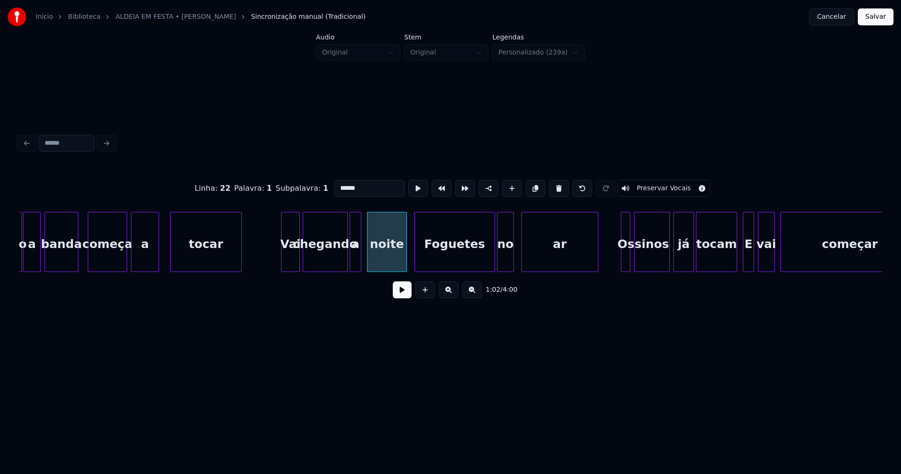
click at [449, 263] on div "Foguetes" at bounding box center [455, 244] width 80 height 64
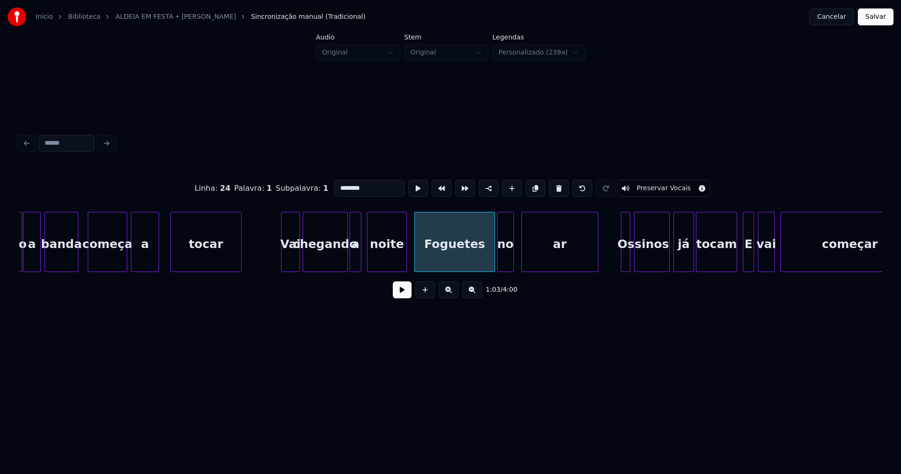
click at [336, 185] on input "********" at bounding box center [369, 188] width 70 height 17
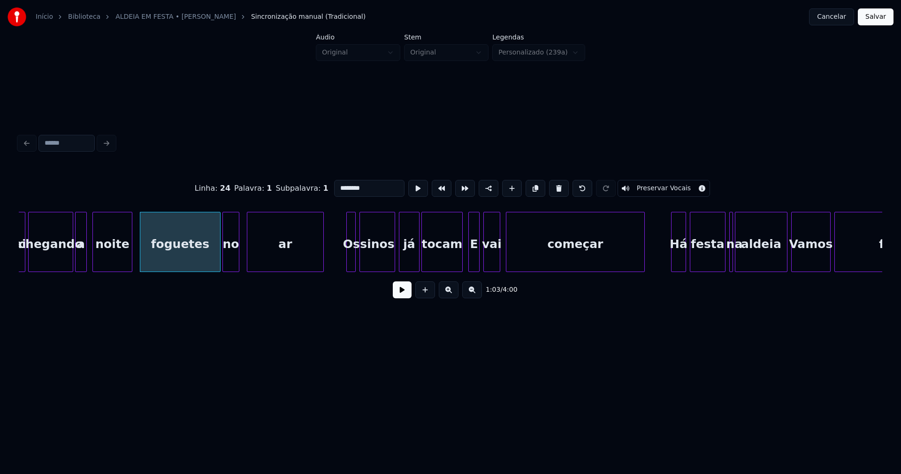
scroll to position [0, 5861]
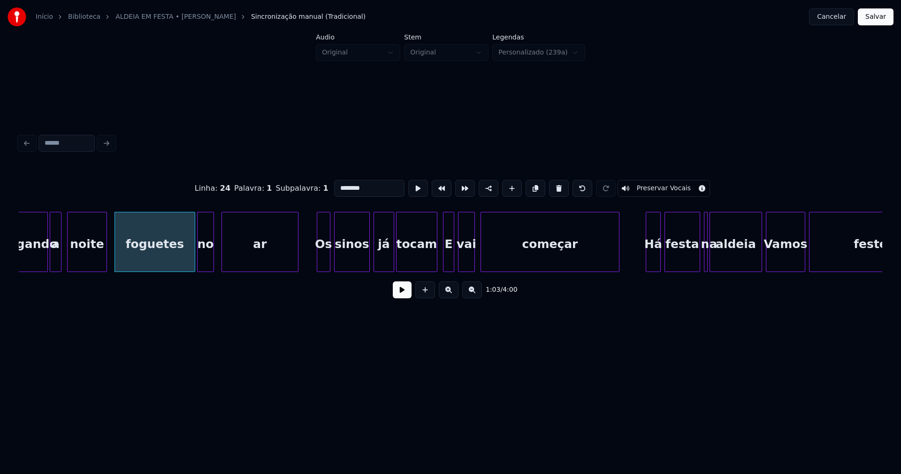
click at [317, 262] on div at bounding box center [318, 241] width 3 height 59
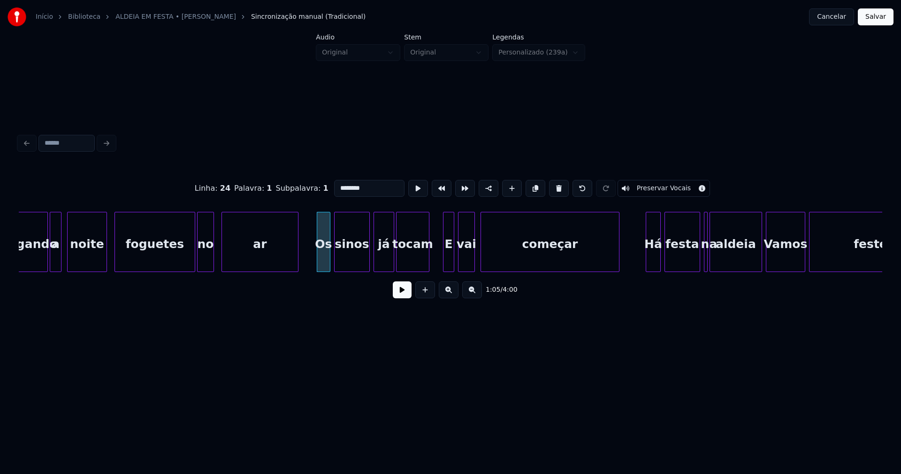
click at [427, 268] on div "tocam" at bounding box center [412, 242] width 33 height 60
click at [442, 262] on div "E" at bounding box center [444, 244] width 10 height 64
click at [459, 261] on div "vai" at bounding box center [463, 244] width 16 height 64
click at [477, 258] on div at bounding box center [478, 241] width 3 height 59
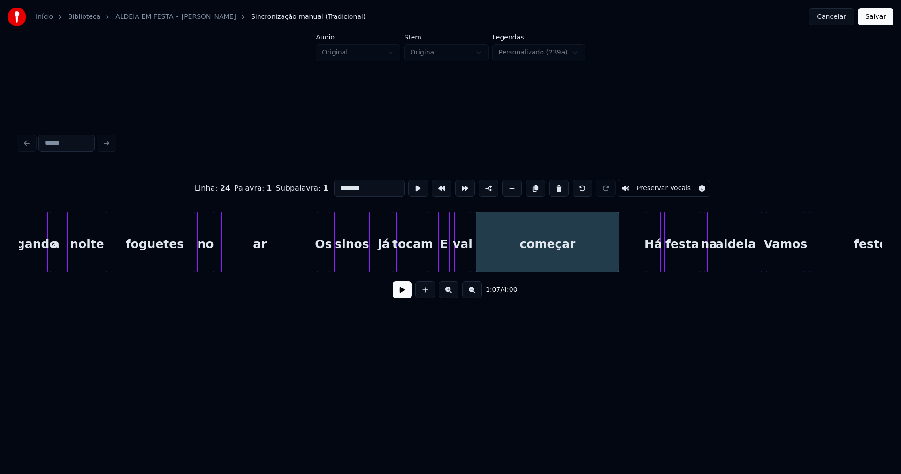
click at [444, 258] on div "E" at bounding box center [444, 244] width 10 height 64
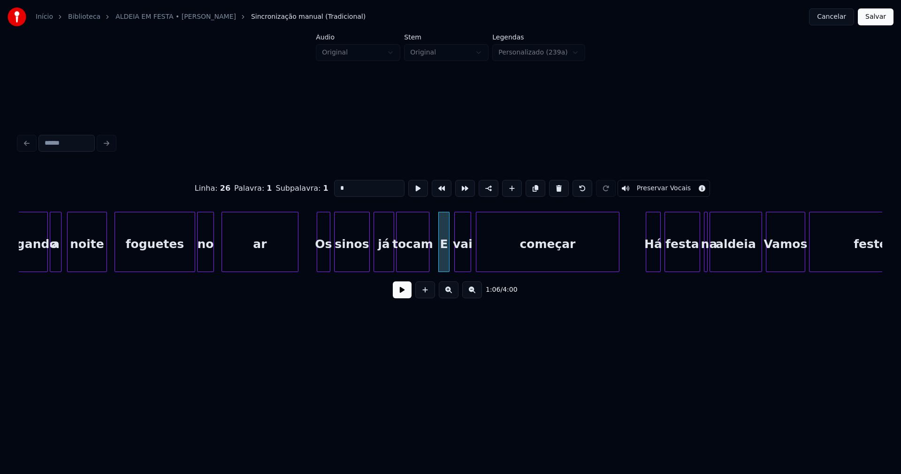
drag, startPoint x: 334, startPoint y: 187, endPoint x: 308, endPoint y: 192, distance: 26.7
click at [308, 192] on div "Linha : 26 [GEOGRAPHIC_DATA] : 1 Subpalavra : 1 * Preservar Vocais" at bounding box center [451, 188] width 864 height 47
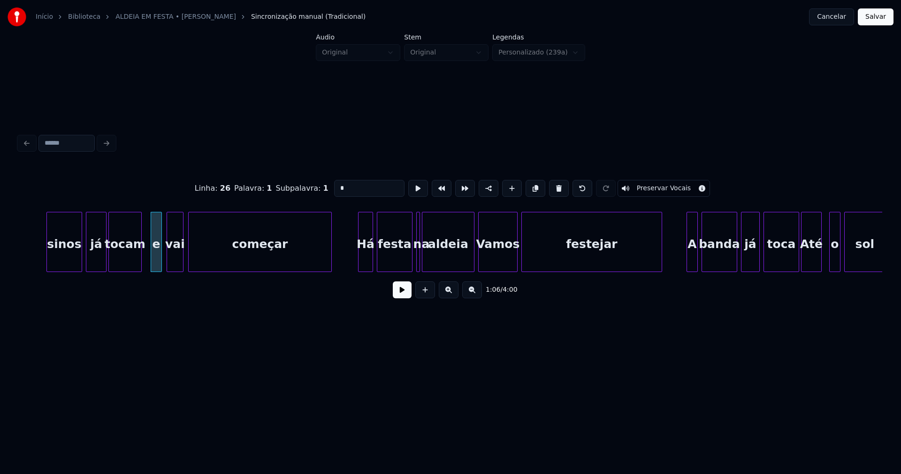
scroll to position [0, 6186]
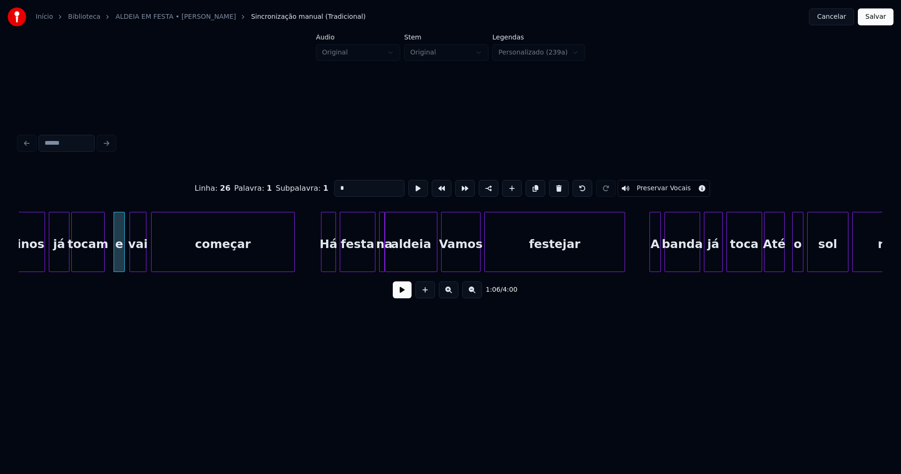
click at [382, 259] on div at bounding box center [383, 241] width 3 height 59
click at [402, 255] on div at bounding box center [401, 241] width 3 height 59
click at [396, 254] on div at bounding box center [395, 241] width 3 height 59
click at [430, 267] on div at bounding box center [429, 241] width 3 height 59
click at [454, 264] on div "Vamos" at bounding box center [461, 244] width 38 height 64
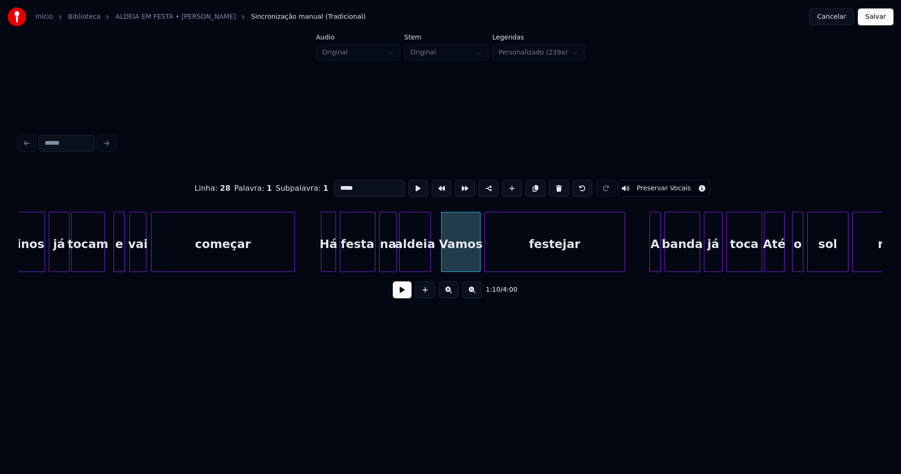
click at [336, 183] on input "*****" at bounding box center [369, 188] width 70 height 17
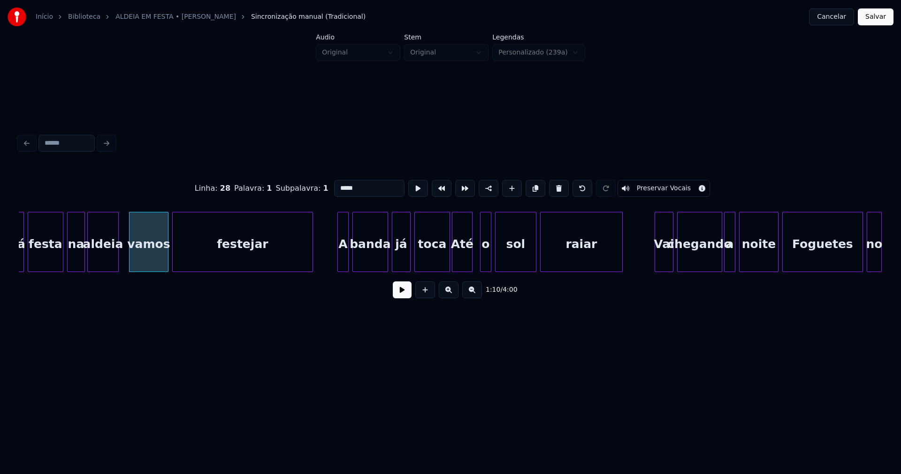
scroll to position [0, 6548]
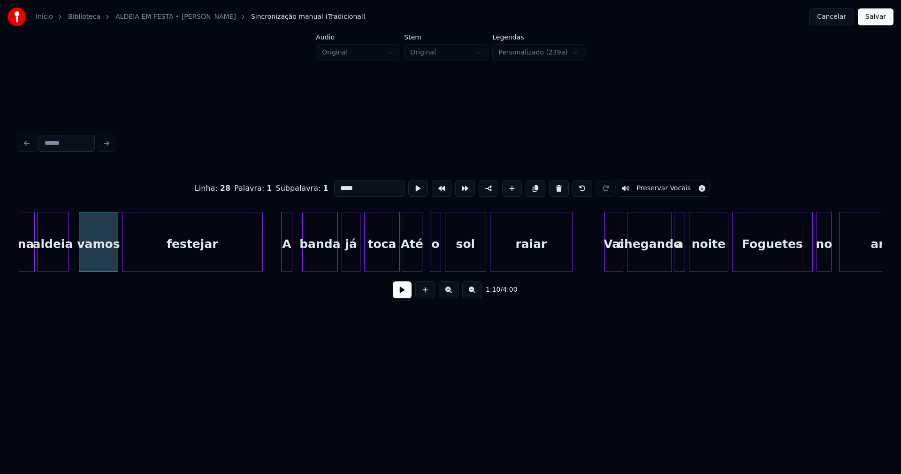
click at [286, 268] on div "A" at bounding box center [287, 244] width 10 height 64
click at [296, 256] on div at bounding box center [297, 241] width 3 height 59
click at [392, 259] on div at bounding box center [392, 241] width 3 height 59
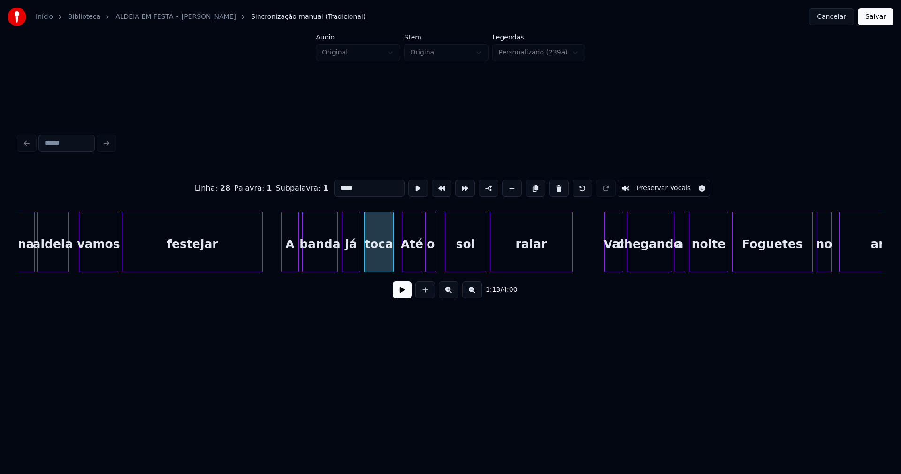
click at [430, 262] on div "o" at bounding box center [431, 244] width 10 height 64
click at [451, 259] on div "sol" at bounding box center [461, 244] width 40 height 64
click at [414, 259] on div "Até" at bounding box center [412, 244] width 20 height 64
drag, startPoint x: 336, startPoint y: 186, endPoint x: 326, endPoint y: 188, distance: 10.5
click at [326, 188] on div "Linha : 30 Palavra : 1 Subpalavra : 1 *** Preservar Vocais" at bounding box center [451, 188] width 864 height 47
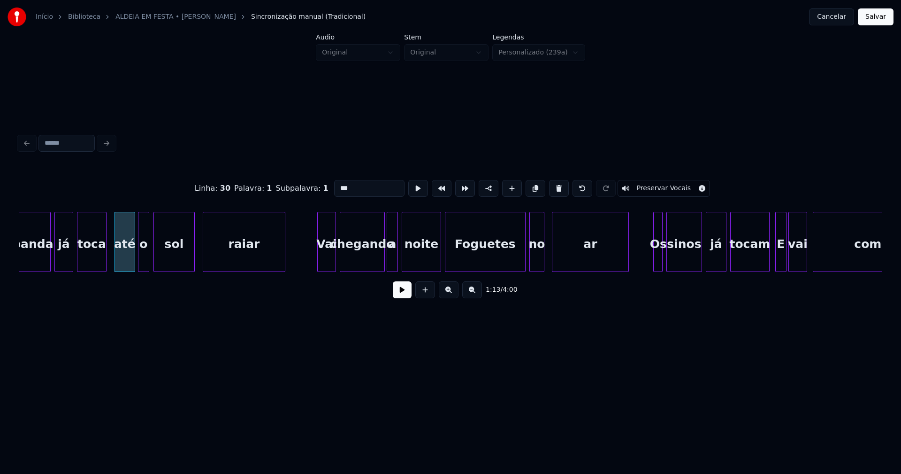
scroll to position [0, 6873]
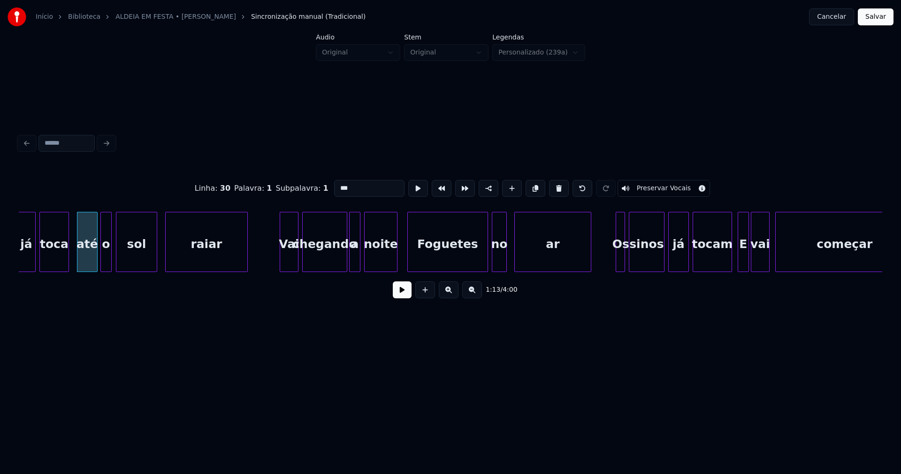
click at [396, 262] on div at bounding box center [395, 241] width 3 height 59
click at [339, 262] on div at bounding box center [339, 241] width 3 height 59
click at [347, 265] on div at bounding box center [347, 241] width 3 height 59
click at [291, 262] on div at bounding box center [291, 241] width 3 height 59
click at [298, 264] on div at bounding box center [299, 241] width 3 height 59
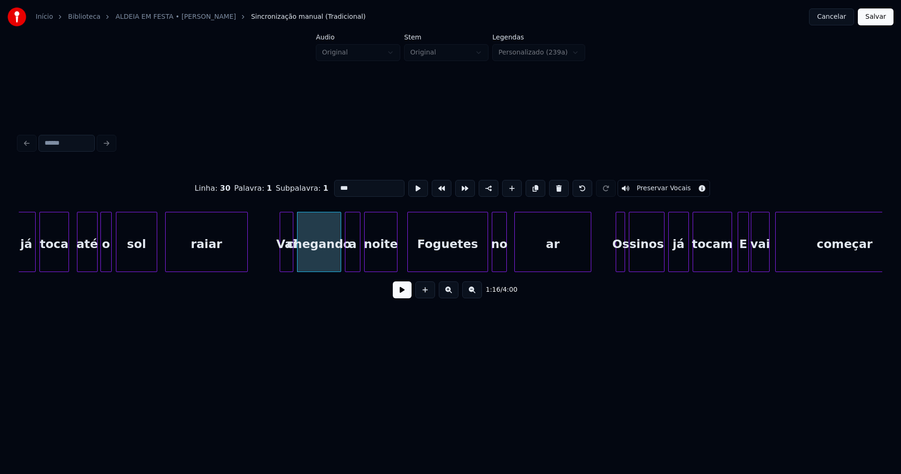
click at [438, 261] on div "Foguetes" at bounding box center [448, 244] width 80 height 64
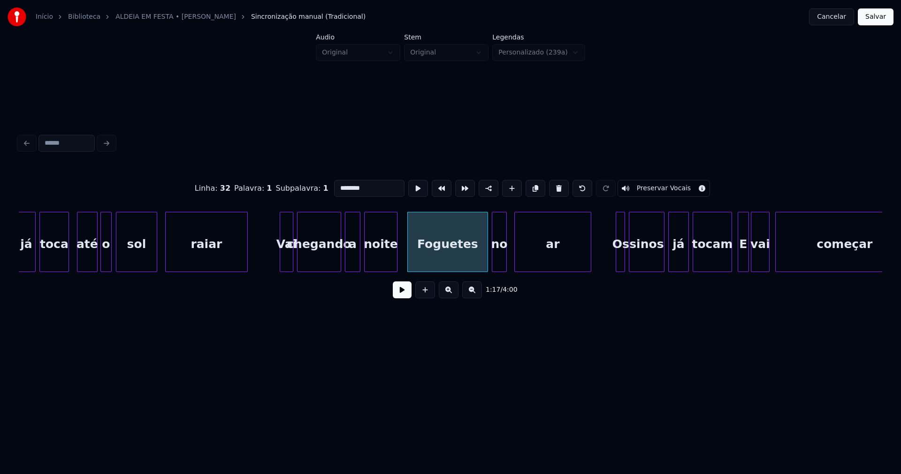
click at [337, 185] on input "********" at bounding box center [369, 188] width 70 height 17
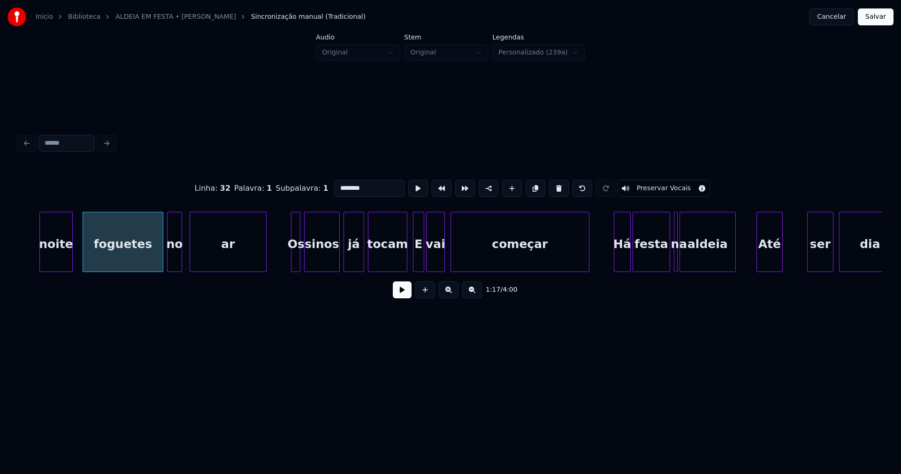
scroll to position [0, 7248]
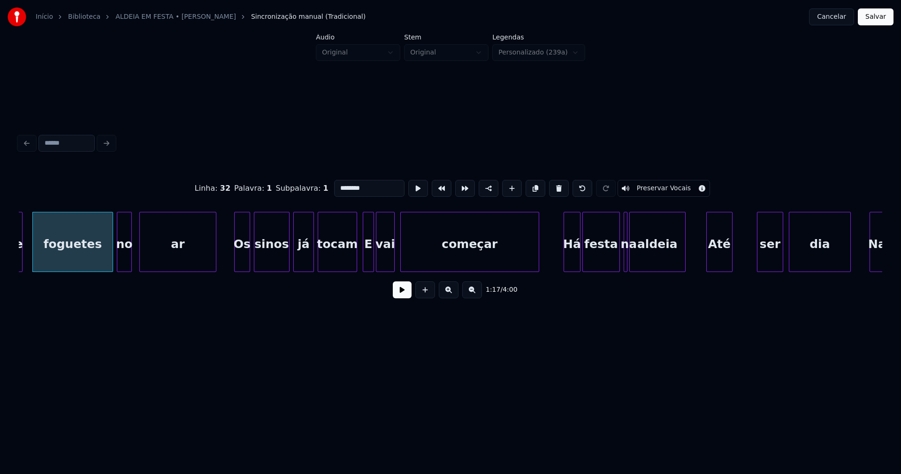
click at [236, 265] on div at bounding box center [236, 241] width 3 height 59
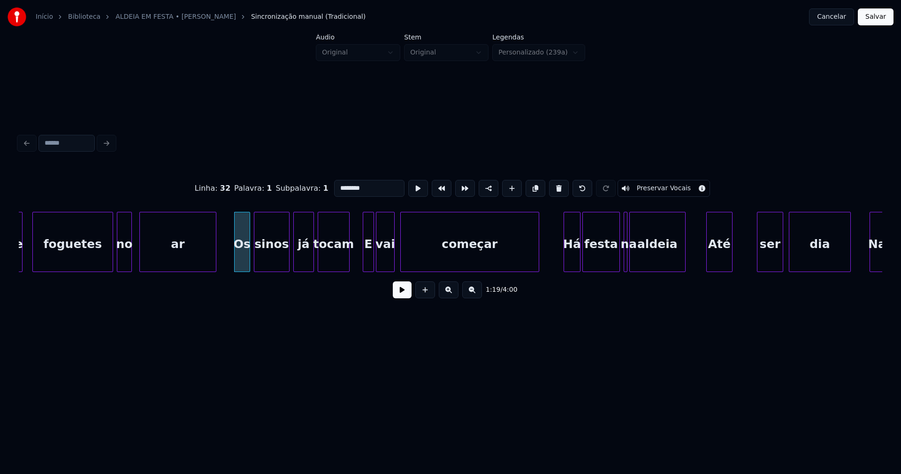
click at [348, 264] on div at bounding box center [347, 241] width 3 height 59
click at [361, 264] on div at bounding box center [360, 241] width 3 height 59
click at [367, 258] on div "E" at bounding box center [366, 244] width 15 height 64
drag, startPoint x: 339, startPoint y: 186, endPoint x: 311, endPoint y: 187, distance: 27.3
click at [311, 187] on div "Linha : 34 [GEOGRAPHIC_DATA] : 1 Subpalavra : 1 * Preservar Vocais" at bounding box center [451, 188] width 864 height 47
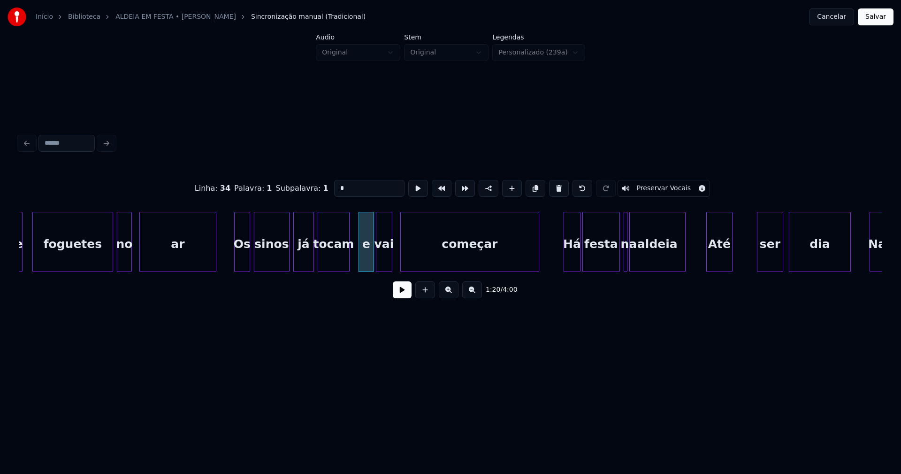
click at [389, 257] on div at bounding box center [390, 241] width 3 height 59
click at [399, 257] on div at bounding box center [398, 241] width 3 height 59
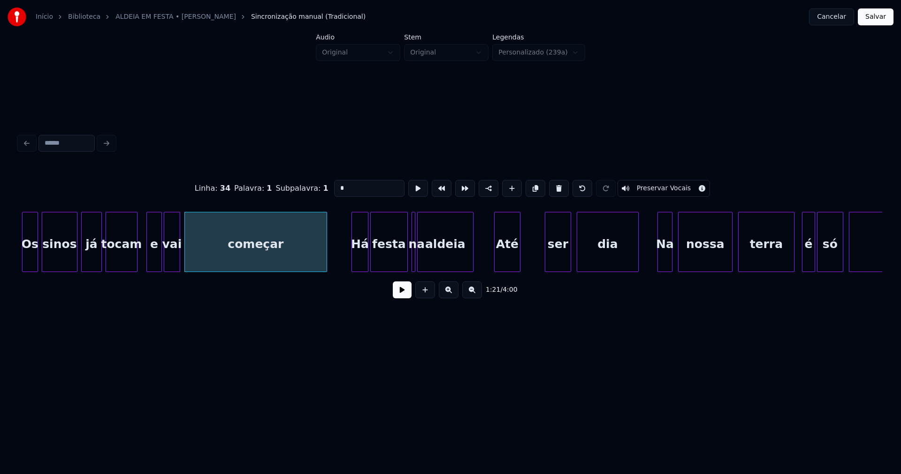
scroll to position [0, 7511]
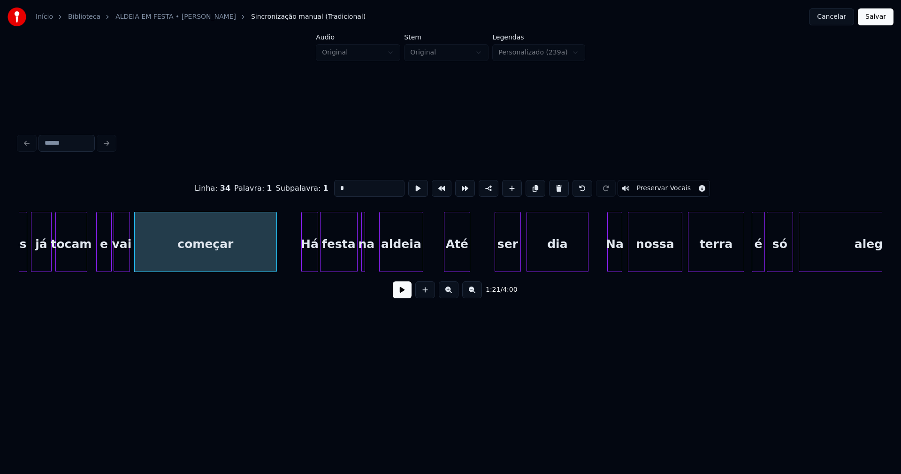
click at [382, 255] on div at bounding box center [381, 241] width 3 height 59
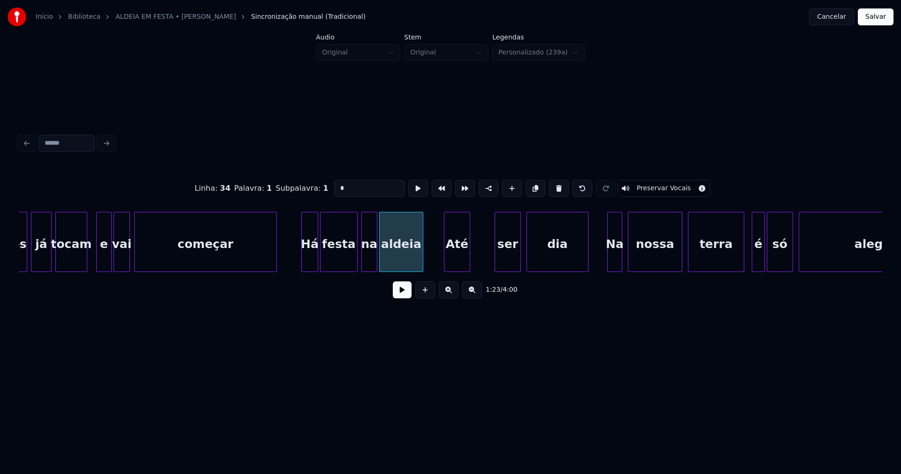
click at [376, 258] on div at bounding box center [375, 241] width 3 height 59
click at [451, 260] on div "Até" at bounding box center [452, 244] width 25 height 64
type input "*"
click at [407, 292] on button at bounding box center [402, 289] width 19 height 17
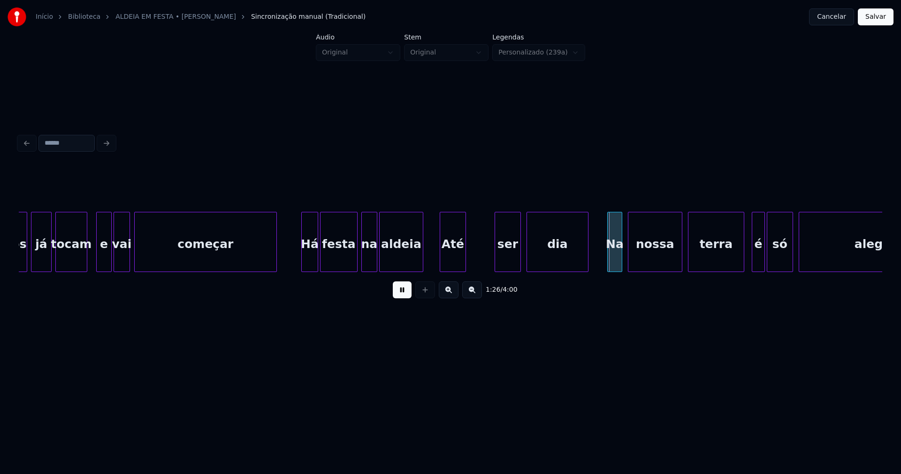
click at [405, 294] on button at bounding box center [402, 289] width 19 height 17
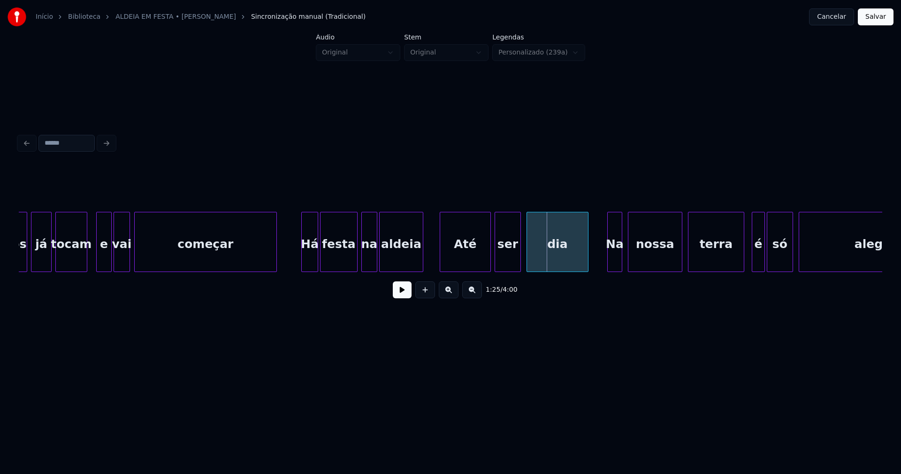
click at [489, 253] on div at bounding box center [489, 241] width 3 height 59
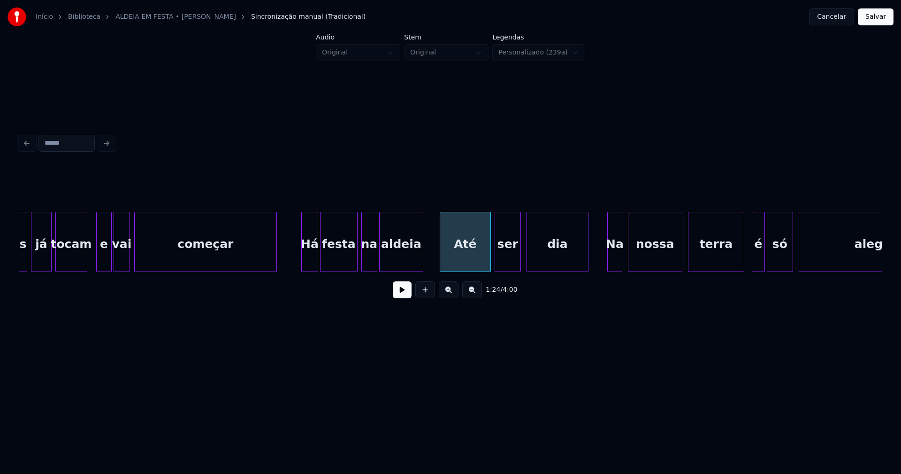
click at [462, 258] on div "Até" at bounding box center [465, 244] width 50 height 64
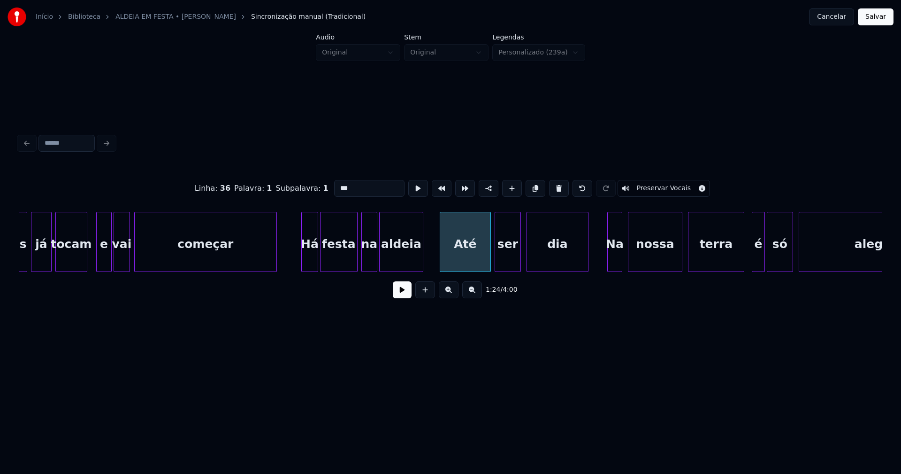
drag, startPoint x: 337, startPoint y: 183, endPoint x: 315, endPoint y: 193, distance: 24.2
click at [315, 193] on div "Linha : 36 [GEOGRAPHIC_DATA] : 1 Subpalavra : 1 *** Preservar Vocais" at bounding box center [451, 188] width 864 height 47
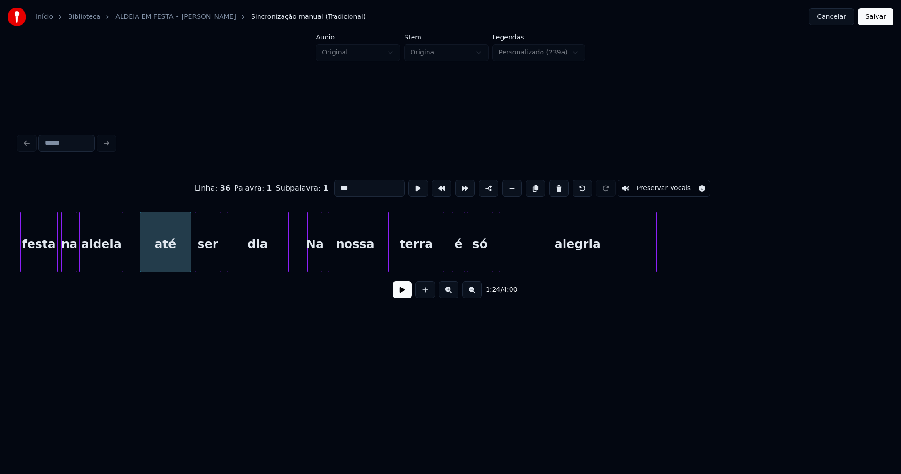
scroll to position [0, 7823]
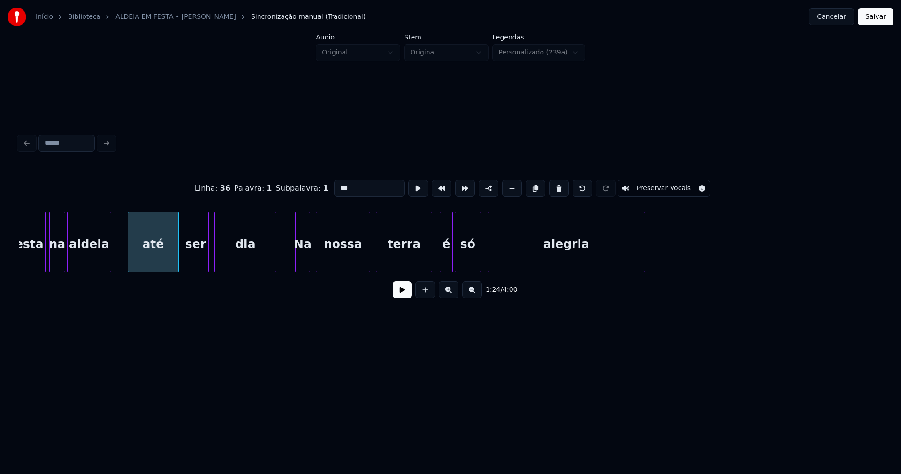
click at [645, 259] on div "alegria" at bounding box center [567, 242] width 158 height 60
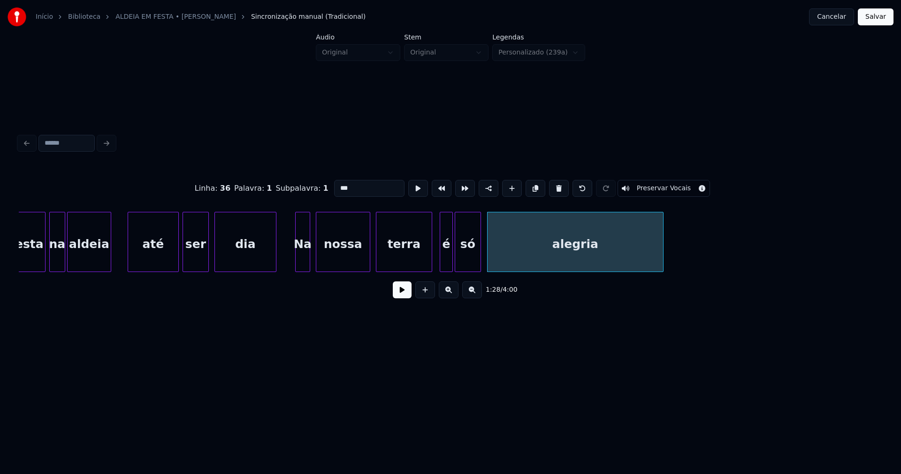
click at [662, 246] on div at bounding box center [662, 241] width 3 height 59
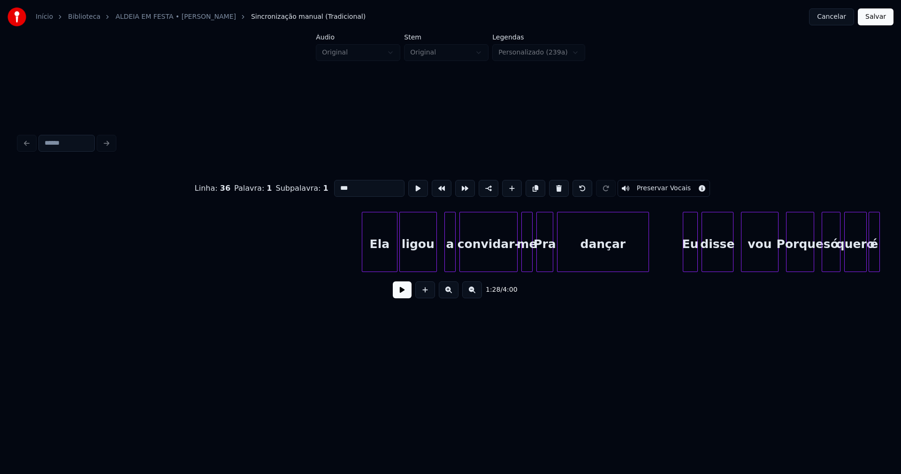
scroll to position [0, 9510]
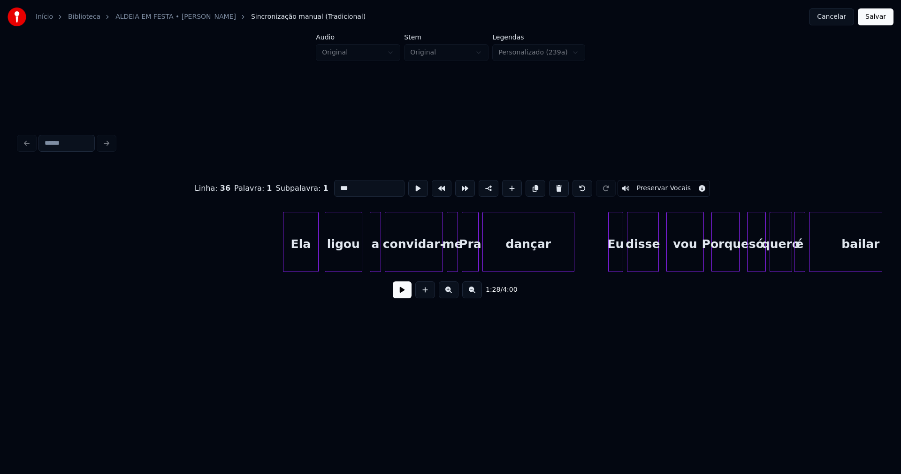
click at [301, 261] on div "Ela" at bounding box center [301, 244] width 35 height 64
click at [343, 259] on div "ligou" at bounding box center [341, 244] width 37 height 64
click at [369, 261] on div "a" at bounding box center [369, 244] width 10 height 64
click at [406, 262] on div "convidar-" at bounding box center [410, 244] width 57 height 64
click at [433, 260] on div at bounding box center [434, 241] width 3 height 59
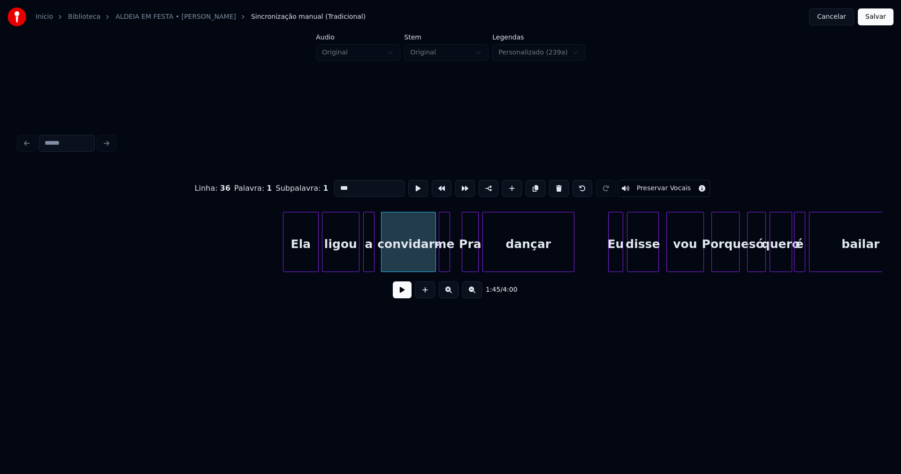
click at [445, 262] on div "me" at bounding box center [444, 244] width 10 height 64
click at [452, 253] on div at bounding box center [452, 241] width 3 height 59
click at [474, 257] on div "Pra" at bounding box center [470, 244] width 16 height 64
drag, startPoint x: 337, startPoint y: 183, endPoint x: 328, endPoint y: 186, distance: 9.5
click at [334, 186] on input "***" at bounding box center [369, 188] width 70 height 17
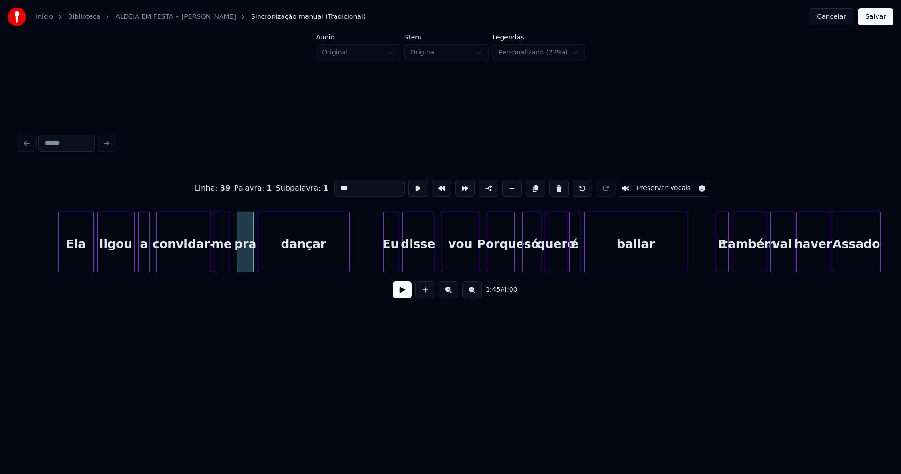
scroll to position [0, 9748]
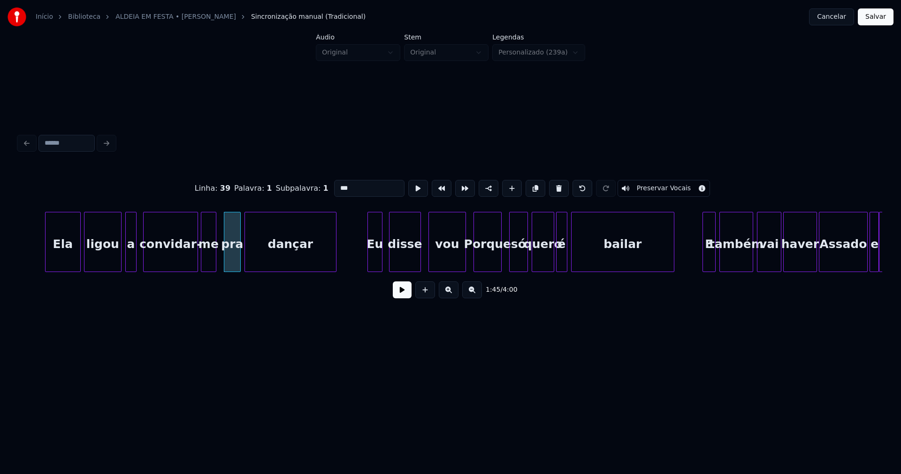
click at [375, 262] on div "Eu" at bounding box center [375, 244] width 14 height 64
click at [460, 262] on div at bounding box center [459, 241] width 3 height 59
click at [517, 262] on div "só" at bounding box center [515, 244] width 18 height 64
click at [489, 262] on div "Porque" at bounding box center [487, 244] width 27 height 64
drag, startPoint x: 337, startPoint y: 183, endPoint x: 327, endPoint y: 189, distance: 11.4
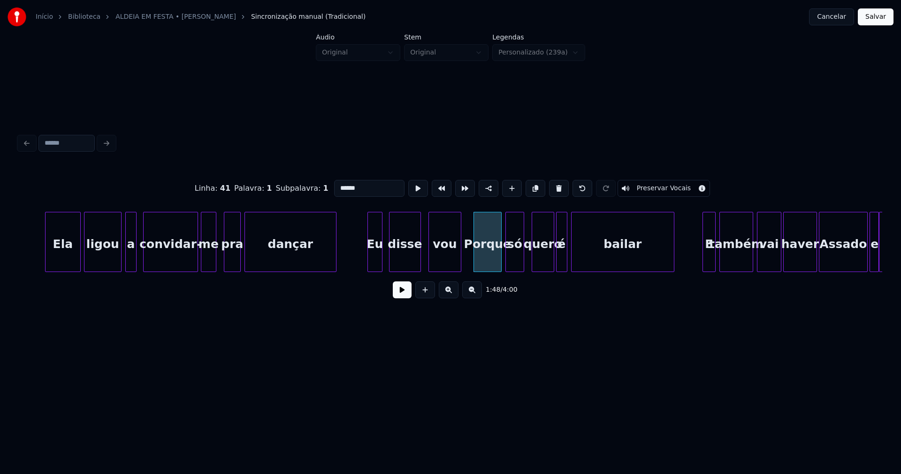
click at [334, 187] on input "******" at bounding box center [369, 188] width 70 height 17
click at [546, 265] on div at bounding box center [547, 241] width 3 height 59
click at [552, 264] on div at bounding box center [552, 241] width 3 height 59
click at [530, 264] on div at bounding box center [530, 241] width 3 height 59
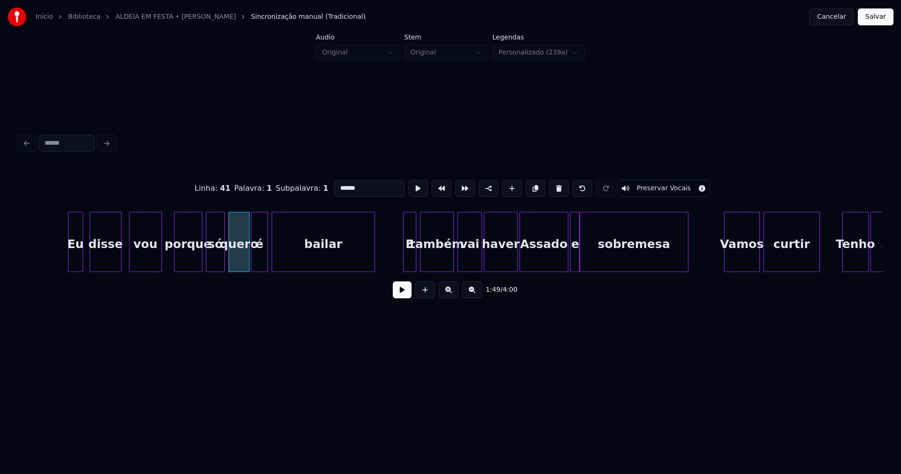
scroll to position [0, 10072]
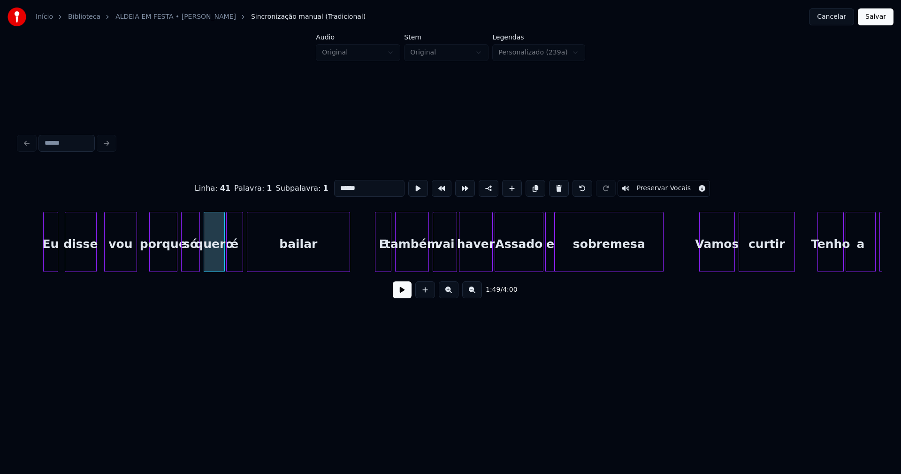
click at [377, 263] on div at bounding box center [377, 241] width 3 height 59
click at [481, 268] on div "haver" at bounding box center [471, 242] width 25 height 60
click at [491, 258] on div at bounding box center [492, 241] width 3 height 59
click at [531, 265] on div at bounding box center [531, 241] width 3 height 59
click at [561, 255] on div at bounding box center [561, 241] width 3 height 59
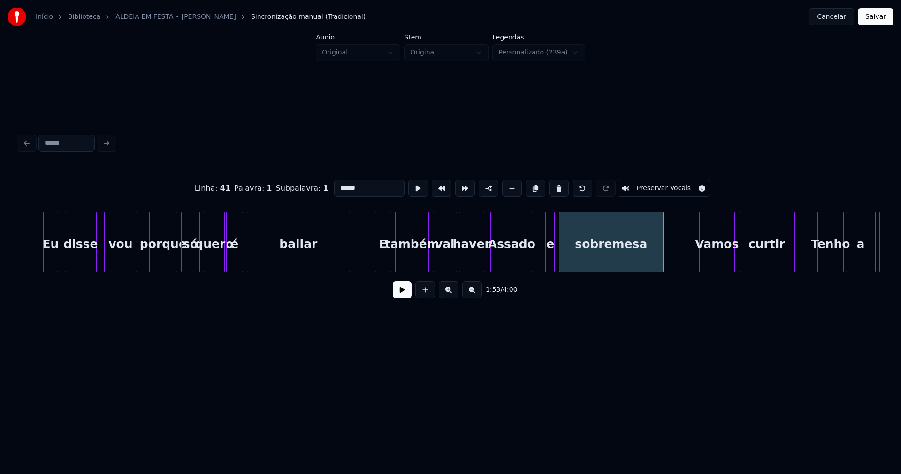
click at [546, 258] on div "e" at bounding box center [550, 242] width 9 height 60
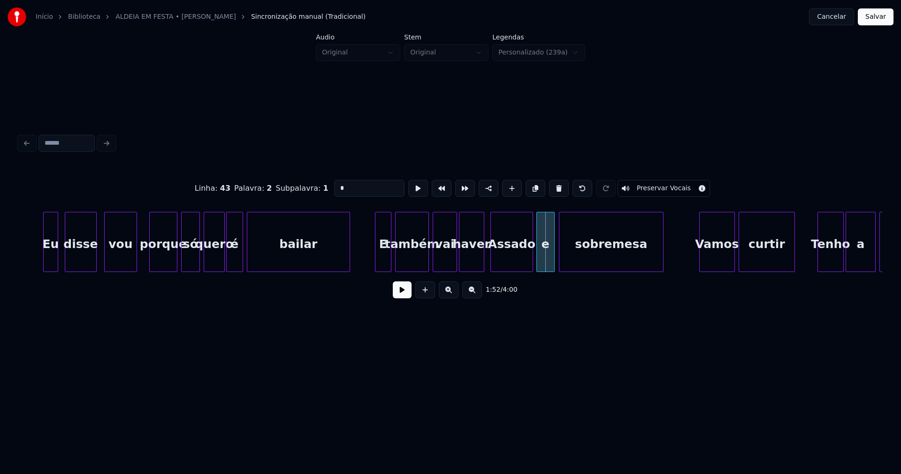
click at [538, 262] on div at bounding box center [538, 241] width 3 height 59
click at [506, 260] on div "Assado" at bounding box center [512, 244] width 42 height 64
drag, startPoint x: 338, startPoint y: 185, endPoint x: 328, endPoint y: 187, distance: 10.3
click at [334, 187] on input "******" at bounding box center [369, 188] width 70 height 17
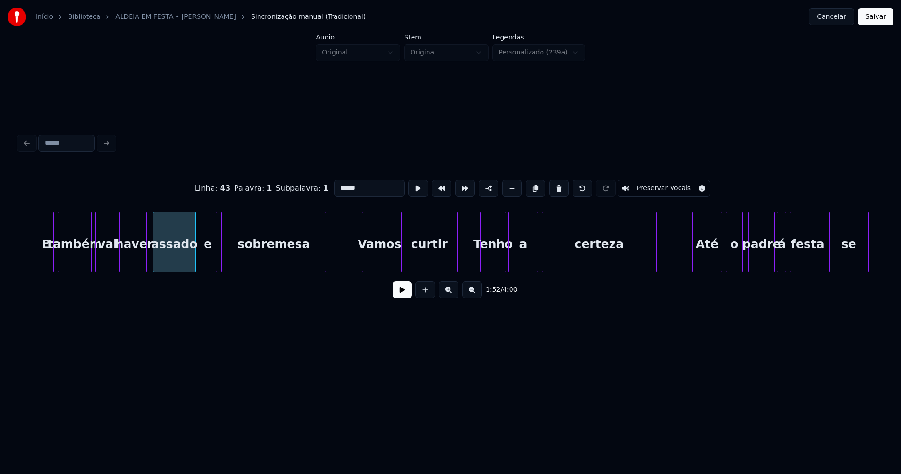
scroll to position [0, 10435]
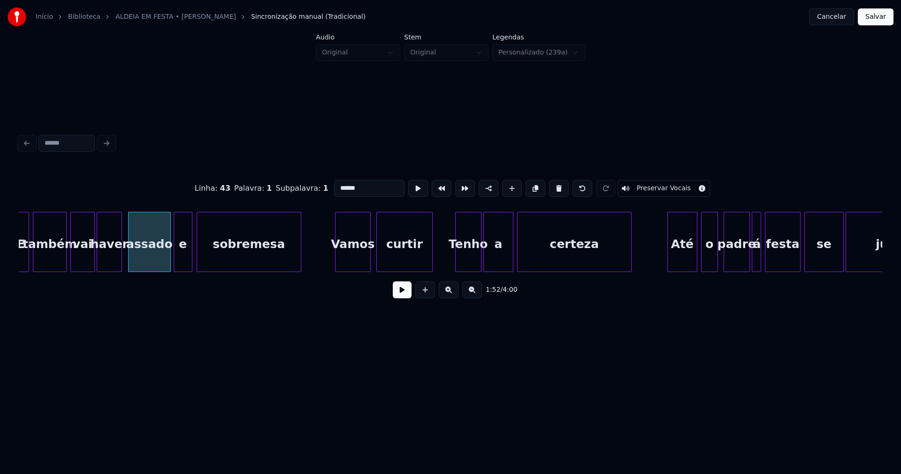
click at [352, 261] on div "Vamos" at bounding box center [353, 244] width 35 height 64
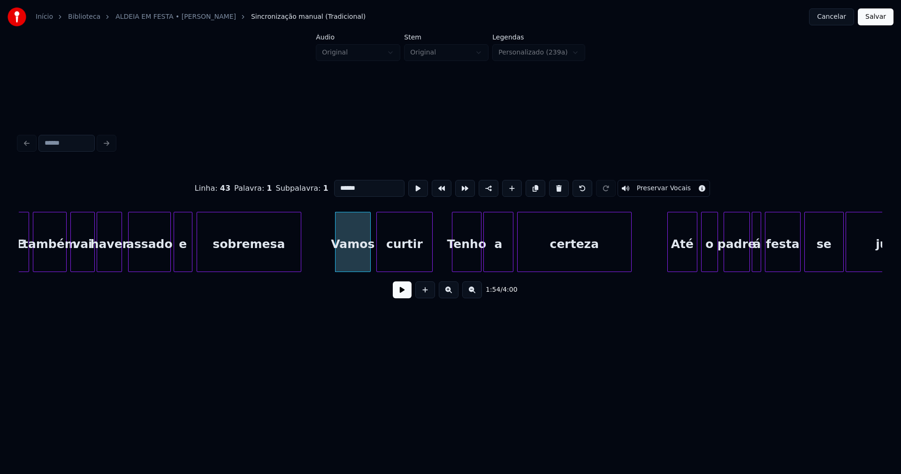
click at [453, 265] on div at bounding box center [454, 241] width 3 height 59
click at [465, 257] on div "Tenho" at bounding box center [467, 244] width 29 height 64
click at [334, 184] on input "*****" at bounding box center [369, 188] width 70 height 17
click at [522, 265] on div at bounding box center [523, 241] width 3 height 59
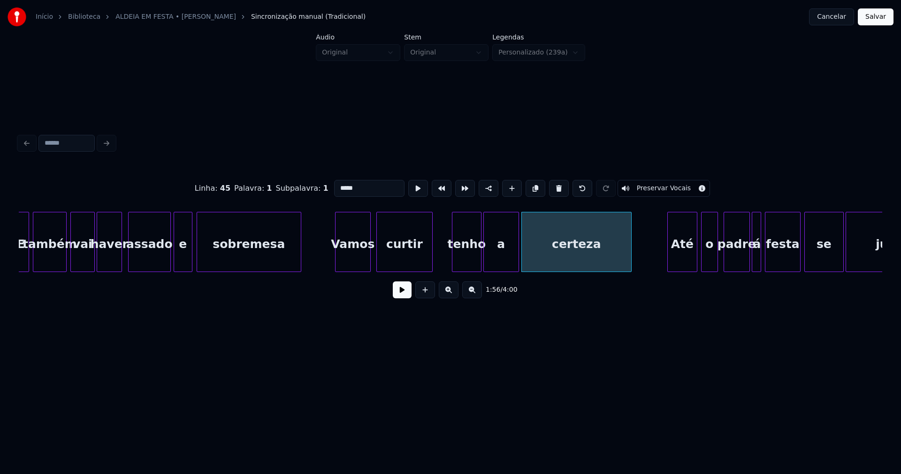
click at [517, 266] on div at bounding box center [517, 241] width 3 height 59
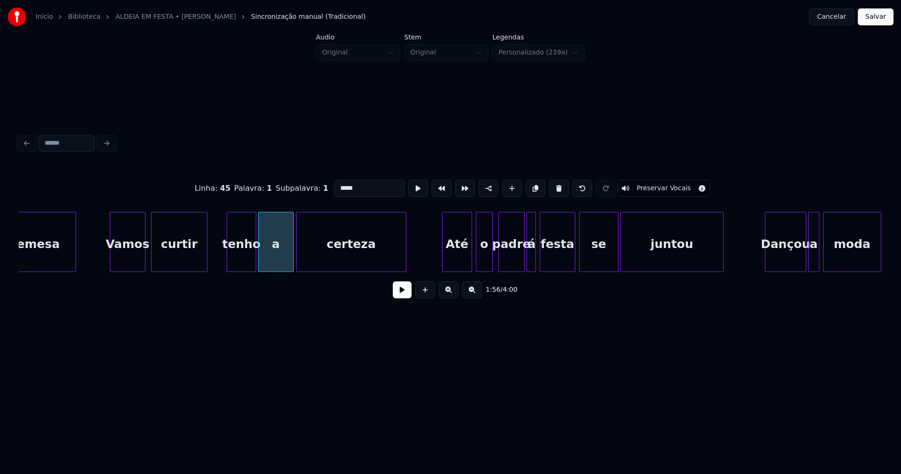
scroll to position [0, 10735]
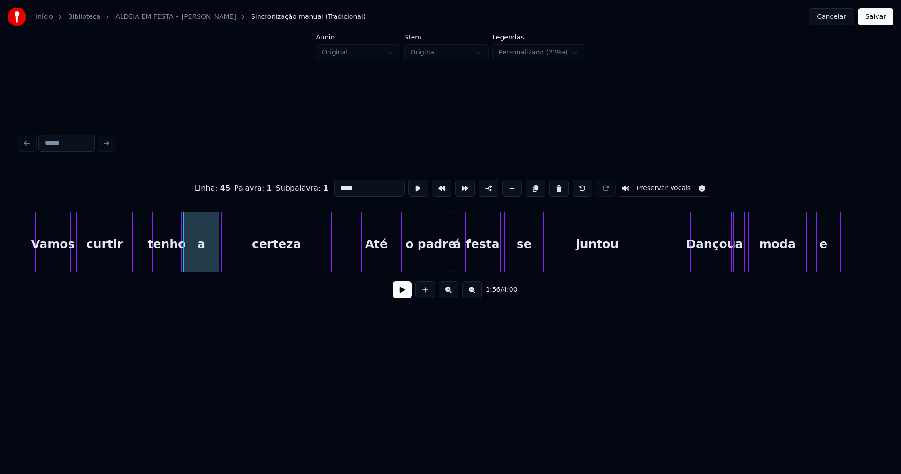
click at [380, 262] on div "Até" at bounding box center [376, 244] width 29 height 64
click at [379, 264] on div at bounding box center [378, 241] width 3 height 59
click at [384, 262] on div at bounding box center [384, 241] width 3 height 59
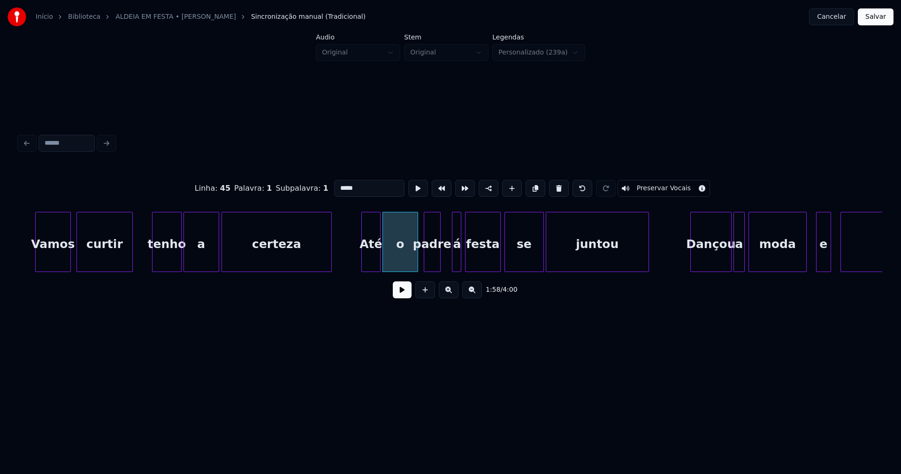
click at [440, 262] on div at bounding box center [439, 241] width 3 height 59
click at [422, 263] on div at bounding box center [421, 241] width 3 height 59
click at [452, 260] on div "á" at bounding box center [451, 244] width 9 height 64
click at [444, 263] on div at bounding box center [443, 241] width 3 height 59
click at [475, 260] on div "festa" at bounding box center [479, 244] width 35 height 64
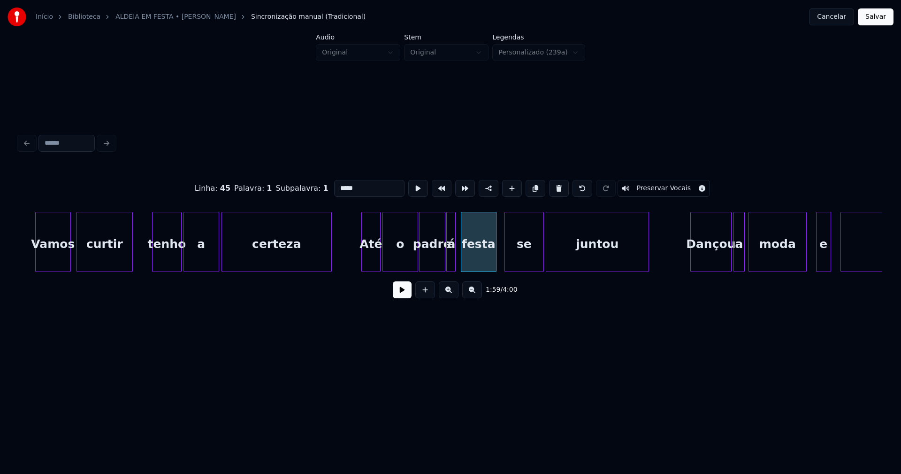
type input "*****"
drag, startPoint x: 345, startPoint y: 257, endPoint x: 403, endPoint y: 296, distance: 70.7
click at [346, 257] on div "Vamos curtir tenho a certeza Até o padre á festa se juntou Dançou a moda e arra…" at bounding box center [569, 242] width 22571 height 60
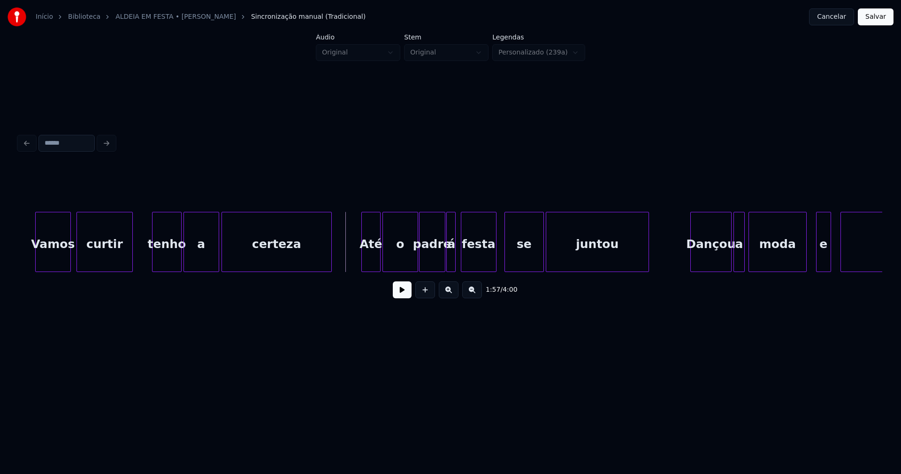
click at [403, 294] on button at bounding box center [402, 289] width 19 height 17
click at [517, 259] on div "se" at bounding box center [520, 244] width 38 height 64
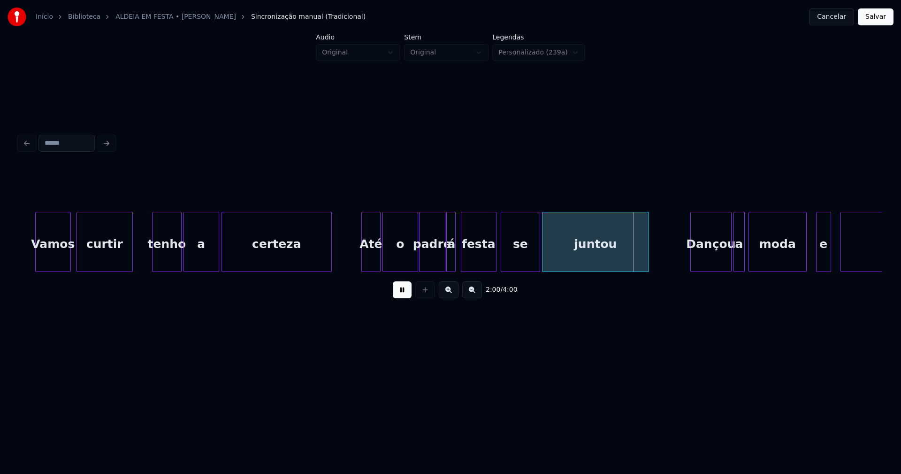
click at [543, 259] on div at bounding box center [544, 241] width 3 height 59
click at [404, 292] on button at bounding box center [402, 289] width 19 height 17
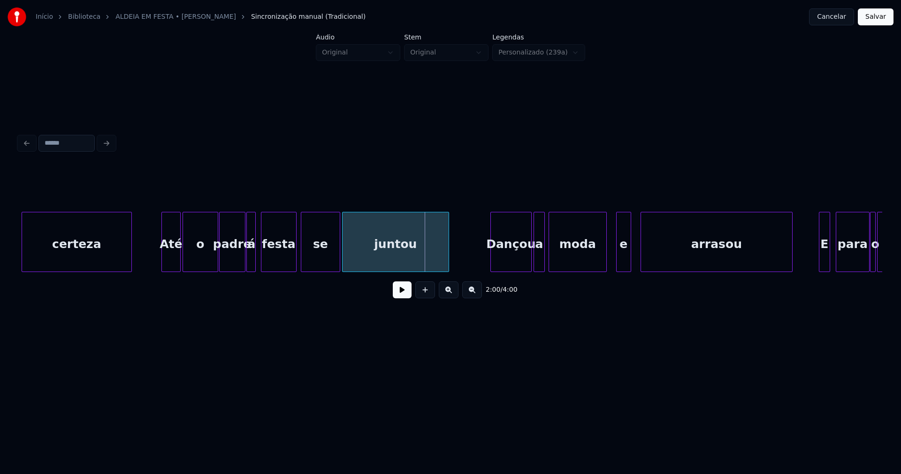
scroll to position [0, 10985]
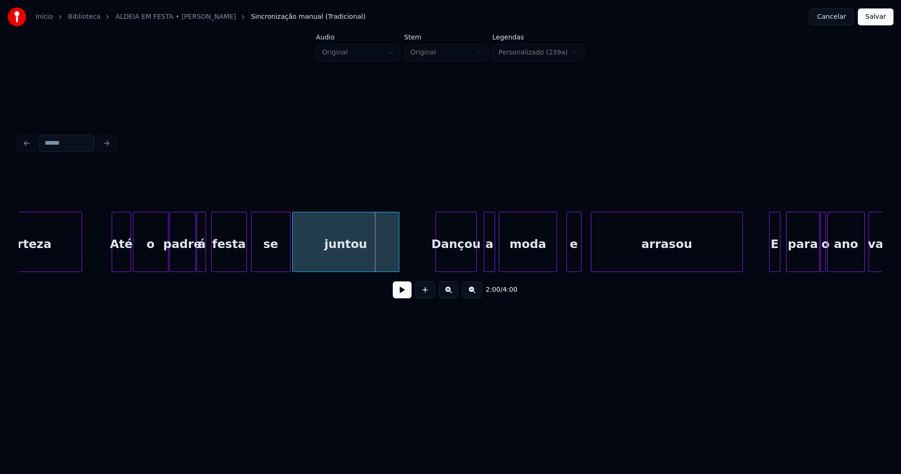
click at [465, 262] on div "Dançou" at bounding box center [456, 244] width 40 height 64
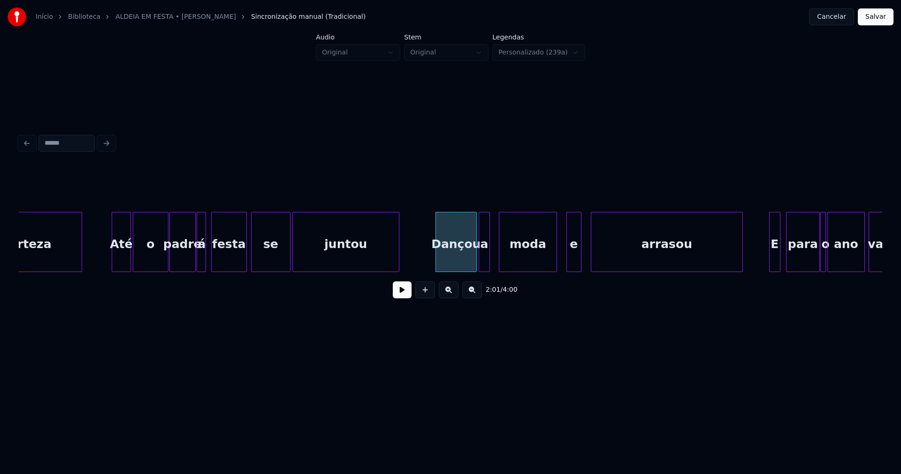
click at [486, 264] on div "a" at bounding box center [484, 244] width 10 height 64
click at [535, 262] on div "moda" at bounding box center [524, 244] width 57 height 64
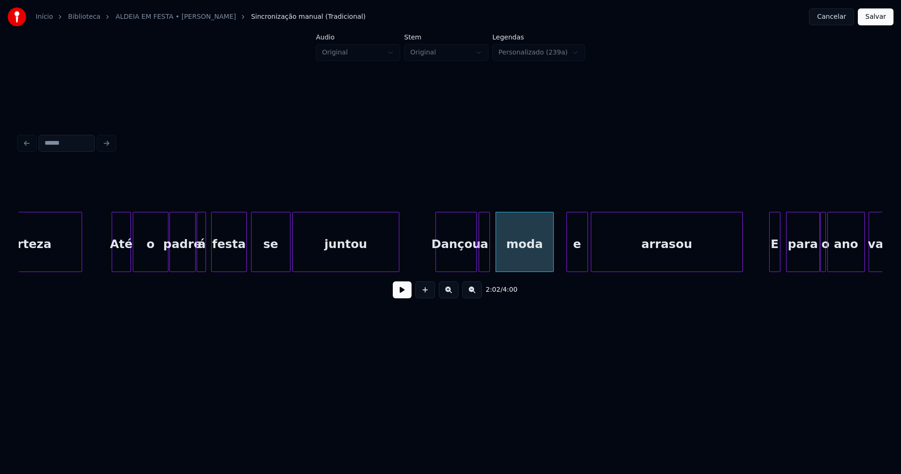
click at [585, 261] on div at bounding box center [586, 241] width 3 height 59
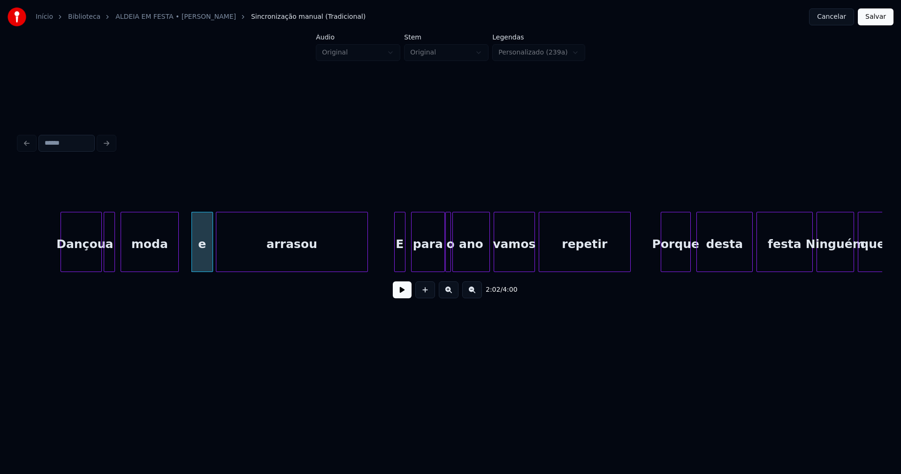
scroll to position [0, 11372]
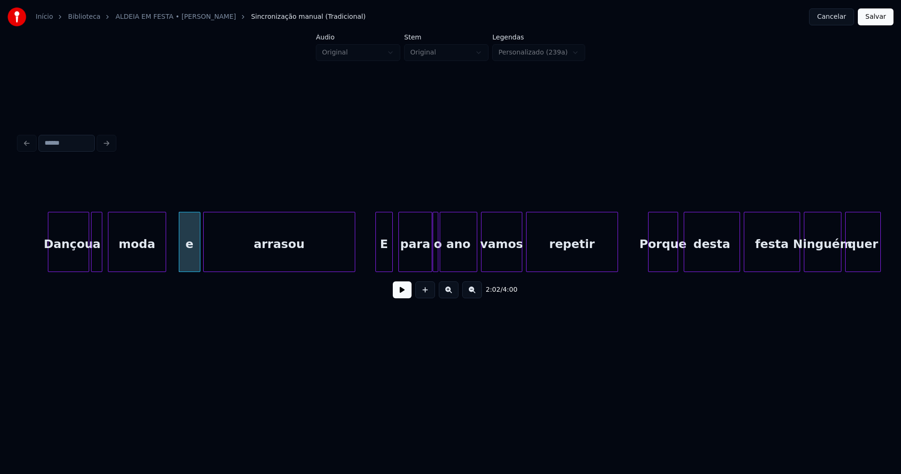
click at [376, 261] on div at bounding box center [377, 241] width 3 height 59
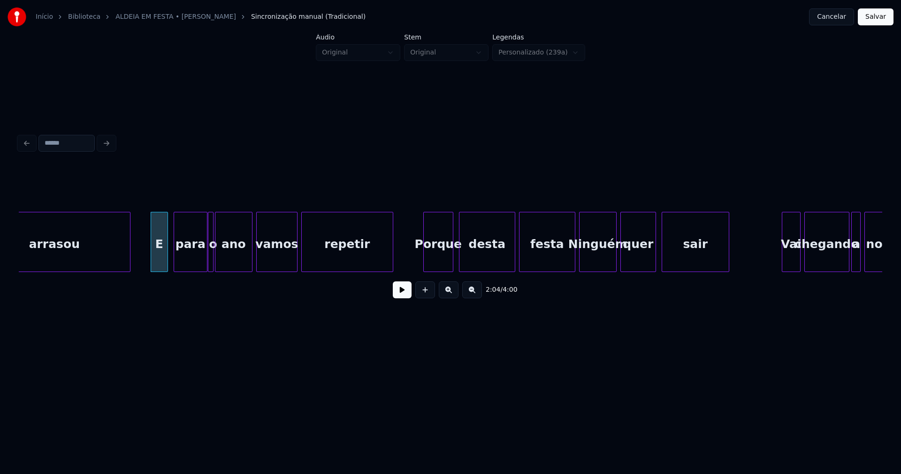
scroll to position [0, 11660]
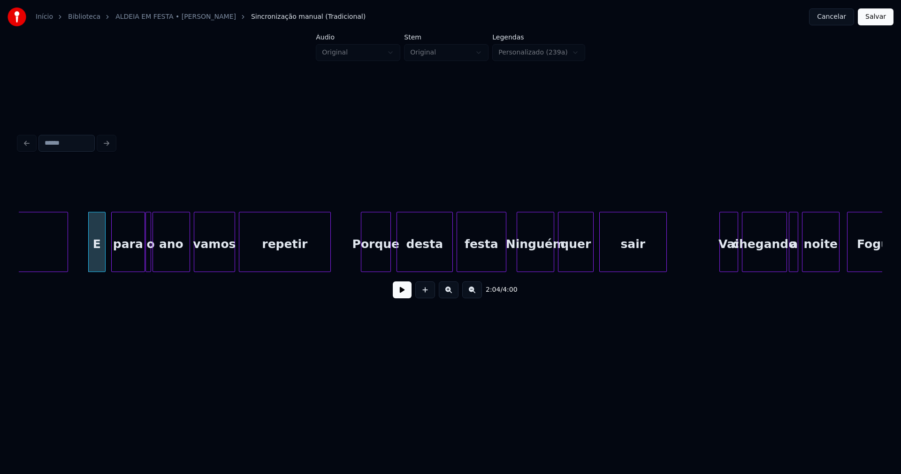
click at [504, 265] on div at bounding box center [504, 241] width 3 height 59
click at [532, 266] on div "Ninguém" at bounding box center [535, 244] width 37 height 64
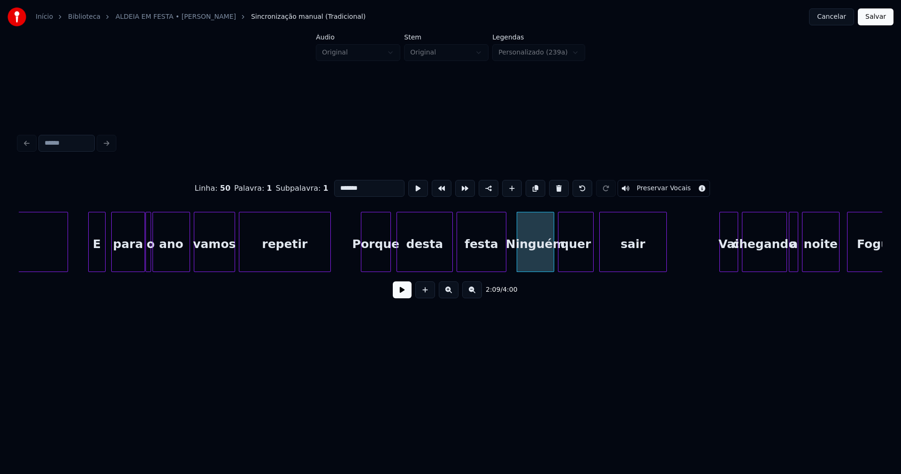
drag, startPoint x: 338, startPoint y: 183, endPoint x: 326, endPoint y: 191, distance: 14.6
click at [326, 185] on div "Linha : 50 Palavra : 1 Subpalavra : 1 ******* Preservar Vocais" at bounding box center [451, 188] width 864 height 47
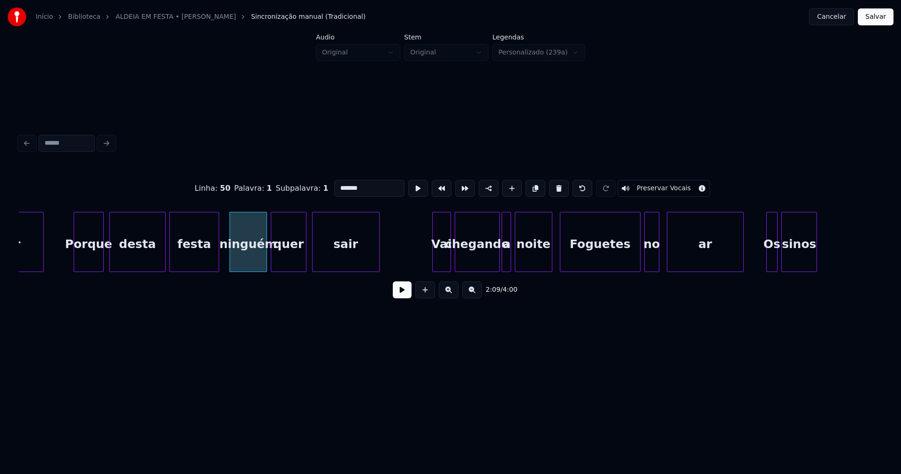
scroll to position [0, 11997]
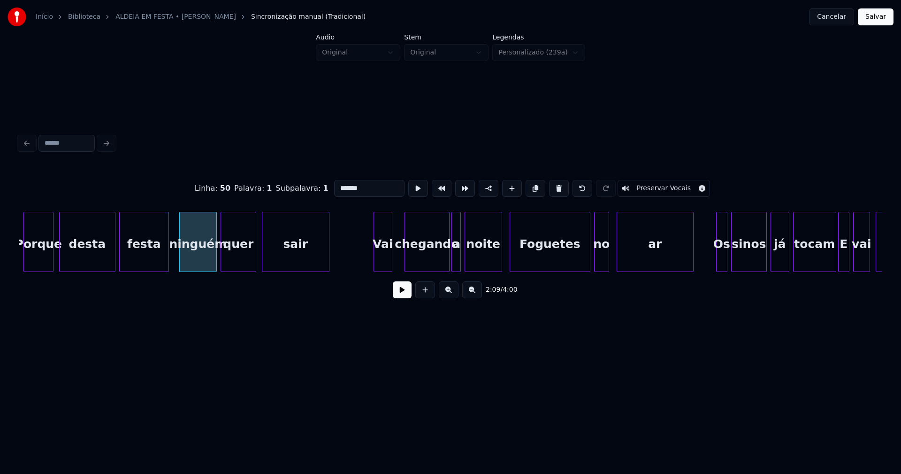
click at [384, 266] on div "Vai" at bounding box center [383, 244] width 18 height 64
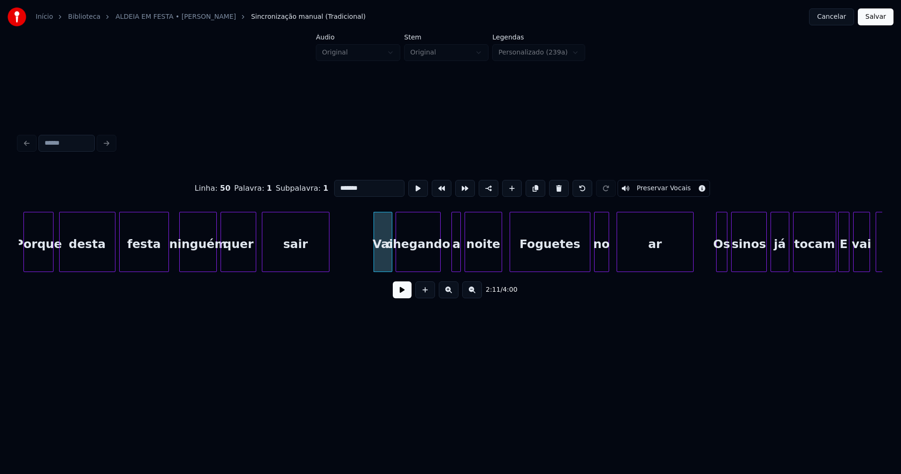
click at [425, 266] on div "chegando" at bounding box center [418, 244] width 44 height 64
click at [450, 258] on div at bounding box center [449, 241] width 3 height 59
click at [451, 262] on div "a" at bounding box center [449, 244] width 13 height 64
click at [483, 260] on div "noite" at bounding box center [477, 244] width 37 height 64
click at [542, 259] on div "Foguetes" at bounding box center [550, 244] width 80 height 64
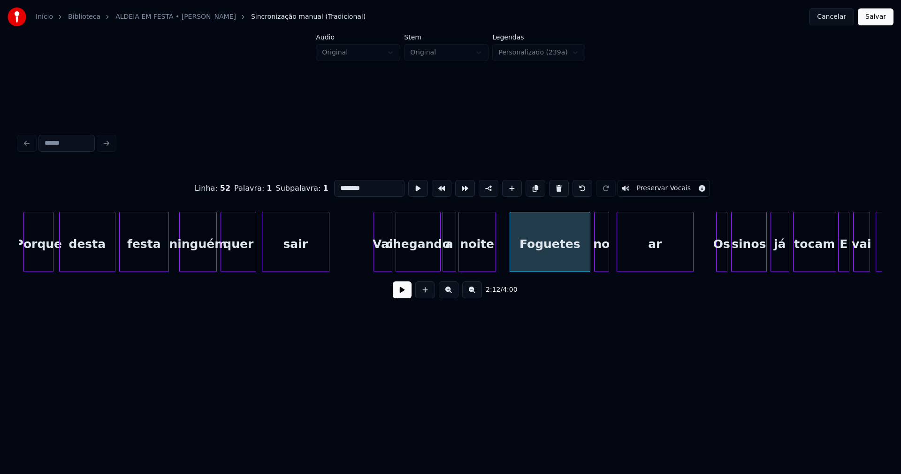
click at [337, 185] on input "********" at bounding box center [369, 188] width 70 height 17
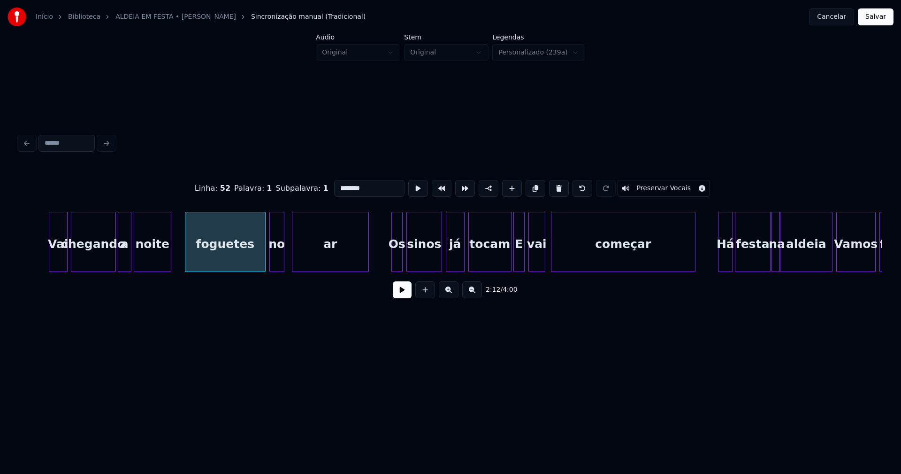
scroll to position [0, 12372]
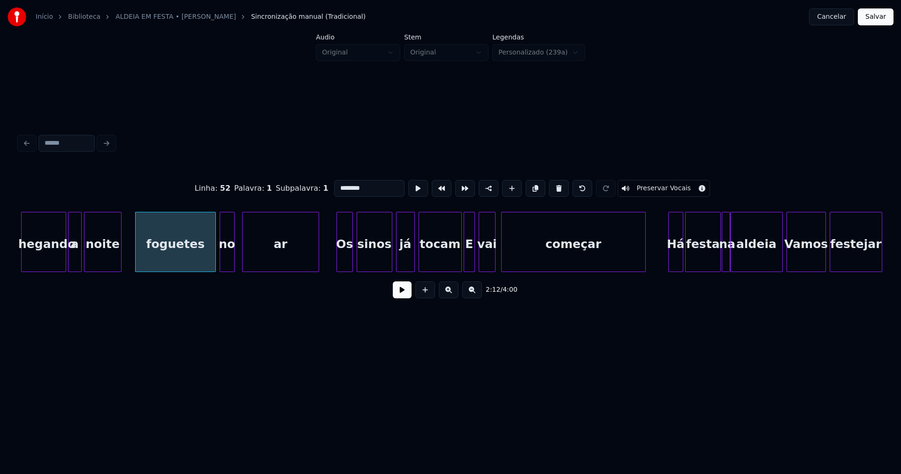
click at [338, 258] on div at bounding box center [338, 241] width 3 height 59
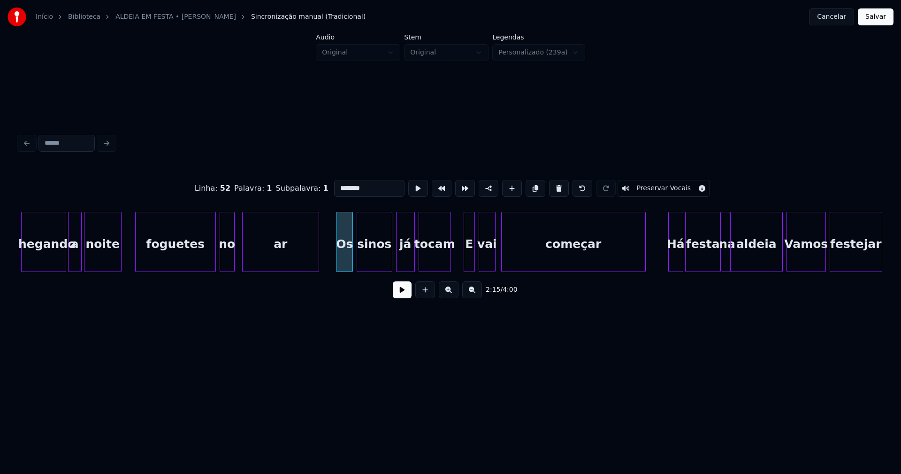
click at [448, 264] on div at bounding box center [449, 241] width 3 height 59
click at [460, 263] on div at bounding box center [460, 241] width 3 height 59
click at [464, 261] on div "E" at bounding box center [466, 244] width 17 height 64
click at [484, 261] on div "vai" at bounding box center [485, 244] width 16 height 64
drag, startPoint x: 339, startPoint y: 186, endPoint x: 325, endPoint y: 188, distance: 14.2
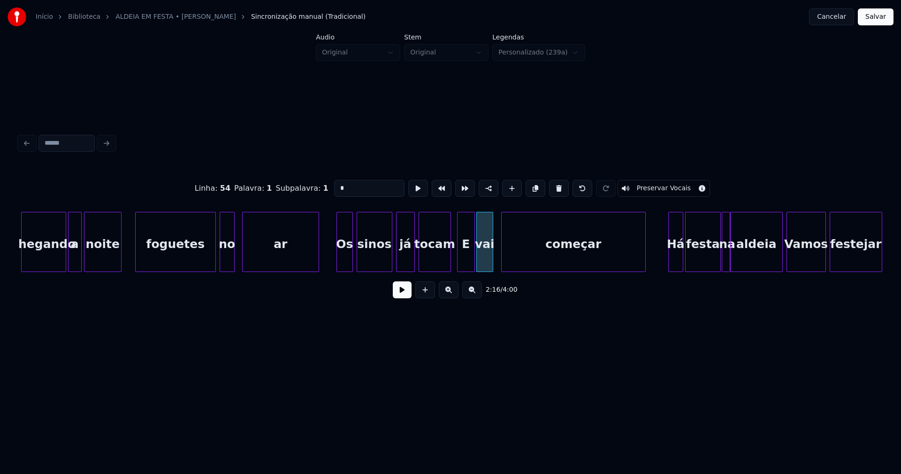
click at [325, 188] on div "Linha : 54 [GEOGRAPHIC_DATA] : 1 Subpalavra : 1 * Preservar Vocais" at bounding box center [451, 188] width 864 height 47
click at [499, 260] on div at bounding box center [500, 241] width 3 height 59
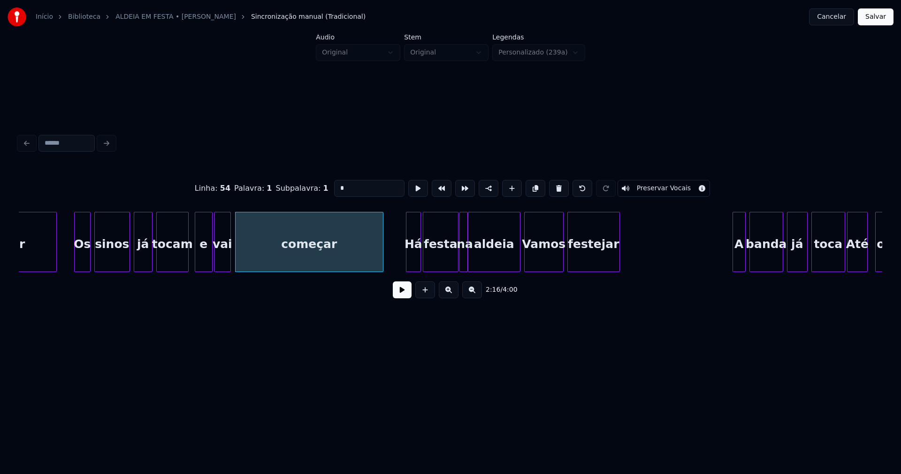
scroll to position [0, 12647]
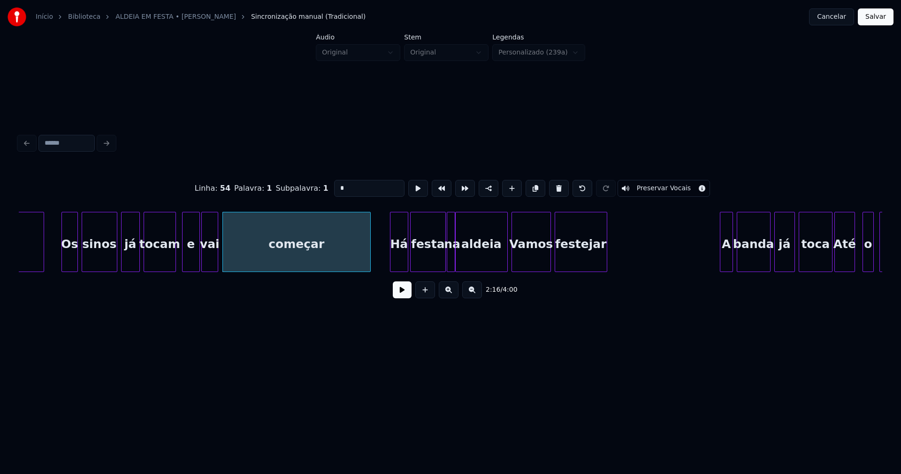
click at [391, 262] on div at bounding box center [392, 241] width 3 height 59
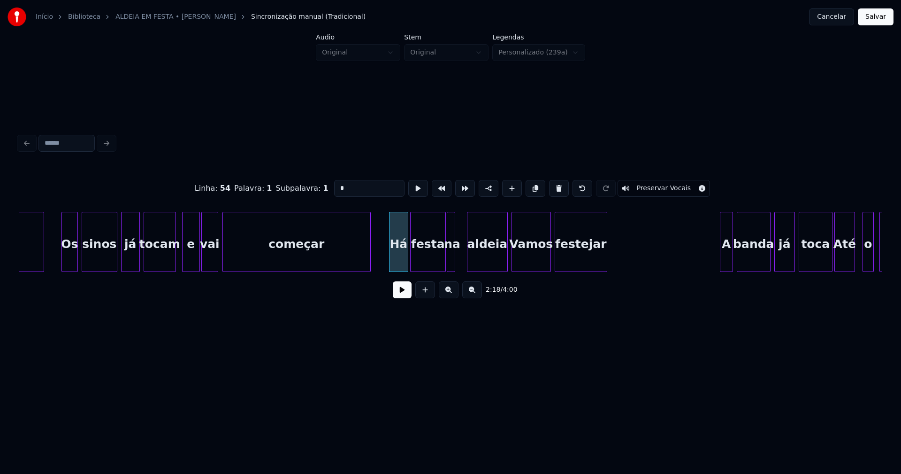
click at [470, 254] on div at bounding box center [469, 241] width 3 height 59
click at [464, 252] on div at bounding box center [463, 241] width 3 height 59
click at [508, 256] on div "aldeia" at bounding box center [487, 242] width 41 height 60
click at [502, 259] on div at bounding box center [501, 241] width 3 height 59
click at [525, 258] on div "Vamos" at bounding box center [531, 244] width 38 height 64
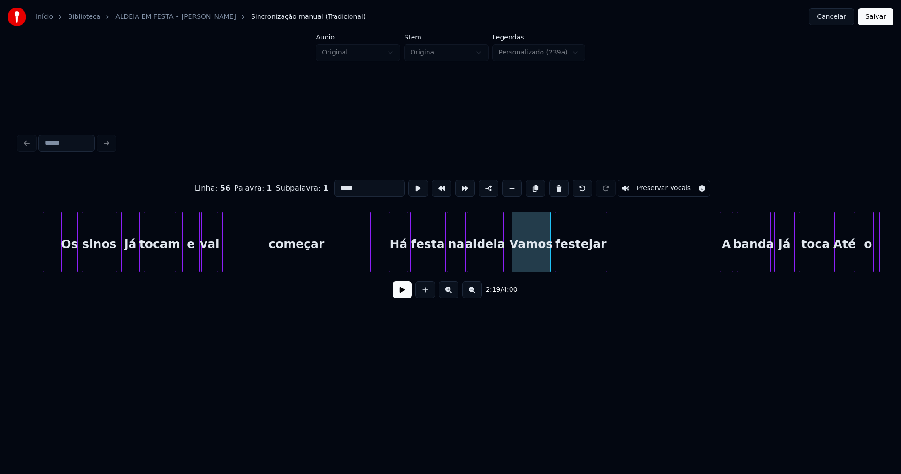
drag, startPoint x: 337, startPoint y: 184, endPoint x: 320, endPoint y: 188, distance: 17.4
click at [320, 188] on div "Linha : 56 [GEOGRAPHIC_DATA] : 1 Subpalavra : 1 ***** Preservar Vocais" at bounding box center [451, 188] width 864 height 47
type input "*****"
click at [406, 294] on button at bounding box center [402, 289] width 19 height 17
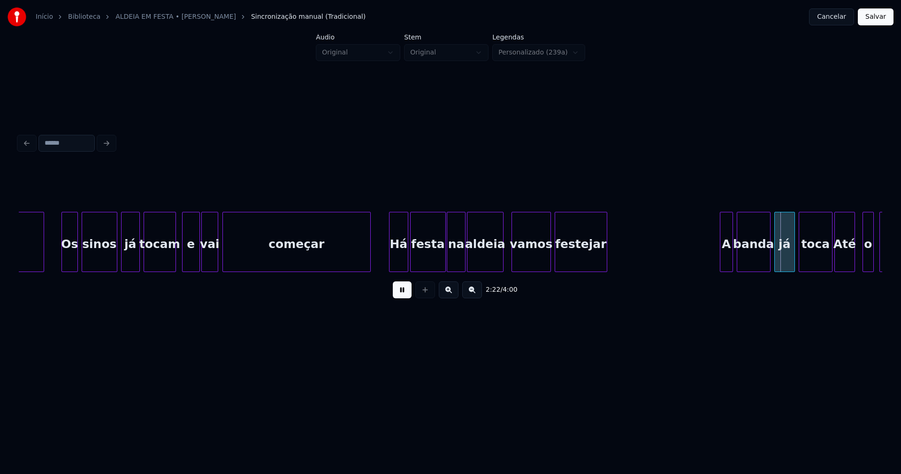
drag, startPoint x: 398, startPoint y: 297, endPoint x: 517, endPoint y: 262, distance: 124.3
click at [400, 296] on button at bounding box center [402, 289] width 19 height 17
click at [697, 246] on div at bounding box center [696, 241] width 3 height 59
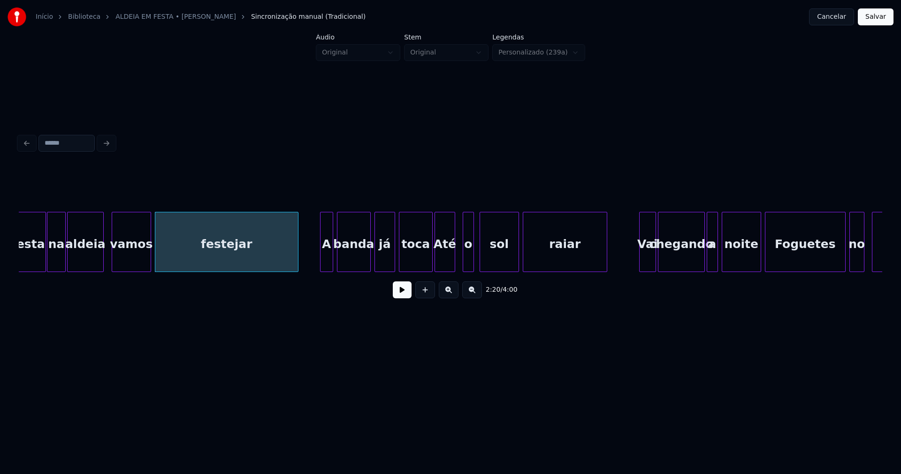
scroll to position [0, 13059]
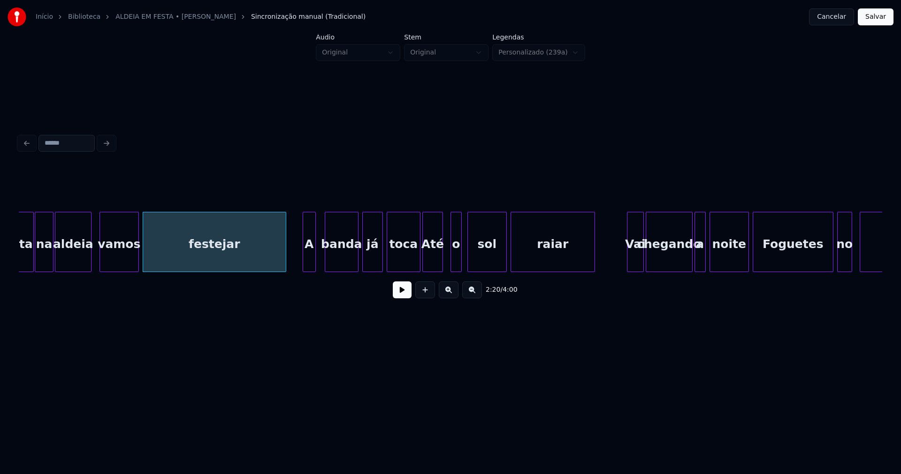
click at [310, 268] on div "A" at bounding box center [309, 244] width 12 height 64
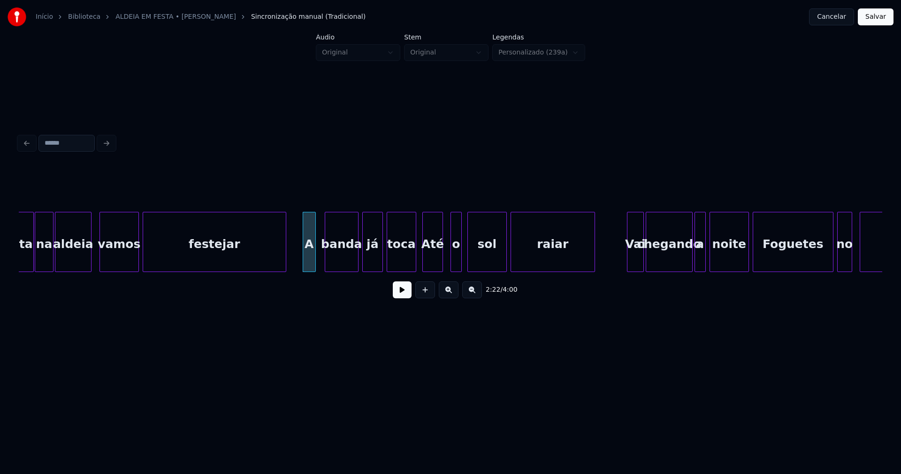
click at [415, 263] on div at bounding box center [414, 241] width 3 height 59
click at [432, 259] on div "Até" at bounding box center [433, 244] width 20 height 64
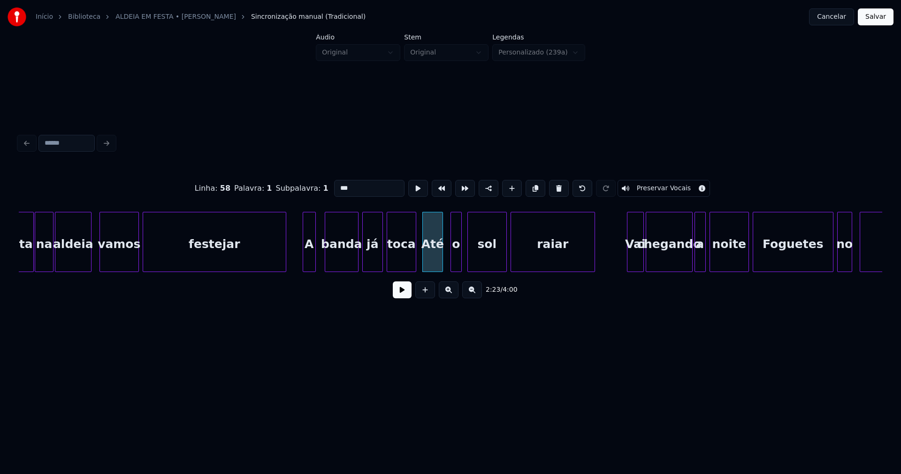
drag, startPoint x: 336, startPoint y: 185, endPoint x: 330, endPoint y: 186, distance: 6.7
click at [334, 186] on input "***" at bounding box center [369, 188] width 70 height 17
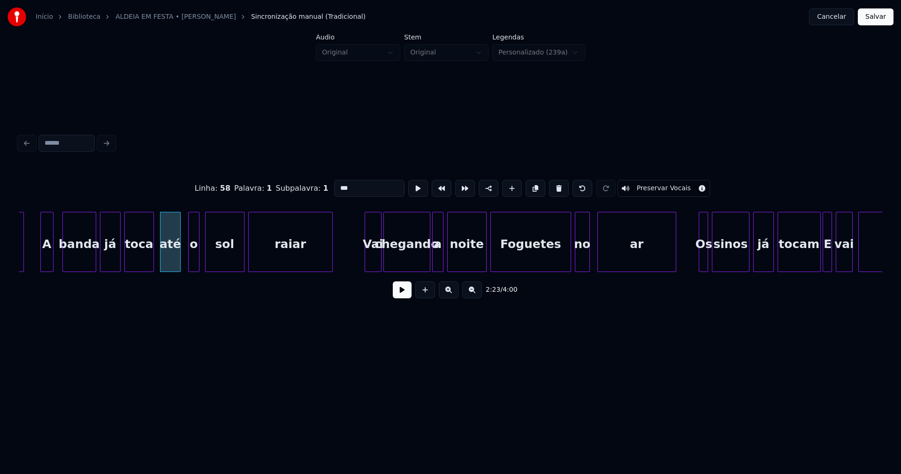
scroll to position [0, 13409]
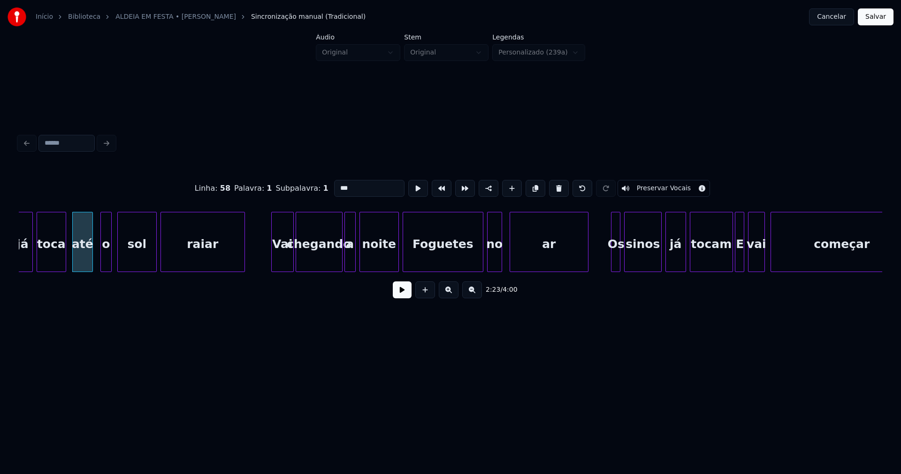
click at [273, 260] on div at bounding box center [273, 241] width 3 height 59
click at [331, 264] on div at bounding box center [331, 241] width 3 height 59
click at [340, 256] on div at bounding box center [340, 241] width 3 height 59
click at [354, 259] on div at bounding box center [355, 241] width 3 height 59
type input "***"
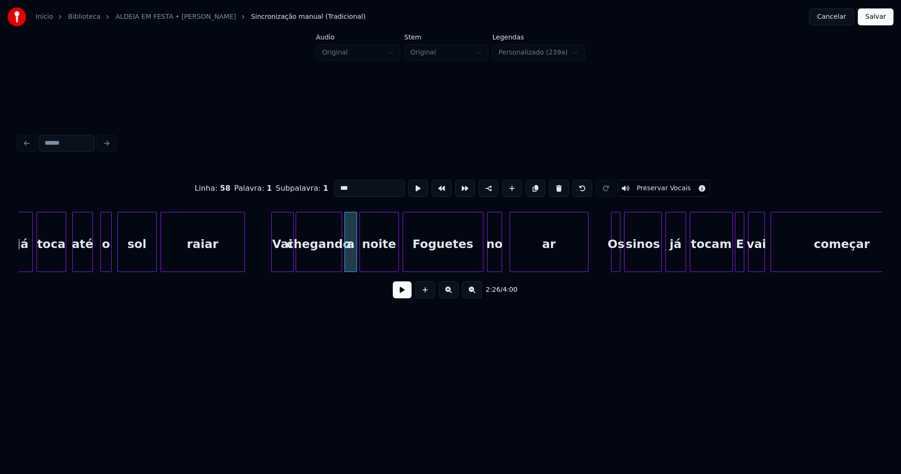
click at [400, 288] on button at bounding box center [402, 289] width 19 height 17
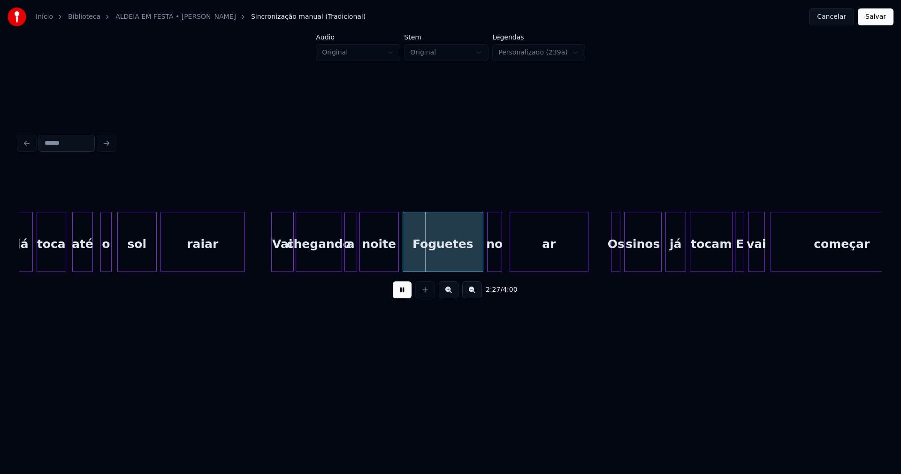
click at [403, 294] on button at bounding box center [402, 289] width 19 height 17
click at [393, 258] on div at bounding box center [393, 241] width 3 height 59
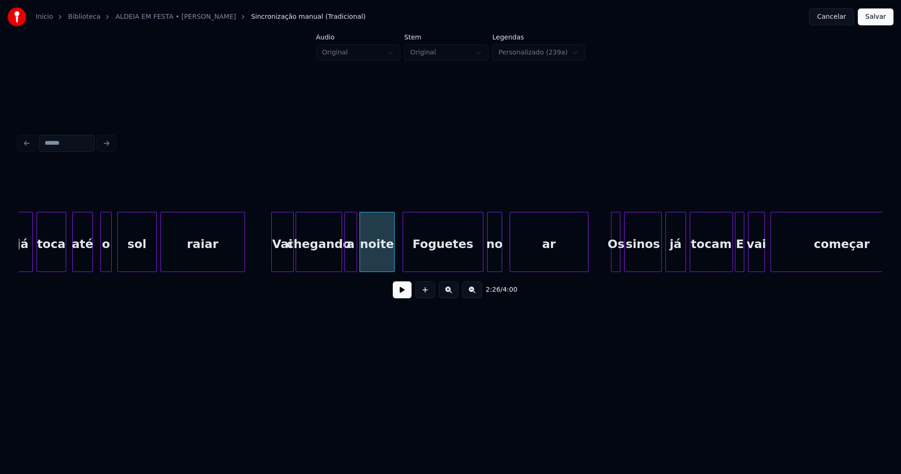
click at [420, 258] on div "Foguetes" at bounding box center [443, 244] width 80 height 64
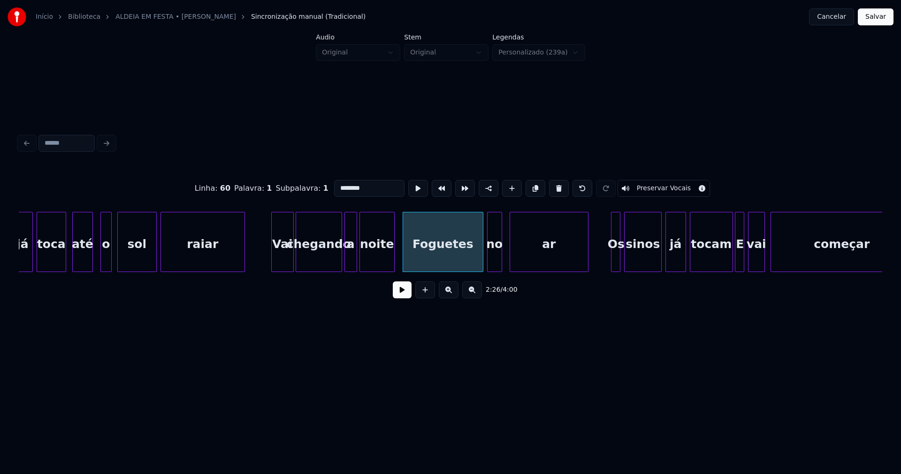
drag, startPoint x: 336, startPoint y: 185, endPoint x: 330, endPoint y: 187, distance: 7.0
click at [334, 187] on input "********" at bounding box center [369, 188] width 70 height 17
click at [498, 263] on div at bounding box center [497, 241] width 3 height 59
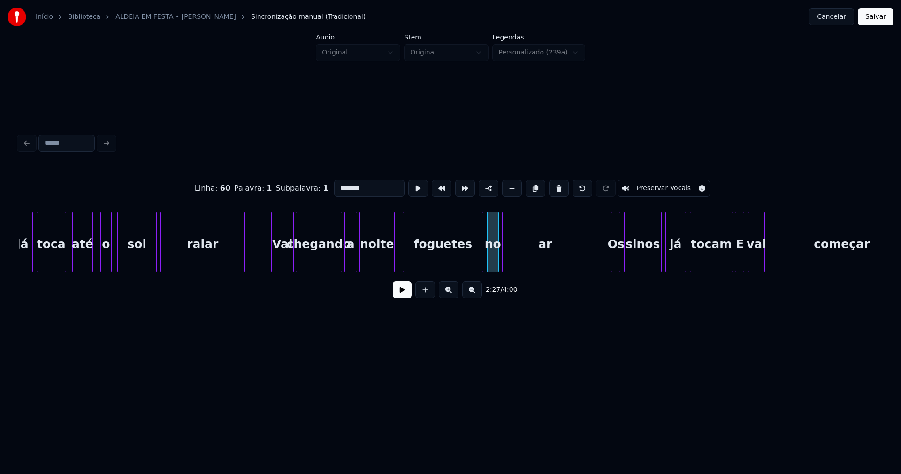
click at [503, 259] on div at bounding box center [504, 241] width 3 height 59
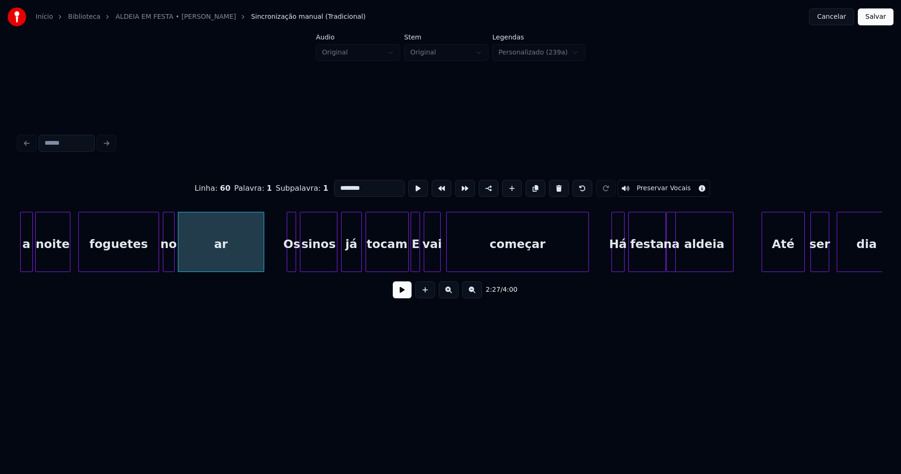
scroll to position [0, 13747]
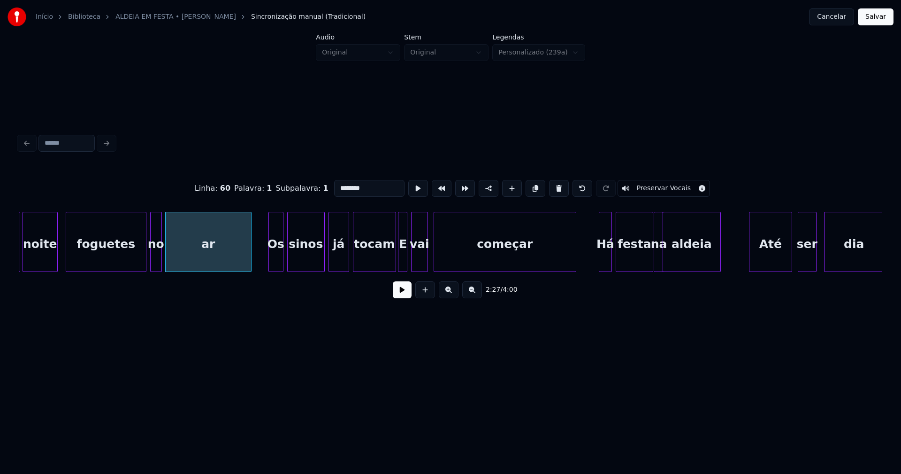
click at [269, 260] on div at bounding box center [270, 241] width 3 height 59
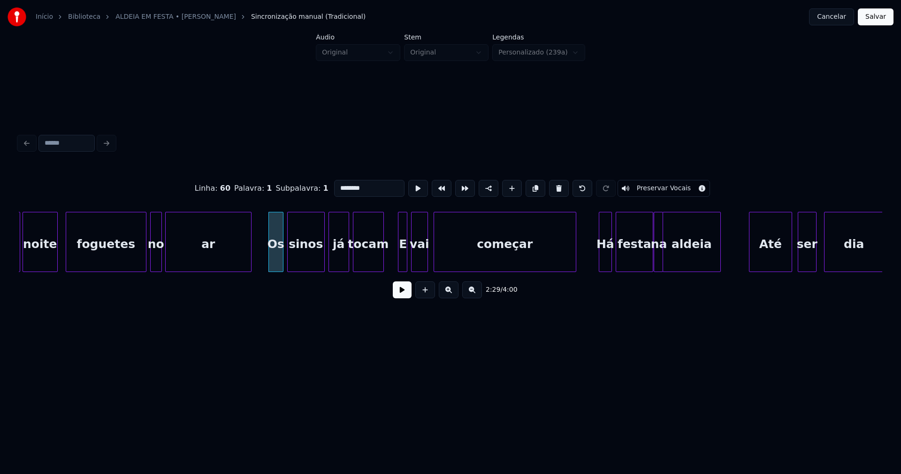
click at [381, 264] on div at bounding box center [382, 241] width 3 height 59
click at [391, 260] on div at bounding box center [392, 241] width 3 height 59
click at [398, 256] on div "E" at bounding box center [399, 244] width 16 height 64
drag, startPoint x: 340, startPoint y: 185, endPoint x: 325, endPoint y: 185, distance: 14.6
click at [325, 185] on div "Linha : 62 [GEOGRAPHIC_DATA] : 1 Subpalavra : 1 * Preservar Vocais" at bounding box center [451, 188] width 864 height 47
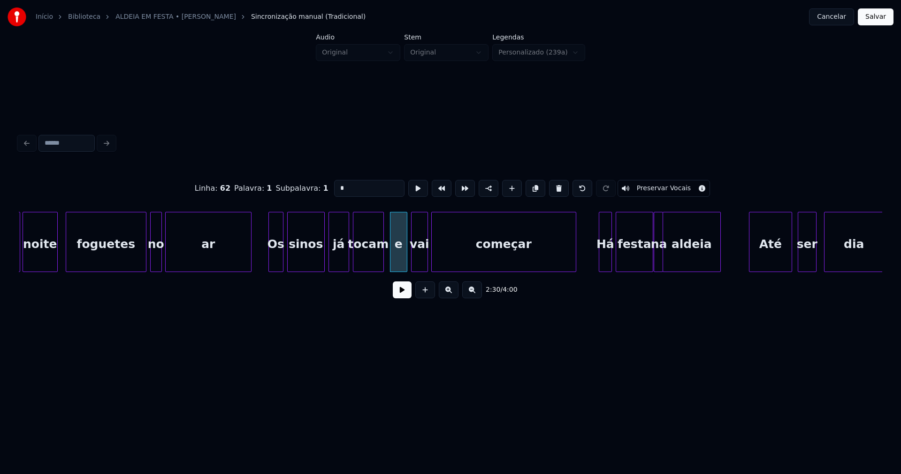
click at [433, 254] on div at bounding box center [433, 241] width 3 height 59
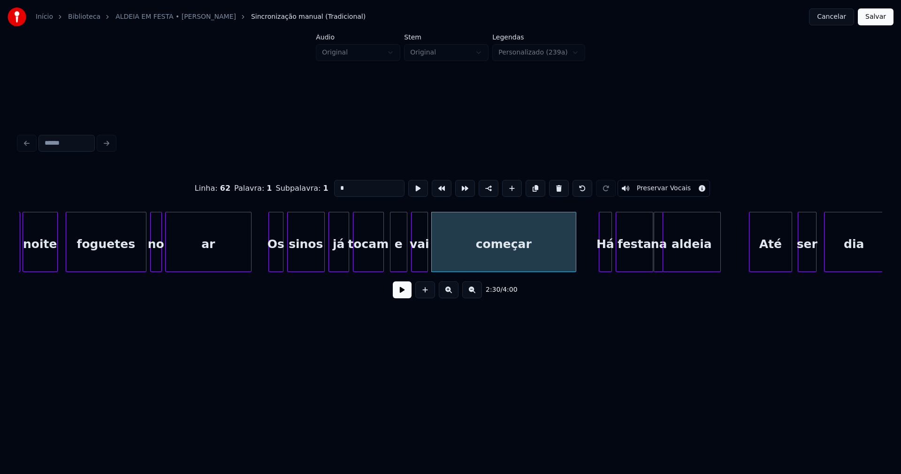
scroll to position [0, 14009]
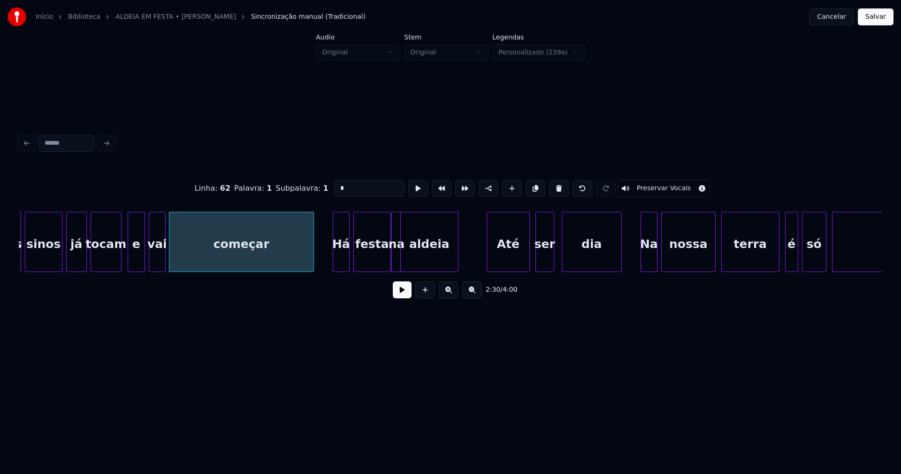
click at [334, 256] on div at bounding box center [334, 241] width 3 height 59
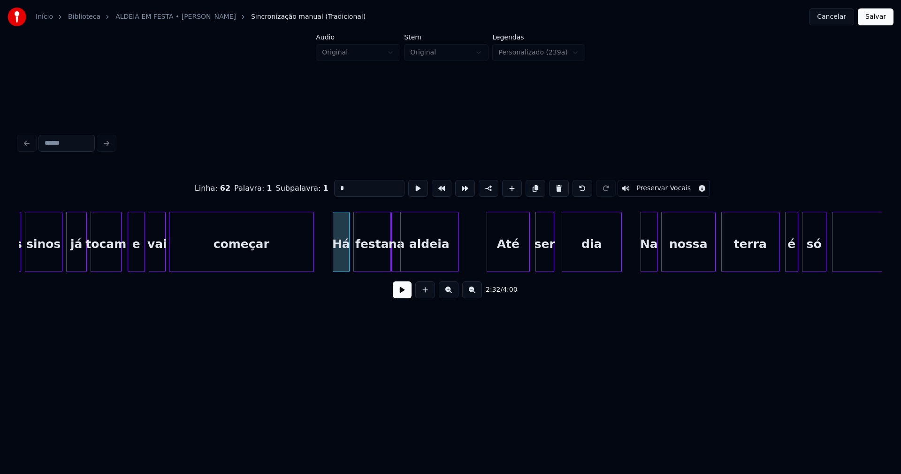
click at [416, 253] on div "aldeia" at bounding box center [429, 244] width 57 height 64
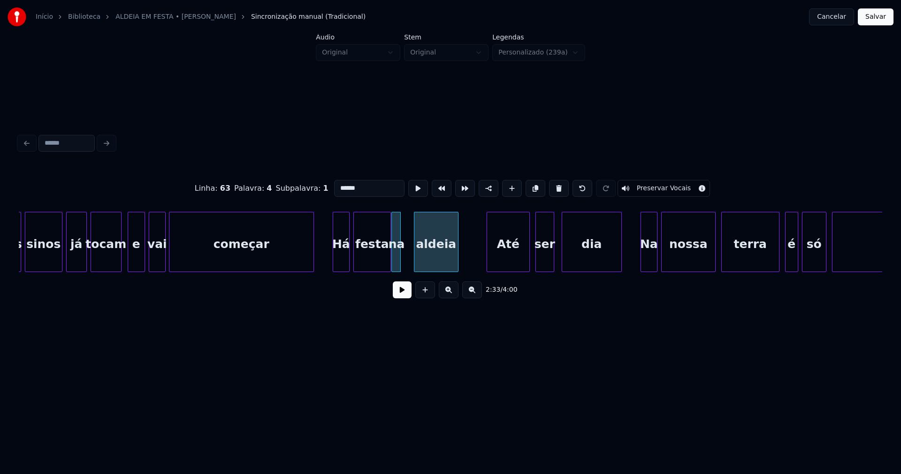
click at [417, 254] on div at bounding box center [416, 241] width 3 height 59
click at [400, 258] on div "na" at bounding box center [399, 244] width 9 height 64
click at [411, 254] on div at bounding box center [412, 241] width 3 height 59
click at [472, 261] on div at bounding box center [473, 241] width 3 height 59
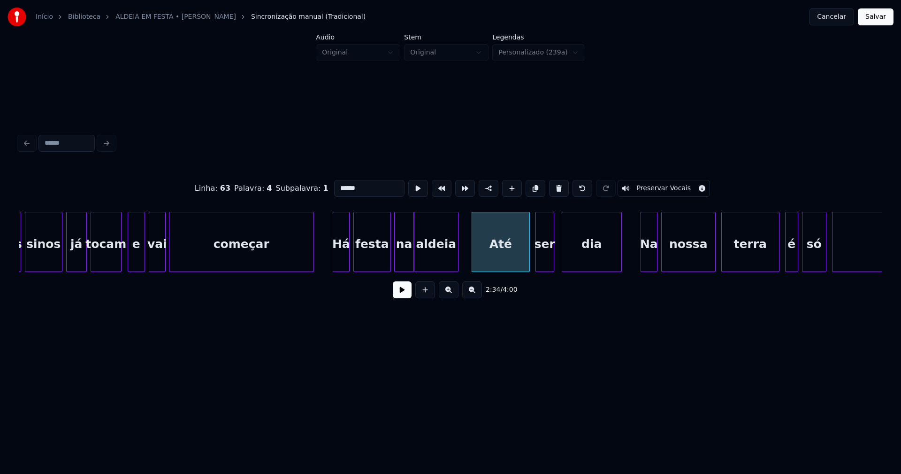
scroll to position [0, 14109]
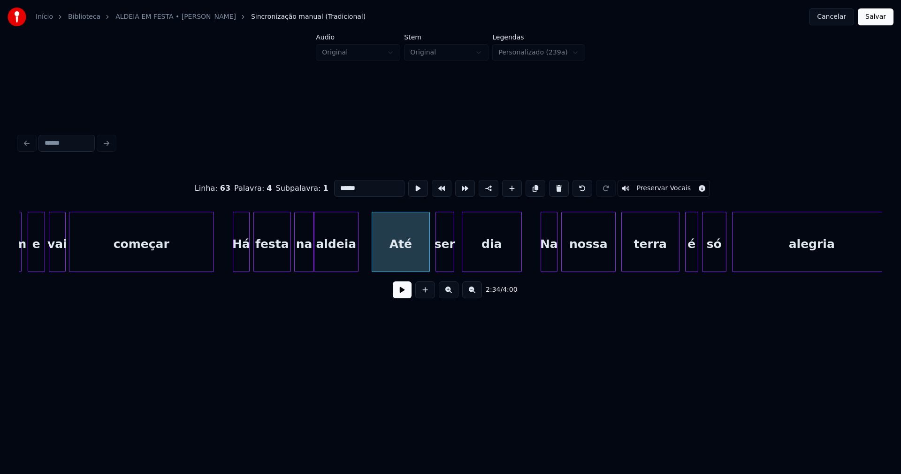
click at [397, 254] on div "Até" at bounding box center [400, 244] width 57 height 64
drag, startPoint x: 336, startPoint y: 185, endPoint x: 315, endPoint y: 189, distance: 20.9
click at [315, 189] on div "Linha : 64 [GEOGRAPHIC_DATA] : 1 Subpalavra : 1 *** Preservar Vocais" at bounding box center [451, 188] width 864 height 47
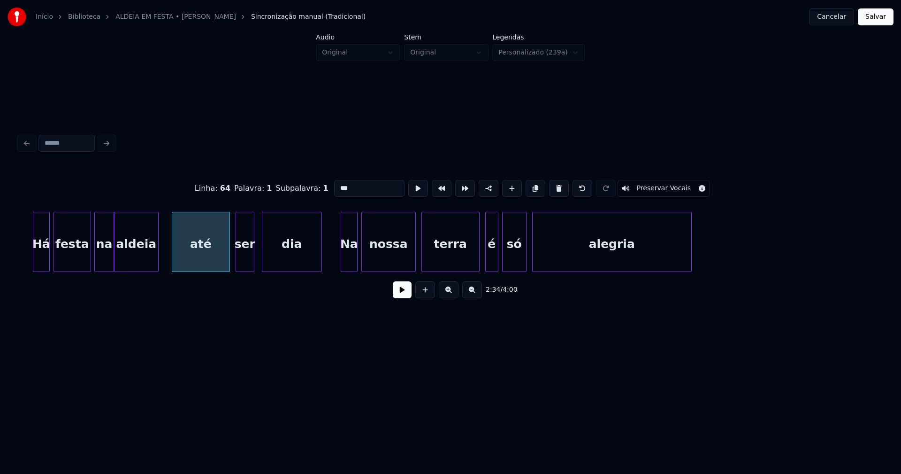
scroll to position [0, 14321]
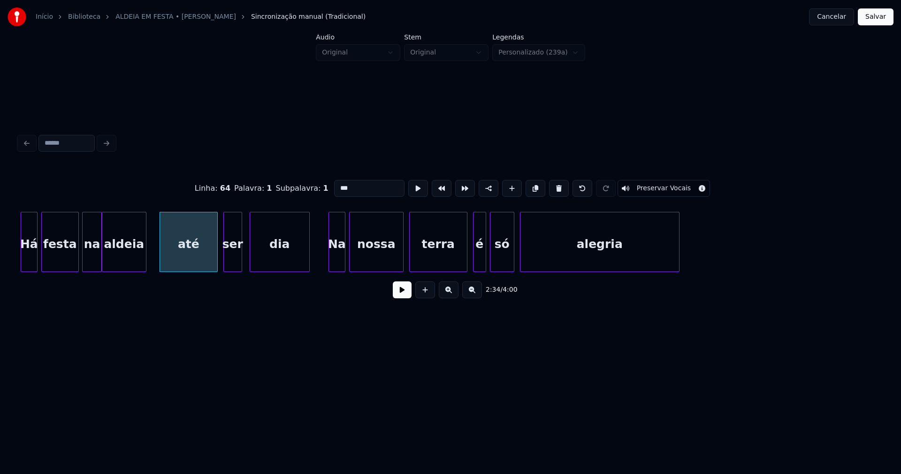
type input "***"
click at [400, 293] on button at bounding box center [402, 289] width 19 height 17
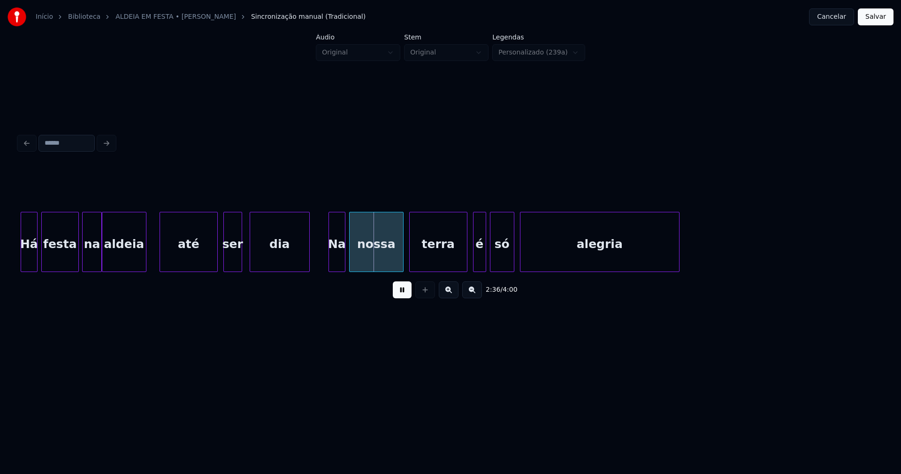
click at [401, 293] on button at bounding box center [402, 289] width 19 height 17
click at [462, 256] on div at bounding box center [461, 241] width 3 height 59
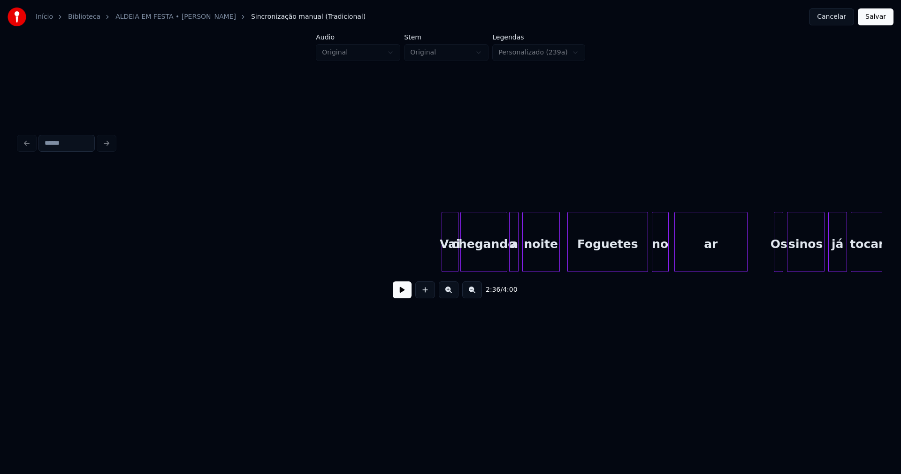
scroll to position [0, 15909]
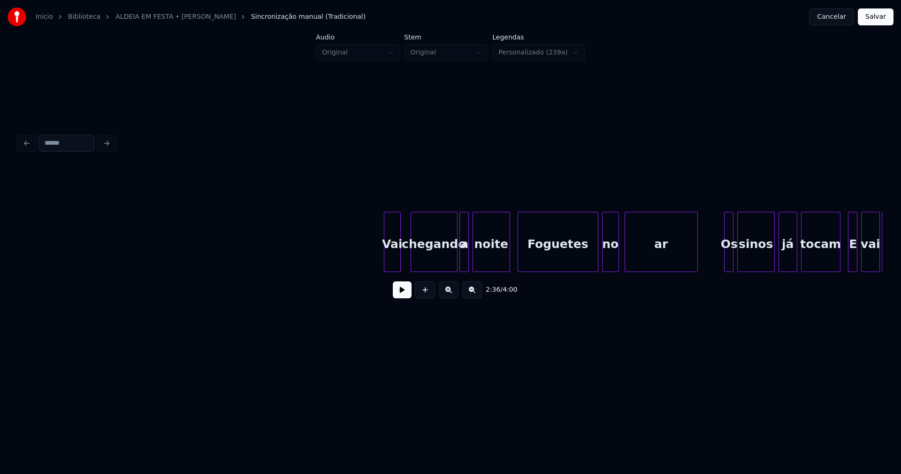
click at [393, 269] on div "Vai chegando a noite Foguetes no ar Os sinos já tocam E vai começar" at bounding box center [451, 242] width 864 height 60
click at [429, 271] on div "Vai chegando a noite Foguetes no ar Os sinos já tocam E vai começar" at bounding box center [451, 242] width 864 height 60
click at [458, 263] on div "a" at bounding box center [458, 244] width 9 height 64
click at [484, 261] on div "noite" at bounding box center [486, 244] width 37 height 64
click at [533, 261] on div "Foguetes" at bounding box center [555, 244] width 80 height 64
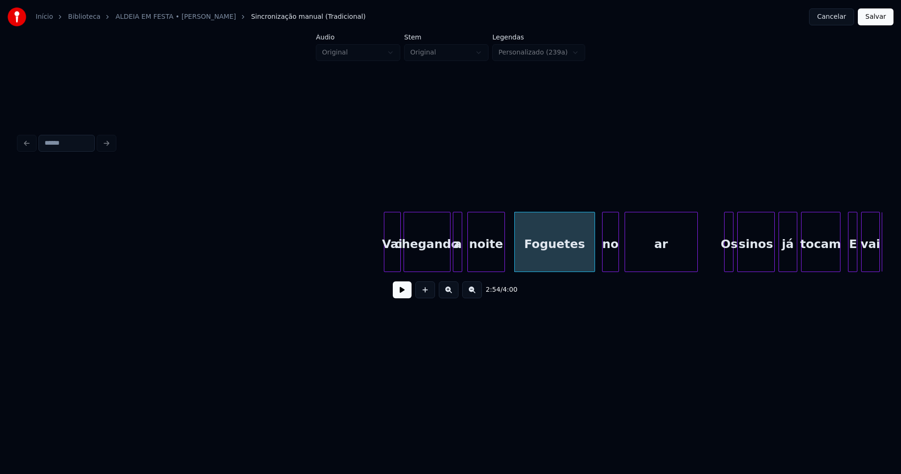
click at [537, 257] on div "Foguetes" at bounding box center [555, 244] width 80 height 64
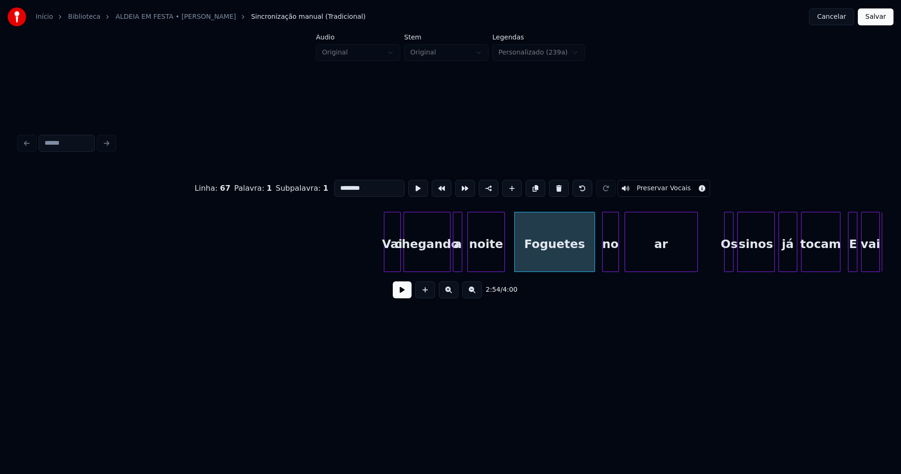
click at [337, 183] on input "********" at bounding box center [369, 188] width 70 height 17
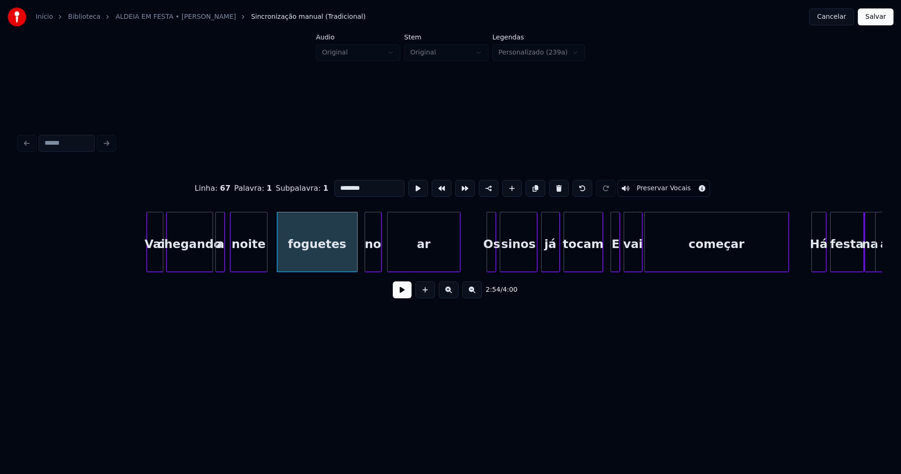
scroll to position [0, 16171]
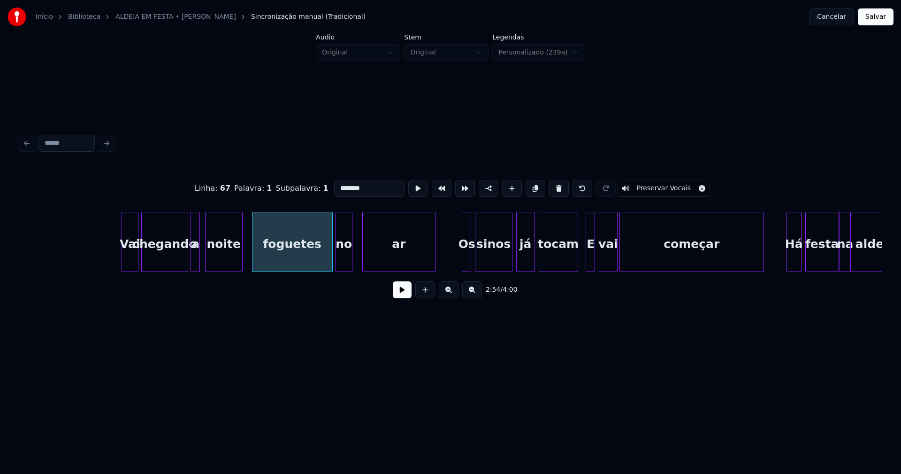
click at [345, 272] on div "Vai chegando a noite foguetes no ar Os sinos já tocam E vai começar Há festa na…" at bounding box center [451, 242] width 864 height 60
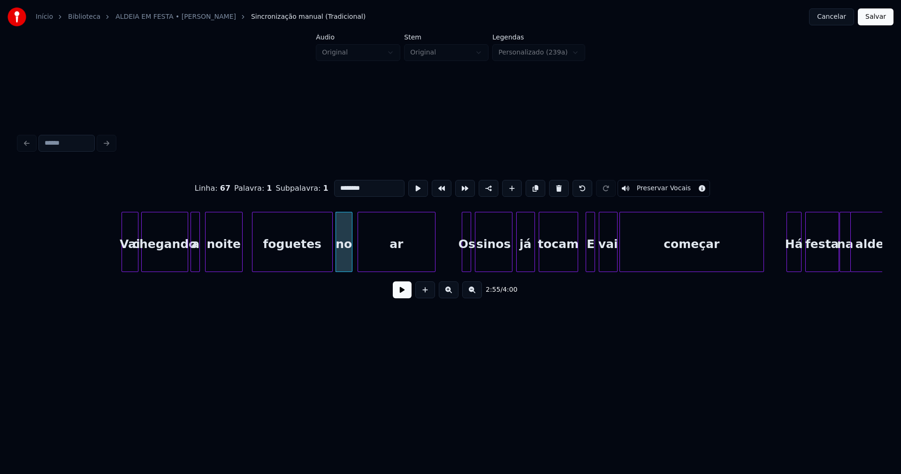
click at [360, 266] on div at bounding box center [359, 241] width 3 height 59
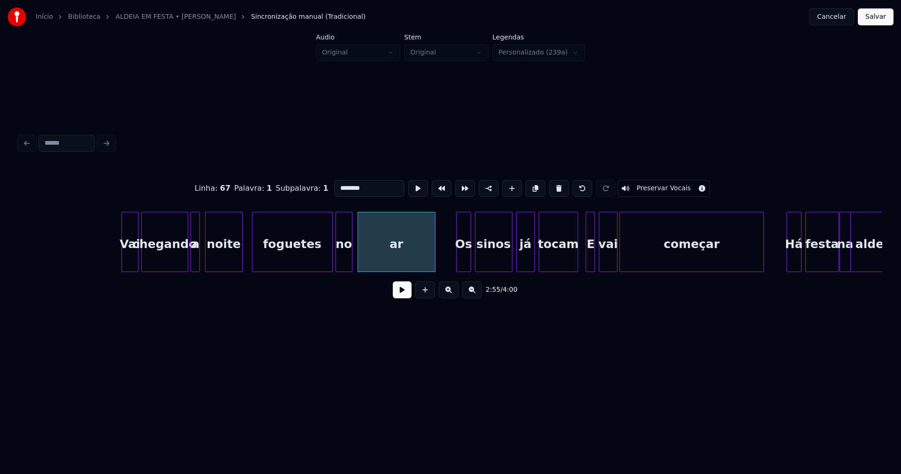
click at [457, 261] on div at bounding box center [458, 241] width 3 height 59
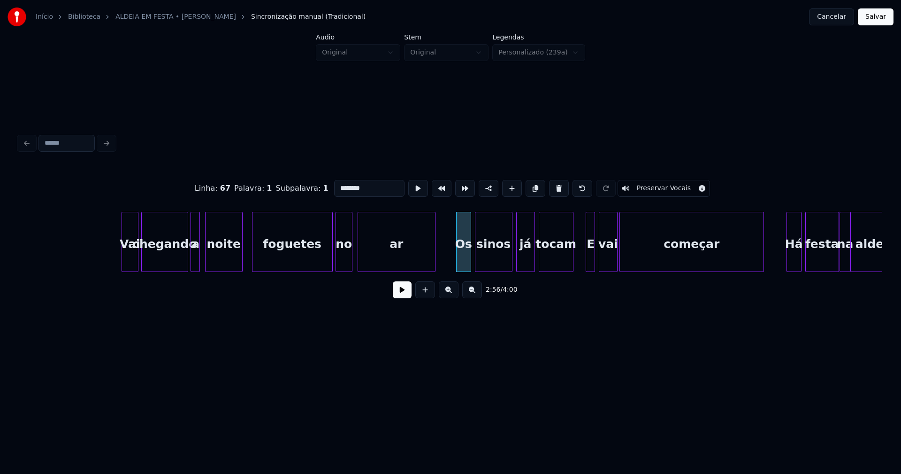
click at [573, 263] on div at bounding box center [571, 241] width 3 height 59
click at [586, 260] on div at bounding box center [585, 241] width 3 height 59
click at [585, 263] on div "E" at bounding box center [585, 244] width 11 height 64
click at [600, 262] on div "vai" at bounding box center [604, 244] width 18 height 64
click at [587, 263] on div "E" at bounding box center [585, 244] width 11 height 64
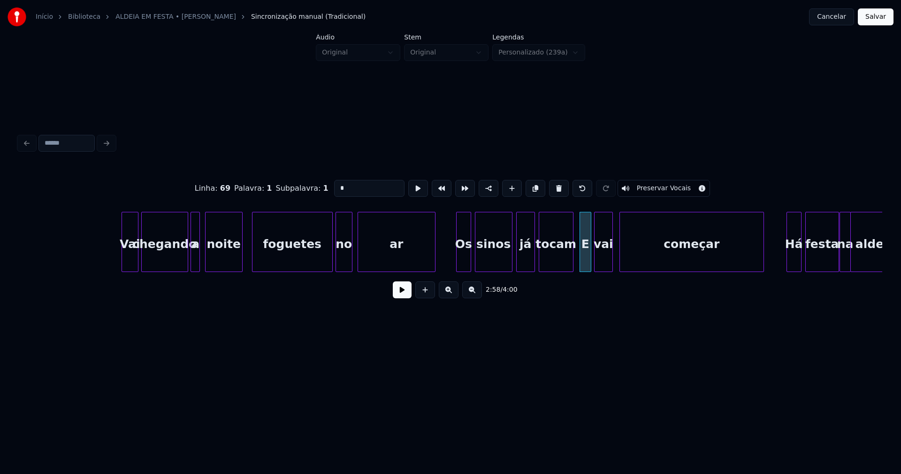
drag, startPoint x: 323, startPoint y: 185, endPoint x: 304, endPoint y: 185, distance: 19.7
click at [304, 185] on div "Linha : 69 [GEOGRAPHIC_DATA] : 1 Subpalavra : 1 * Preservar Vocais" at bounding box center [451, 188] width 864 height 47
click at [665, 250] on div "começar" at bounding box center [689, 244] width 144 height 64
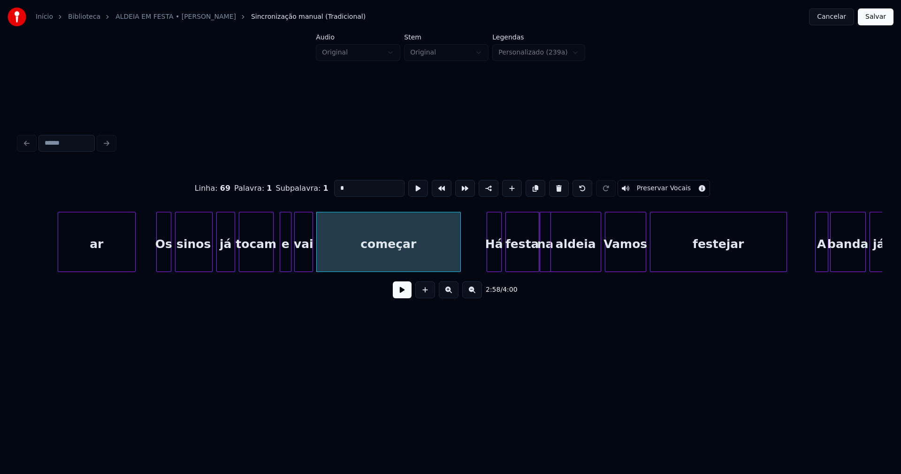
scroll to position [0, 16596]
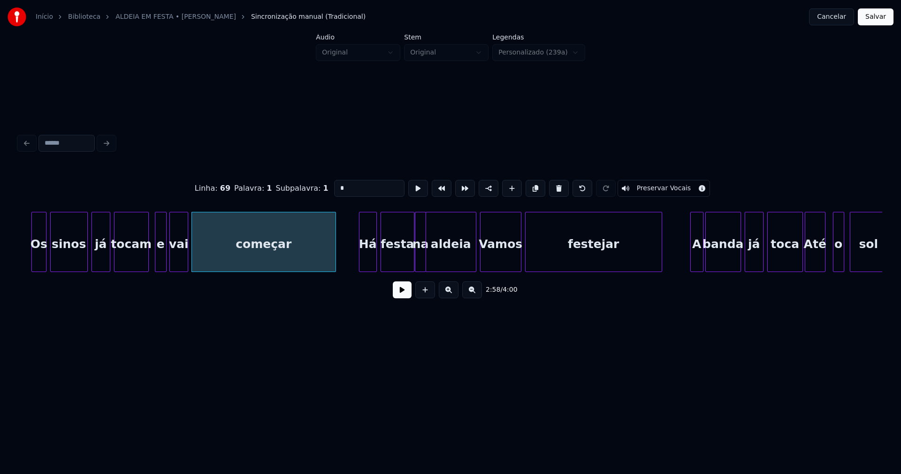
click at [361, 267] on div at bounding box center [361, 241] width 3 height 59
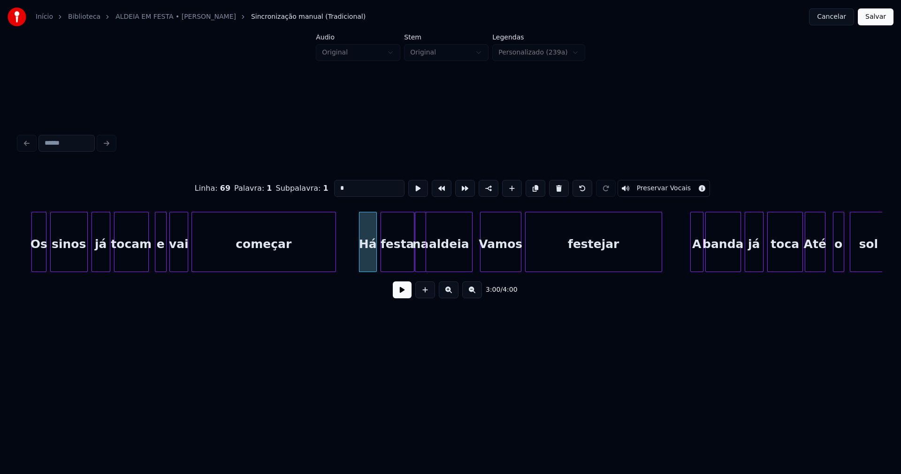
click at [471, 263] on div at bounding box center [470, 241] width 3 height 59
click at [444, 254] on div at bounding box center [443, 241] width 3 height 59
click at [433, 255] on div at bounding box center [433, 241] width 3 height 59
click at [503, 257] on div "Vamos" at bounding box center [501, 244] width 40 height 64
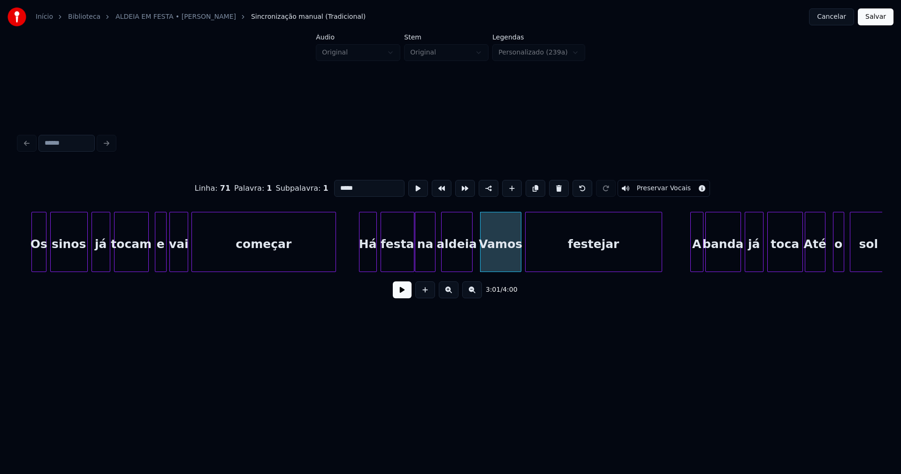
drag, startPoint x: 338, startPoint y: 185, endPoint x: 328, endPoint y: 186, distance: 10.0
click at [334, 186] on input "*****" at bounding box center [369, 188] width 70 height 17
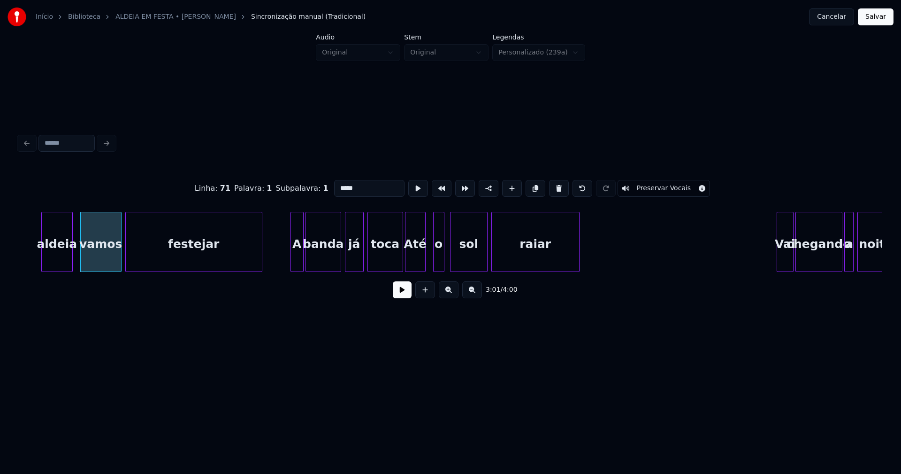
scroll to position [0, 17033]
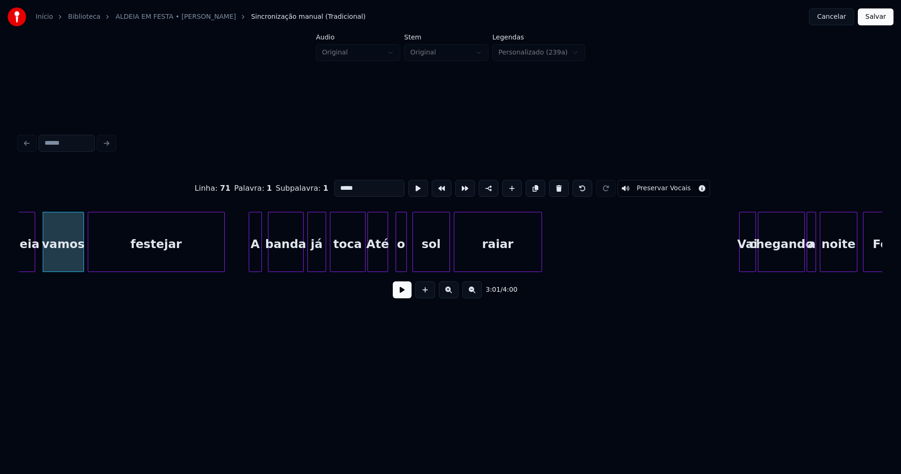
click at [254, 269] on div "aldeia vamos festejar A banda já toca Até o sol raiar Vai chegando a noite Fogu…" at bounding box center [451, 242] width 864 height 60
click at [360, 263] on div at bounding box center [359, 241] width 3 height 59
click at [377, 259] on div "Até" at bounding box center [378, 244] width 20 height 64
drag, startPoint x: 336, startPoint y: 182, endPoint x: 328, endPoint y: 189, distance: 11.0
click at [334, 189] on input "***" at bounding box center [369, 188] width 70 height 17
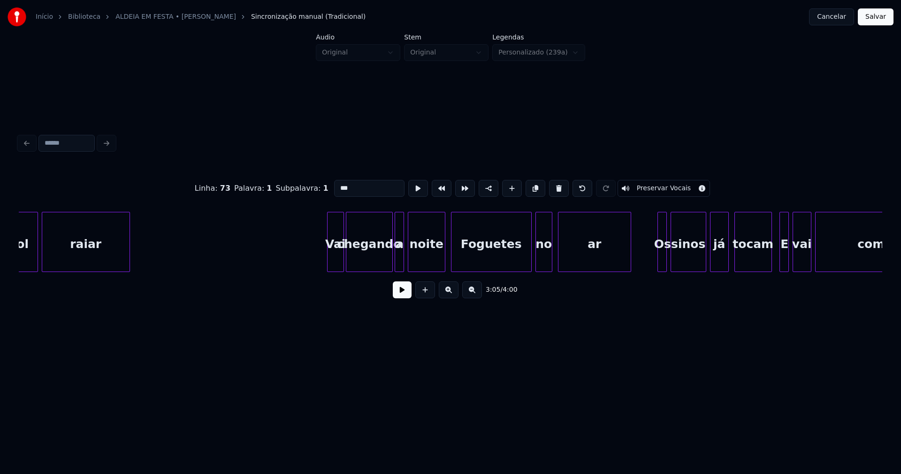
scroll to position [0, 17508]
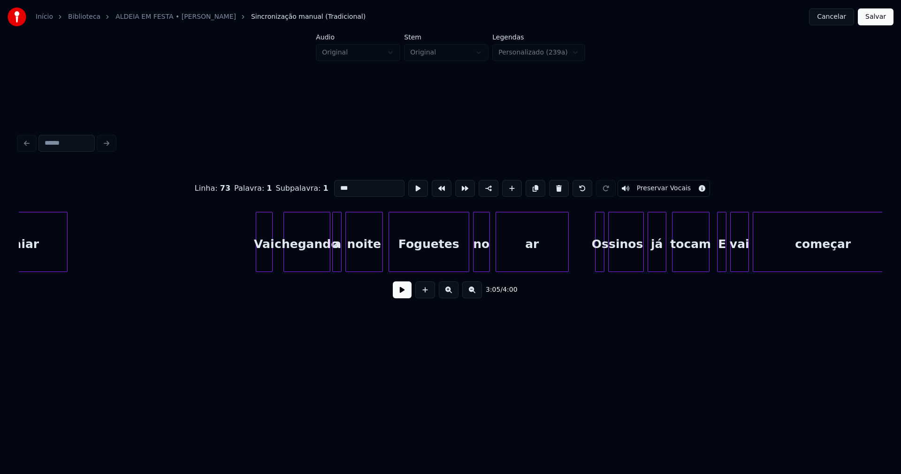
click at [264, 265] on div "Vai" at bounding box center [264, 244] width 16 height 64
click at [310, 261] on div "chegando" at bounding box center [301, 244] width 46 height 64
click at [331, 267] on div "a" at bounding box center [331, 244] width 9 height 64
click at [368, 260] on div "noite" at bounding box center [359, 244] width 37 height 64
click at [407, 258] on div "Foguetes" at bounding box center [429, 244] width 80 height 64
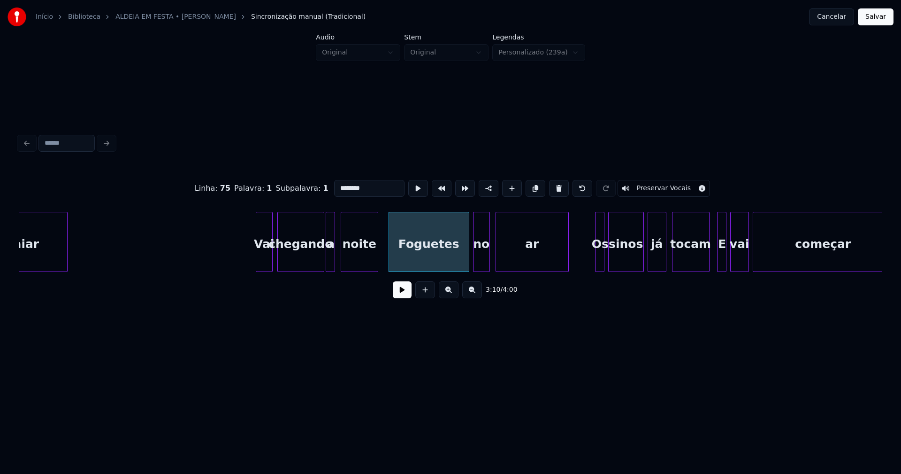
drag, startPoint x: 337, startPoint y: 185, endPoint x: 322, endPoint y: 190, distance: 16.3
click at [323, 189] on div "Linha : 75 Palavra : 1 Subpalavra : 1 ******** Preservar Vocais" at bounding box center [451, 188] width 864 height 47
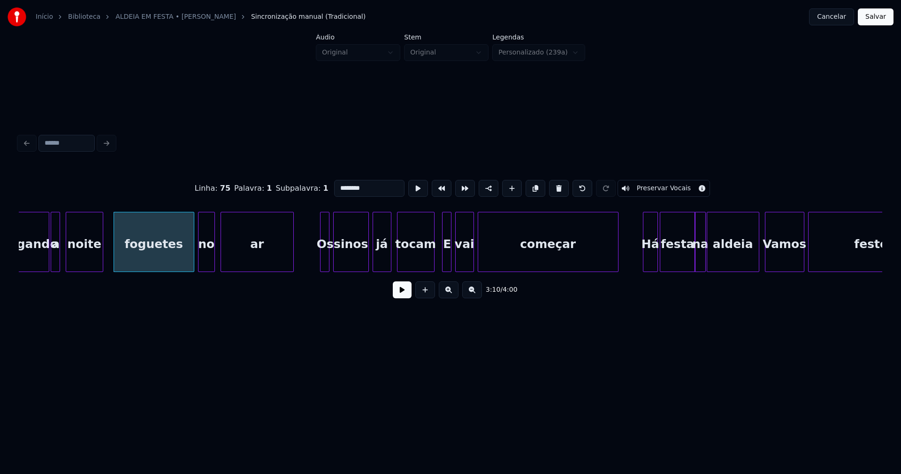
scroll to position [0, 17795]
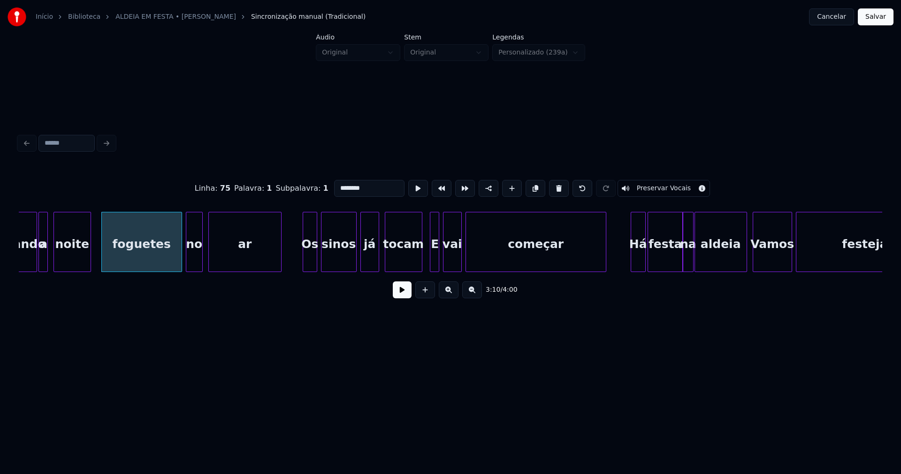
click at [305, 260] on div at bounding box center [304, 241] width 3 height 59
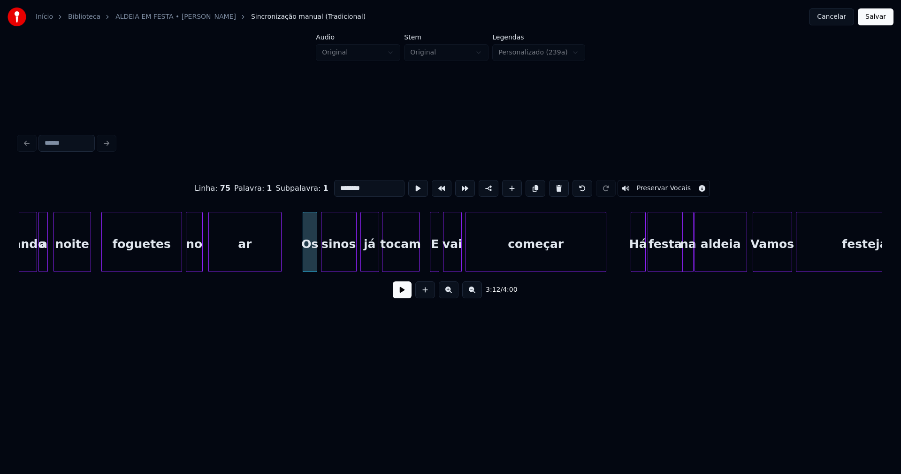
click at [405, 264] on div "tocam" at bounding box center [401, 244] width 37 height 64
click at [429, 258] on div at bounding box center [428, 241] width 3 height 59
click at [433, 257] on div "E" at bounding box center [433, 244] width 12 height 64
drag, startPoint x: 318, startPoint y: 191, endPoint x: 309, endPoint y: 191, distance: 8.5
click at [309, 191] on div "Linha : 77 Palavra : 1 Subpalavra : 1 * Preservar Vocais" at bounding box center [451, 188] width 864 height 47
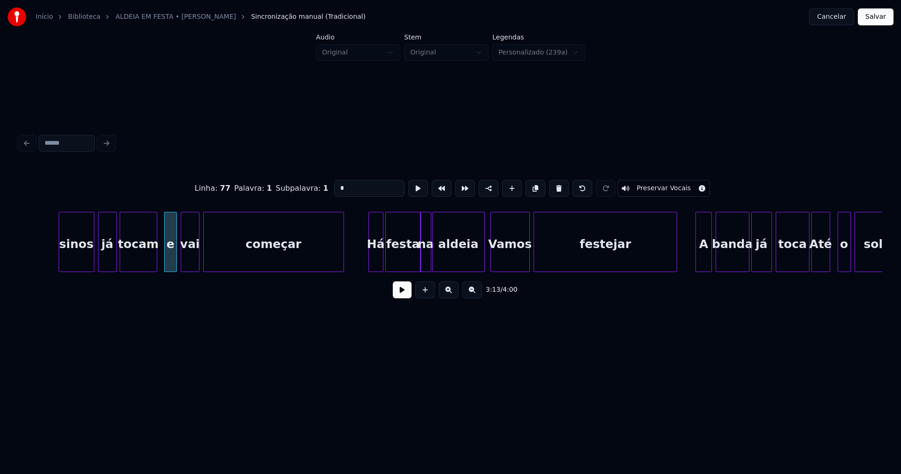
scroll to position [0, 18108]
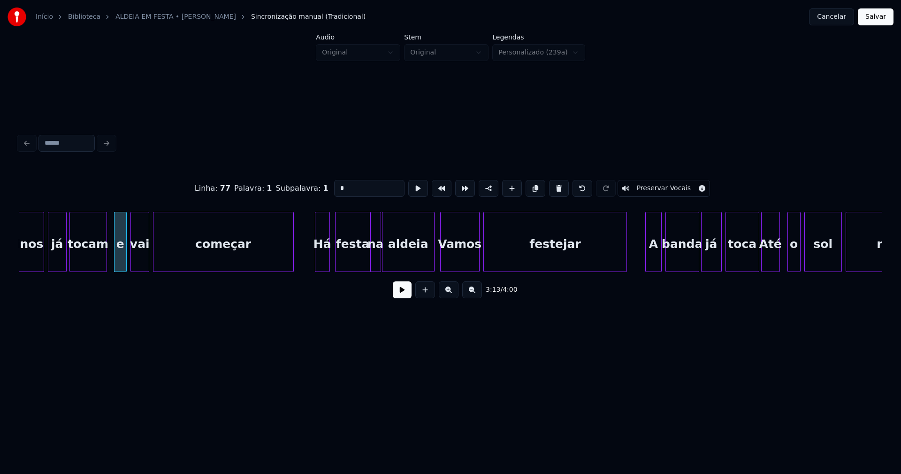
click at [318, 261] on div "Há" at bounding box center [322, 244] width 14 height 64
click at [353, 256] on div "festa" at bounding box center [351, 244] width 35 height 64
click at [398, 254] on div at bounding box center [397, 241] width 3 height 59
click at [381, 259] on div "na" at bounding box center [380, 244] width 10 height 64
click at [391, 256] on div at bounding box center [390, 241] width 3 height 59
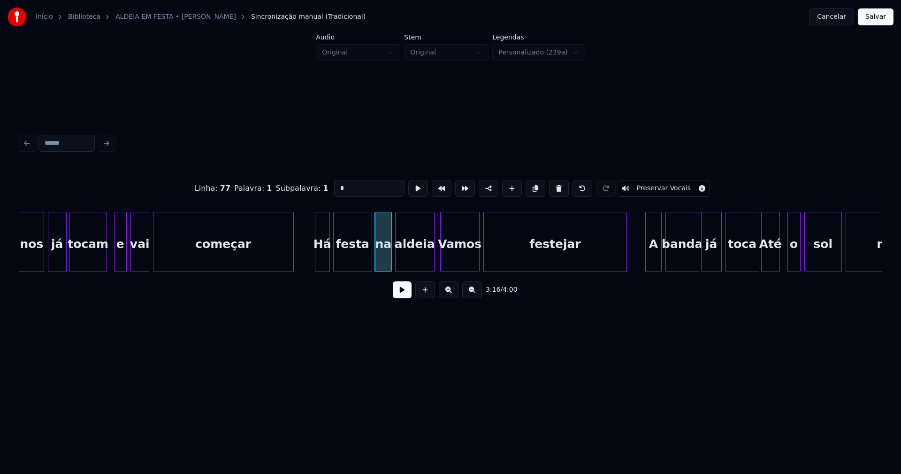
click at [369, 255] on div at bounding box center [370, 241] width 3 height 59
click at [429, 264] on div at bounding box center [428, 241] width 3 height 59
click at [461, 260] on div "Vamos" at bounding box center [460, 244] width 38 height 64
drag, startPoint x: 336, startPoint y: 183, endPoint x: 326, endPoint y: 187, distance: 11.2
click at [326, 187] on div "Linha : 79 [GEOGRAPHIC_DATA] : 1 Subpalavra : 1 ***** Preservar Vocais" at bounding box center [451, 188] width 864 height 47
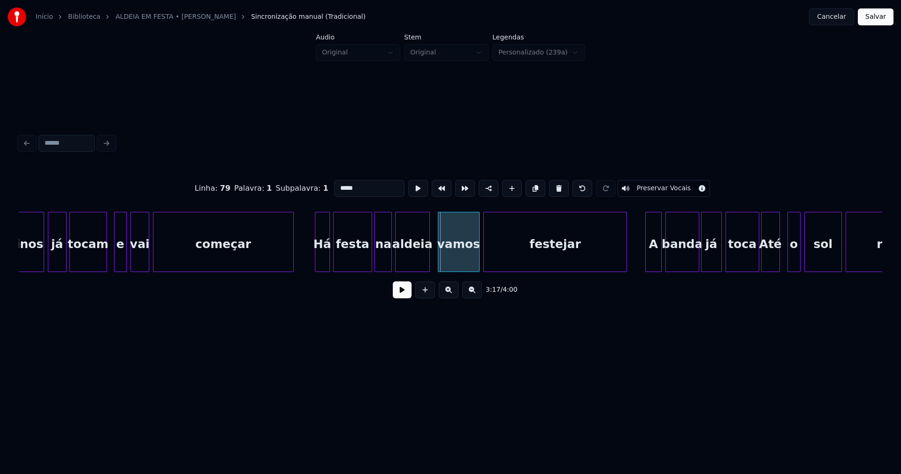
click at [440, 258] on div at bounding box center [440, 241] width 3 height 59
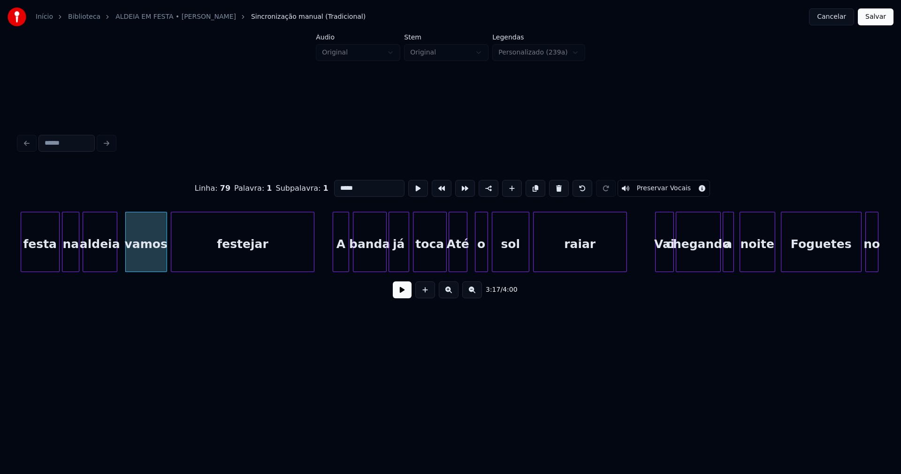
scroll to position [0, 18495]
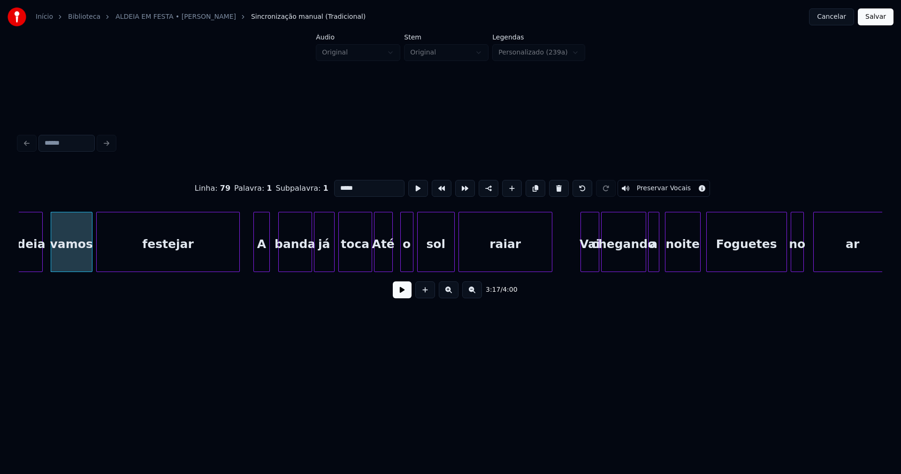
click at [261, 265] on div "A" at bounding box center [261, 244] width 15 height 64
click at [292, 262] on div "banda" at bounding box center [290, 244] width 33 height 64
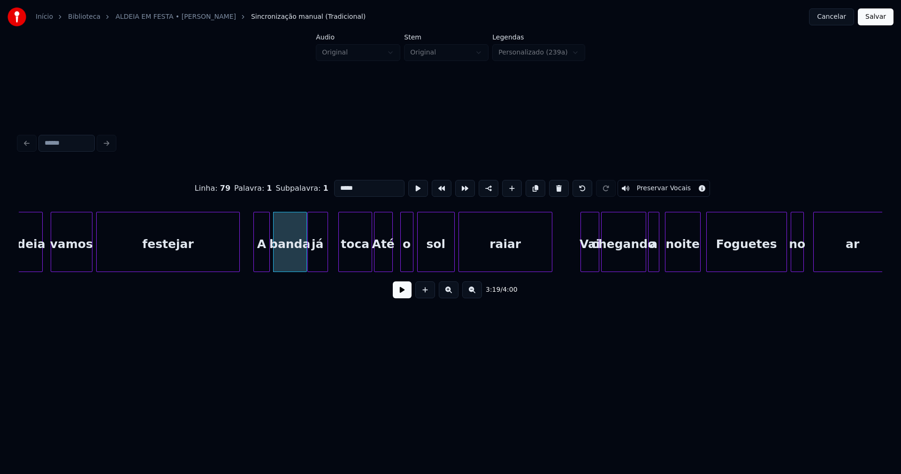
click at [315, 262] on div "já" at bounding box center [318, 244] width 20 height 64
click at [351, 262] on div "toca" at bounding box center [349, 244] width 33 height 64
click at [382, 262] on div "Até" at bounding box center [384, 244] width 18 height 64
drag, startPoint x: 336, startPoint y: 185, endPoint x: 325, endPoint y: 189, distance: 11.4
click at [325, 189] on div "Linha : 81 [GEOGRAPHIC_DATA] : 1 Subpalavra : 1 *** Preservar Vocais" at bounding box center [451, 188] width 864 height 47
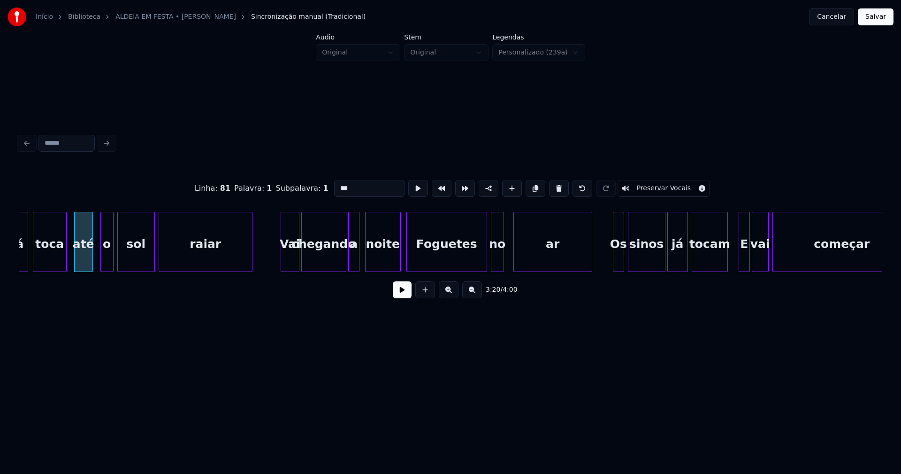
scroll to position [0, 18808]
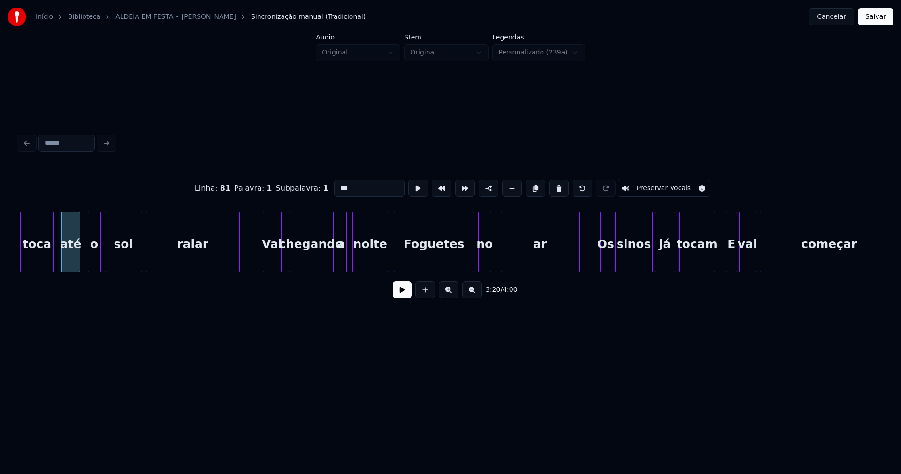
click at [273, 268] on div "Vai" at bounding box center [272, 244] width 18 height 64
click at [309, 262] on div "chegando" at bounding box center [305, 244] width 44 height 64
click at [329, 262] on div at bounding box center [329, 241] width 3 height 59
click at [371, 261] on div "noite" at bounding box center [365, 244] width 35 height 64
click at [421, 258] on div "Foguetes" at bounding box center [434, 244] width 80 height 64
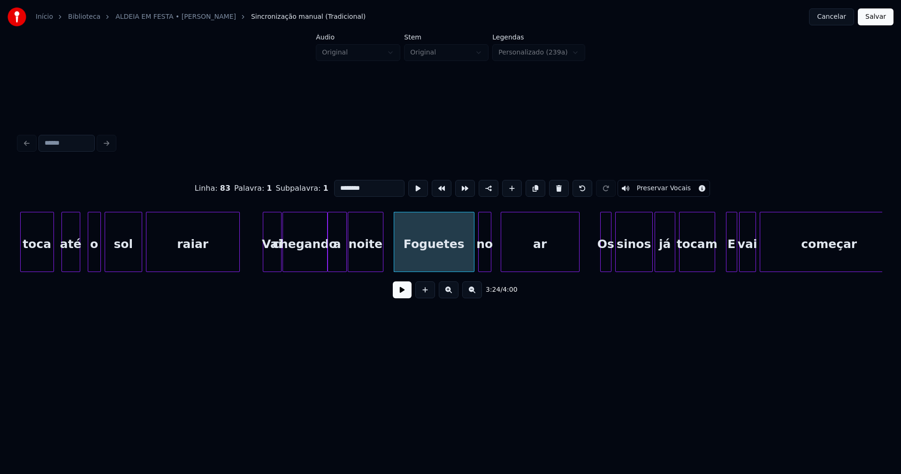
drag, startPoint x: 337, startPoint y: 183, endPoint x: 320, endPoint y: 190, distance: 18.6
click at [320, 190] on div "Linha : 83 [GEOGRAPHIC_DATA] : 1 Subpalavra : 1 ******** Preservar Vocais" at bounding box center [451, 188] width 864 height 47
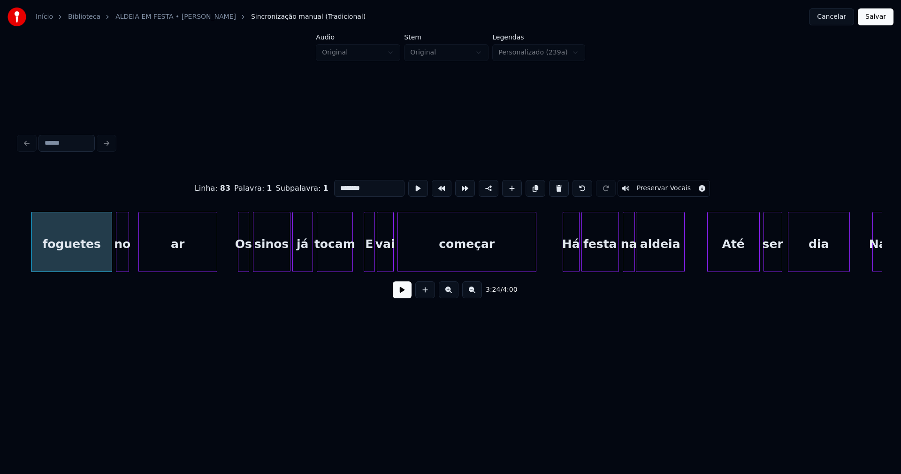
scroll to position [0, 19183]
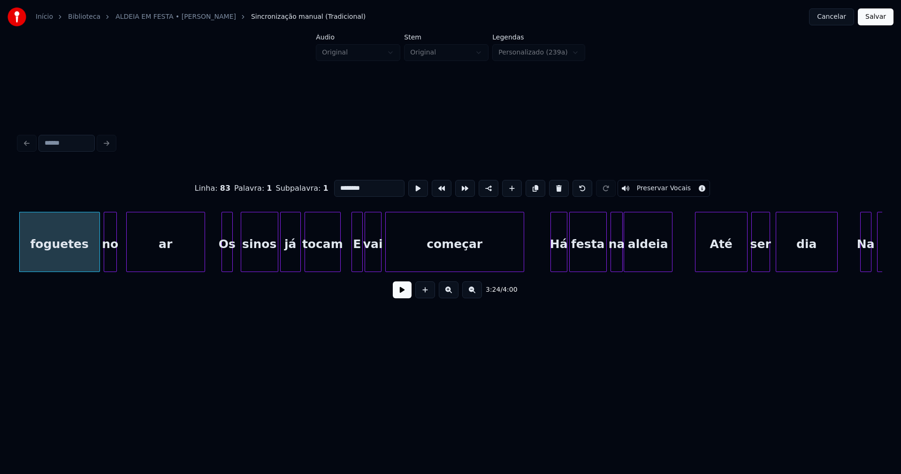
click at [228, 261] on div "Os" at bounding box center [227, 244] width 10 height 64
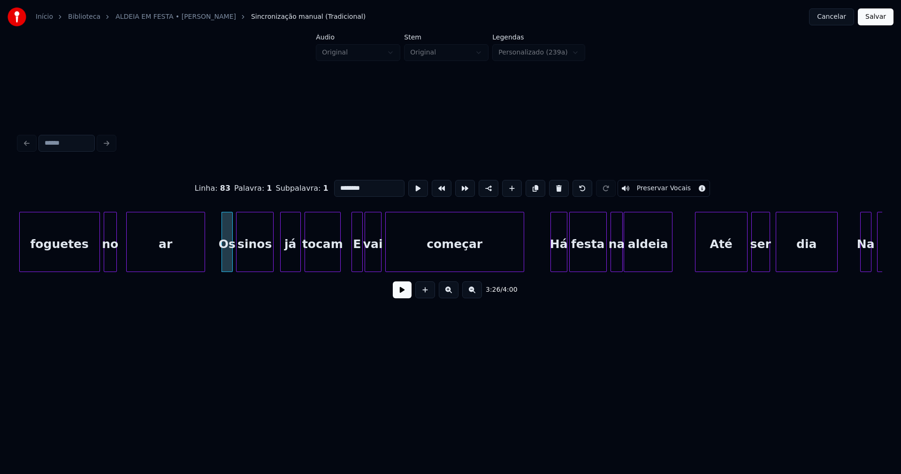
click at [253, 263] on div "sinos" at bounding box center [255, 244] width 37 height 64
click at [289, 264] on div "já" at bounding box center [287, 244] width 20 height 64
click at [328, 264] on div "tocam" at bounding box center [319, 244] width 35 height 64
click at [346, 262] on div at bounding box center [345, 241] width 3 height 59
click at [356, 261] on div at bounding box center [357, 241] width 3 height 59
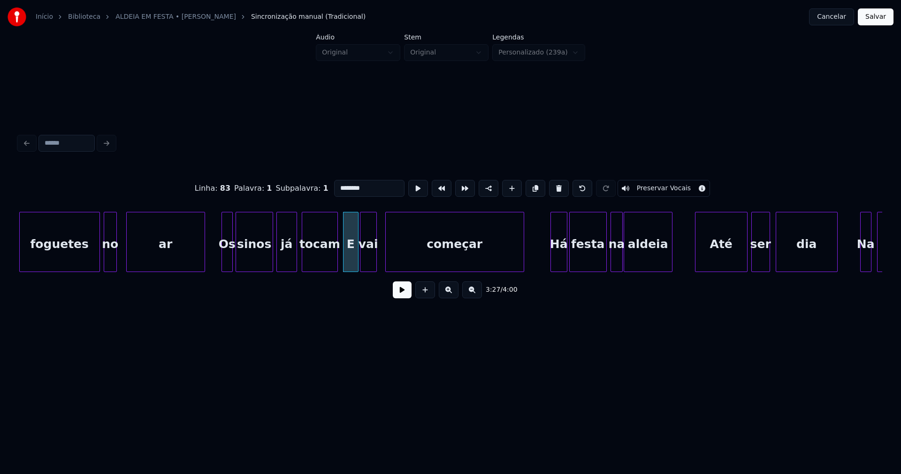
click at [366, 263] on div "vai" at bounding box center [369, 244] width 16 height 64
click at [353, 261] on div "E" at bounding box center [351, 244] width 15 height 64
drag, startPoint x: 340, startPoint y: 185, endPoint x: 317, endPoint y: 189, distance: 23.0
click at [317, 189] on div "Linha : 85 Palavra : 1 Subpalavra : 1 * Preservar Vocais" at bounding box center [451, 188] width 864 height 47
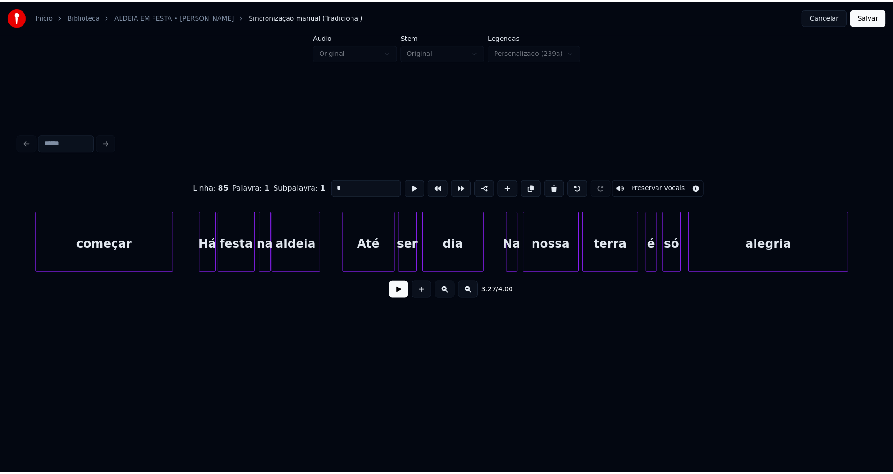
scroll to position [0, 19558]
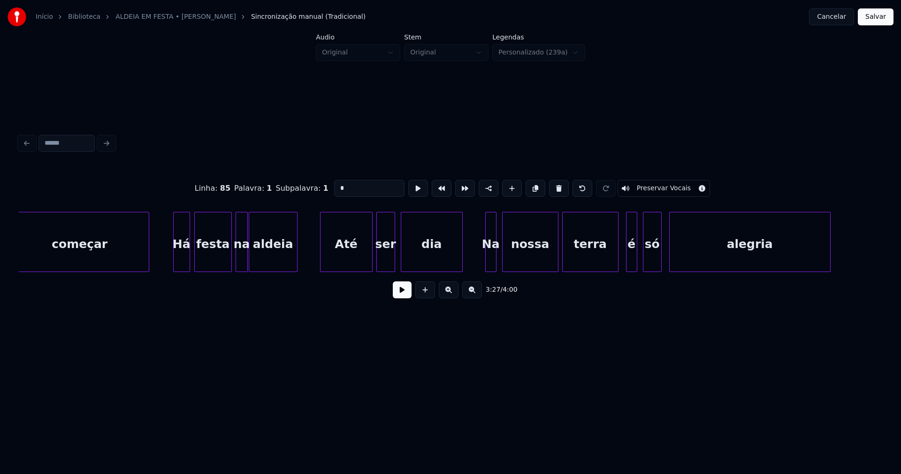
click at [181, 262] on div "Há" at bounding box center [182, 244] width 16 height 64
click at [348, 259] on div "Até" at bounding box center [347, 244] width 52 height 64
click at [256, 264] on div at bounding box center [255, 241] width 3 height 59
click at [251, 263] on div at bounding box center [251, 241] width 3 height 59
click at [344, 258] on div "Até" at bounding box center [342, 244] width 52 height 64
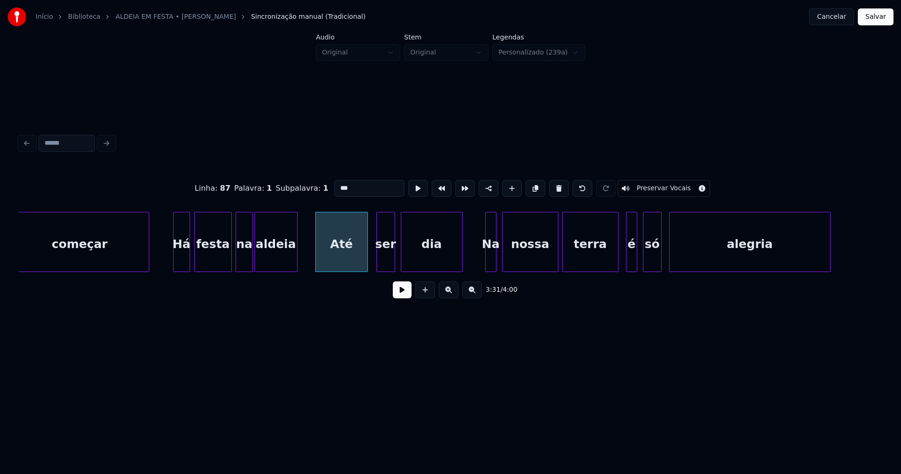
click at [340, 258] on div "Até" at bounding box center [342, 244] width 52 height 64
drag, startPoint x: 337, startPoint y: 183, endPoint x: 320, endPoint y: 194, distance: 20.3
click at [320, 194] on div "Linha : 87 [GEOGRAPHIC_DATA] : 1 Subpalavra : 1 *** Preservar Vocais" at bounding box center [451, 188] width 864 height 47
click at [380, 264] on div "ser" at bounding box center [382, 244] width 18 height 64
click at [423, 261] on div "dia" at bounding box center [428, 244] width 61 height 64
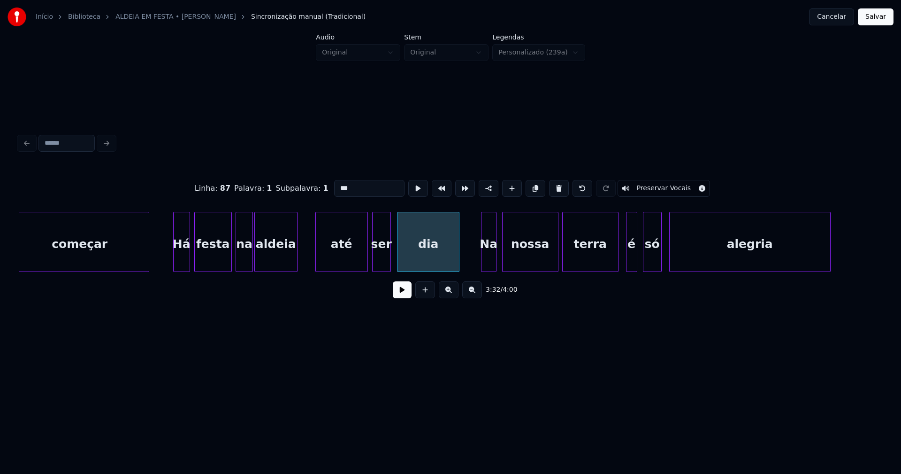
click at [482, 259] on div at bounding box center [483, 241] width 3 height 59
click at [492, 260] on div "Na" at bounding box center [489, 244] width 15 height 64
drag, startPoint x: 338, startPoint y: 183, endPoint x: 315, endPoint y: 191, distance: 24.2
click at [315, 191] on div "Linha : 88 [GEOGRAPHIC_DATA] : 1 Subpalavra : 1 ** Preservar Vocais" at bounding box center [451, 188] width 864 height 47
click at [491, 253] on div "na" at bounding box center [489, 244] width 15 height 64
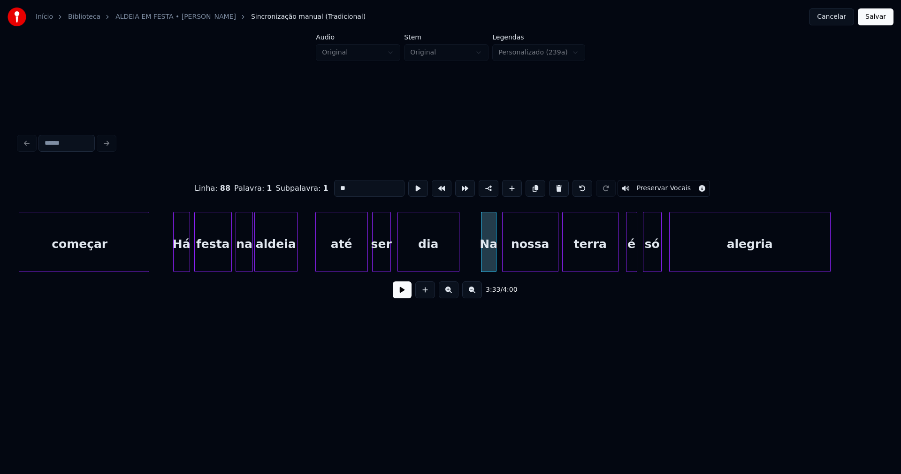
type input "**"
click at [874, 17] on button "Salvar" at bounding box center [876, 16] width 36 height 17
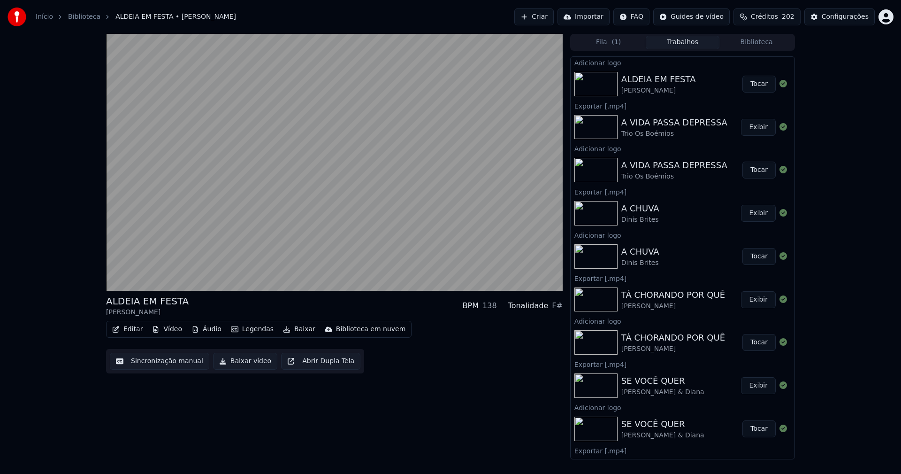
click at [125, 330] on button "Editar" at bounding box center [127, 329] width 38 height 13
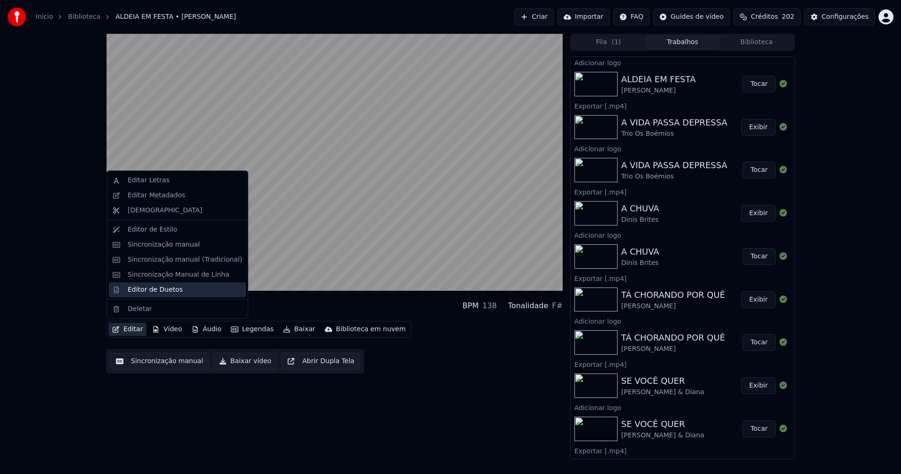
click at [159, 291] on div "Editor de Duetos" at bounding box center [155, 289] width 55 height 9
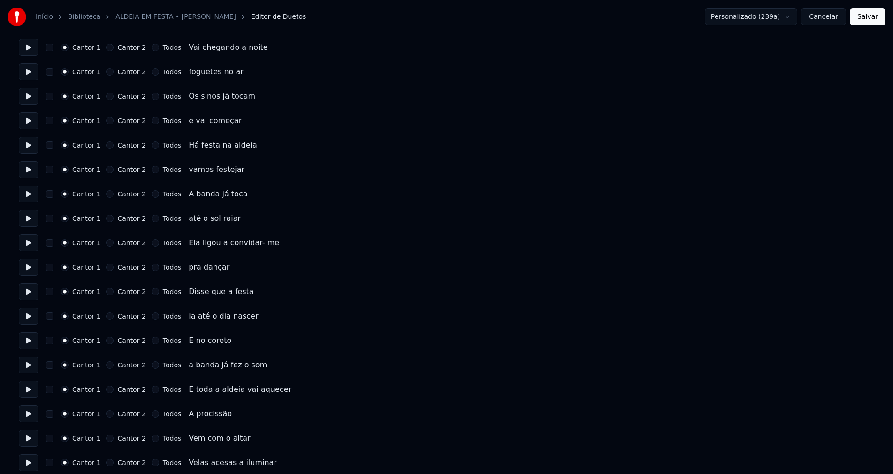
scroll to position [94, 0]
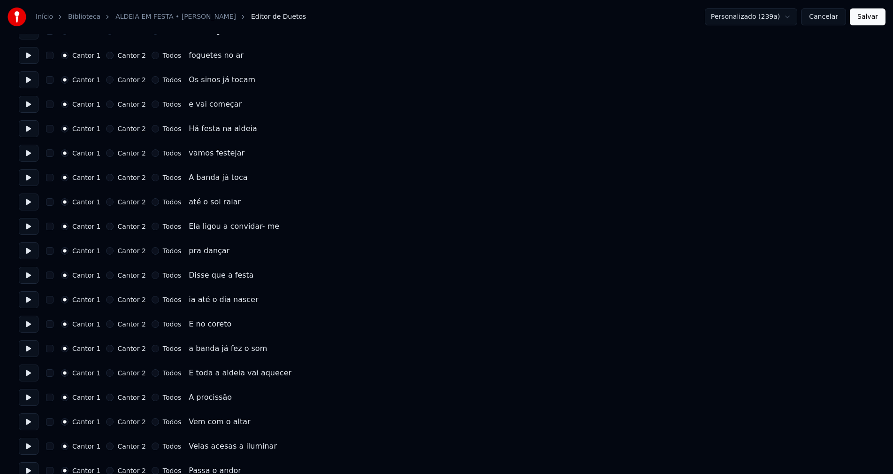
click at [152, 201] on button "Todos" at bounding box center [156, 202] width 8 height 8
click at [152, 177] on button "Todos" at bounding box center [156, 178] width 8 height 8
drag, startPoint x: 150, startPoint y: 152, endPoint x: 148, endPoint y: 134, distance: 17.9
click at [152, 152] on button "Todos" at bounding box center [156, 153] width 8 height 8
click at [152, 127] on button "Todos" at bounding box center [156, 129] width 8 height 8
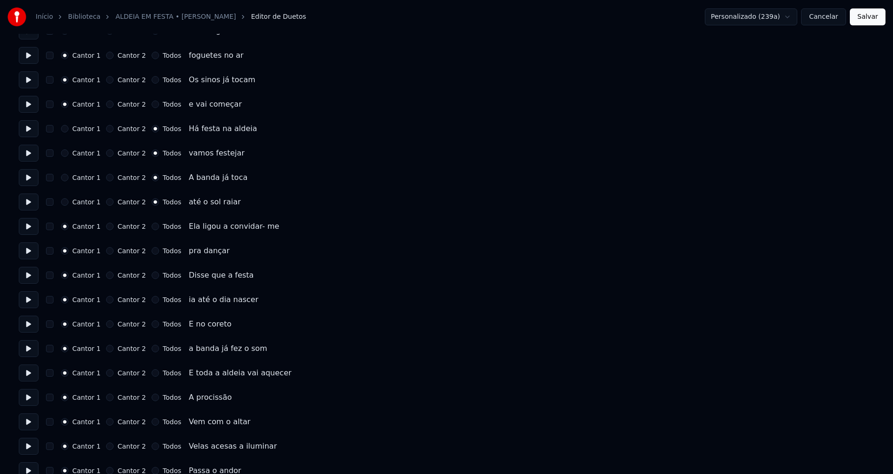
drag, startPoint x: 148, startPoint y: 103, endPoint x: 148, endPoint y: 90, distance: 13.1
click at [152, 102] on button "Todos" at bounding box center [156, 104] width 8 height 8
drag, startPoint x: 148, startPoint y: 79, endPoint x: 148, endPoint y: 74, distance: 5.6
click at [152, 78] on button "Todos" at bounding box center [156, 80] width 8 height 8
click at [152, 54] on button "Todos" at bounding box center [156, 56] width 8 height 8
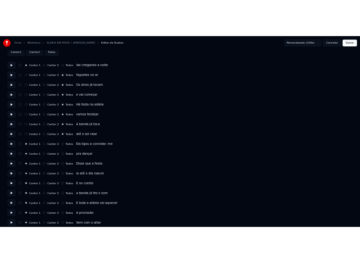
scroll to position [0, 0]
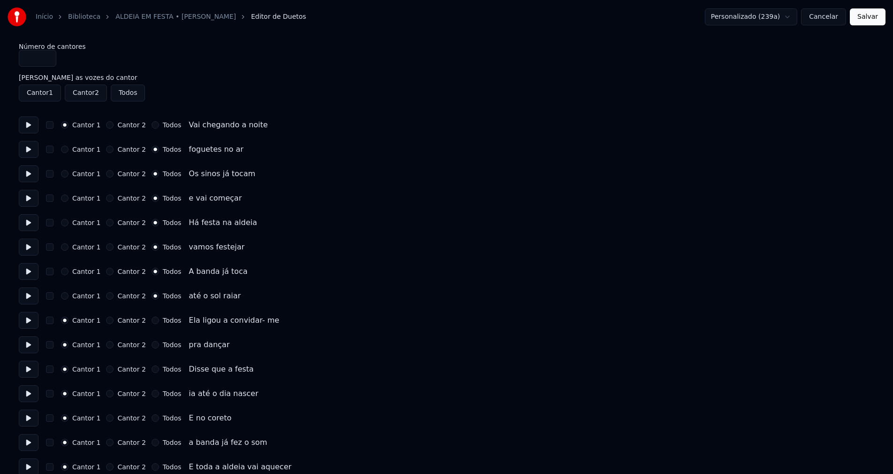
click at [152, 124] on button "Todos" at bounding box center [156, 125] width 8 height 8
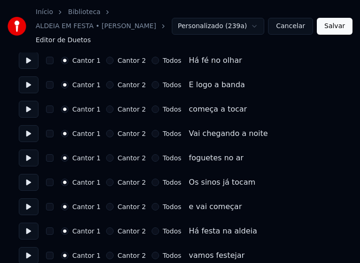
scroll to position [563, 0]
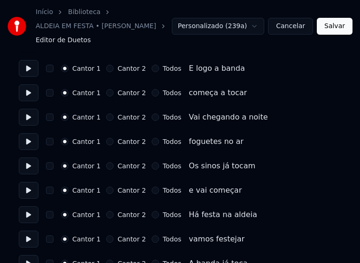
click at [152, 118] on button "Todos" at bounding box center [156, 118] width 8 height 8
click at [152, 143] on button "Todos" at bounding box center [156, 142] width 8 height 8
click at [152, 165] on button "Todos" at bounding box center [156, 166] width 8 height 8
click at [152, 192] on button "Todos" at bounding box center [156, 191] width 8 height 8
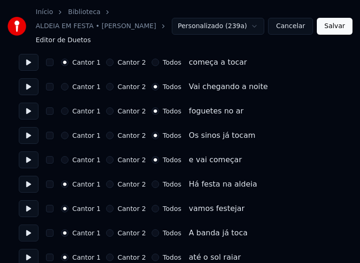
scroll to position [610, 0]
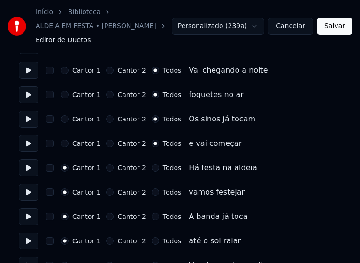
click at [152, 169] on button "Todos" at bounding box center [156, 168] width 8 height 8
click at [152, 193] on button "Todos" at bounding box center [156, 193] width 8 height 8
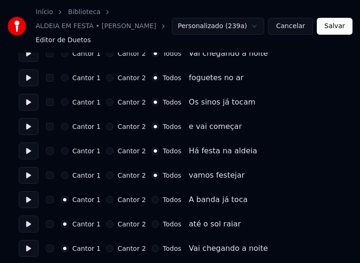
scroll to position [657, 0]
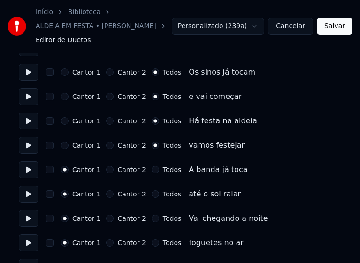
click at [152, 170] on button "Todos" at bounding box center [156, 170] width 8 height 8
click at [152, 194] on button "Todos" at bounding box center [156, 195] width 8 height 8
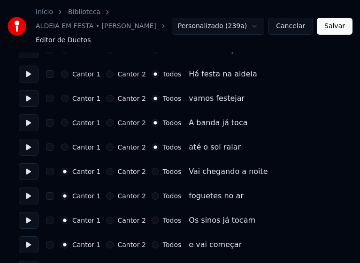
click at [152, 171] on button "Todos" at bounding box center [156, 172] width 8 height 8
click at [152, 197] on button "Todos" at bounding box center [156, 196] width 8 height 8
click at [152, 220] on button "Todos" at bounding box center [156, 221] width 8 height 8
click at [152, 245] on button "Todos" at bounding box center [156, 245] width 8 height 8
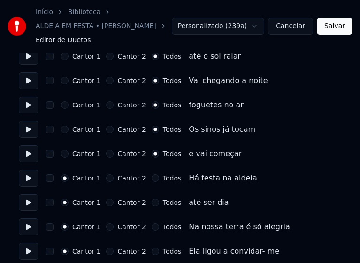
scroll to position [798, 0]
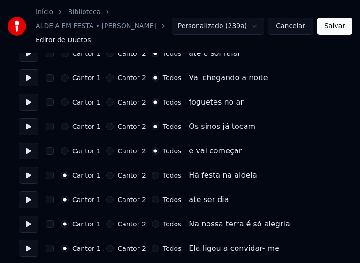
click at [152, 177] on button "Todos" at bounding box center [156, 176] width 8 height 8
click at [152, 201] on button "Todos" at bounding box center [156, 200] width 8 height 8
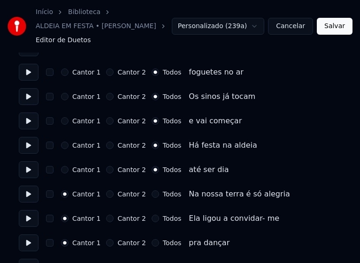
scroll to position [845, 0]
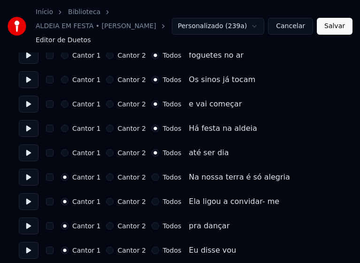
click at [152, 177] on button "Todos" at bounding box center [156, 178] width 8 height 8
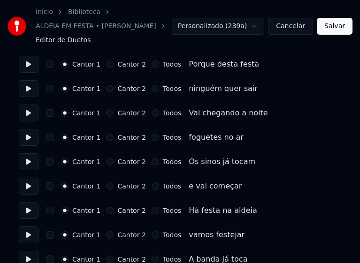
scroll to position [1268, 0]
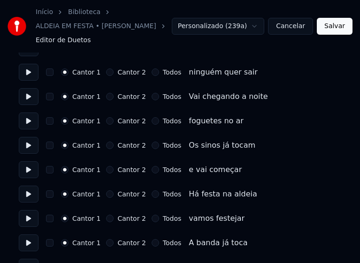
click at [152, 97] on button "Todos" at bounding box center [156, 97] width 8 height 8
click at [152, 121] on button "Todos" at bounding box center [156, 121] width 8 height 8
click at [152, 144] on button "Todos" at bounding box center [156, 146] width 8 height 8
click at [152, 168] on button "Todos" at bounding box center [156, 170] width 8 height 8
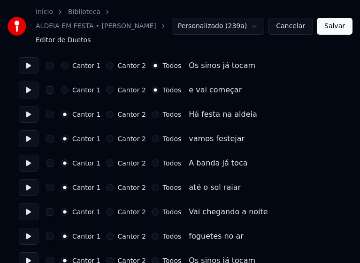
scroll to position [1362, 0]
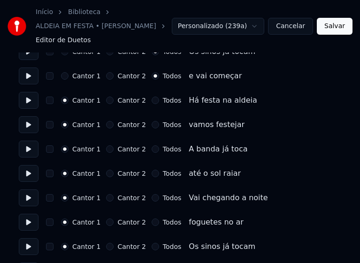
click at [152, 99] on button "Todos" at bounding box center [156, 101] width 8 height 8
click at [152, 123] on button "Todos" at bounding box center [156, 125] width 8 height 8
click at [152, 148] on button "Todos" at bounding box center [156, 150] width 8 height 8
click at [152, 173] on button "Todos" at bounding box center [156, 174] width 8 height 8
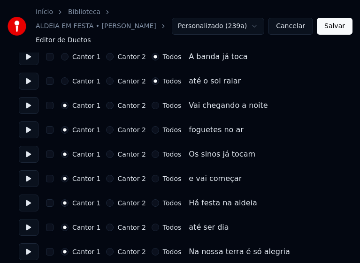
scroll to position [1455, 0]
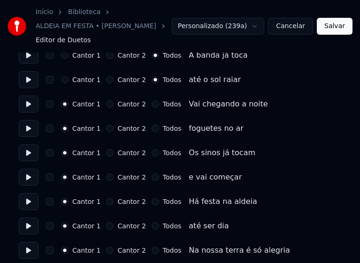
click at [152, 104] on button "Todos" at bounding box center [156, 104] width 8 height 8
click at [152, 127] on button "Todos" at bounding box center [156, 129] width 8 height 8
click at [152, 153] on button "Todos" at bounding box center [156, 153] width 8 height 8
click at [152, 177] on button "Todos" at bounding box center [156, 178] width 8 height 8
click at [152, 201] on button "Todos" at bounding box center [156, 202] width 8 height 8
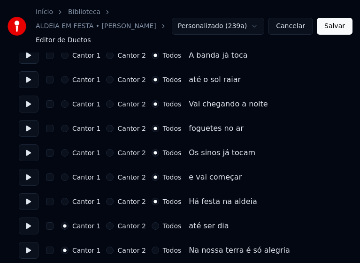
click at [152, 225] on button "Todos" at bounding box center [156, 227] width 8 height 8
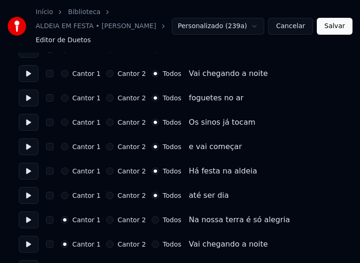
scroll to position [1502, 0]
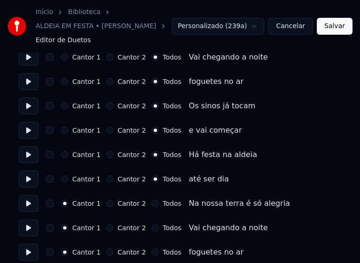
drag, startPoint x: 149, startPoint y: 205, endPoint x: 163, endPoint y: 194, distance: 17.7
click at [152, 204] on button "Todos" at bounding box center [156, 204] width 8 height 8
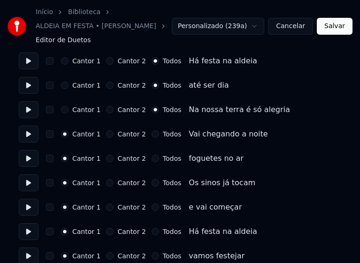
scroll to position [1643, 0]
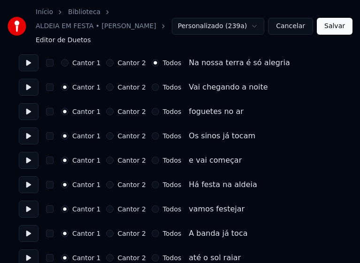
click at [152, 85] on button "Todos" at bounding box center [156, 88] width 8 height 8
click at [152, 111] on button "Todos" at bounding box center [156, 112] width 8 height 8
click at [152, 137] on button "Todos" at bounding box center [156, 136] width 8 height 8
click at [152, 161] on button "Todos" at bounding box center [156, 161] width 8 height 8
click at [152, 185] on button "Todos" at bounding box center [156, 185] width 8 height 8
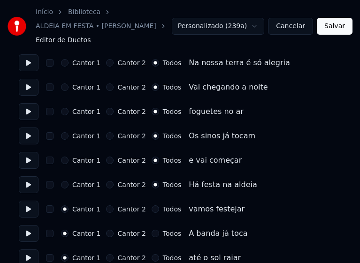
click at [152, 210] on button "Todos" at bounding box center [156, 210] width 8 height 8
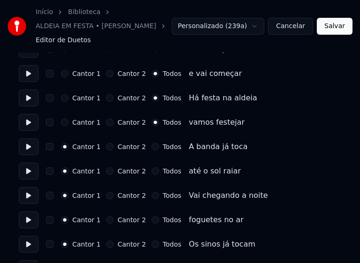
scroll to position [1737, 0]
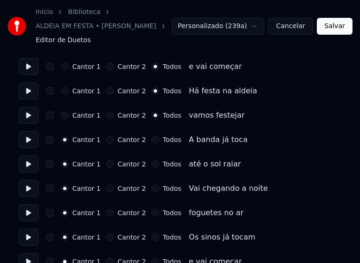
click at [152, 140] on button "Todos" at bounding box center [156, 140] width 8 height 8
click at [152, 165] on button "Todos" at bounding box center [156, 165] width 8 height 8
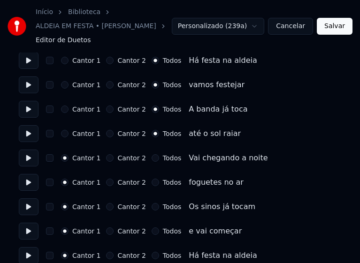
scroll to position [1784, 0]
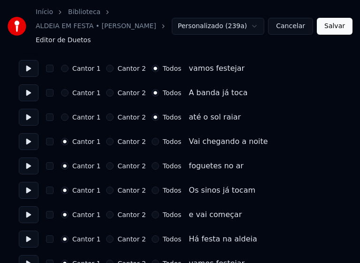
click at [152, 142] on button "Todos" at bounding box center [156, 142] width 8 height 8
click at [152, 166] on button "Todos" at bounding box center [156, 166] width 8 height 8
click at [152, 192] on button "Todos" at bounding box center [156, 191] width 8 height 8
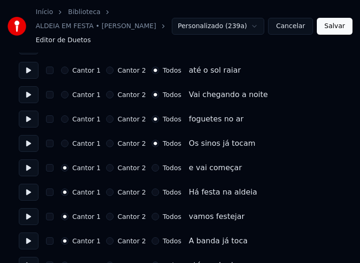
click at [152, 167] on button "Todos" at bounding box center [156, 168] width 8 height 8
click at [152, 192] on button "Todos" at bounding box center [156, 193] width 8 height 8
click at [152, 217] on button "Todos" at bounding box center [156, 217] width 8 height 8
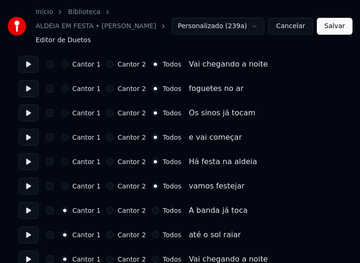
scroll to position [1878, 0]
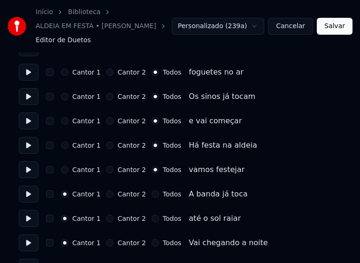
click at [152, 196] on button "Todos" at bounding box center [156, 195] width 8 height 8
click at [152, 217] on button "Todos" at bounding box center [156, 219] width 8 height 8
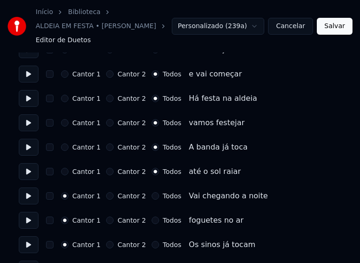
click at [152, 197] on button "Todos" at bounding box center [156, 196] width 8 height 8
click at [152, 220] on button "Todos" at bounding box center [156, 221] width 8 height 8
drag, startPoint x: 149, startPoint y: 246, endPoint x: 176, endPoint y: 222, distance: 35.6
click at [152, 246] on button "Todos" at bounding box center [156, 245] width 8 height 8
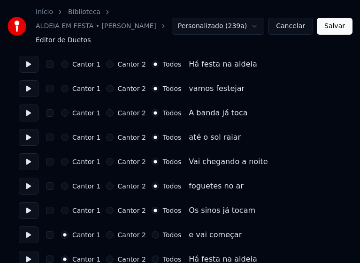
scroll to position [2019, 0]
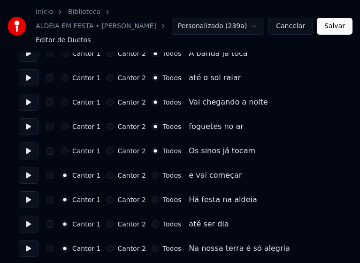
click at [152, 176] on button "Todos" at bounding box center [156, 176] width 8 height 8
click at [152, 200] on button "Todos" at bounding box center [156, 200] width 8 height 8
click at [152, 224] on button "Todos" at bounding box center [156, 225] width 8 height 8
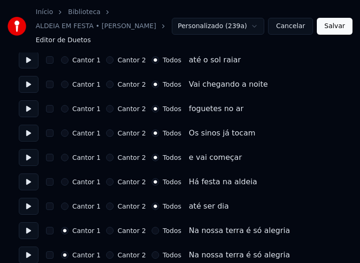
scroll to position [2046, 0]
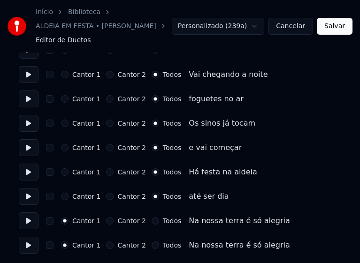
click at [152, 220] on button "Todos" at bounding box center [156, 221] width 8 height 8
click at [152, 247] on button "Todos" at bounding box center [156, 246] width 8 height 8
drag, startPoint x: 336, startPoint y: 30, endPoint x: 18, endPoint y: 9, distance: 318.1
click at [335, 30] on button "Salvar" at bounding box center [335, 26] width 36 height 17
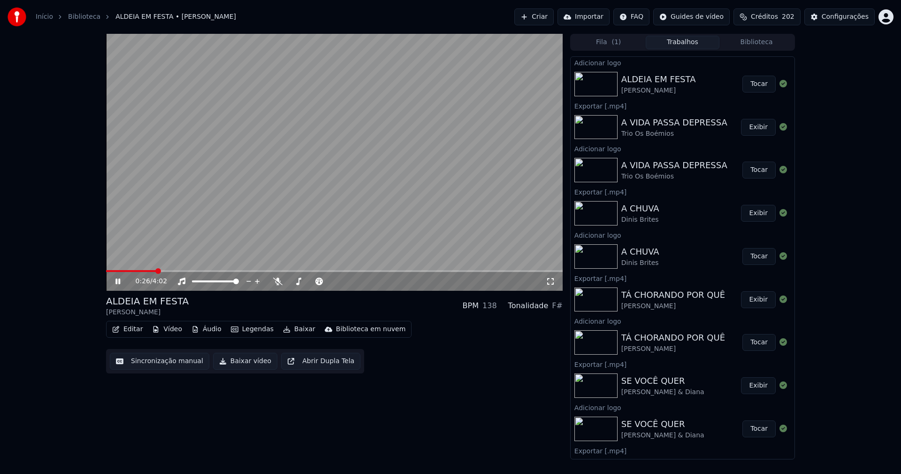
click at [120, 281] on icon at bounding box center [117, 281] width 5 height 6
click at [233, 364] on button "Baixar vídeo" at bounding box center [245, 361] width 64 height 17
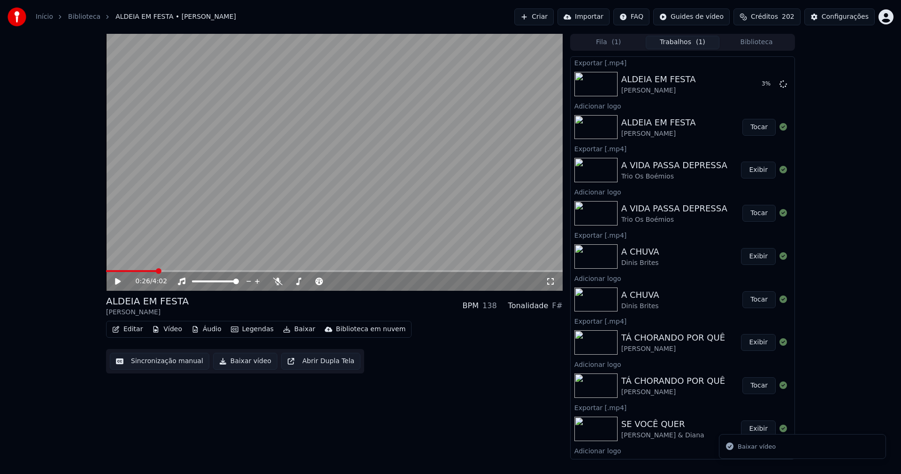
click at [128, 332] on button "Editar" at bounding box center [127, 329] width 38 height 13
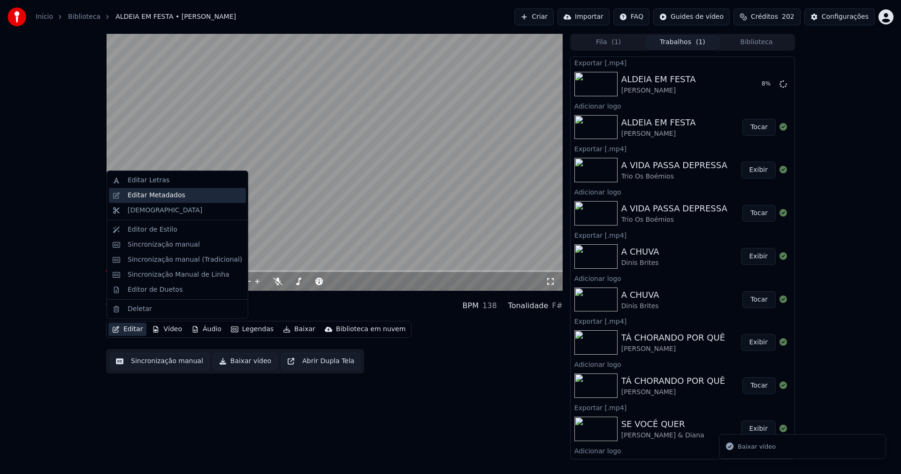
click at [142, 197] on div "Editar Metadados" at bounding box center [157, 195] width 58 height 9
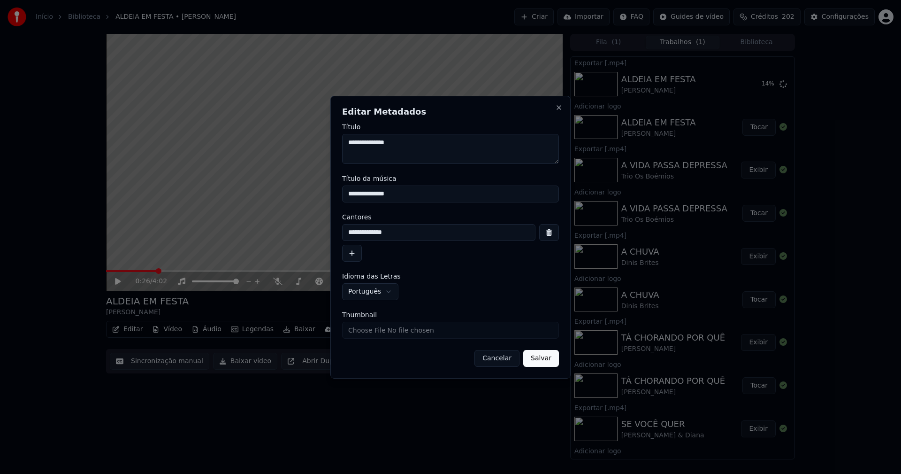
click at [378, 335] on input "Thumbnail" at bounding box center [450, 330] width 217 height 17
type input "**********"
click at [544, 360] on button "Salvar" at bounding box center [541, 358] width 36 height 17
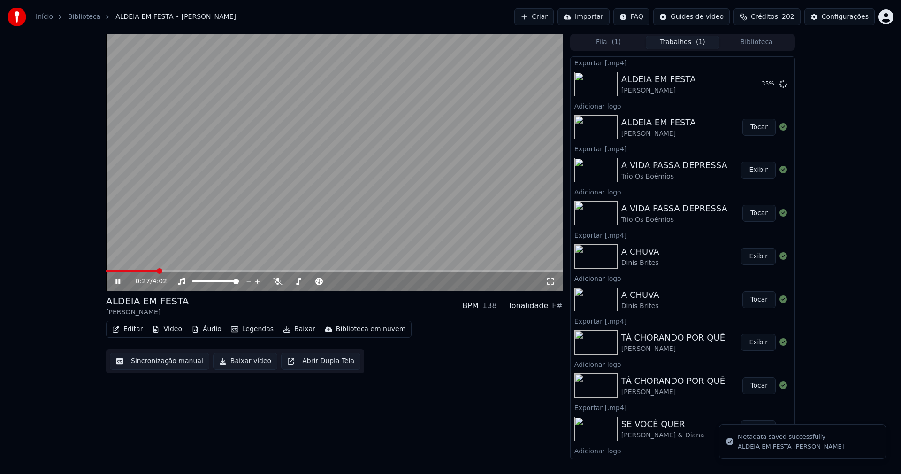
click at [118, 285] on div "0:27 / 4:02" at bounding box center [334, 281] width 449 height 9
click at [119, 283] on icon at bounding box center [117, 281] width 5 height 6
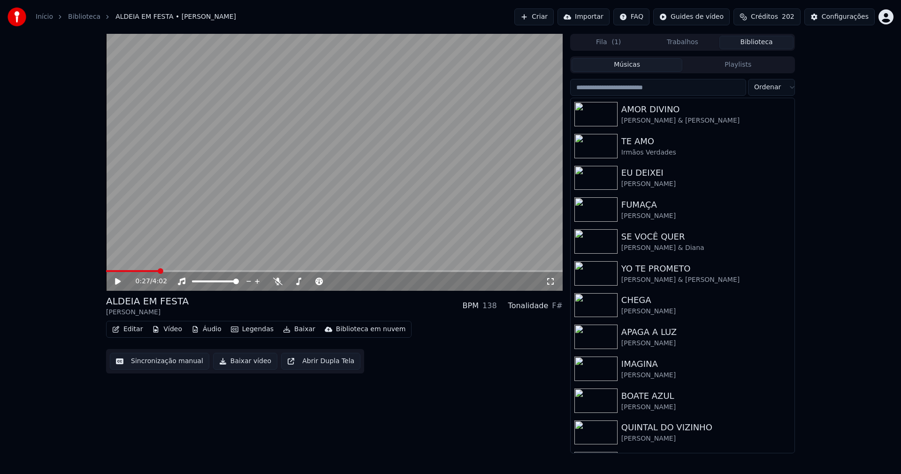
click at [762, 42] on button "Biblioteca" at bounding box center [757, 43] width 74 height 14
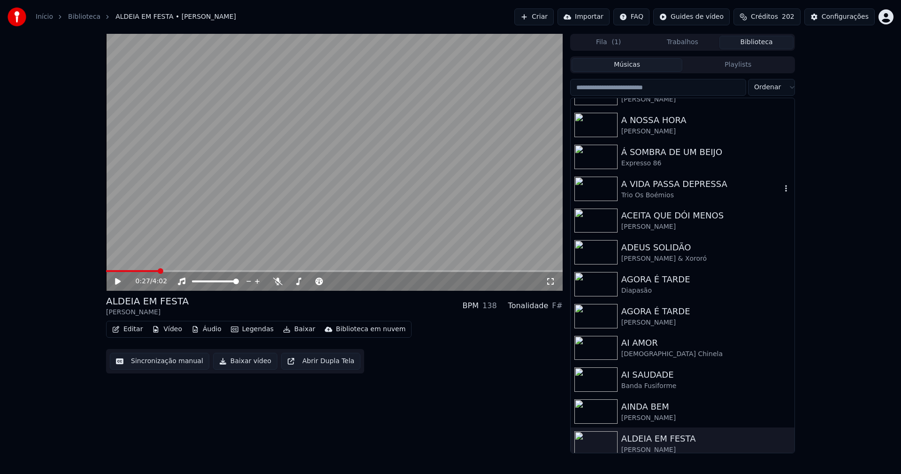
scroll to position [986, 0]
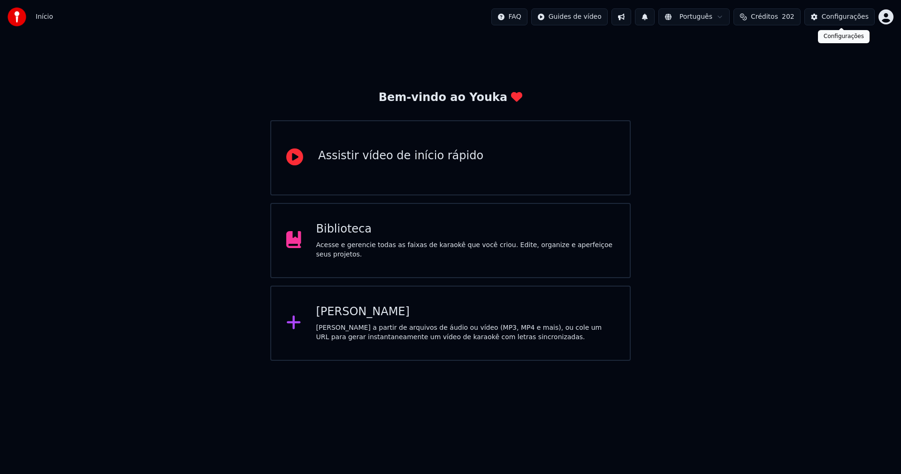
click at [847, 15] on div "Configurações" at bounding box center [845, 16] width 47 height 9
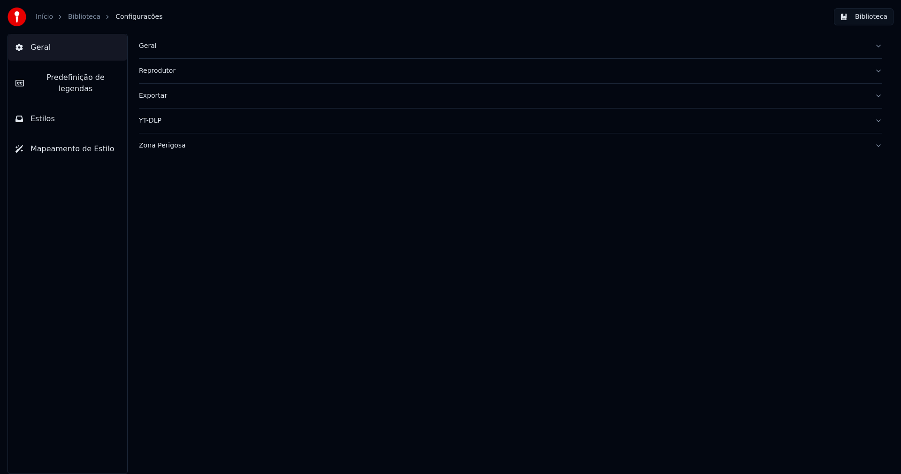
click at [151, 46] on div "Geral" at bounding box center [503, 45] width 729 height 9
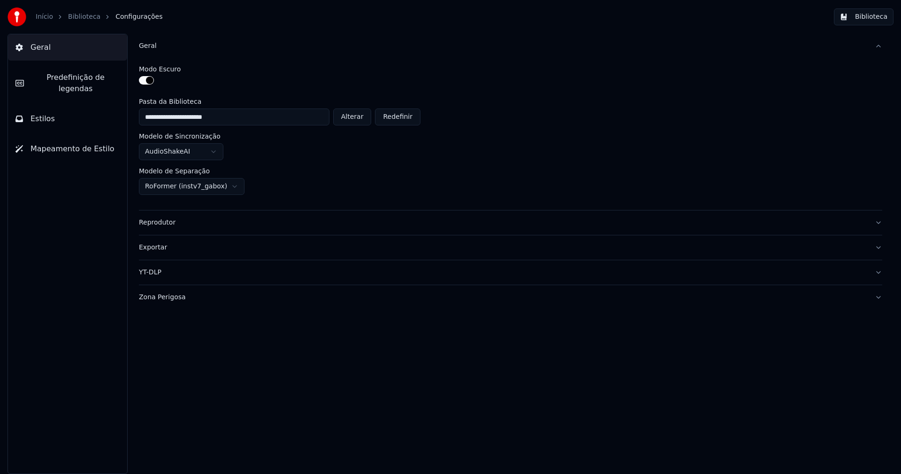
click at [362, 118] on button "Alterar" at bounding box center [352, 116] width 38 height 17
type input "**********"
click at [883, 20] on button "Biblioteca" at bounding box center [864, 16] width 60 height 17
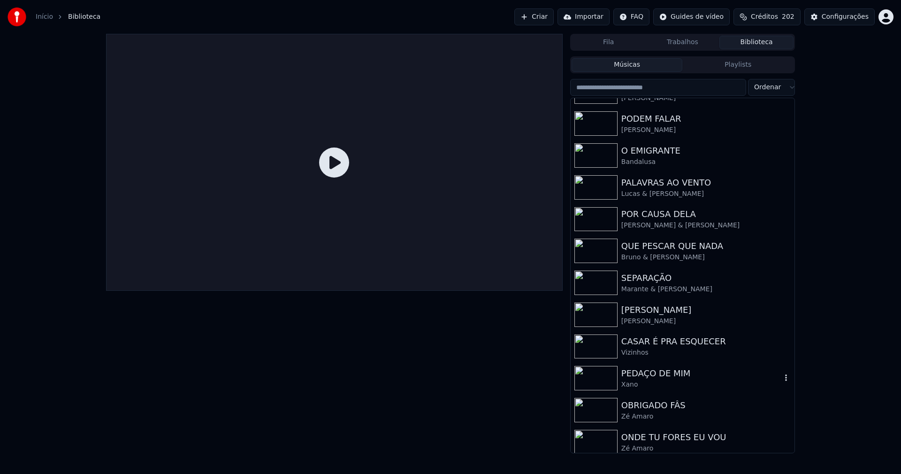
scroll to position [219, 0]
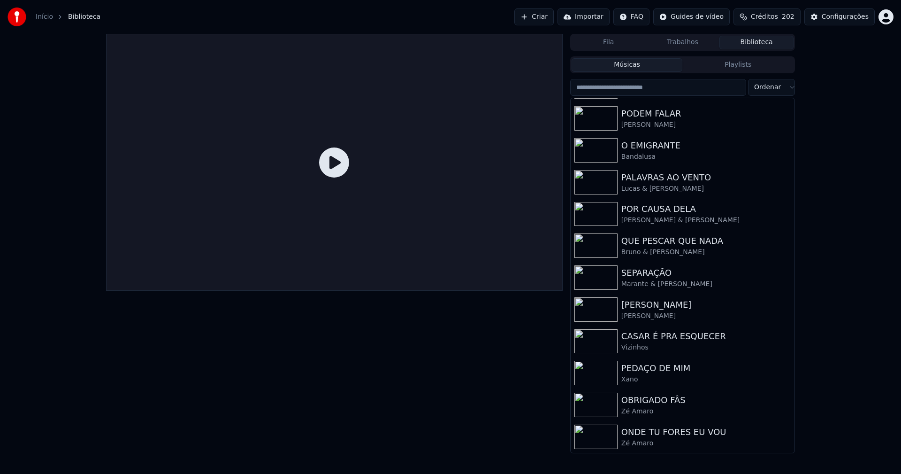
click at [46, 18] on link "Início" at bounding box center [44, 16] width 17 height 9
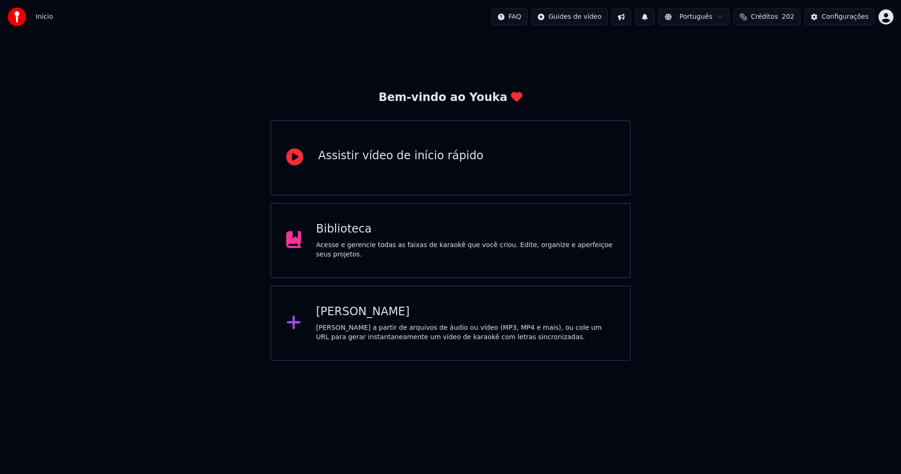
click at [368, 311] on div "[PERSON_NAME]" at bounding box center [465, 311] width 299 height 15
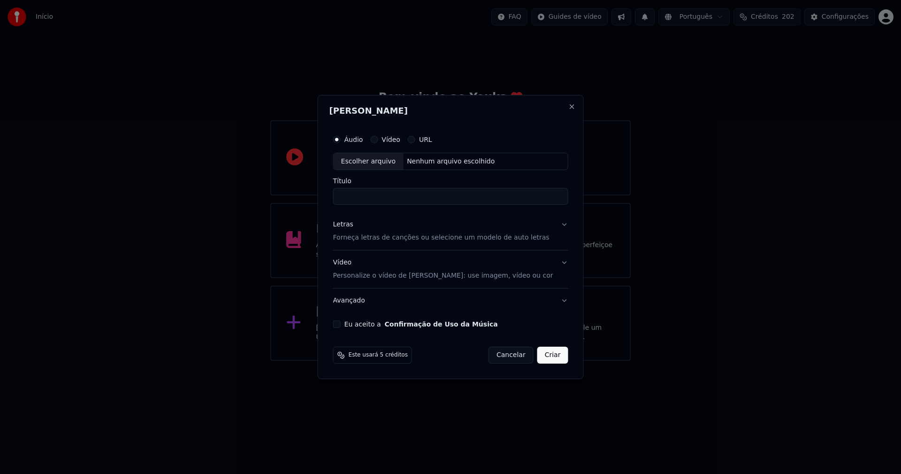
click at [382, 162] on div "Escolher arquivo" at bounding box center [369, 161] width 70 height 17
type input "**********"
click at [354, 229] on div "Letras" at bounding box center [343, 224] width 20 height 9
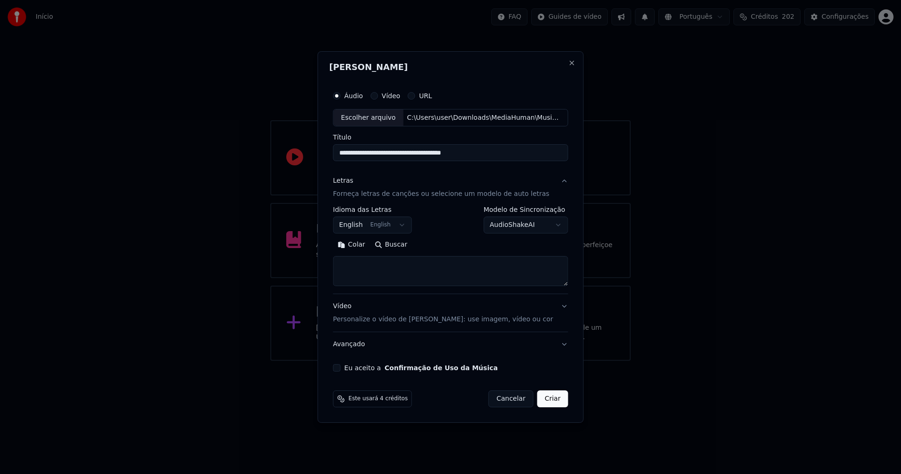
click at [369, 225] on body "**********" at bounding box center [450, 180] width 901 height 361
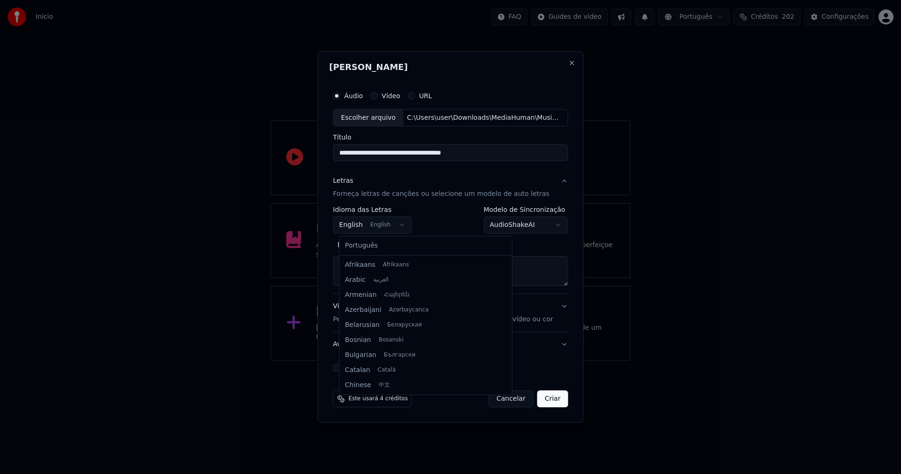
scroll to position [75, 0]
select select "**"
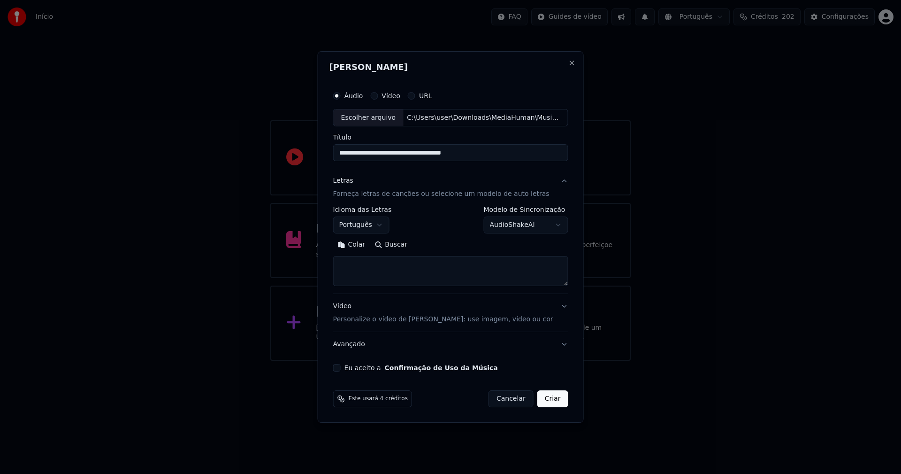
click at [364, 246] on button "Colar" at bounding box center [351, 245] width 37 height 15
click at [341, 369] on button "Eu aceito a Confirmação de Uso da Música" at bounding box center [337, 368] width 8 height 8
click at [545, 402] on button "Criar" at bounding box center [553, 398] width 31 height 17
type textarea "**********"
